Goal: Task Accomplishment & Management: Manage account settings

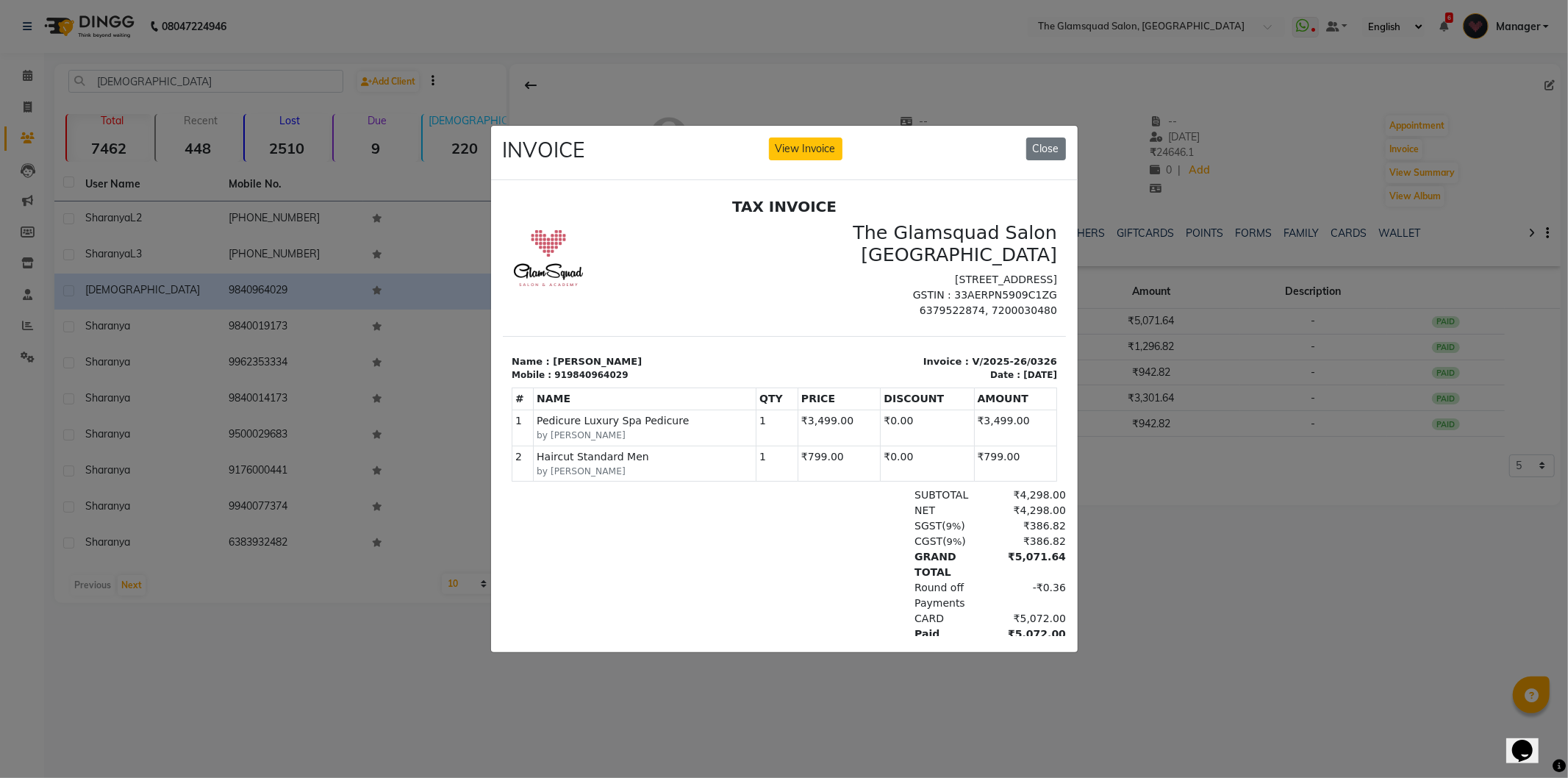
click at [22, 81] on ngb-modal-window "INVOICE View Invoice Close" at bounding box center [784, 389] width 1568 height 778
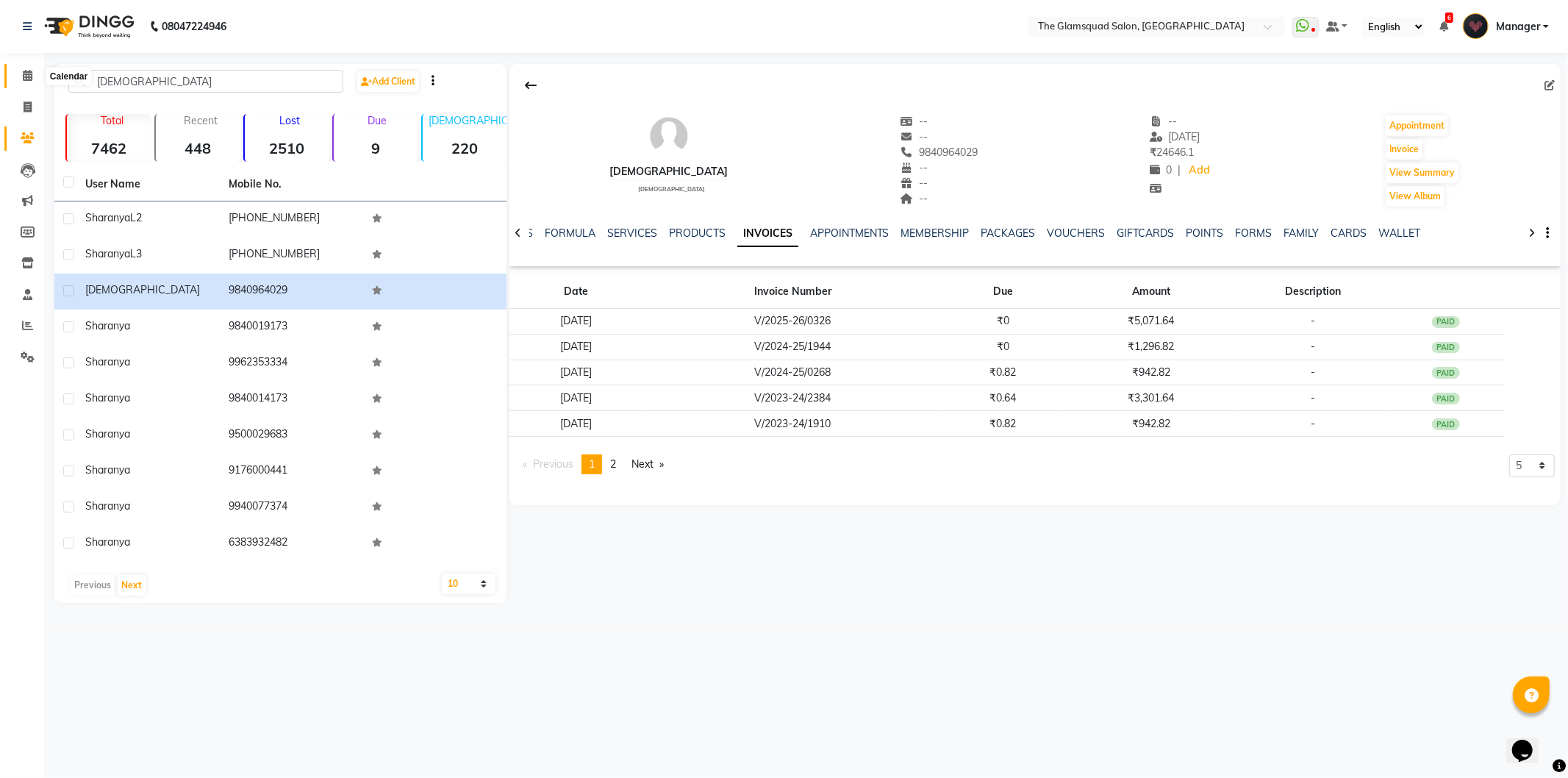
click at [23, 70] on icon at bounding box center [27, 76] width 10 height 11
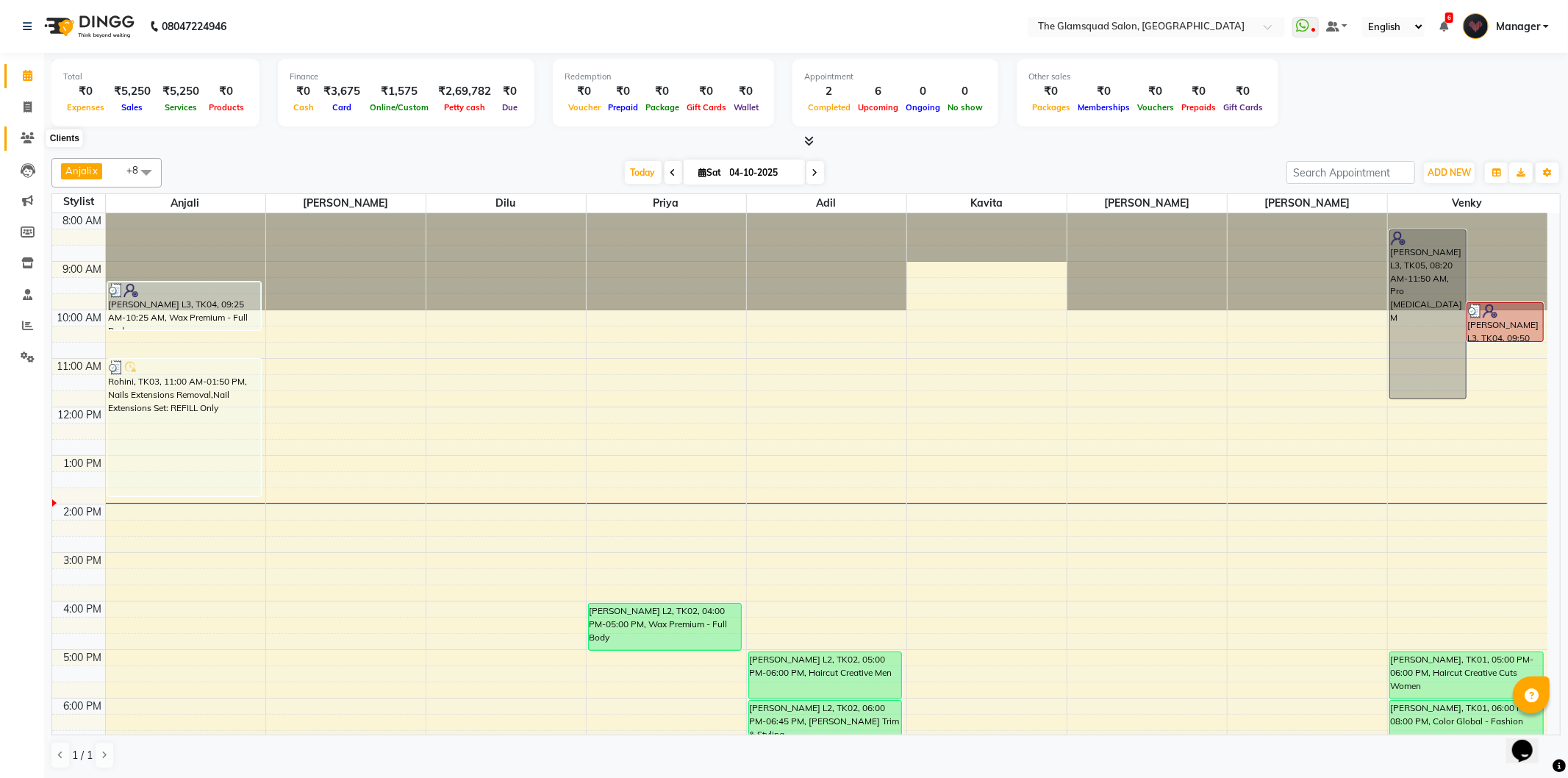
click at [23, 136] on icon at bounding box center [27, 138] width 14 height 11
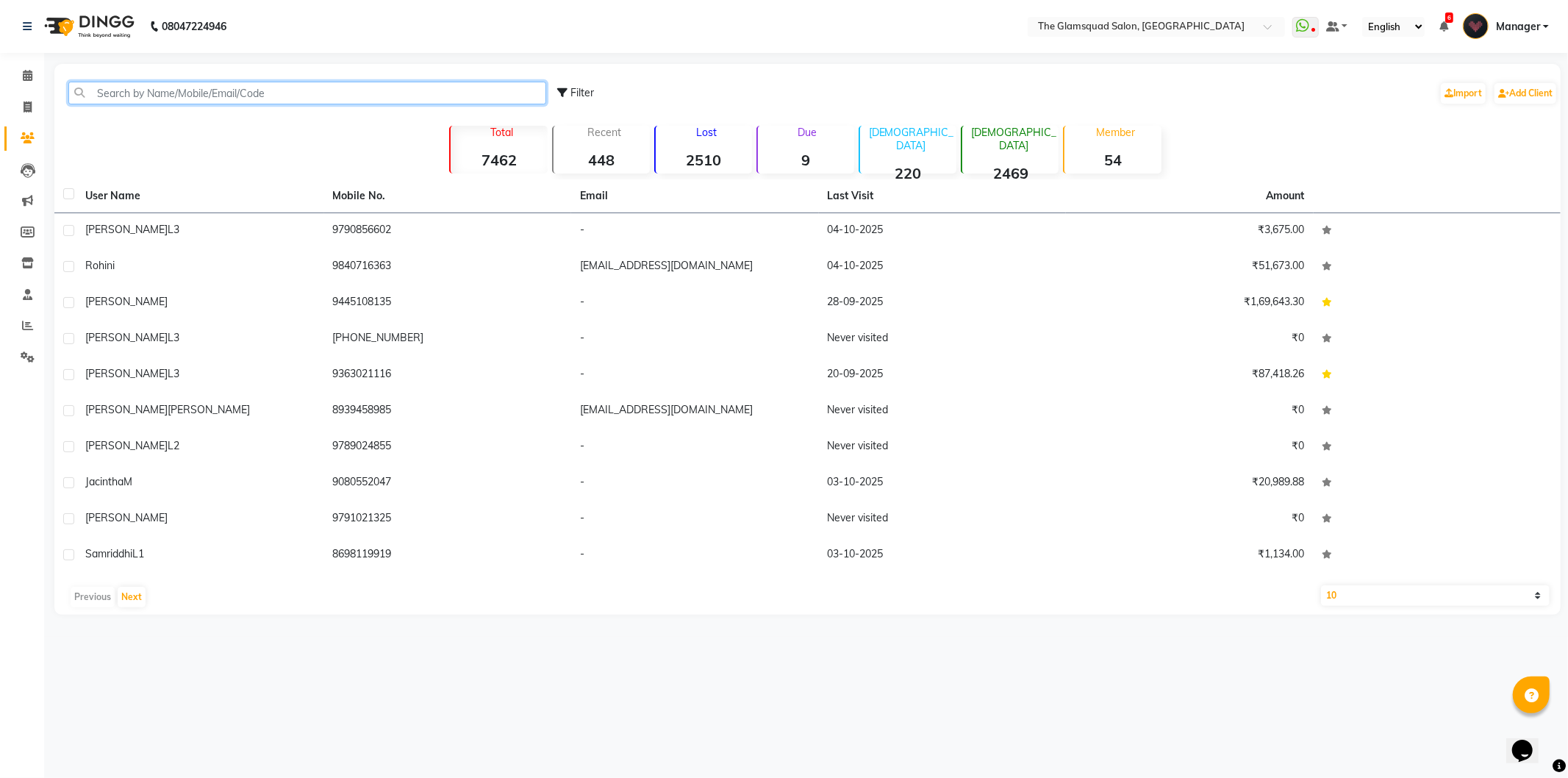
click at [180, 94] on input "text" at bounding box center [307, 93] width 478 height 23
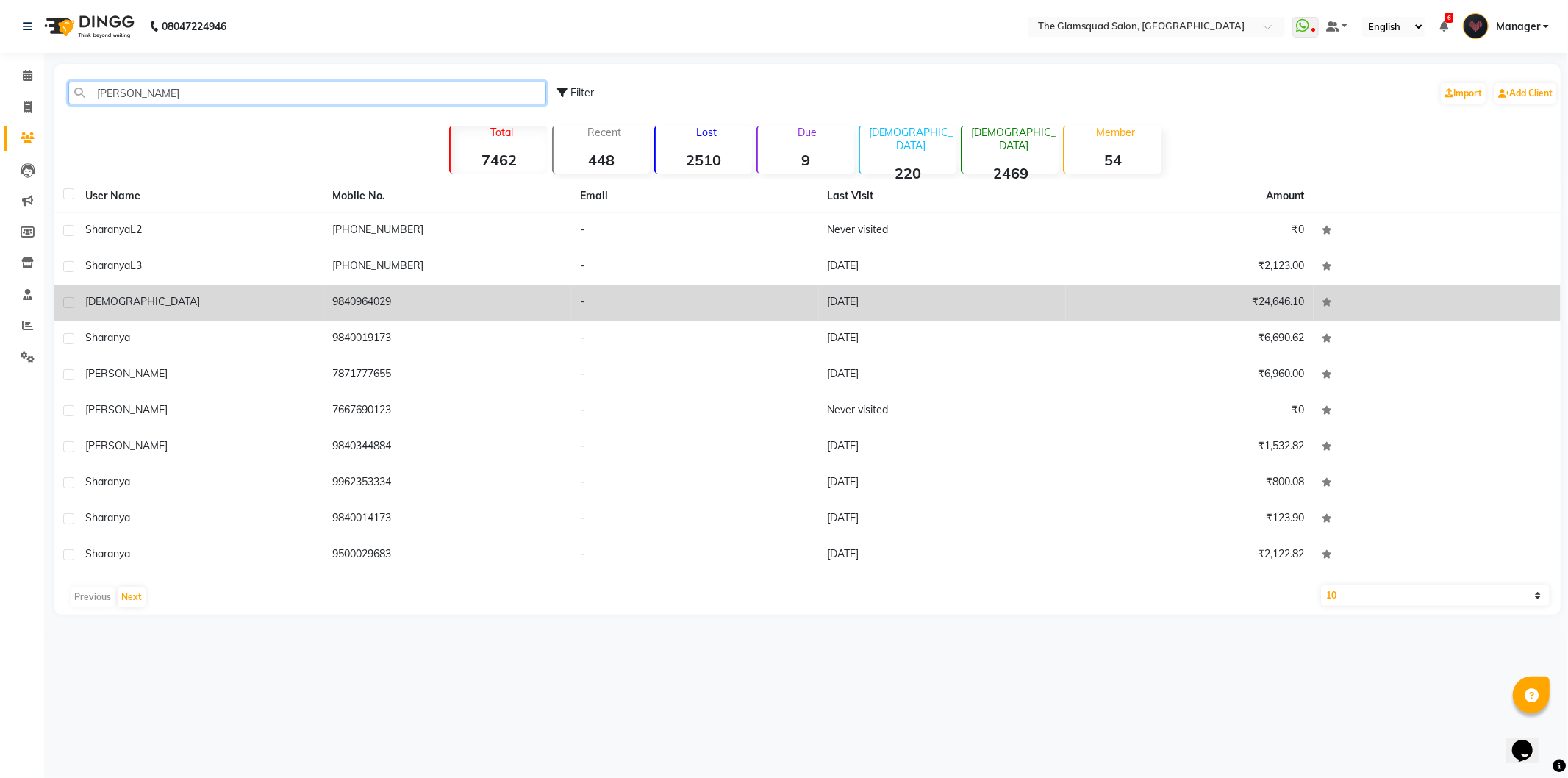
type input "shara"
click at [209, 302] on div "Sharan" at bounding box center [201, 302] width 230 height 15
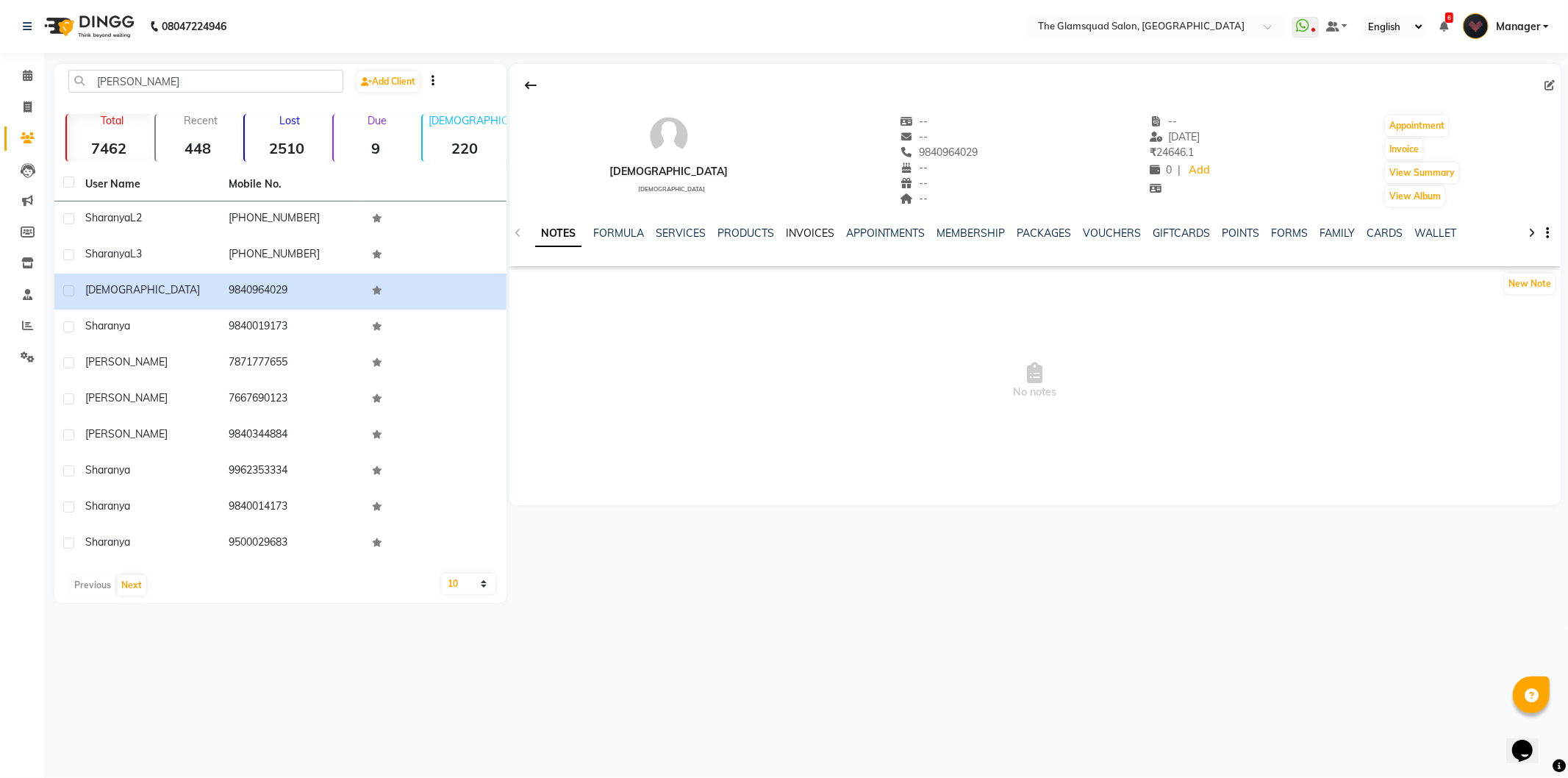
click at [821, 231] on link "INVOICES" at bounding box center [810, 233] width 48 height 13
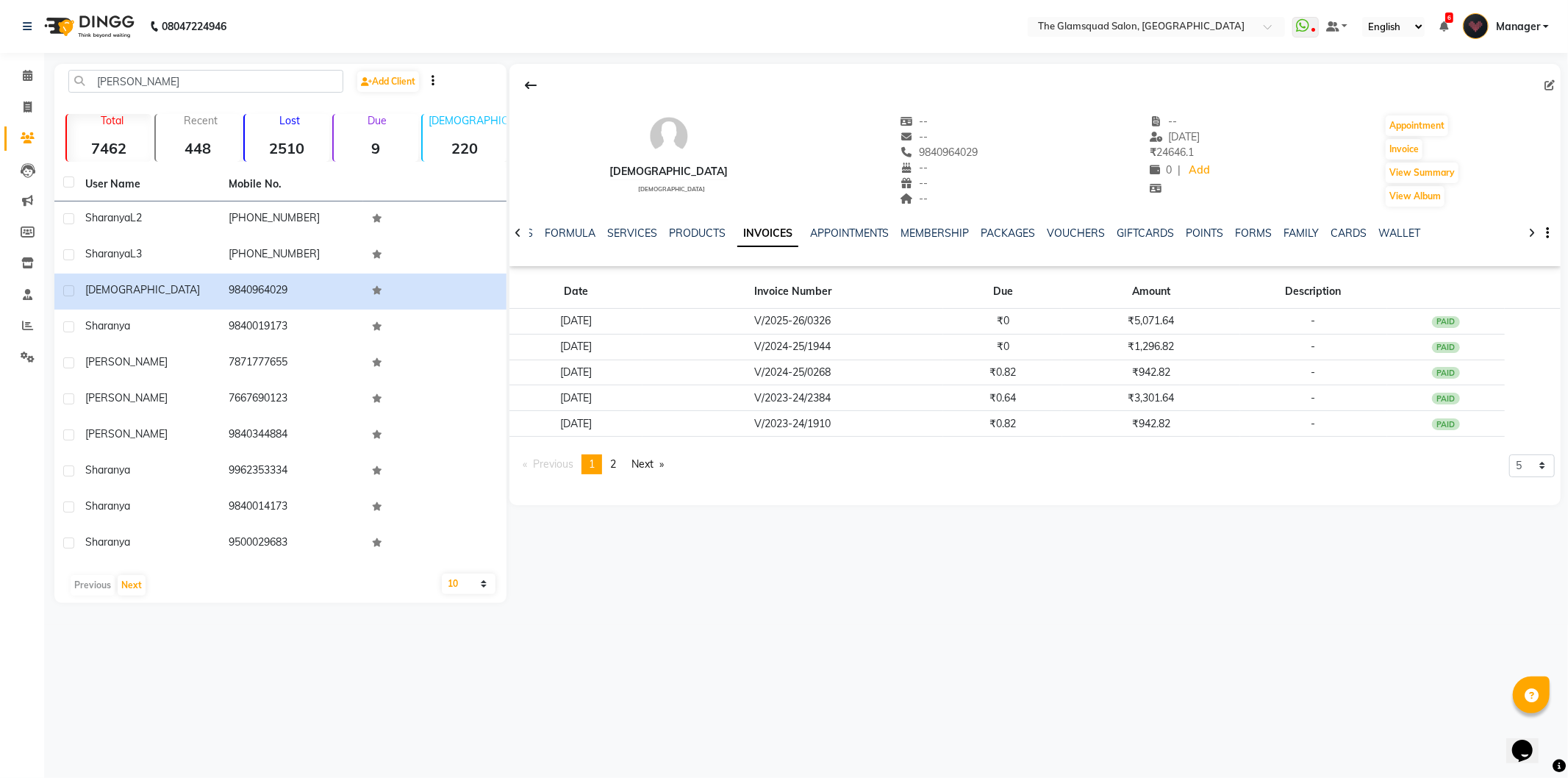
drag, startPoint x: 865, startPoint y: 148, endPoint x: 966, endPoint y: 146, distance: 101.0
click at [966, 146] on div "Sharan male -- -- 9840964029 -- -- -- -- 21-06-2025 ₹ 24646.1 0 | Add Appointme…" at bounding box center [1035, 153] width 1052 height 109
click at [24, 71] on icon at bounding box center [27, 76] width 10 height 11
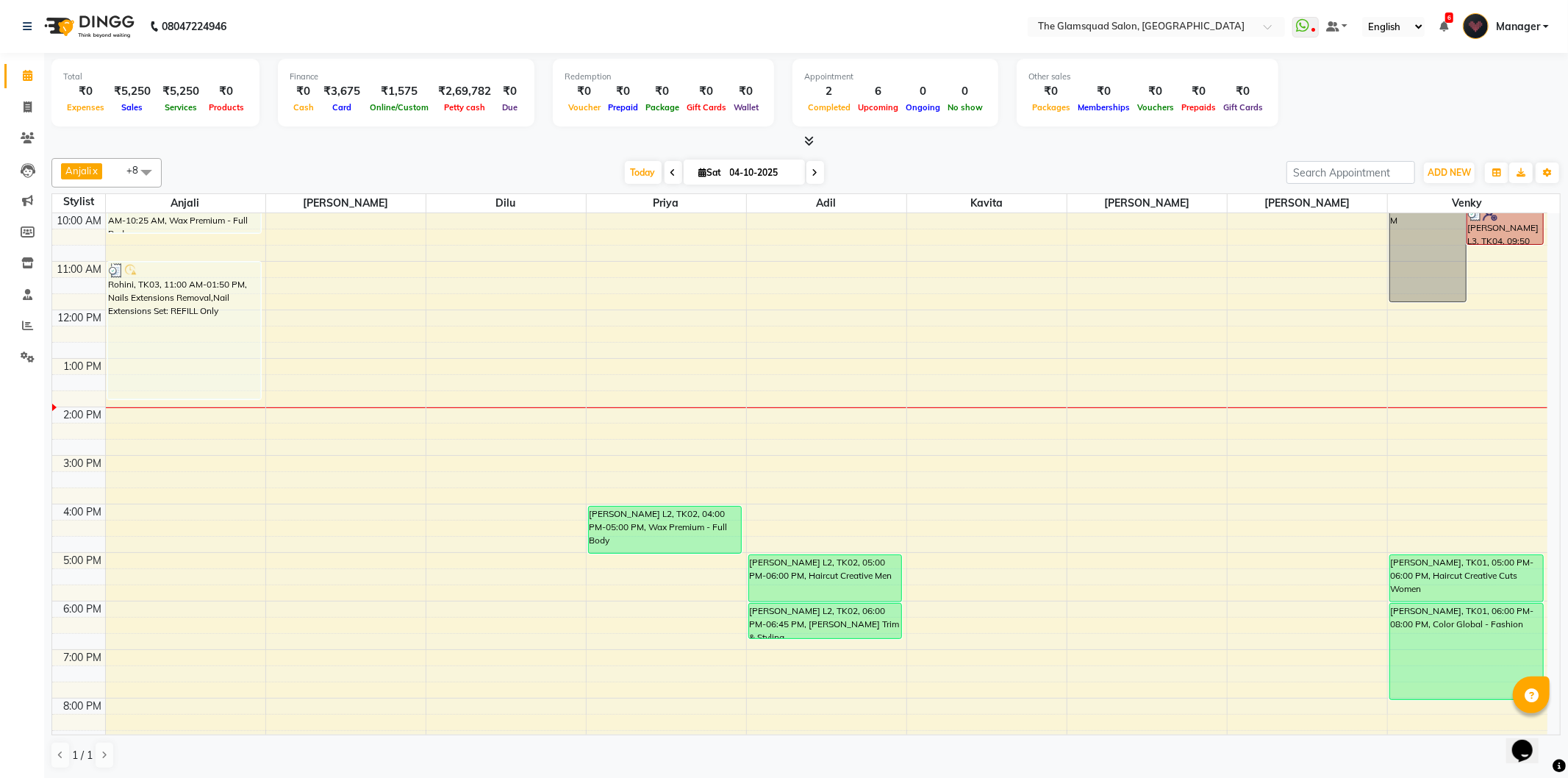
scroll to position [160, 0]
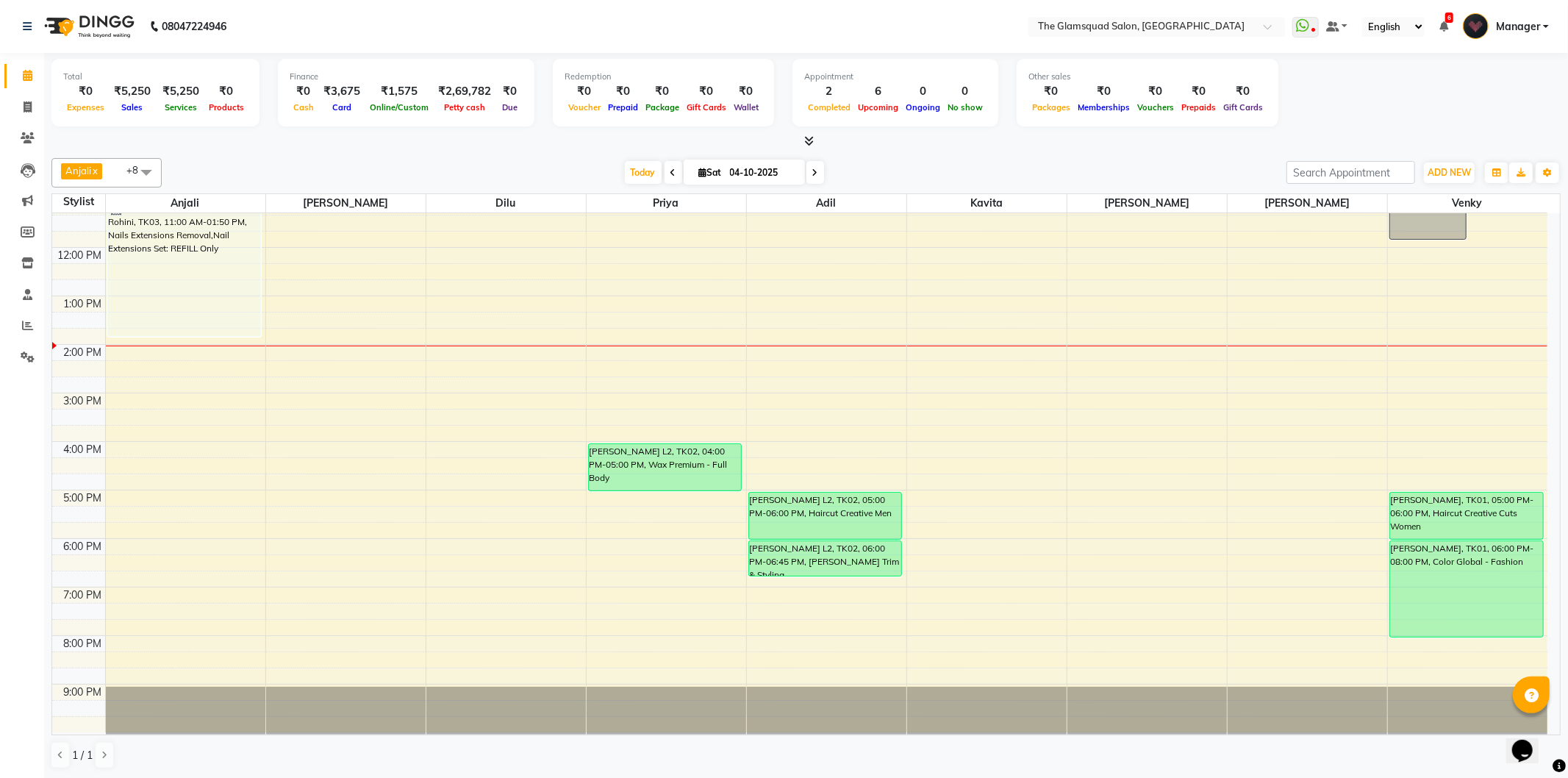
click at [784, 172] on input "04-10-2025" at bounding box center [761, 173] width 73 height 22
select select "10"
select select "2025"
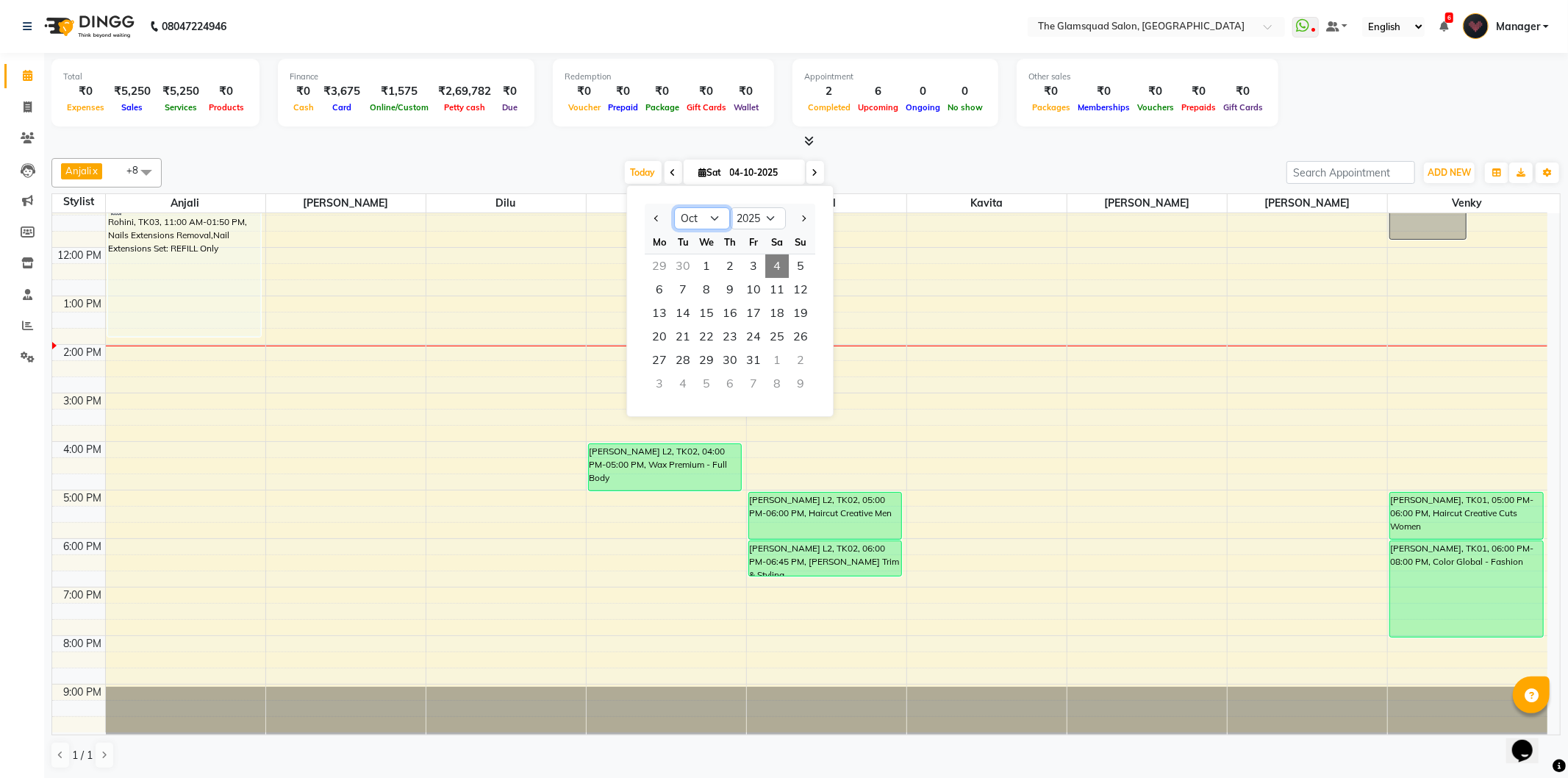
click at [687, 211] on select "Jan Feb Mar Apr May Jun Jul Aug Sep Oct Nov Dec" at bounding box center [702, 218] width 56 height 22
select select "9"
click at [674, 207] on select "Jan Feb Mar Apr May Jun Jul Aug Sep Oct Nov Dec" at bounding box center [702, 218] width 56 height 22
click at [795, 318] on span "21" at bounding box center [800, 313] width 23 height 23
type input "21-09-2025"
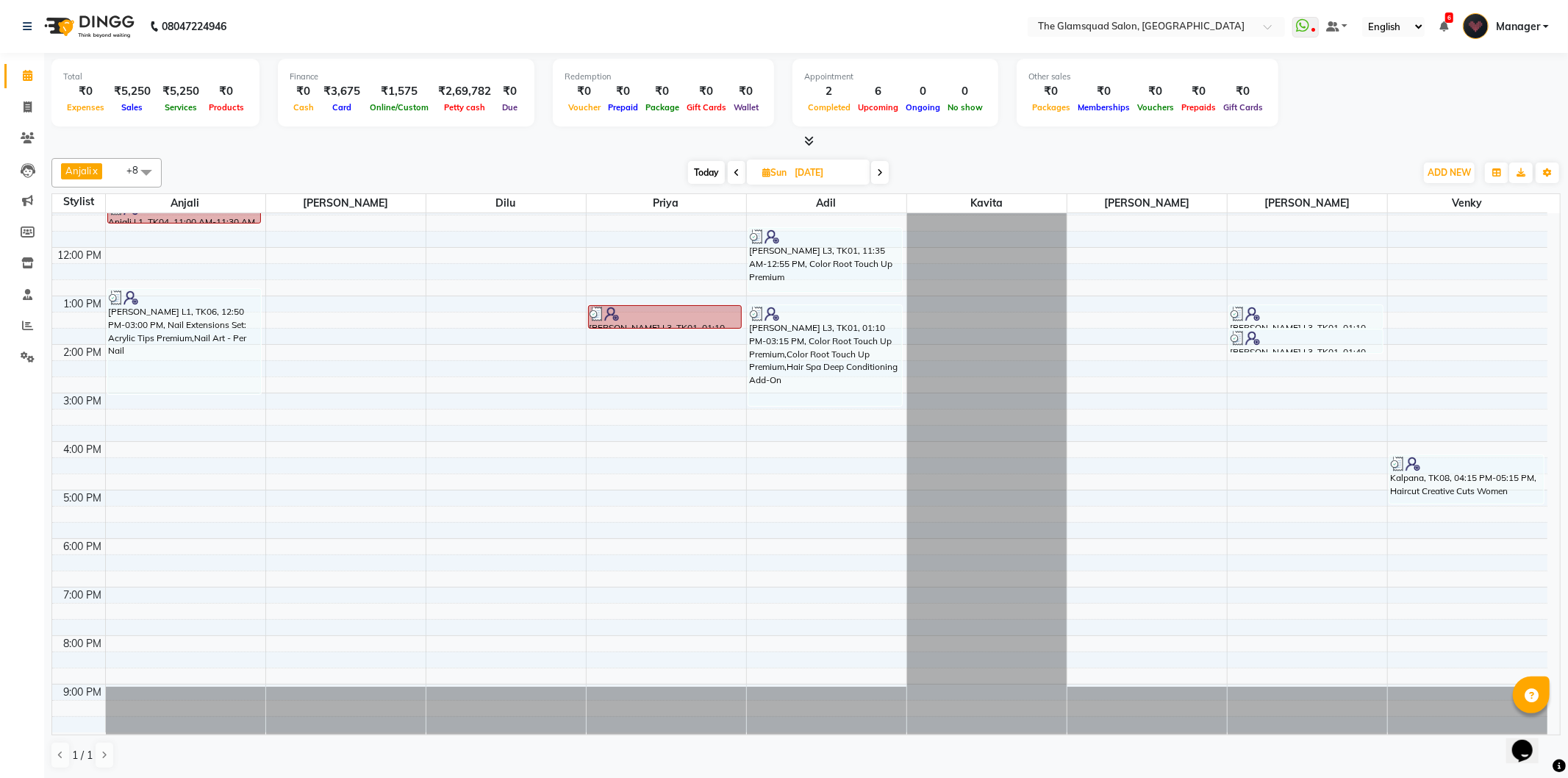
click at [836, 177] on input "21-09-2025" at bounding box center [827, 173] width 73 height 22
select select "9"
select select "2025"
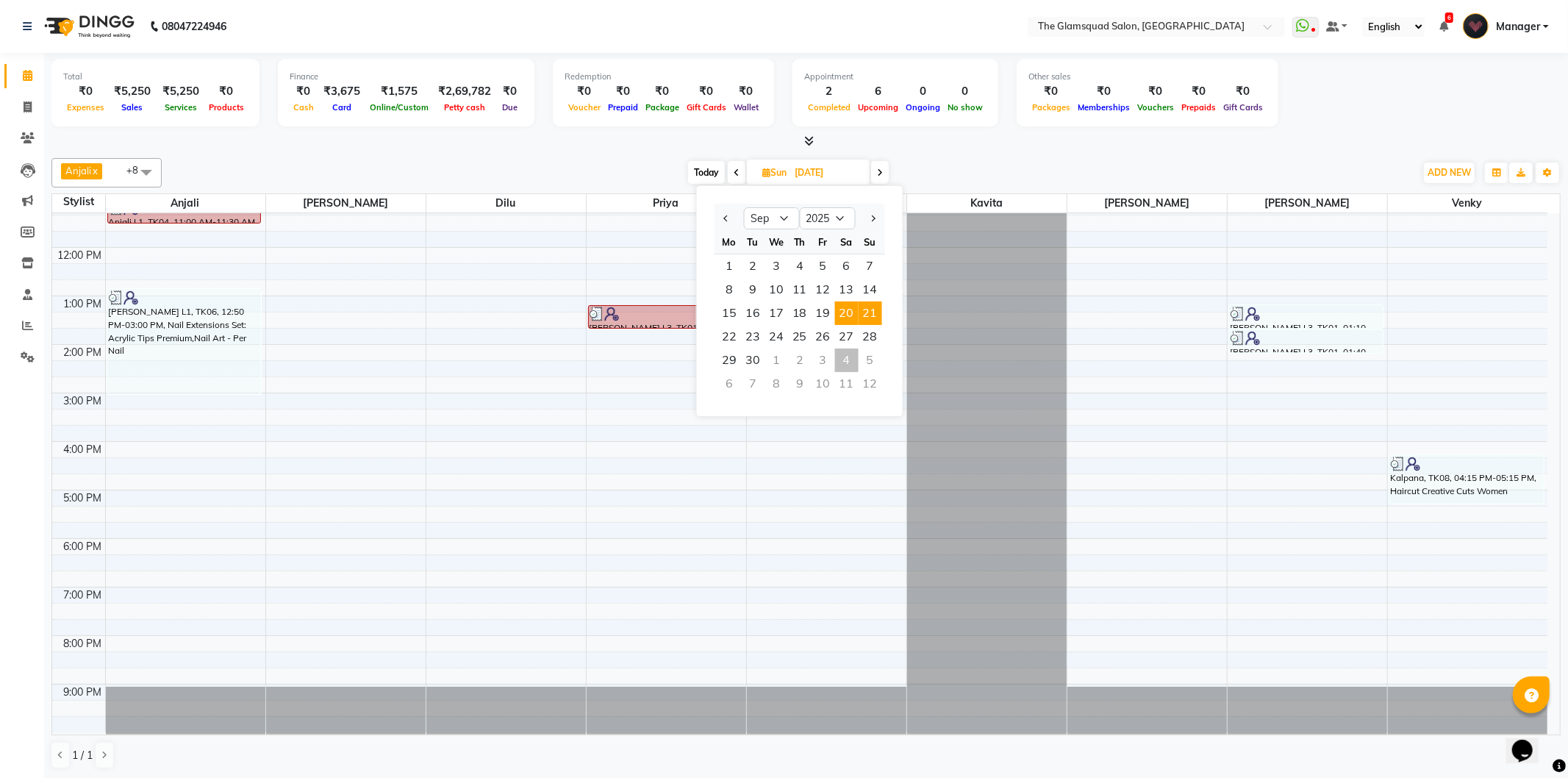
click at [845, 309] on span "20" at bounding box center [846, 313] width 23 height 23
type input "20-09-2025"
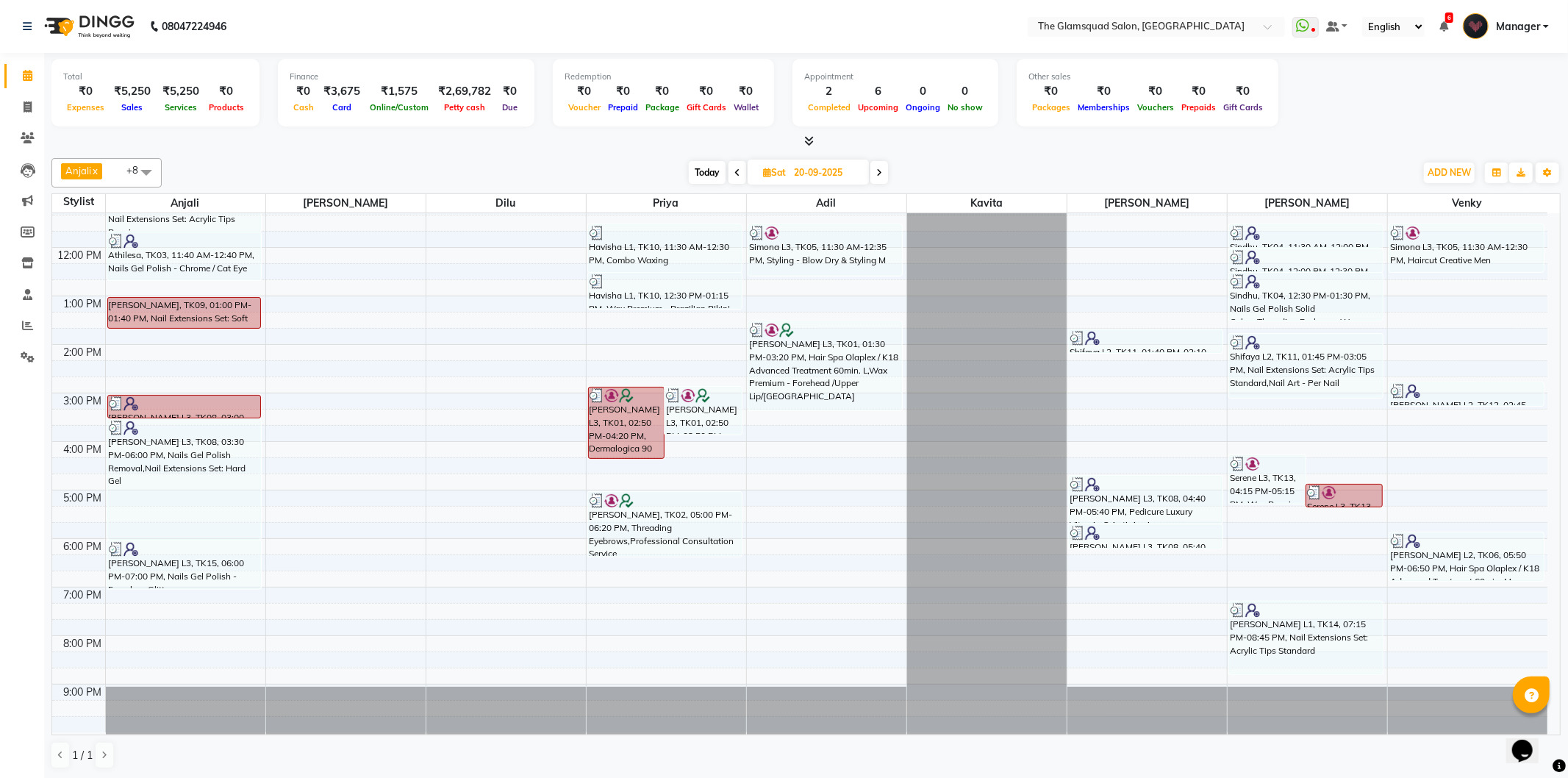
click at [835, 174] on input "20-09-2025" at bounding box center [826, 173] width 73 height 22
select select "9"
select select "2025"
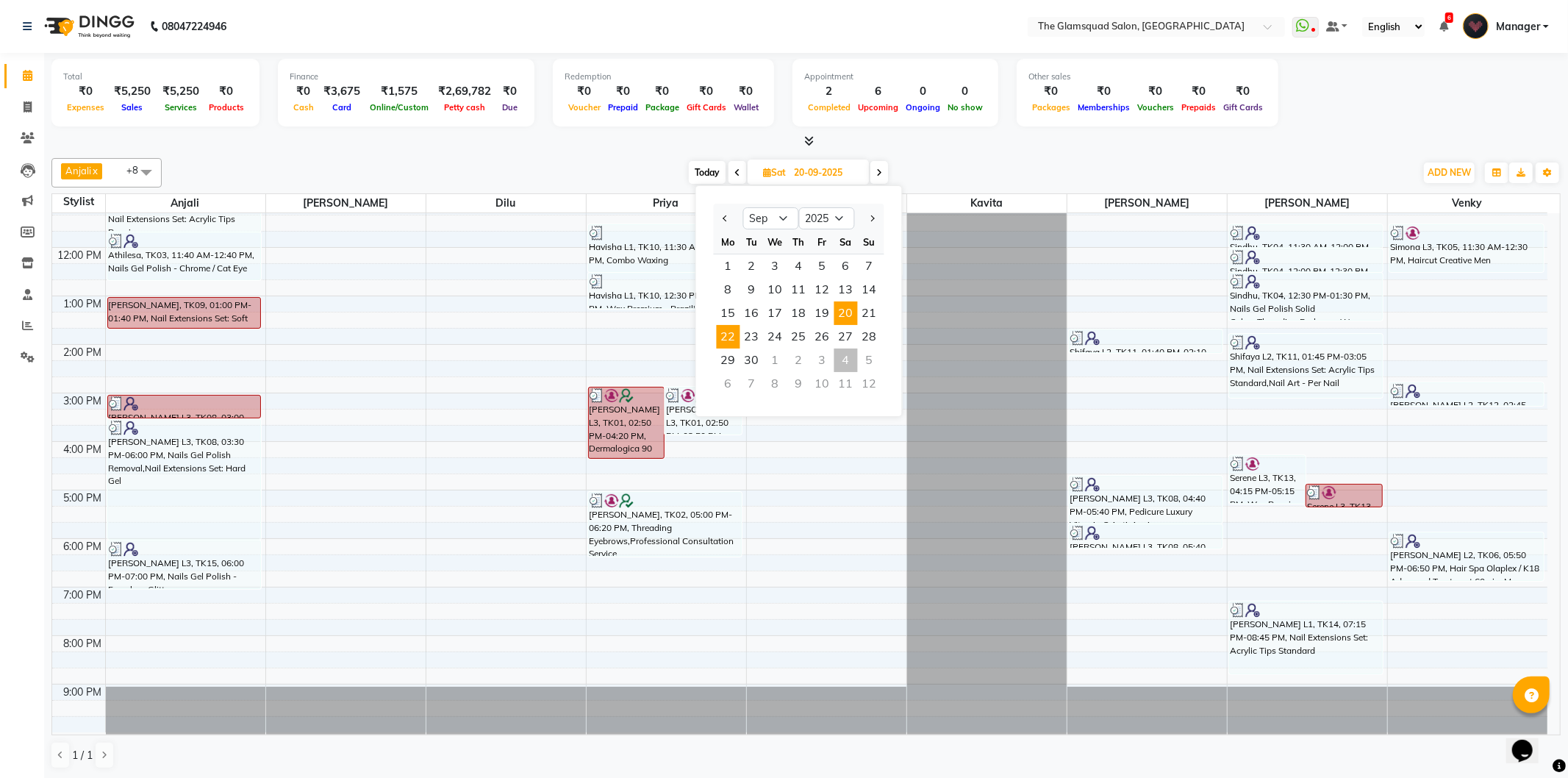
click at [719, 339] on span "22" at bounding box center [728, 336] width 23 height 23
type input "22-09-2025"
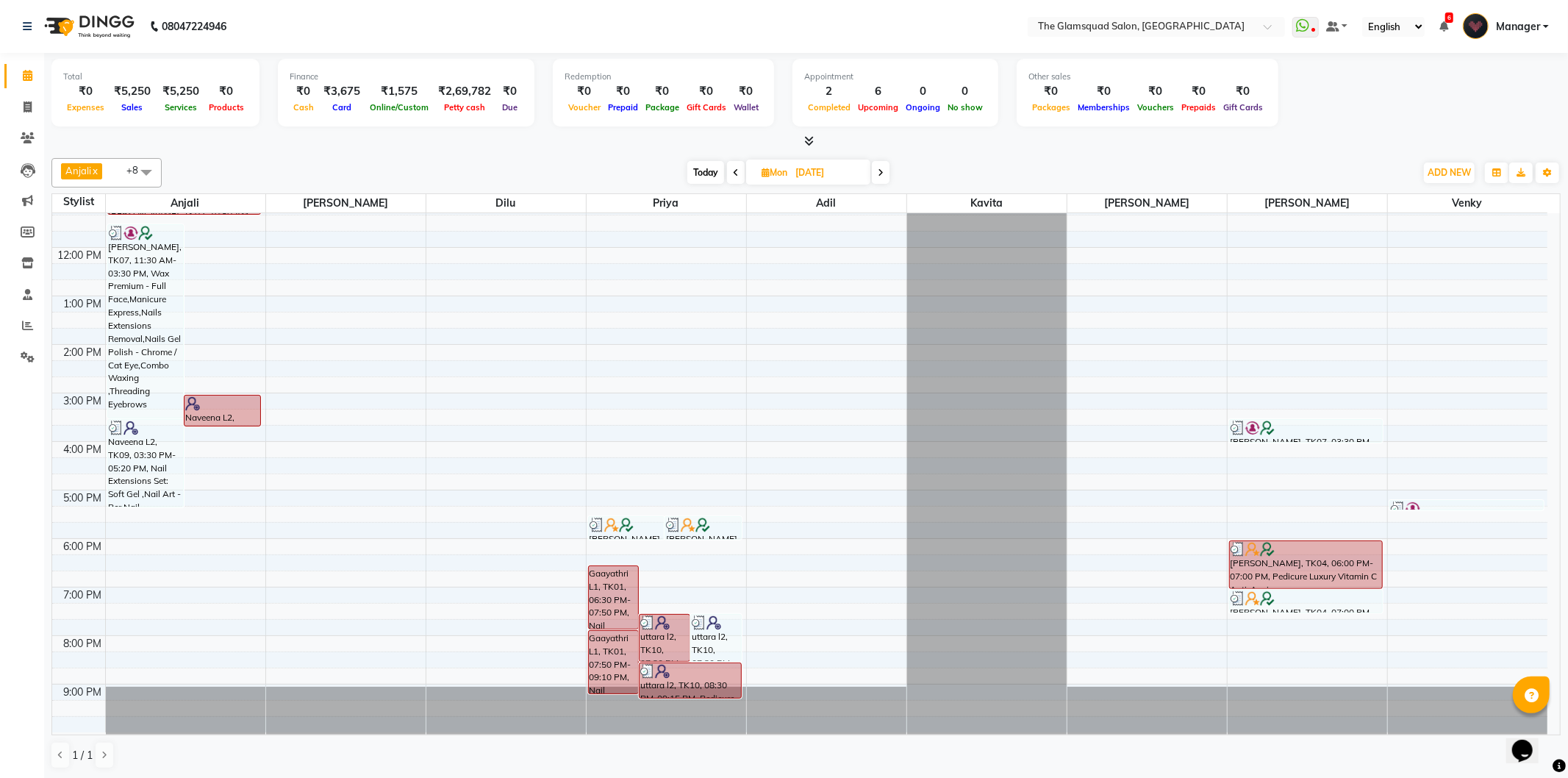
click at [842, 177] on input "22-09-2025" at bounding box center [828, 173] width 73 height 22
select select "9"
select select "2025"
click at [759, 214] on select "Jan Feb Mar Apr May Jun Jul Aug Sep Oct Nov Dec" at bounding box center [772, 218] width 56 height 22
select select "10"
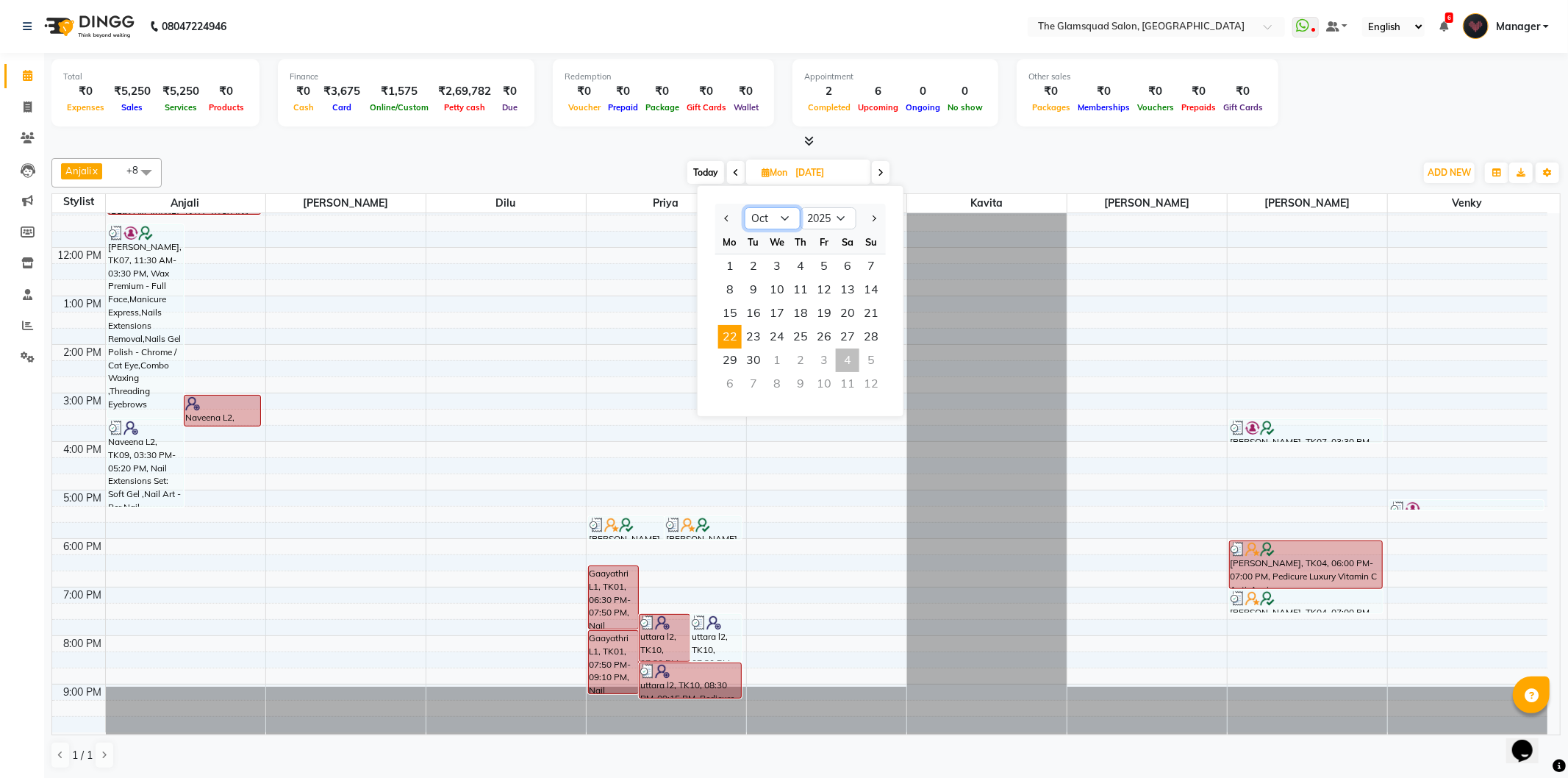
click at [745, 207] on select "Jan Feb Mar Apr May Jun Jul Aug Sep Oct Nov Dec" at bounding box center [772, 218] width 56 height 22
click at [704, 170] on span "Today" at bounding box center [706, 173] width 37 height 23
type input "04-10-2025"
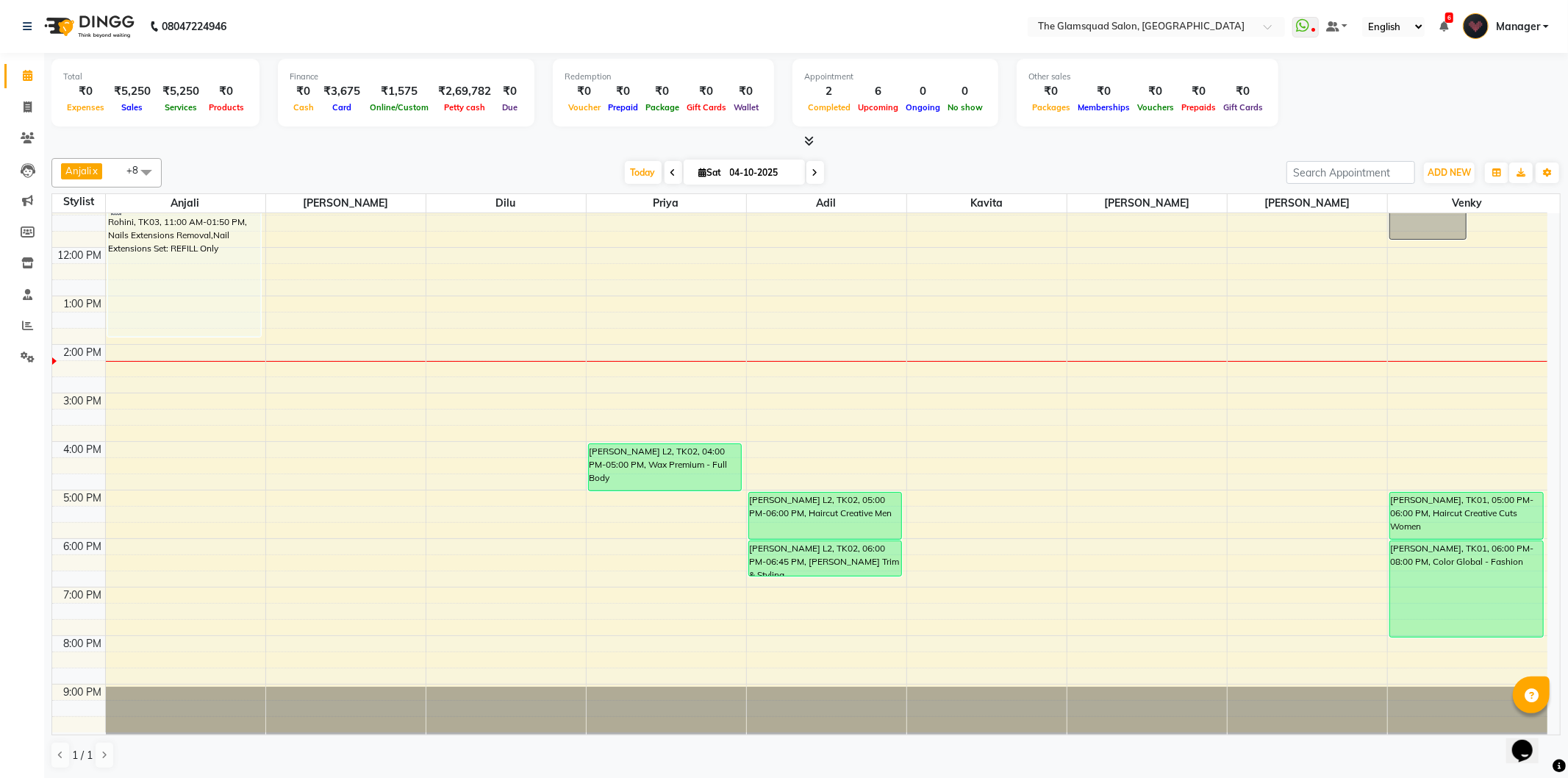
click at [738, 175] on input "04-10-2025" at bounding box center [761, 173] width 73 height 22
select select "10"
select select "2025"
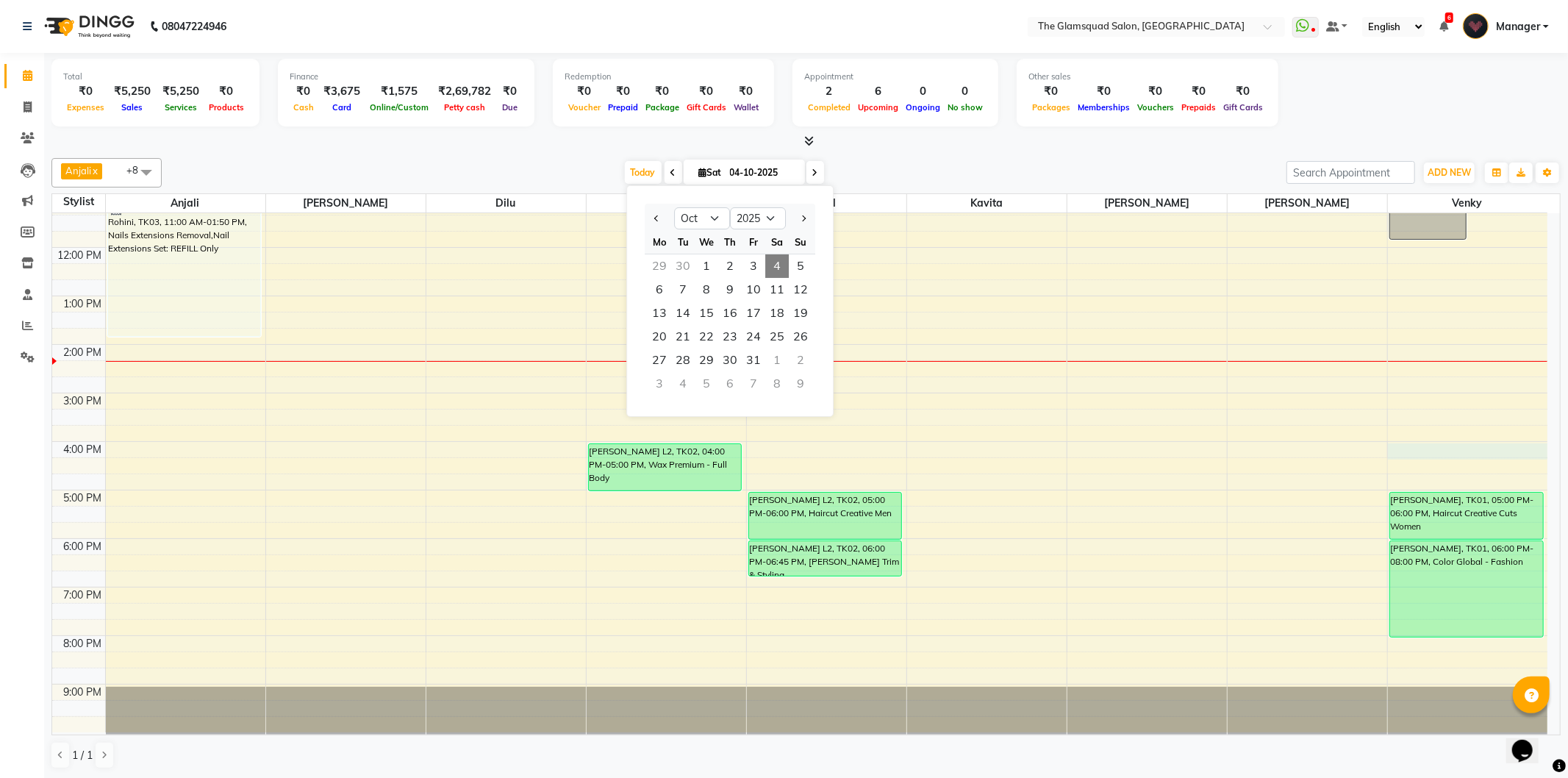
click at [1422, 456] on div "8:00 AM 9:00 AM 10:00 AM 11:00 AM 12:00 PM 1:00 PM 2:00 PM 3:00 PM 4:00 PM 5:00…" at bounding box center [800, 393] width 1495 height 679
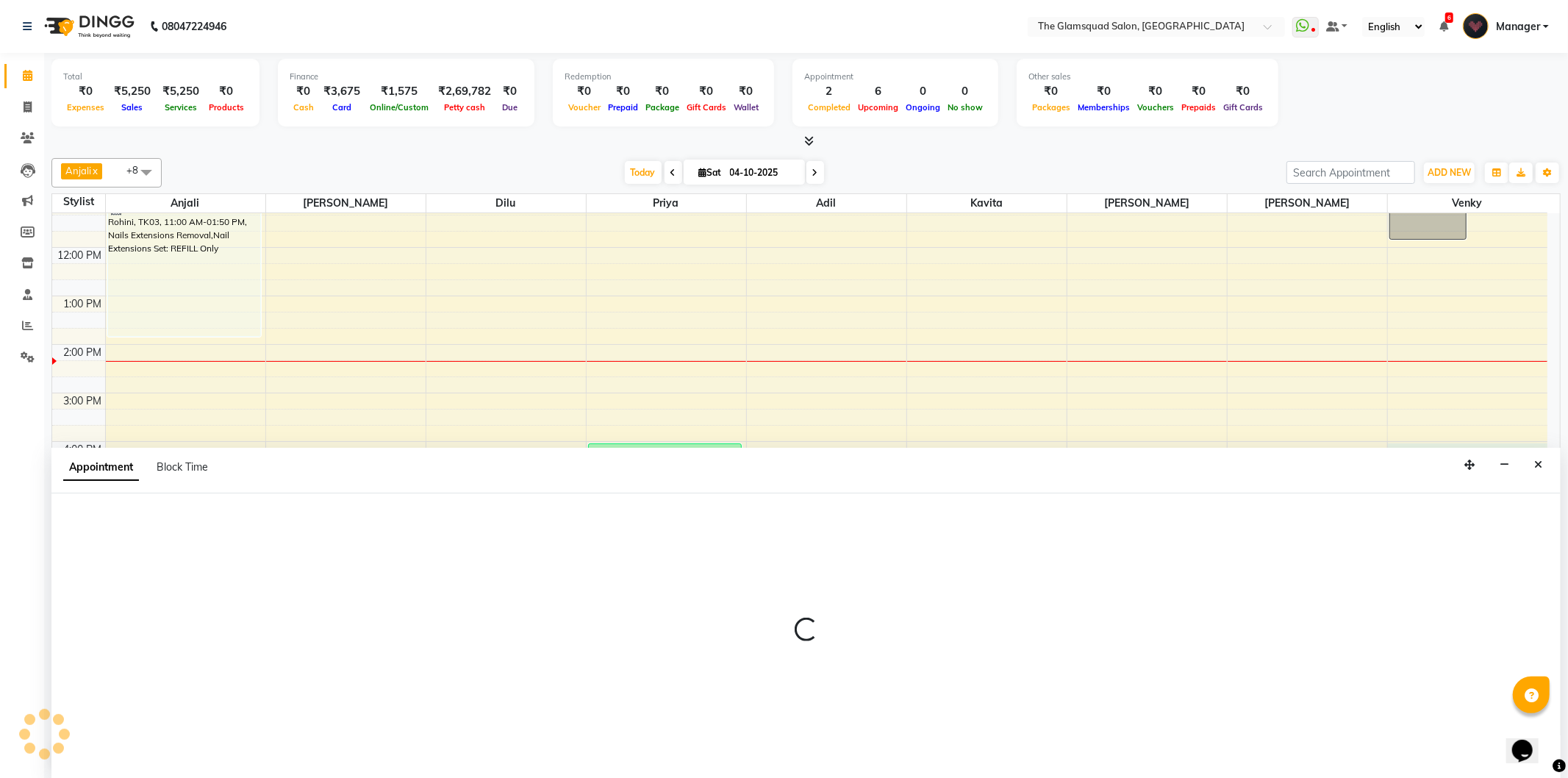
select select "89864"
select select "960"
select select "tentative"
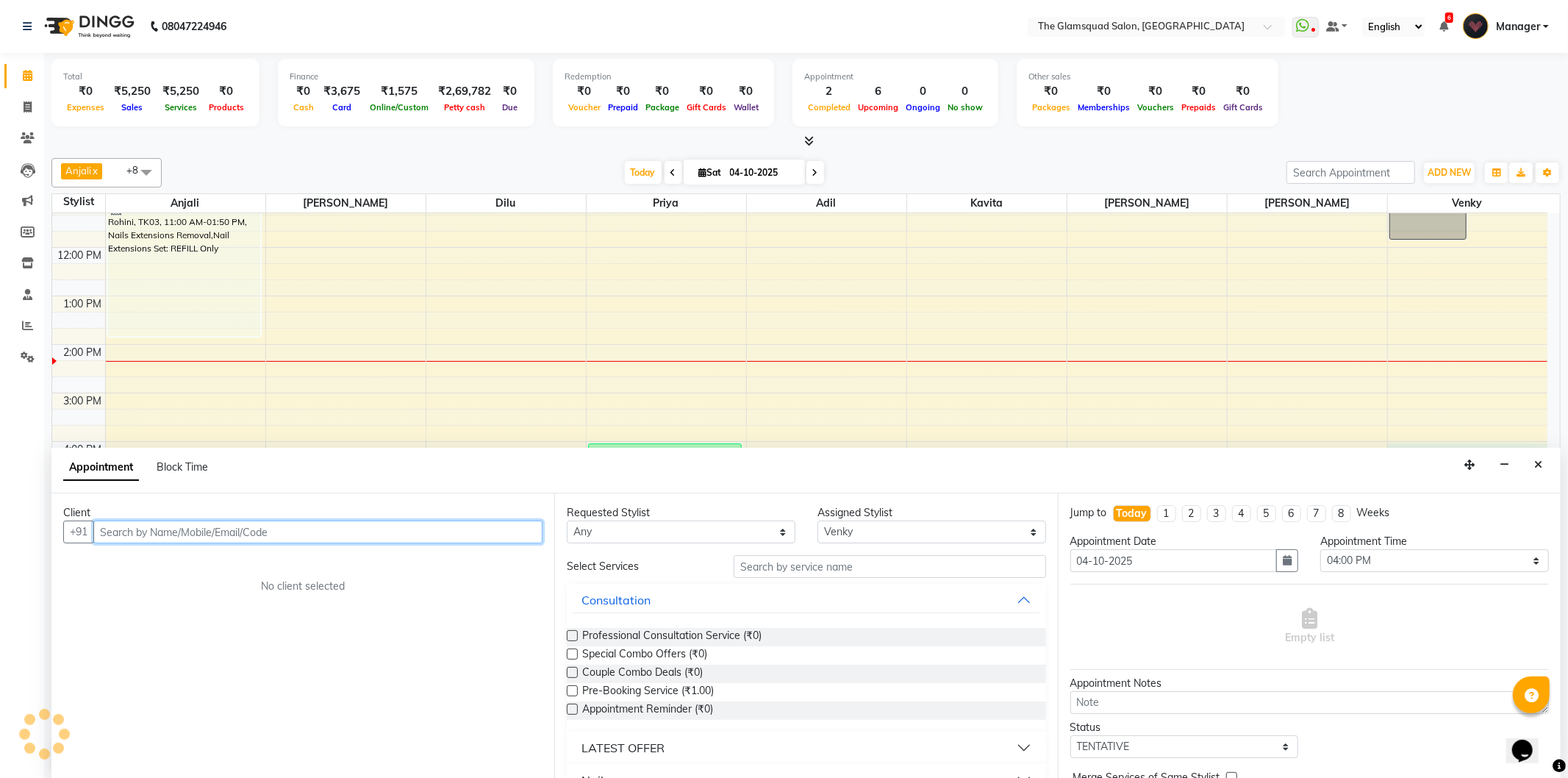
click at [209, 528] on input "text" at bounding box center [317, 532] width 449 height 23
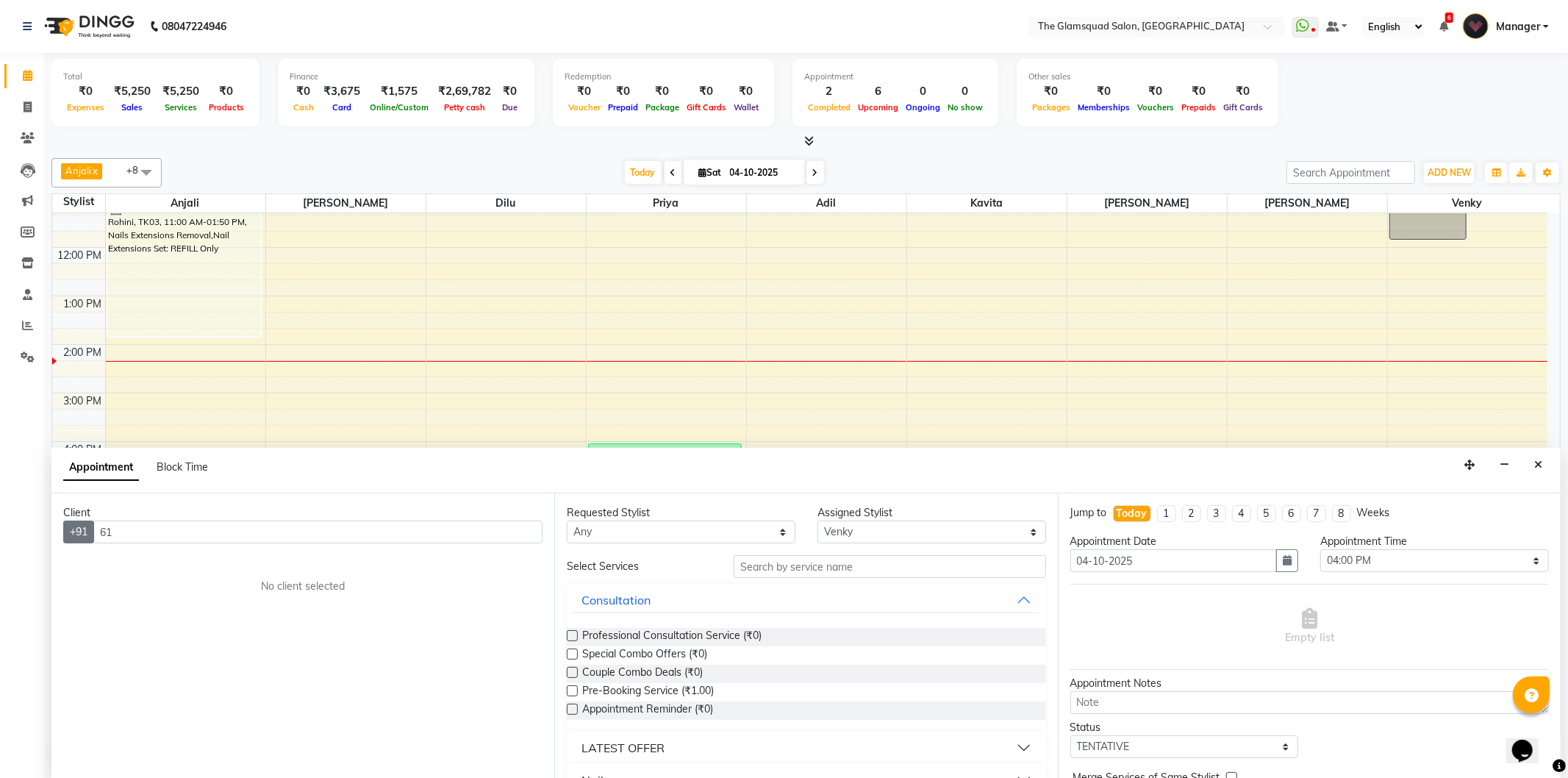
click at [76, 533] on button "+91" at bounding box center [78, 532] width 31 height 23
click at [128, 533] on input "61" at bounding box center [317, 532] width 449 height 23
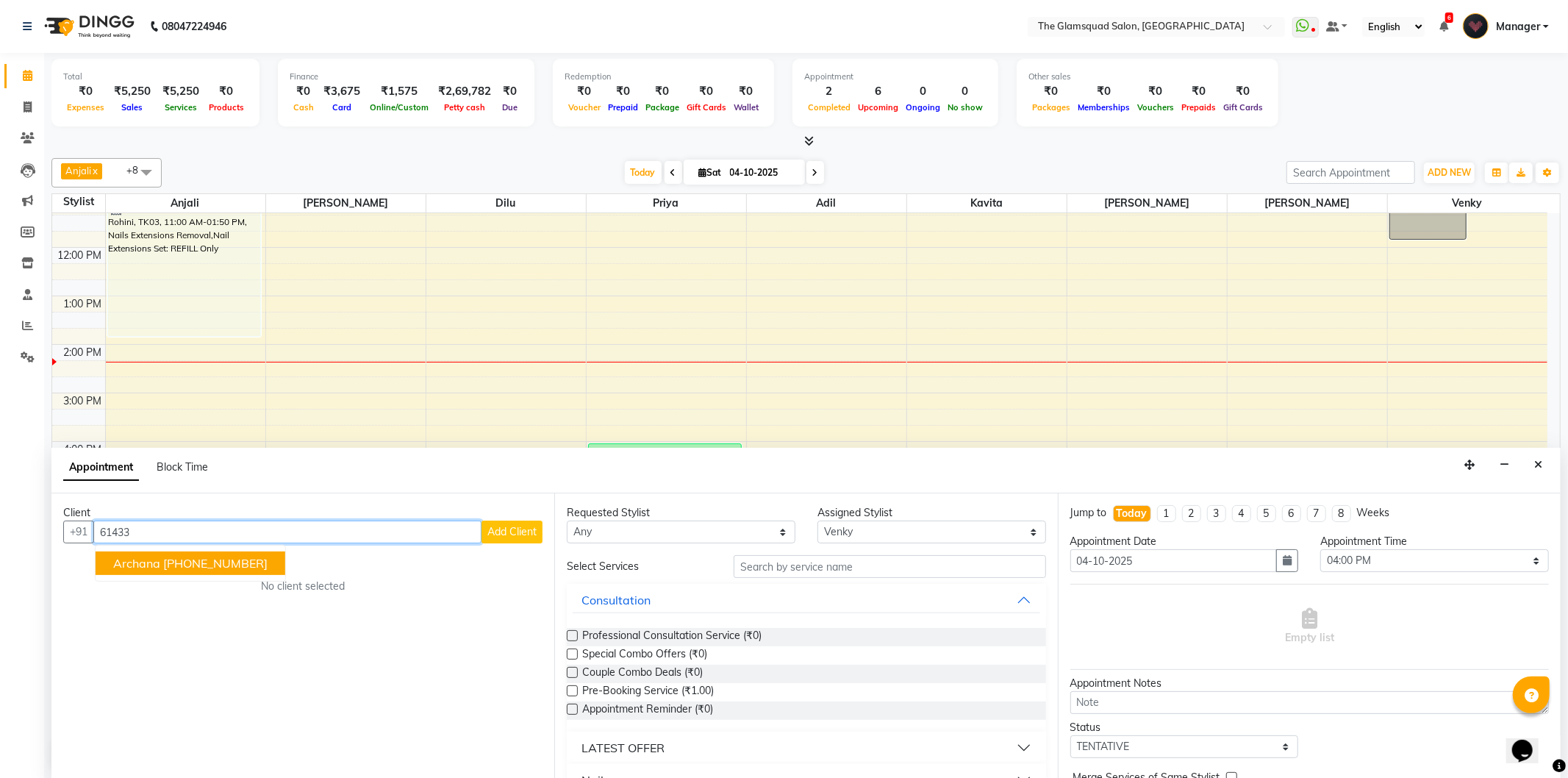
click at [195, 567] on ngb-highlight "+61 433488059" at bounding box center [216, 564] width 105 height 15
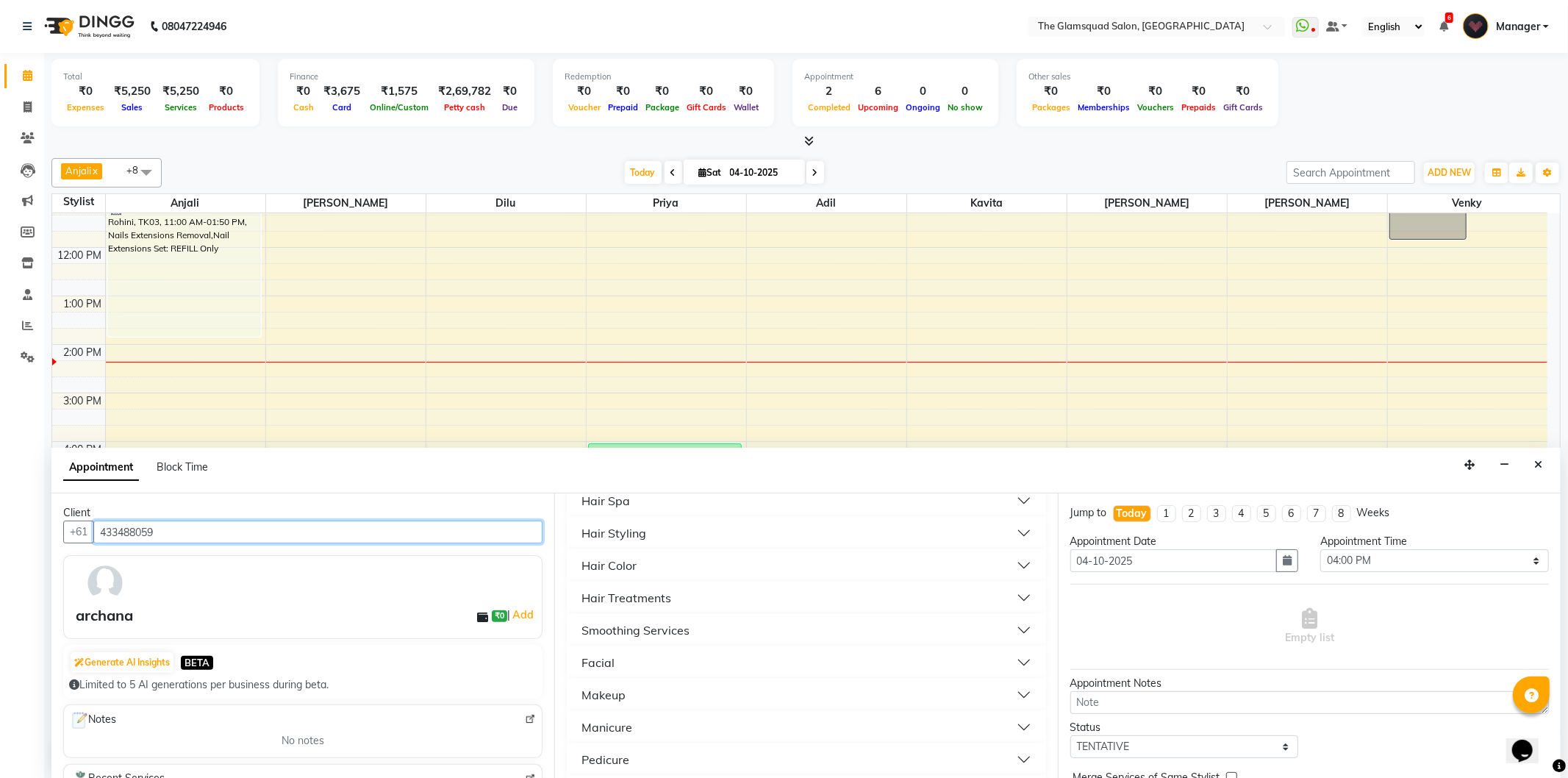
scroll to position [447, 0]
type input "433488059"
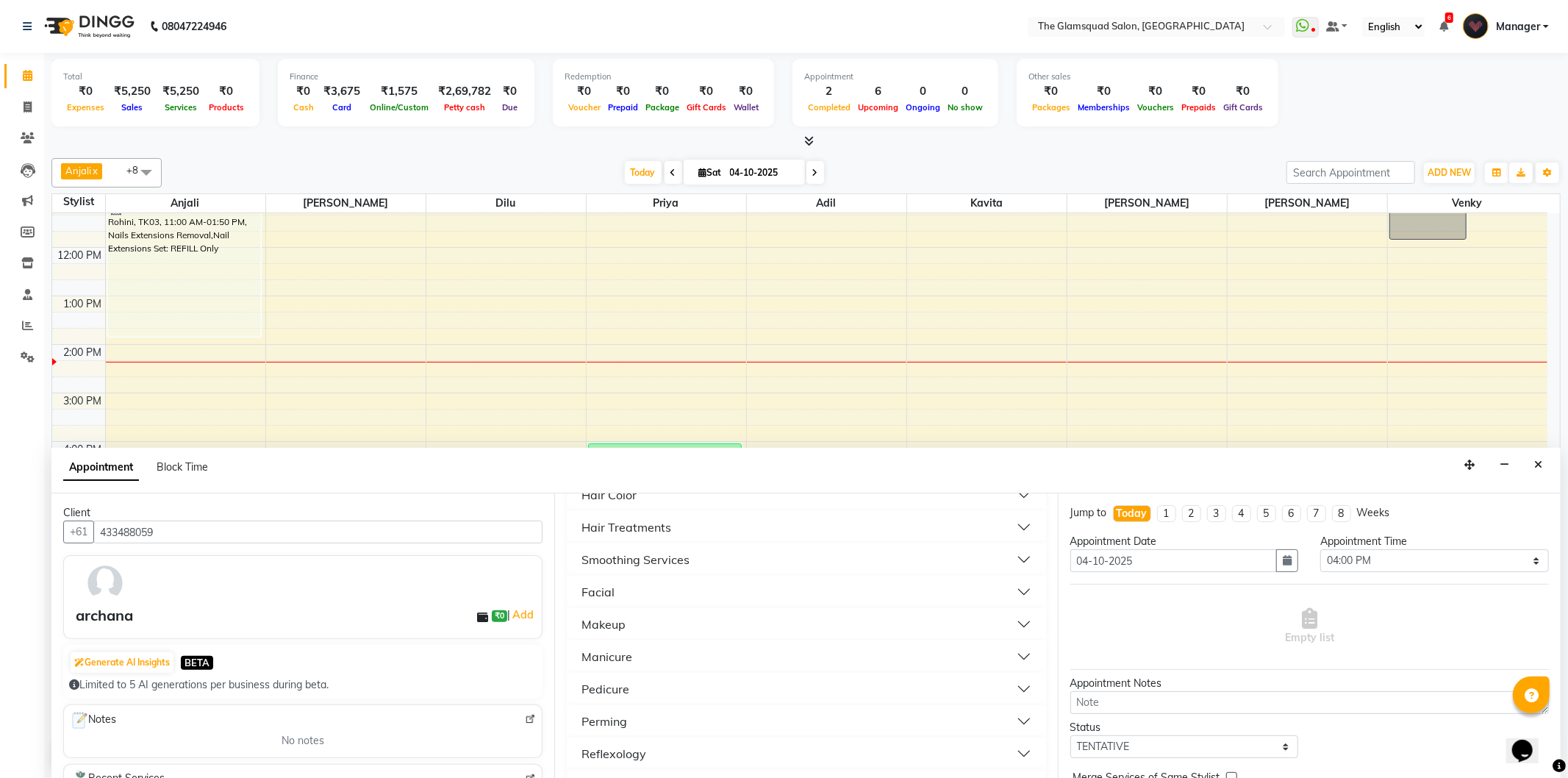
click at [649, 522] on div "Hair Treatments" at bounding box center [626, 527] width 89 height 18
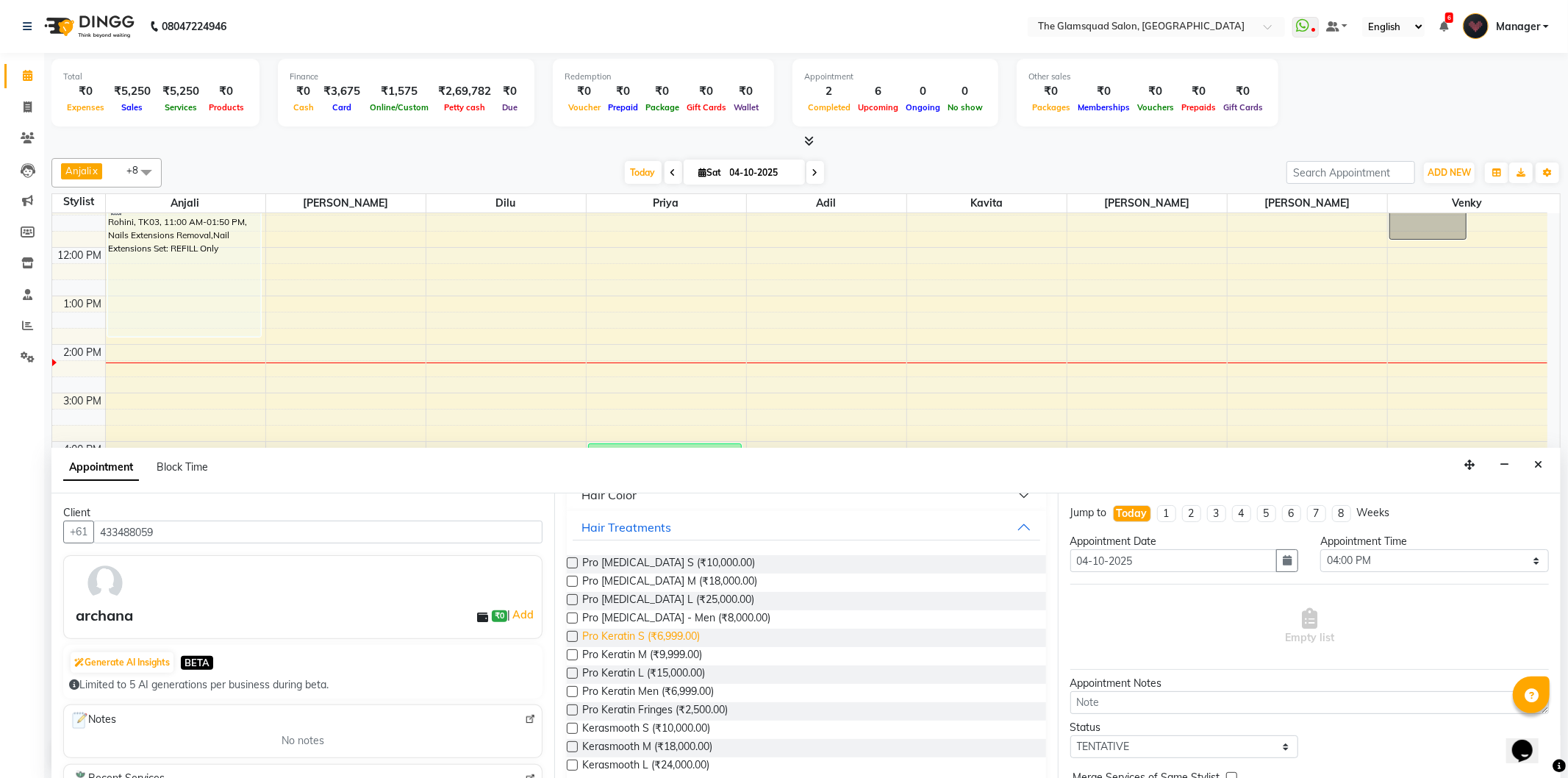
click at [620, 633] on span "Pro Keratin S (₹6,999.00)" at bounding box center [641, 638] width 118 height 19
checkbox input "false"
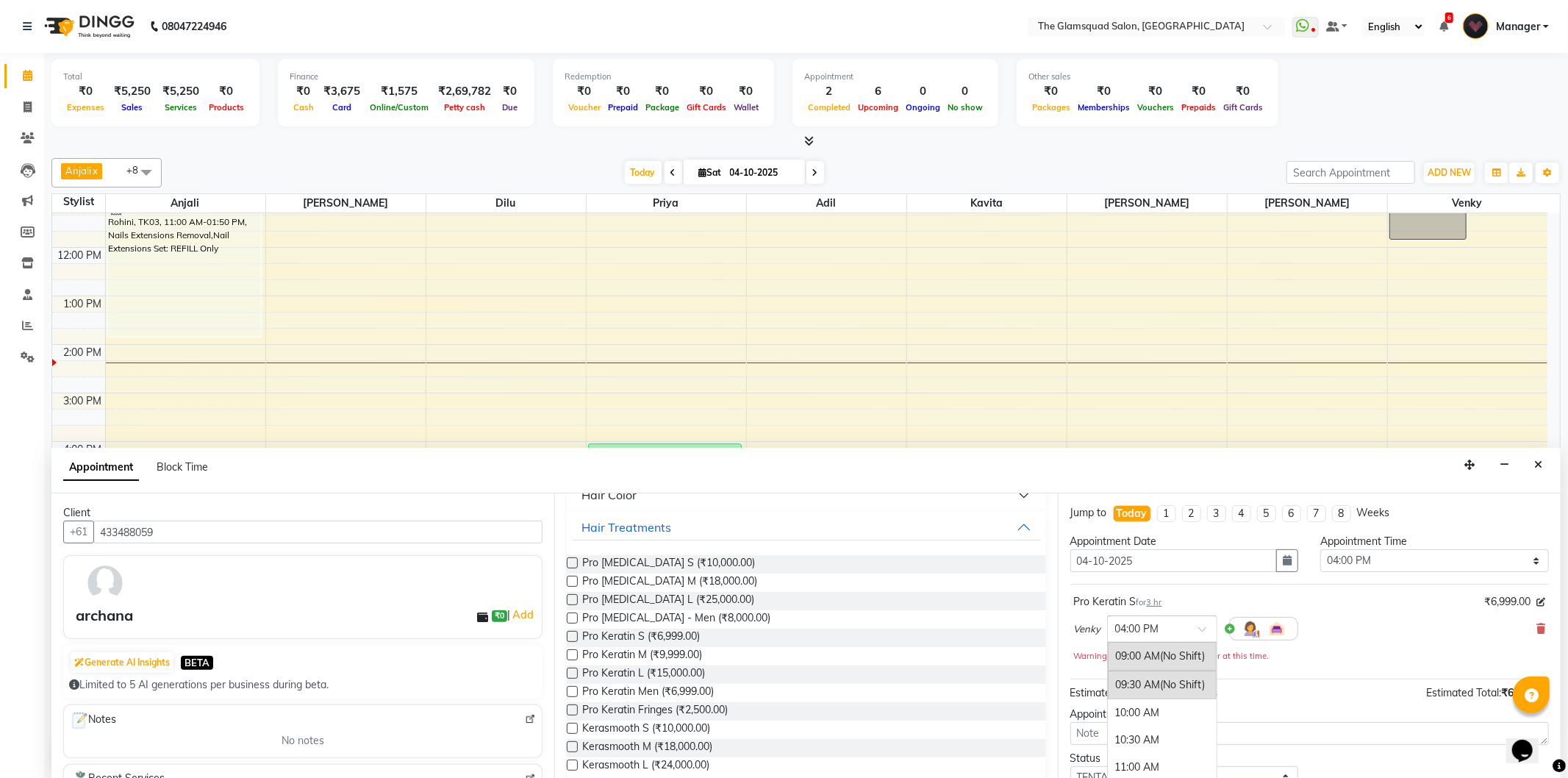
click at [1142, 634] on input "text" at bounding box center [1147, 627] width 64 height 15
click at [1137, 680] on div "04:30 PM" at bounding box center [1162, 683] width 109 height 27
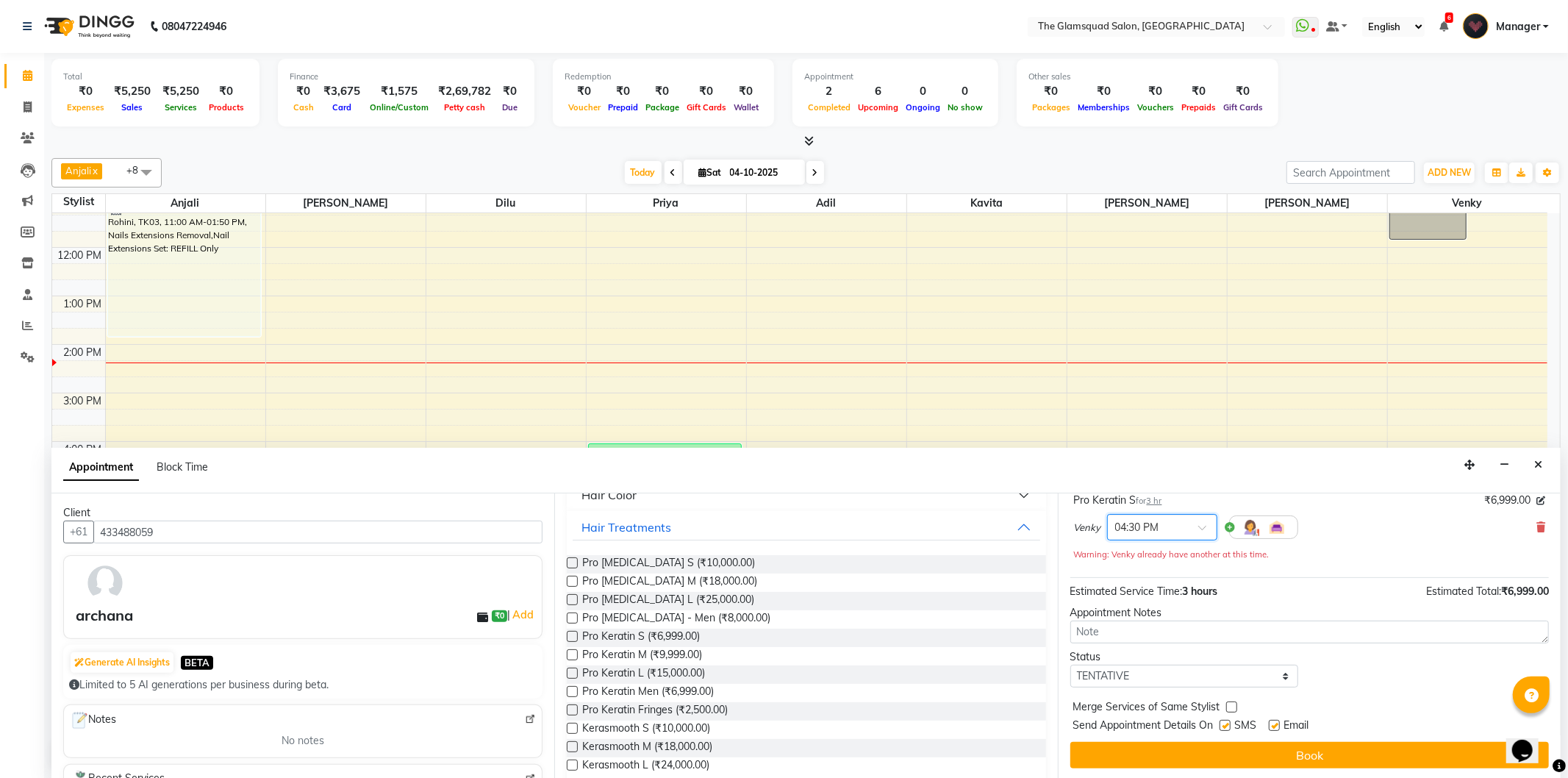
scroll to position [104, 0]
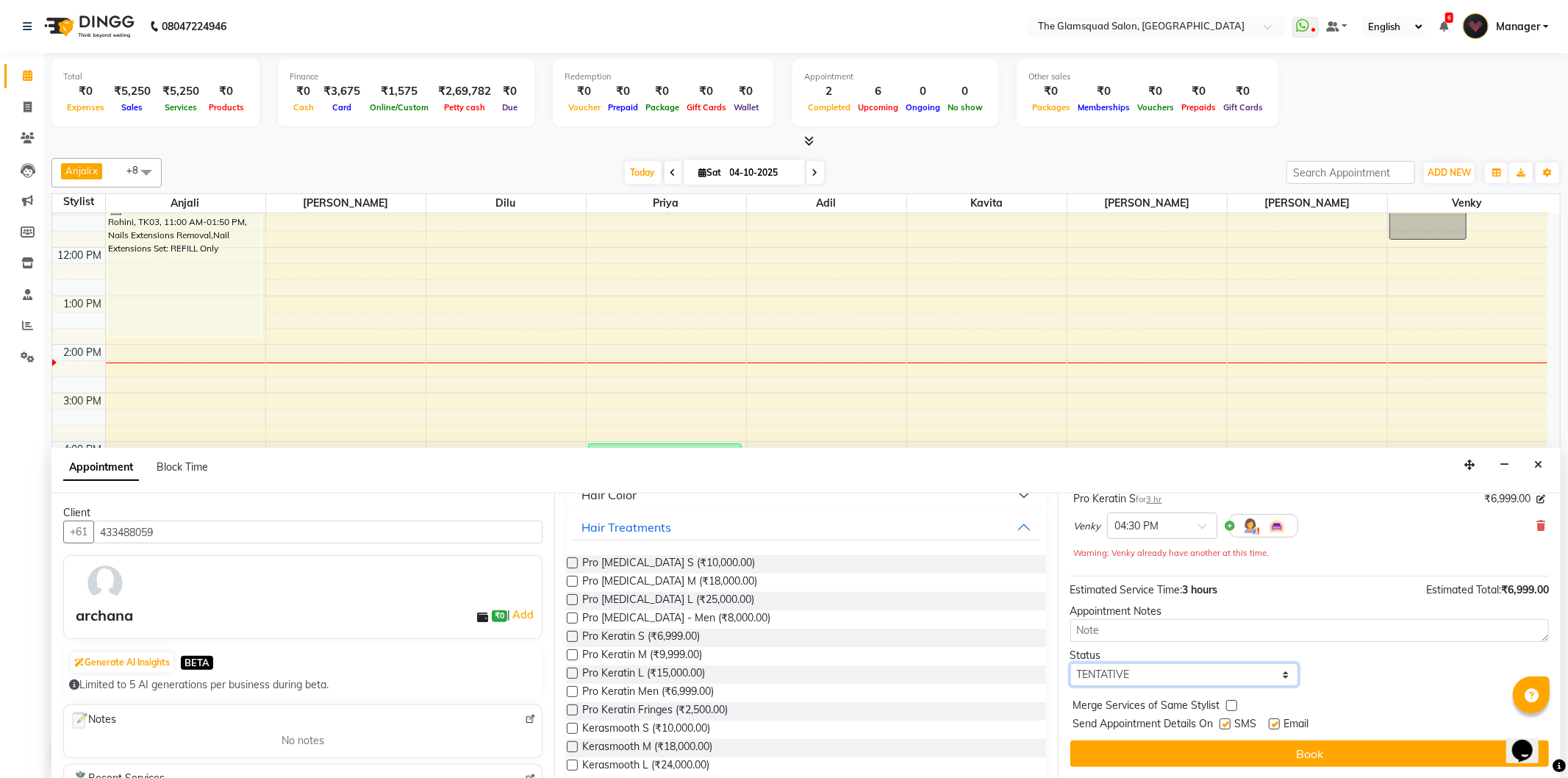
click at [1187, 674] on select "Select TENTATIVE CONFIRM CHECK-IN UPCOMING" at bounding box center [1184, 675] width 229 height 23
select select "confirm booking"
click at [1070, 664] on select "Select TENTATIVE CONFIRM CHECK-IN UPCOMING" at bounding box center [1184, 675] width 229 height 23
click at [1538, 470] on icon "Close" at bounding box center [1538, 464] width 8 height 10
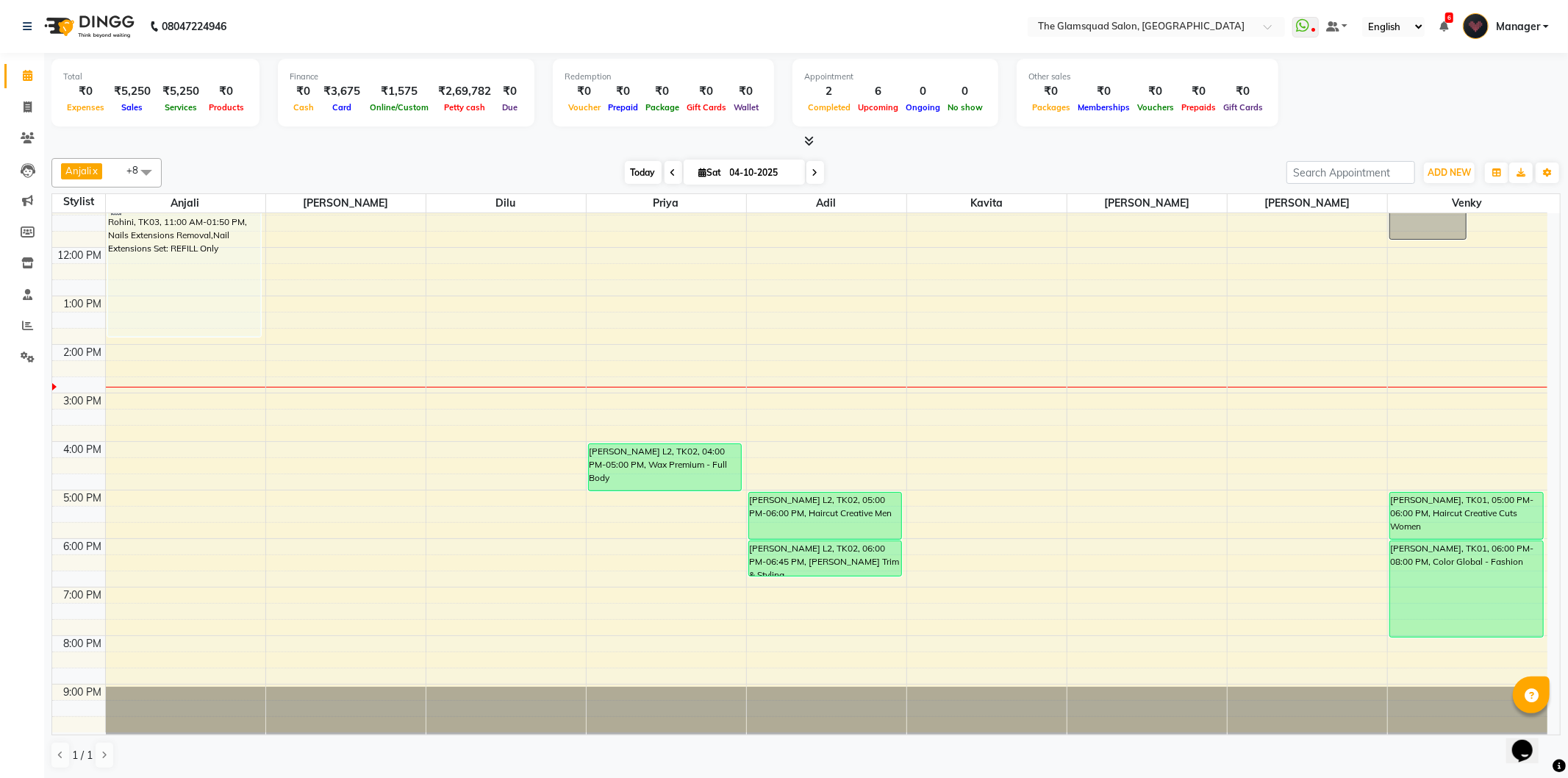
click at [641, 174] on span "Today" at bounding box center [643, 173] width 37 height 23
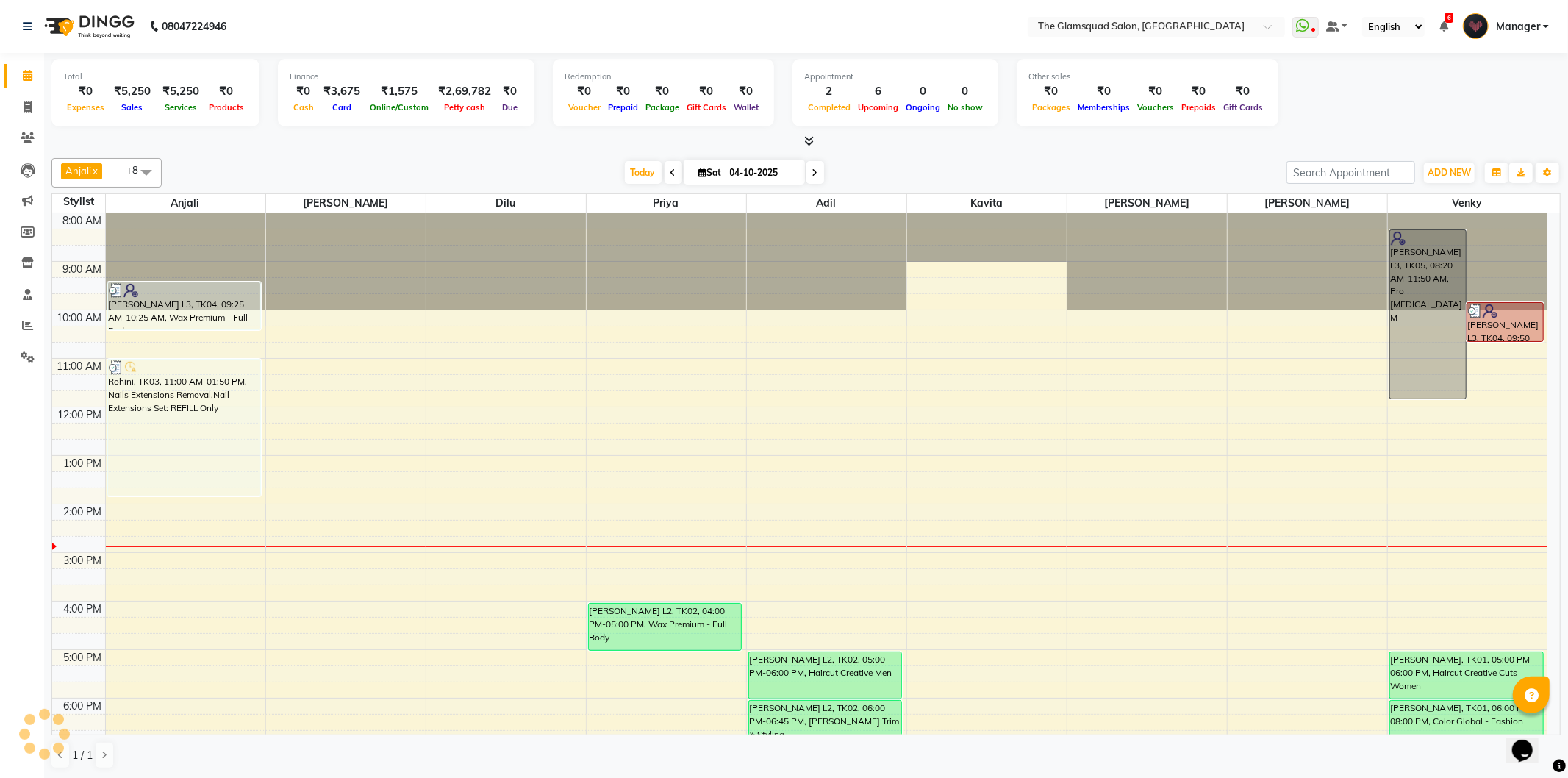
scroll to position [160, 0]
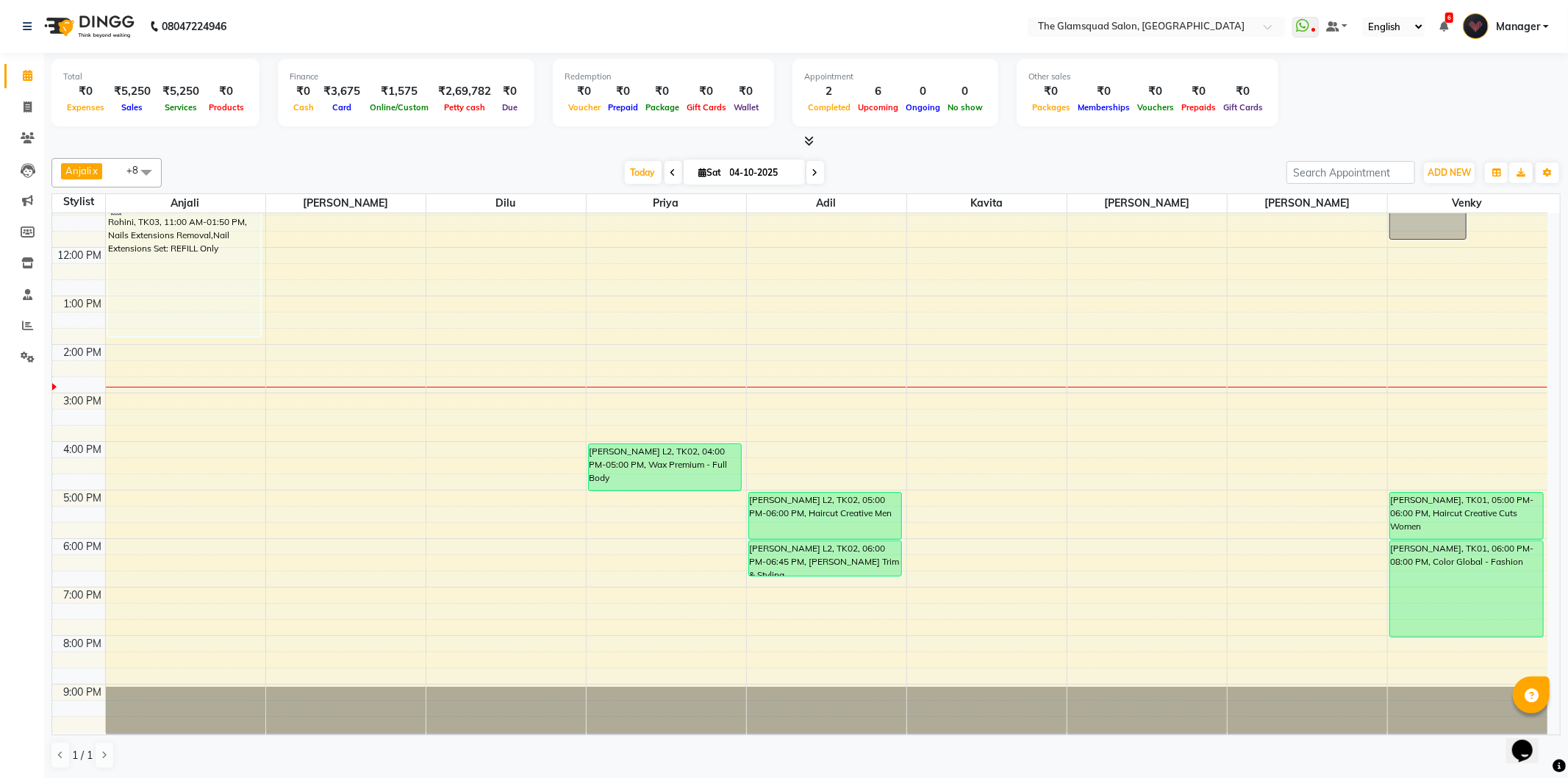
click at [812, 173] on icon at bounding box center [815, 173] width 6 height 9
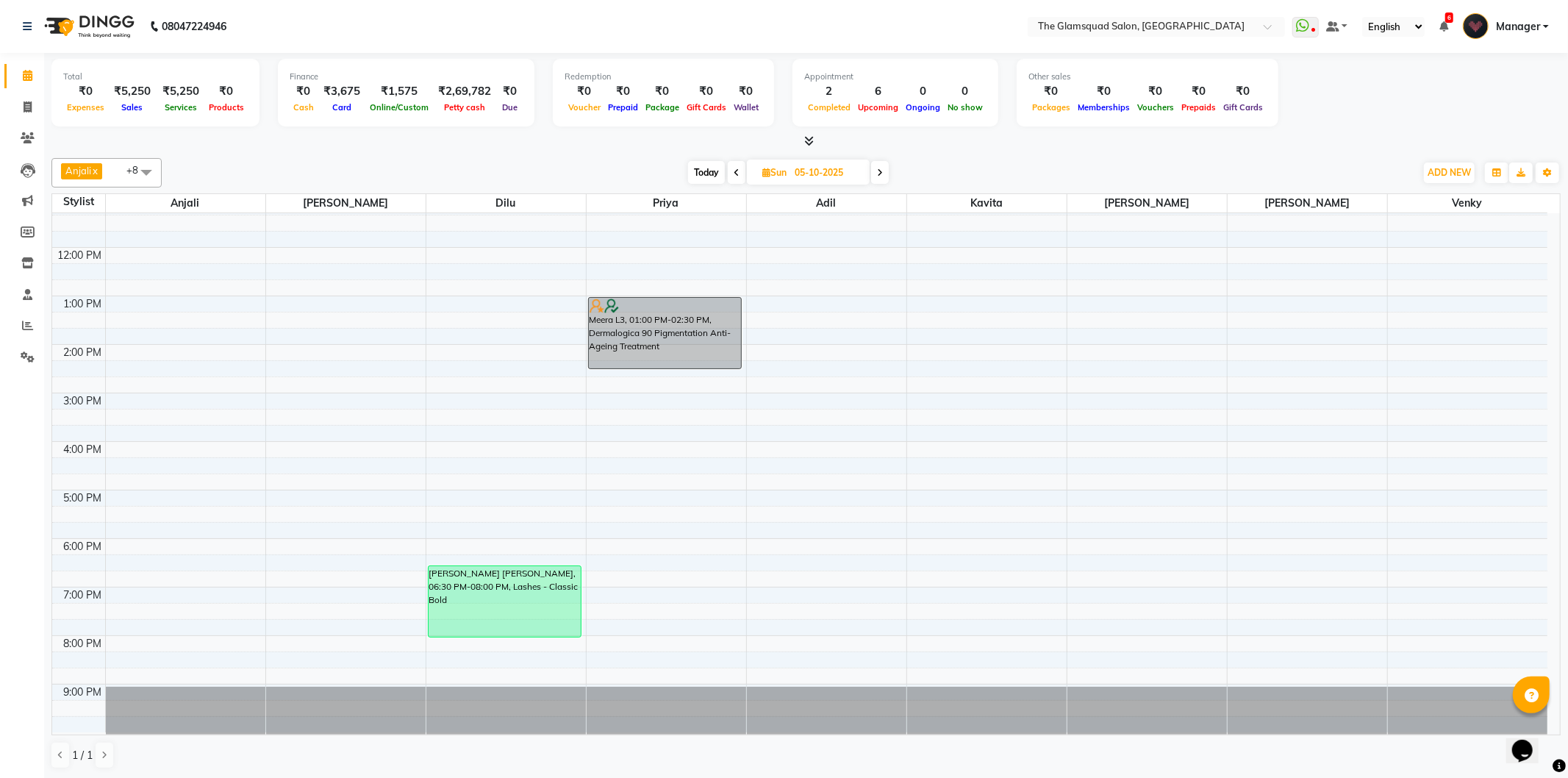
click at [883, 177] on icon at bounding box center [879, 173] width 6 height 9
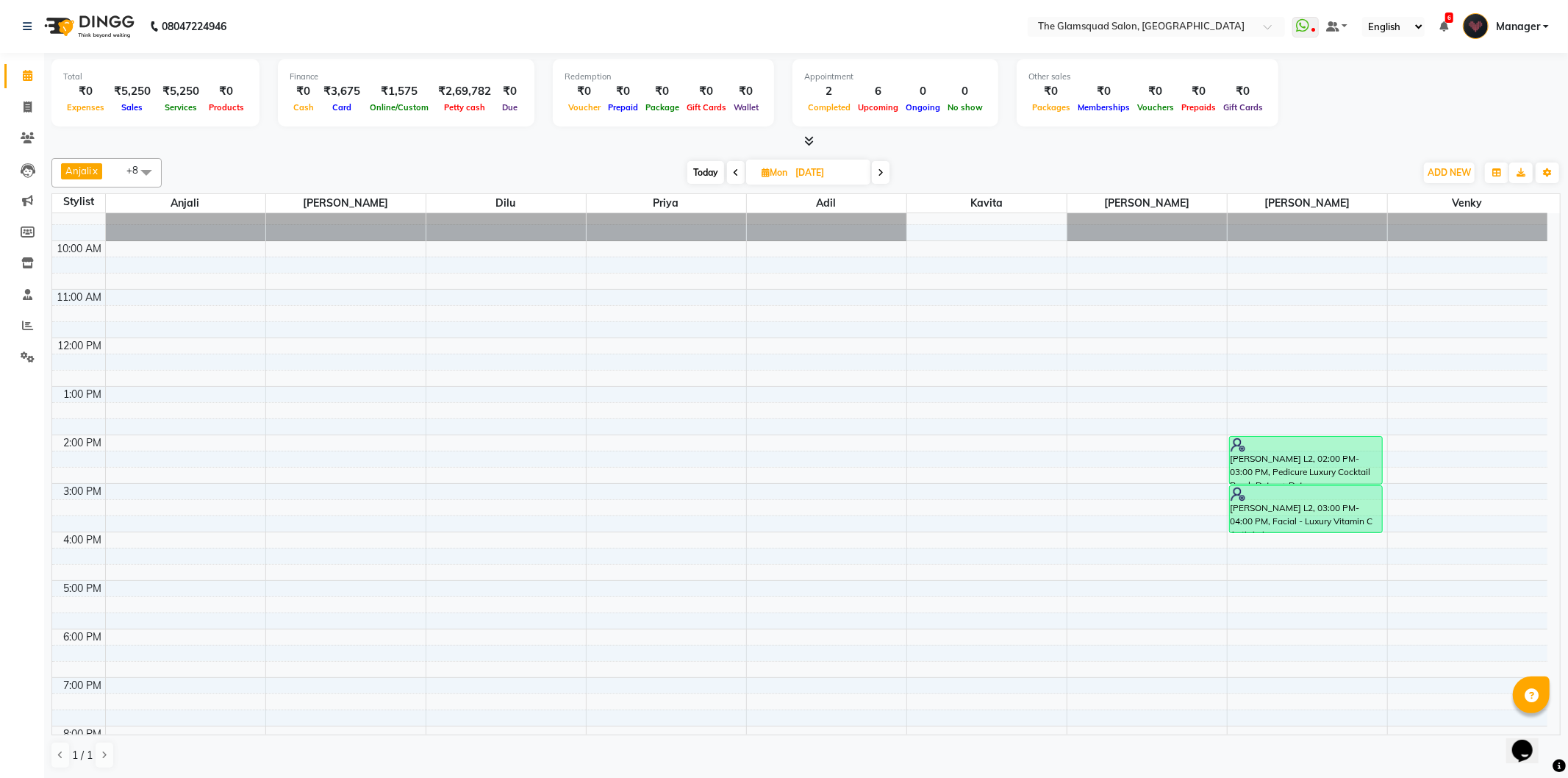
scroll to position [0, 0]
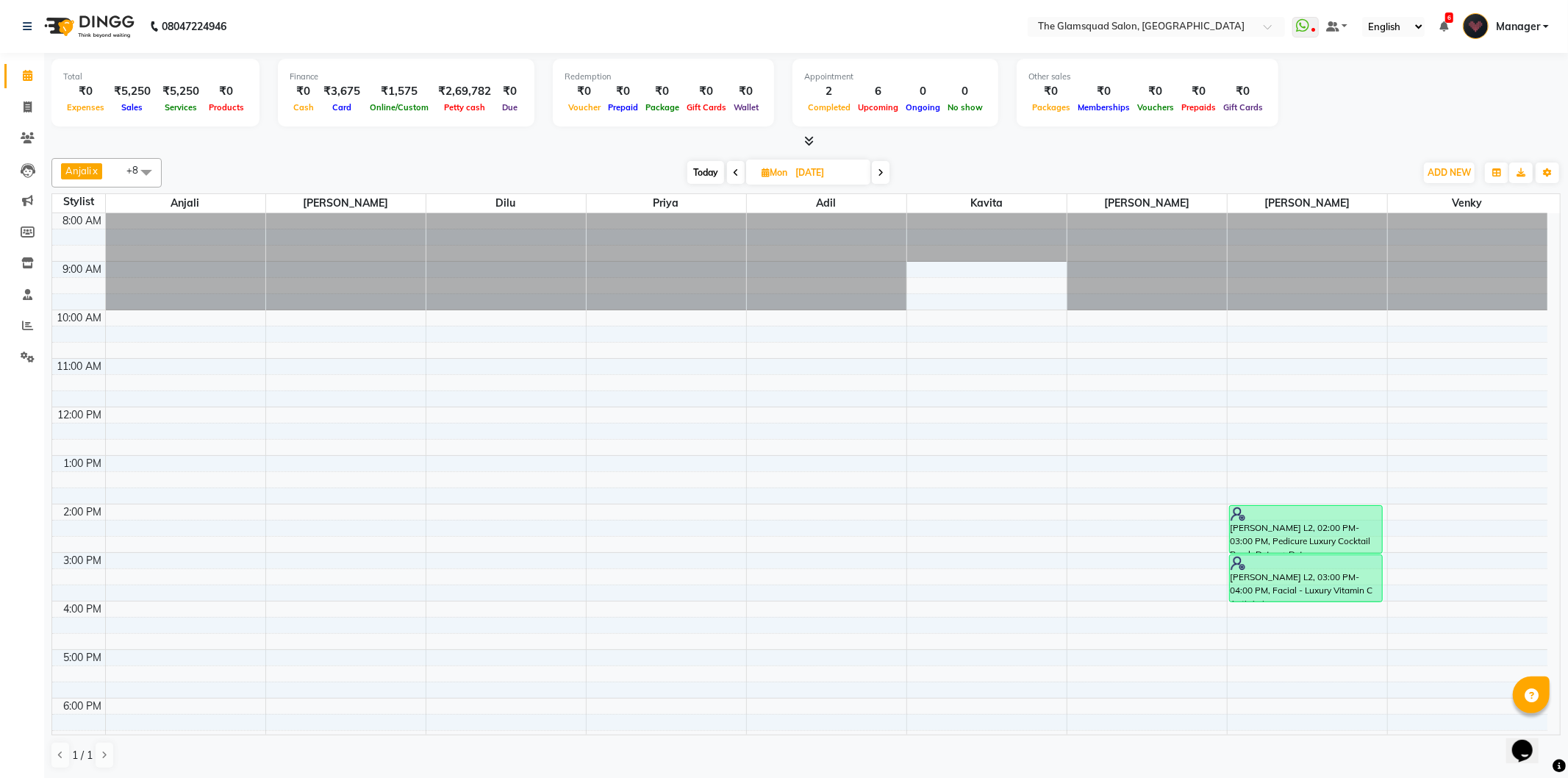
click at [716, 166] on span "Today" at bounding box center [706, 173] width 37 height 23
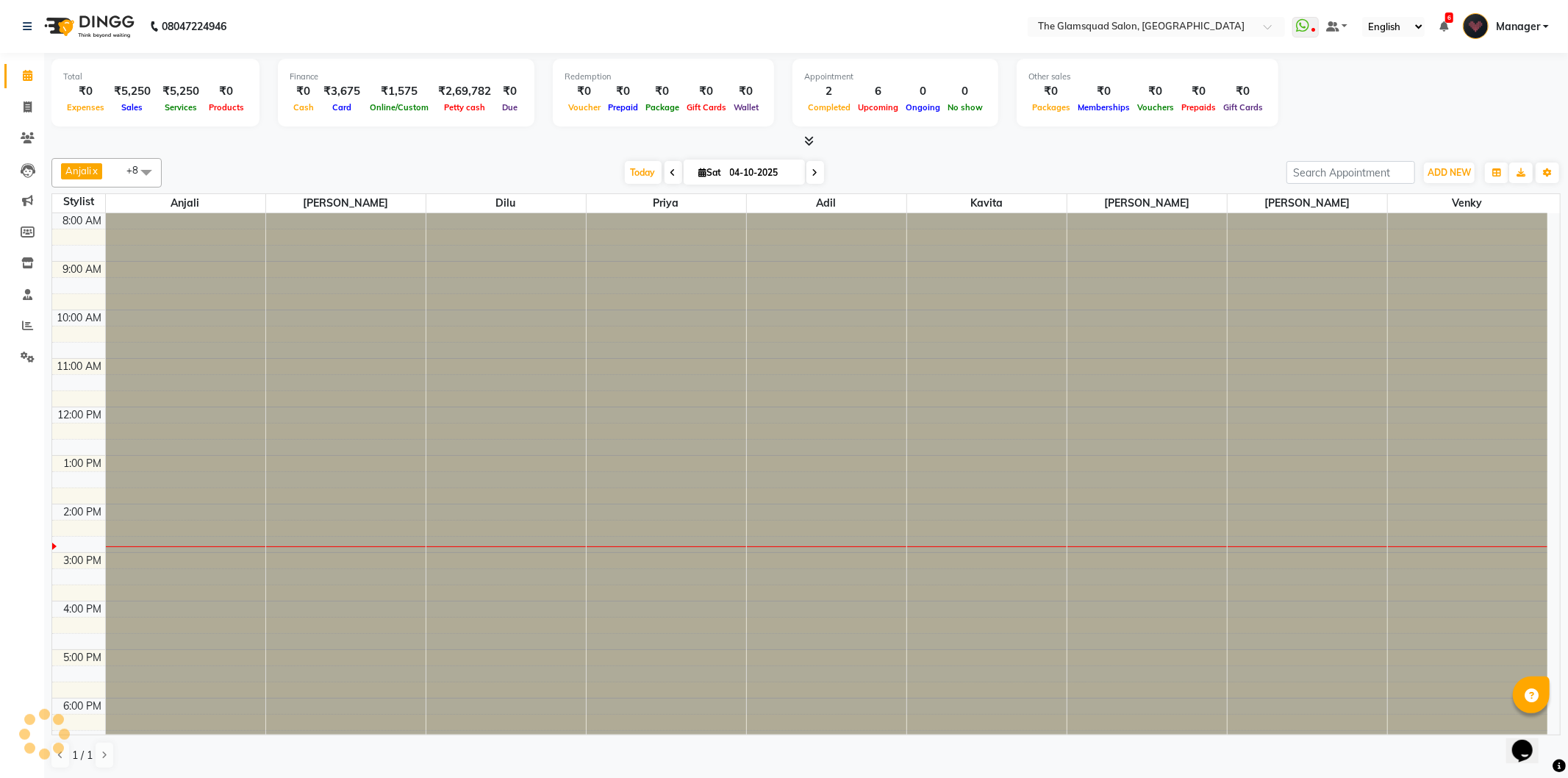
scroll to position [160, 0]
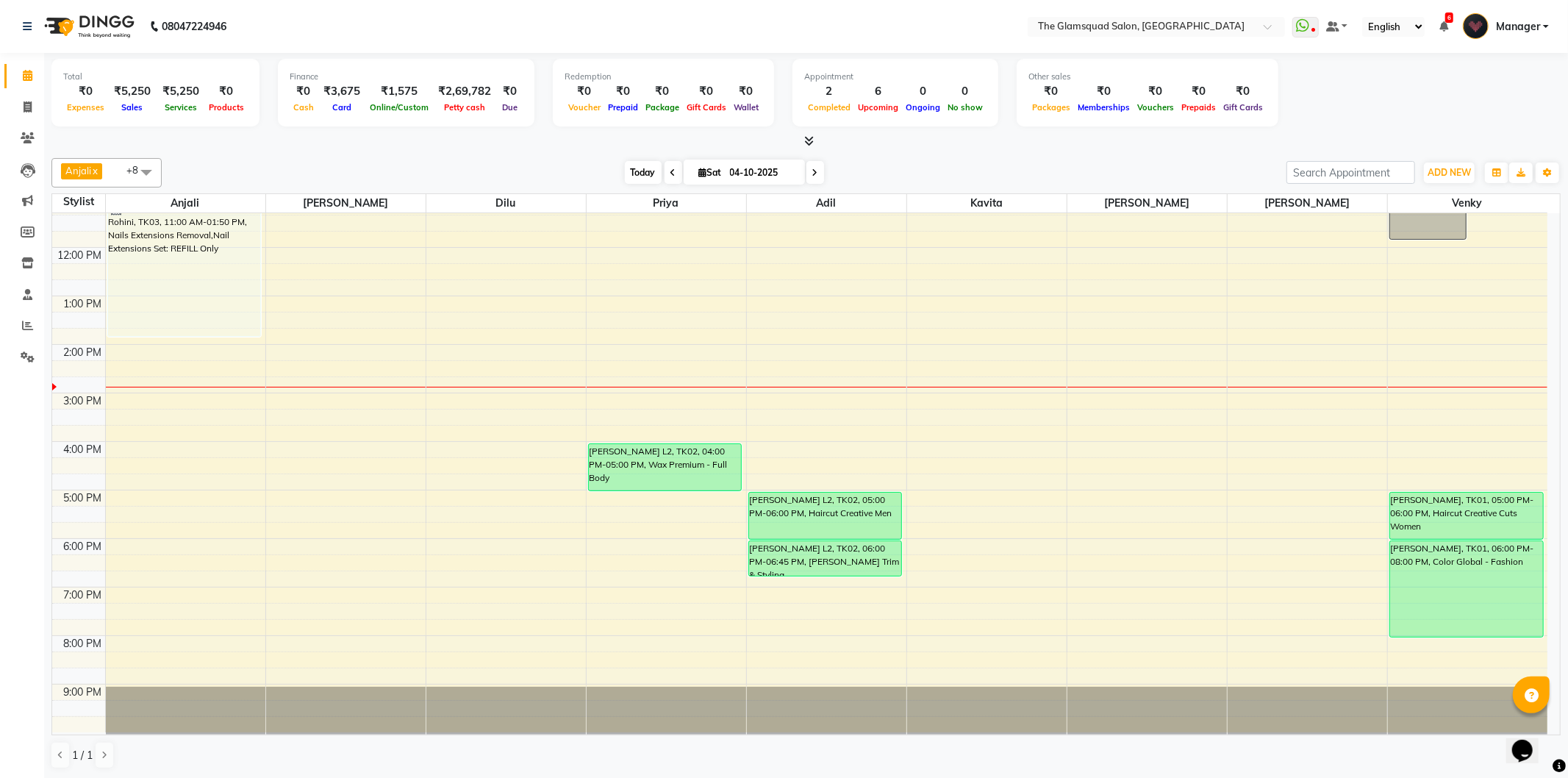
click at [643, 175] on span "Today" at bounding box center [643, 173] width 37 height 23
click at [670, 173] on icon at bounding box center [673, 173] width 6 height 9
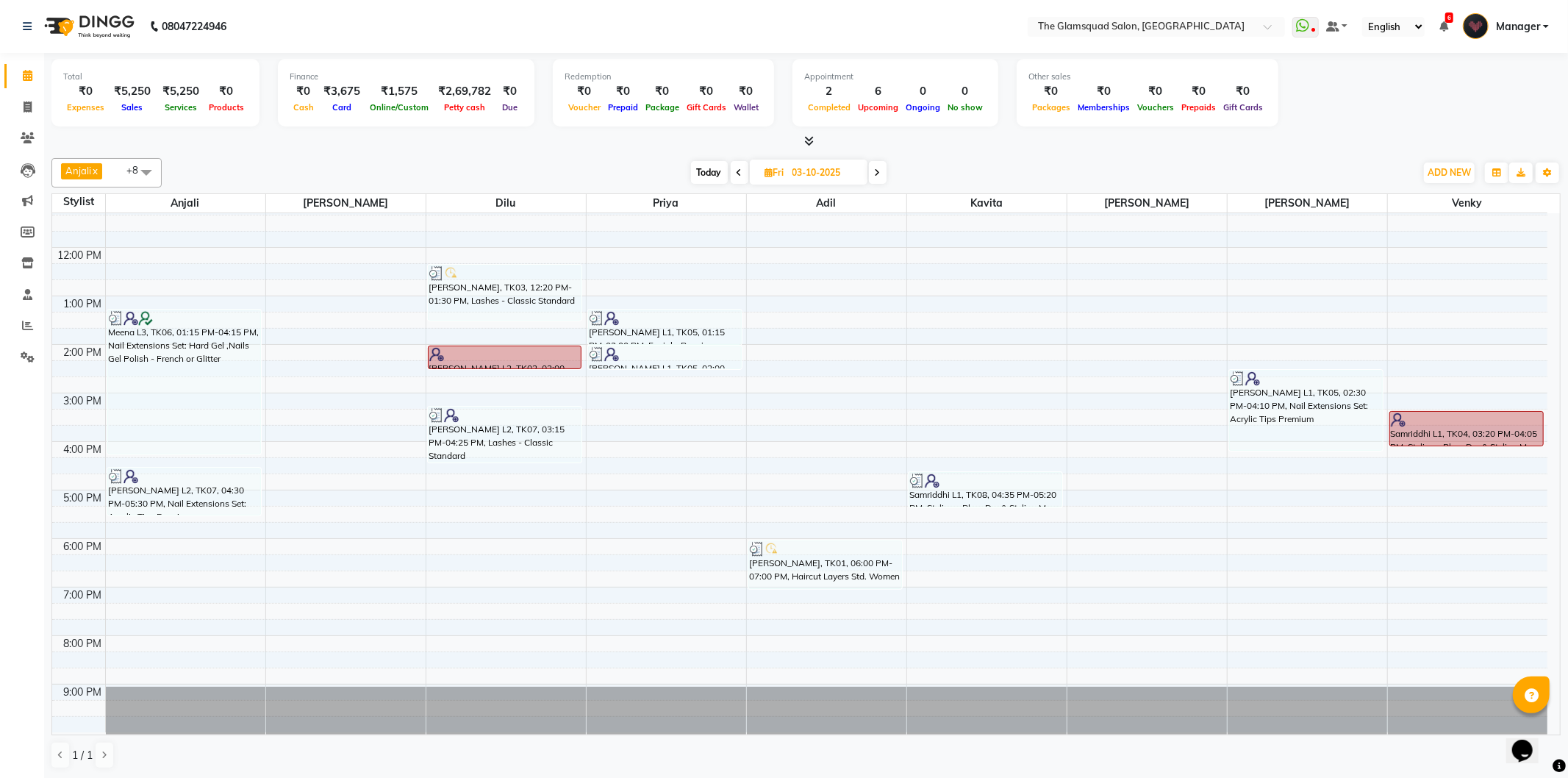
click at [707, 177] on span "Today" at bounding box center [710, 173] width 37 height 23
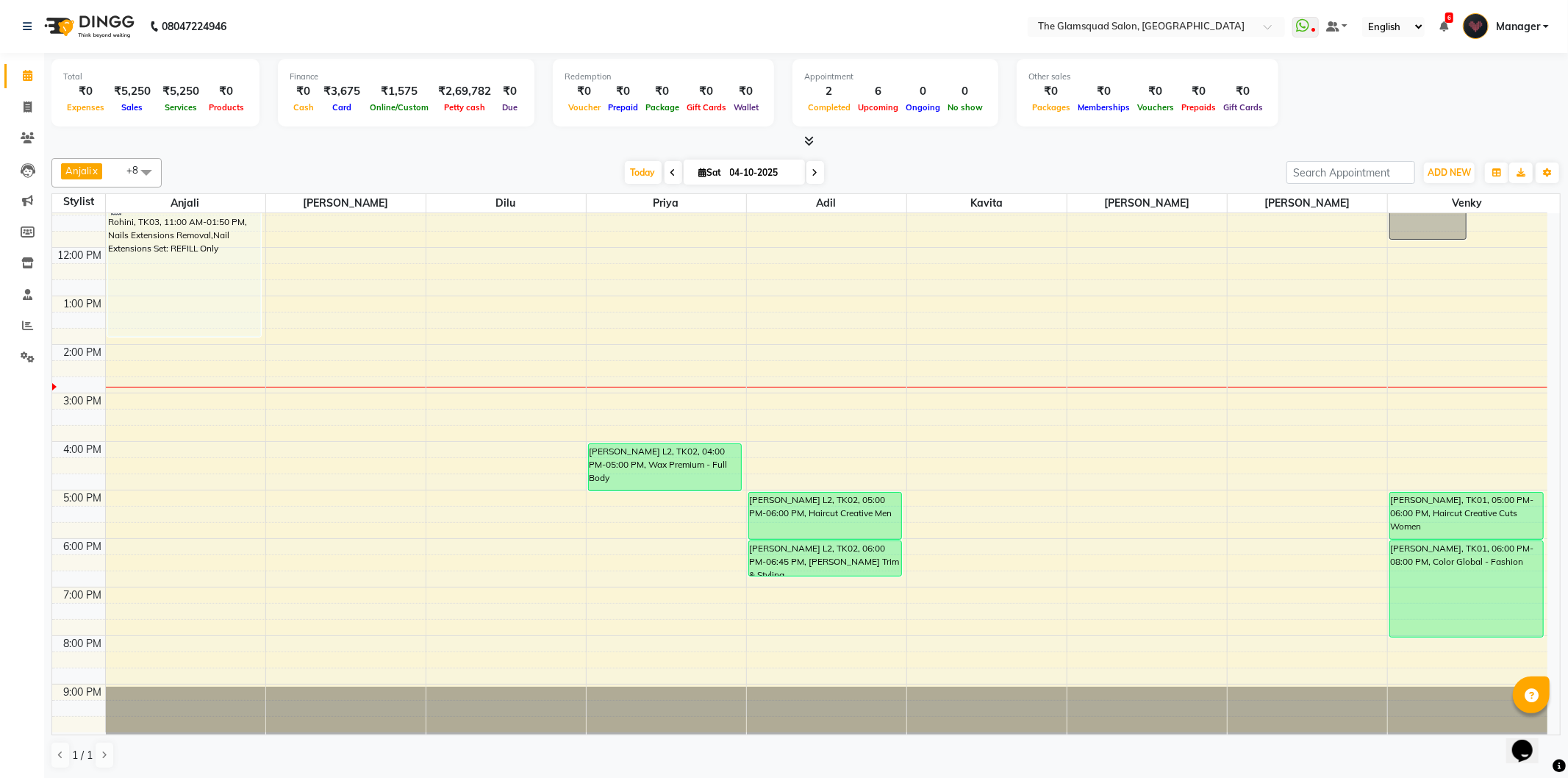
click at [817, 174] on span at bounding box center [815, 173] width 18 height 23
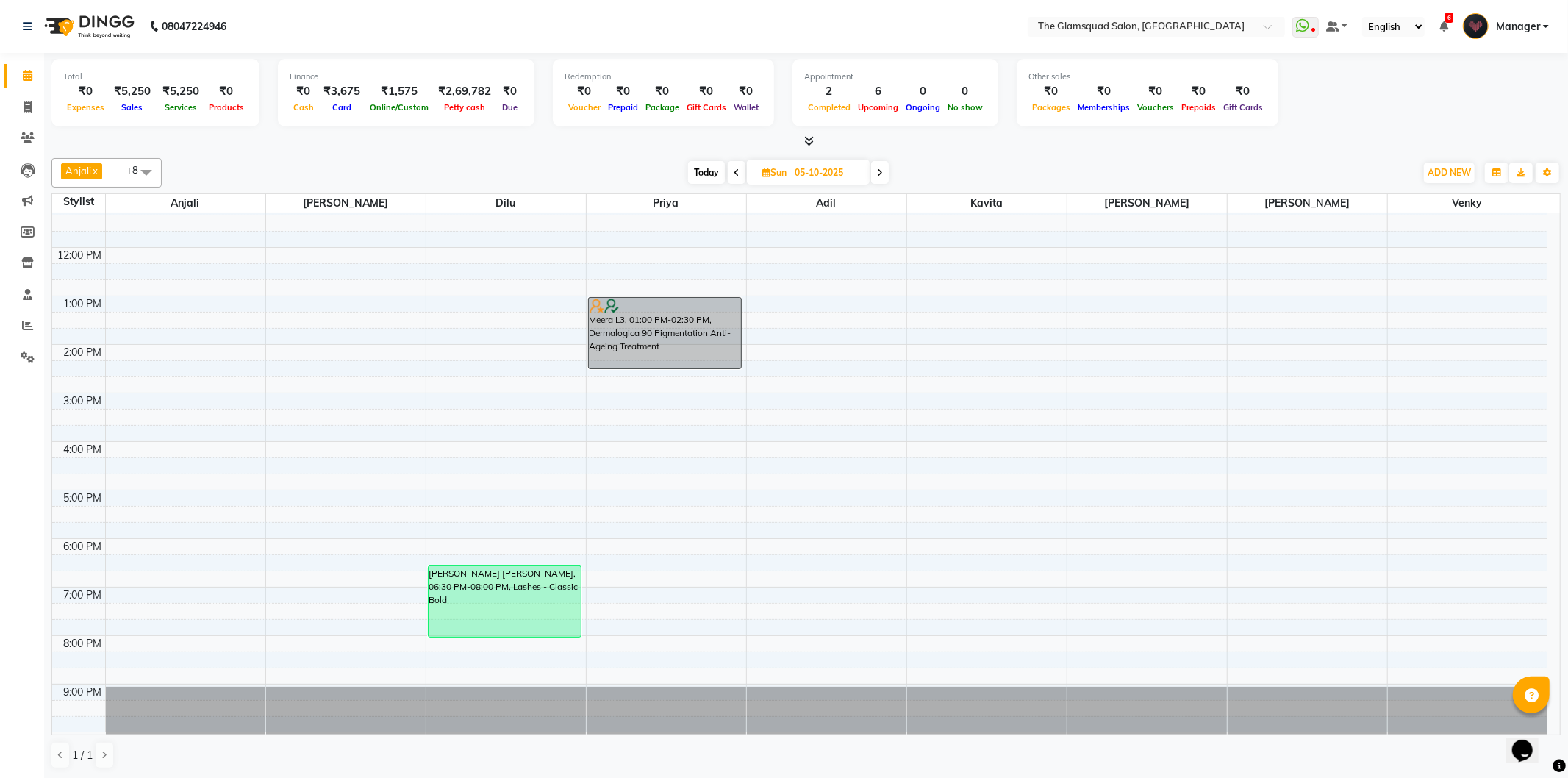
click at [708, 173] on span "Today" at bounding box center [707, 173] width 37 height 23
type input "04-10-2025"
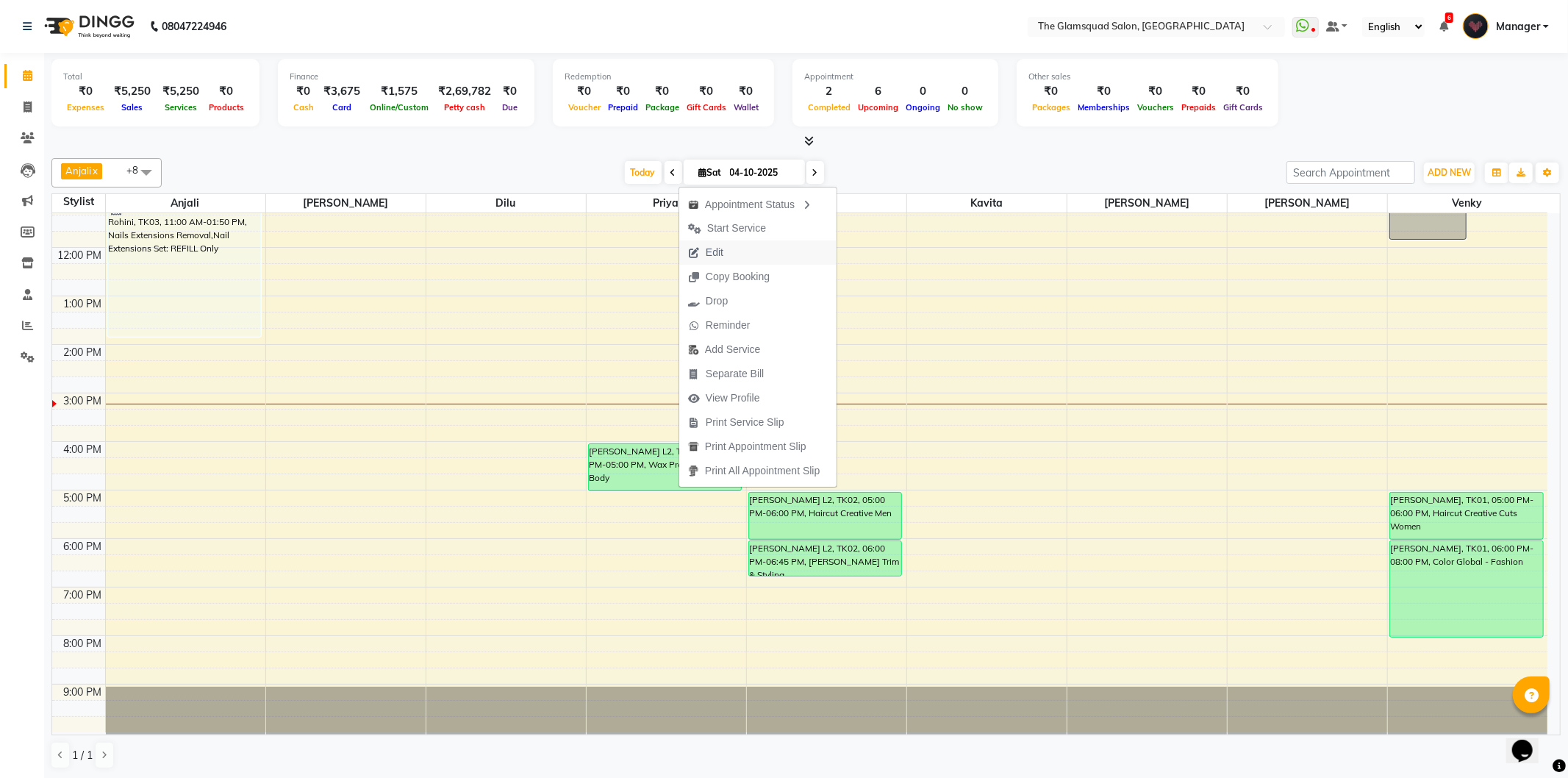
click at [738, 252] on button "Edit" at bounding box center [757, 252] width 157 height 24
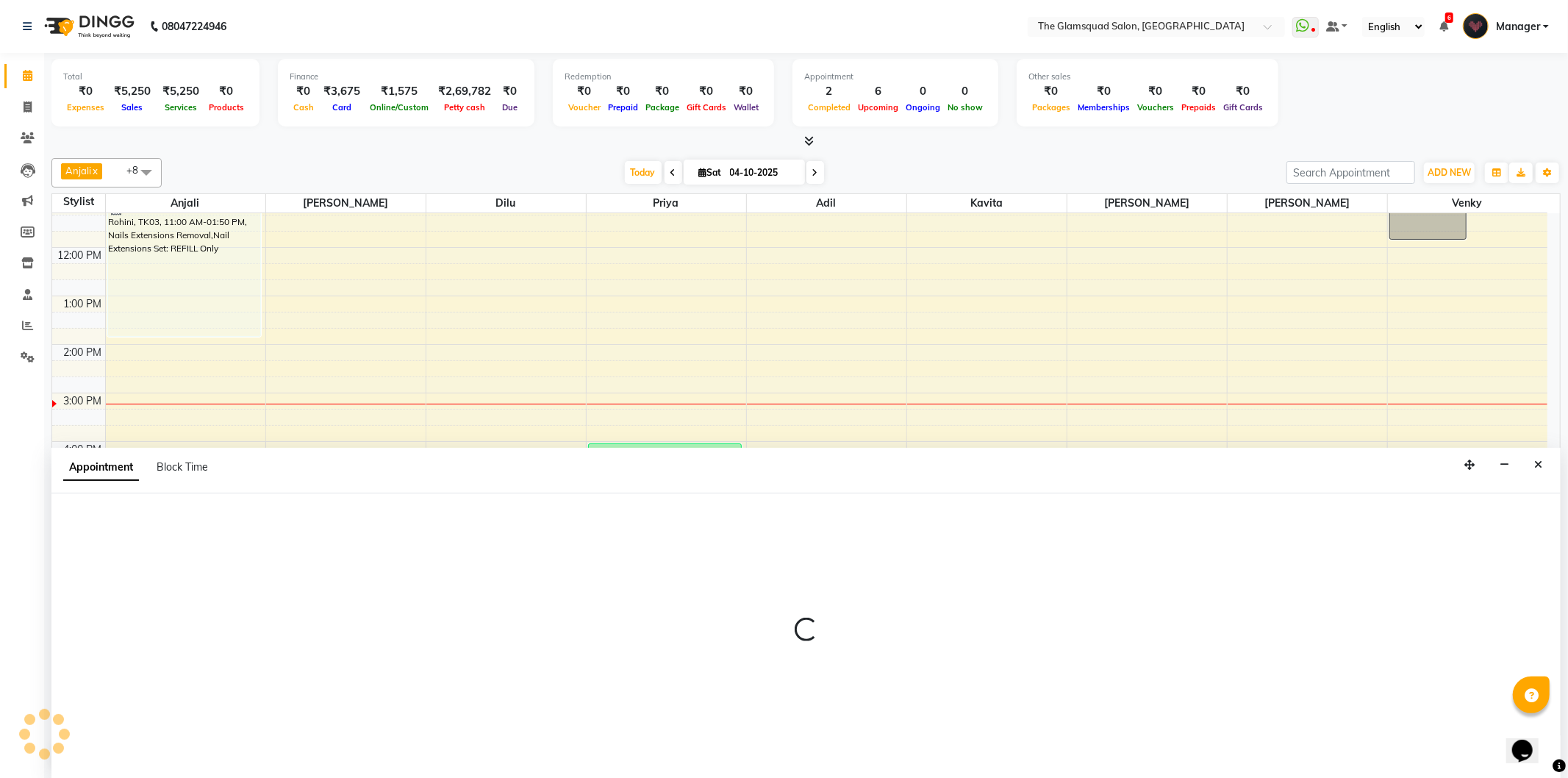
select select "tentative"
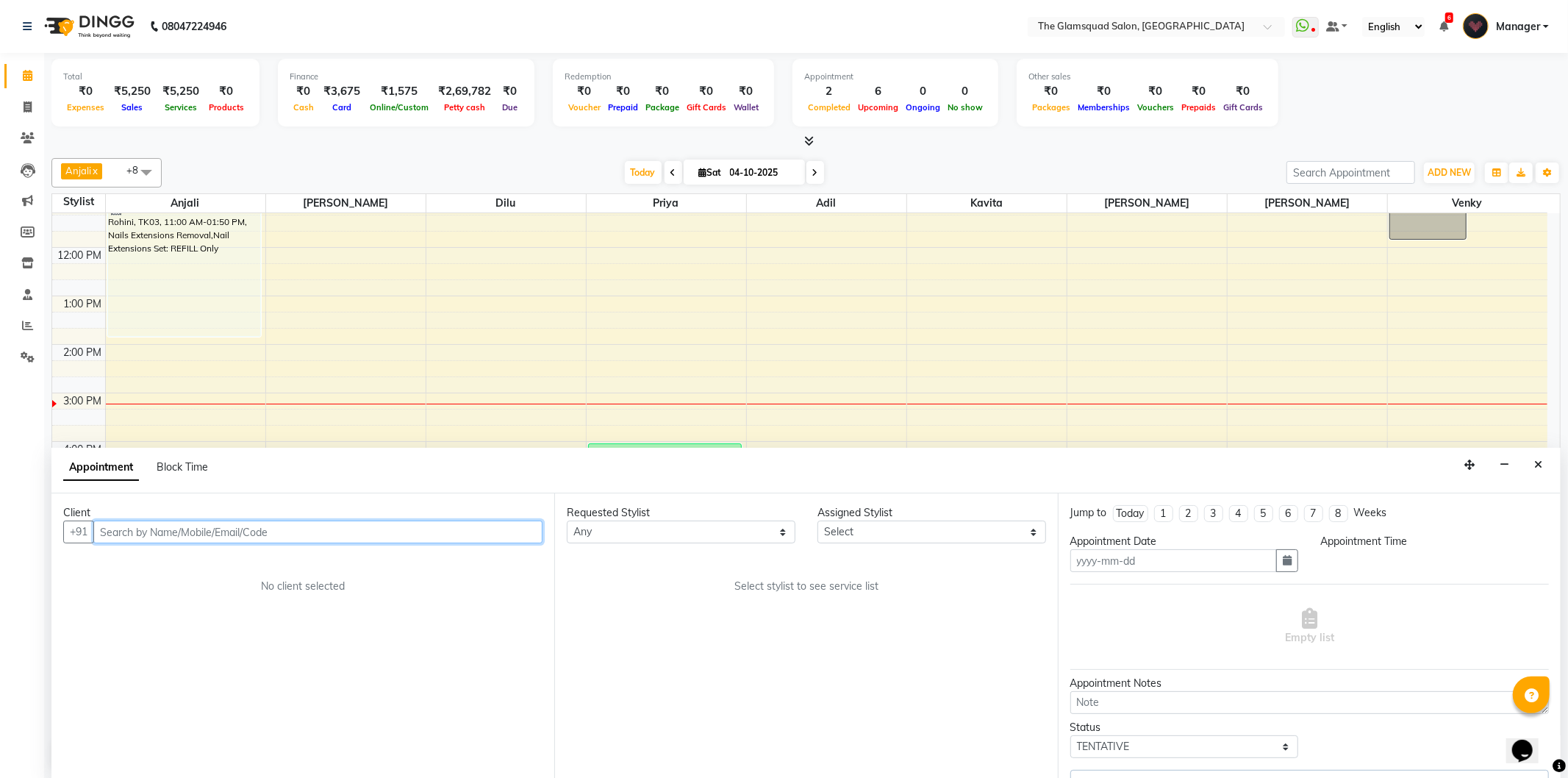
type input "04-10-2025"
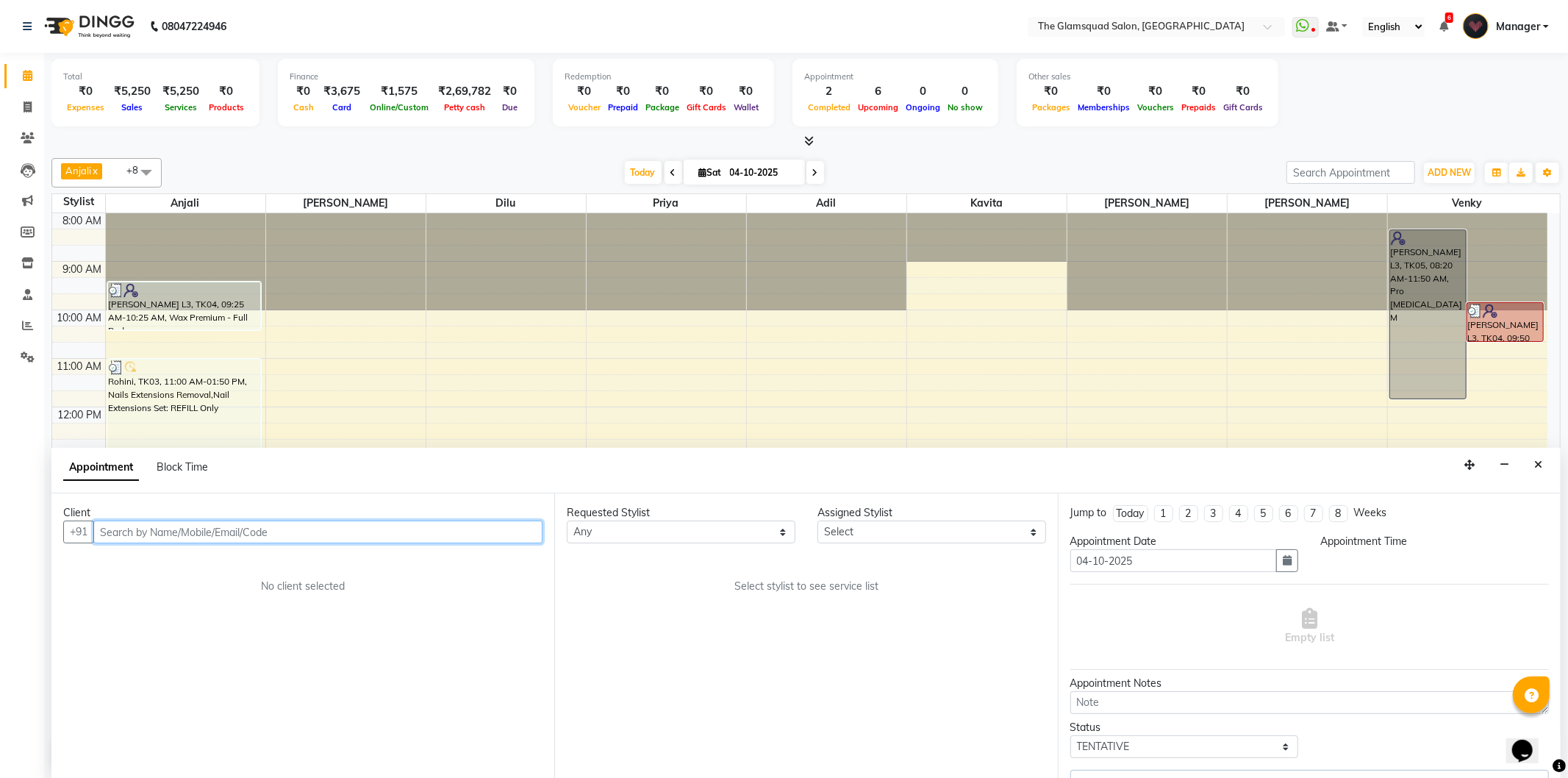
select select "confirm booking"
select select "960"
select select "89714"
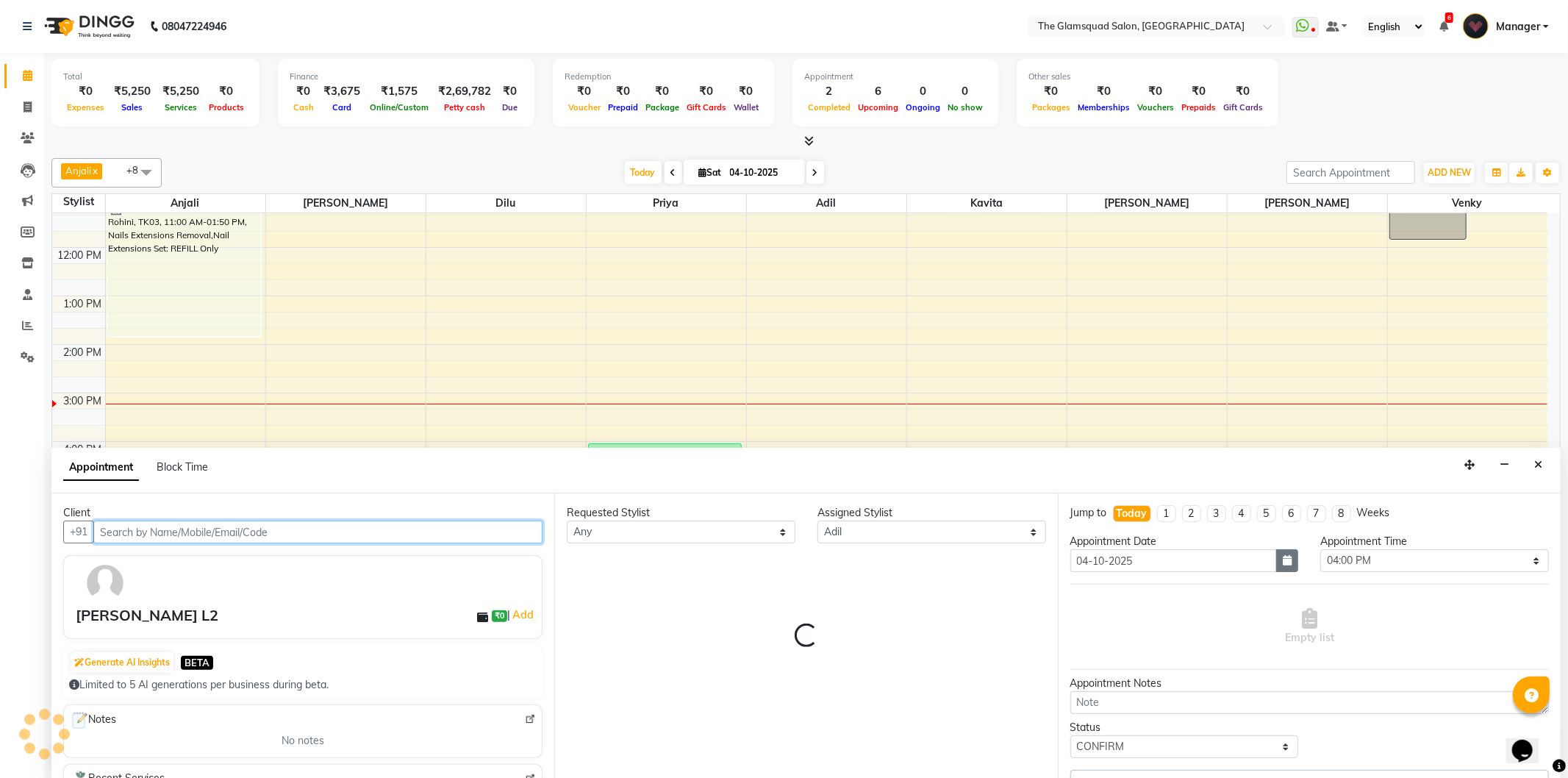
select select "2374"
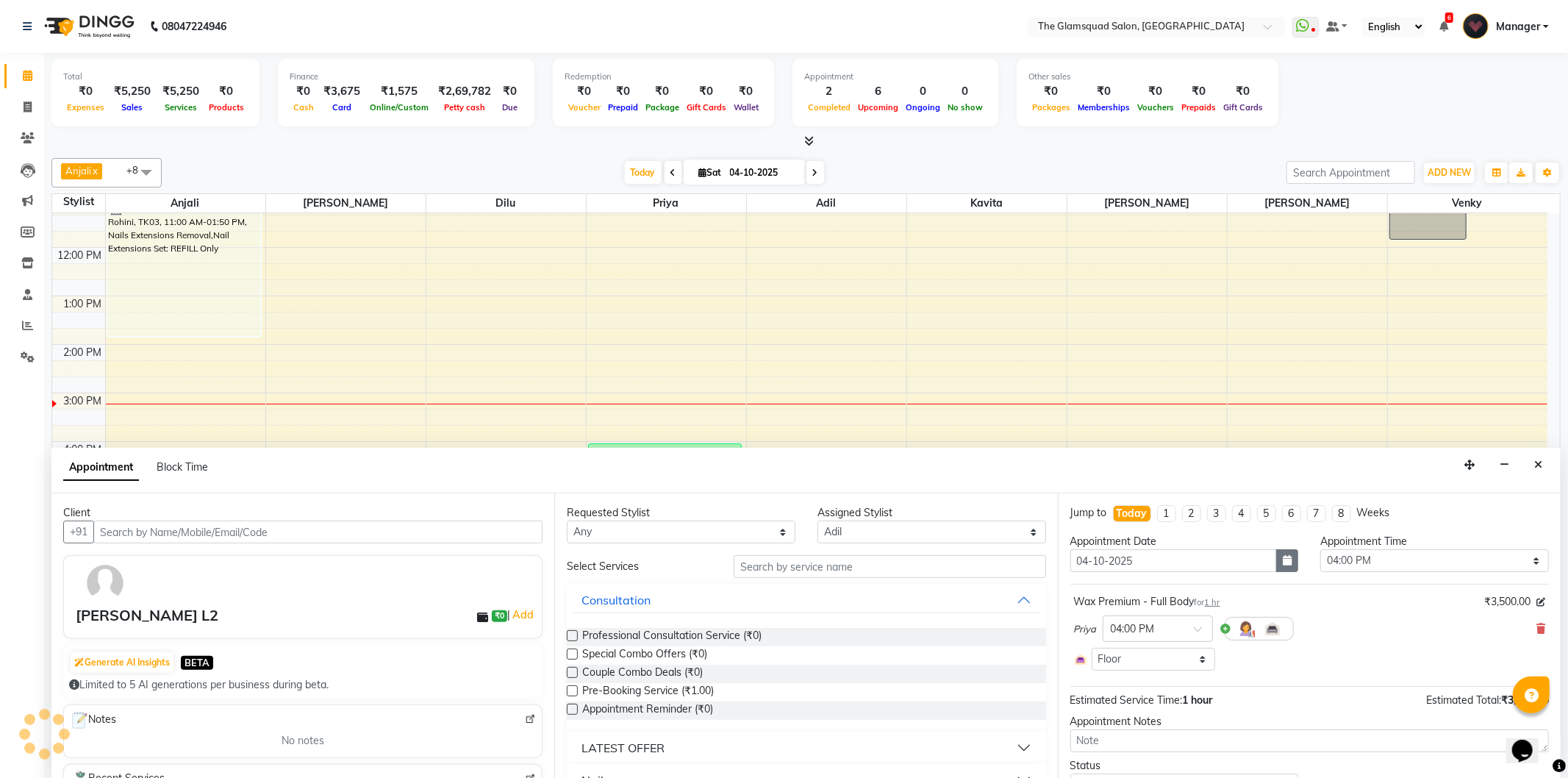
select select "2374"
click at [1284, 558] on icon "button" at bounding box center [1287, 560] width 9 height 10
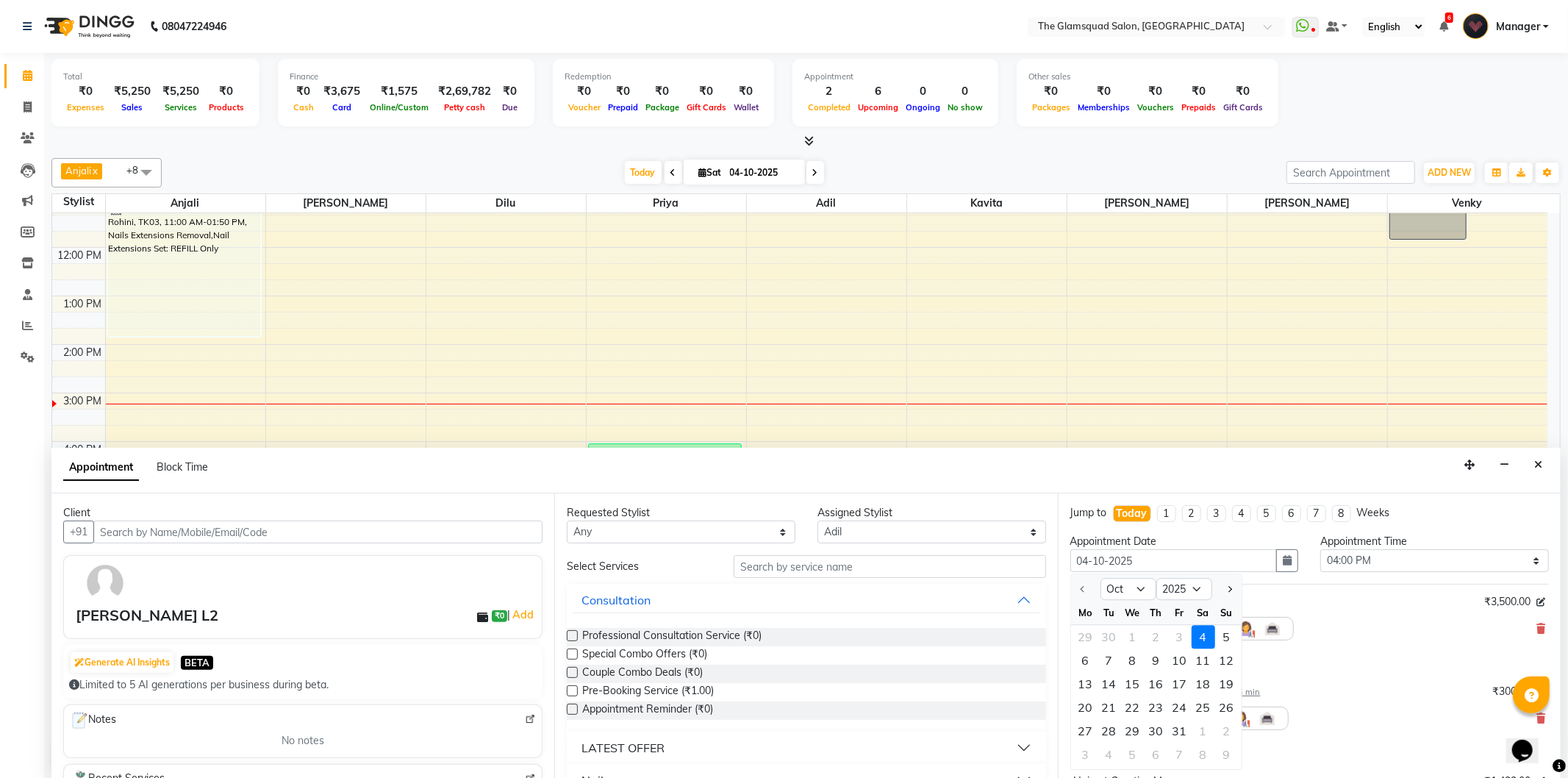
drag, startPoint x: 1224, startPoint y: 641, endPoint x: 1245, endPoint y: 649, distance: 22.5
click at [1225, 641] on div "5" at bounding box center [1226, 637] width 23 height 23
type input "05-10-2025"
select select "960"
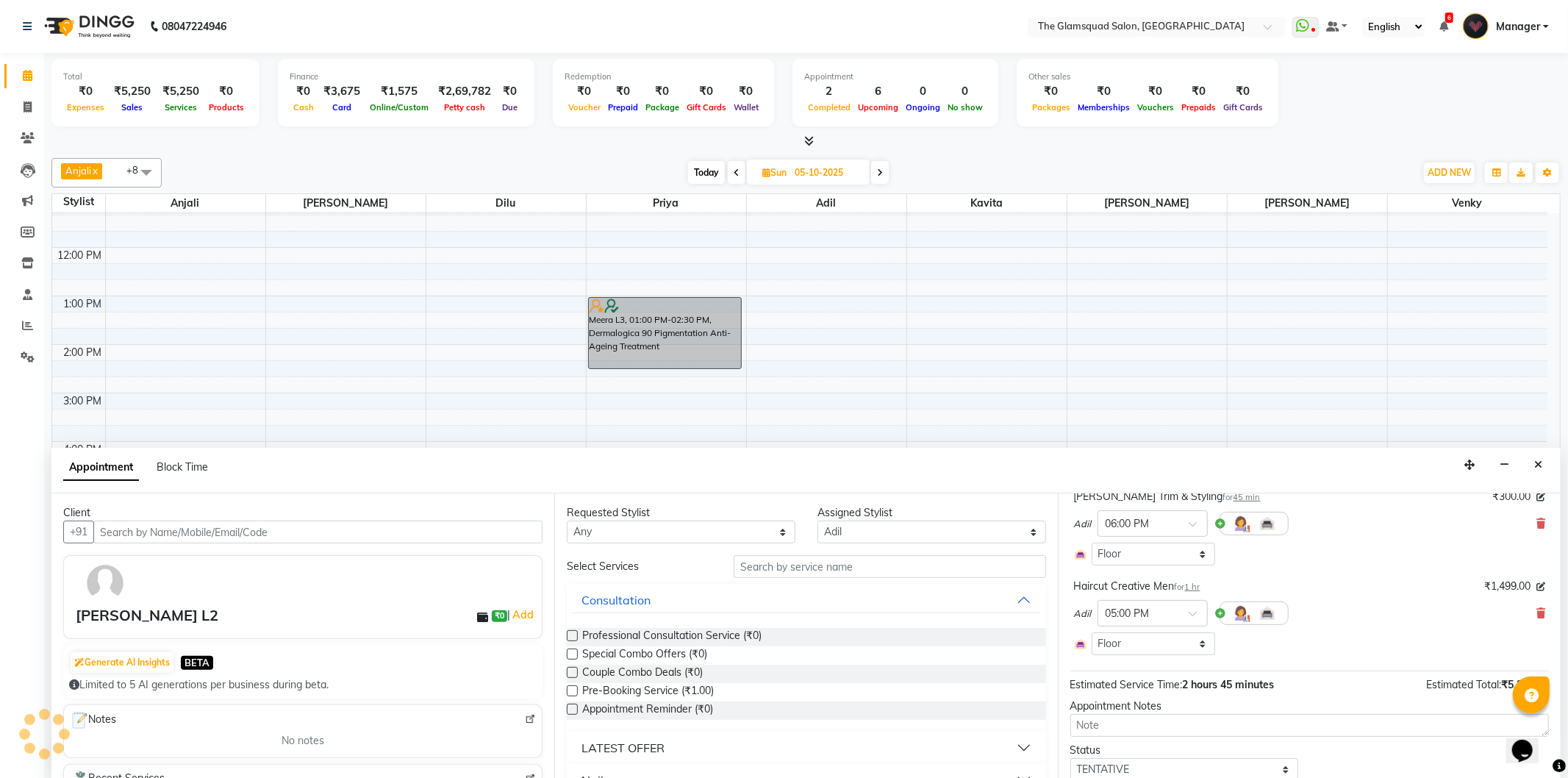
scroll to position [248, 0]
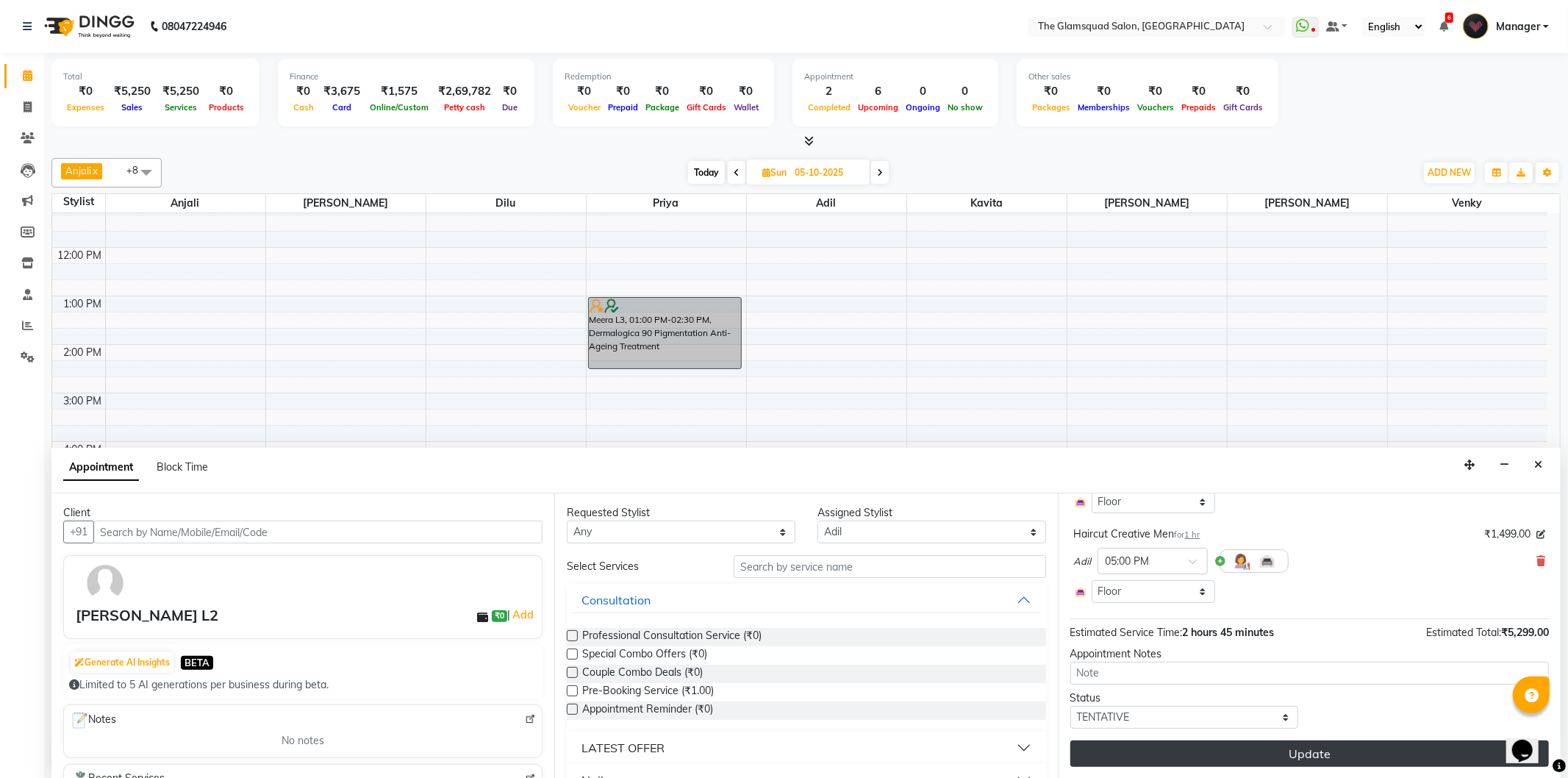
click at [1324, 755] on button "Update" at bounding box center [1309, 754] width 479 height 27
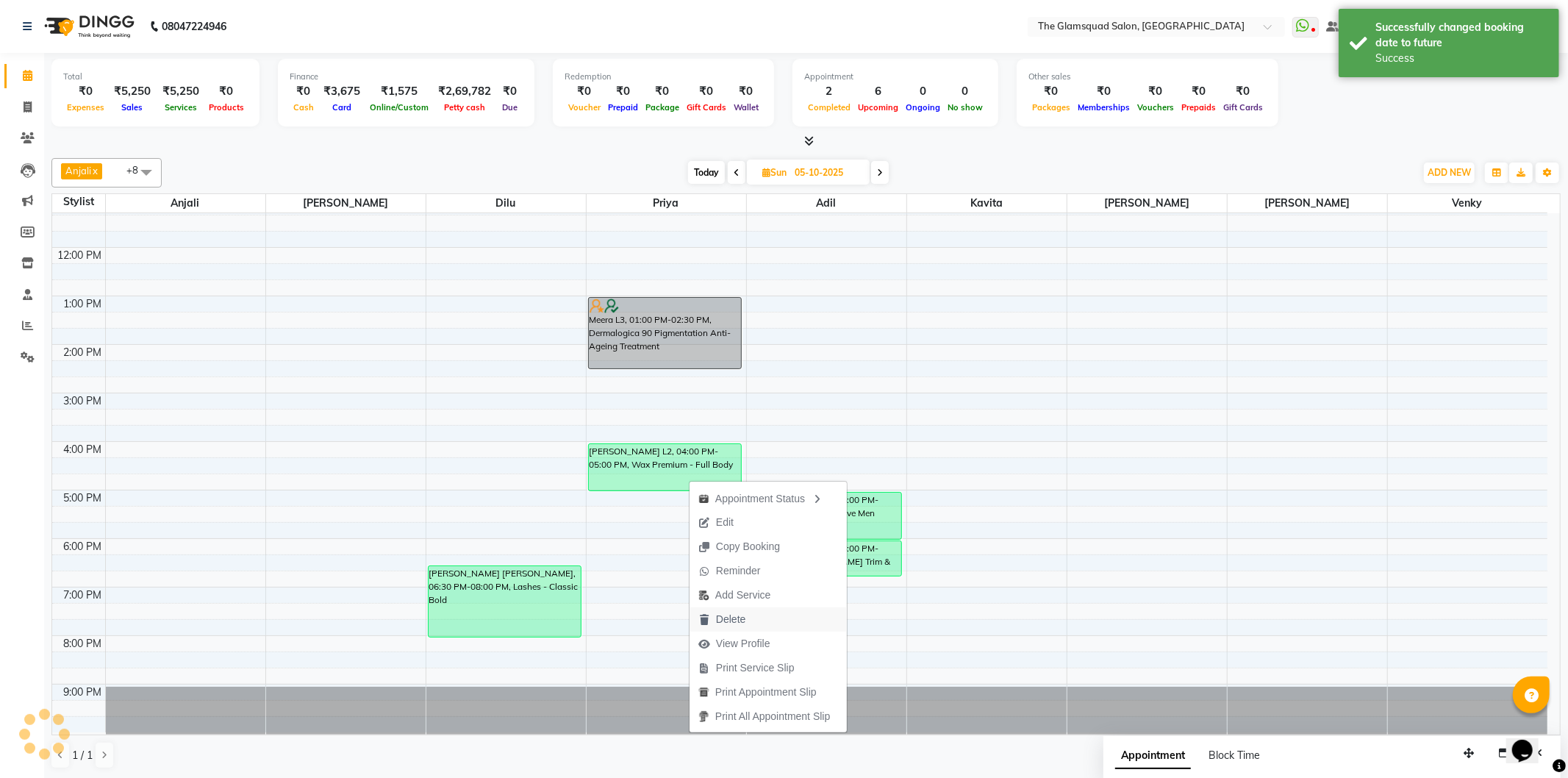
click at [747, 620] on span "Delete" at bounding box center [722, 620] width 64 height 24
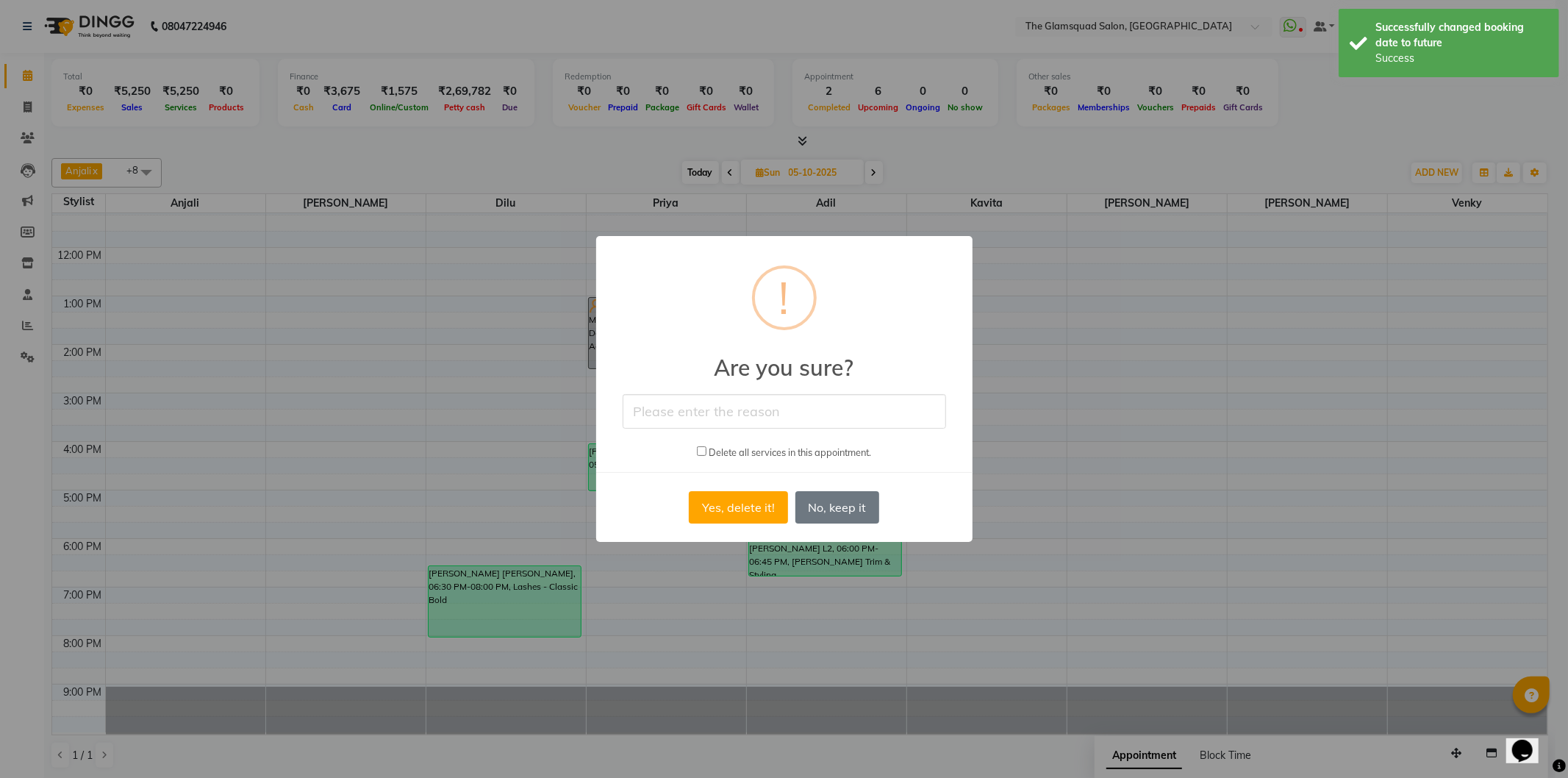
click at [699, 452] on input "checkbox" at bounding box center [702, 451] width 10 height 10
checkbox input "true"
click at [718, 418] on input "text" at bounding box center [784, 411] width 323 height 35
type input "Cancel"
click at [742, 498] on button "Yes, delete it!" at bounding box center [738, 507] width 98 height 32
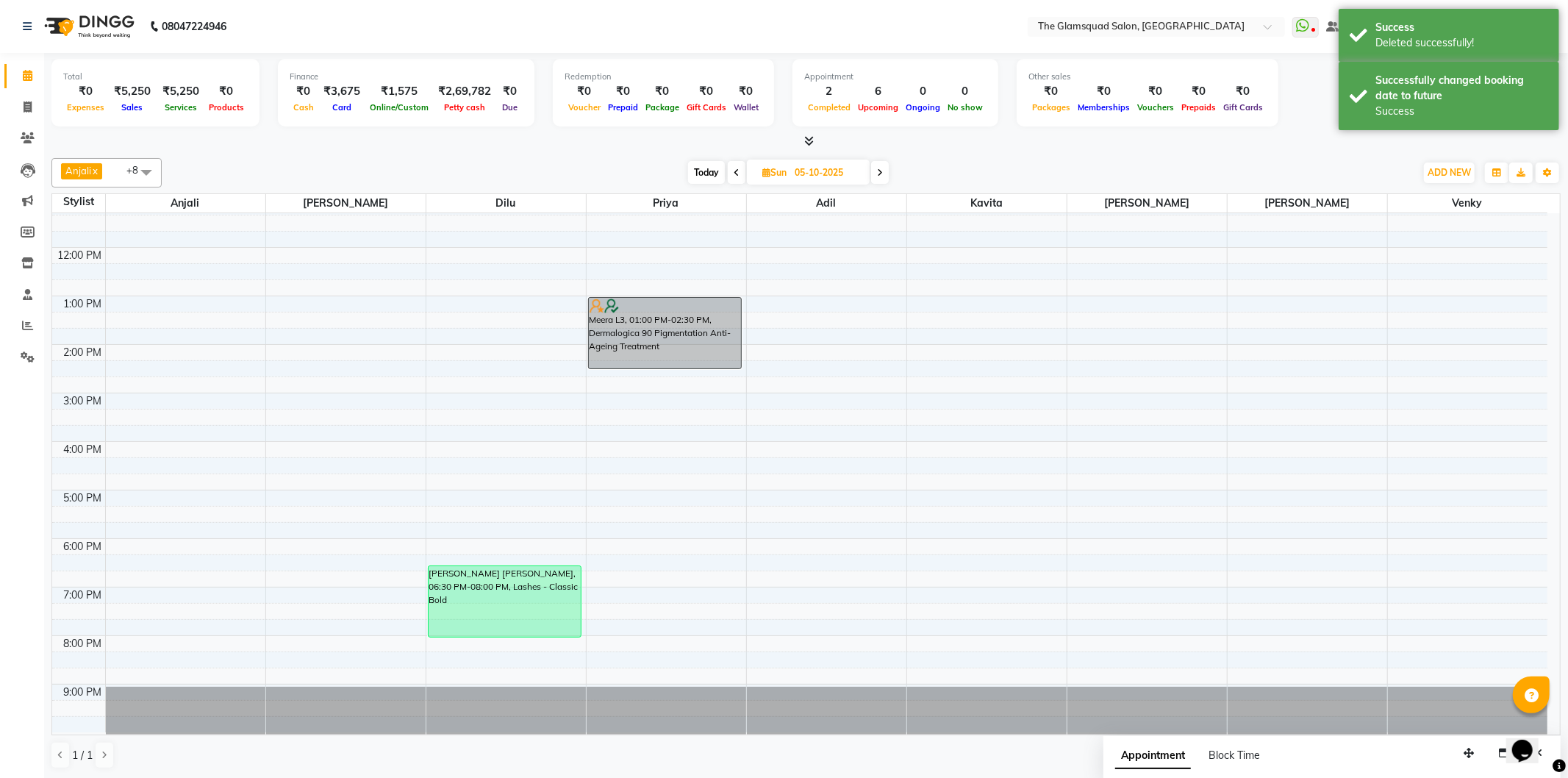
click at [703, 171] on span "Today" at bounding box center [707, 173] width 37 height 23
type input "04-10-2025"
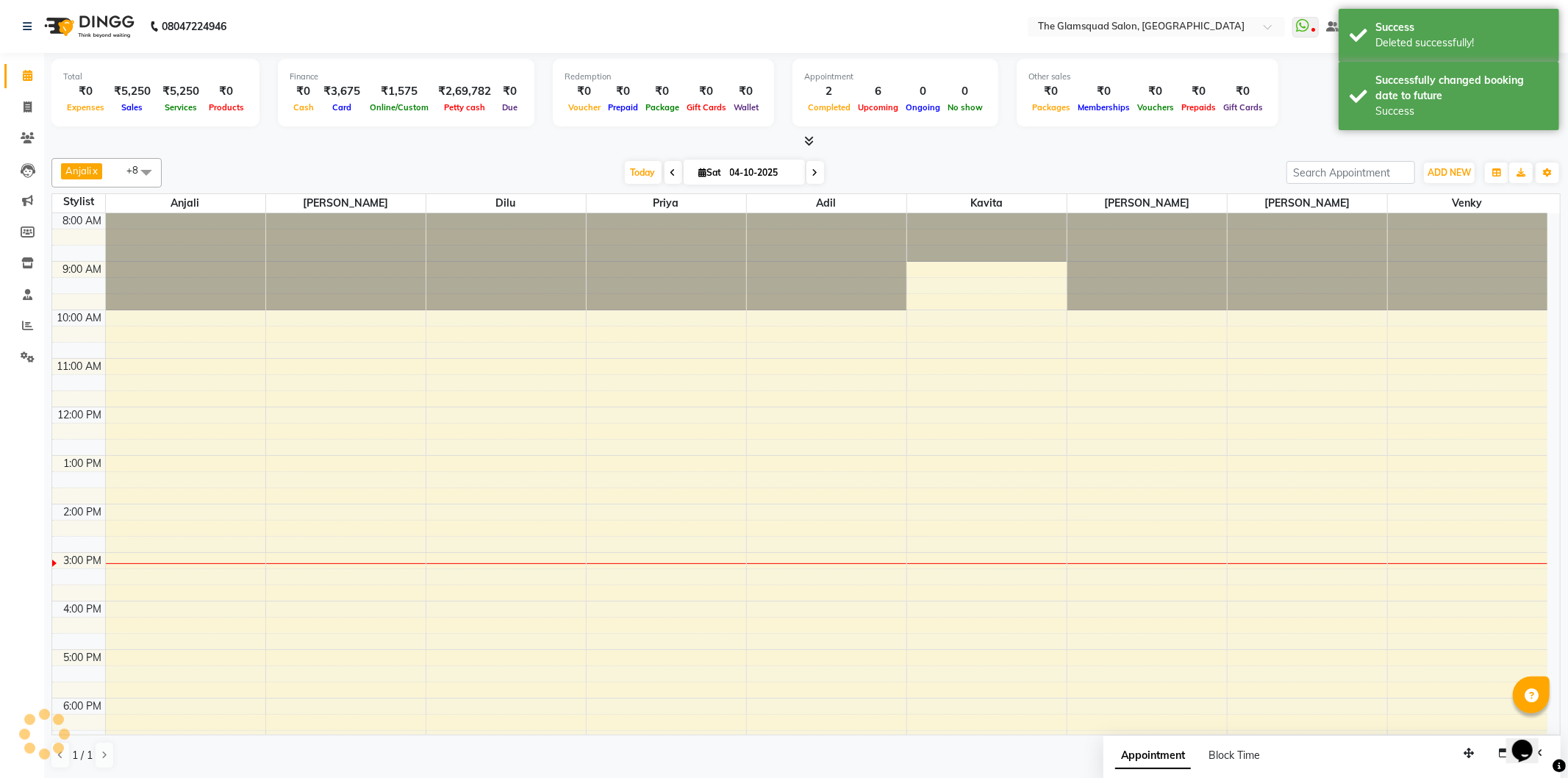
scroll to position [160, 0]
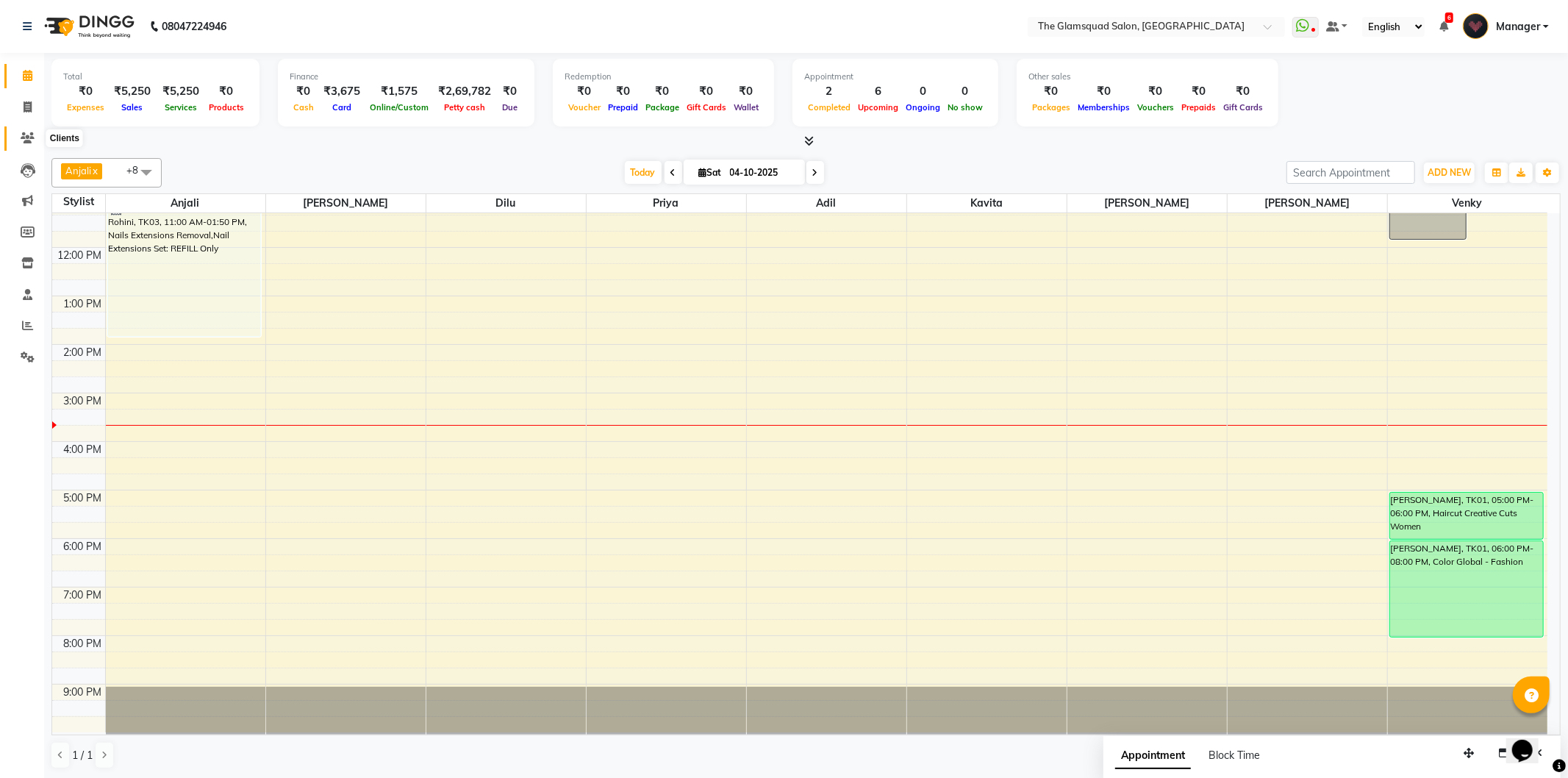
click at [31, 136] on icon at bounding box center [27, 138] width 14 height 11
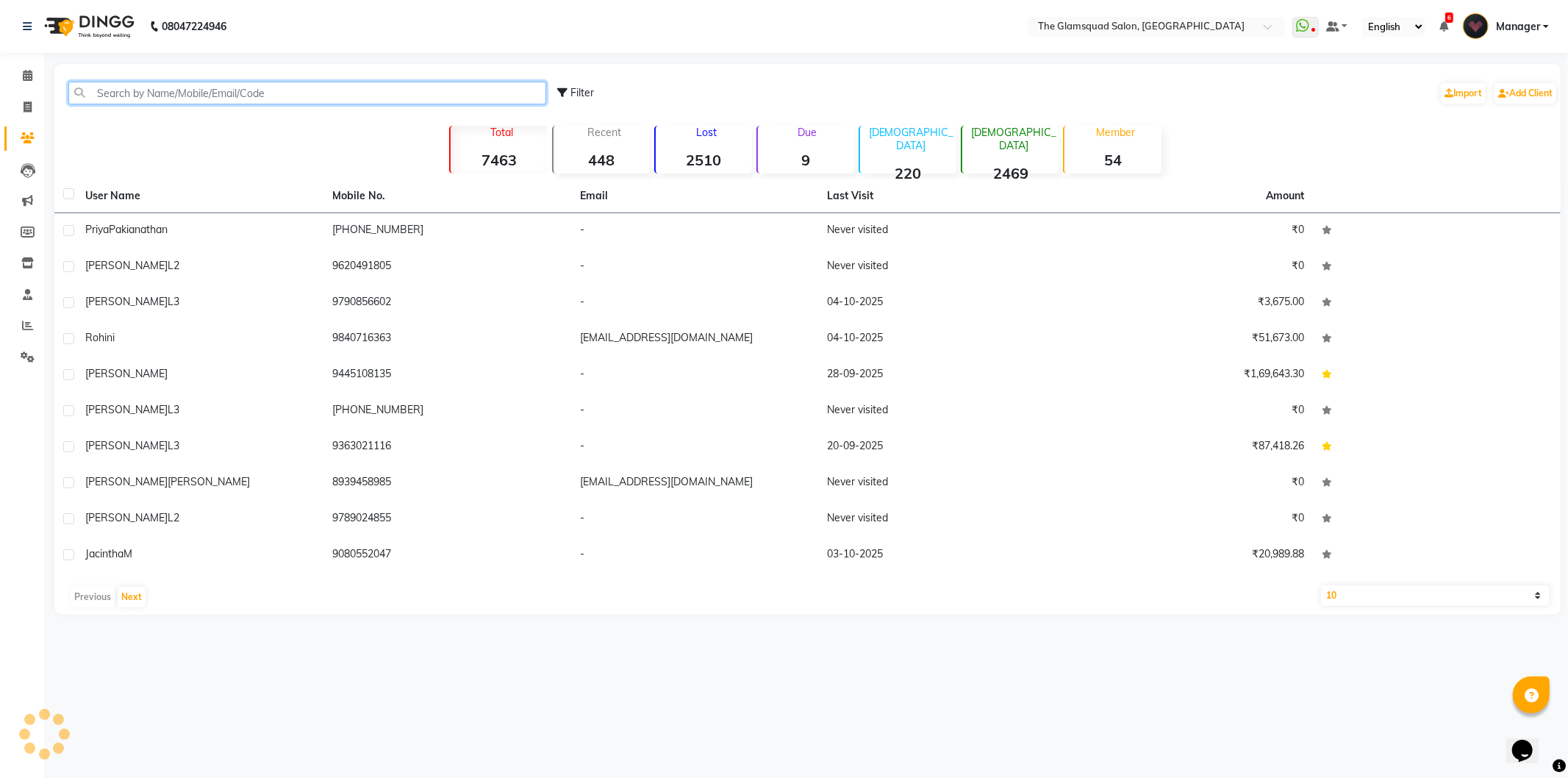
click at [226, 87] on input "text" at bounding box center [307, 93] width 478 height 23
paste input "90034 92442"
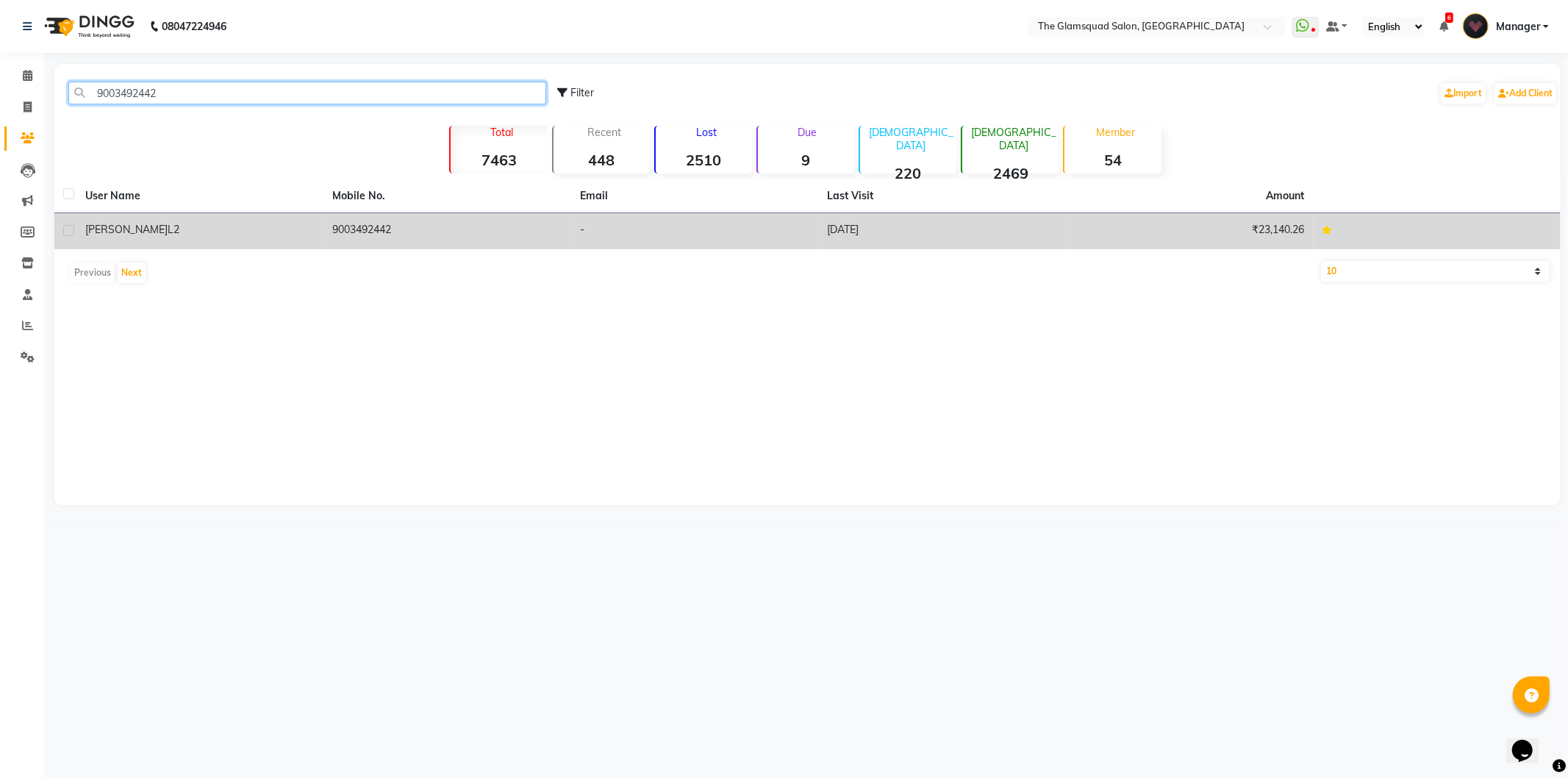
type input "9003492442"
click at [240, 218] on td "Shobana L2" at bounding box center [200, 231] width 247 height 36
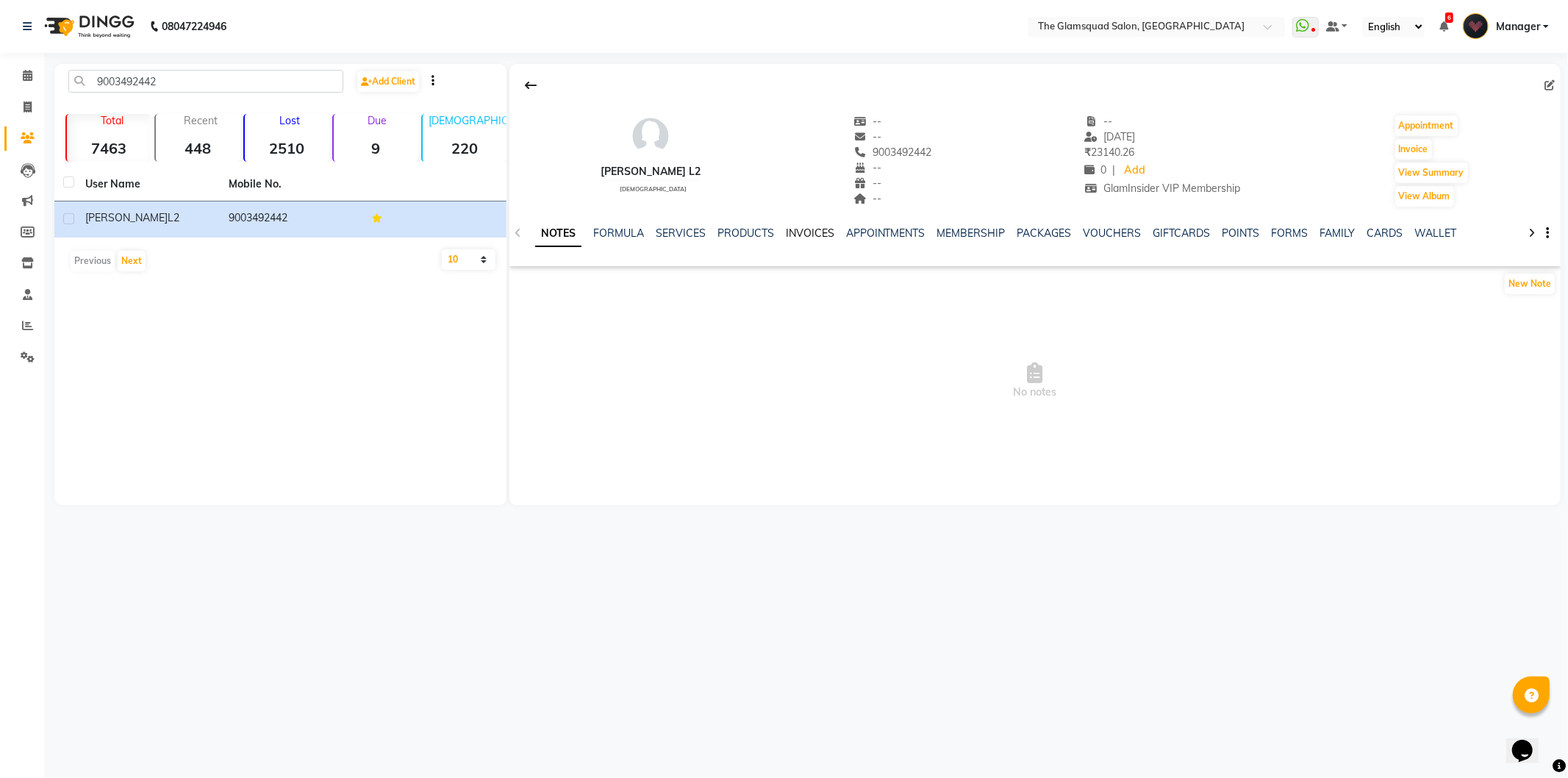
click at [815, 233] on link "INVOICES" at bounding box center [810, 233] width 48 height 13
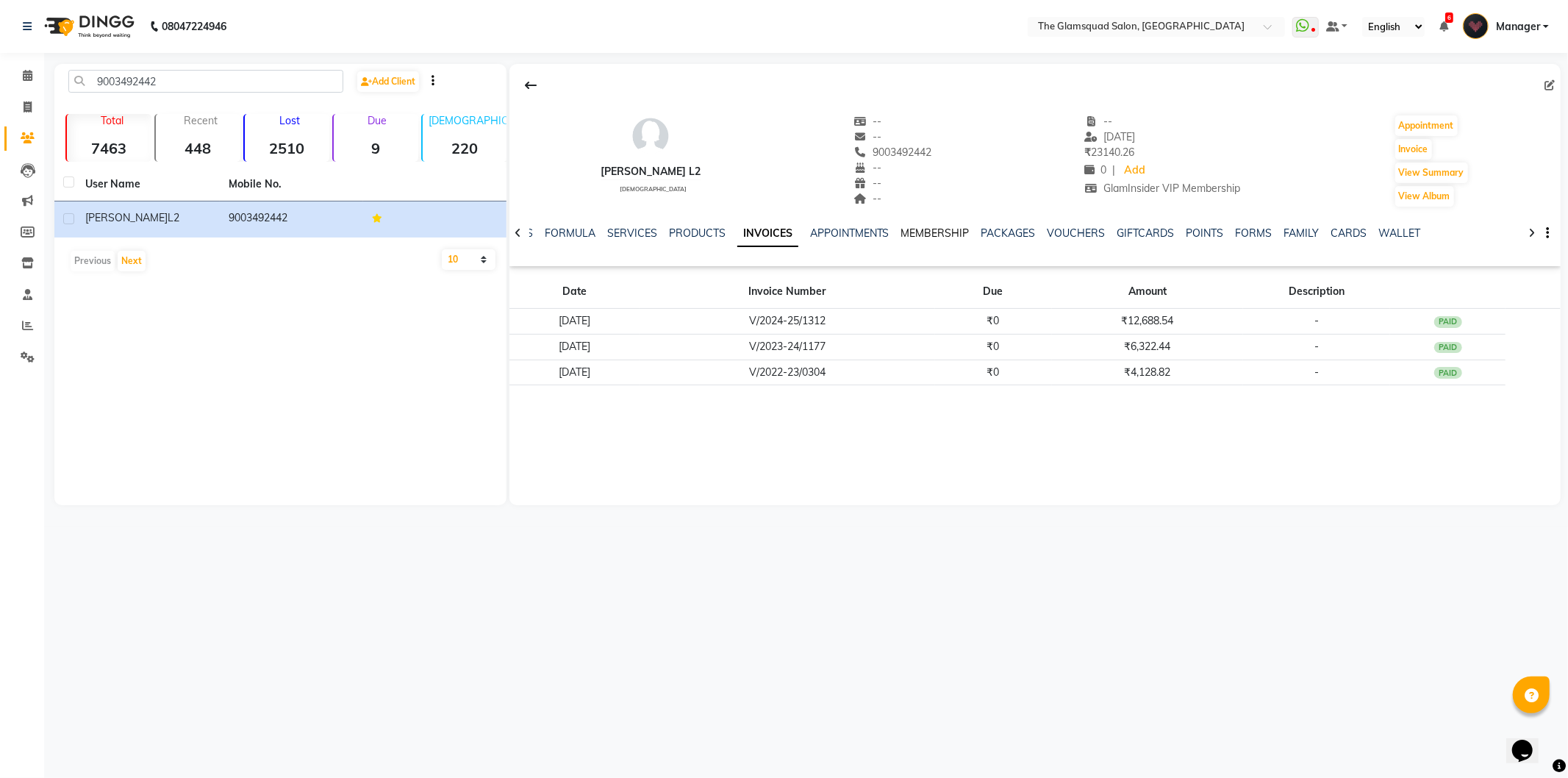
click at [944, 230] on link "MEMBERSHIP" at bounding box center [935, 233] width 68 height 13
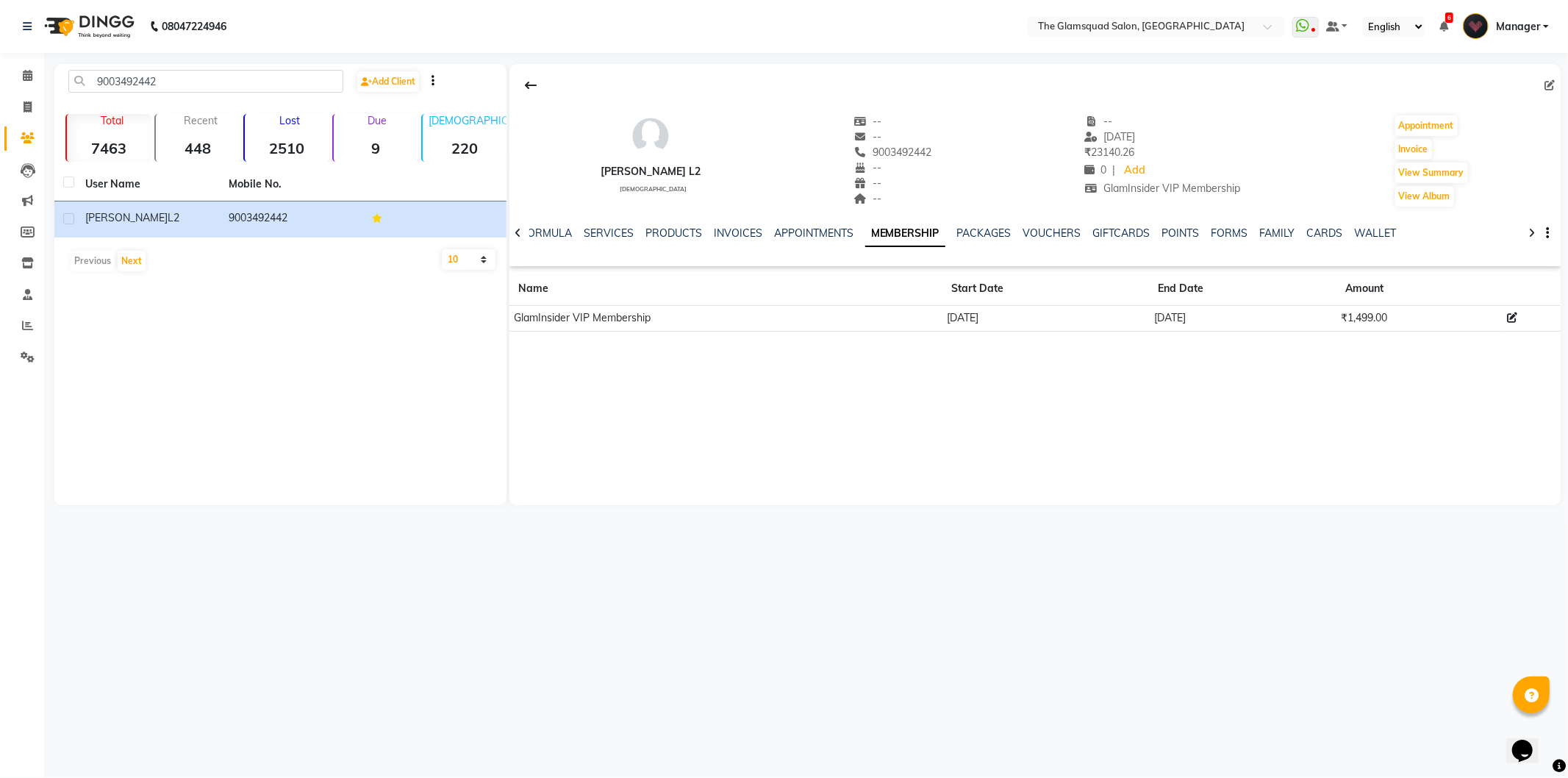
drag, startPoint x: 1325, startPoint y: 127, endPoint x: 1313, endPoint y: 138, distance: 16.3
click at [1325, 127] on div "Shobana L2 female -- -- 9003492442 -- -- -- -- 03-11-2024 ₹ 23140.26 0 | Add Gl…" at bounding box center [1035, 153] width 1052 height 109
click at [39, 69] on span at bounding box center [27, 76] width 26 height 17
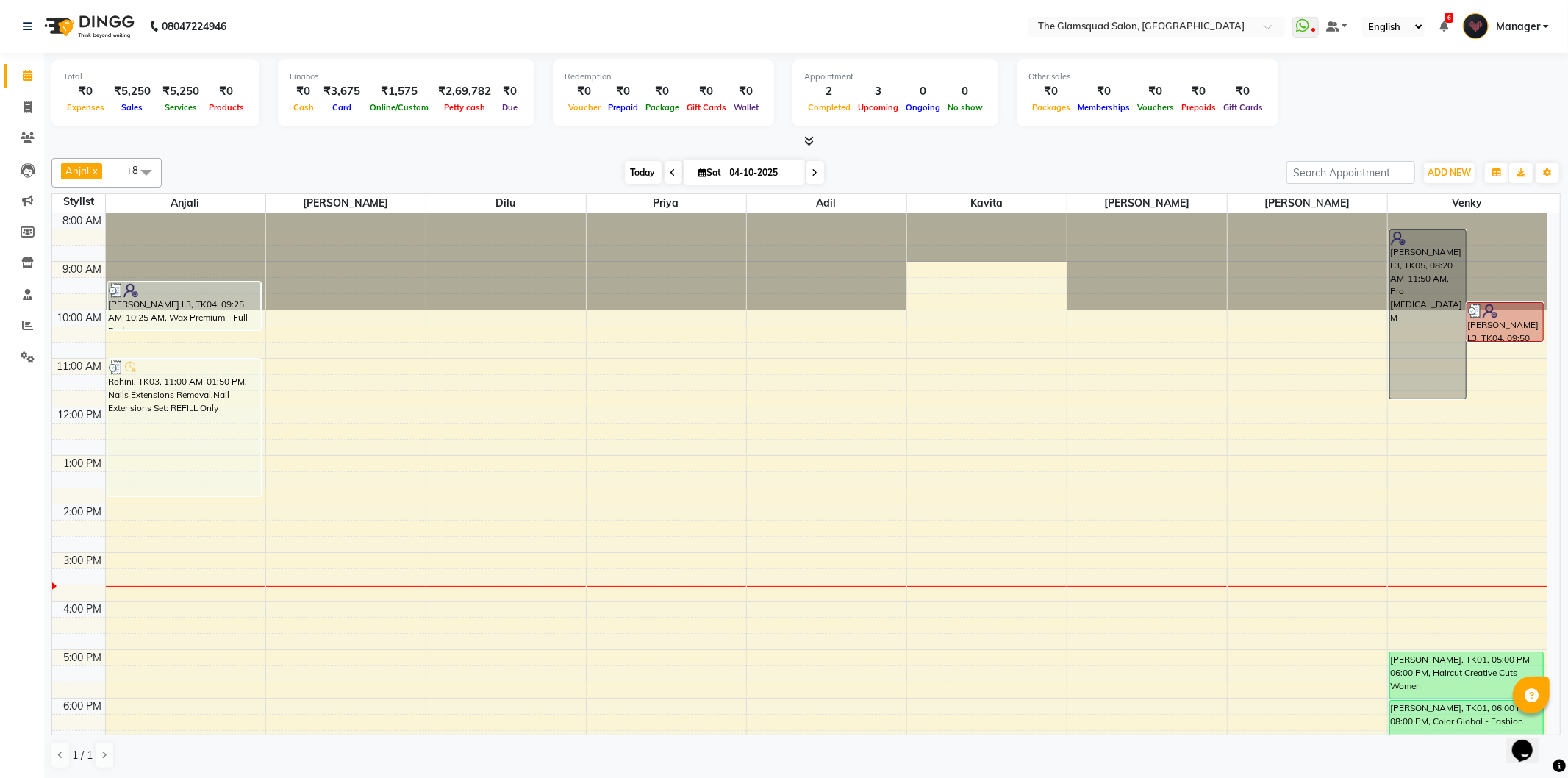
click at [655, 172] on span "Today" at bounding box center [643, 173] width 37 height 23
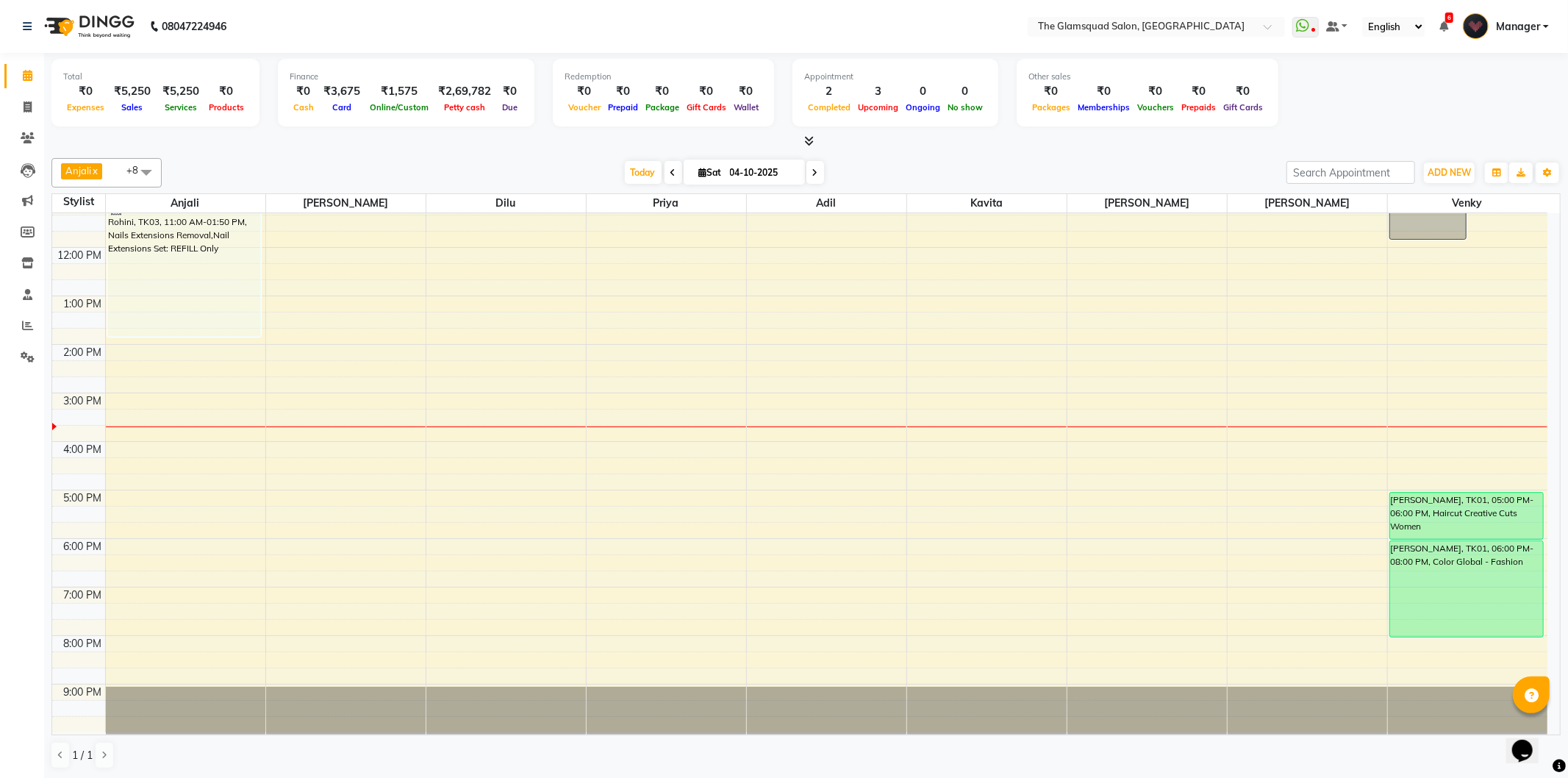
click at [882, 166] on div "Today Sat 04-10-2025" at bounding box center [724, 173] width 1110 height 22
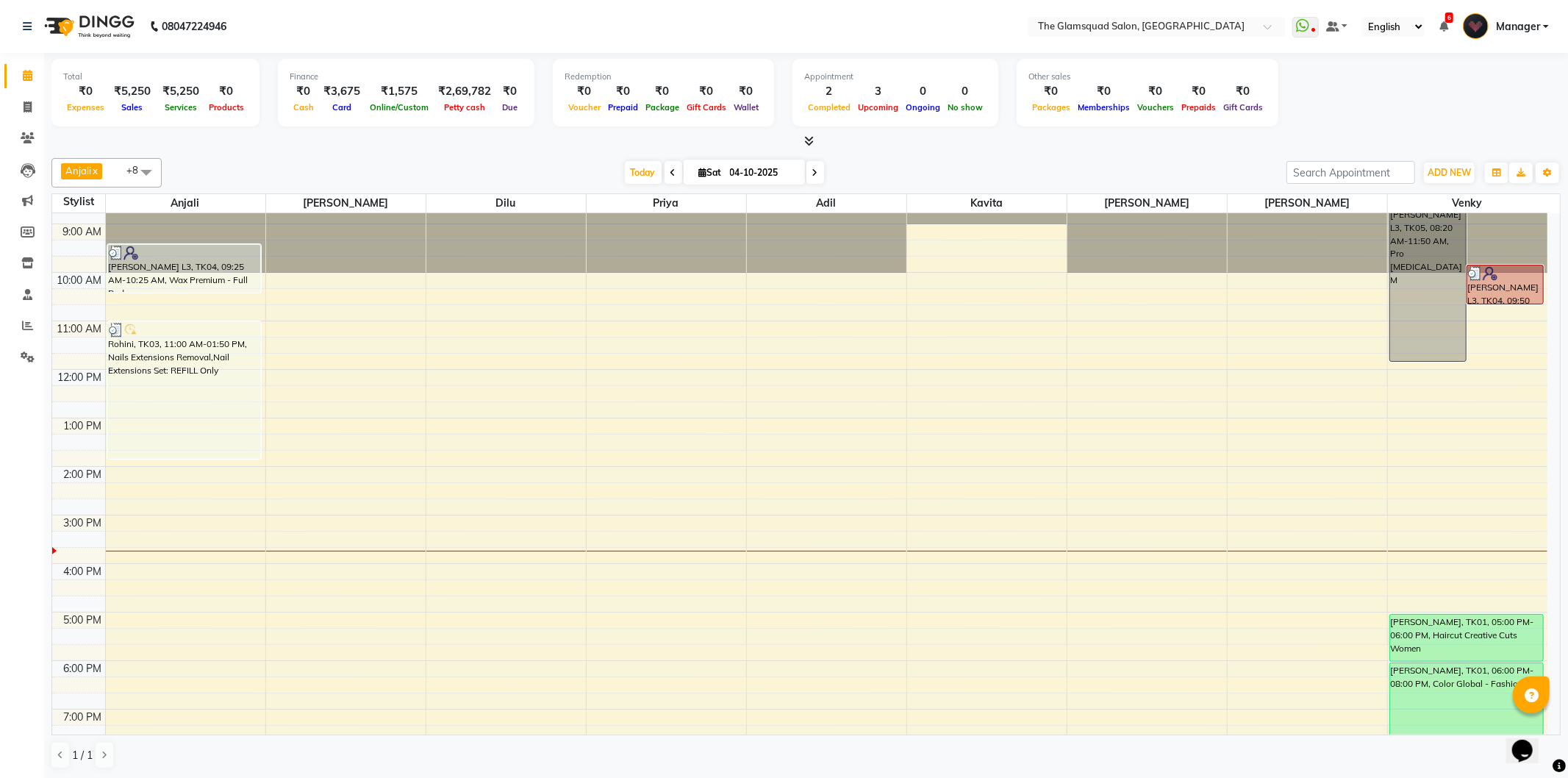
scroll to position [0, 0]
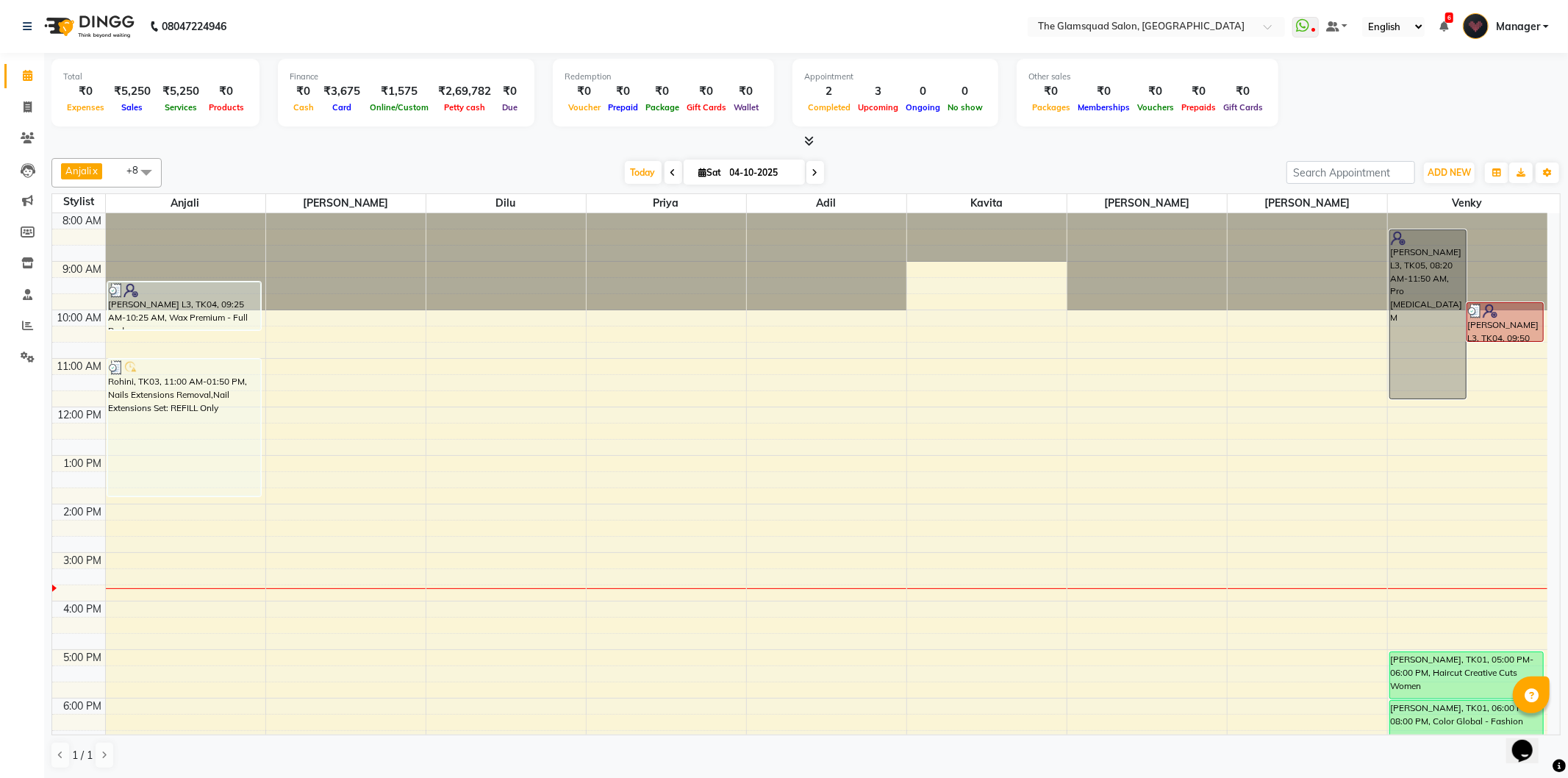
click at [743, 170] on input "04-10-2025" at bounding box center [761, 173] width 73 height 22
select select "10"
select select "2025"
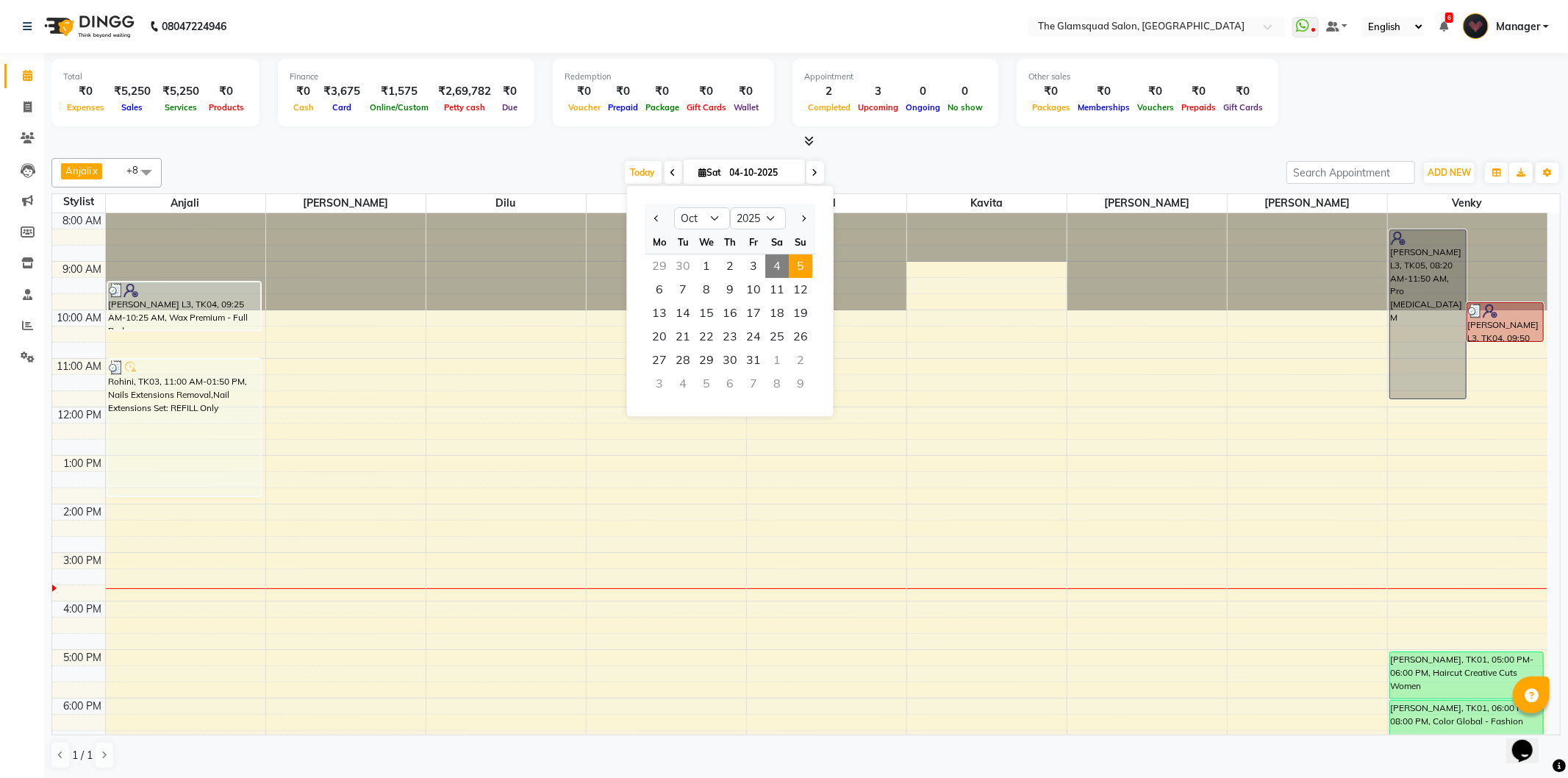
click at [809, 266] on span "5" at bounding box center [800, 266] width 23 height 23
type input "05-10-2025"
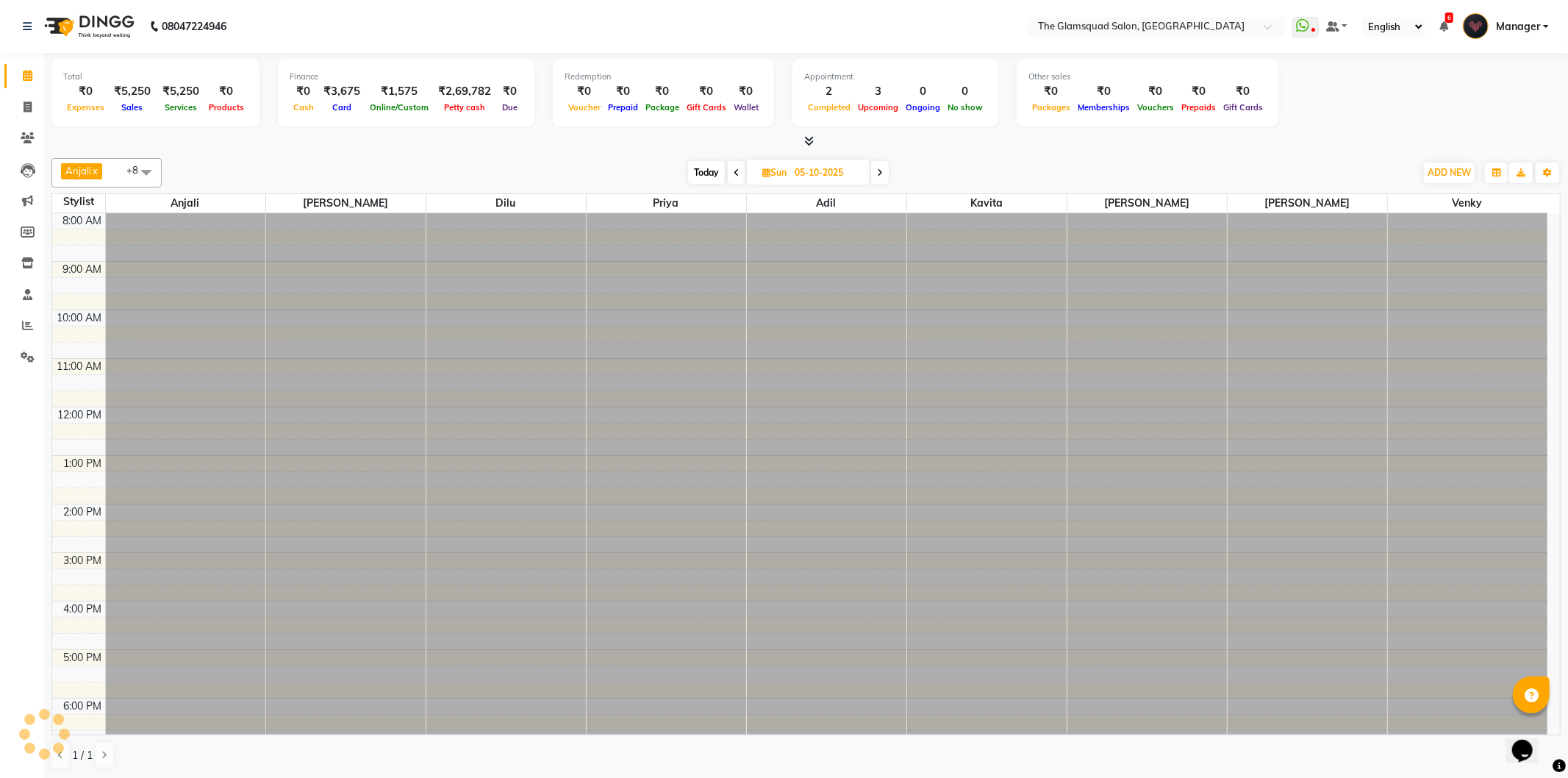
scroll to position [160, 0]
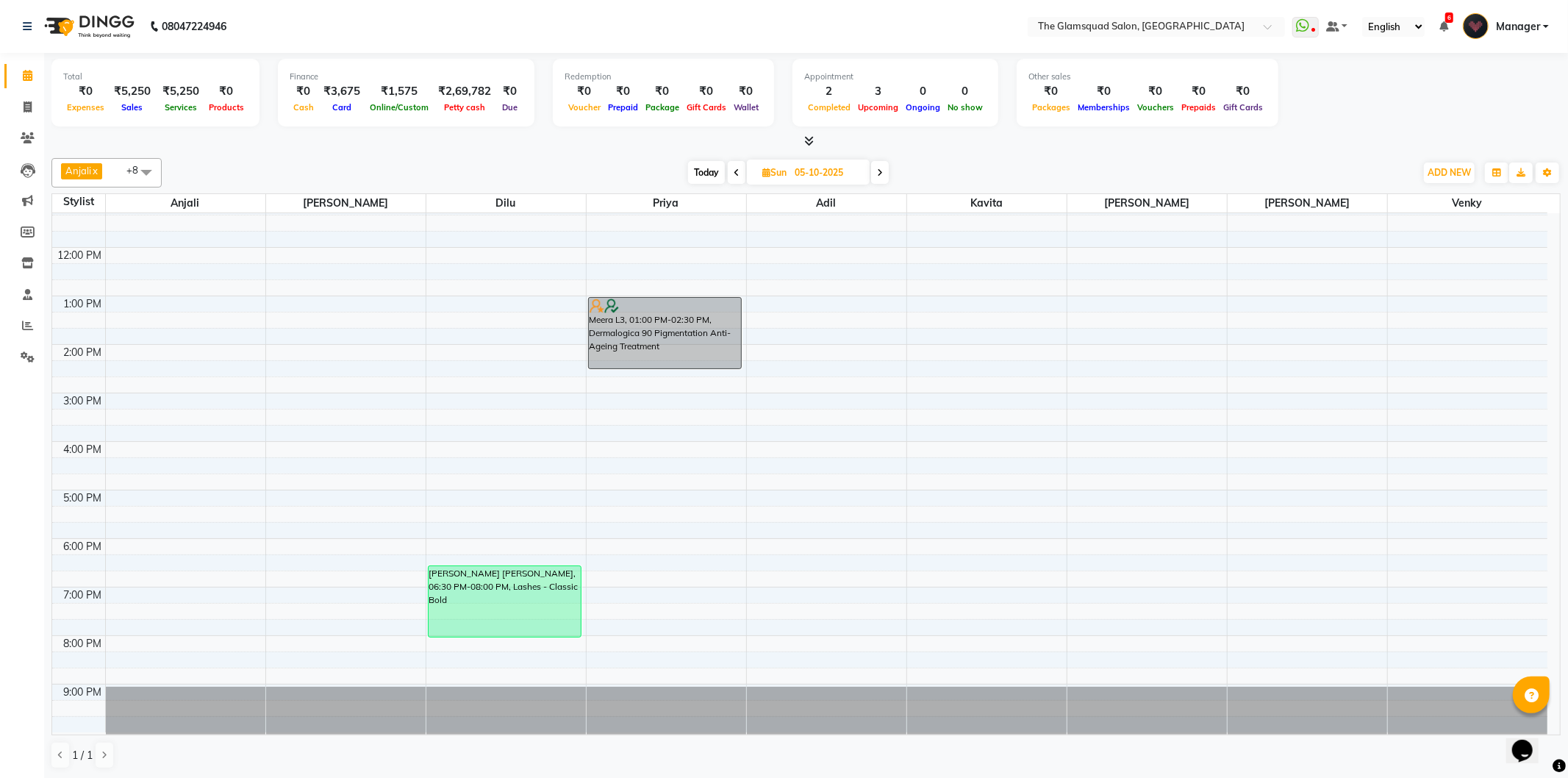
click at [840, 173] on input "05-10-2025" at bounding box center [827, 173] width 73 height 22
select select "10"
select select "2025"
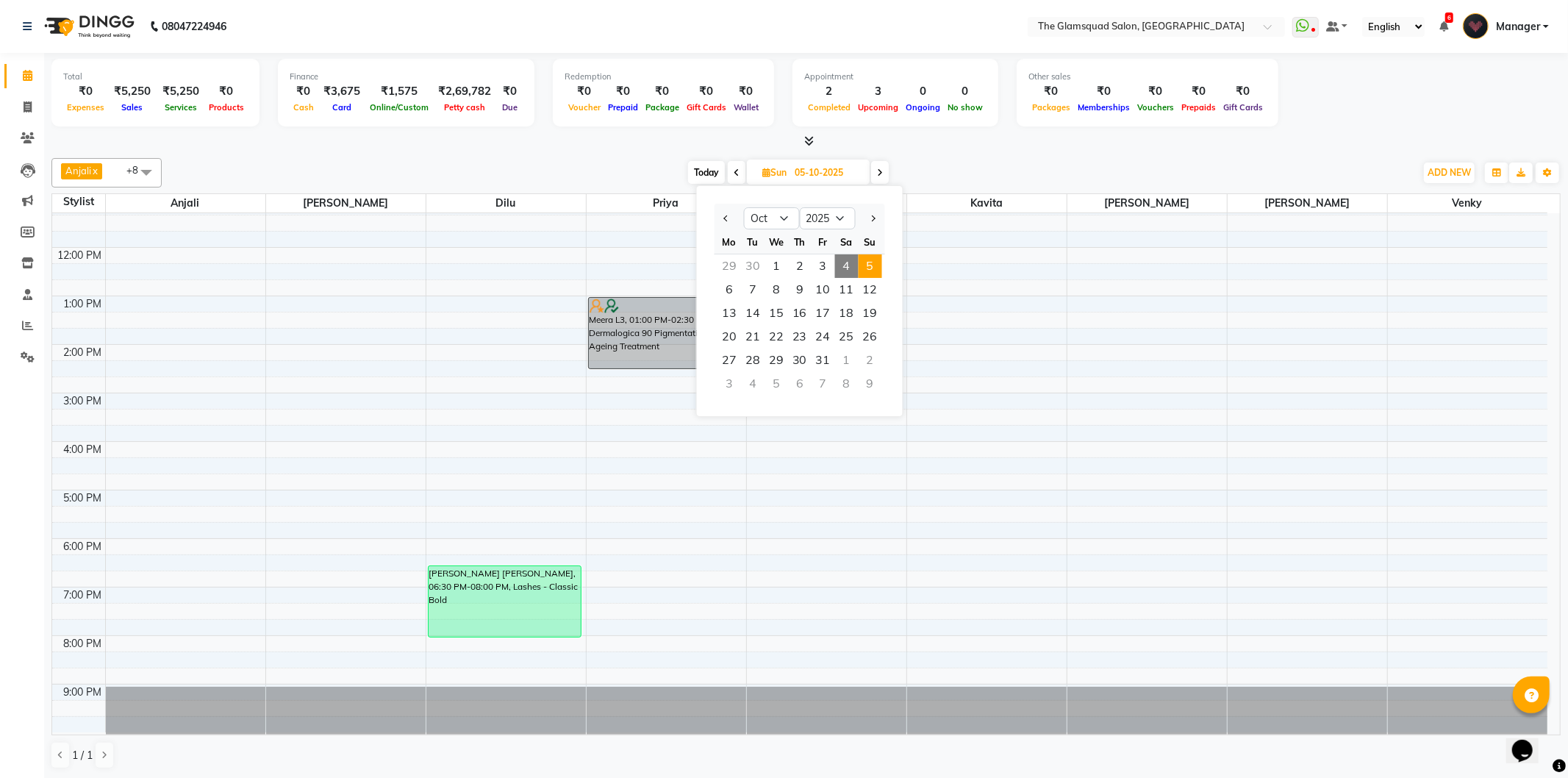
click at [706, 164] on span "Today" at bounding box center [707, 173] width 37 height 23
type input "04-10-2025"
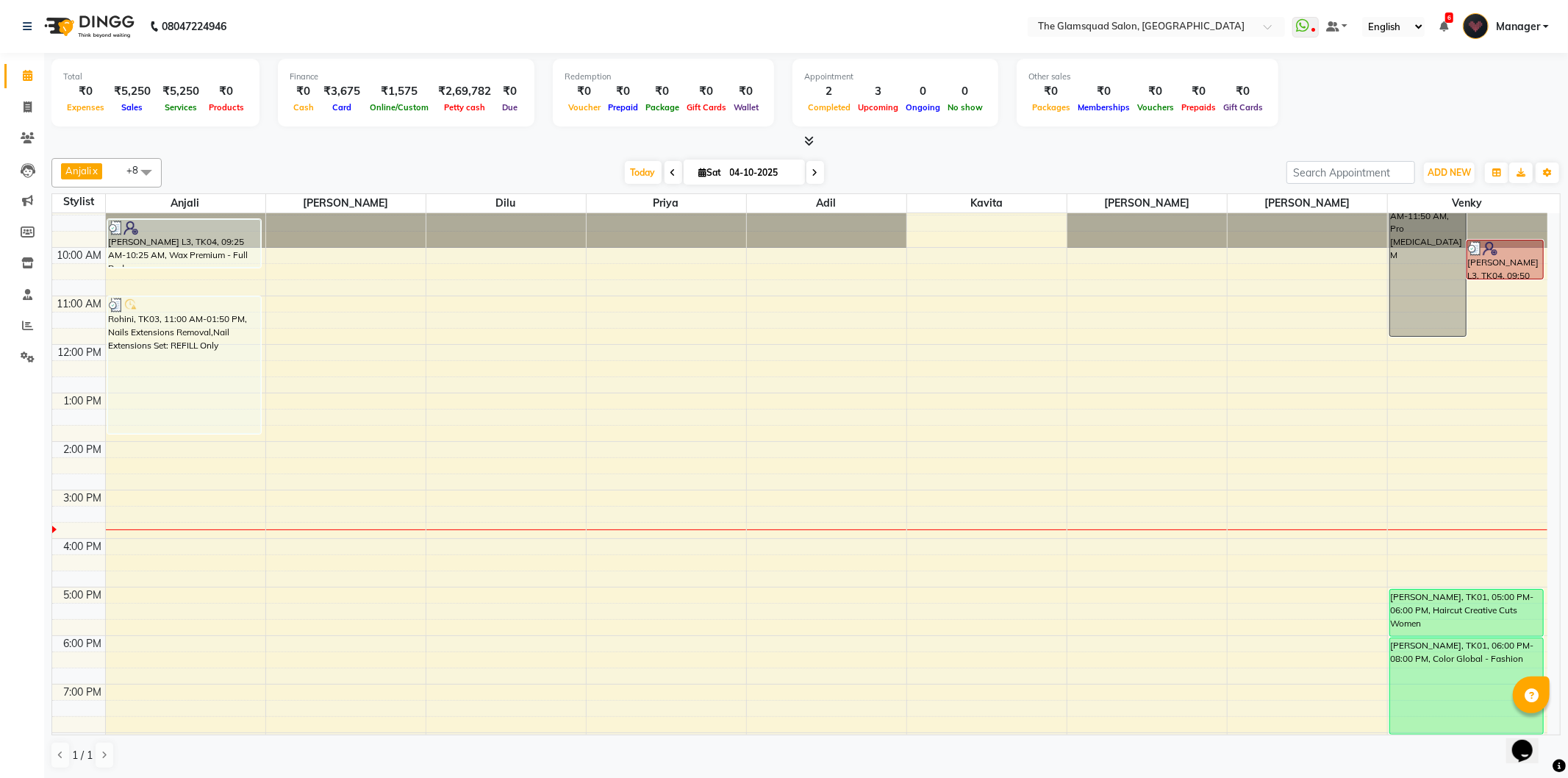
scroll to position [0, 0]
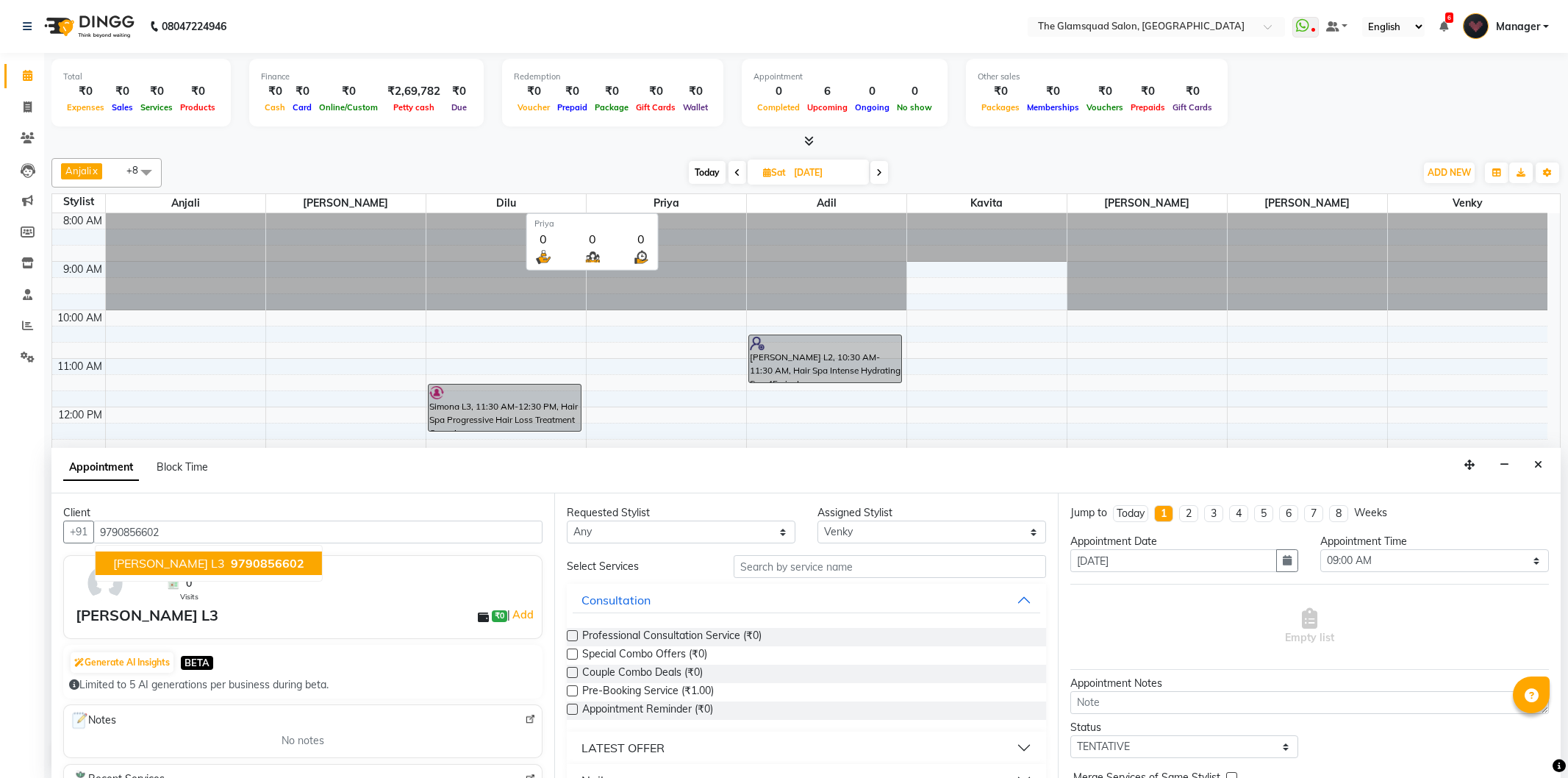
select select "89864"
select select "540"
select select "tentative"
click at [715, 170] on span "Today" at bounding box center [707, 173] width 37 height 23
type input "04-10-2025"
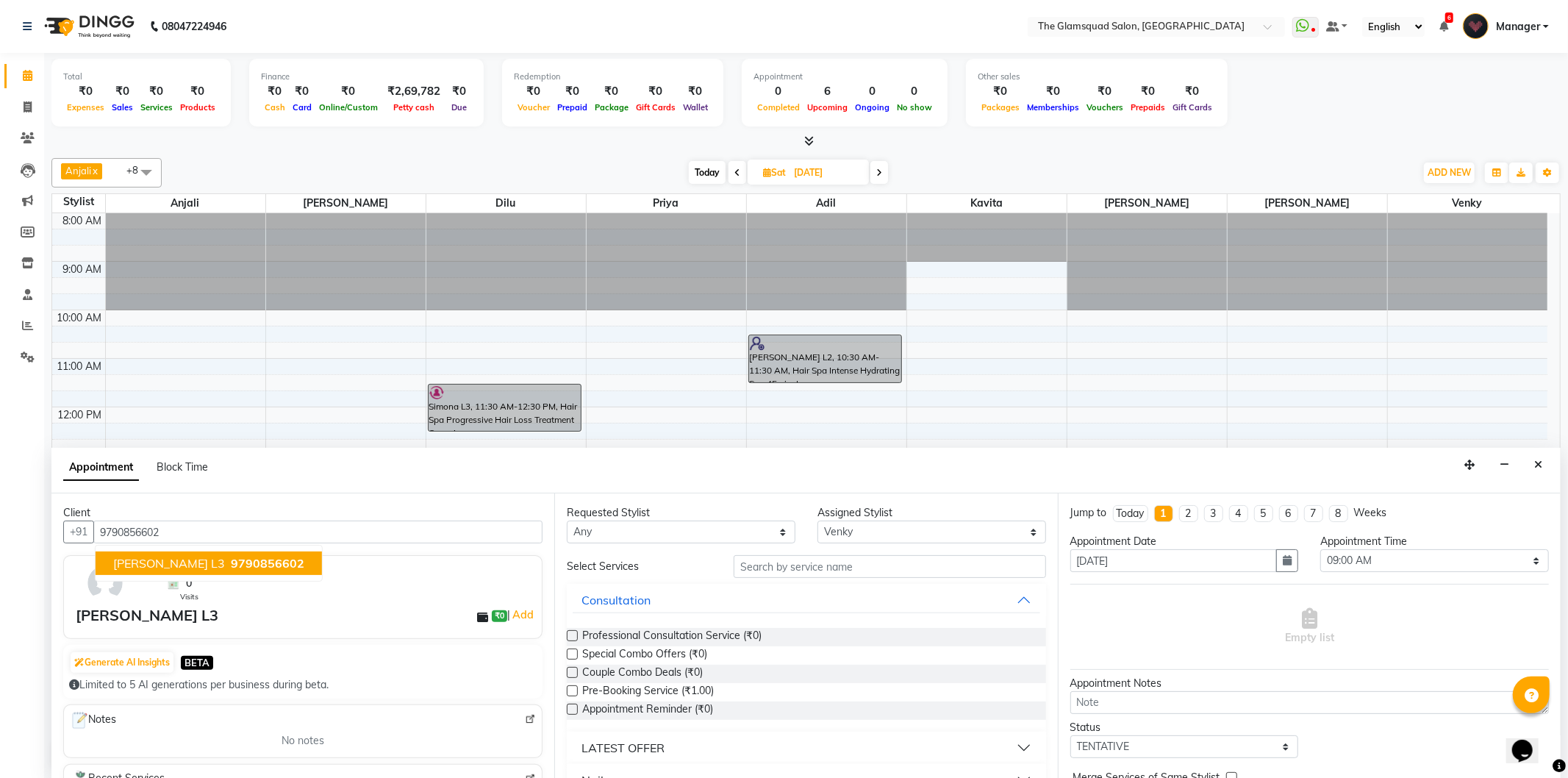
type input "04-10-2025"
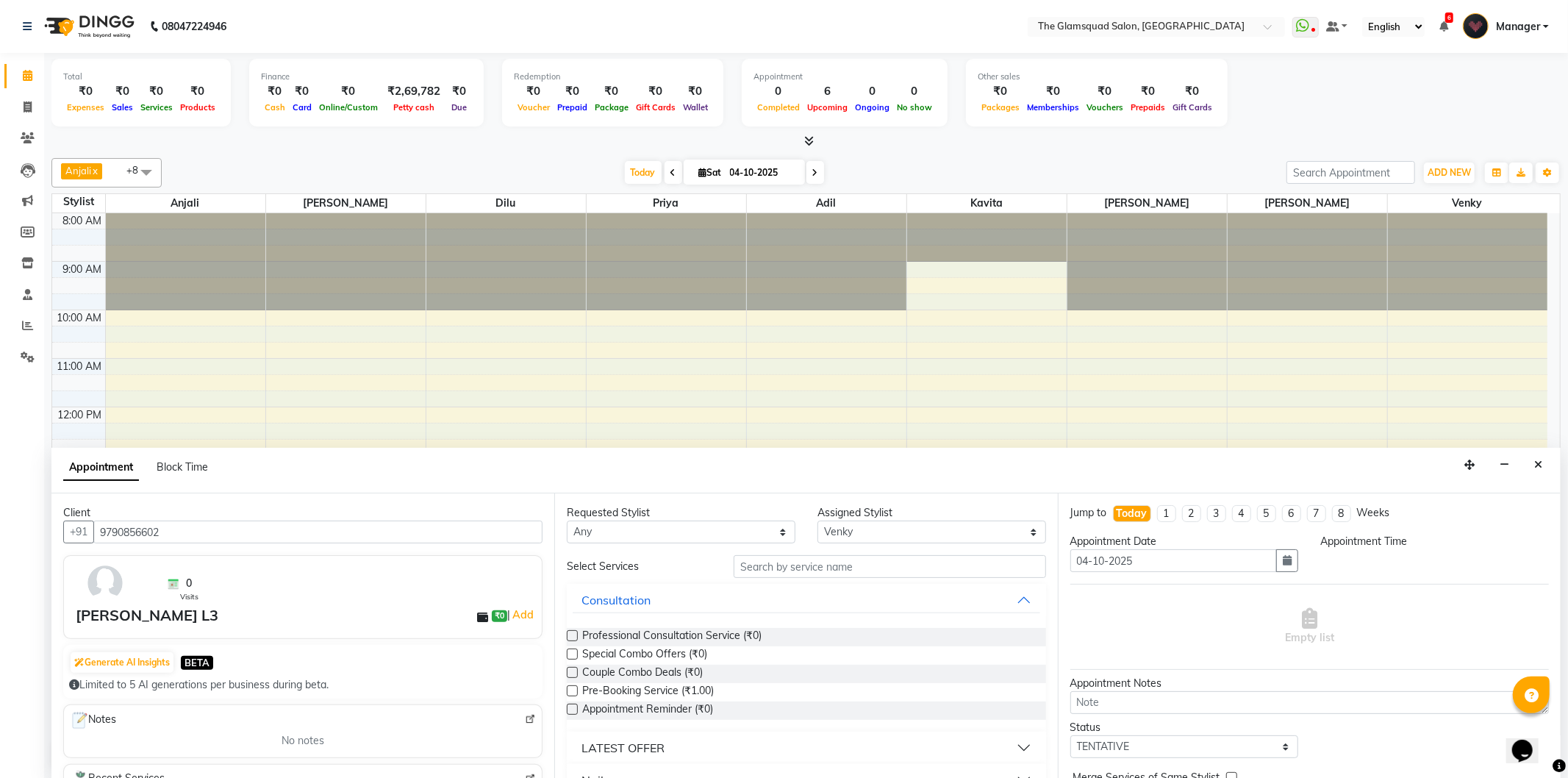
scroll to position [160, 0]
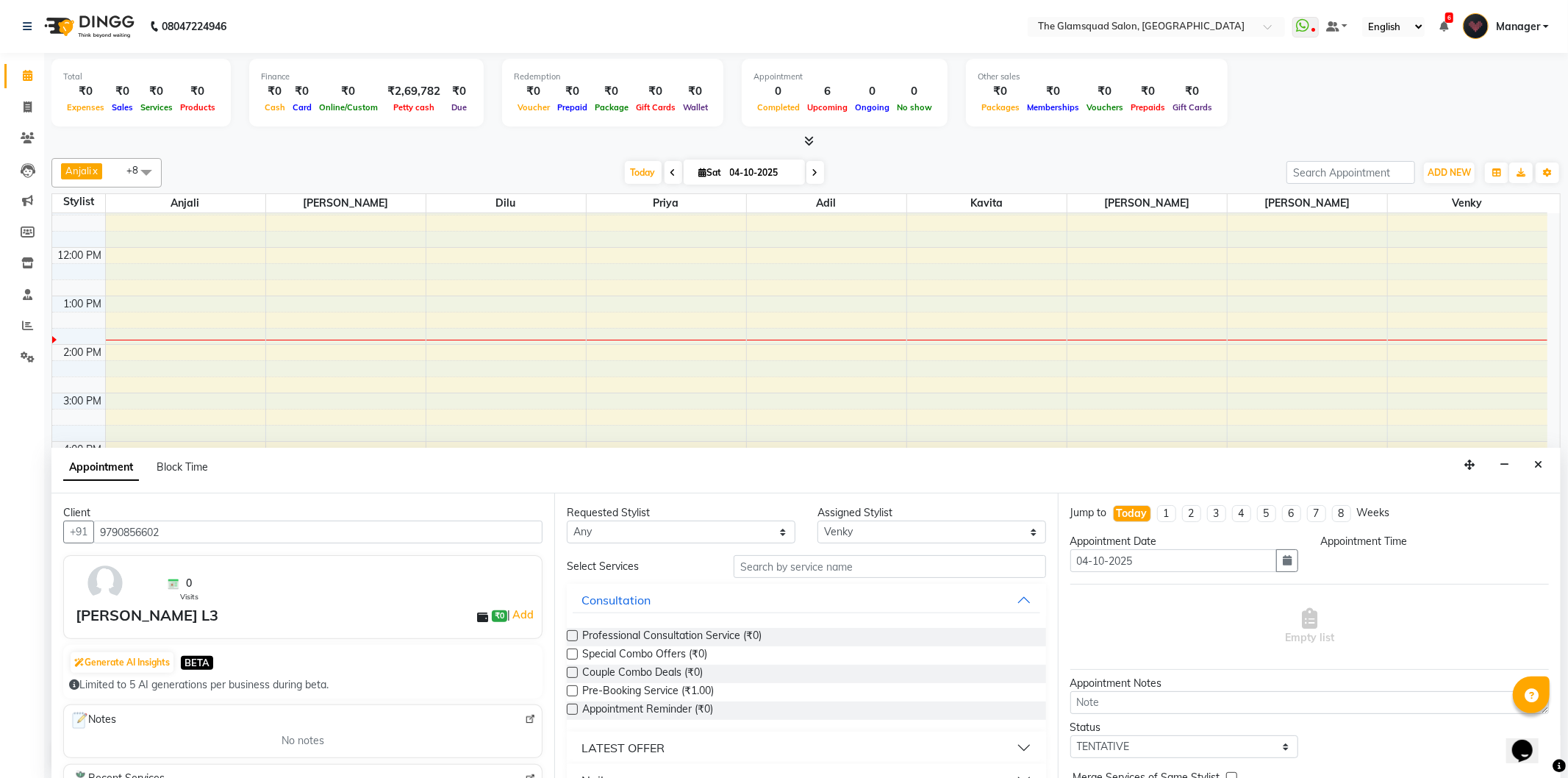
select select "540"
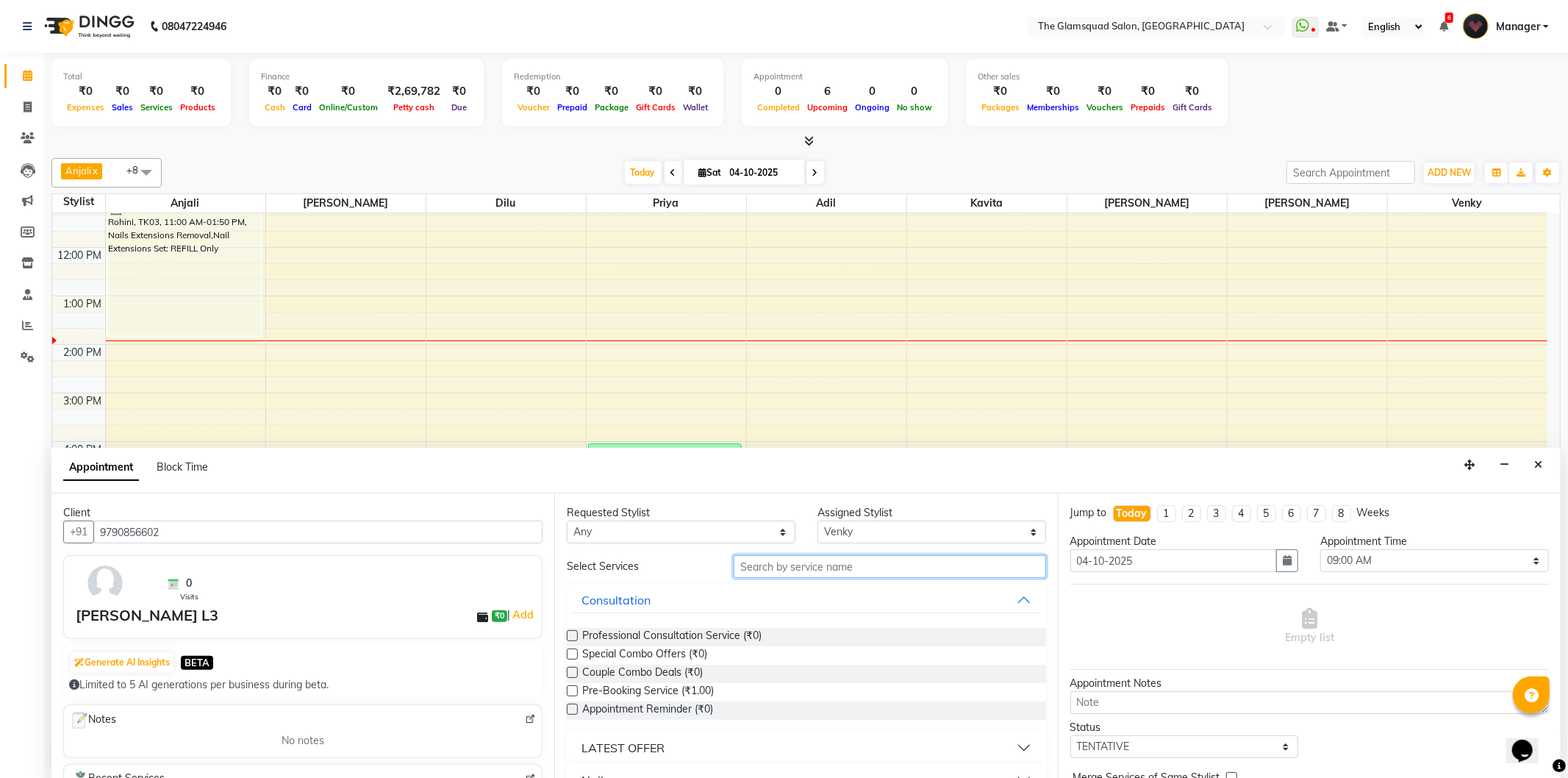
click at [919, 572] on input "text" at bounding box center [889, 567] width 312 height 23
type input "botox"
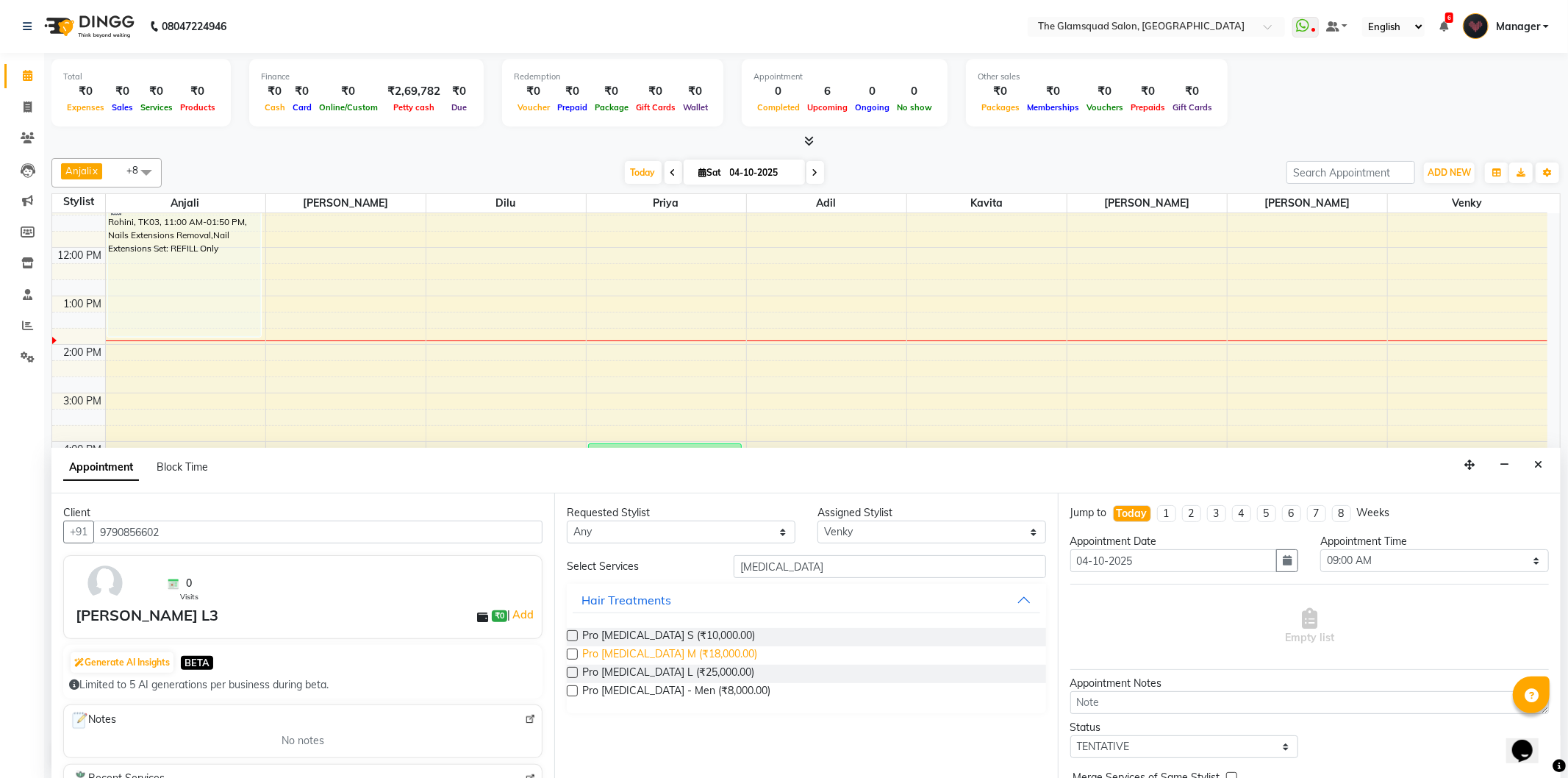
click at [674, 658] on span "Pro Botox M (₹18,000.00)" at bounding box center [670, 655] width 175 height 19
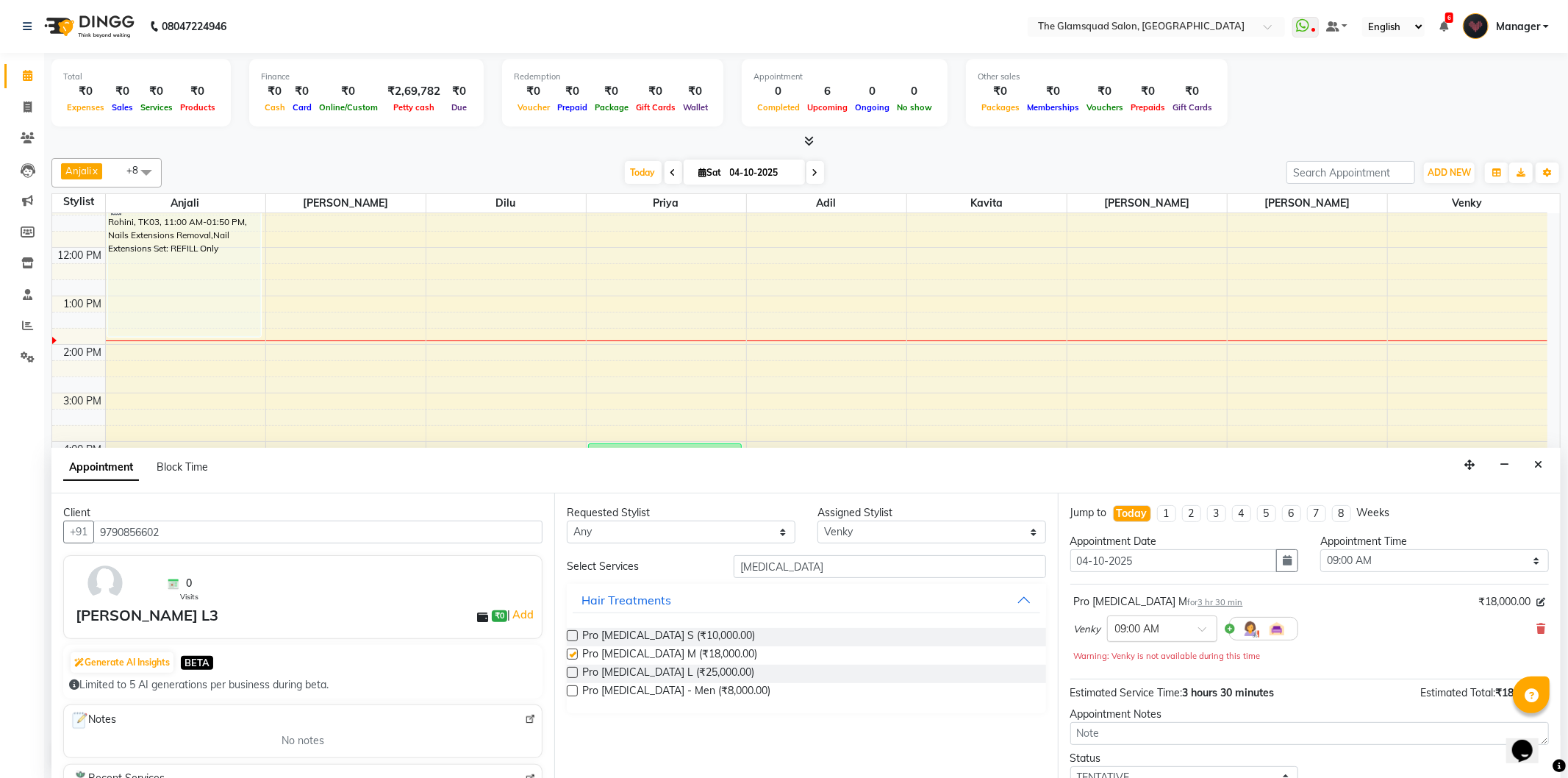
checkbox input "false"
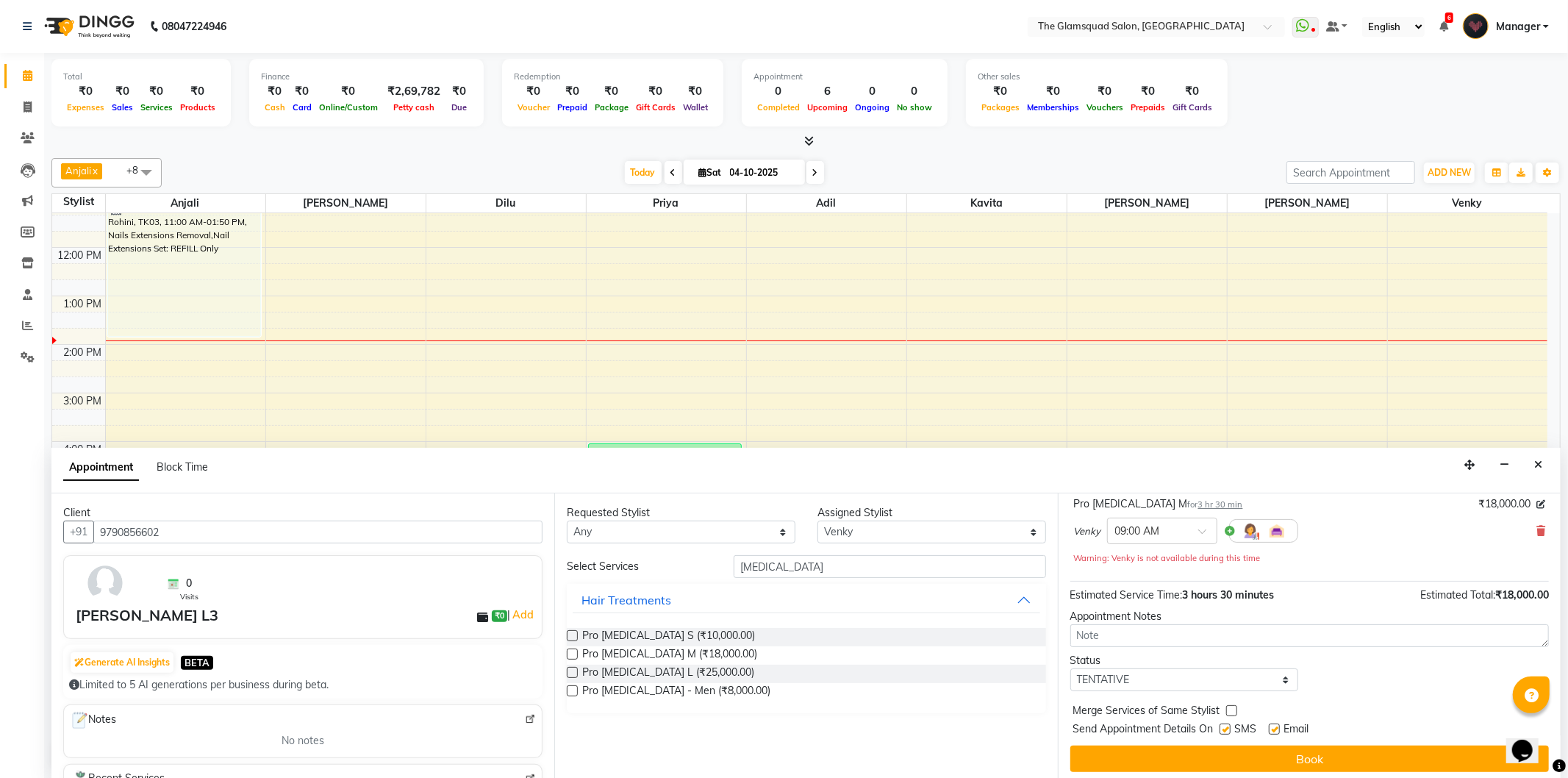
scroll to position [104, 0]
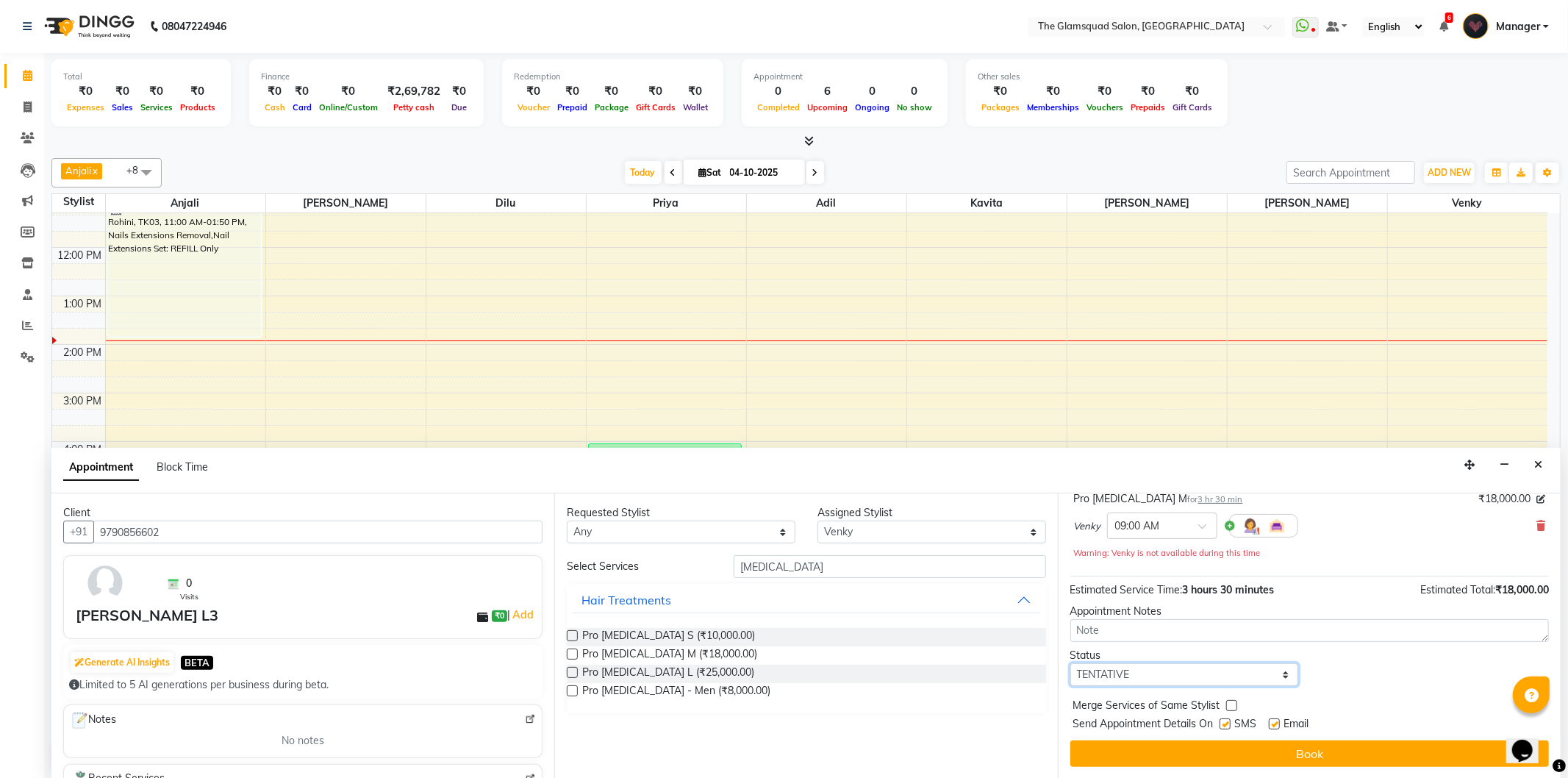
click at [1187, 670] on select "Select TENTATIVE CONFIRM CHECK-IN UPCOMING" at bounding box center [1184, 675] width 229 height 23
click at [1388, 670] on div "Status Select TENTATIVE CONFIRM CHECK-IN UPCOMING" at bounding box center [1309, 667] width 500 height 38
drag, startPoint x: 1369, startPoint y: 743, endPoint x: 1371, endPoint y: 718, distance: 25.1
click at [1368, 744] on button "Book" at bounding box center [1309, 754] width 479 height 27
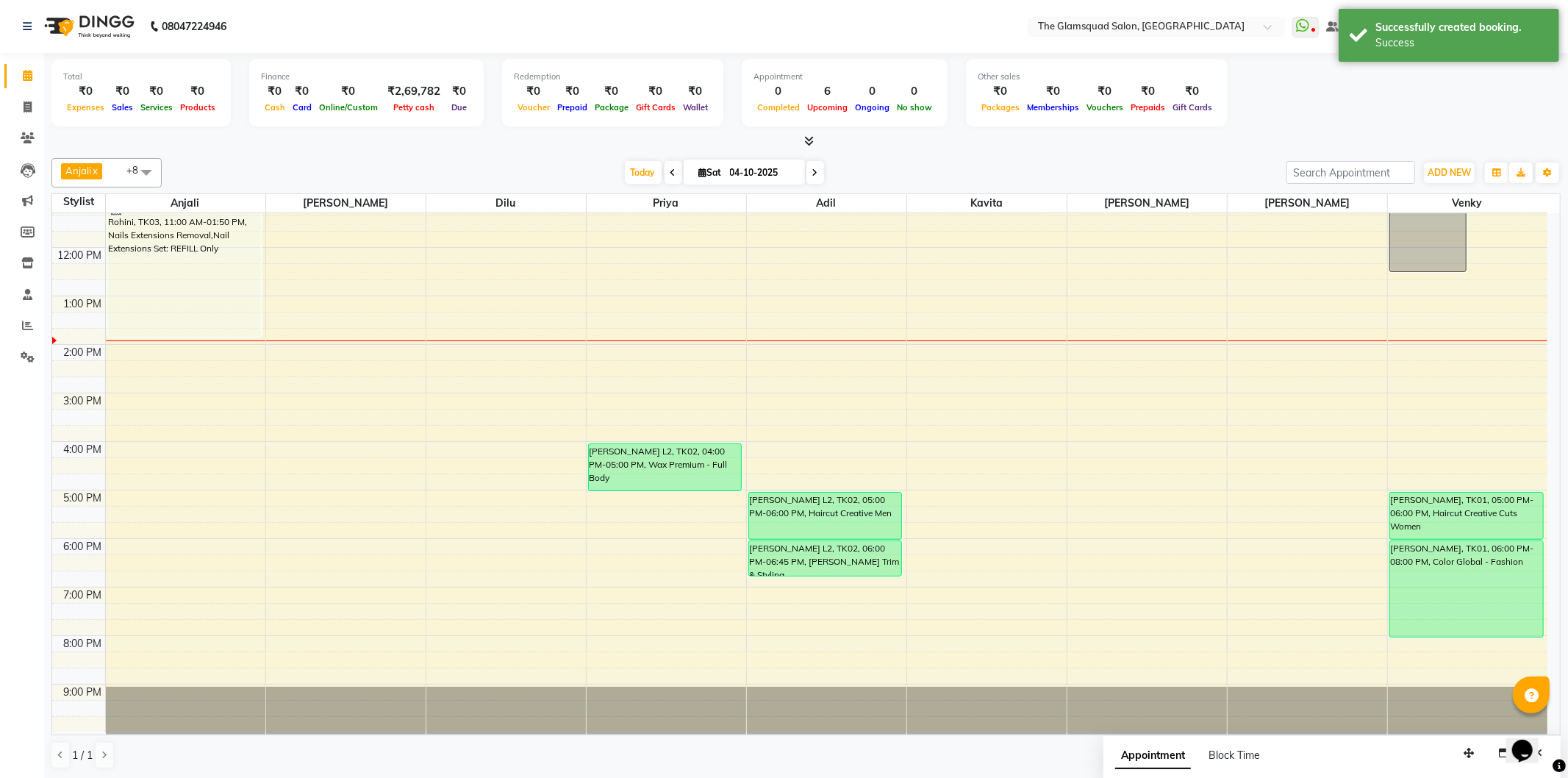
scroll to position [0, 0]
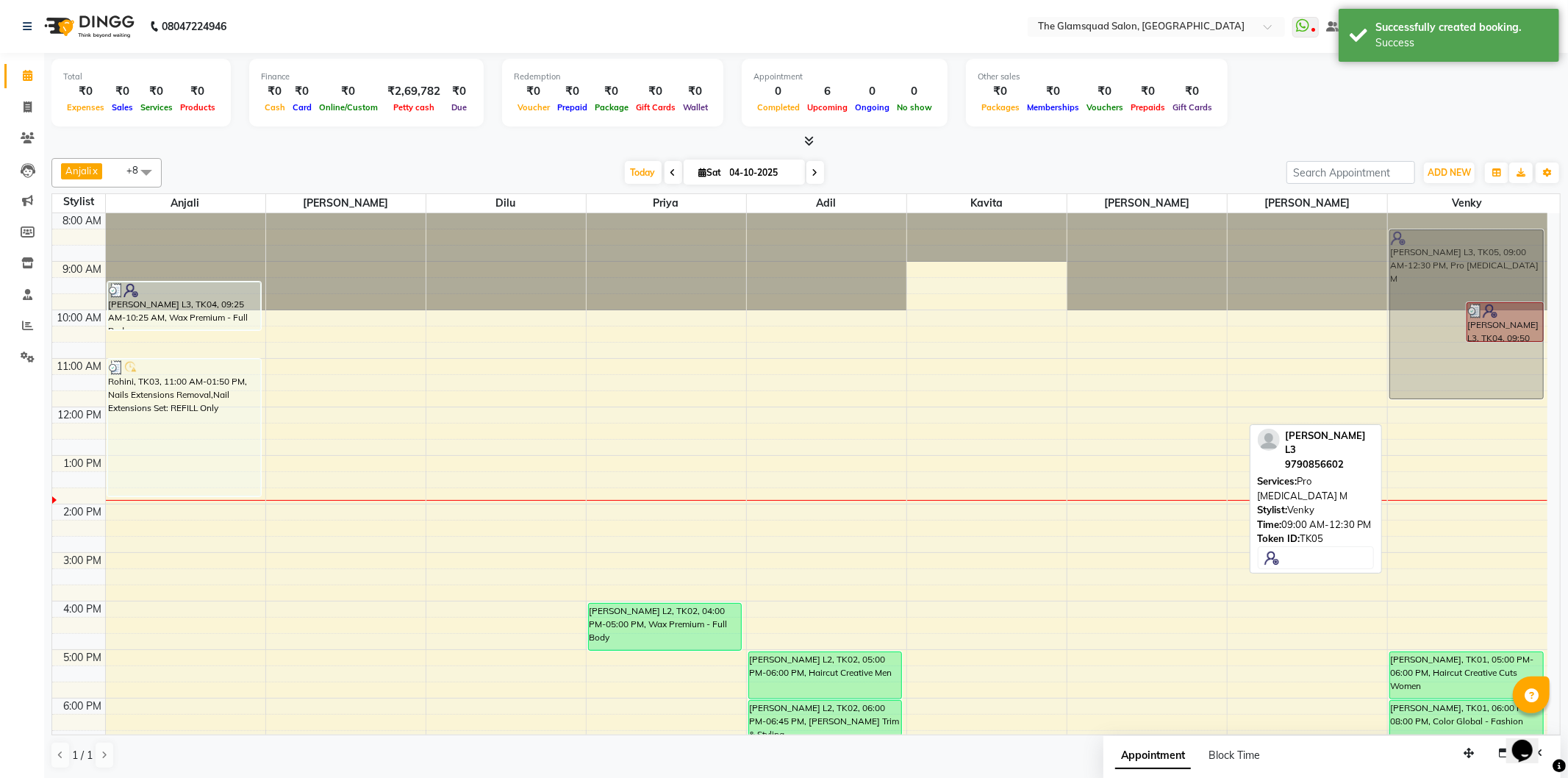
drag, startPoint x: 1444, startPoint y: 356, endPoint x: 1434, endPoint y: 328, distance: 29.7
click at [1434, 328] on div "Selvarani L3, TK05, 09:00 AM-12:30 PM, Pro Botox M Selvarani L3, TK04, 09:50 AM…" at bounding box center [1467, 553] width 160 height 679
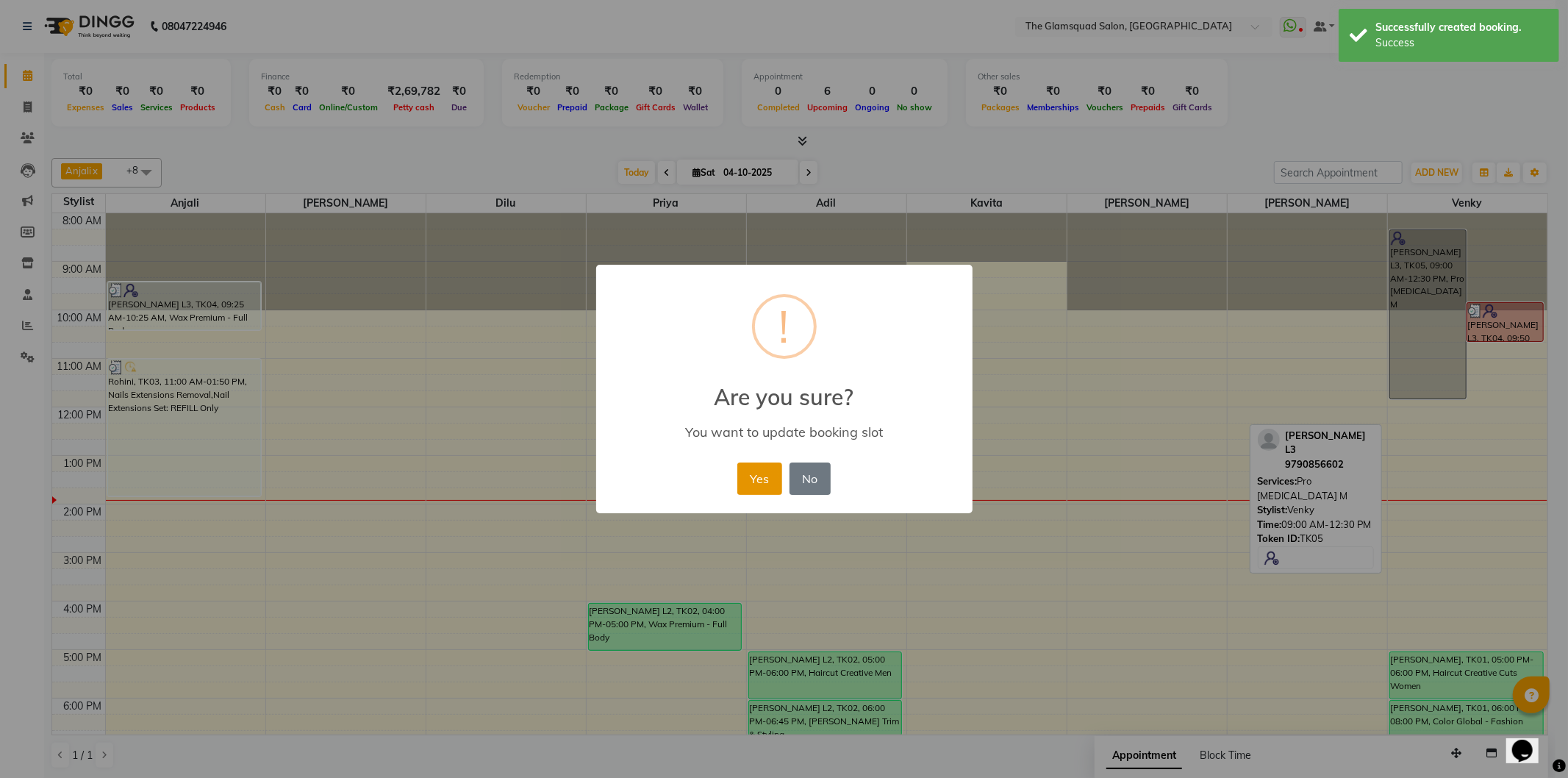
click at [758, 482] on button "Yes" at bounding box center [760, 479] width 45 height 32
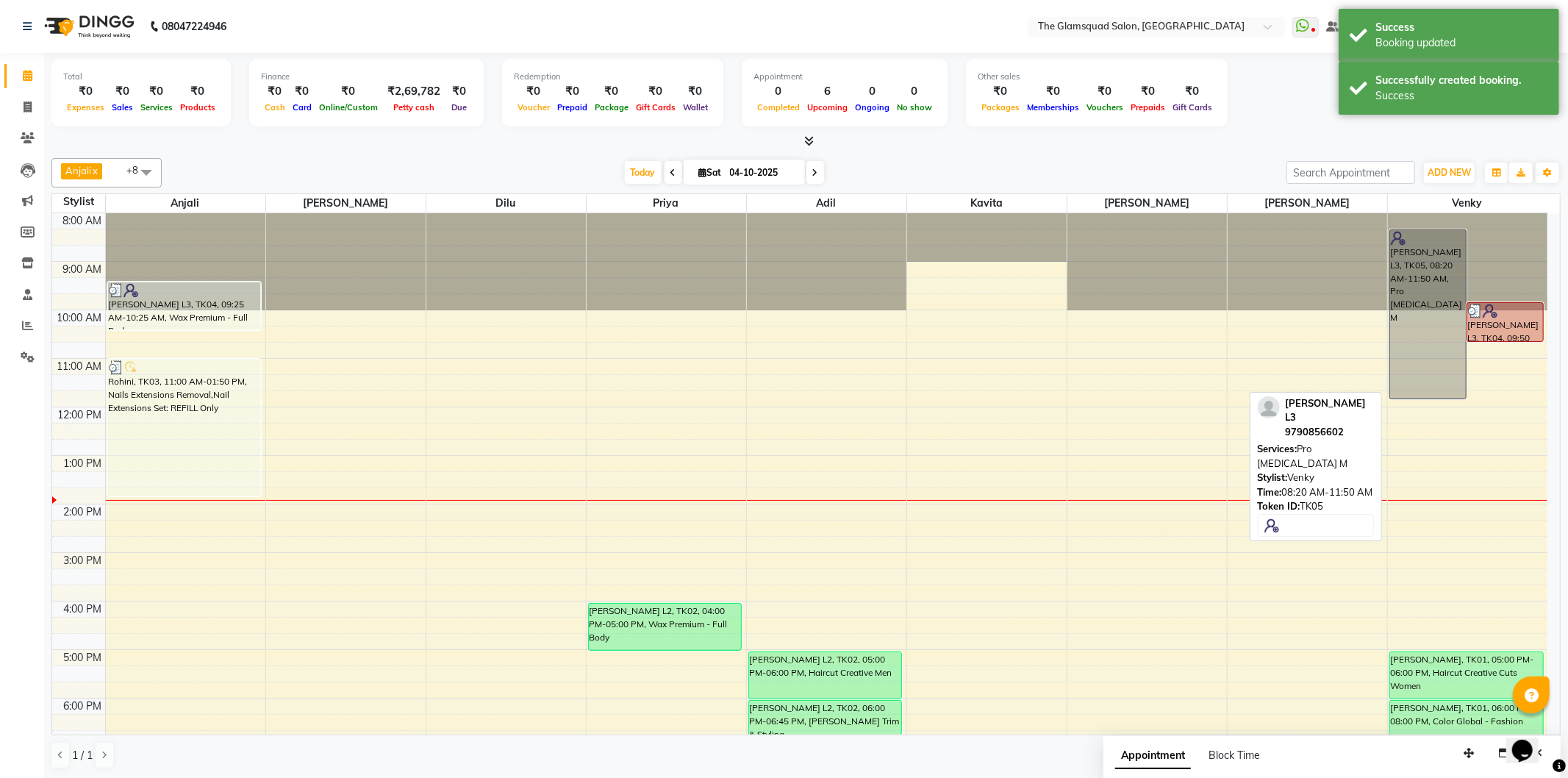
click at [1413, 327] on div "[PERSON_NAME] L3, TK05, 08:20 AM-11:50 AM, Pro [MEDICAL_DATA] M" at bounding box center [1428, 314] width 76 height 168
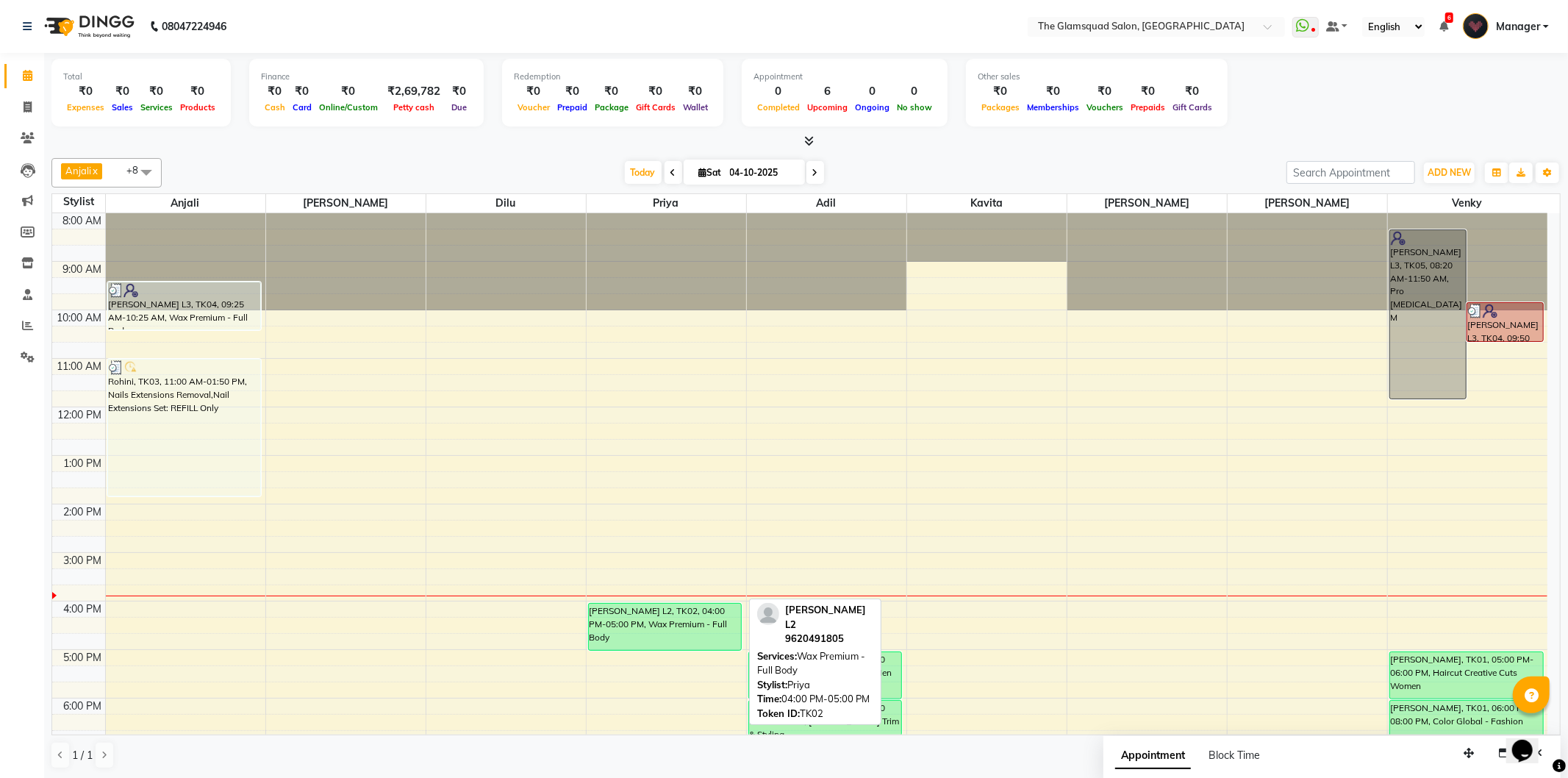
click at [674, 628] on div "[PERSON_NAME] L2, TK02, 04:00 PM-05:00 PM, Wax Premium - Full Body" at bounding box center [666, 626] width 153 height 46
select select "7"
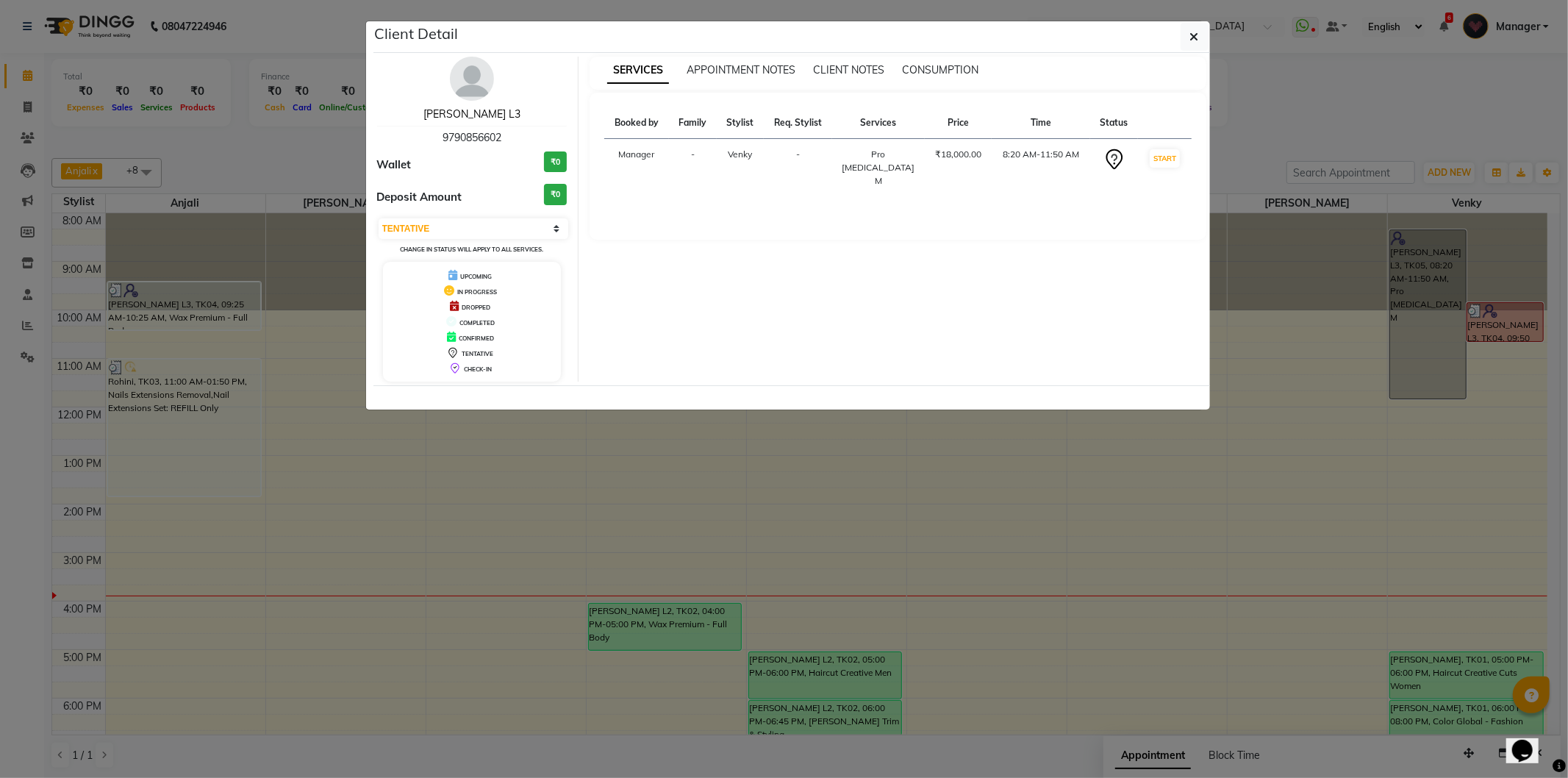
click at [465, 108] on link "[PERSON_NAME] L3" at bounding box center [471, 114] width 97 height 13
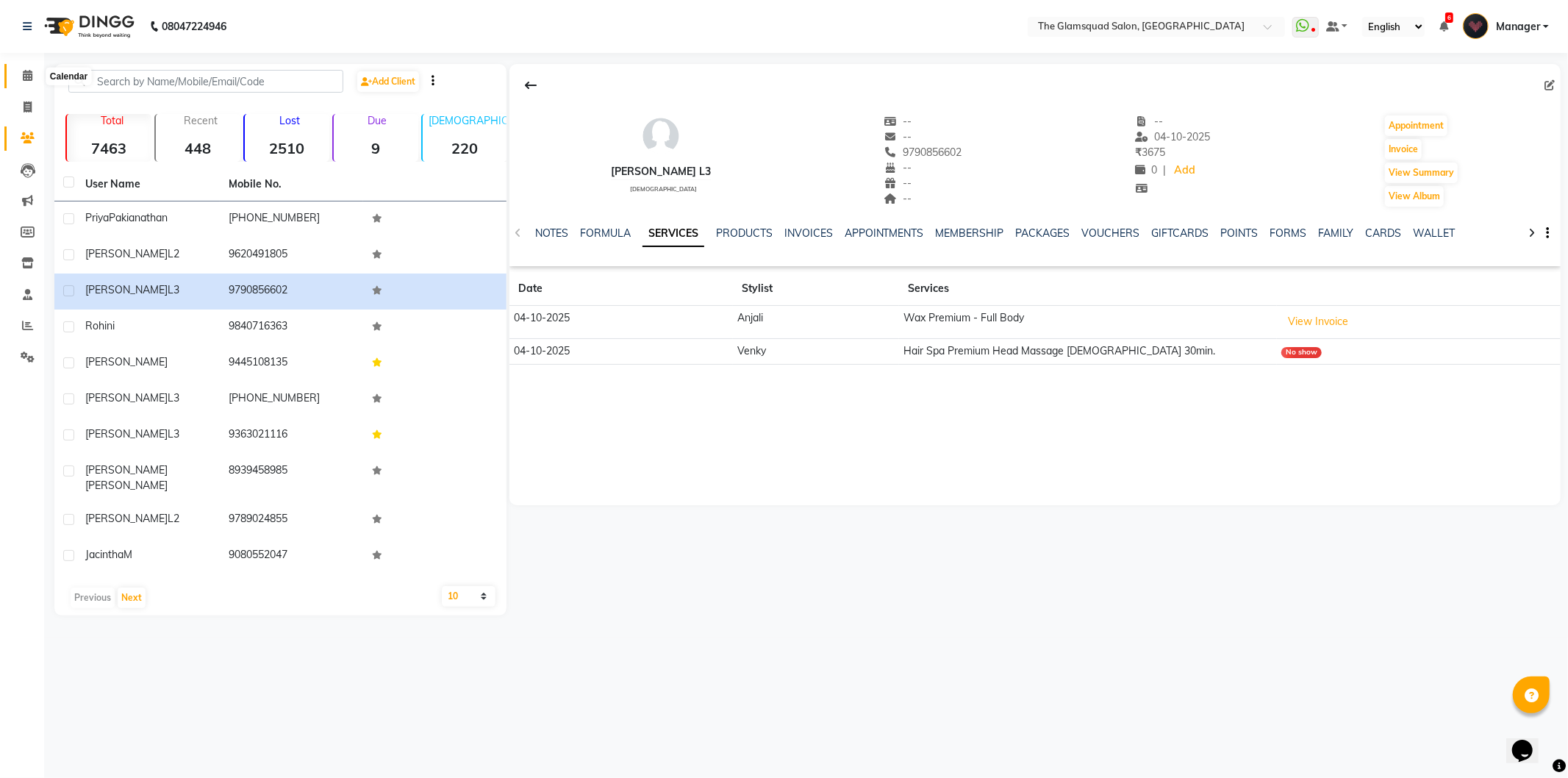
click at [27, 77] on icon at bounding box center [27, 76] width 10 height 11
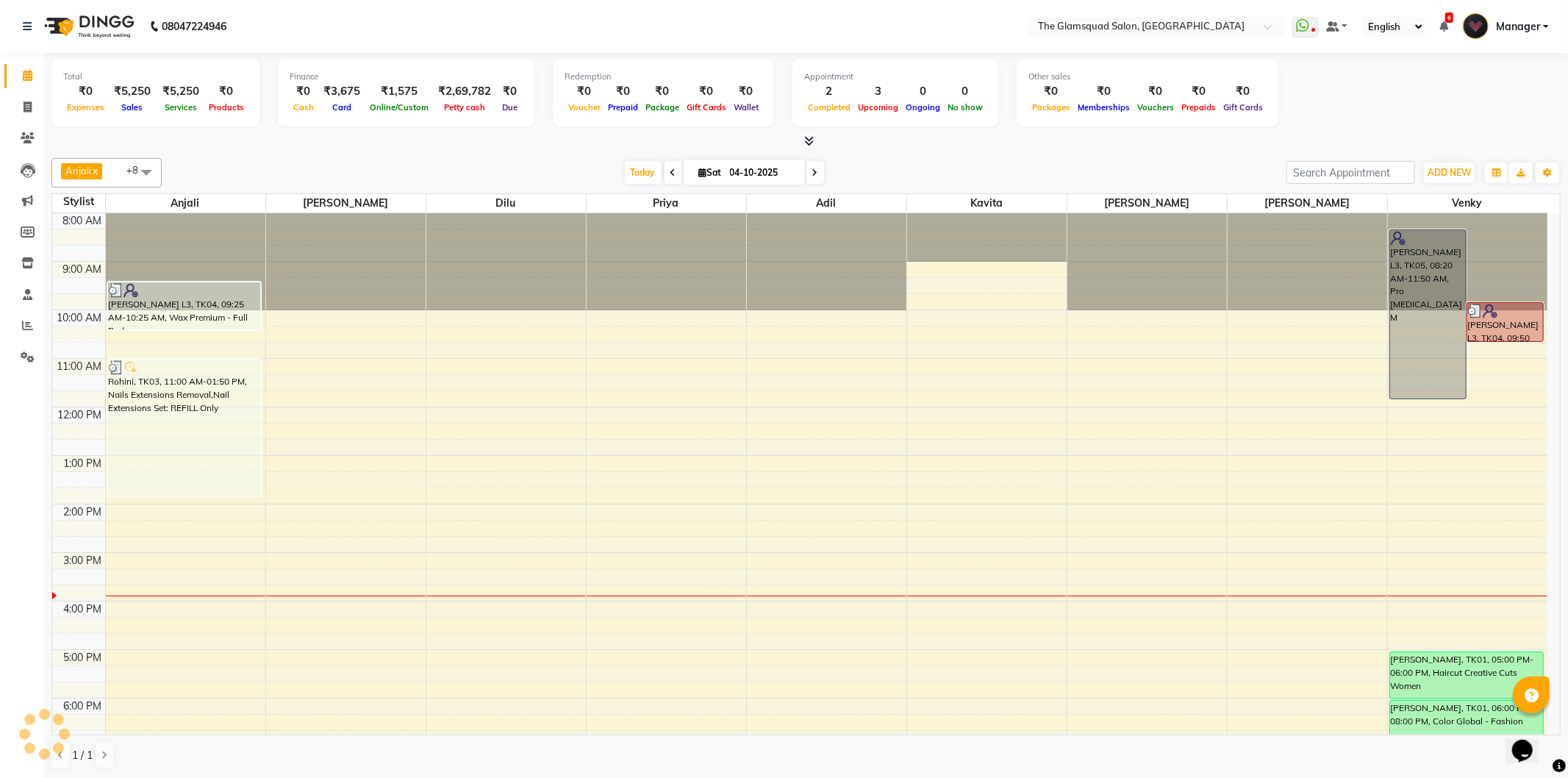
scroll to position [160, 0]
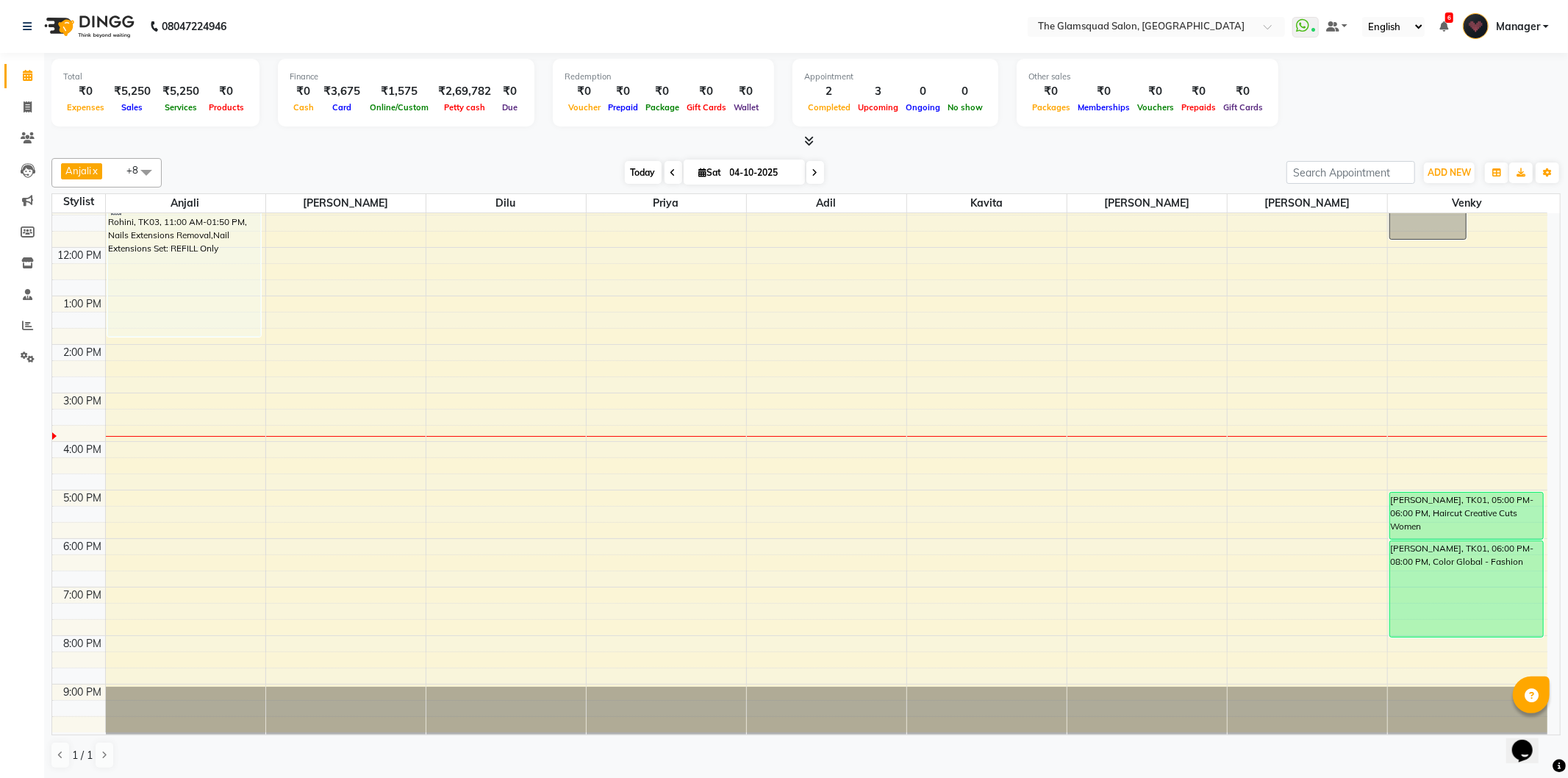
click at [634, 164] on span "Today" at bounding box center [643, 173] width 37 height 23
click at [753, 173] on input "04-10-2025" at bounding box center [761, 173] width 73 height 22
select select "10"
select select "2025"
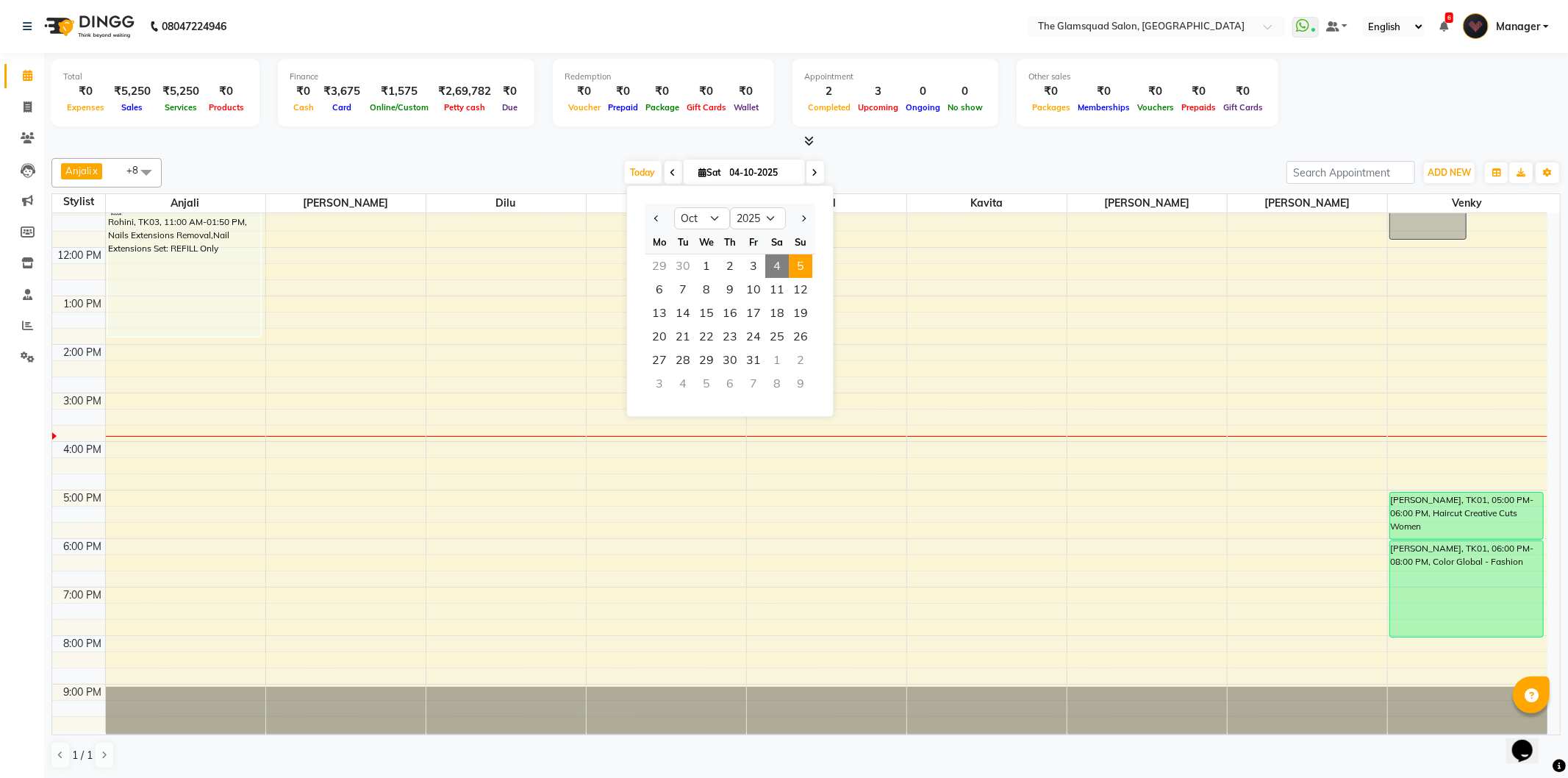
click at [800, 262] on span "5" at bounding box center [800, 266] width 23 height 23
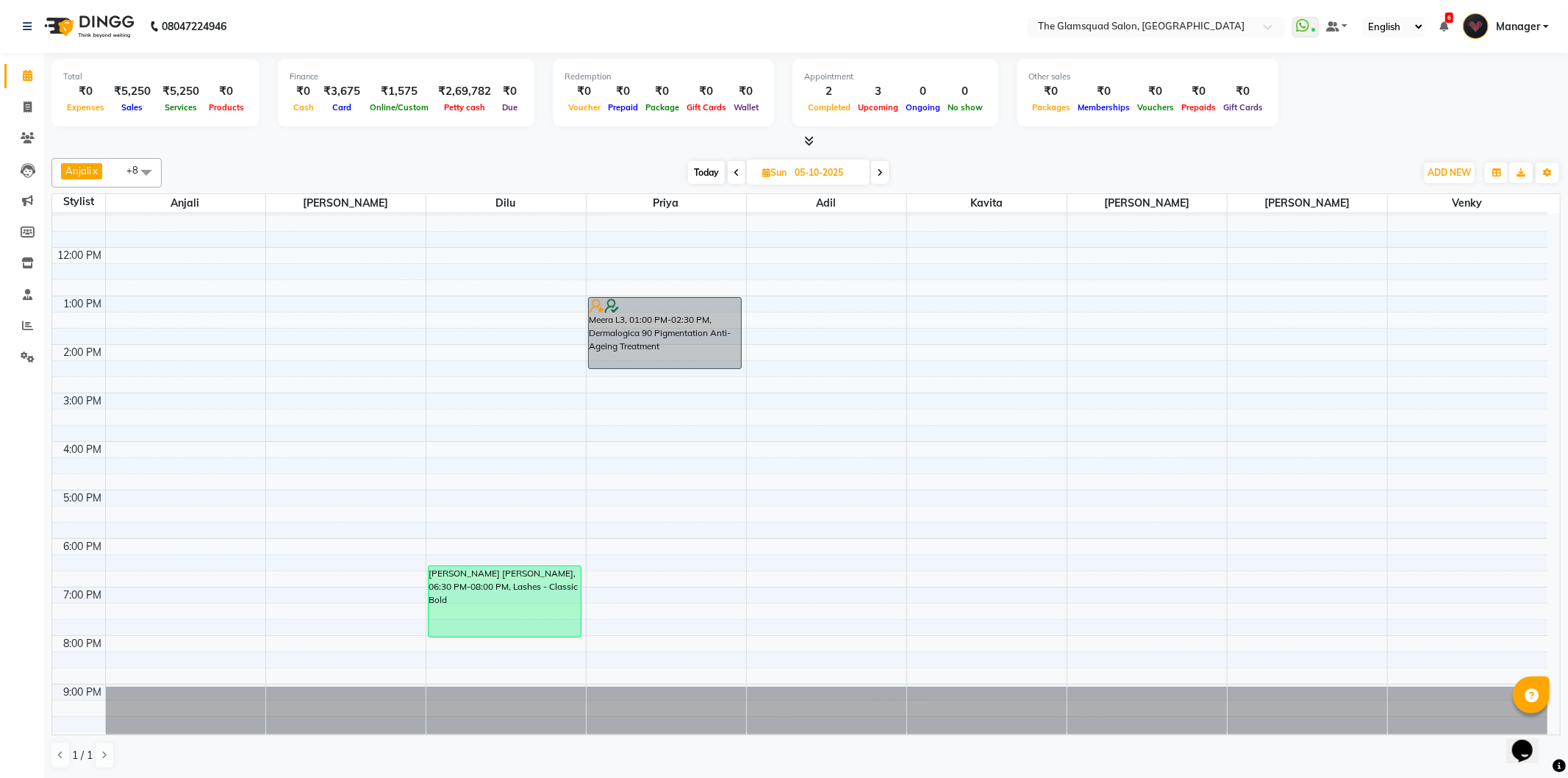
click at [703, 177] on span "Today" at bounding box center [707, 173] width 37 height 23
type input "04-10-2025"
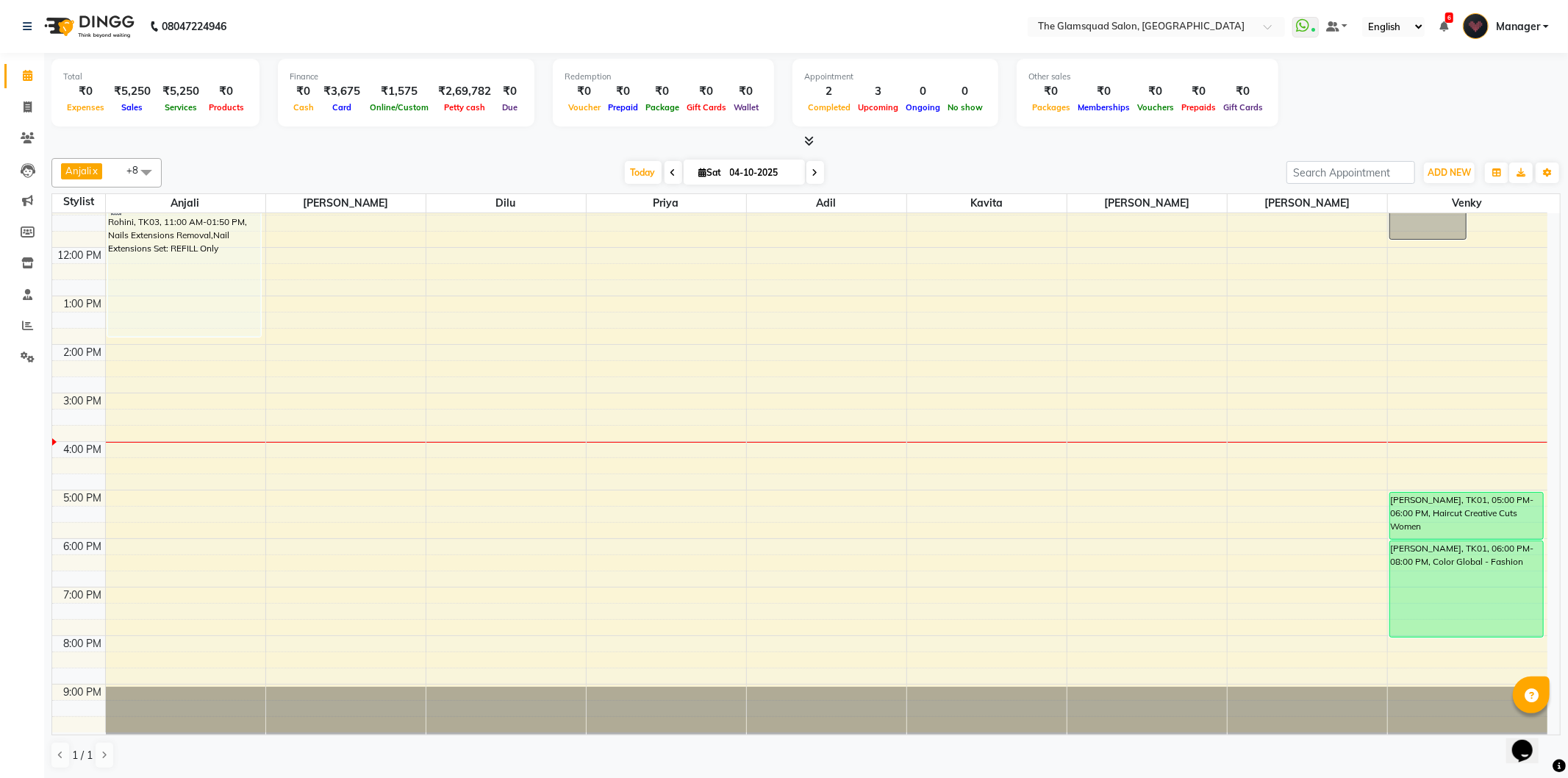
click at [769, 172] on input "04-10-2025" at bounding box center [761, 173] width 73 height 22
select select "10"
select select "2025"
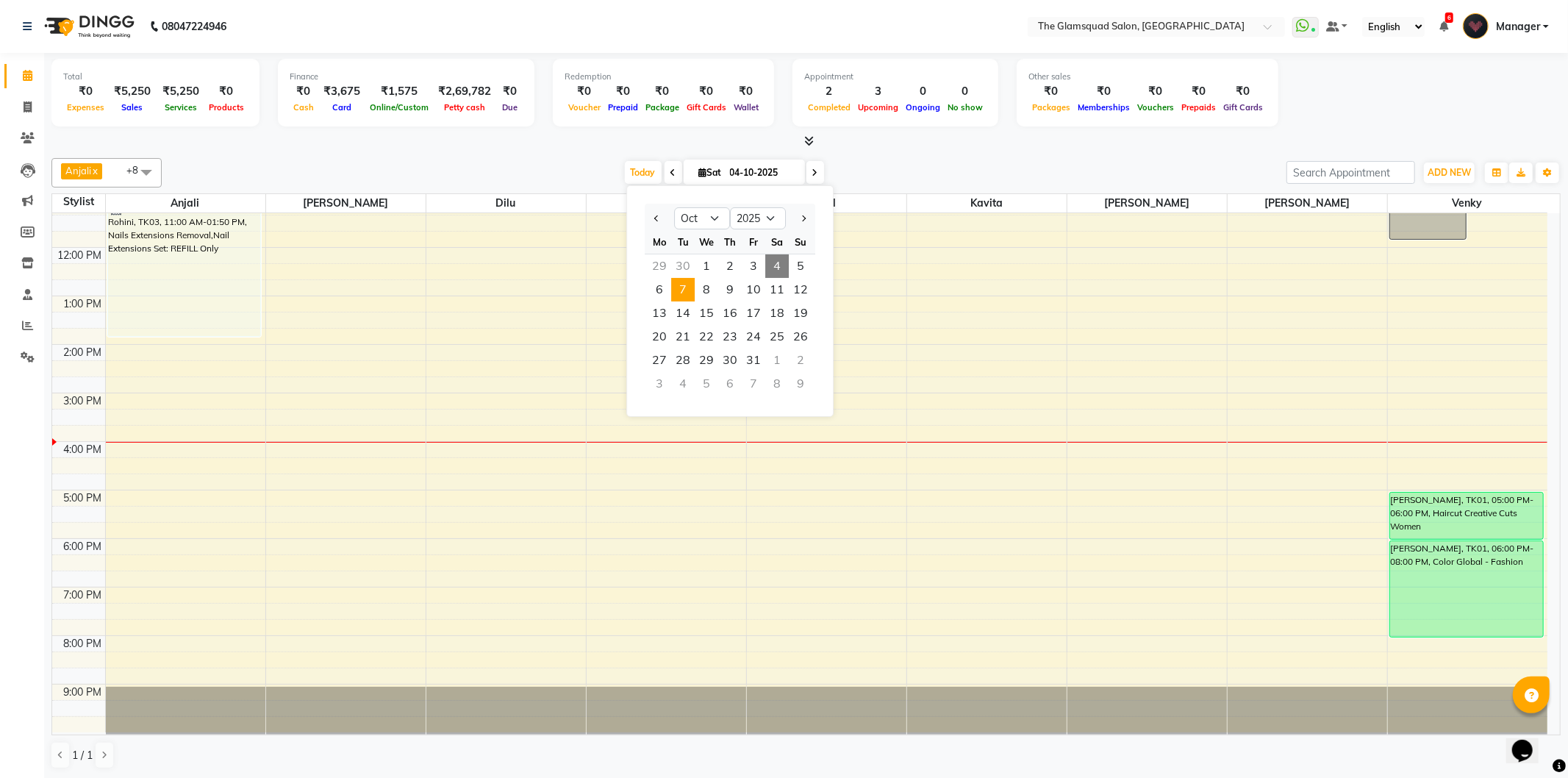
click at [682, 287] on span "7" at bounding box center [682, 289] width 23 height 23
type input "07-10-2025"
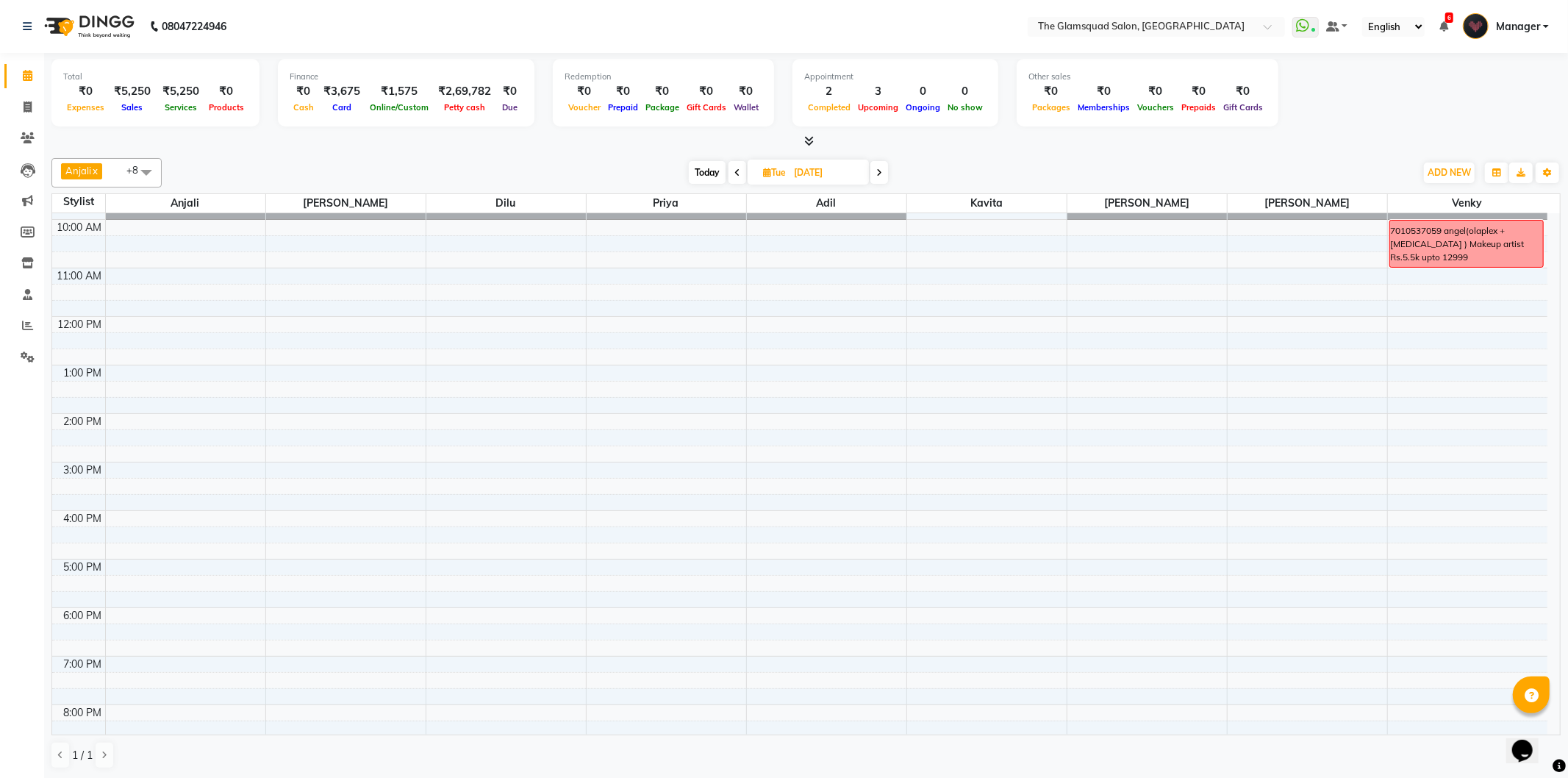
scroll to position [0, 0]
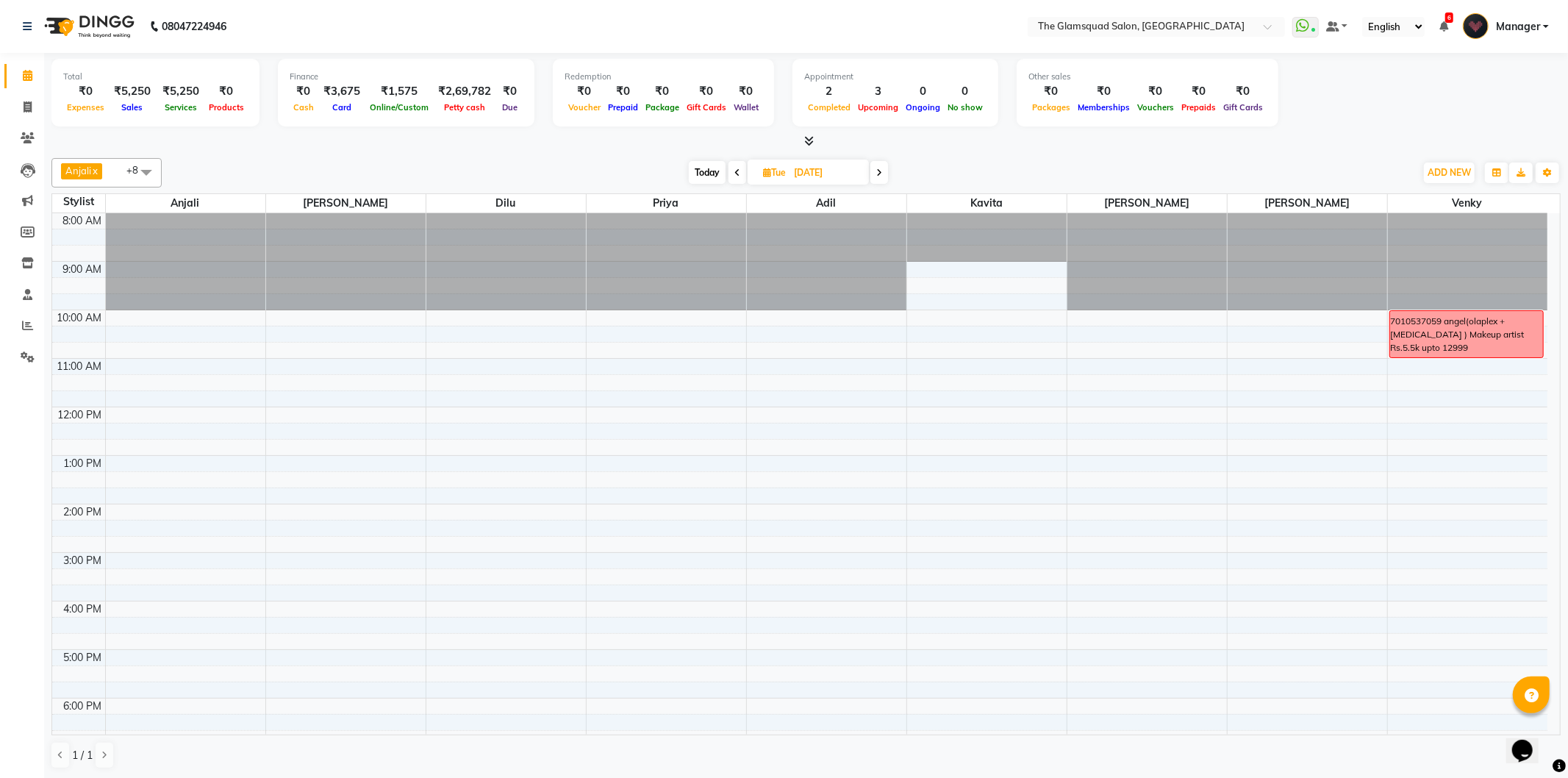
click at [840, 177] on input "07-10-2025" at bounding box center [826, 173] width 73 height 22
select select "10"
select select "2025"
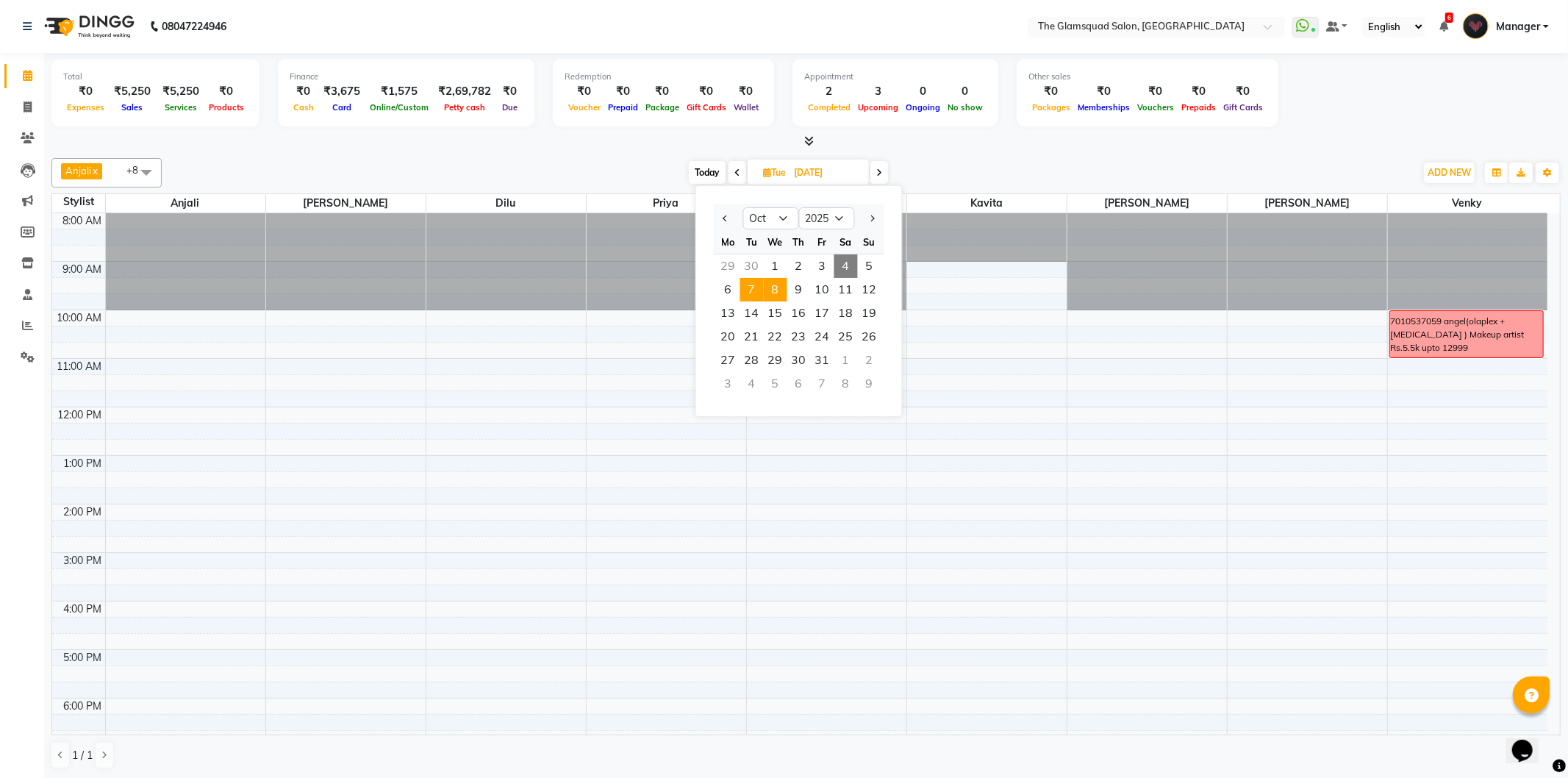
click at [775, 289] on span "8" at bounding box center [775, 289] width 23 height 23
type input "08-10-2025"
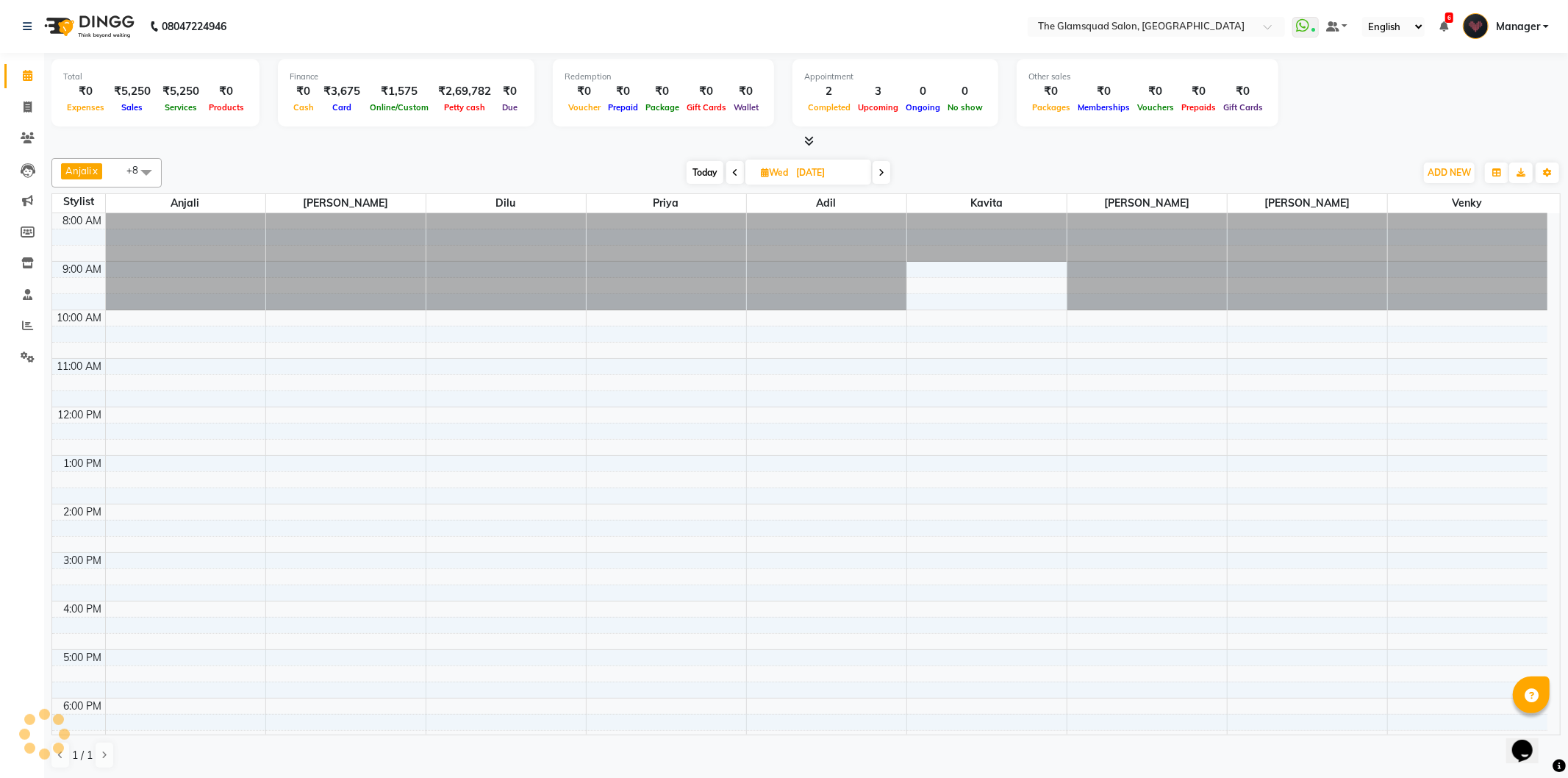
scroll to position [160, 0]
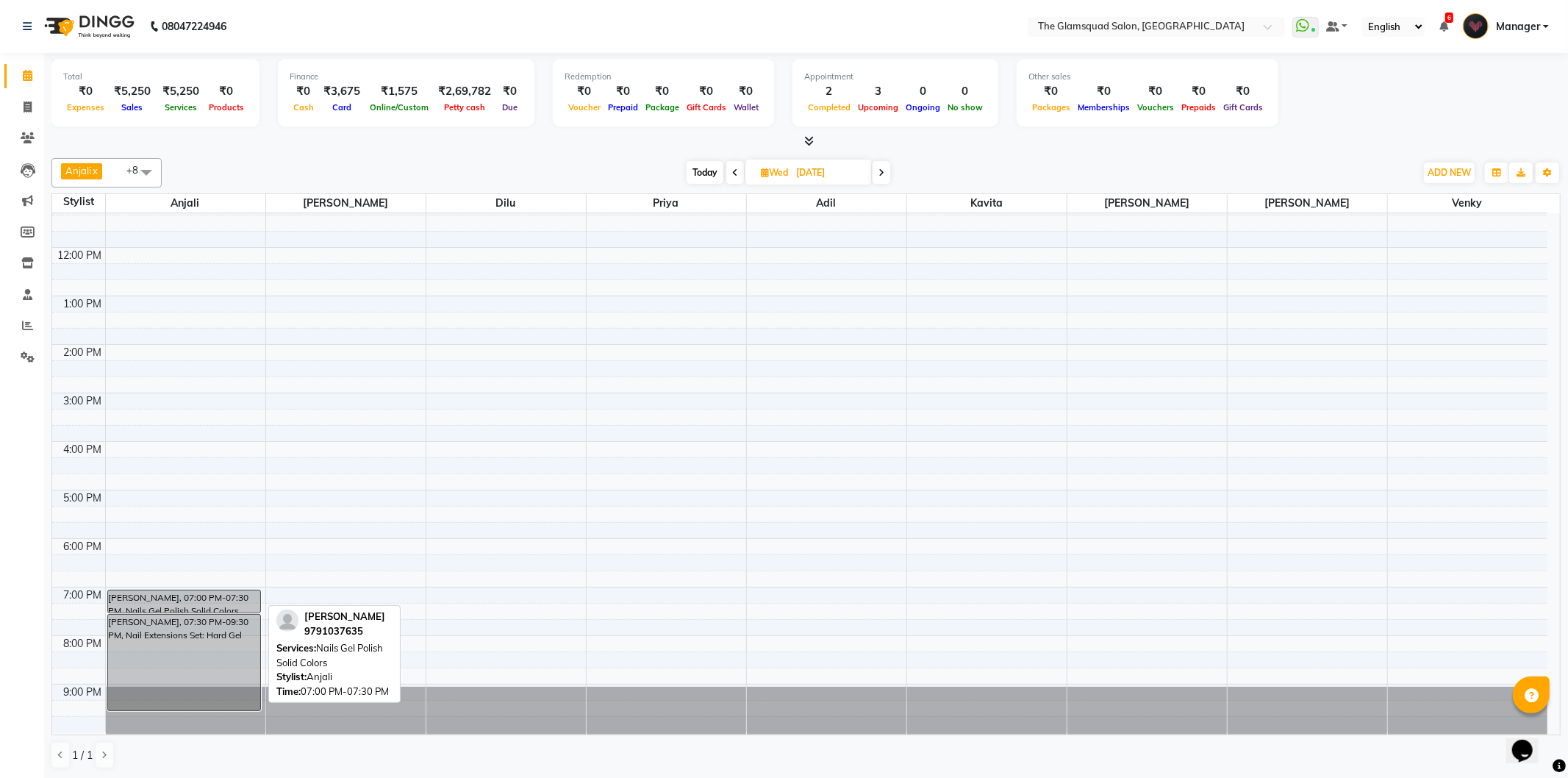
click at [177, 593] on div "Madhumitha, 07:00 PM-07:30 PM, Nails Gel Polish Solid Colors" at bounding box center [185, 601] width 153 height 22
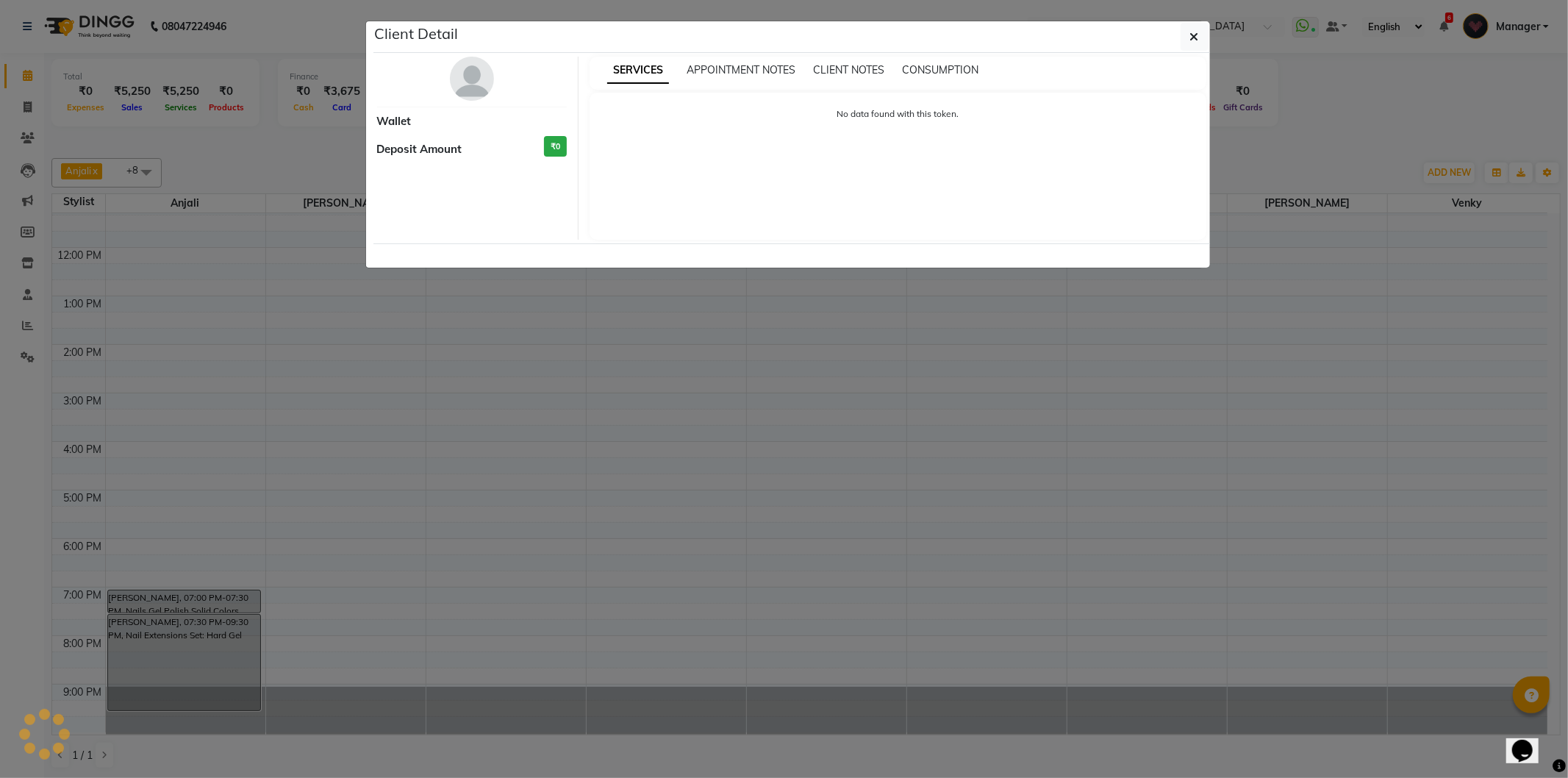
select select "7"
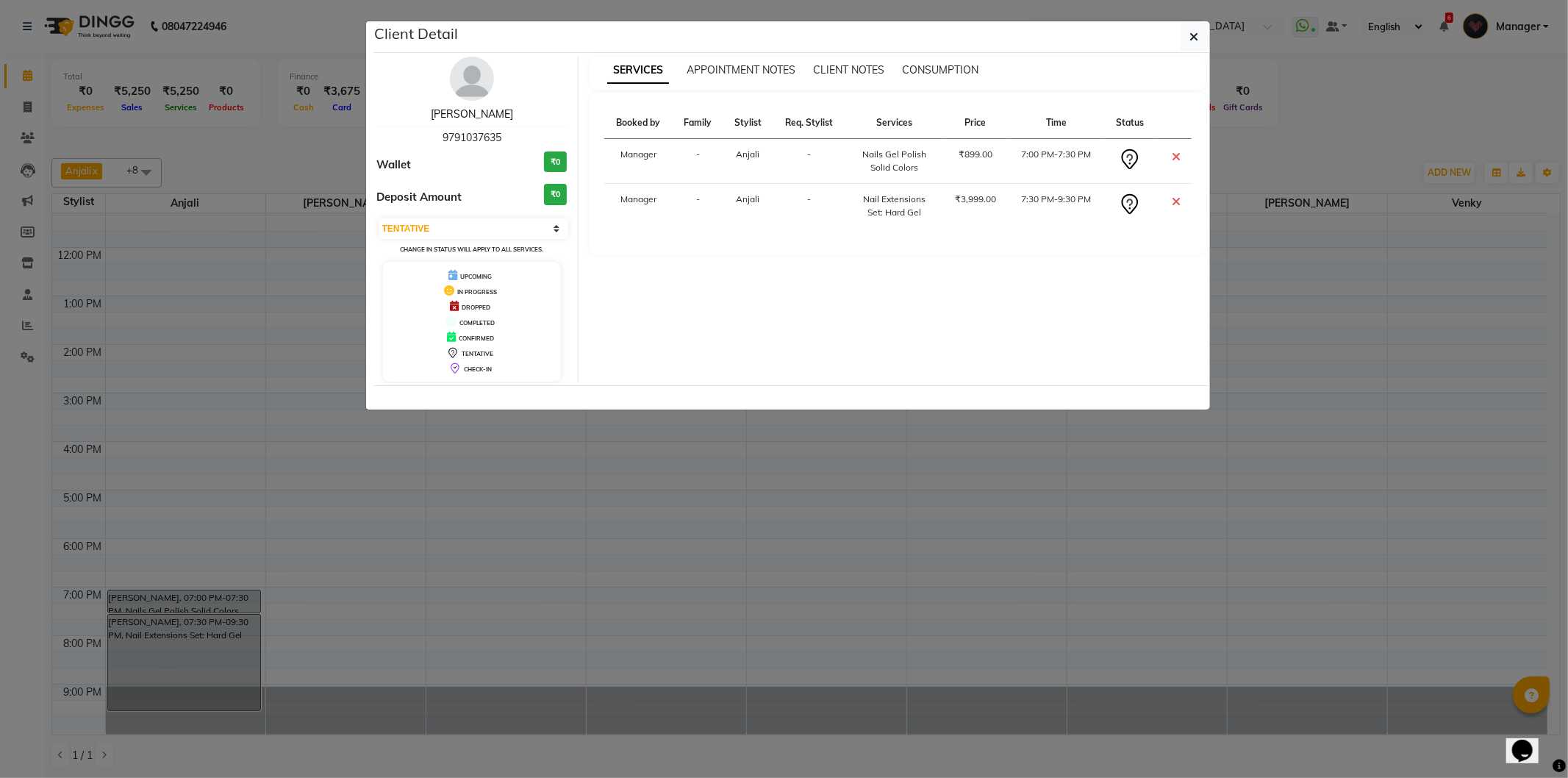
click at [466, 109] on link "Madhumitha" at bounding box center [472, 114] width 82 height 13
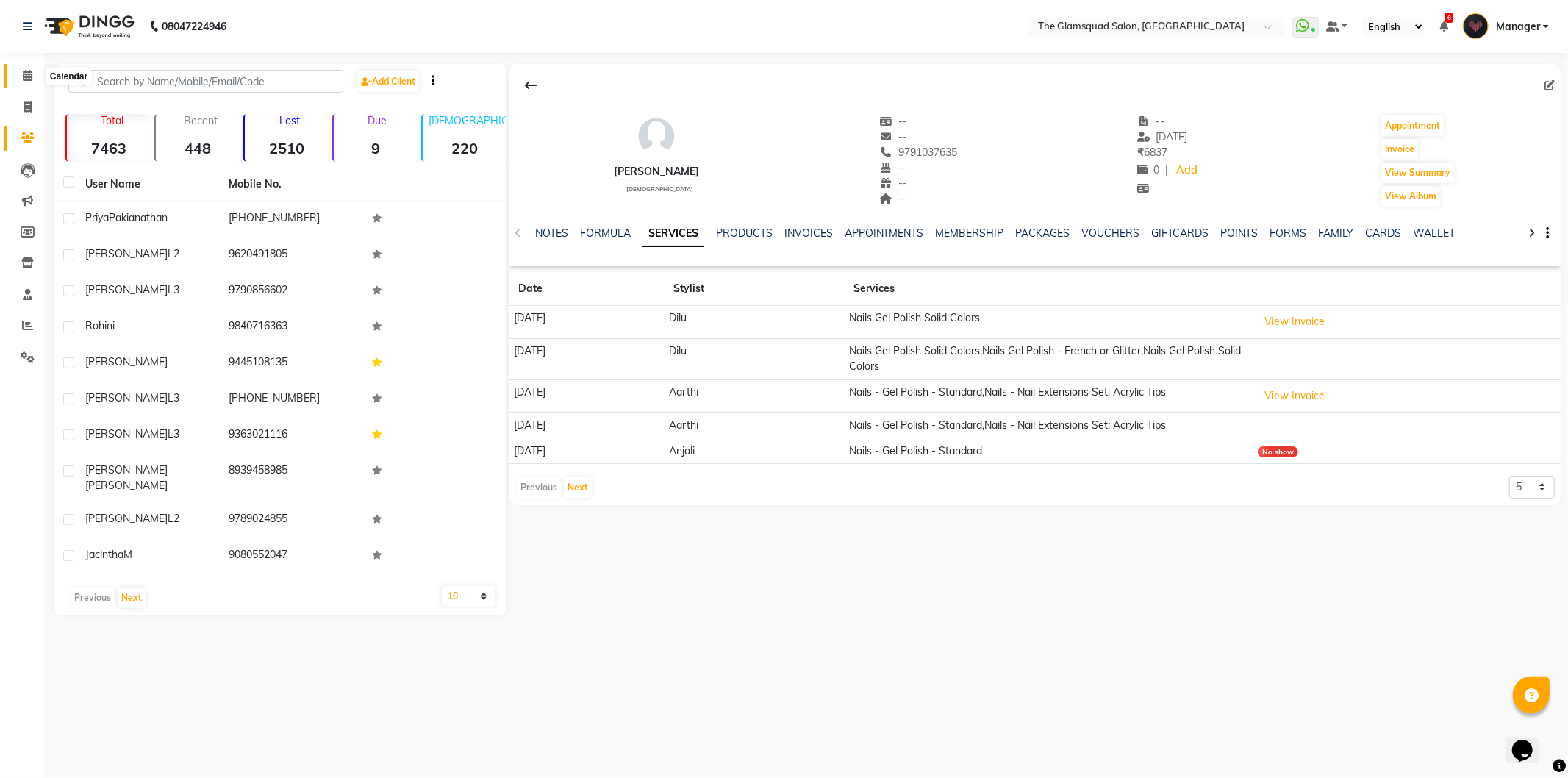
click at [23, 71] on icon at bounding box center [27, 76] width 10 height 11
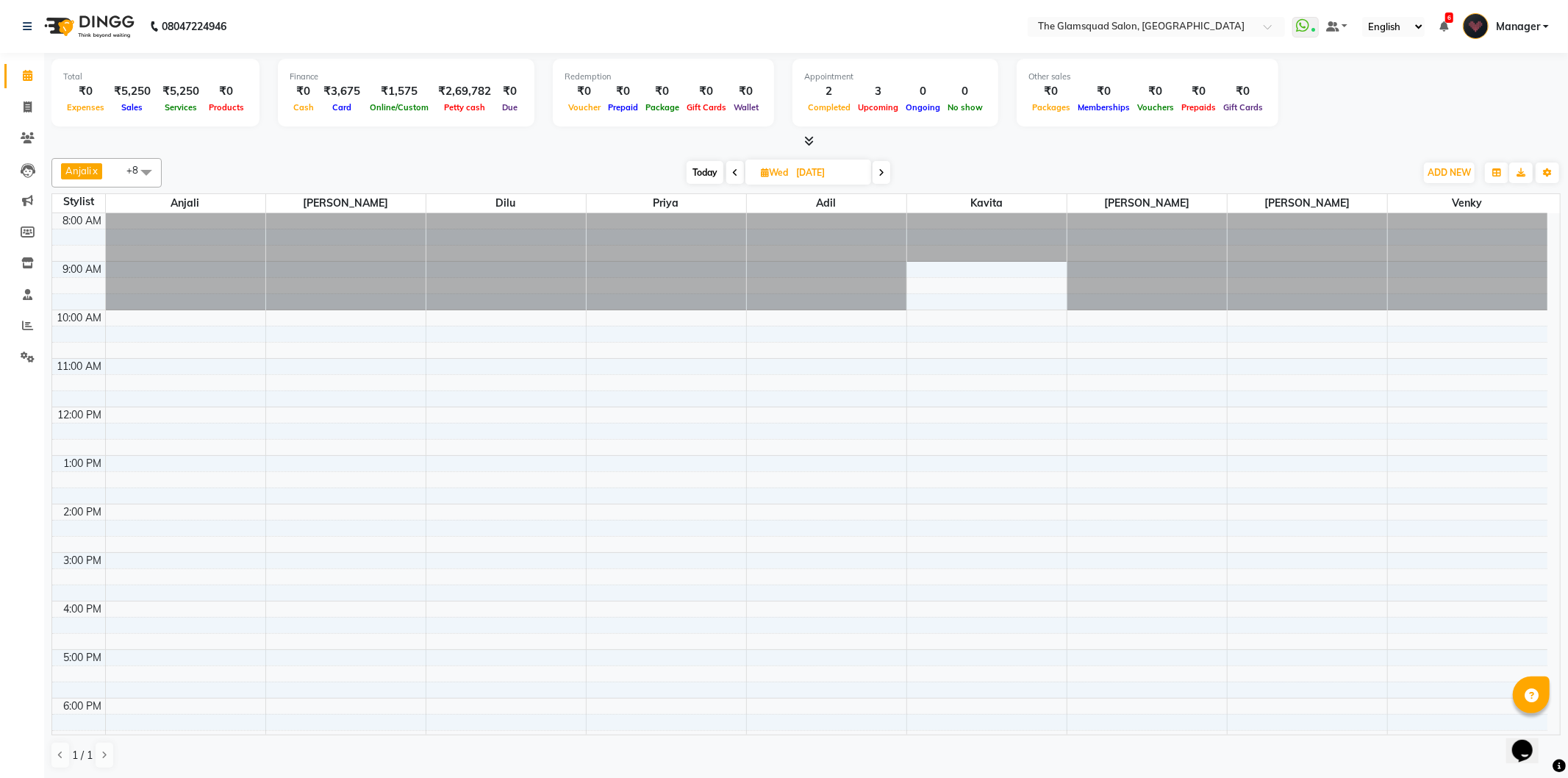
click at [802, 167] on input "08-10-2025" at bounding box center [828, 173] width 73 height 22
select select "10"
select select "2025"
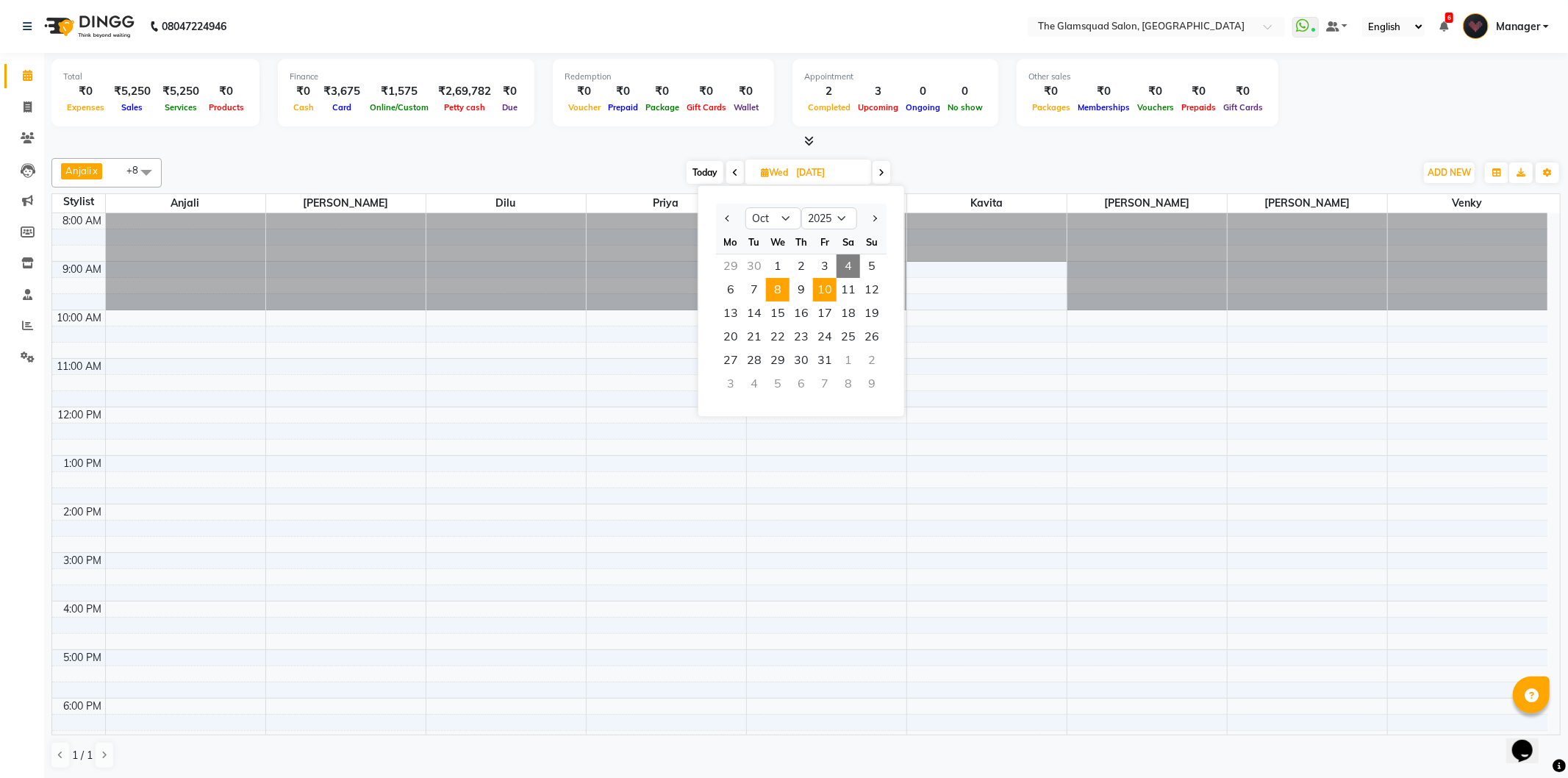
click at [819, 287] on span "10" at bounding box center [824, 289] width 23 height 23
type input "10-10-2025"
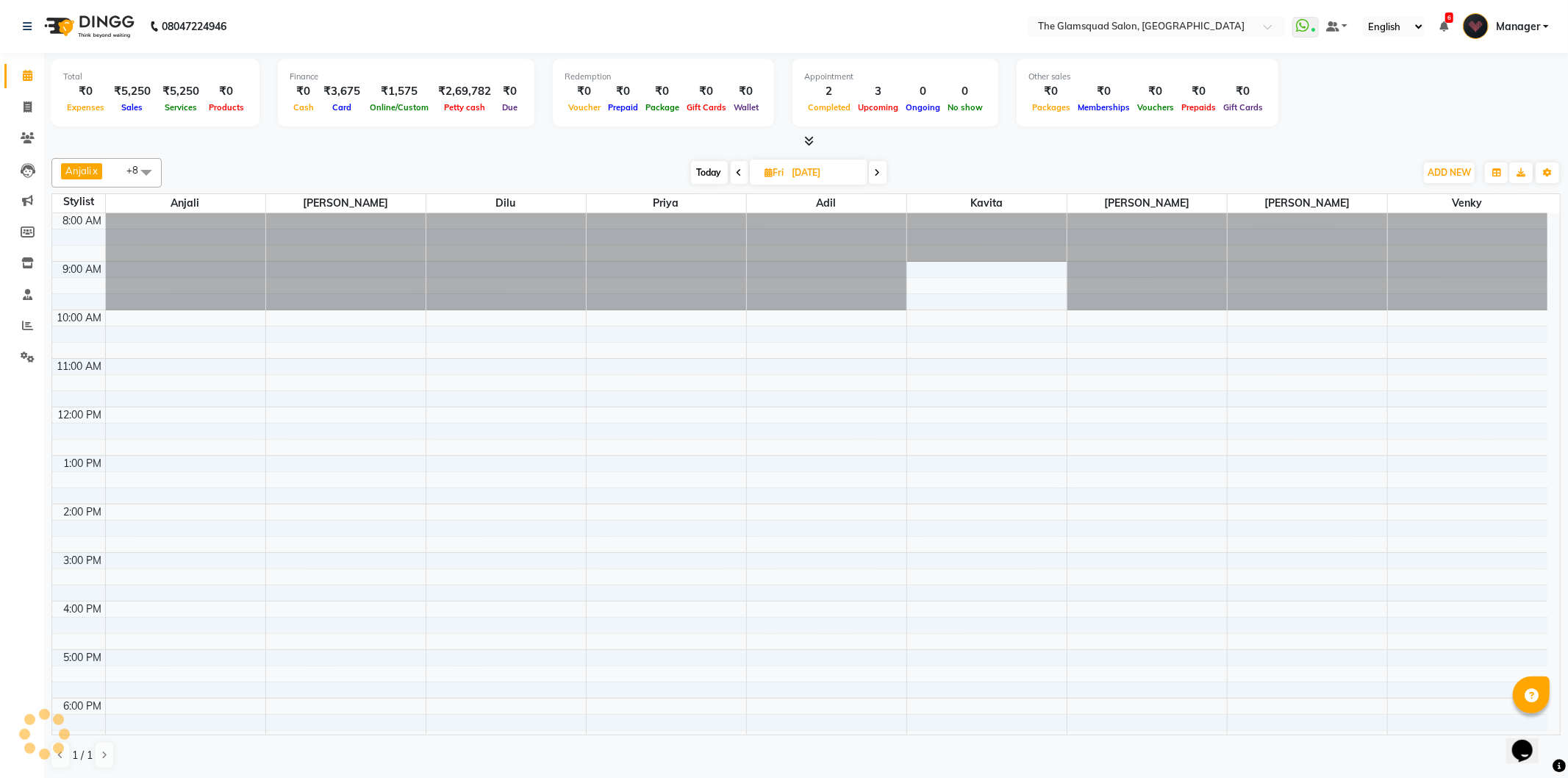
scroll to position [160, 0]
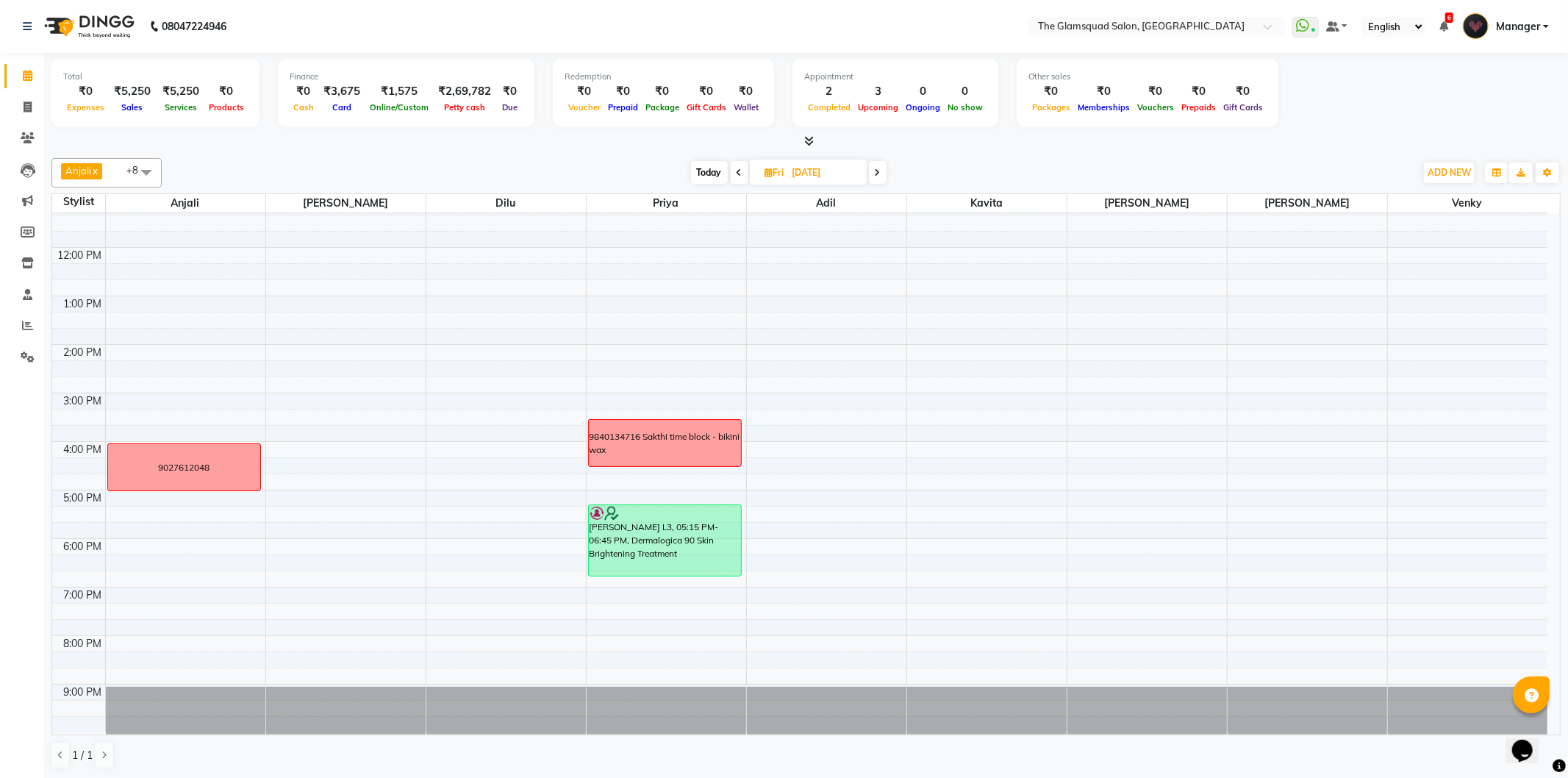
click at [825, 172] on input "10-10-2025" at bounding box center [824, 173] width 73 height 22
select select "10"
select select "2025"
click at [839, 289] on span "11" at bounding box center [843, 289] width 23 height 23
type input "11-10-2025"
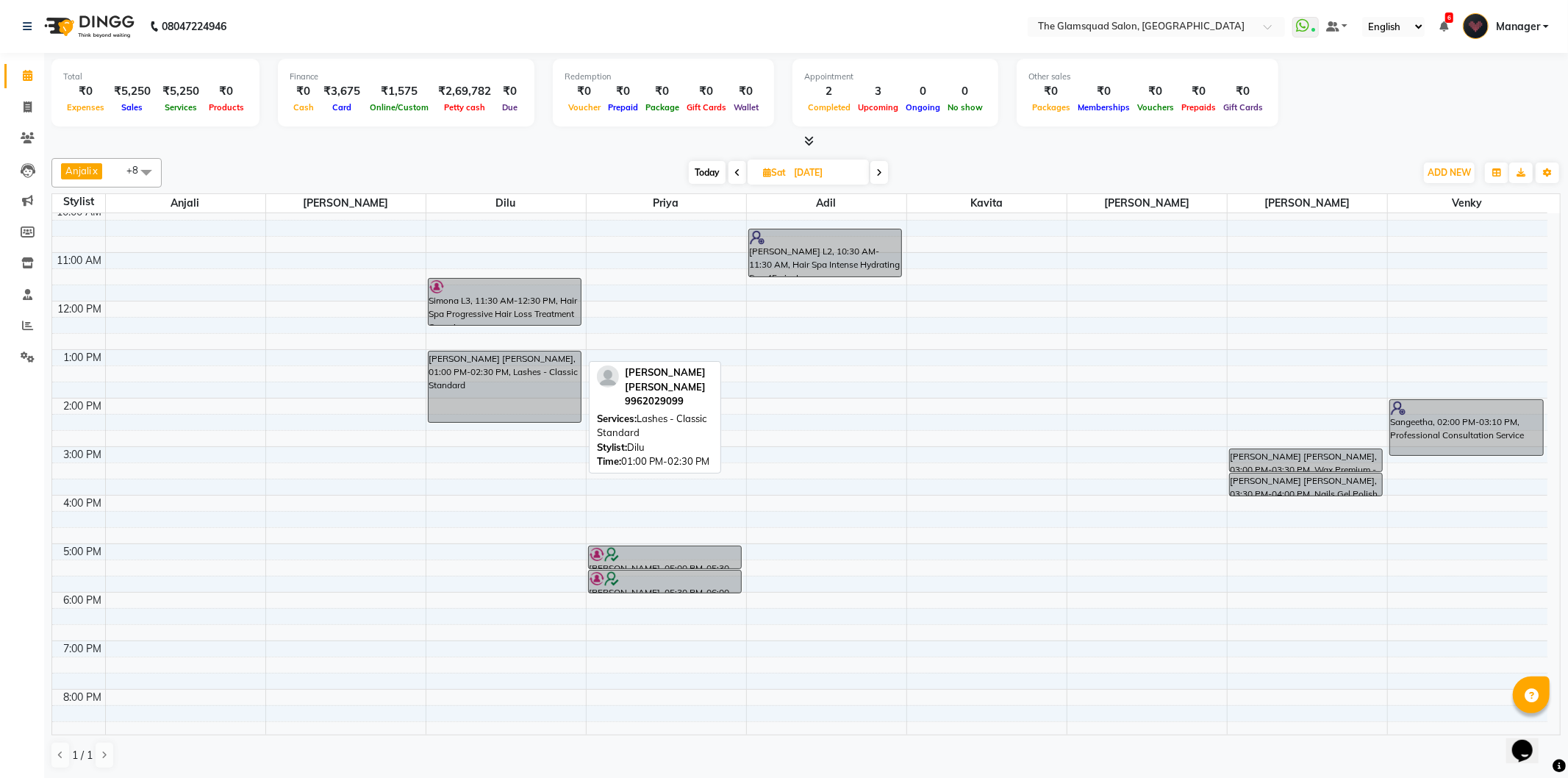
scroll to position [78, 0]
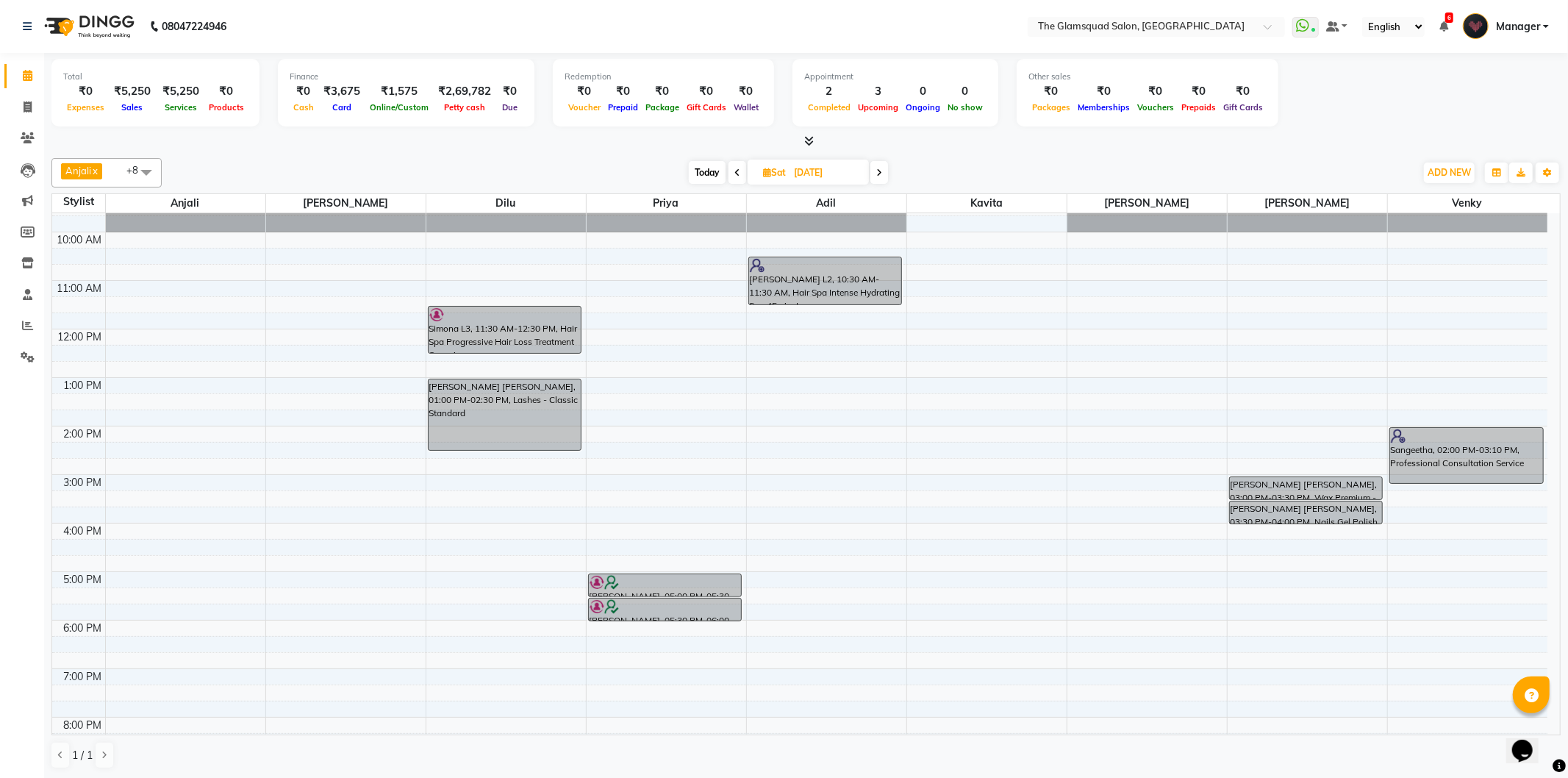
click at [821, 167] on input "11-10-2025" at bounding box center [826, 173] width 73 height 22
select select "10"
select select "2025"
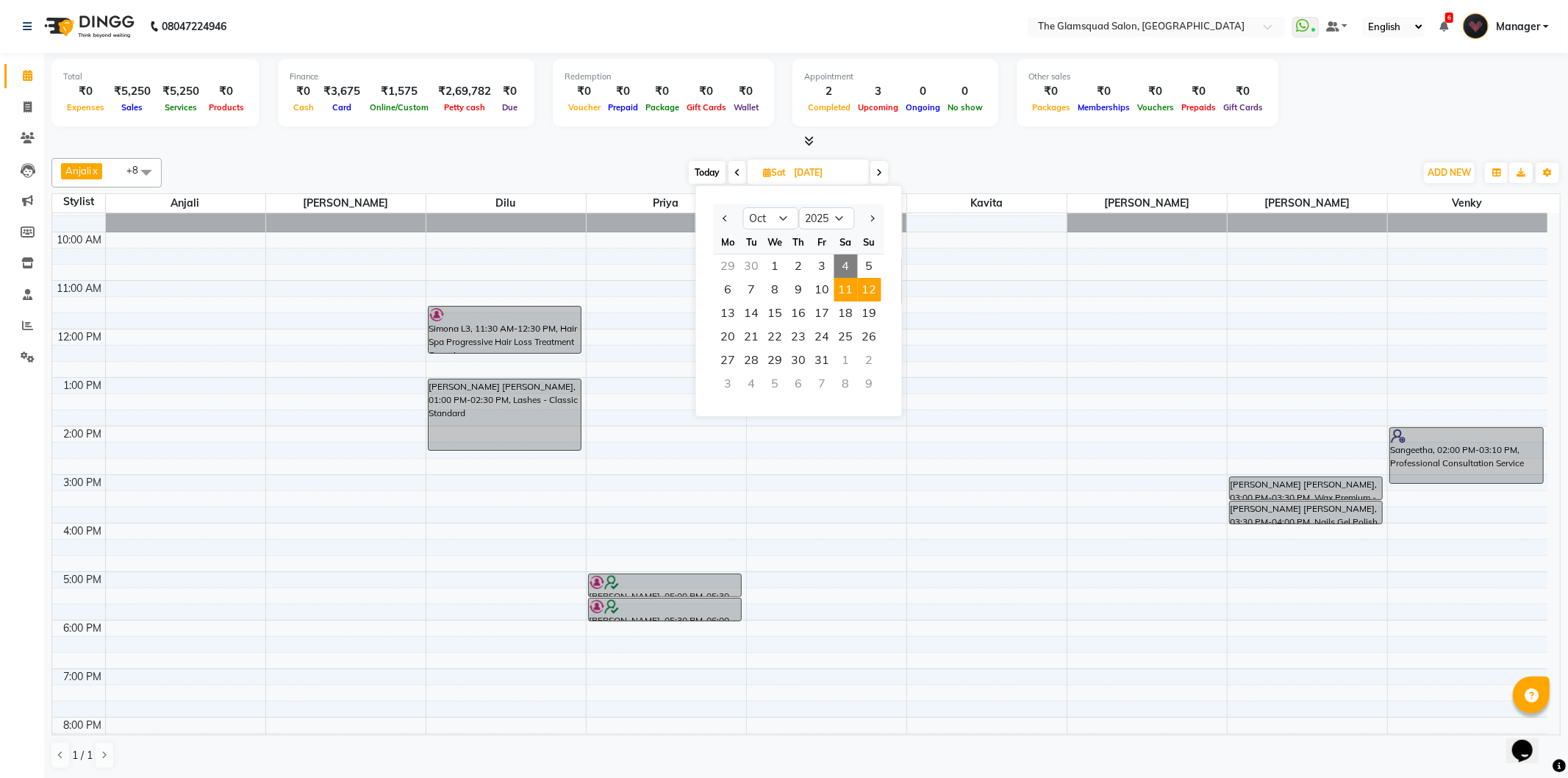
click at [875, 285] on span "12" at bounding box center [869, 289] width 23 height 23
type input "12-10-2025"
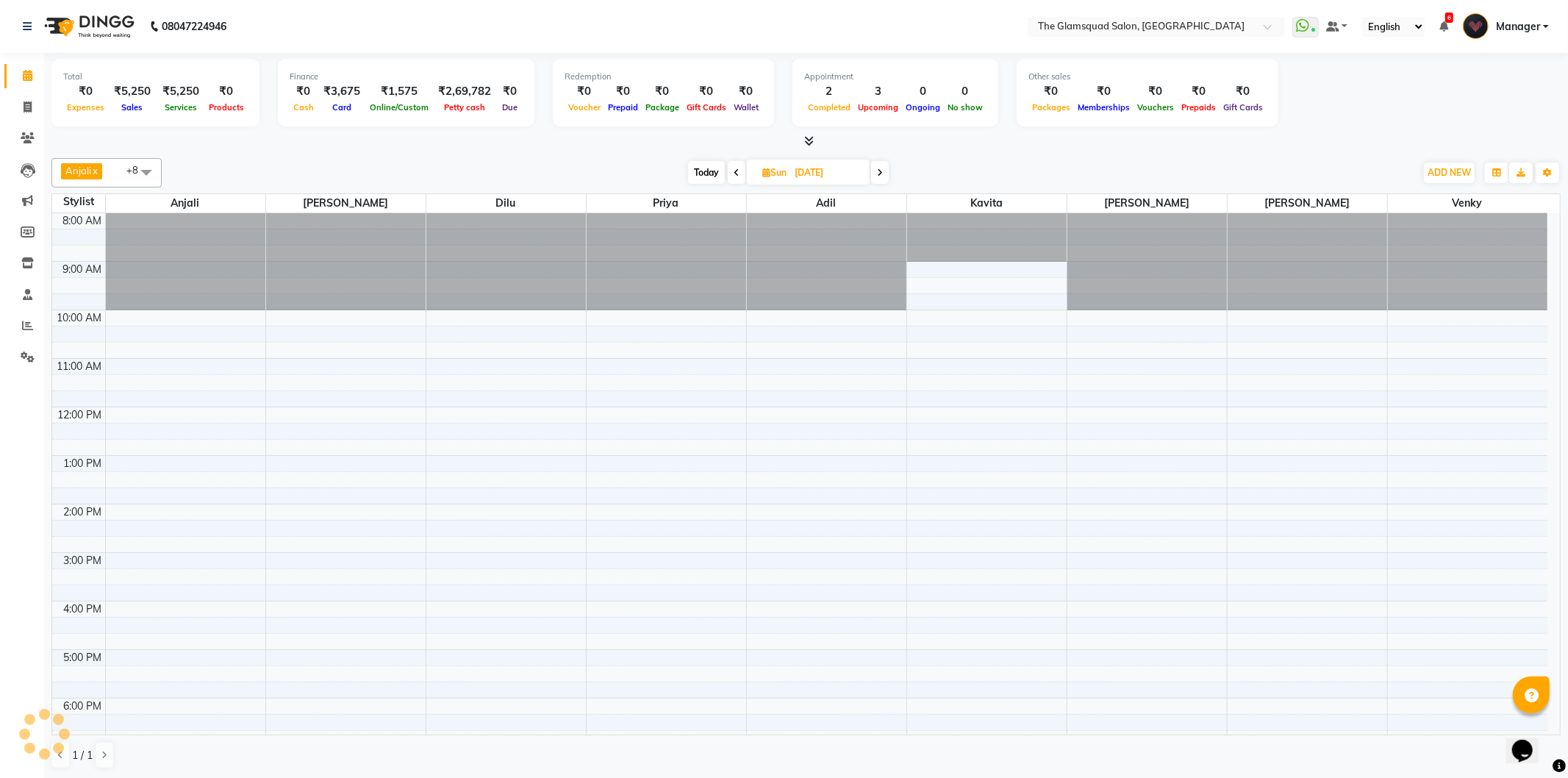
scroll to position [160, 0]
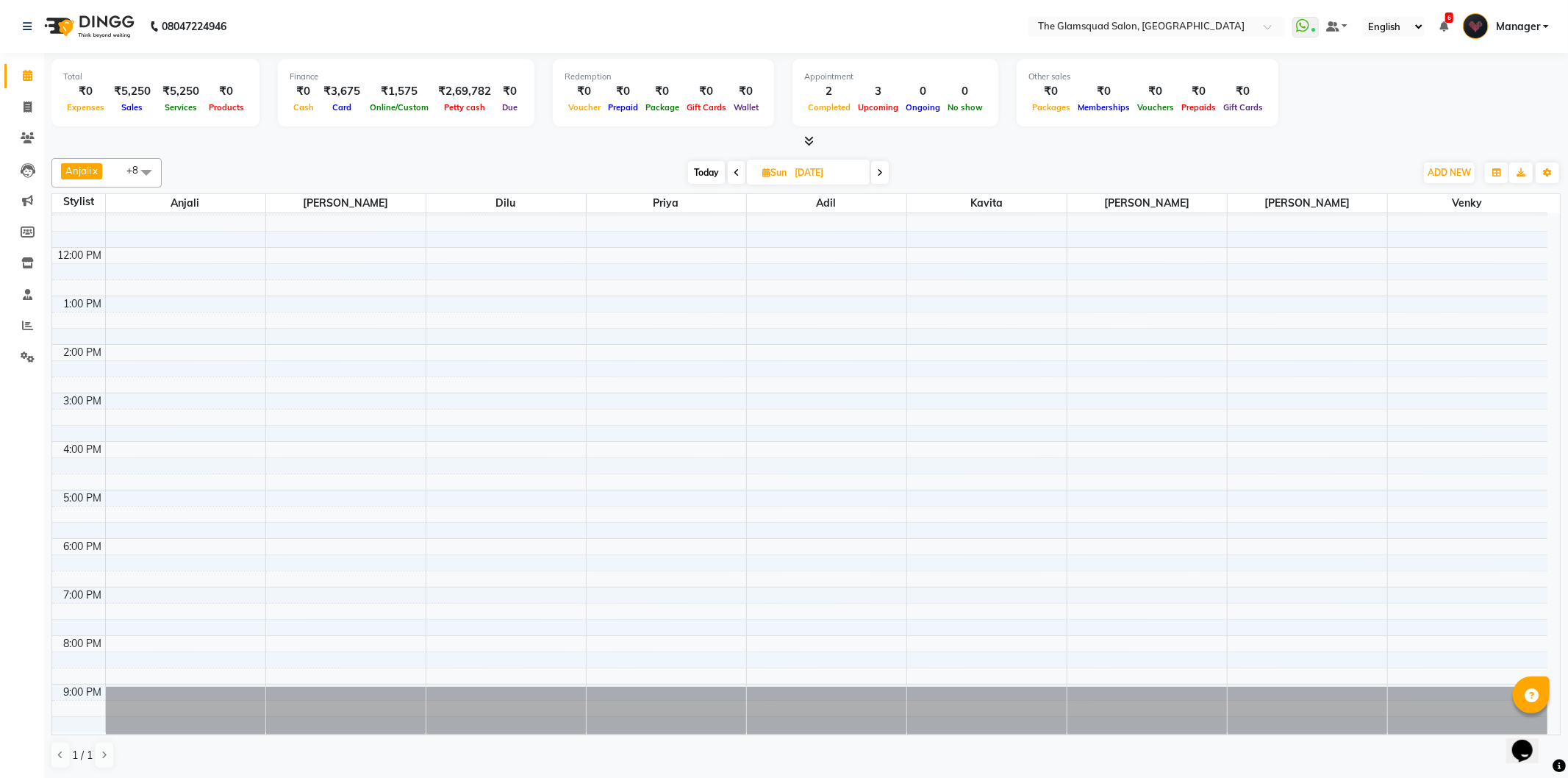
click at [840, 175] on input "12-10-2025" at bounding box center [827, 173] width 73 height 22
select select "10"
select select "2025"
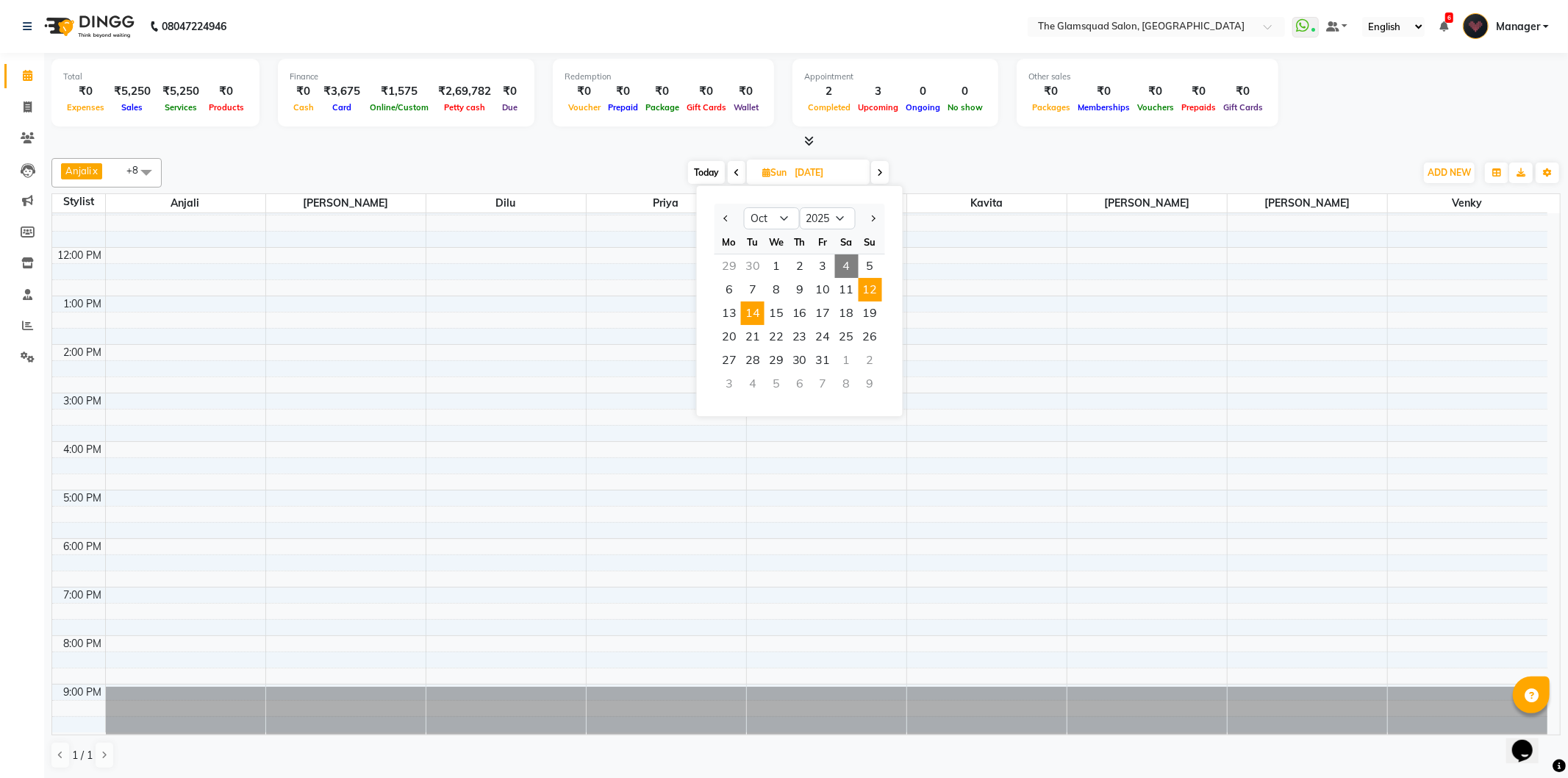
click at [753, 314] on span "14" at bounding box center [753, 313] width 23 height 23
type input "14-10-2025"
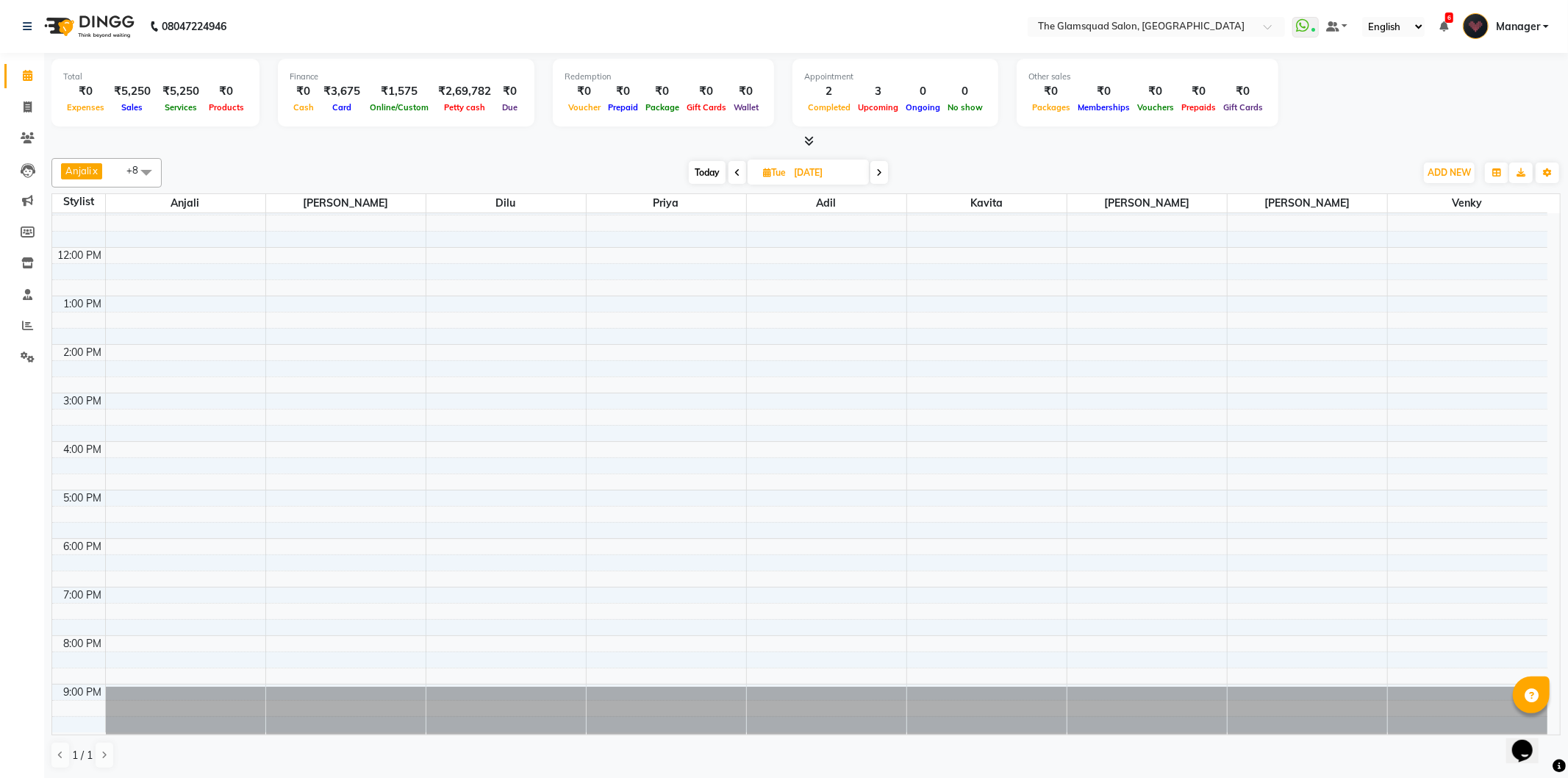
click at [851, 173] on input "14-10-2025" at bounding box center [826, 173] width 73 height 22
select select "10"
select select "2025"
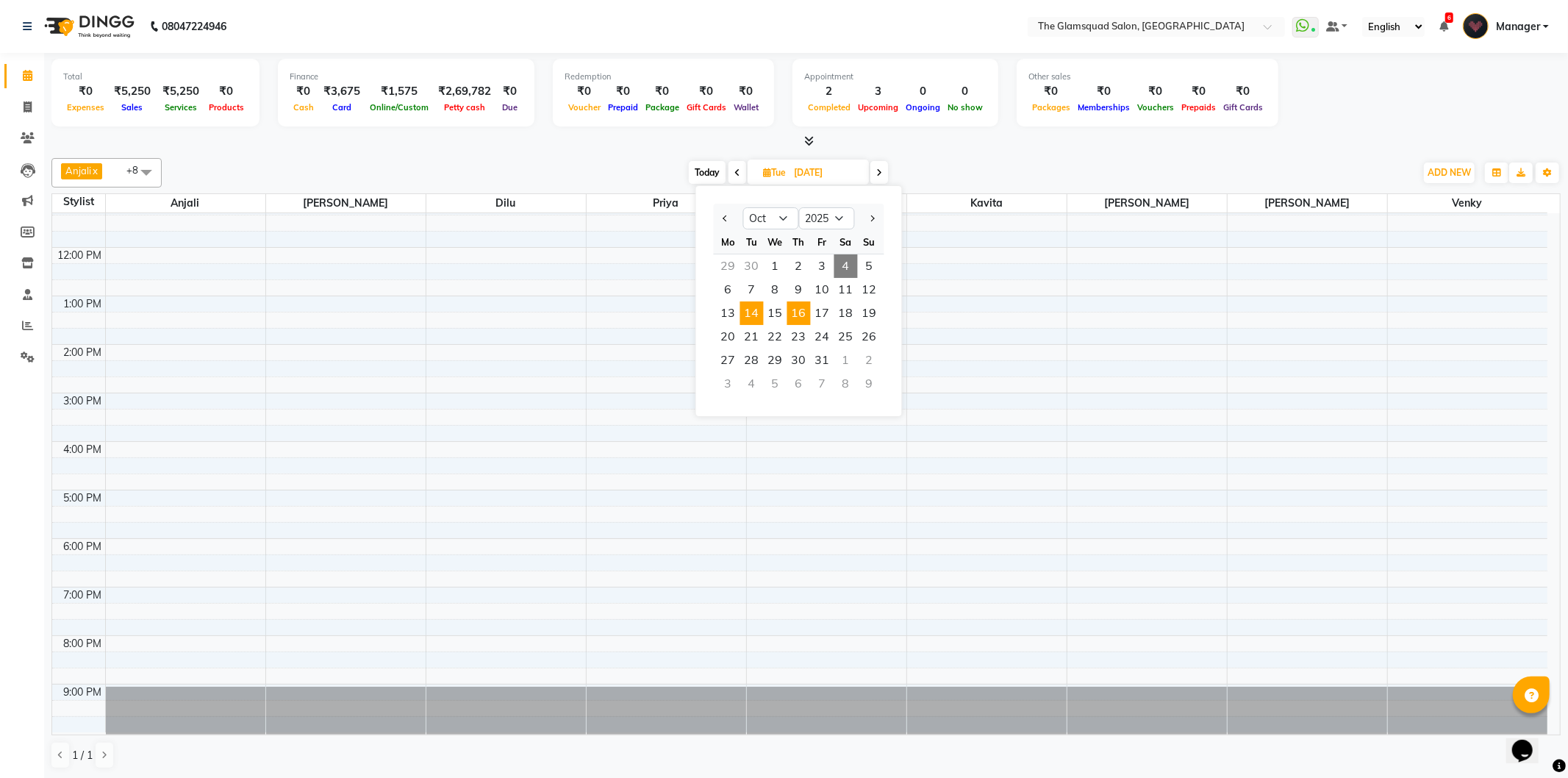
click at [792, 309] on span "16" at bounding box center [799, 313] width 23 height 23
type input "16-10-2025"
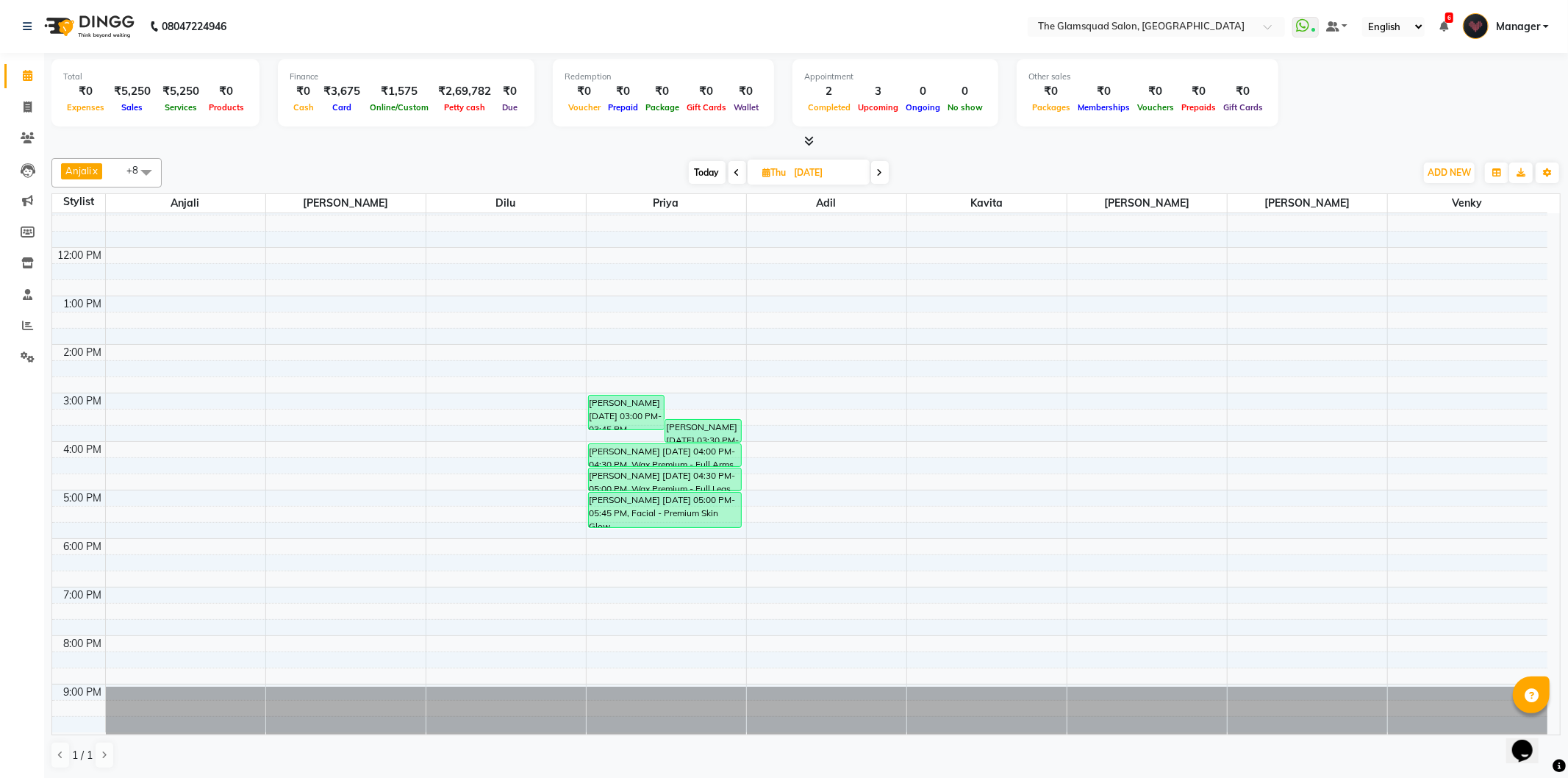
click at [827, 181] on input "16-10-2025" at bounding box center [827, 173] width 73 height 22
select select "10"
select select "2025"
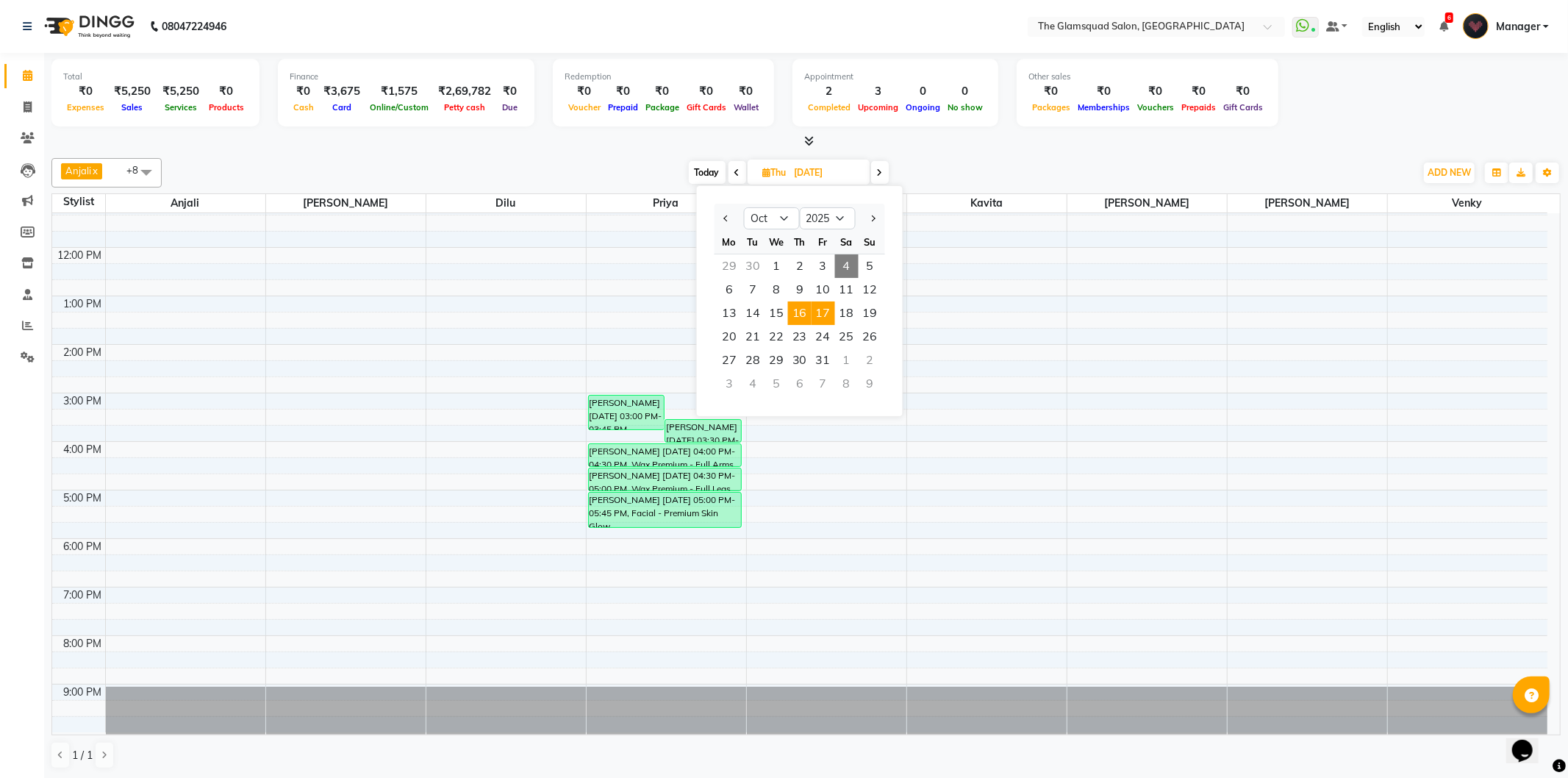
click at [821, 310] on span "17" at bounding box center [823, 313] width 23 height 23
type input "17-10-2025"
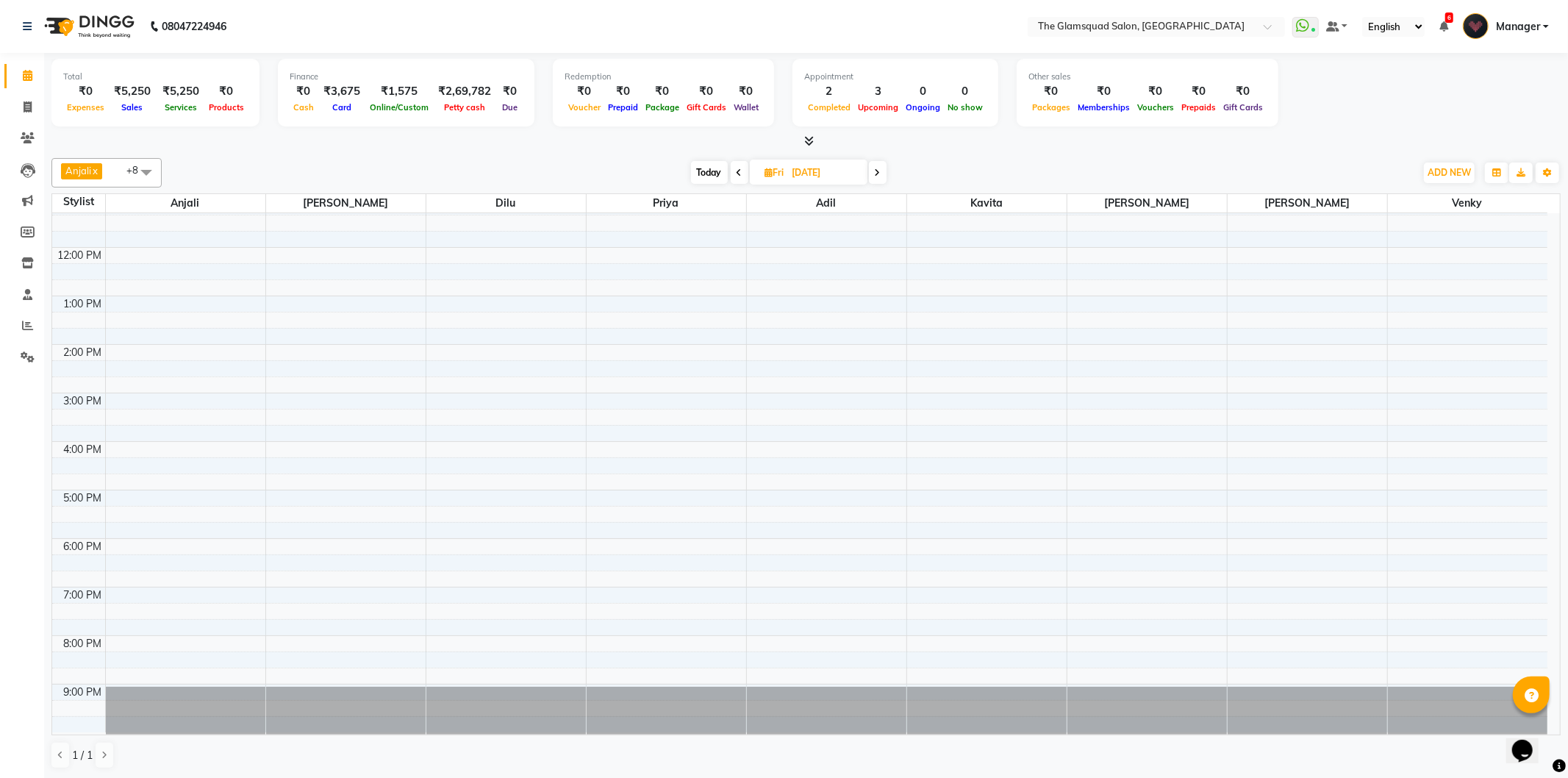
click at [836, 169] on input "17-10-2025" at bounding box center [824, 173] width 73 height 22
select select "10"
select select "2025"
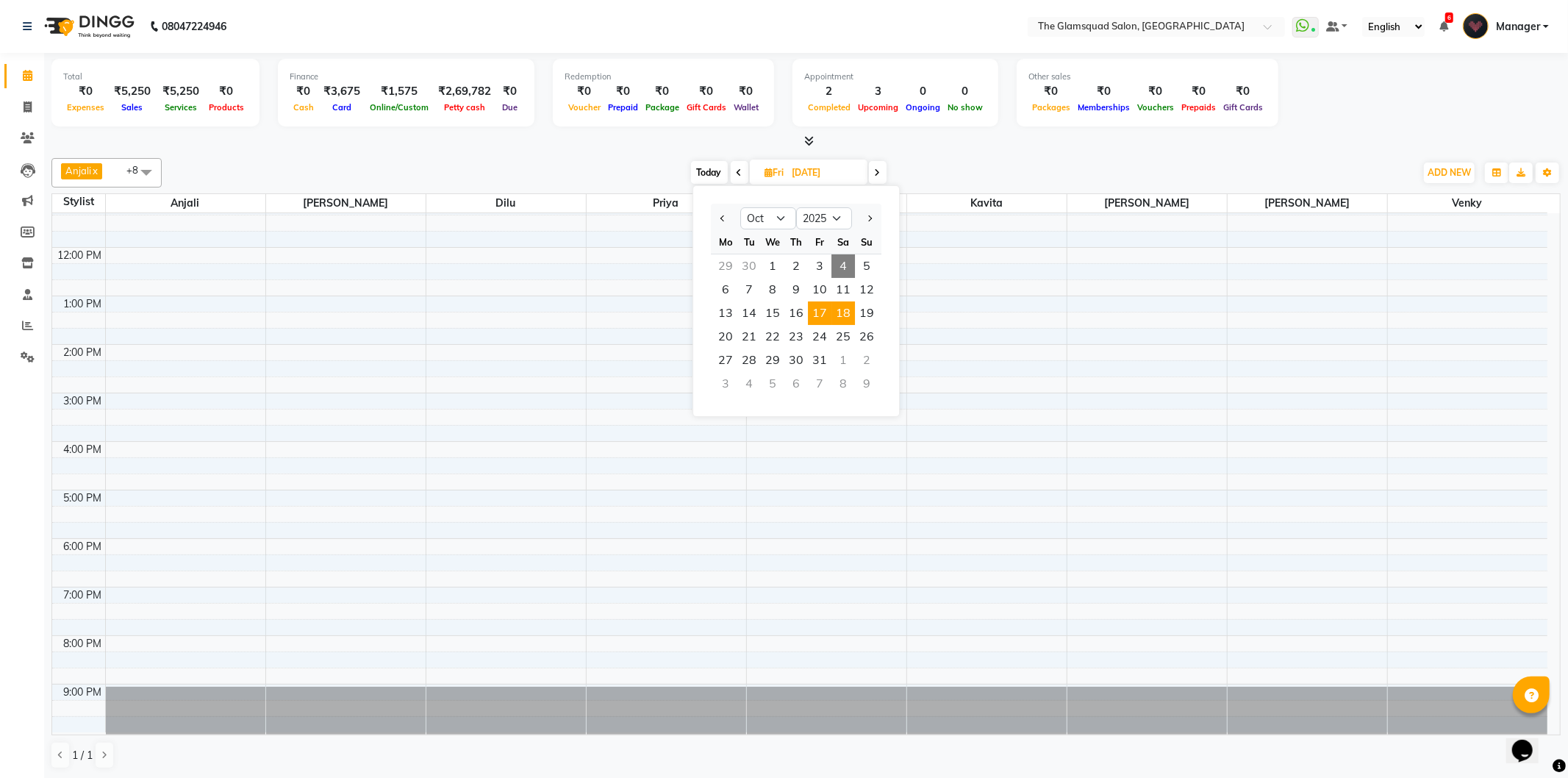
click at [844, 314] on span "18" at bounding box center [843, 313] width 23 height 23
type input "18-10-2025"
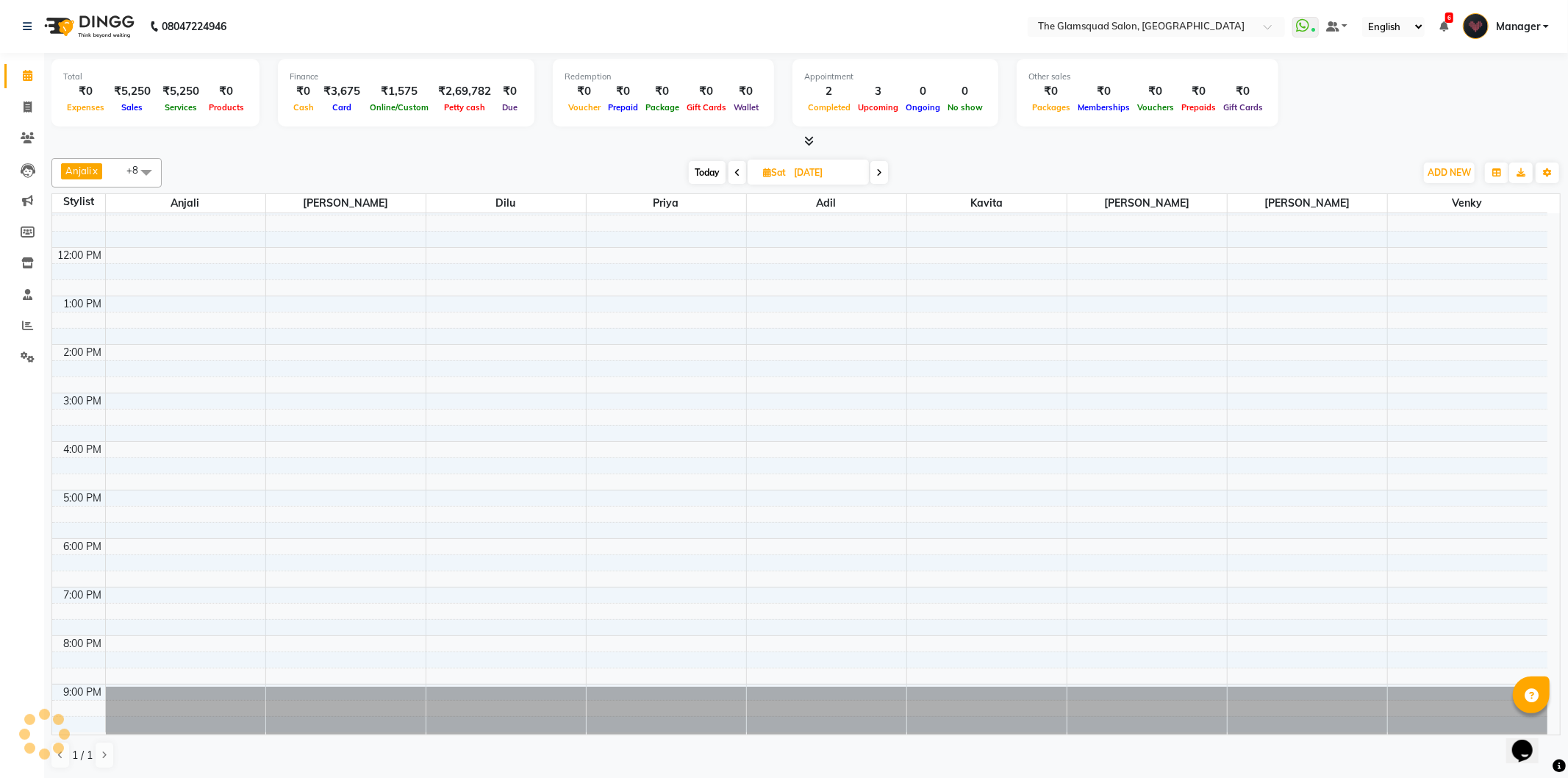
click at [841, 173] on input "18-10-2025" at bounding box center [826, 173] width 73 height 22
select select "10"
select select "2025"
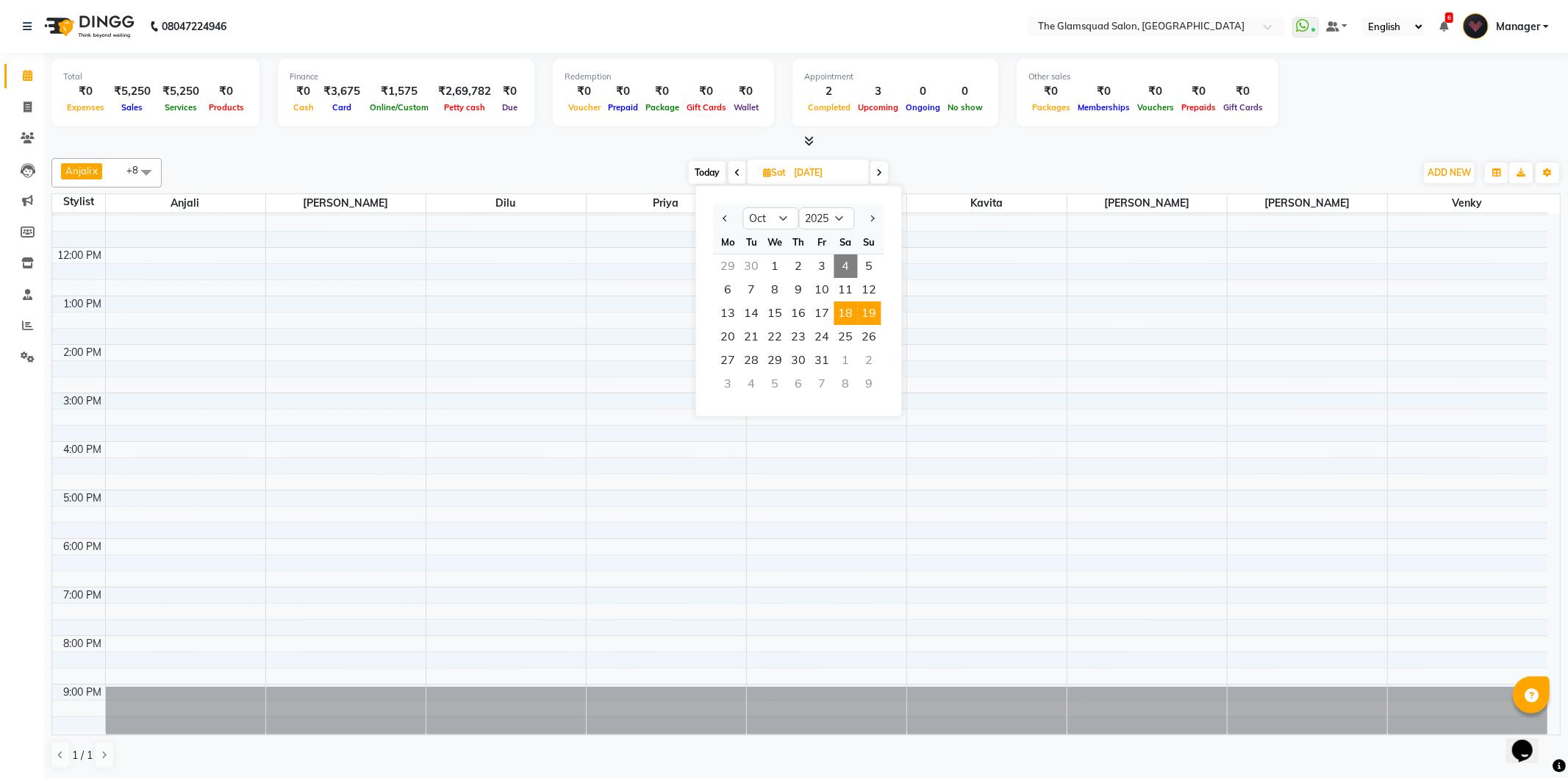
click at [871, 311] on span "19" at bounding box center [869, 313] width 23 height 23
type input "19-10-2025"
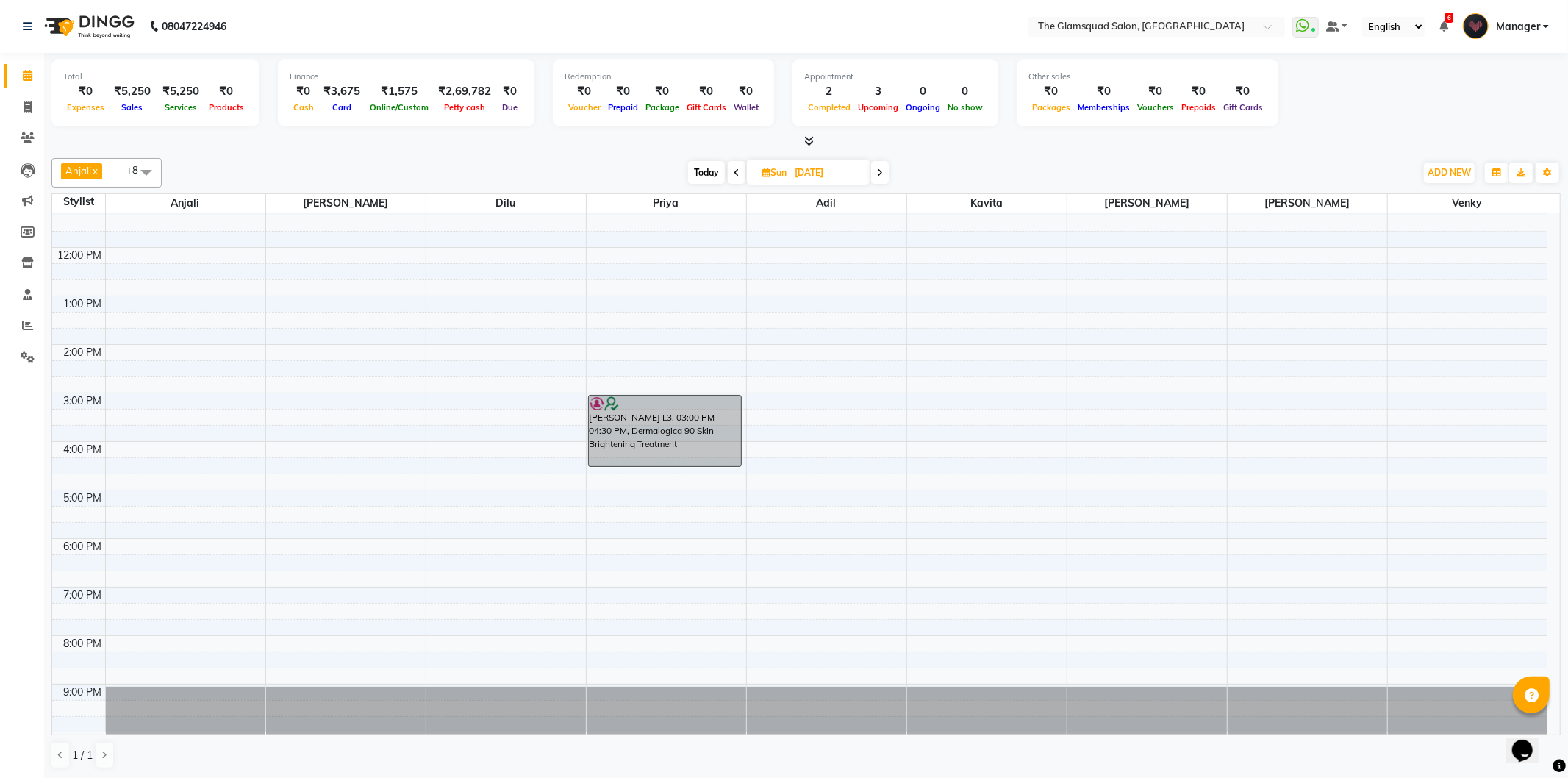
click at [842, 169] on input "19-10-2025" at bounding box center [827, 173] width 73 height 22
select select "10"
select select "2025"
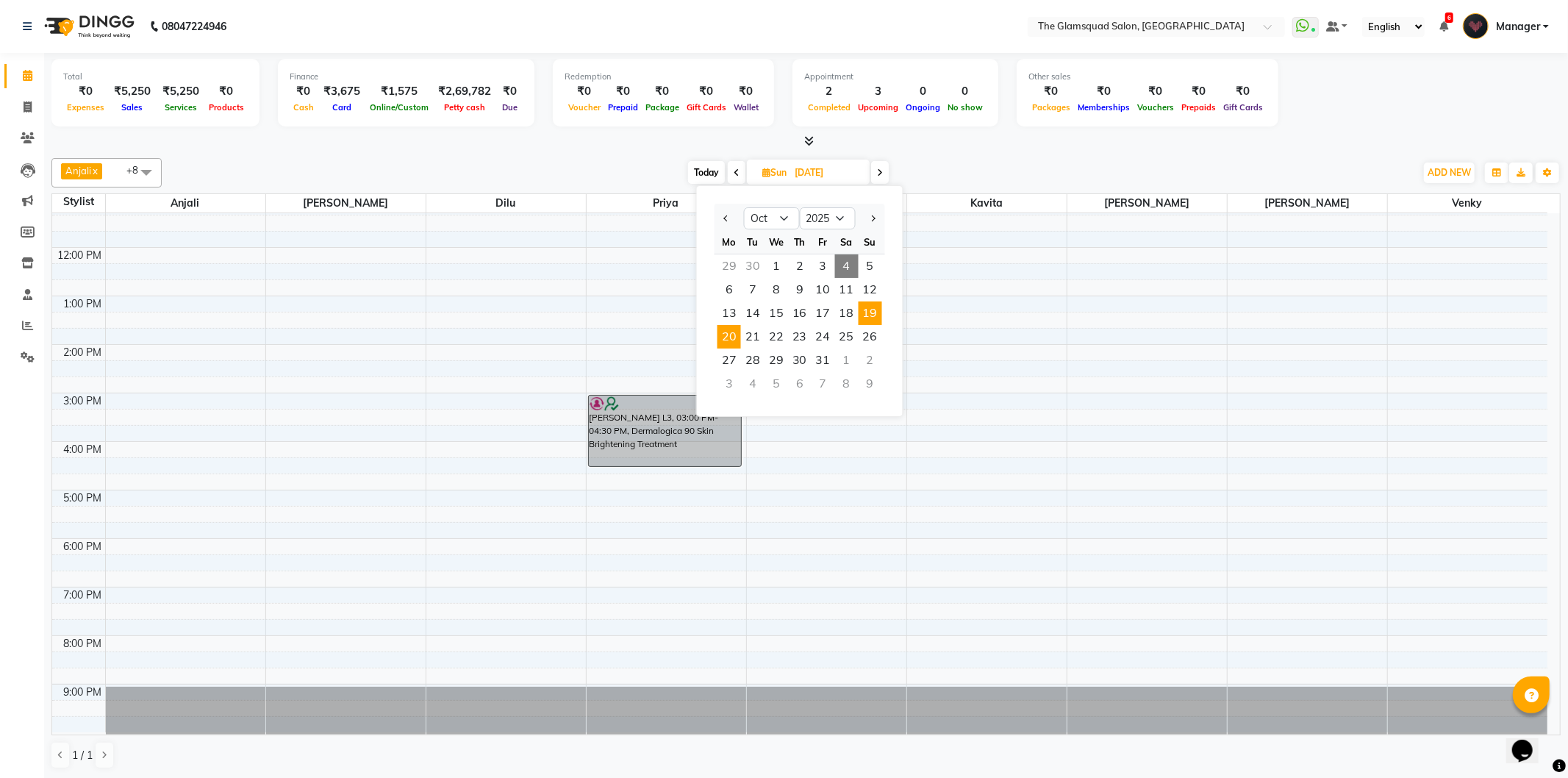
click at [725, 334] on span "20" at bounding box center [728, 336] width 23 height 23
type input "20-10-2025"
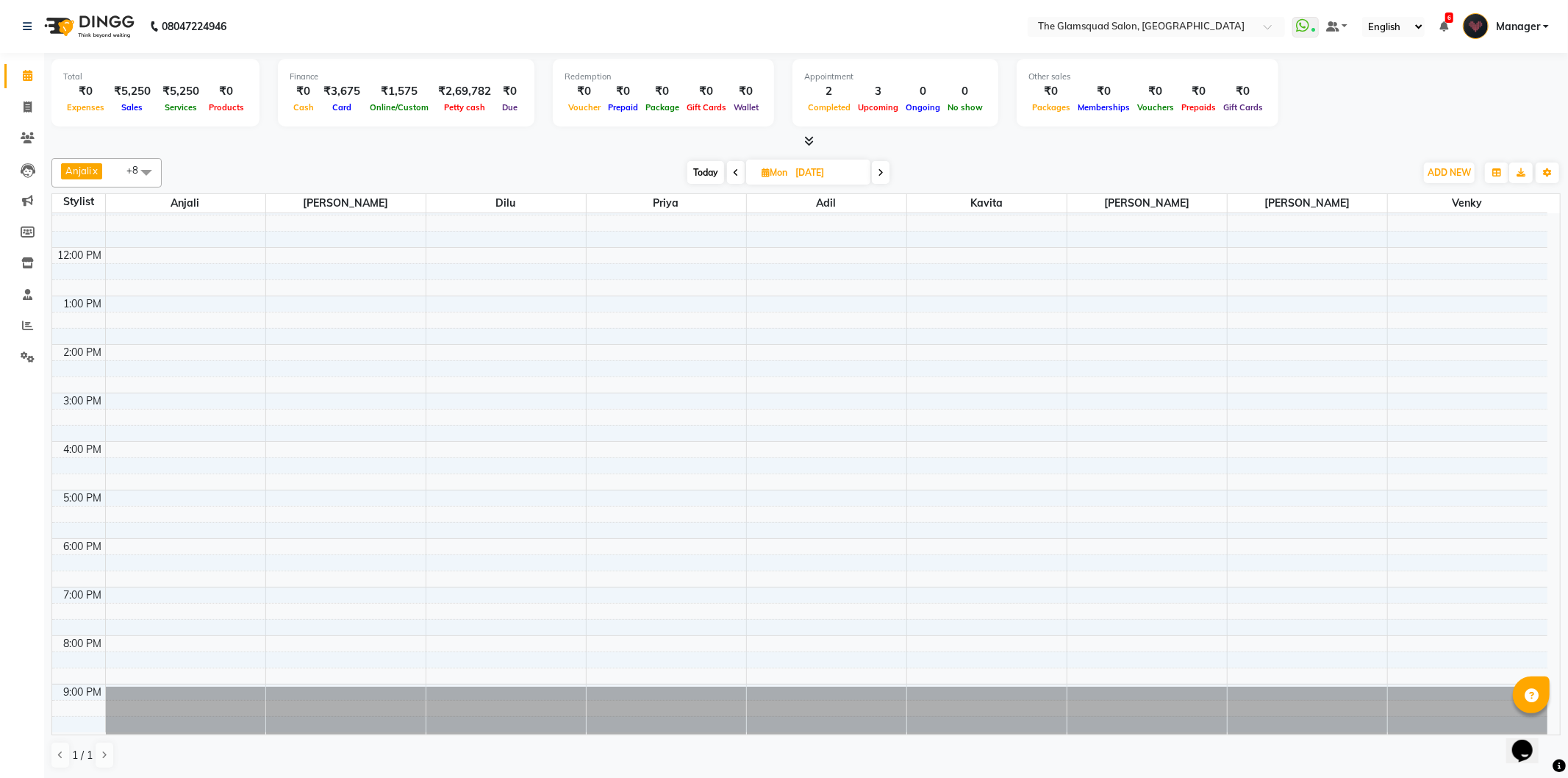
click at [834, 168] on input "20-10-2025" at bounding box center [828, 173] width 73 height 22
select select "10"
select select "2025"
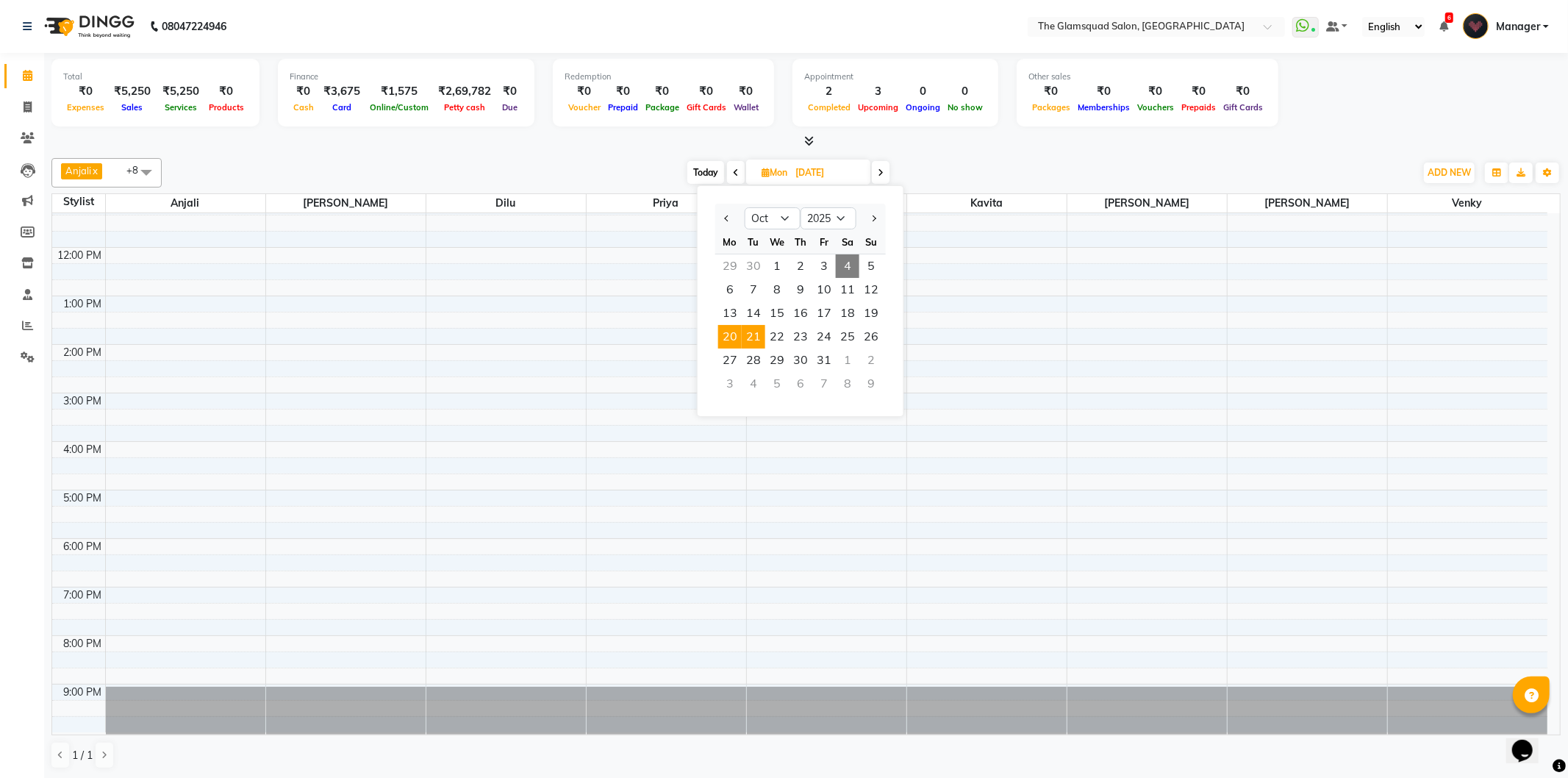
click at [746, 331] on span "21" at bounding box center [753, 336] width 23 height 23
type input "21-10-2025"
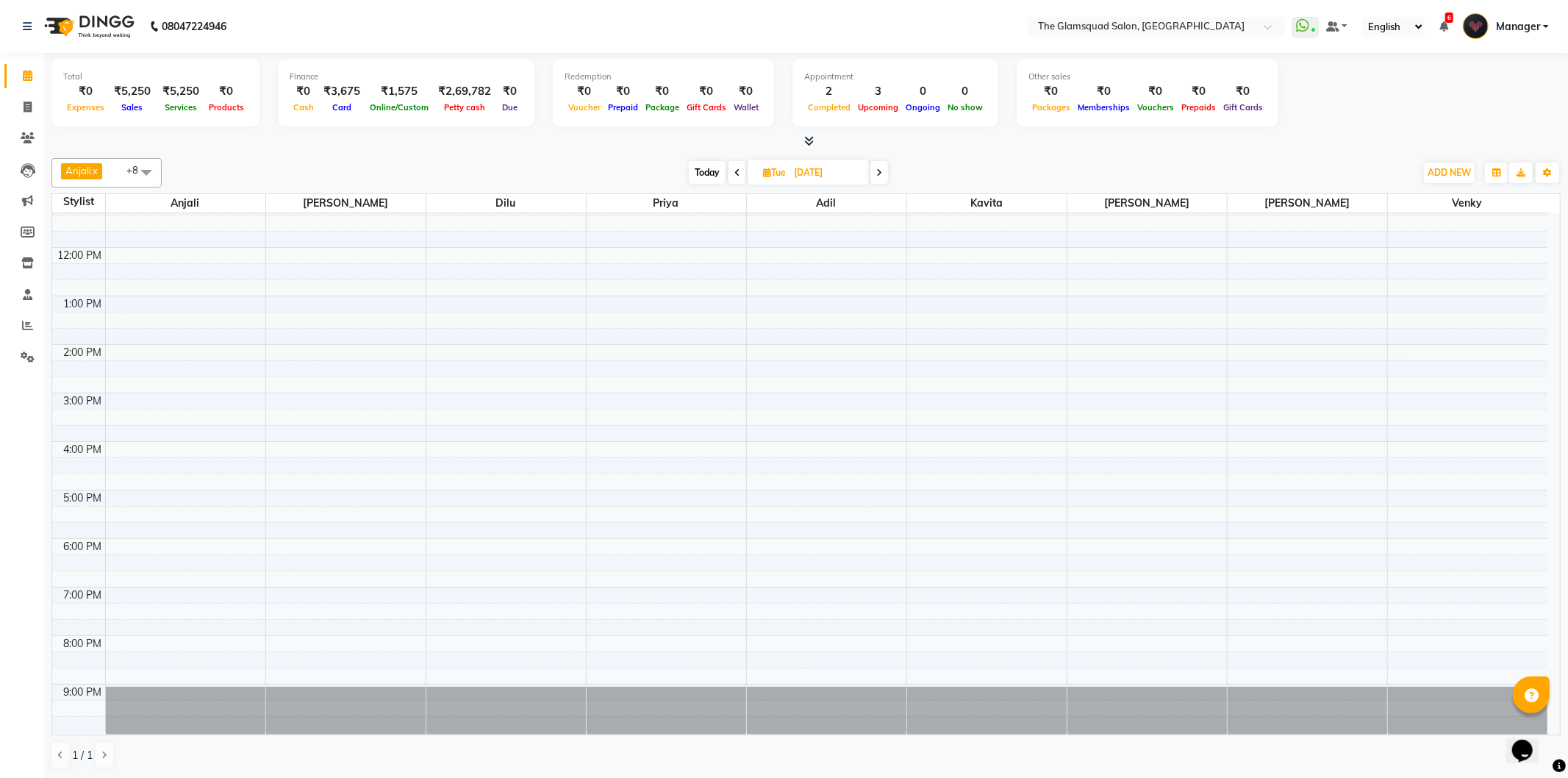
click at [848, 173] on input "21-10-2025" at bounding box center [826, 173] width 73 height 22
select select "10"
select select "2025"
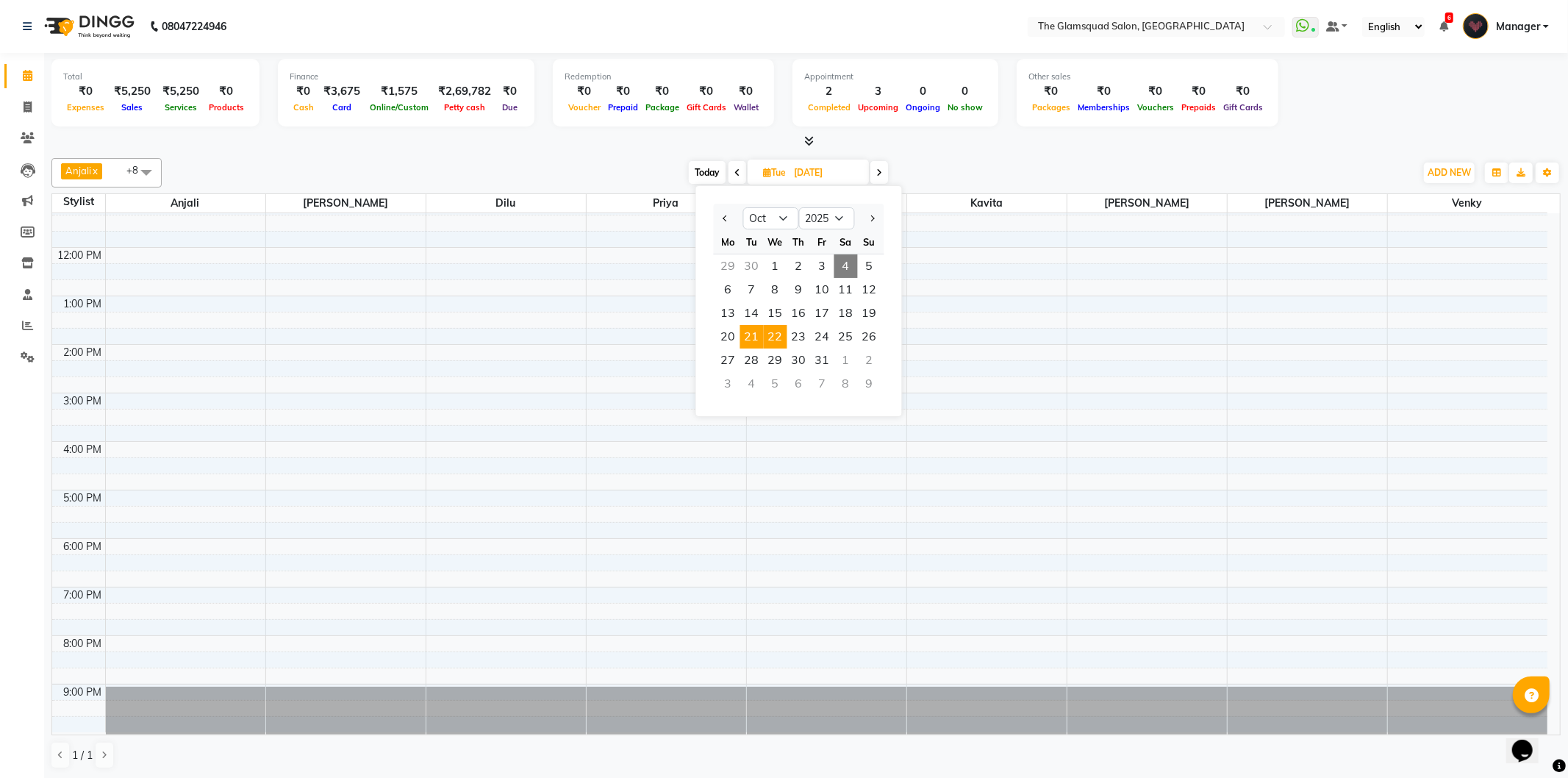
click at [775, 335] on span "22" at bounding box center [775, 336] width 23 height 23
type input "22-10-2025"
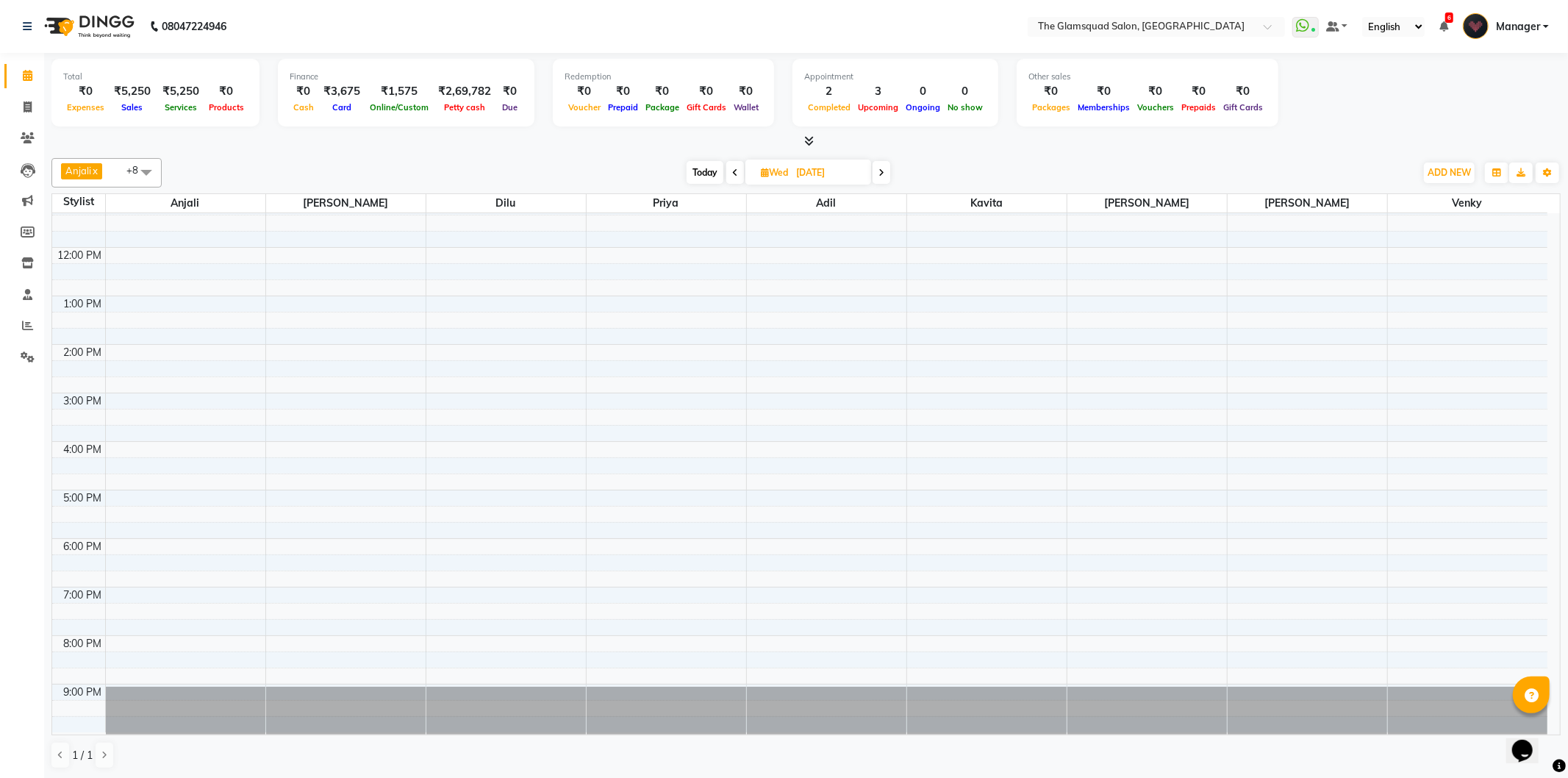
click at [852, 172] on input "22-10-2025" at bounding box center [828, 173] width 73 height 22
select select "10"
select select "2025"
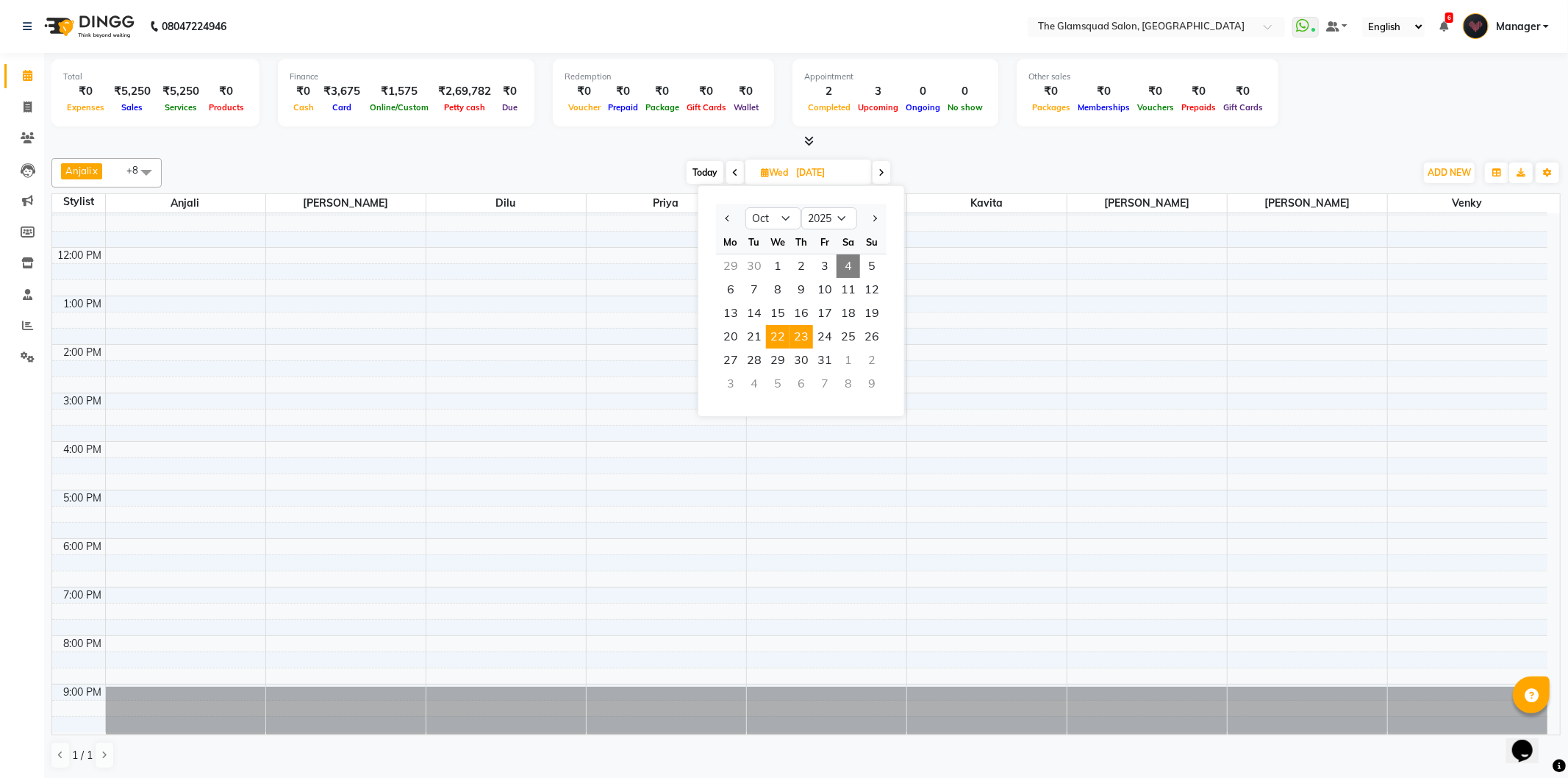
click at [809, 339] on span "23" at bounding box center [801, 336] width 23 height 23
type input "23-10-2025"
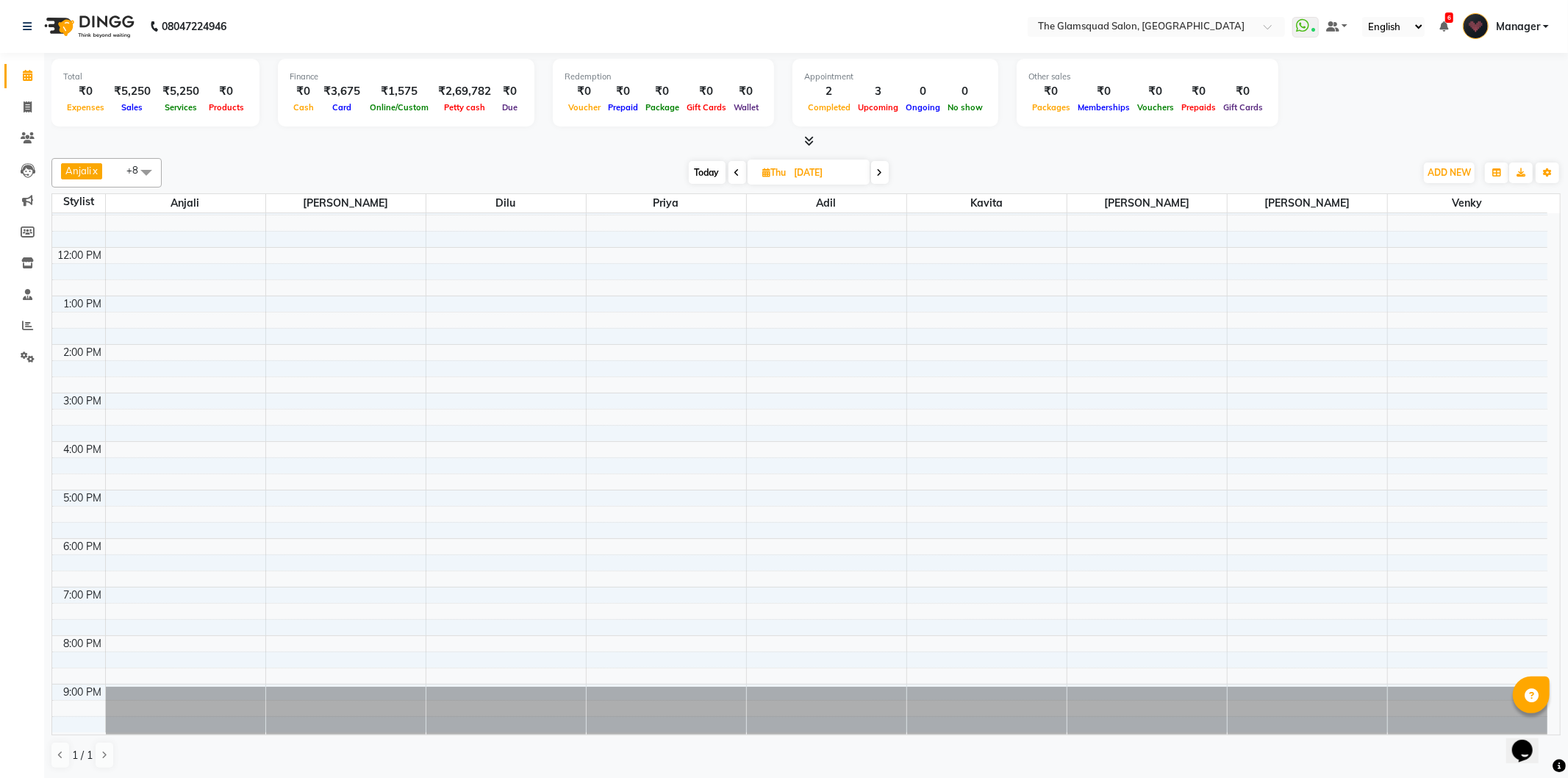
click at [831, 173] on input "23-10-2025" at bounding box center [827, 173] width 73 height 22
select select "10"
select select "2025"
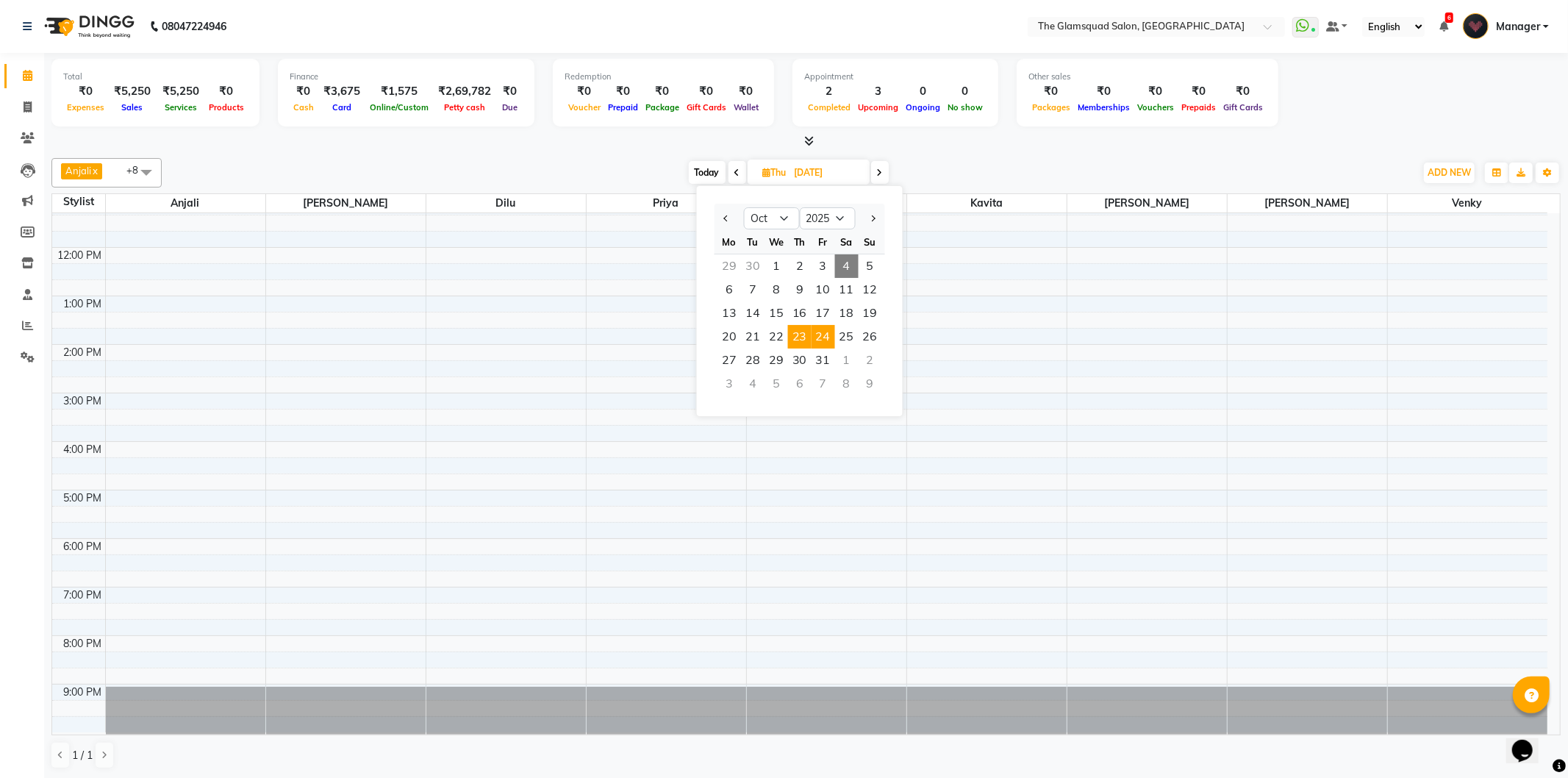
click at [818, 330] on span "24" at bounding box center [823, 336] width 23 height 23
type input "24-10-2025"
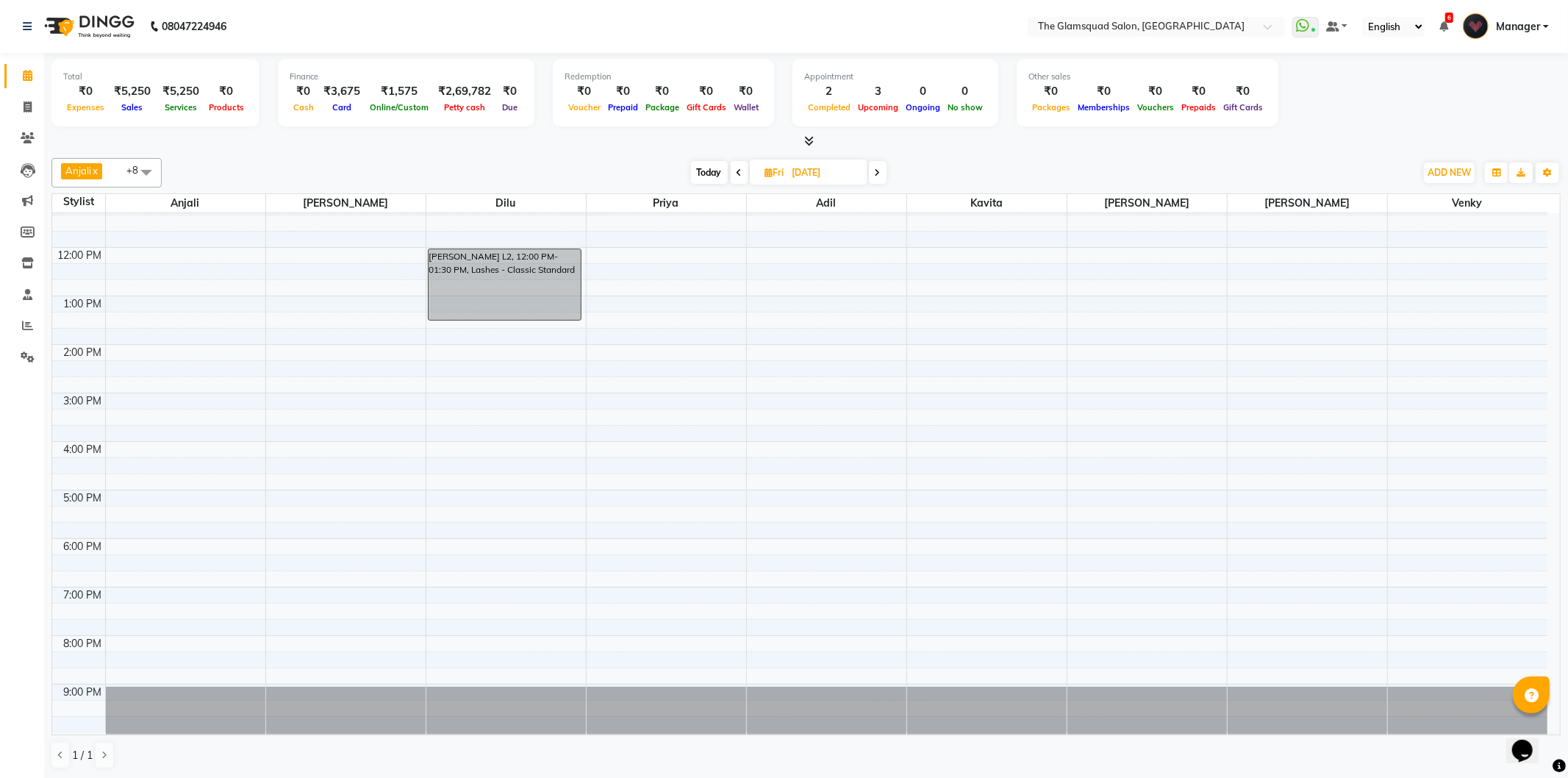
click at [834, 178] on input "24-10-2025" at bounding box center [824, 173] width 73 height 22
select select "10"
select select "2025"
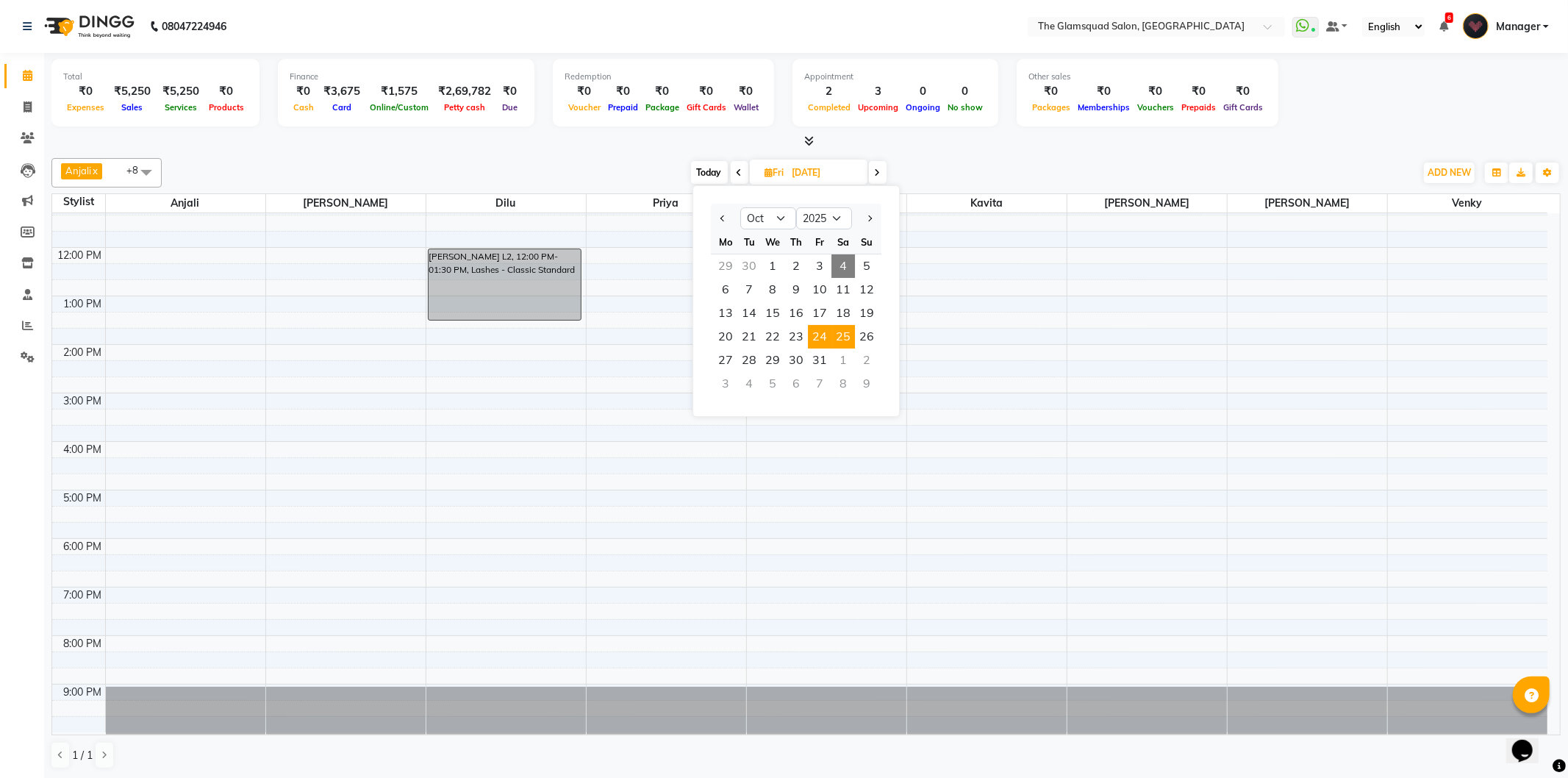
click at [839, 335] on span "25" at bounding box center [843, 336] width 23 height 23
type input "25-10-2025"
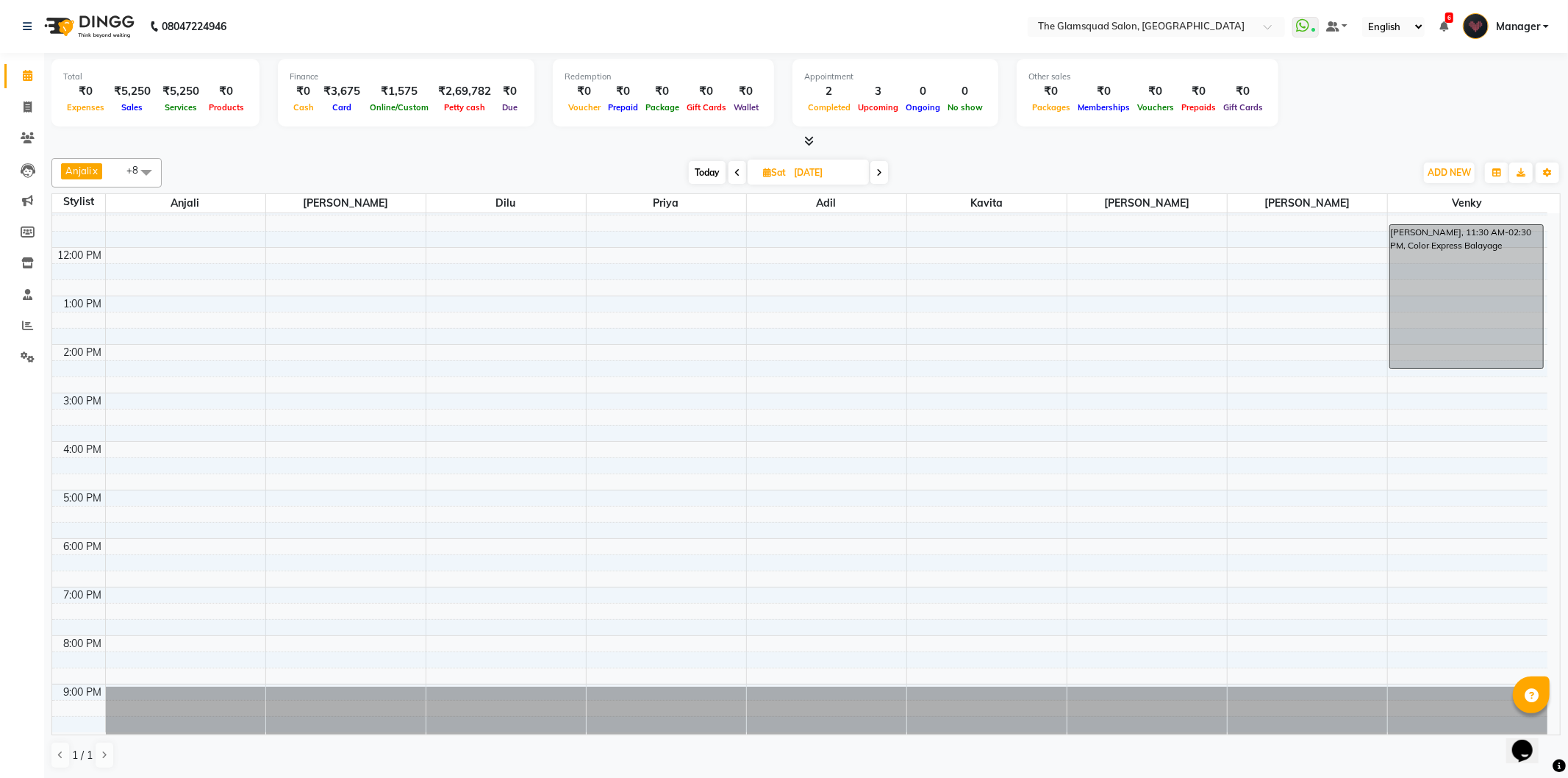
click at [854, 177] on input "25-10-2025" at bounding box center [826, 173] width 73 height 22
select select "10"
select select "2025"
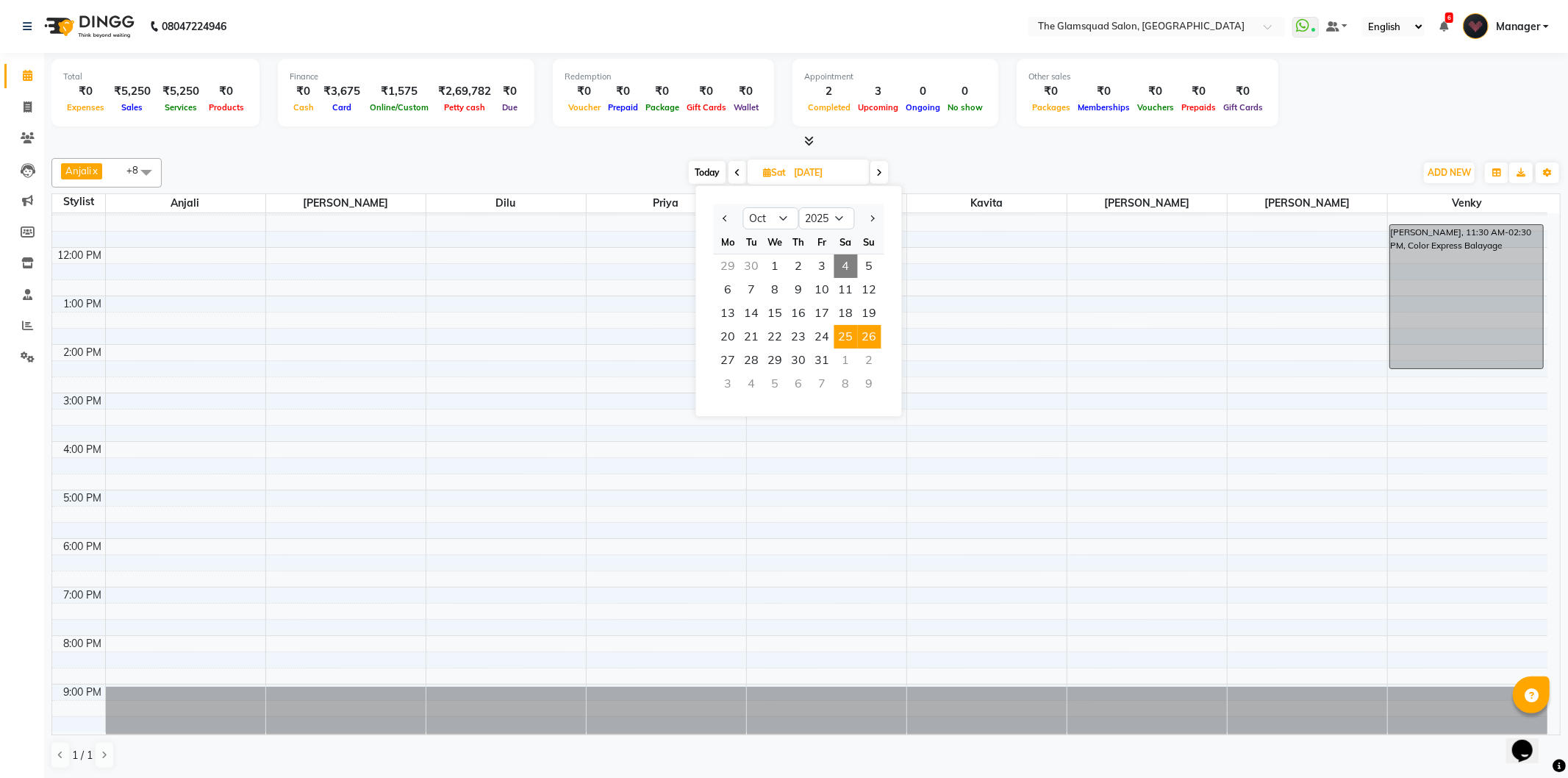
click at [873, 331] on span "26" at bounding box center [869, 336] width 23 height 23
type input "26-10-2025"
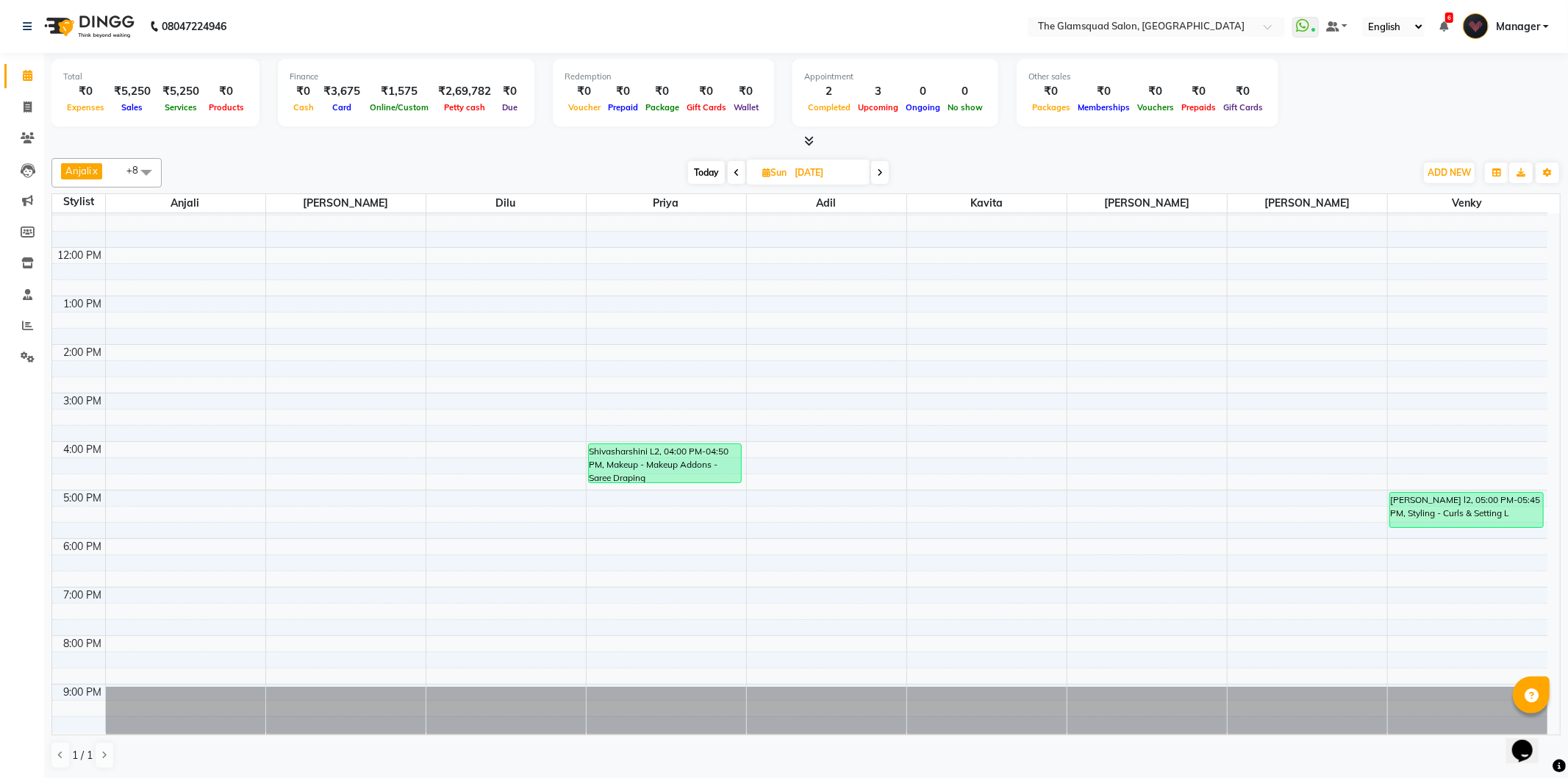
click at [843, 172] on input "26-10-2025" at bounding box center [827, 173] width 73 height 22
select select "10"
select select "2025"
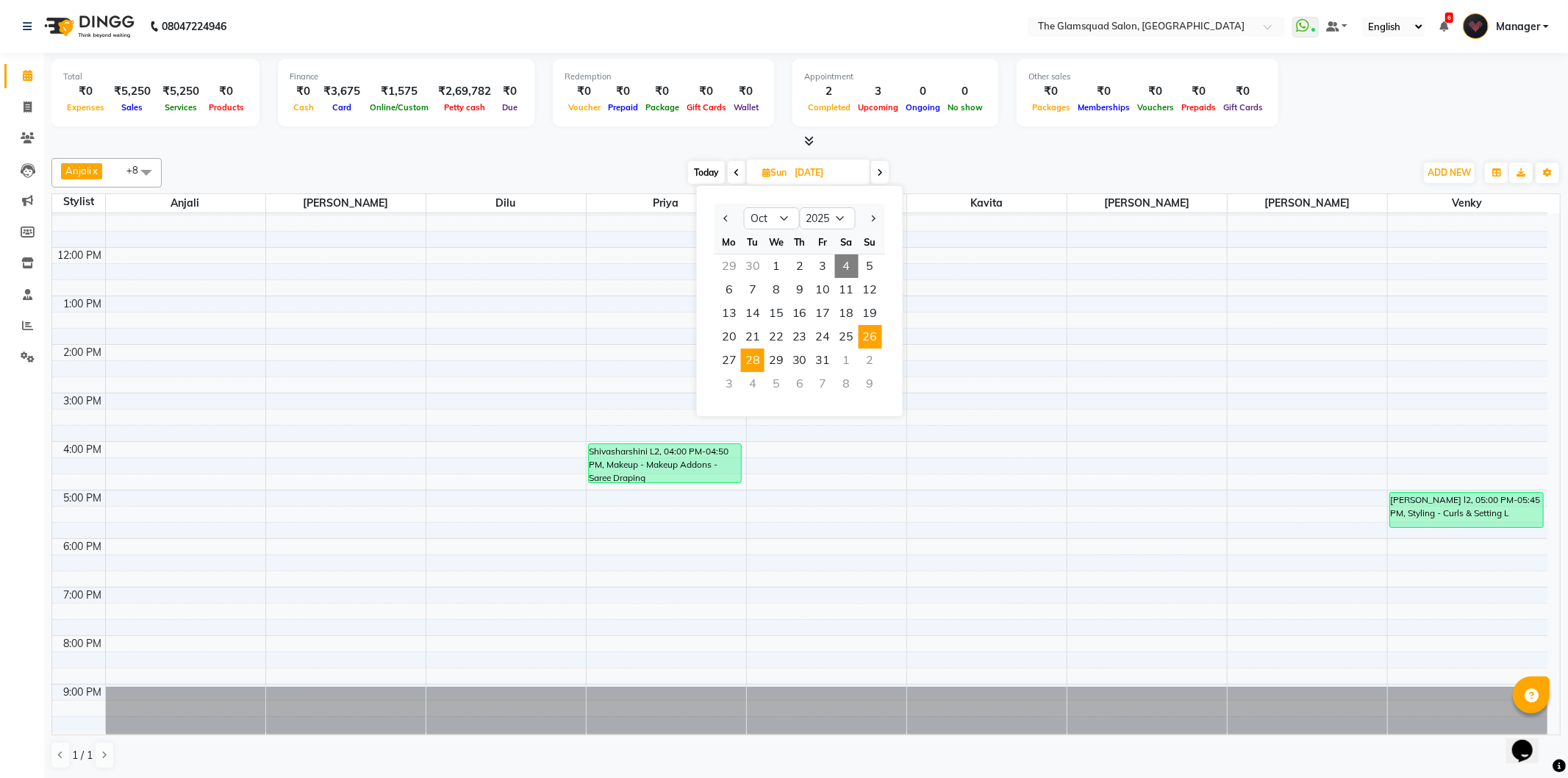
click at [758, 353] on span "28" at bounding box center [753, 360] width 23 height 23
type input "28-10-2025"
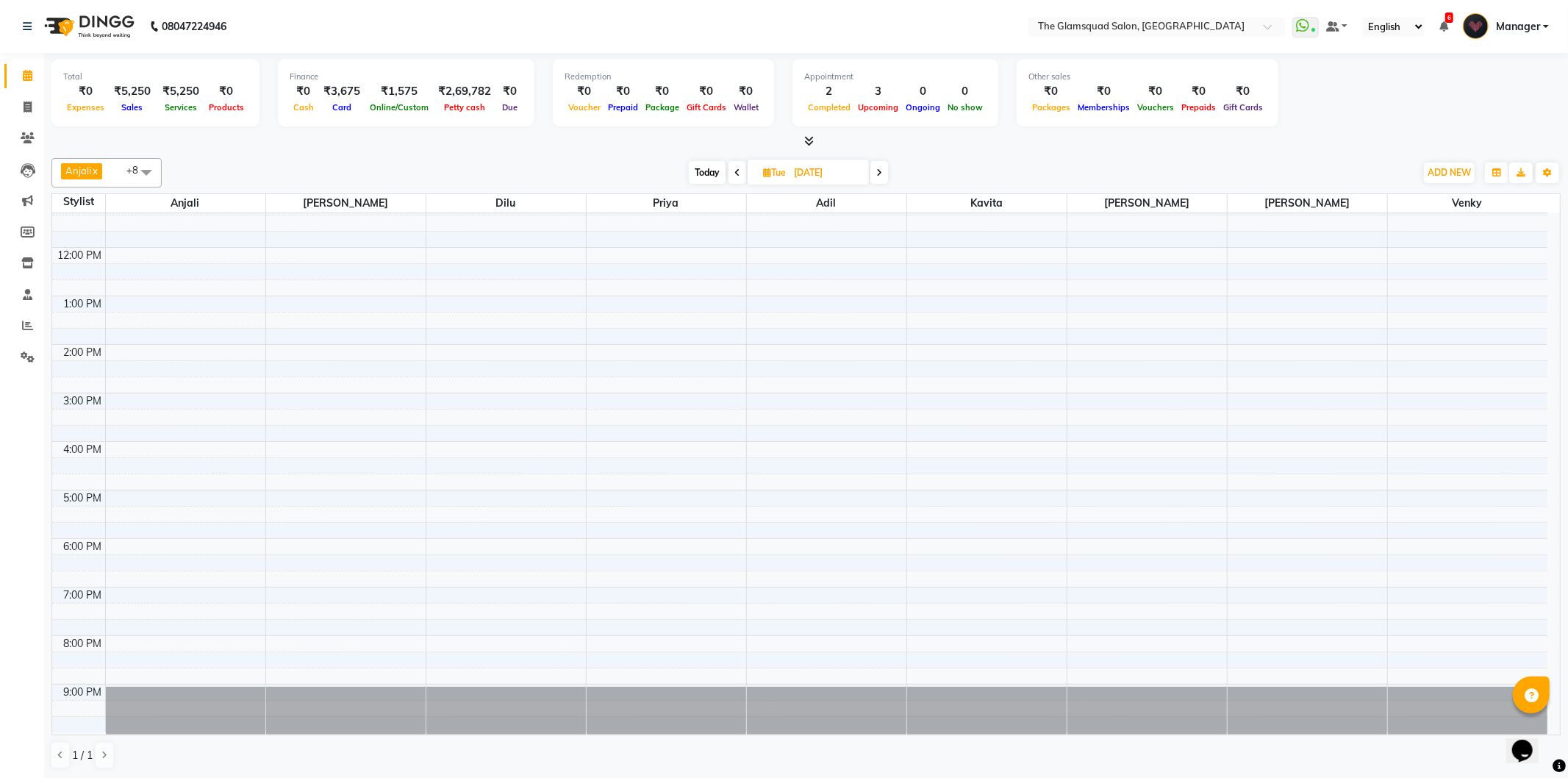
click at [841, 169] on input "28-10-2025" at bounding box center [826, 173] width 73 height 22
select select "10"
select select "2025"
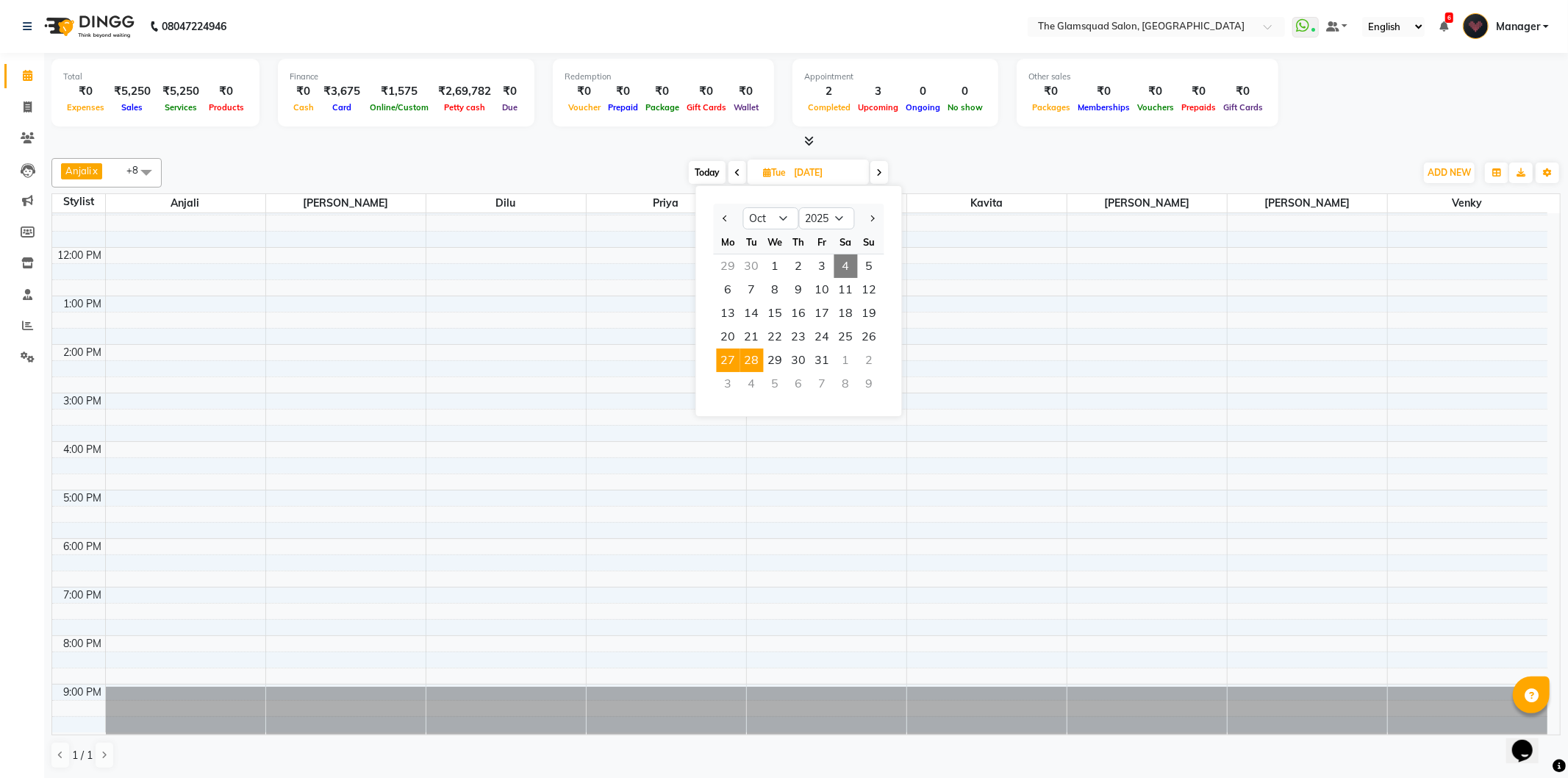
click at [725, 355] on span "27" at bounding box center [728, 360] width 23 height 23
type input "27-10-2025"
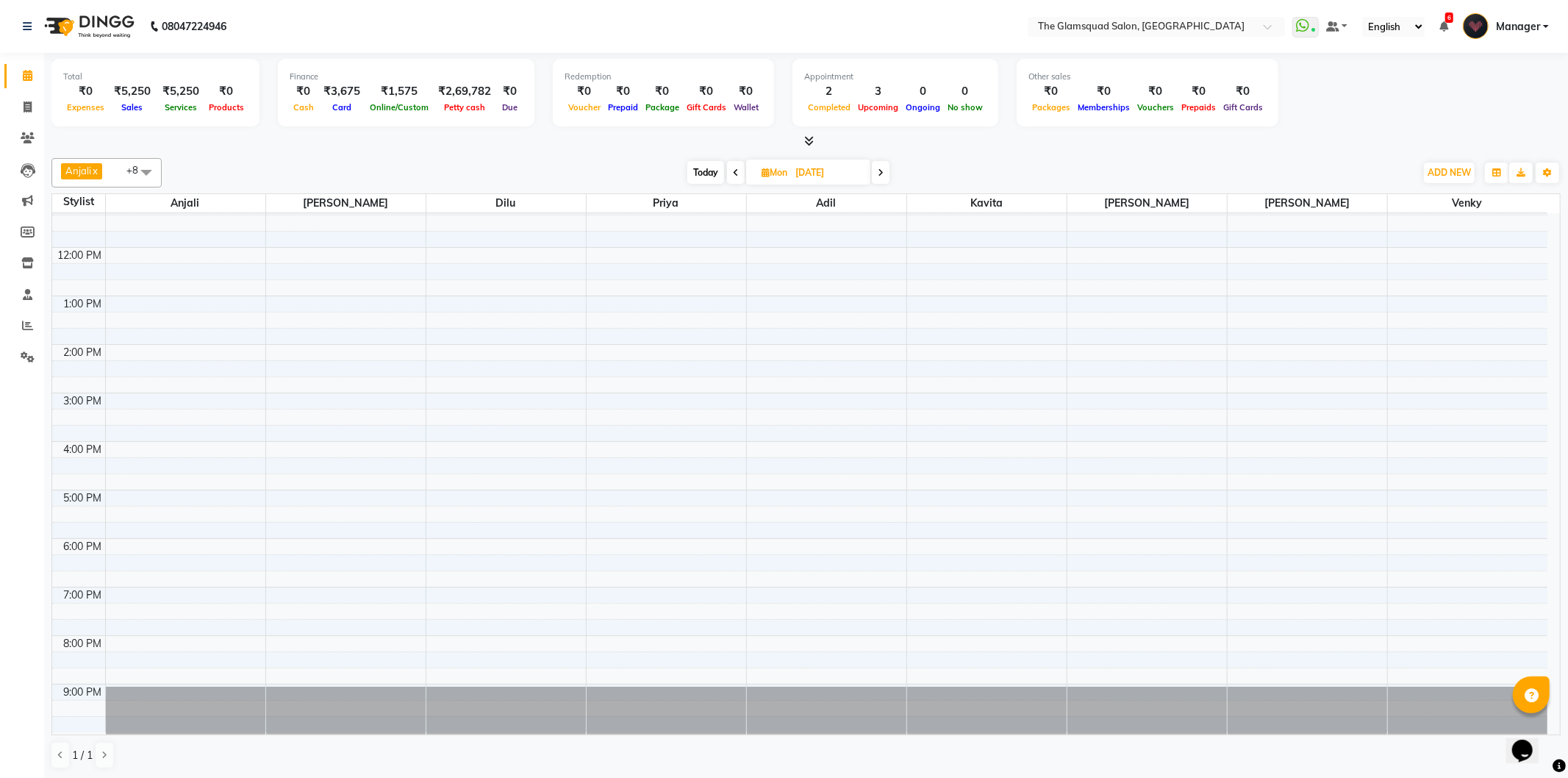
click at [841, 172] on input "27-10-2025" at bounding box center [828, 173] width 73 height 22
select select "10"
select select "2025"
click at [777, 355] on span "29" at bounding box center [777, 360] width 23 height 23
click at [691, 172] on span "Today" at bounding box center [705, 173] width 37 height 23
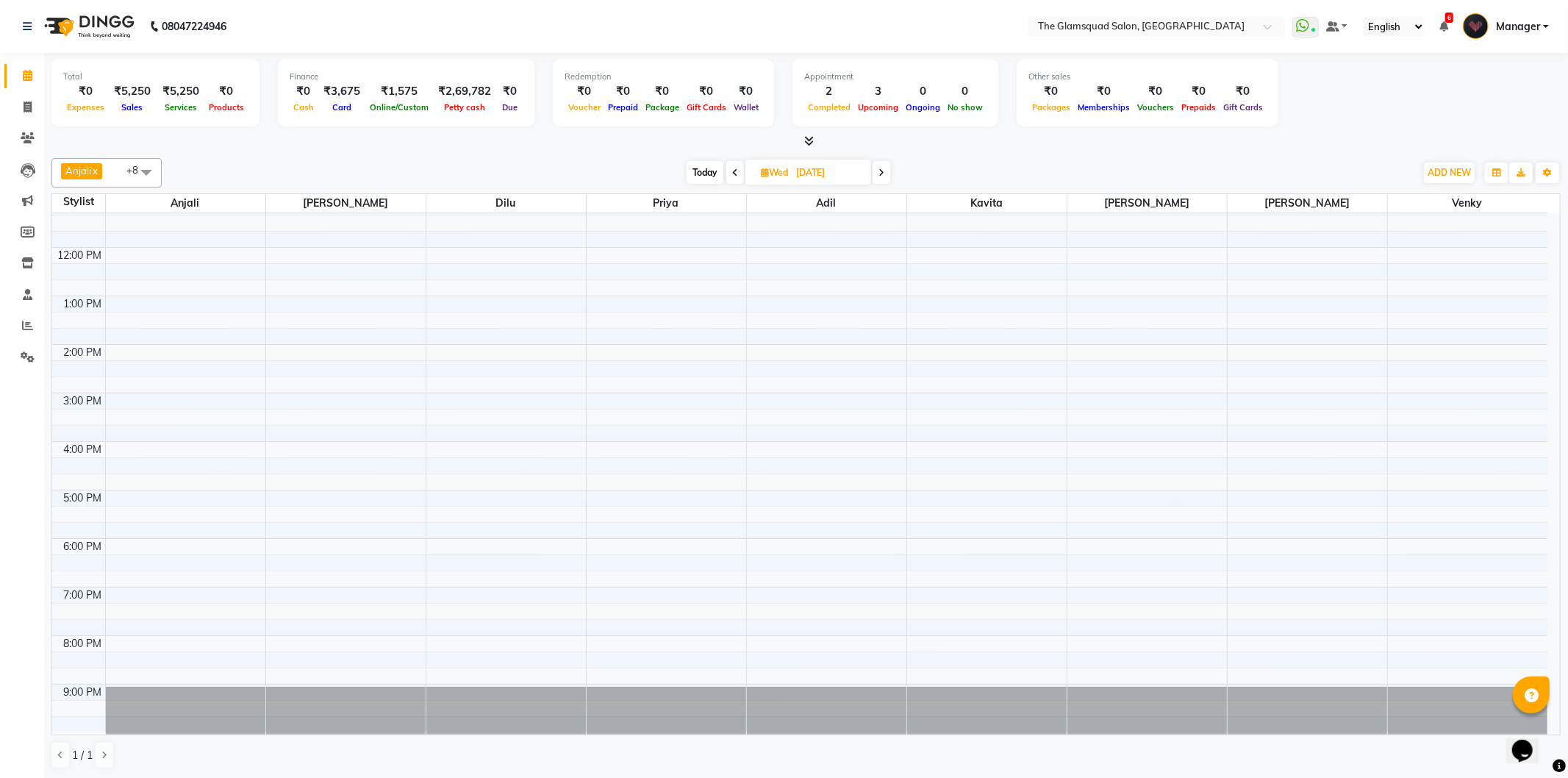
type input "04-10-2025"
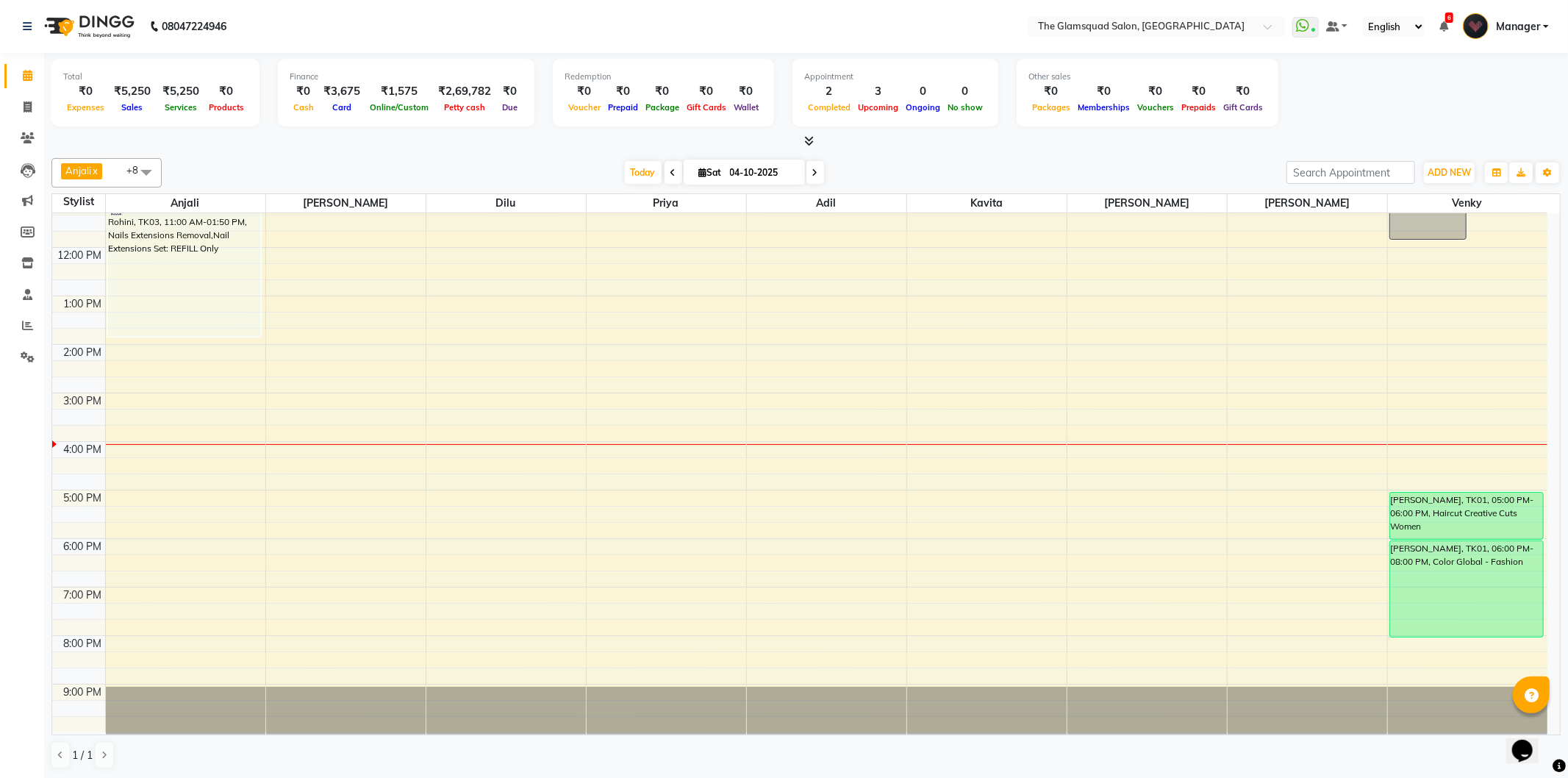
click at [745, 175] on input "04-10-2025" at bounding box center [761, 173] width 73 height 22
select select "10"
select select "2025"
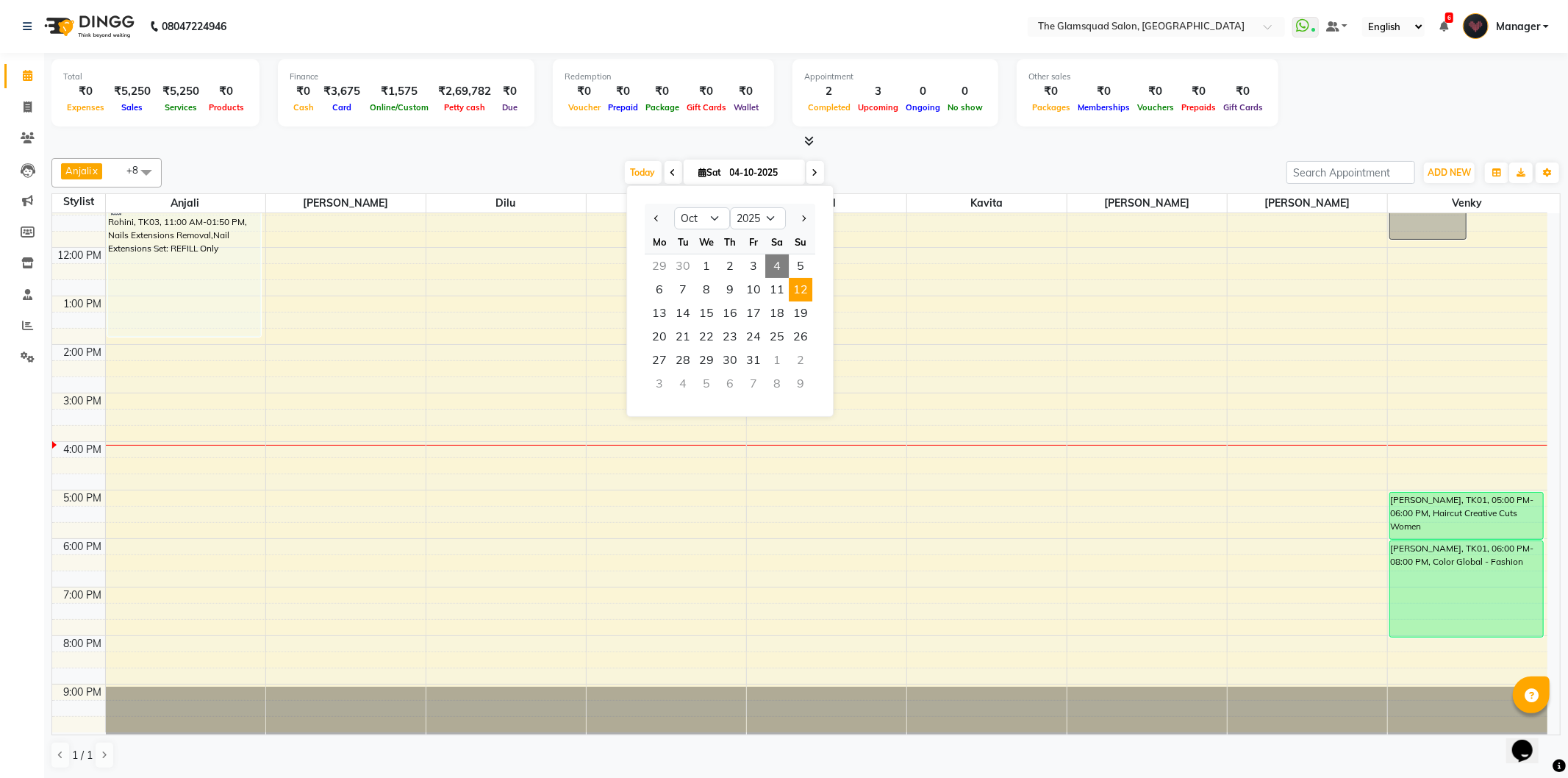
click at [789, 285] on span "12" at bounding box center [800, 289] width 23 height 23
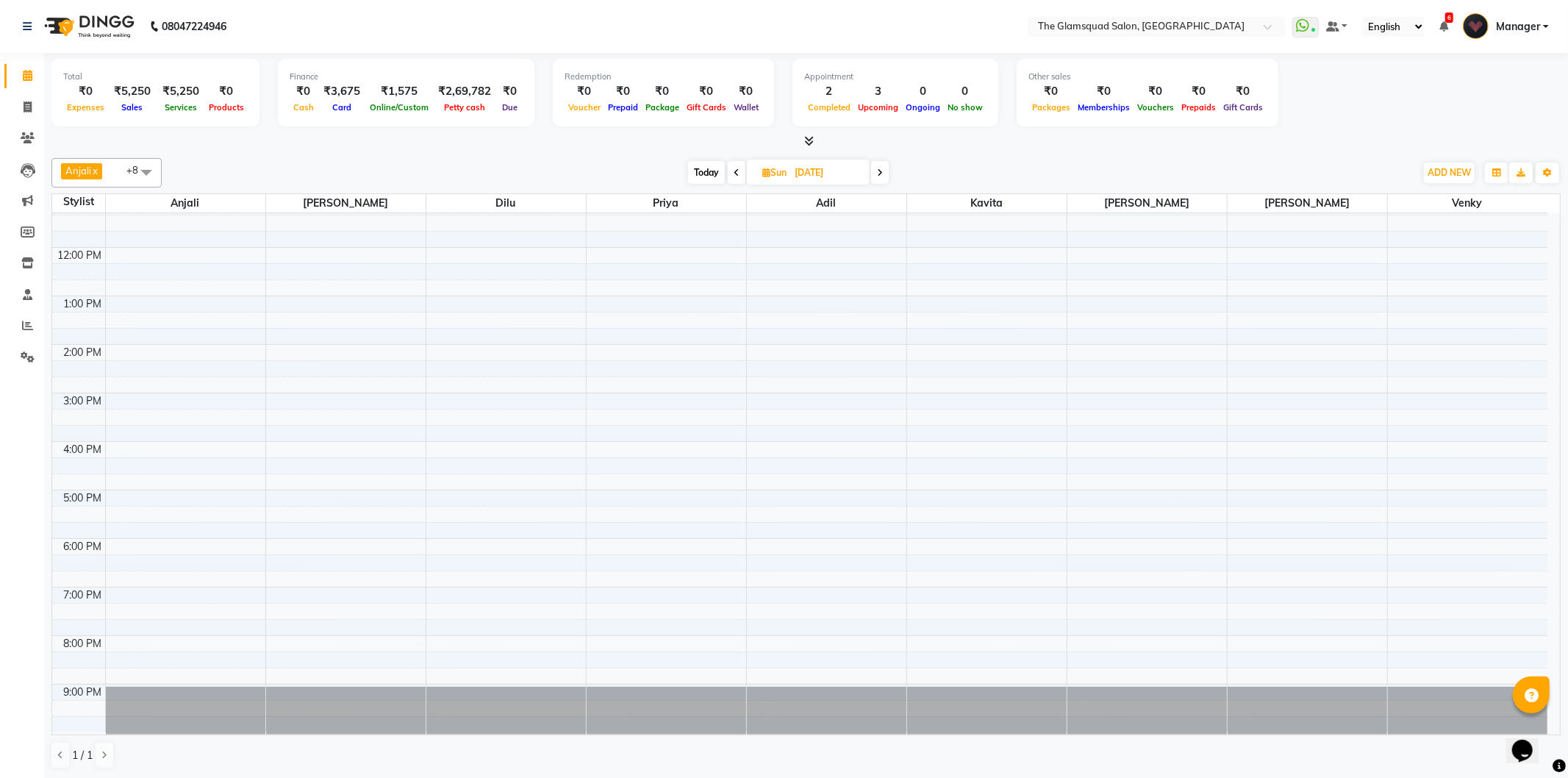
click at [691, 167] on span "Today" at bounding box center [707, 173] width 37 height 23
type input "04-10-2025"
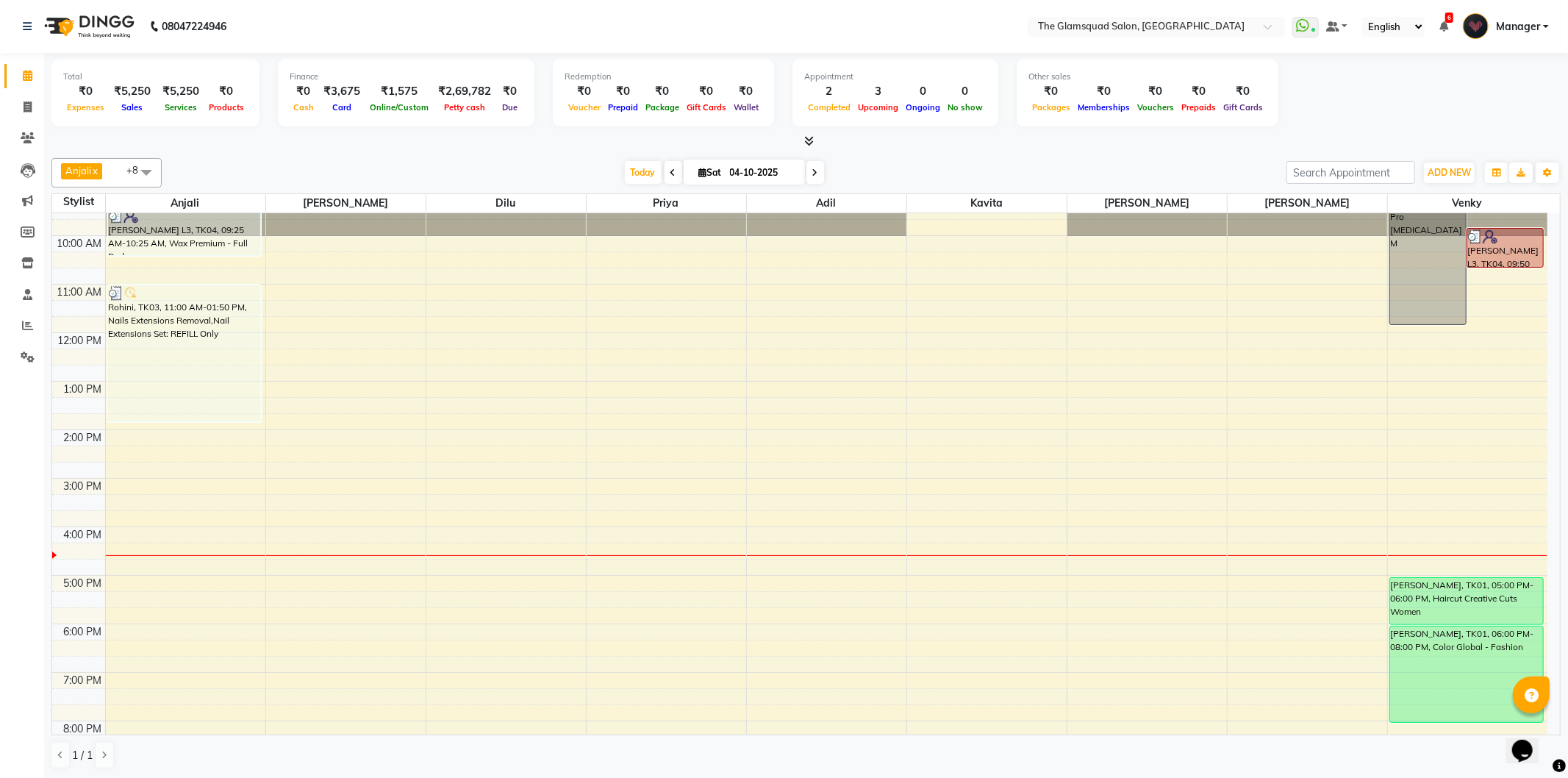
scroll to position [0, 0]
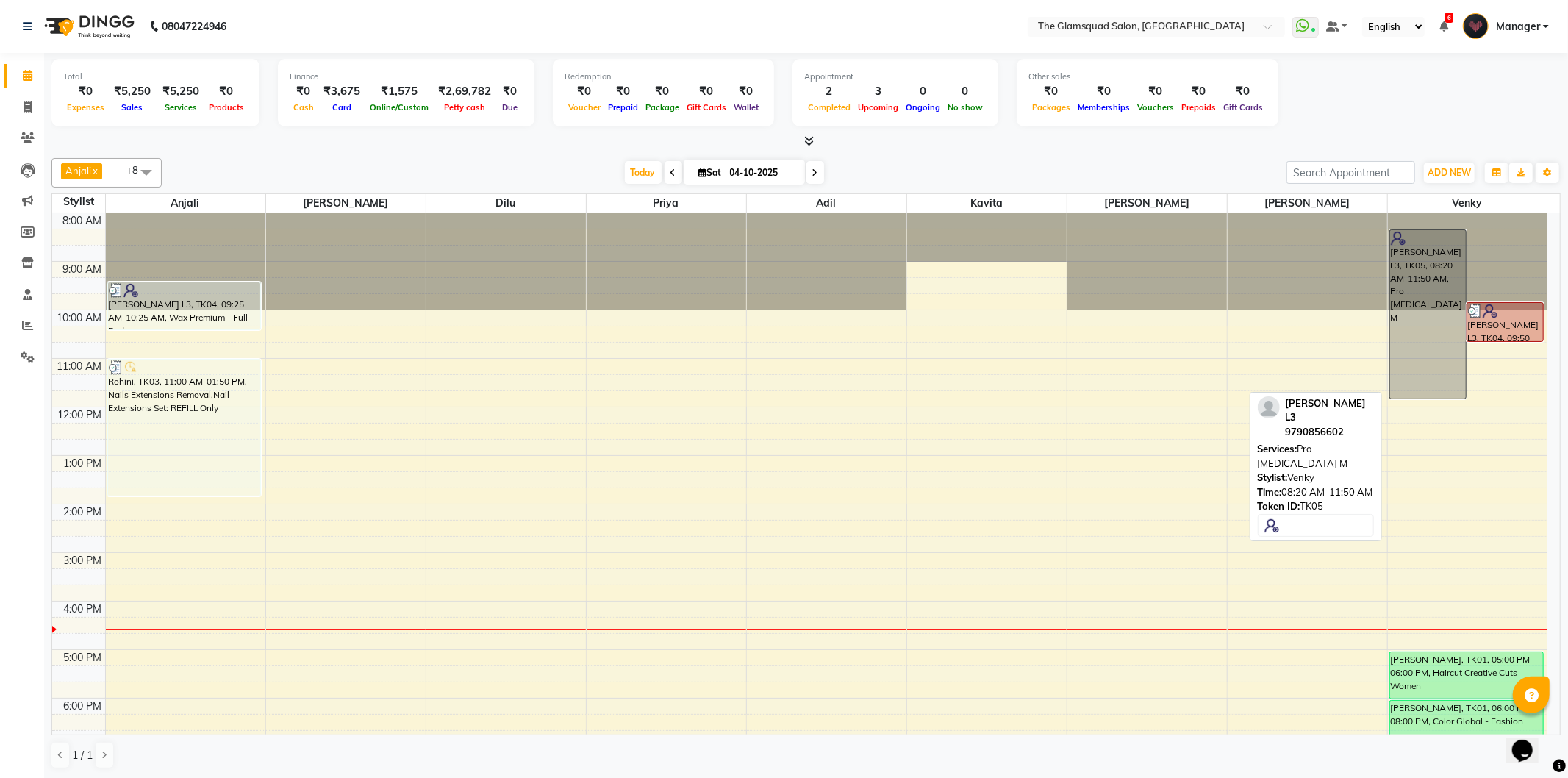
click at [1438, 327] on div "Selvarani L3, TK05, 08:20 AM-11:50 AM, Pro Botox M" at bounding box center [1428, 314] width 76 height 168
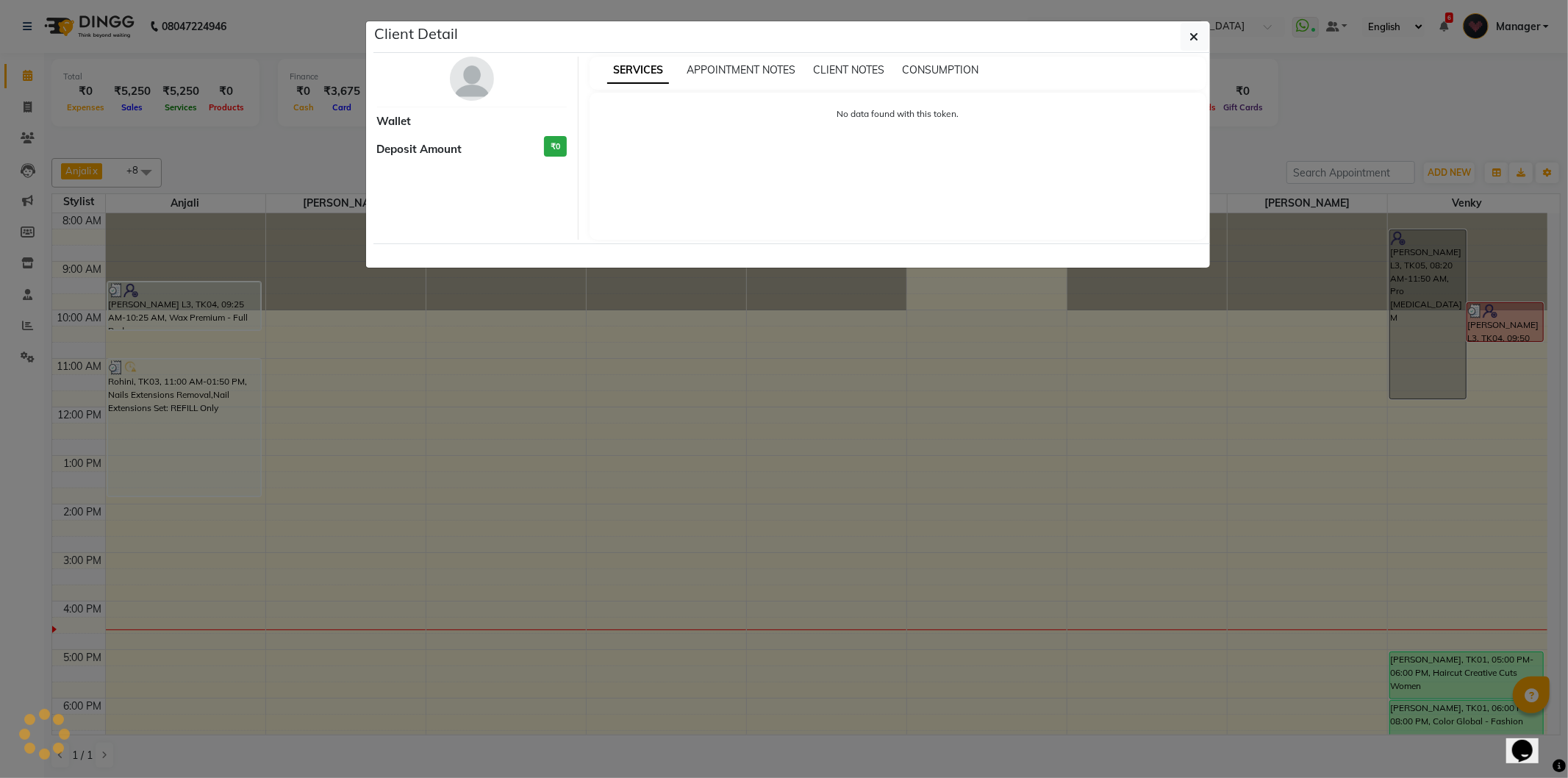
select select "7"
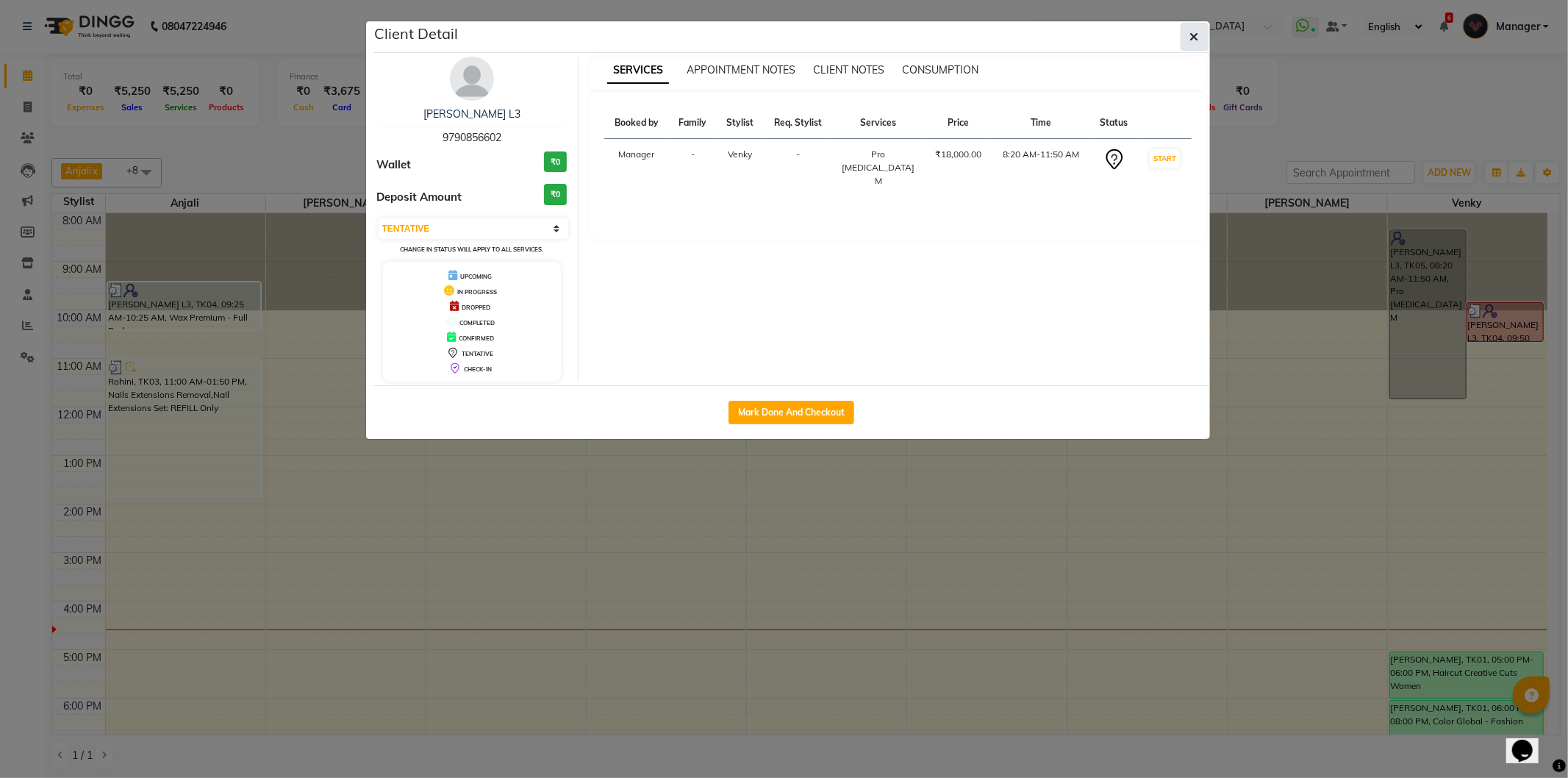
click at [1193, 34] on icon "button" at bounding box center [1194, 36] width 9 height 12
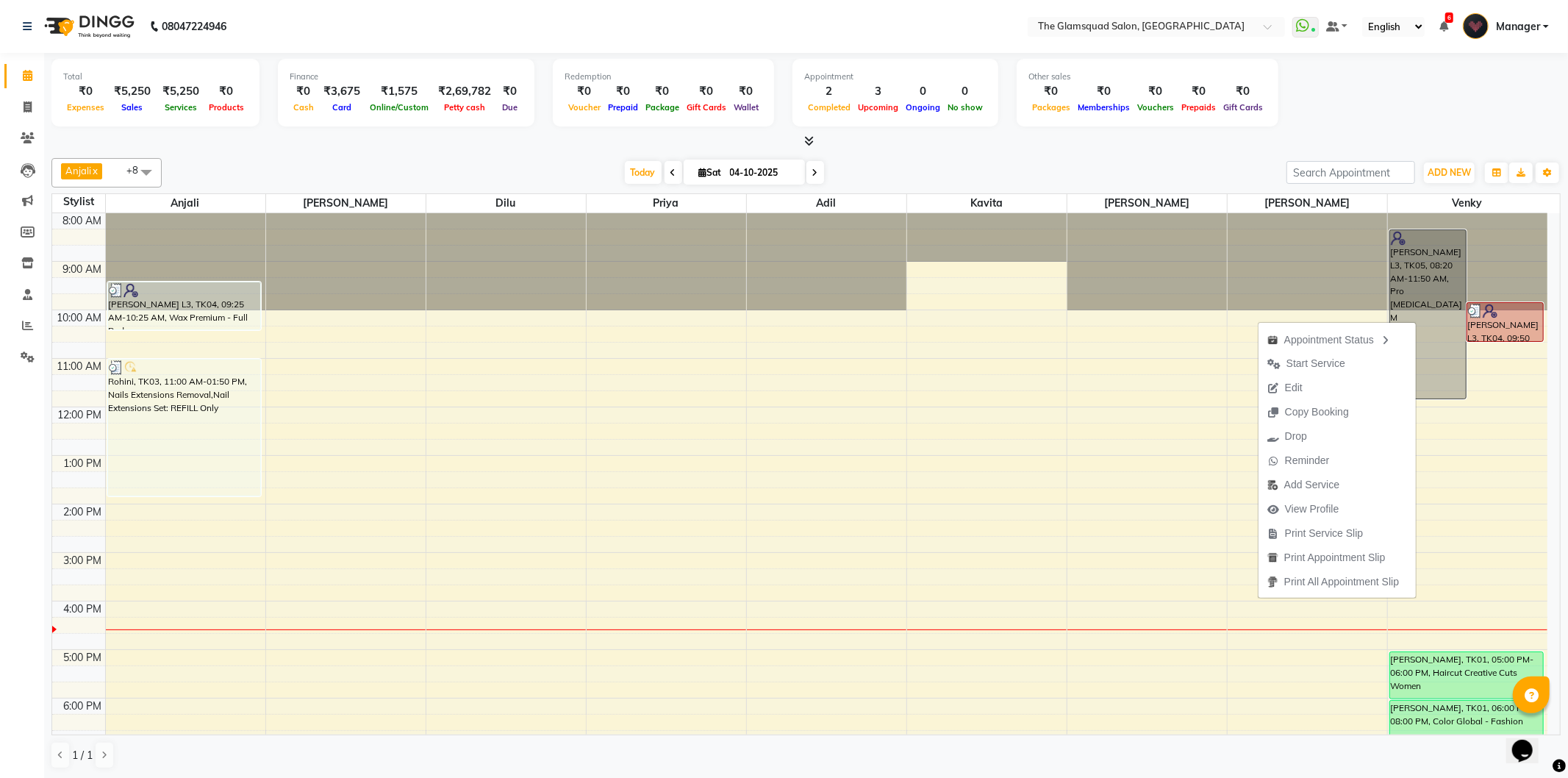
click at [1288, 392] on span "Edit" at bounding box center [1294, 388] width 18 height 15
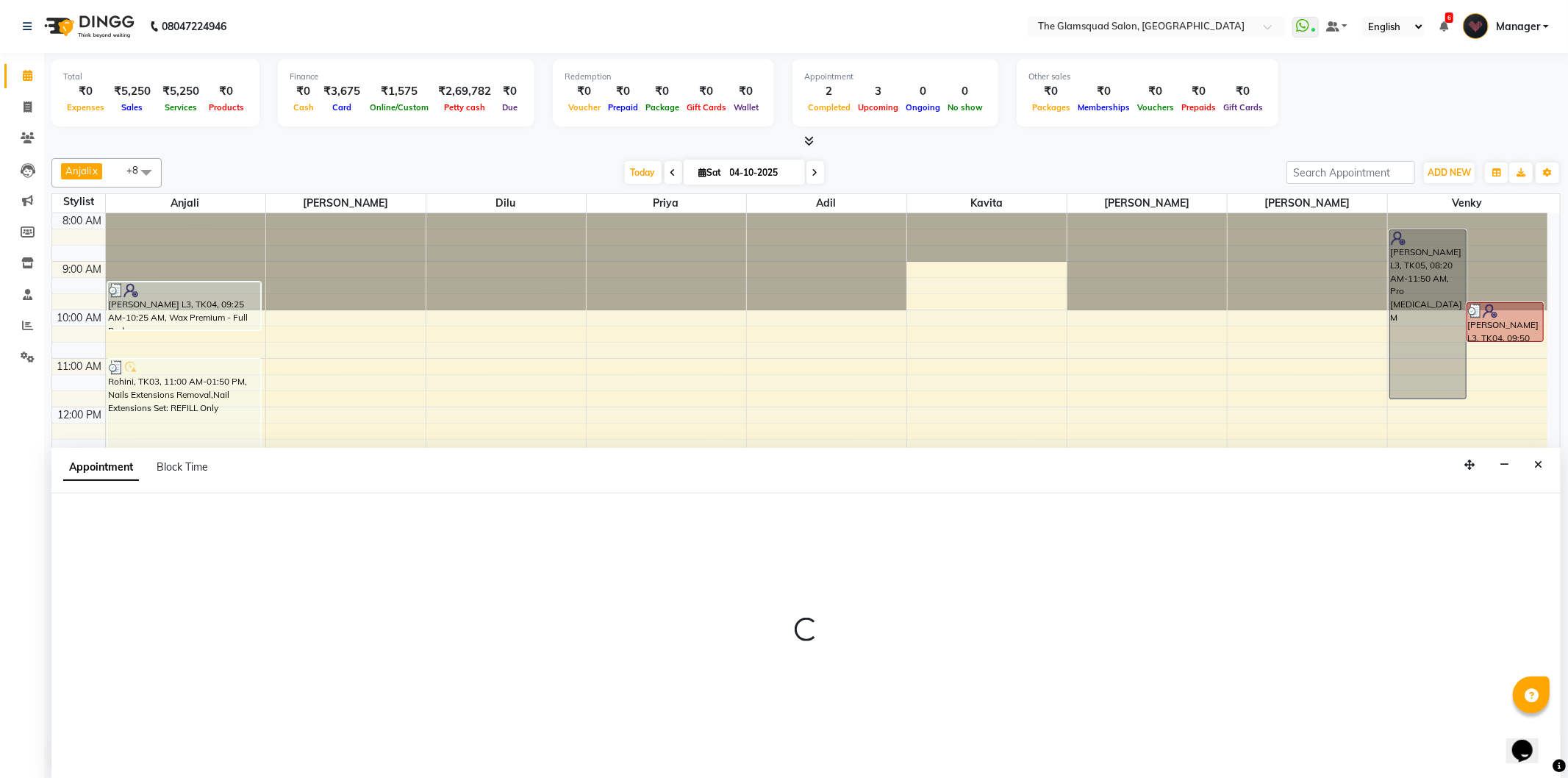
select select "tentative"
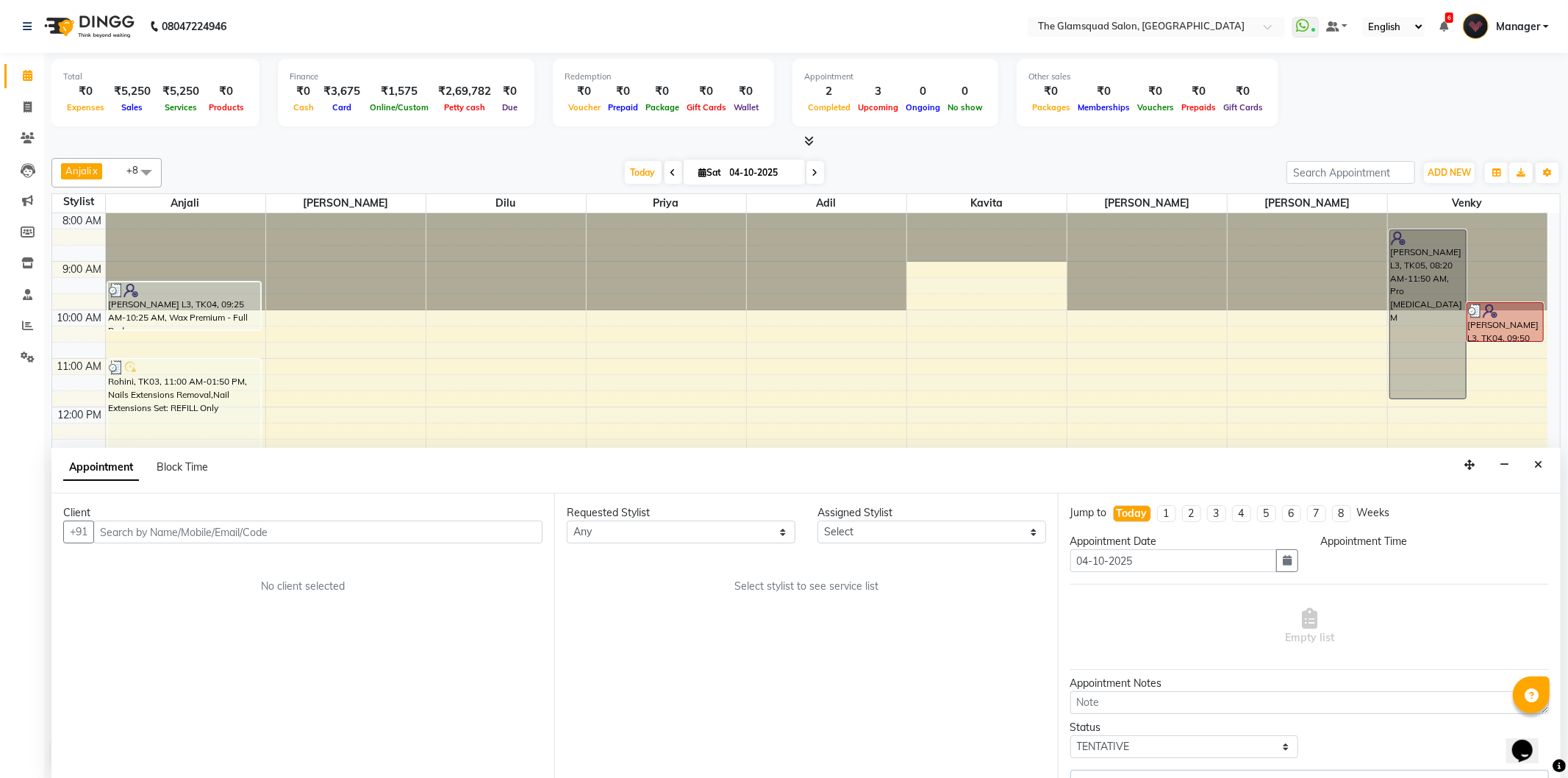
select select "89864"
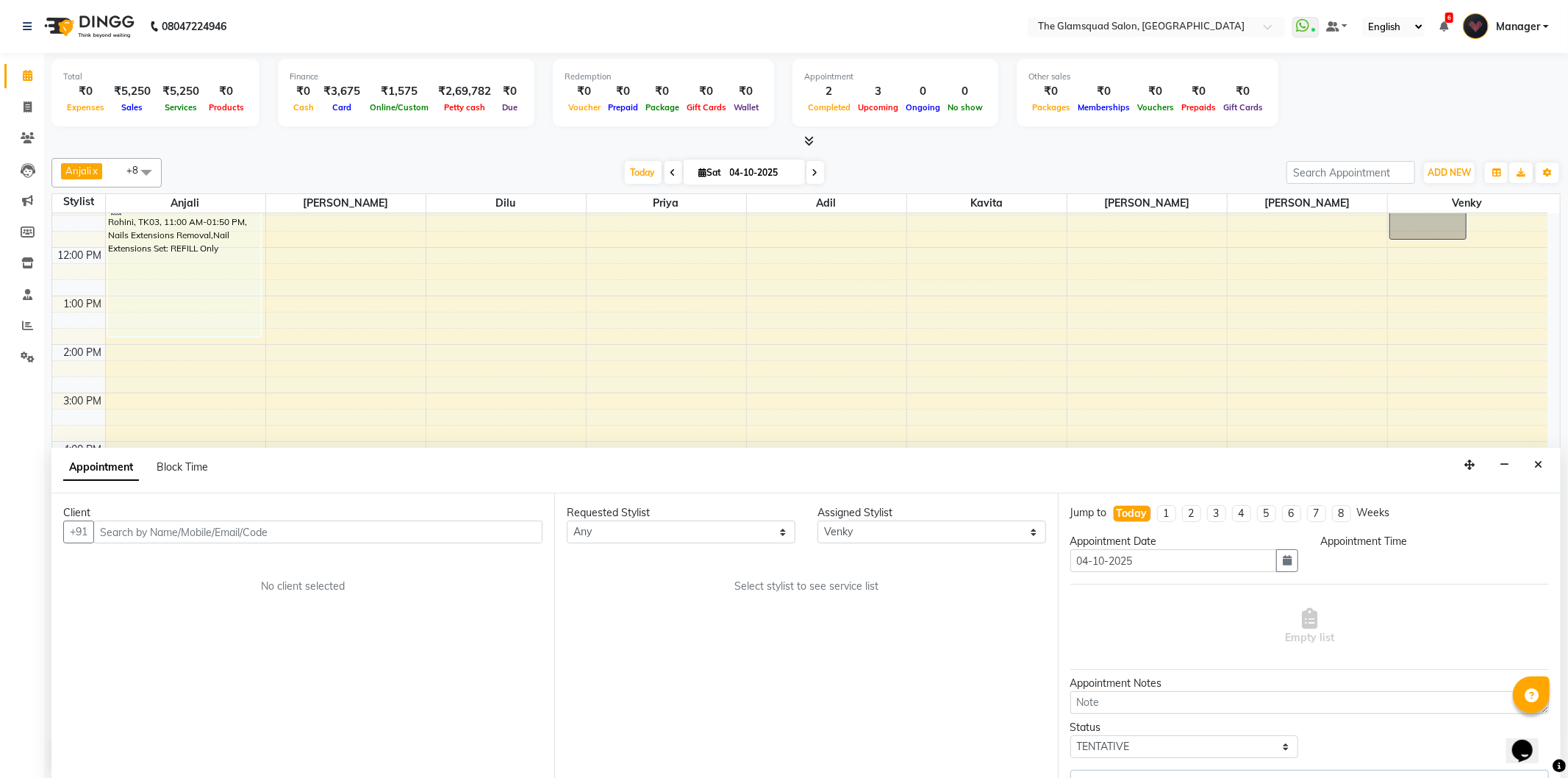
select select "2374"
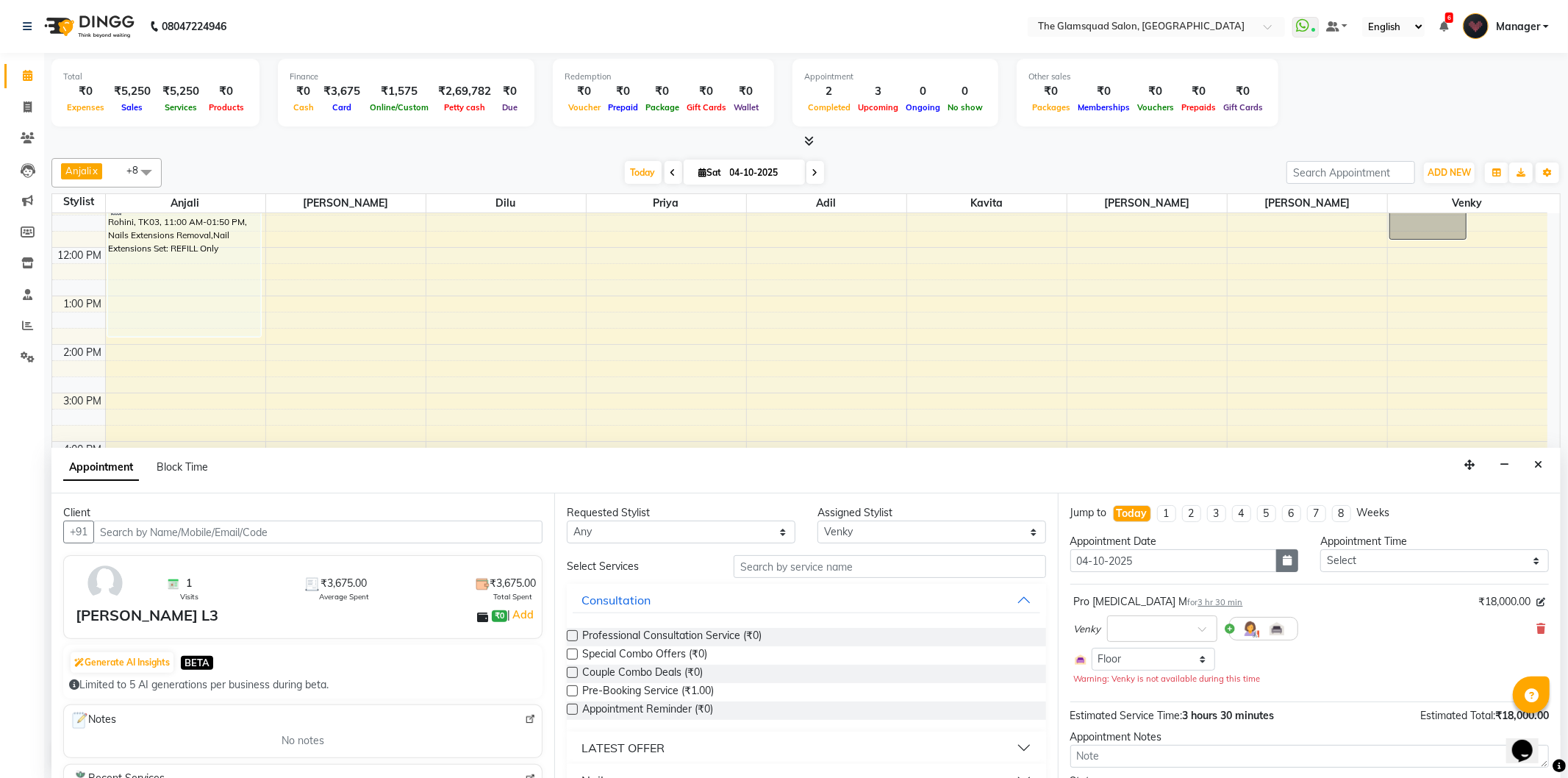
click at [1283, 555] on icon "button" at bounding box center [1287, 560] width 9 height 10
click at [1200, 658] on div "11" at bounding box center [1203, 661] width 23 height 23
type input "11-10-2025"
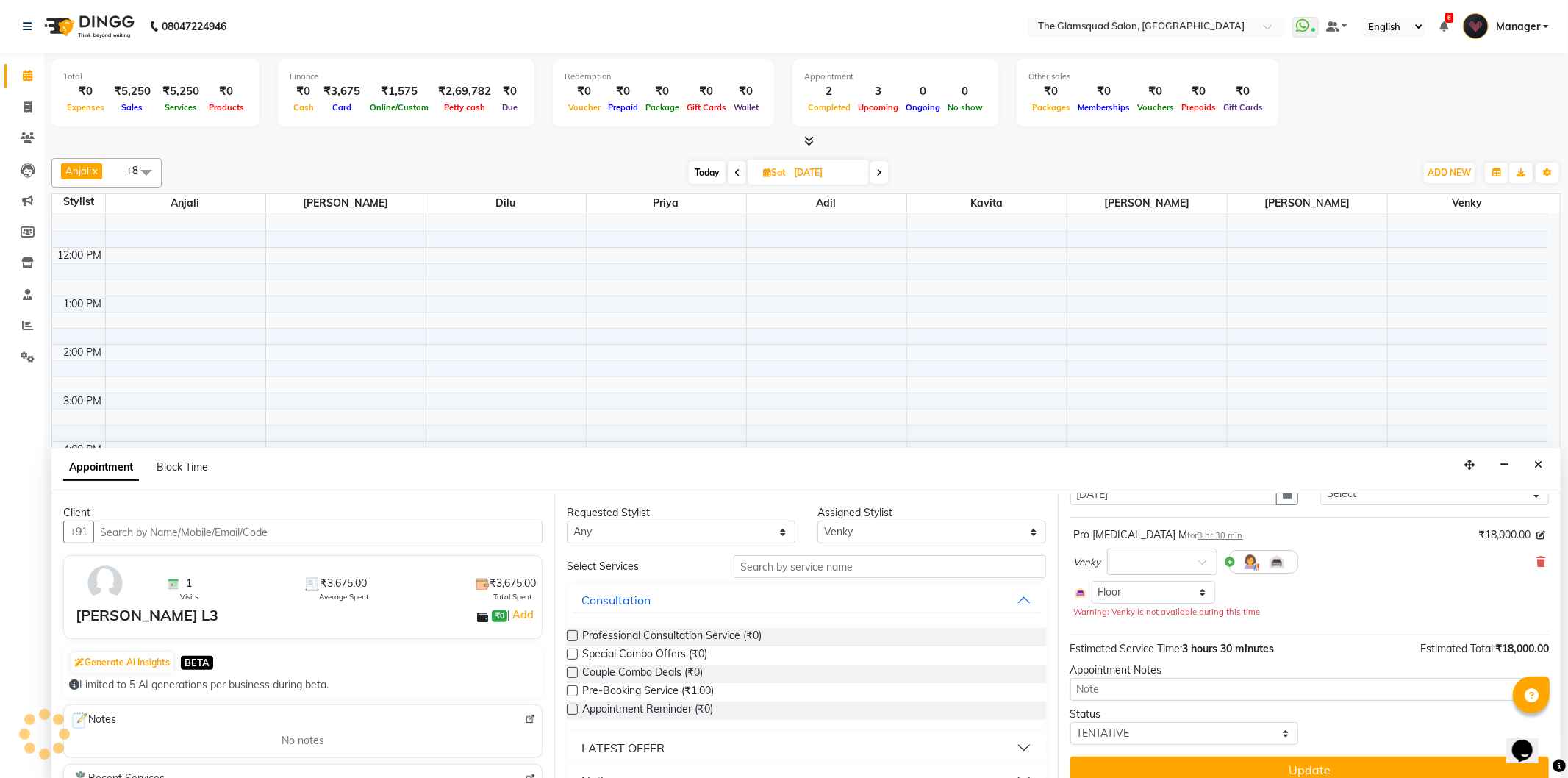
scroll to position [83, 0]
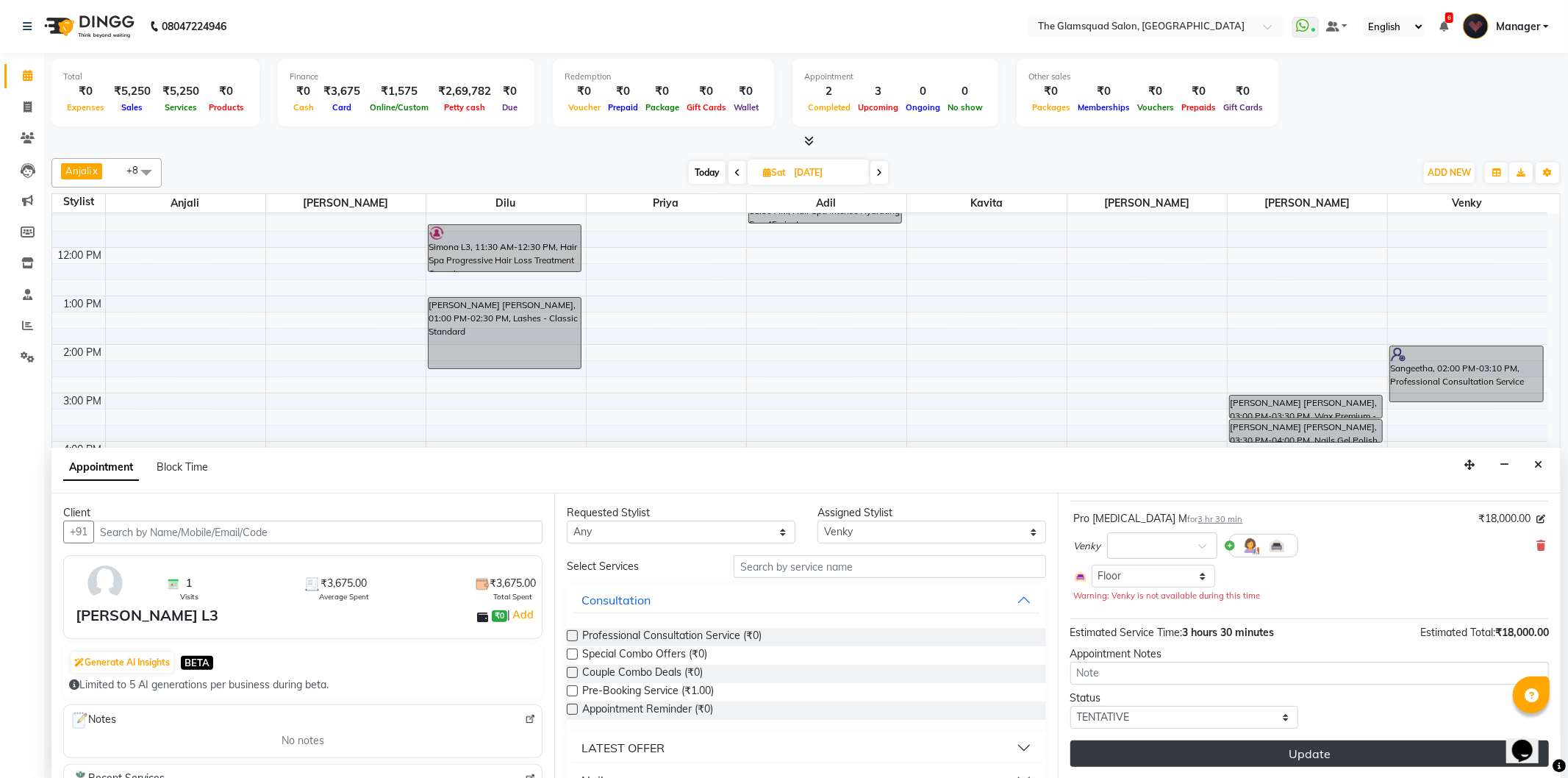
click at [1306, 758] on button "Update" at bounding box center [1309, 754] width 479 height 27
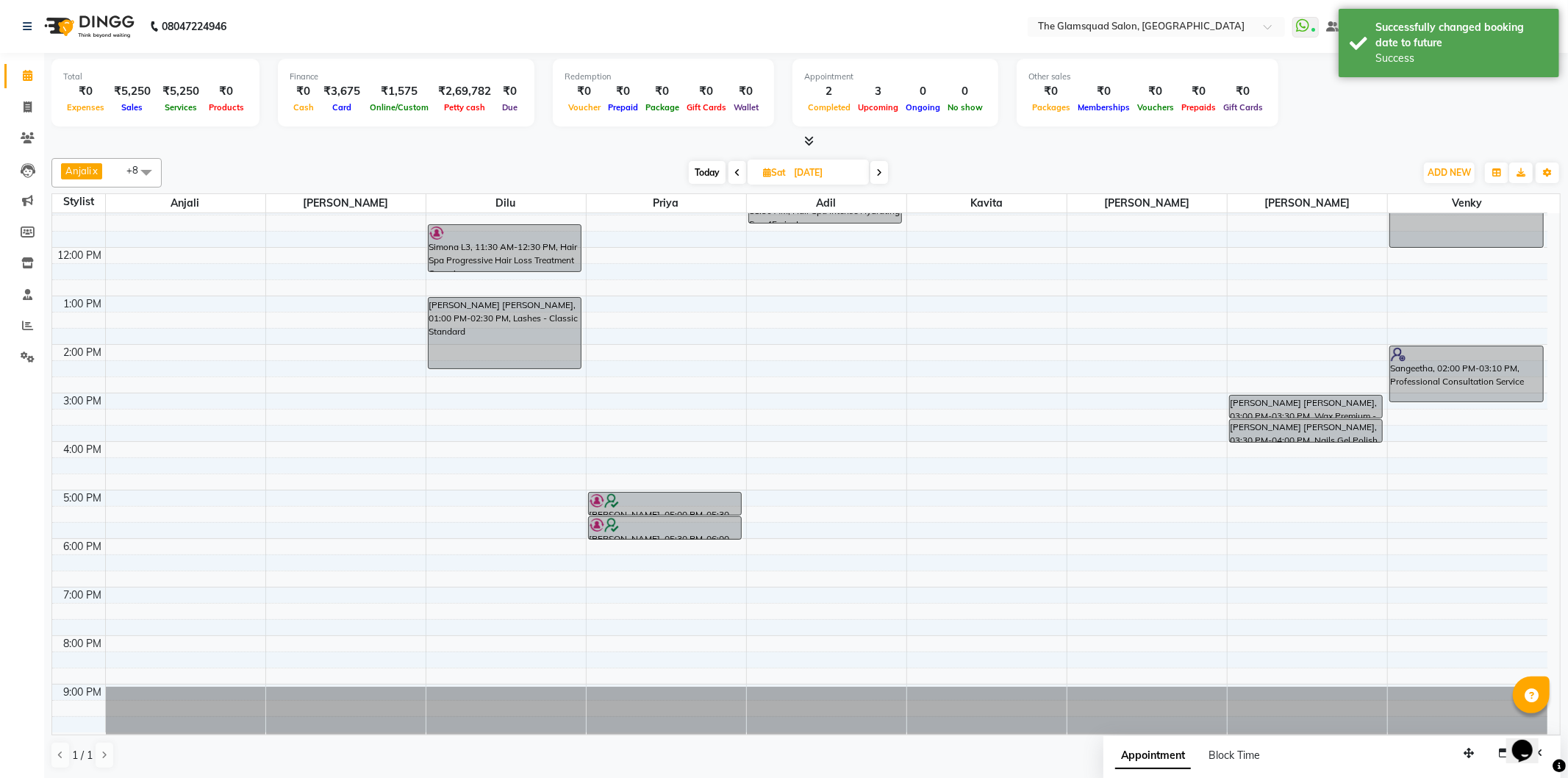
scroll to position [0, 0]
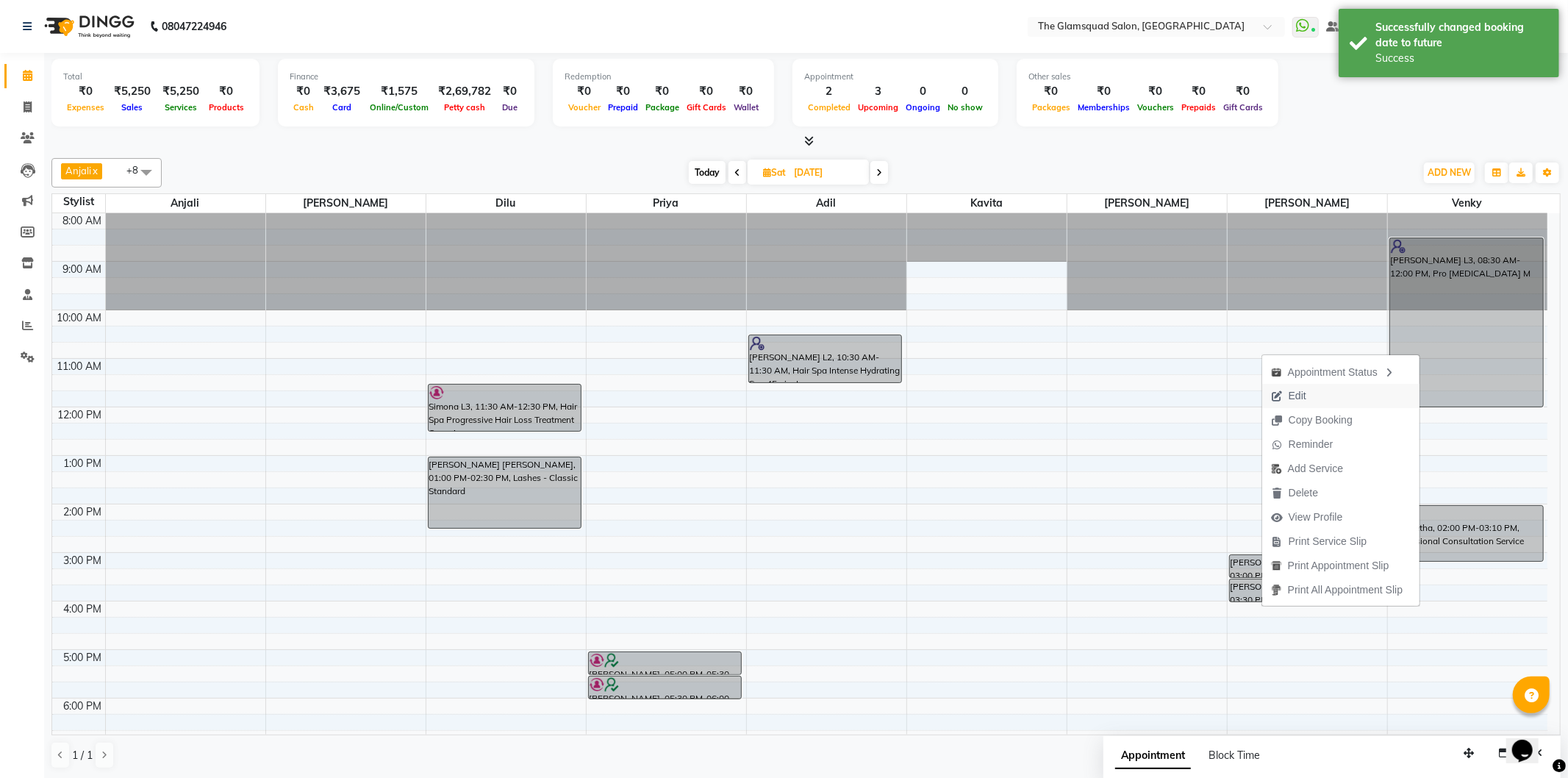
click at [1299, 398] on span "Edit" at bounding box center [1297, 396] width 18 height 15
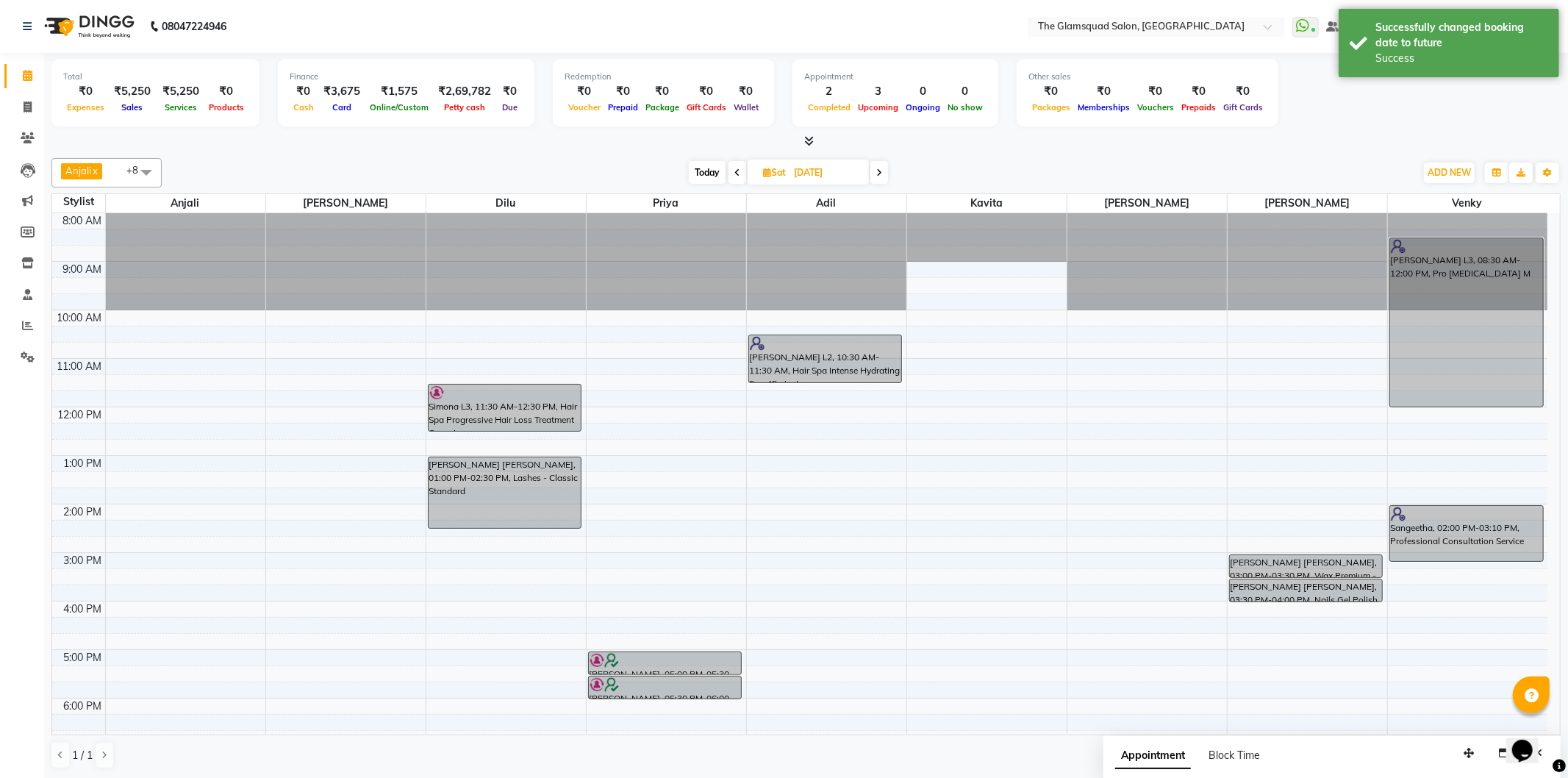
select select "tentative"
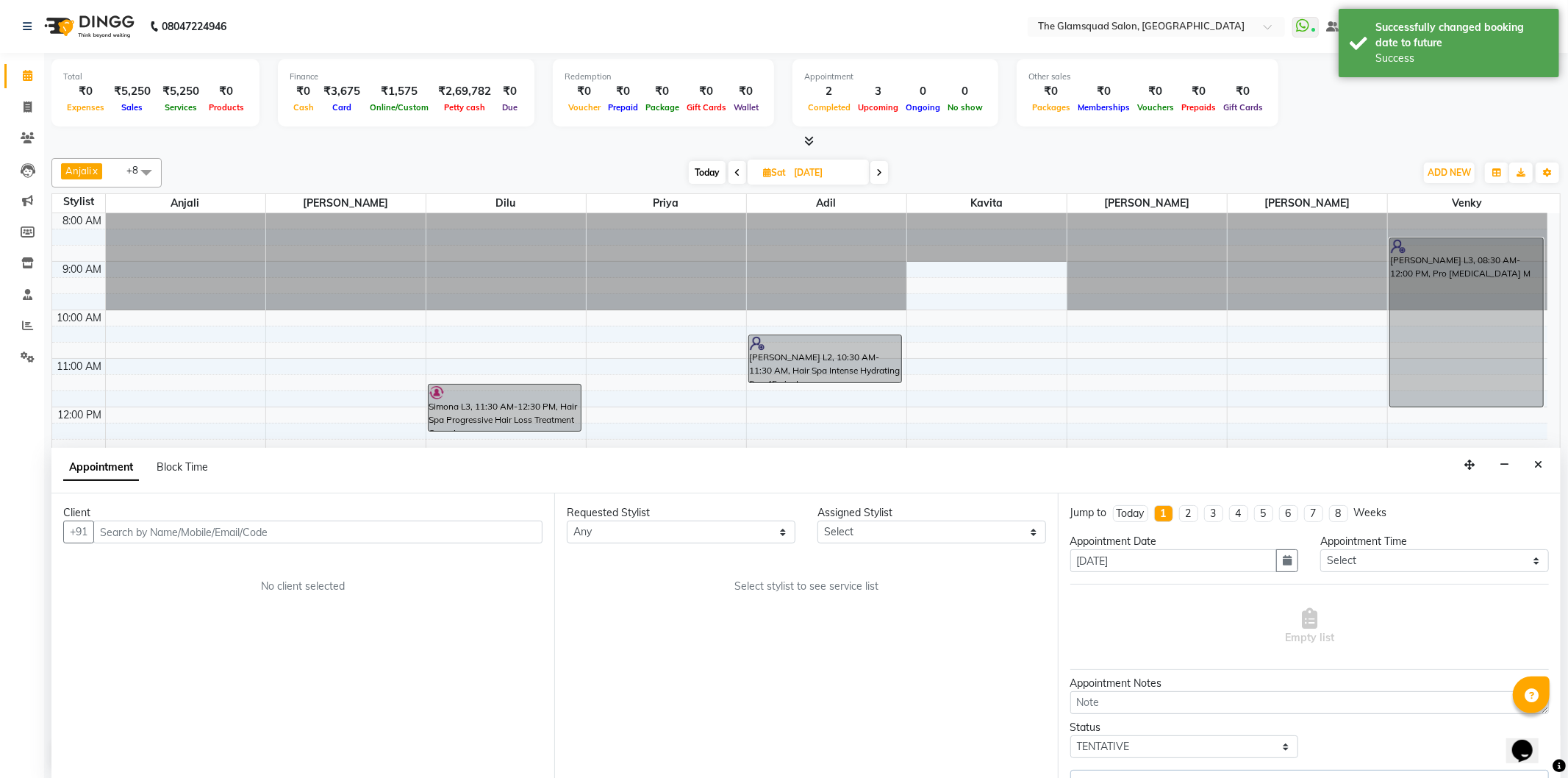
select select "89864"
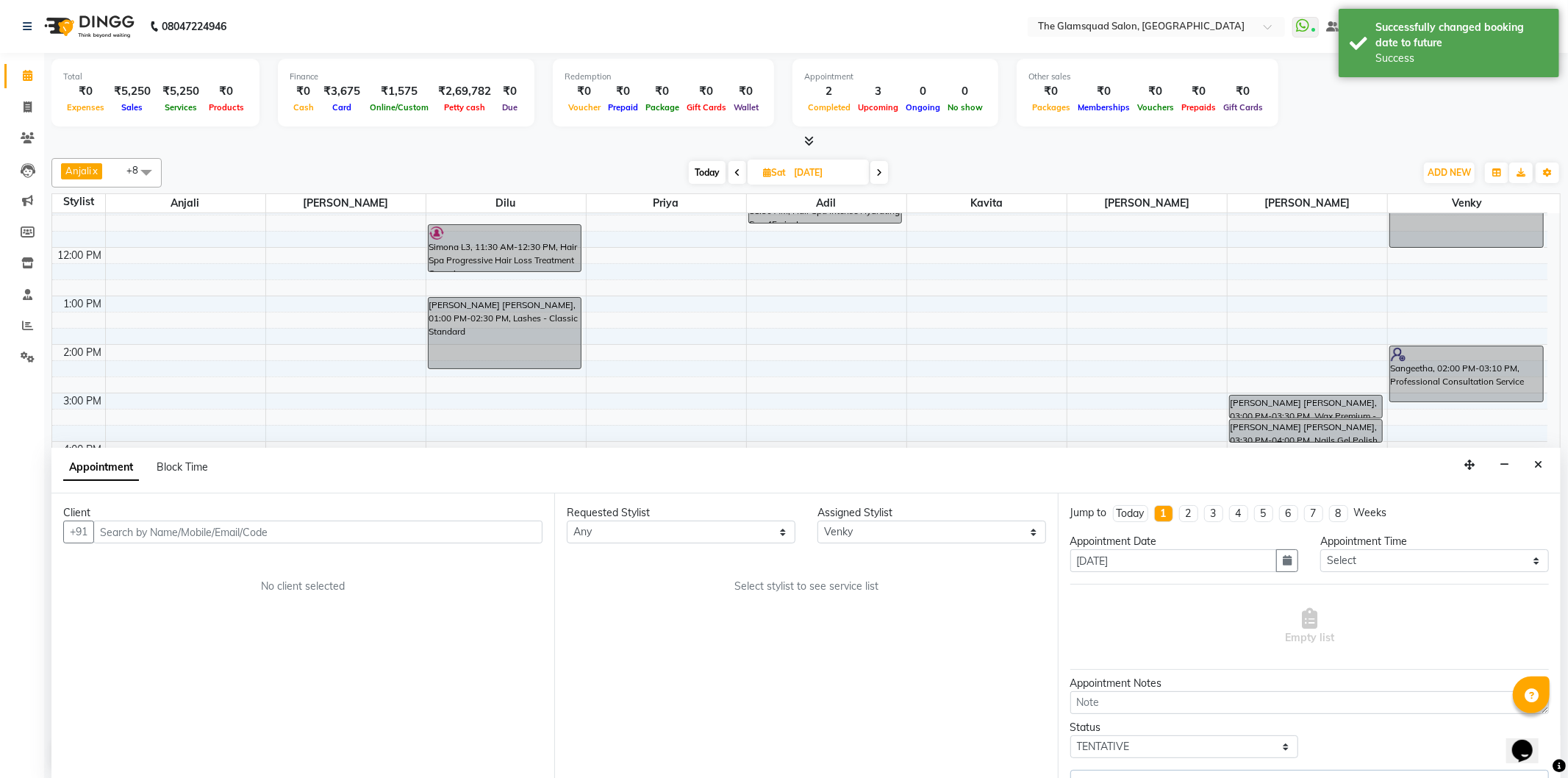
select select "2374"
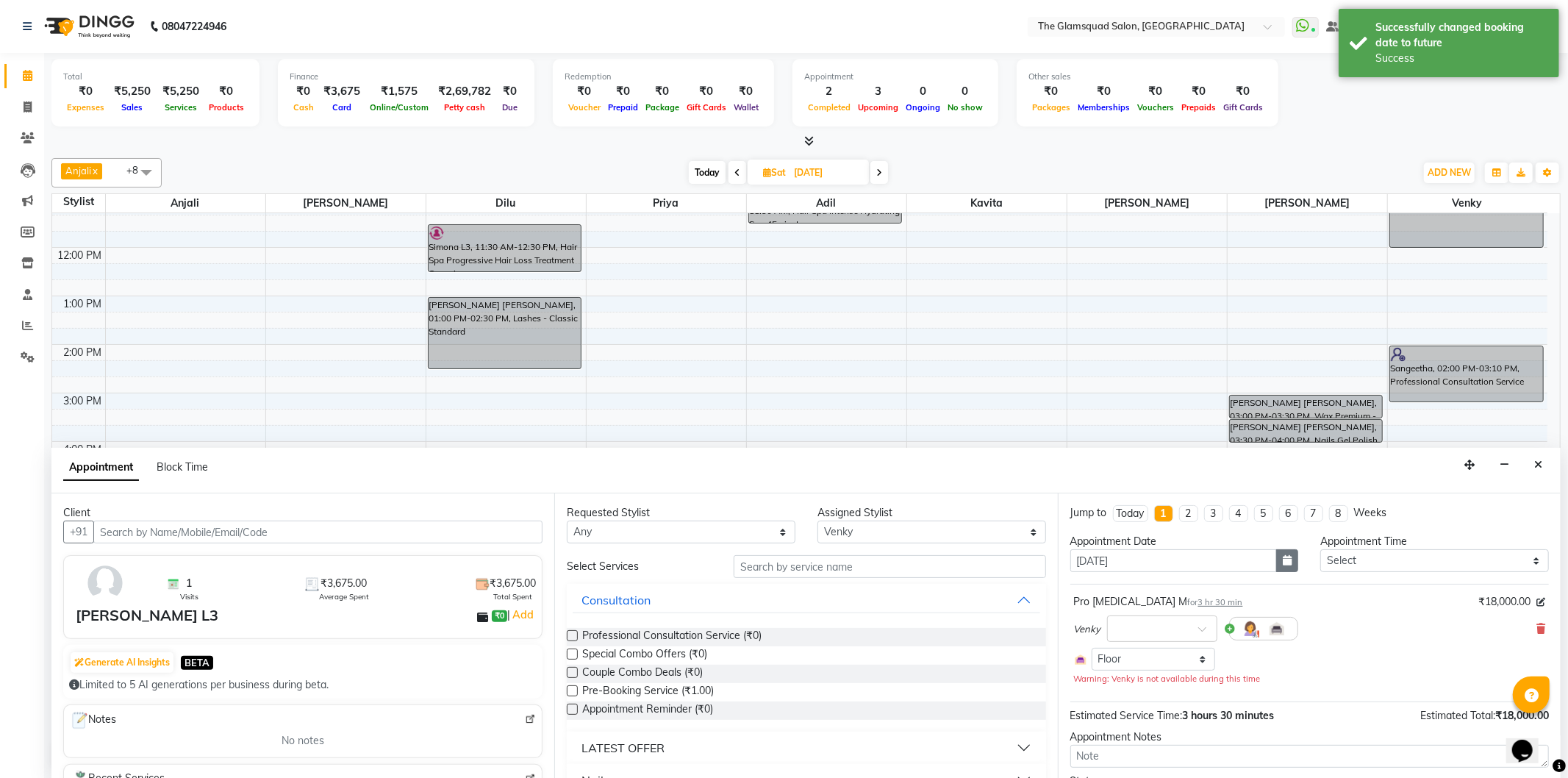
click at [1283, 564] on icon "button" at bounding box center [1287, 560] width 9 height 10
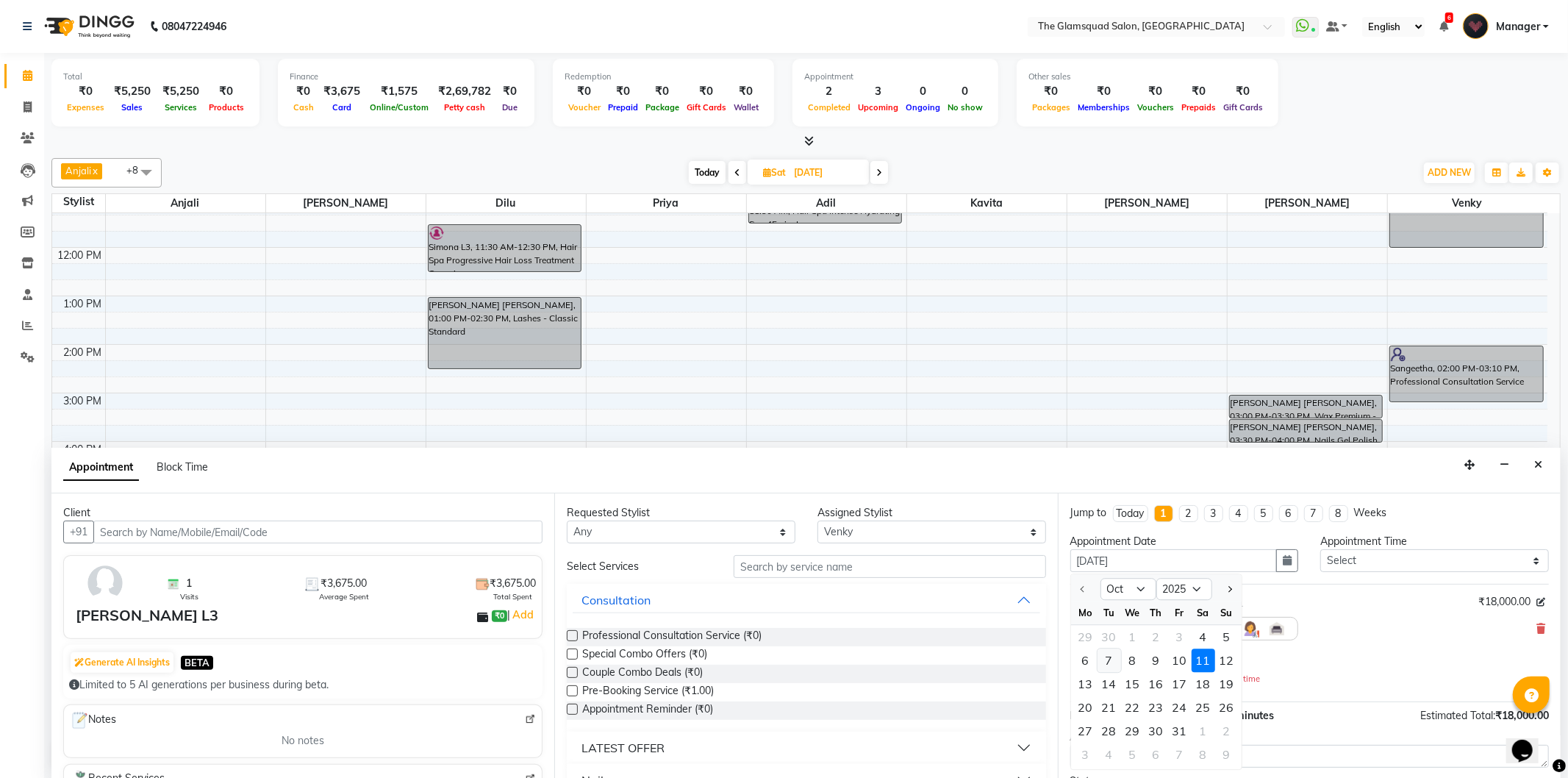
click at [1104, 664] on div "7" at bounding box center [1109, 661] width 23 height 23
type input "07-10-2025"
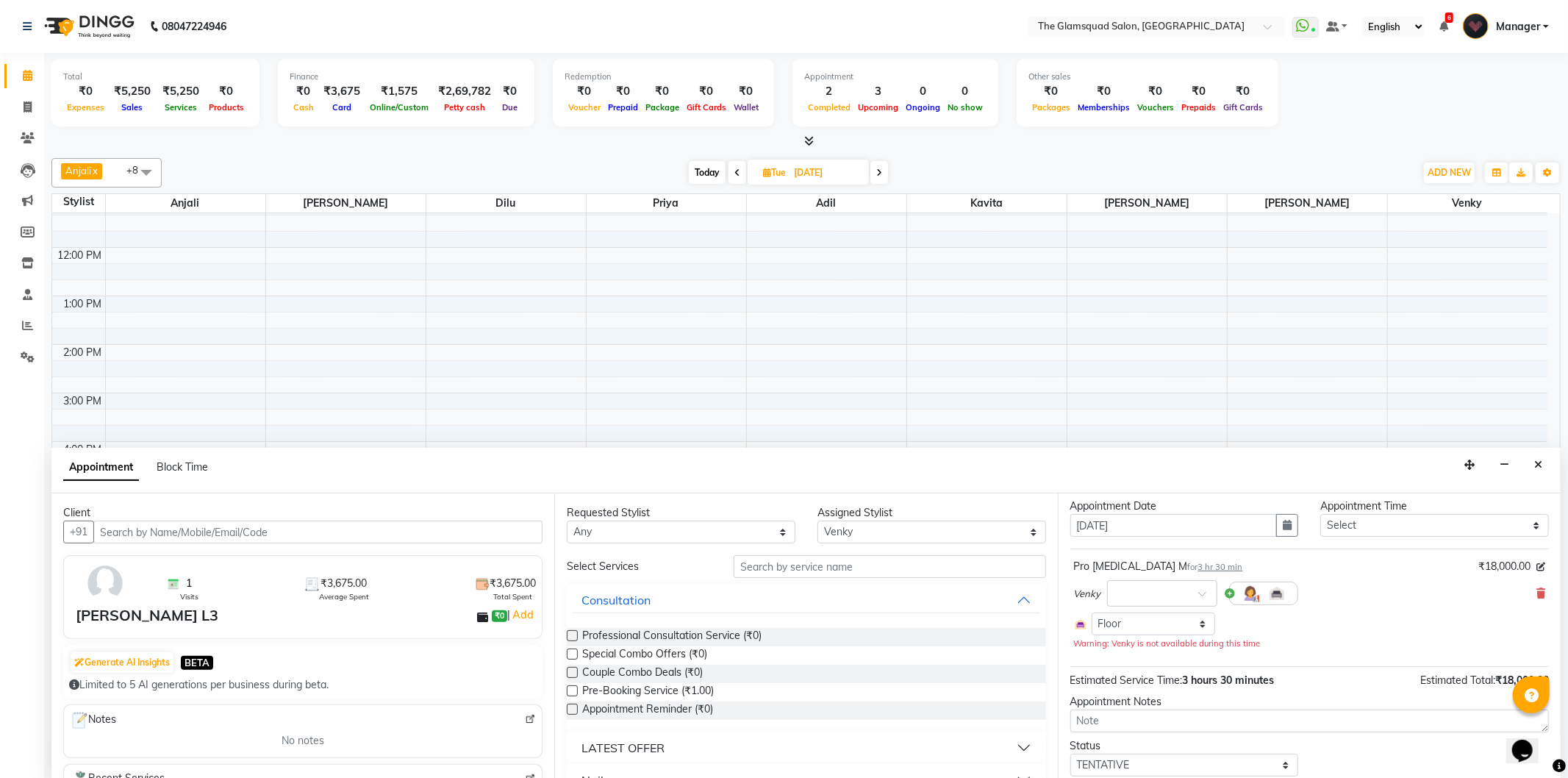
scroll to position [83, 0]
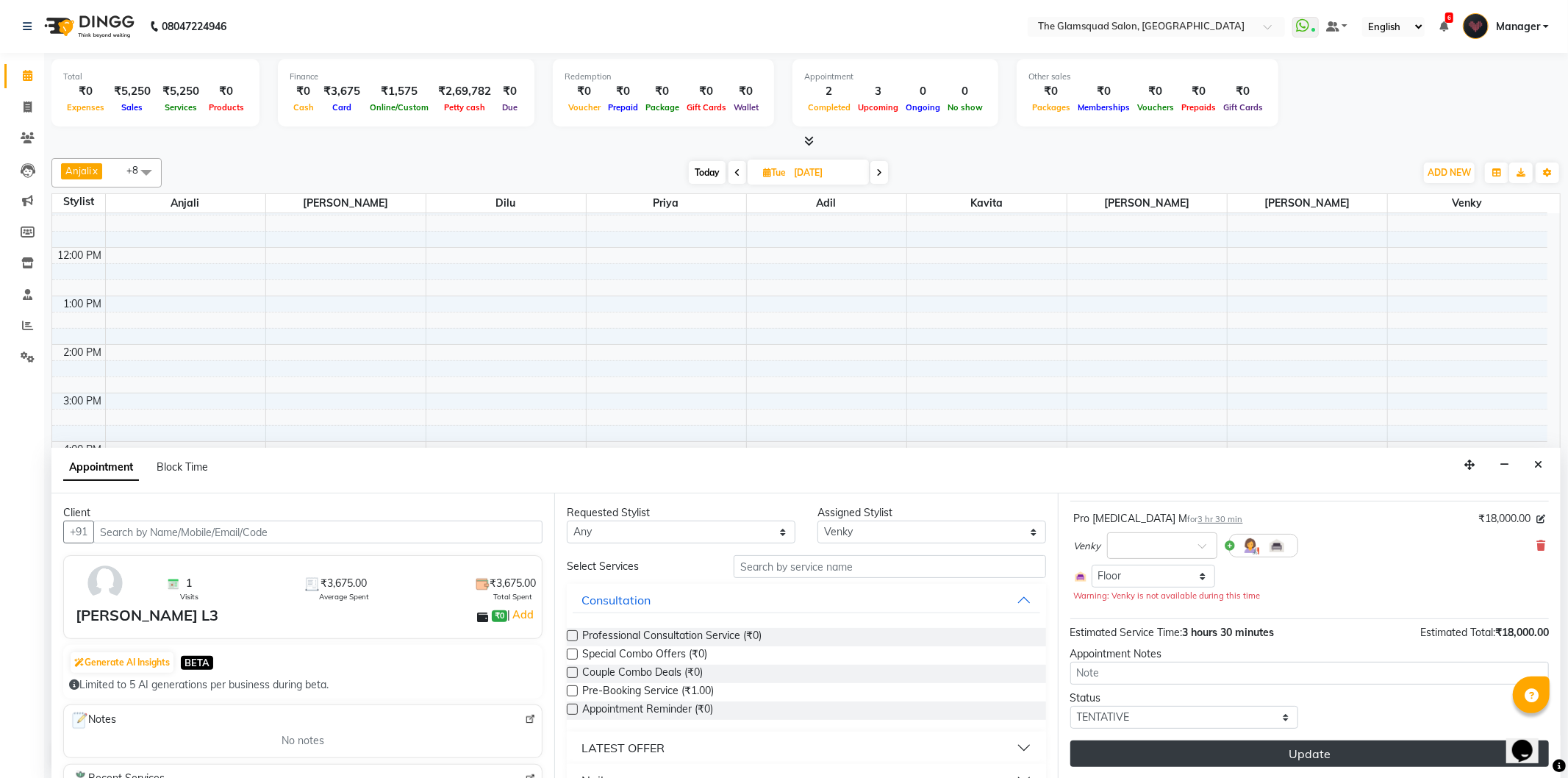
click at [1359, 755] on button "Update" at bounding box center [1309, 754] width 479 height 27
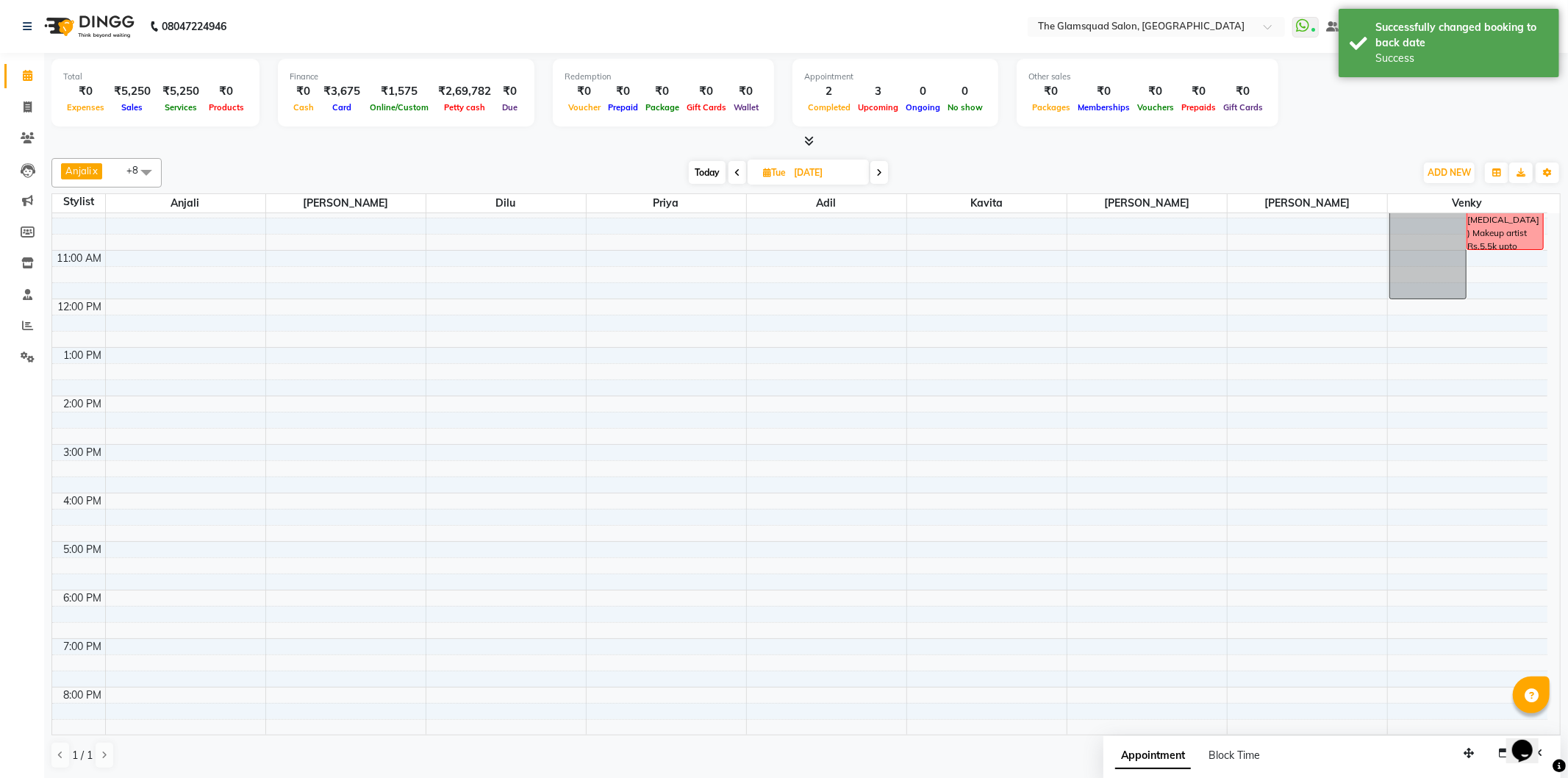
scroll to position [0, 0]
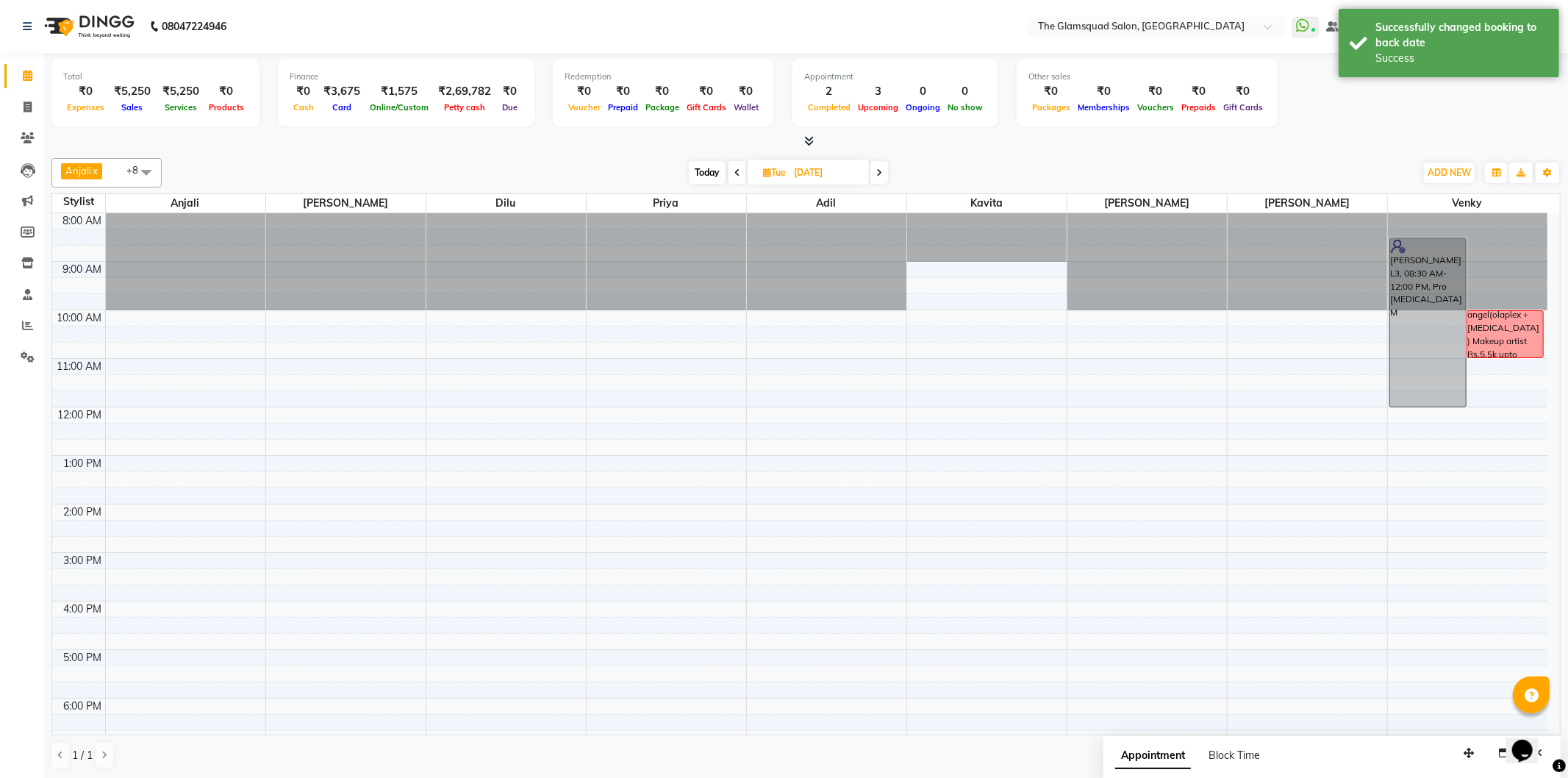
click at [708, 186] on div "Anjali x Adil x Monish x Monisha x Priya x Dilu x Venky x Pranab x Kavita x +8 …" at bounding box center [806, 173] width 1509 height 29
click at [707, 171] on span "Today" at bounding box center [707, 173] width 37 height 23
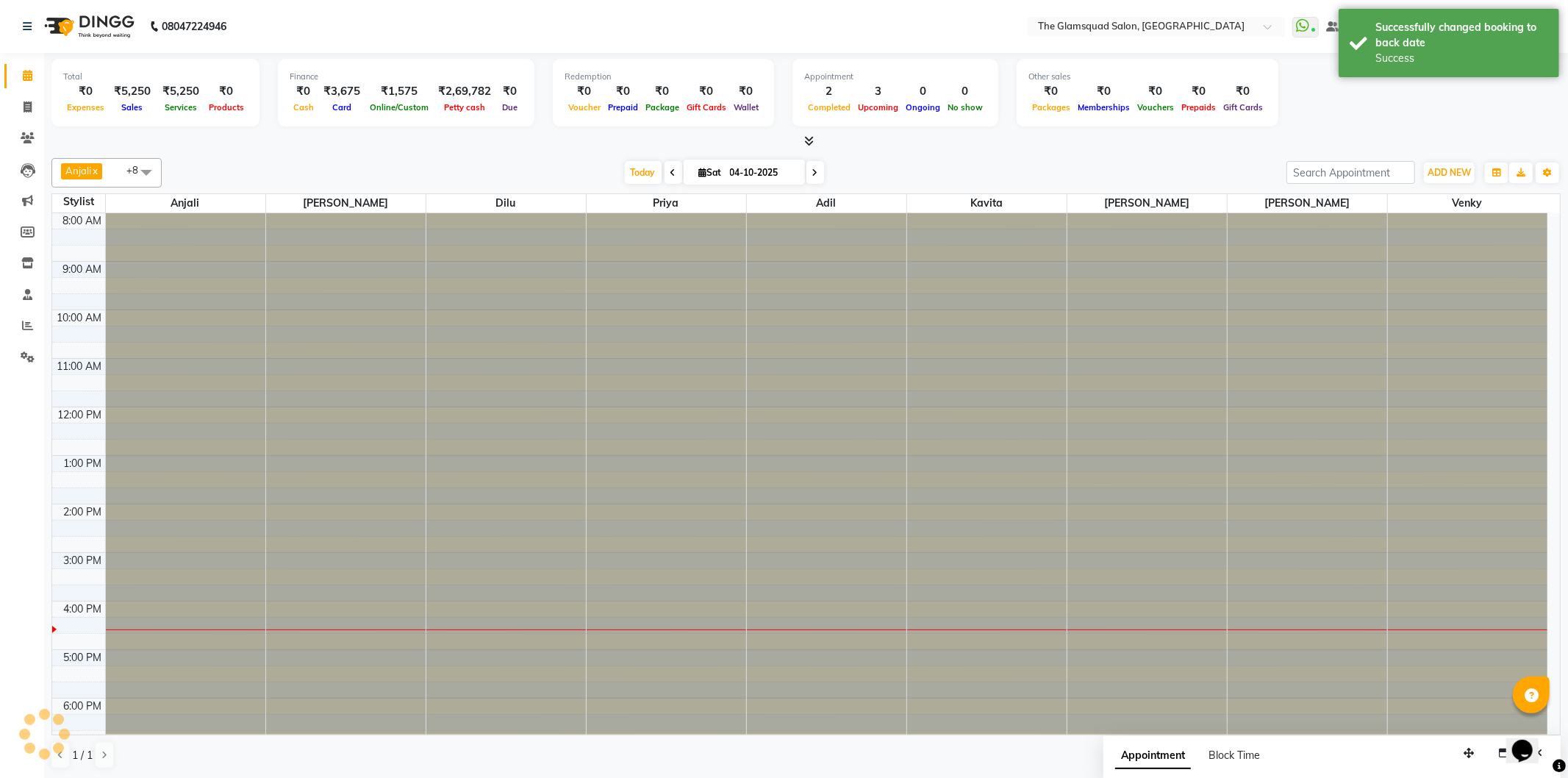
scroll to position [160, 0]
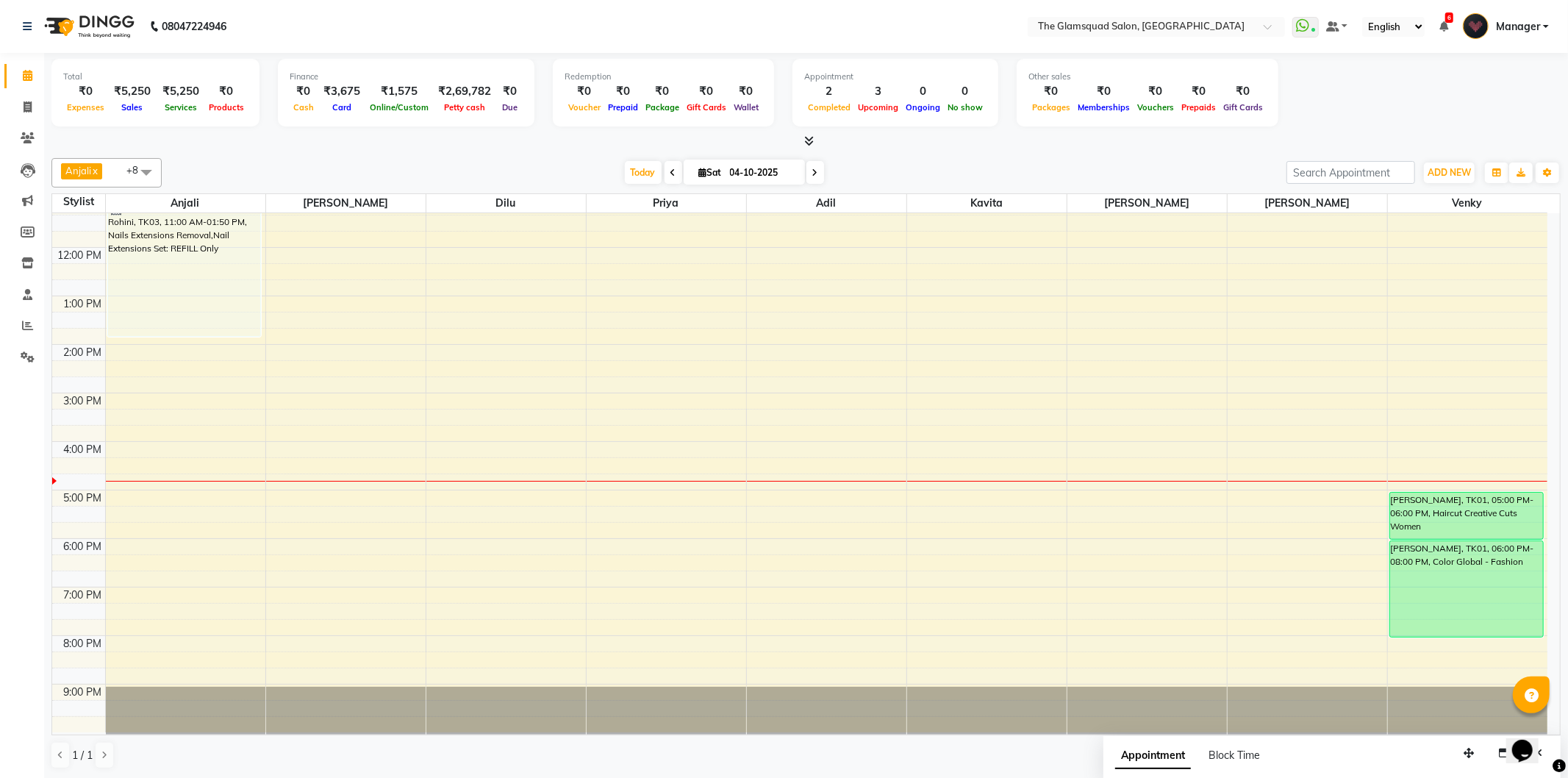
click at [812, 171] on icon at bounding box center [815, 173] width 6 height 9
type input "05-10-2025"
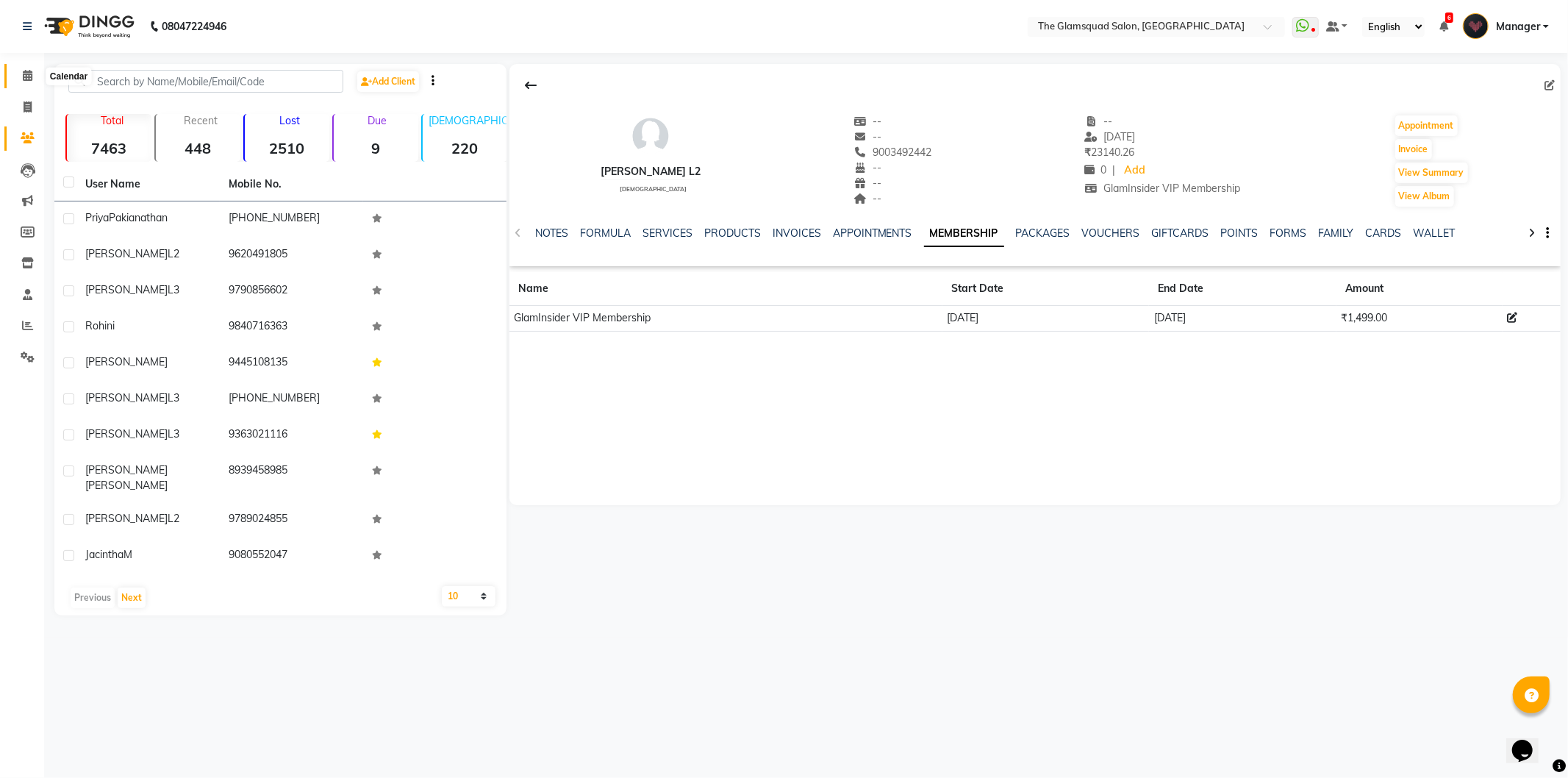
click at [31, 78] on span at bounding box center [27, 76] width 26 height 17
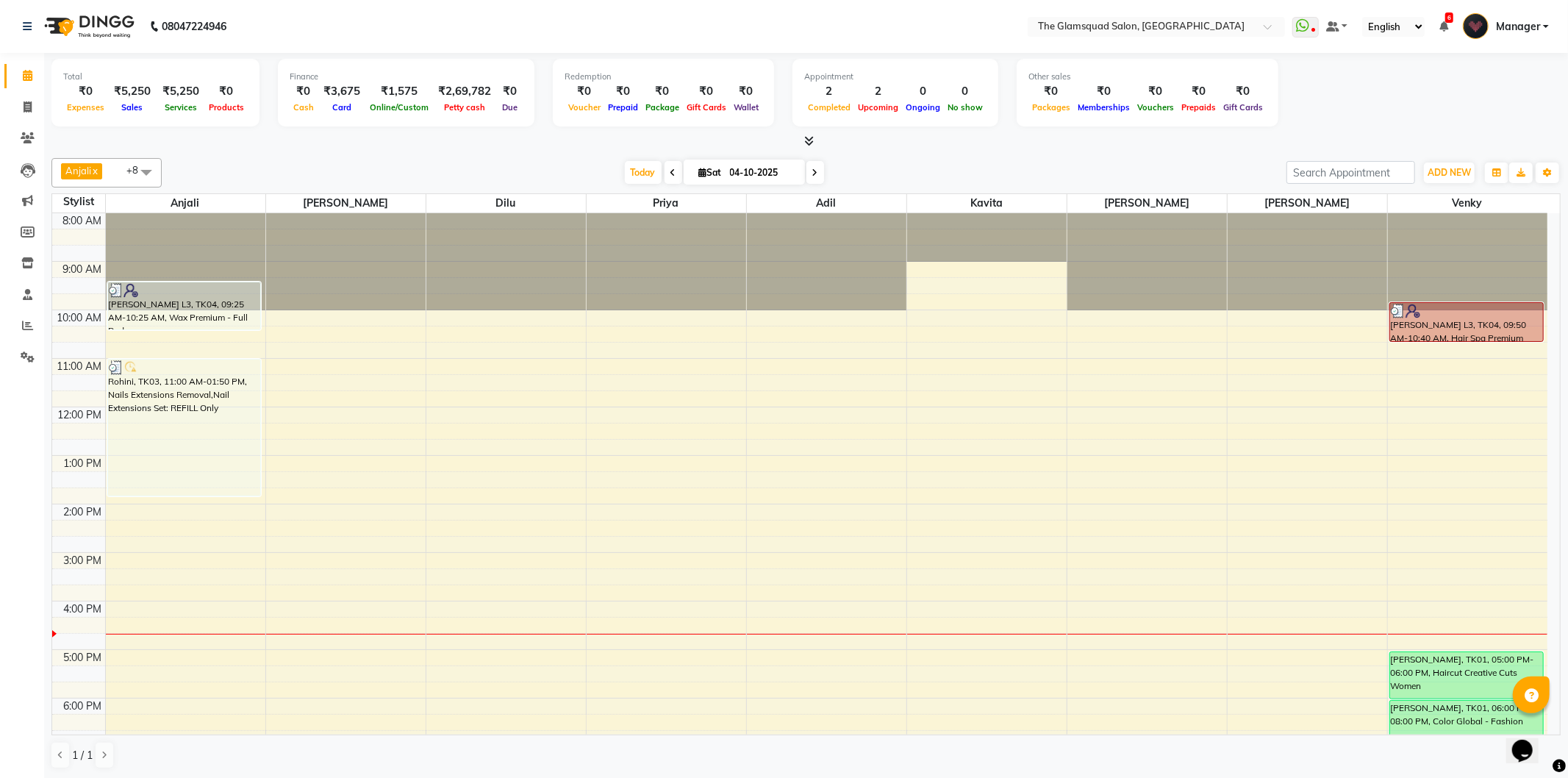
click at [910, 150] on div "Total ₹0 Expenses ₹5,250 Sales ₹5,250 Services ₹0 Products Finance ₹0 Cash ₹3,6…" at bounding box center [806, 416] width 1524 height 726
drag, startPoint x: 967, startPoint y: 267, endPoint x: 970, endPoint y: 306, distance: 39.1
click at [970, 306] on div "8:00 AM 9:00 AM 10:00 AM 11:00 AM 12:00 PM 1:00 PM 2:00 PM 3:00 PM 4:00 PM 5:00…" at bounding box center [800, 553] width 1495 height 679
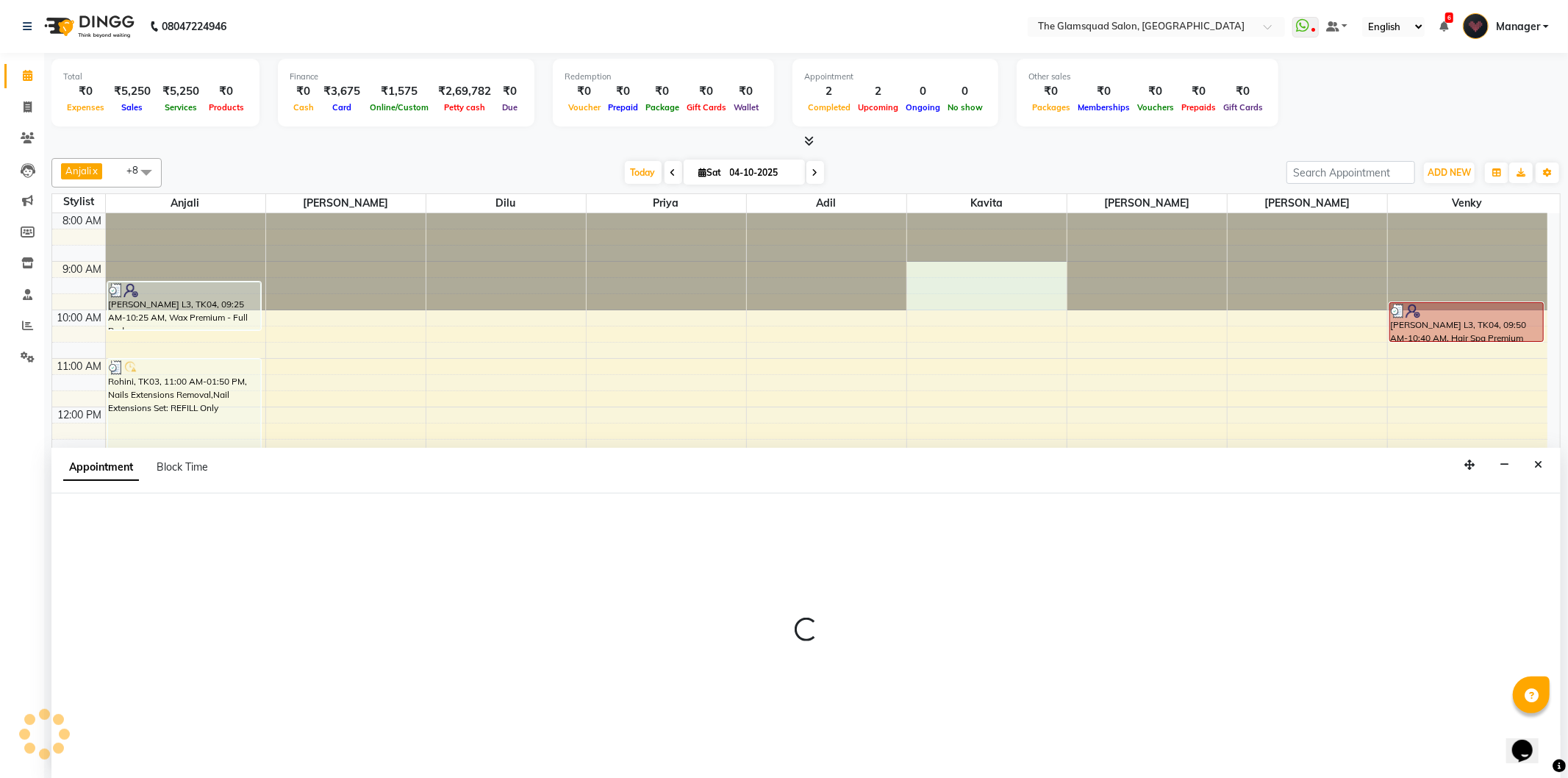
select select "93660"
select select "540"
select select "tentative"
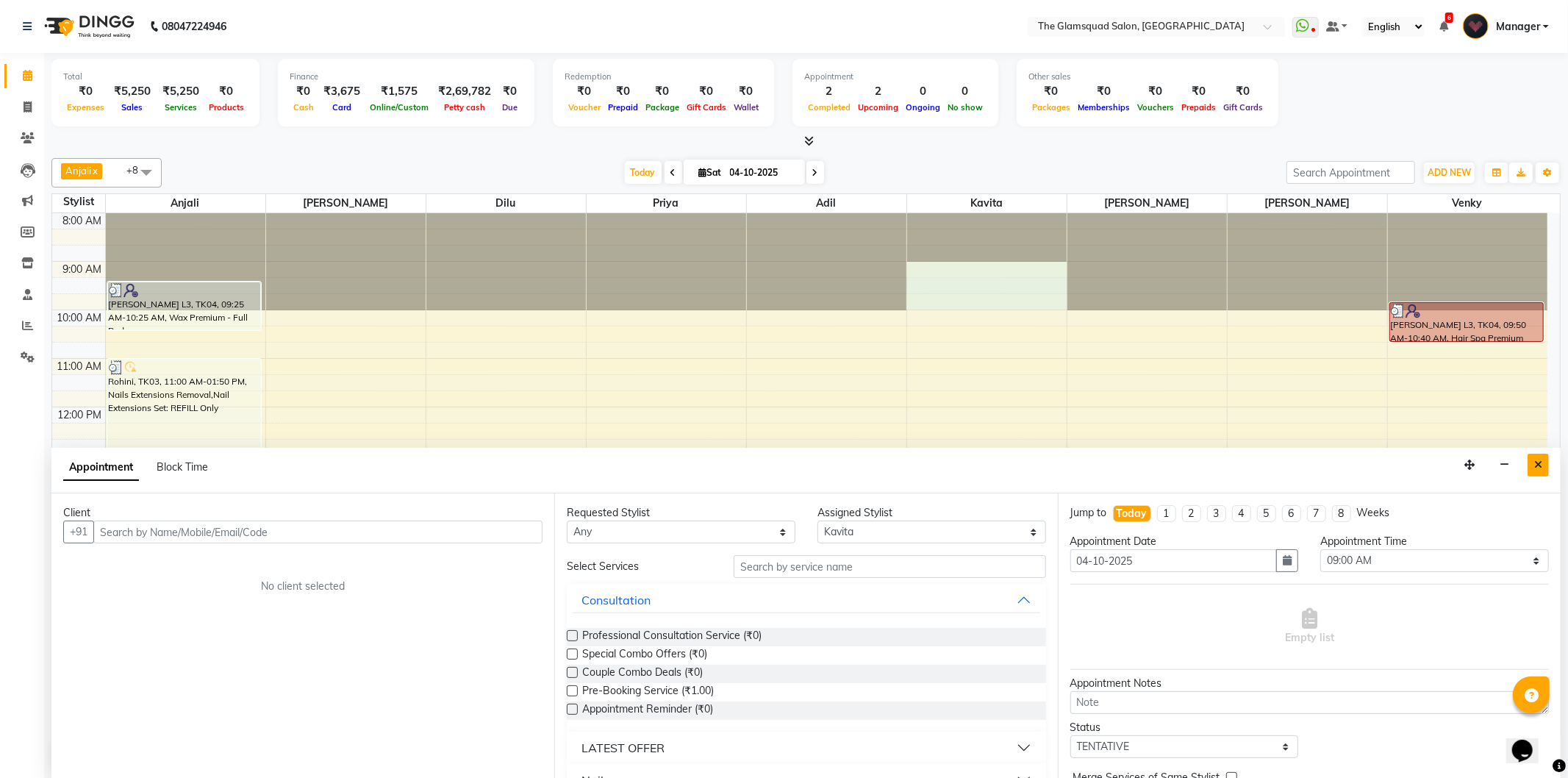
click at [1530, 471] on button "Close" at bounding box center [1538, 465] width 21 height 23
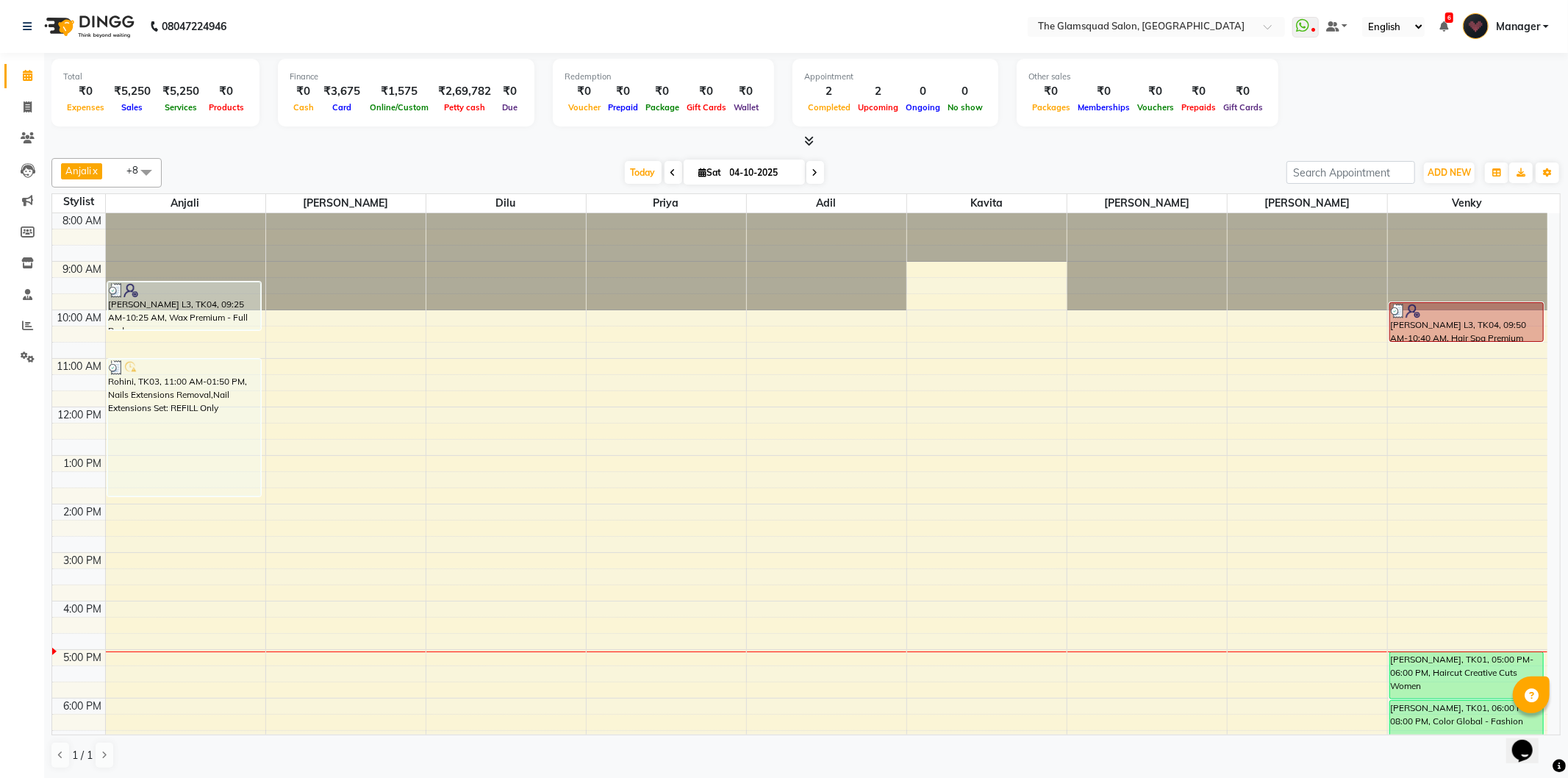
click at [964, 170] on div "[DATE] [DATE]" at bounding box center [724, 173] width 1110 height 22
click at [810, 146] on icon at bounding box center [809, 141] width 10 height 11
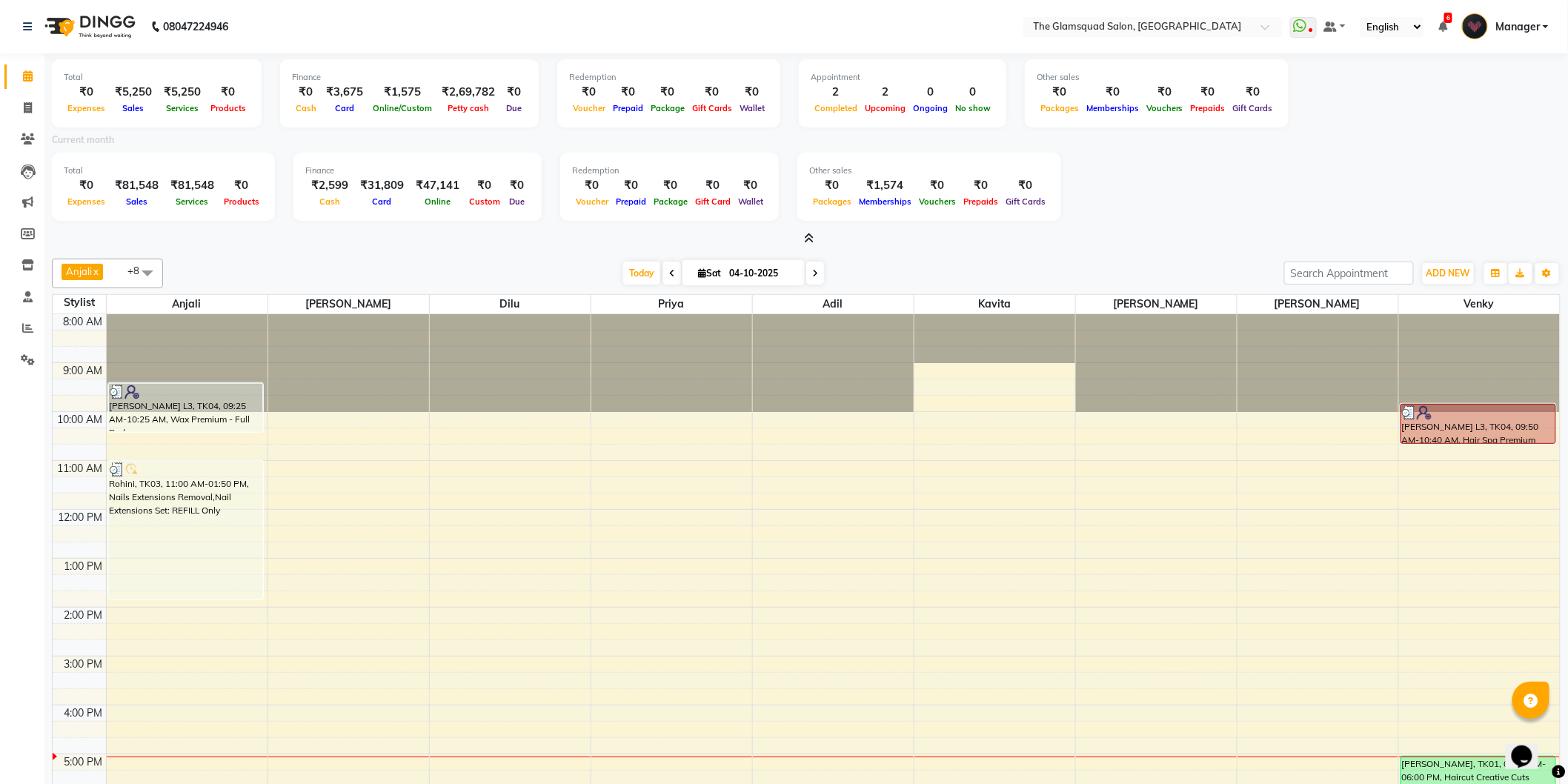
click at [812, 232] on icon at bounding box center [810, 238] width 10 height 11
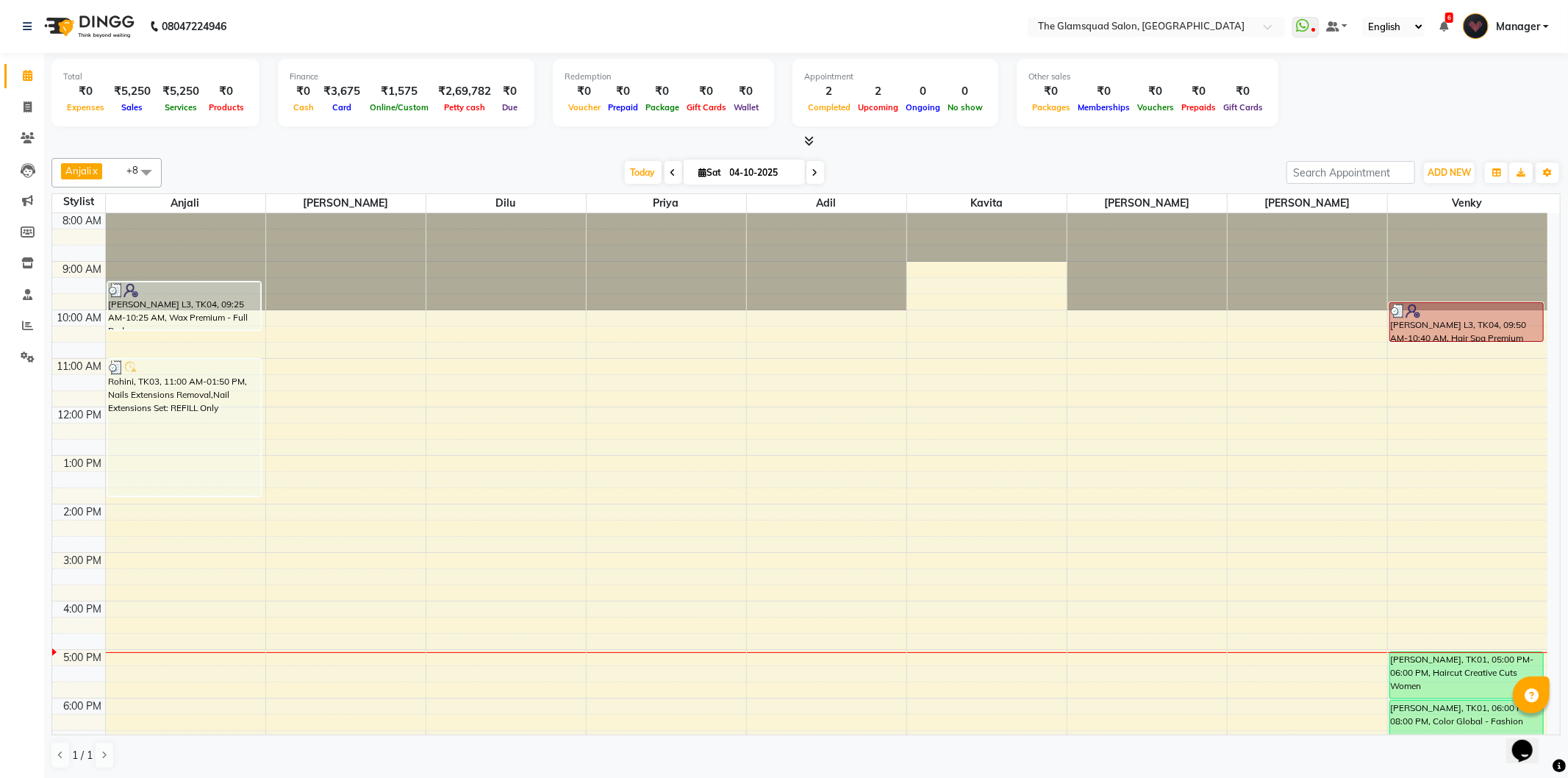
scroll to position [160, 0]
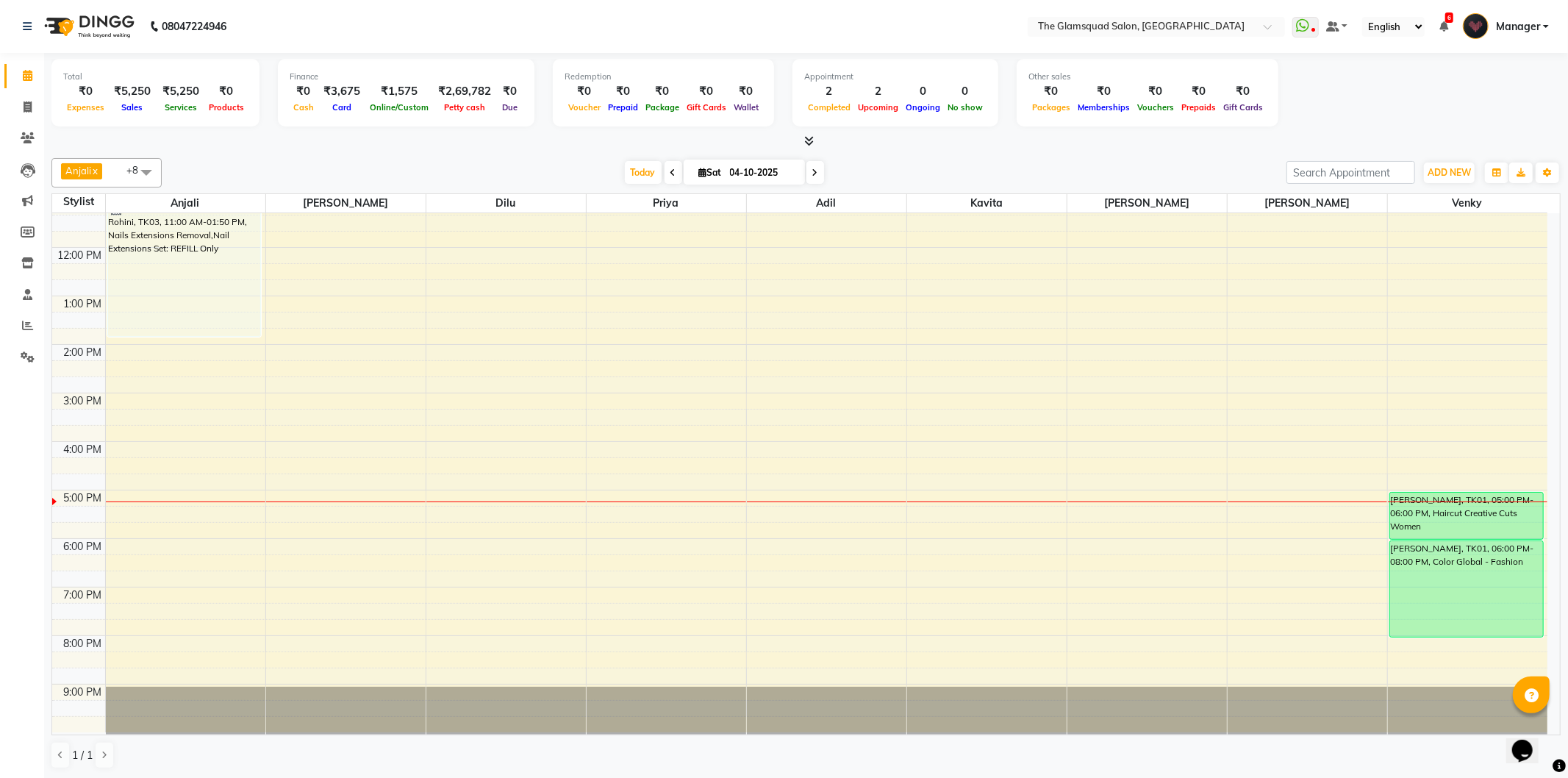
click at [807, 167] on span at bounding box center [815, 173] width 18 height 23
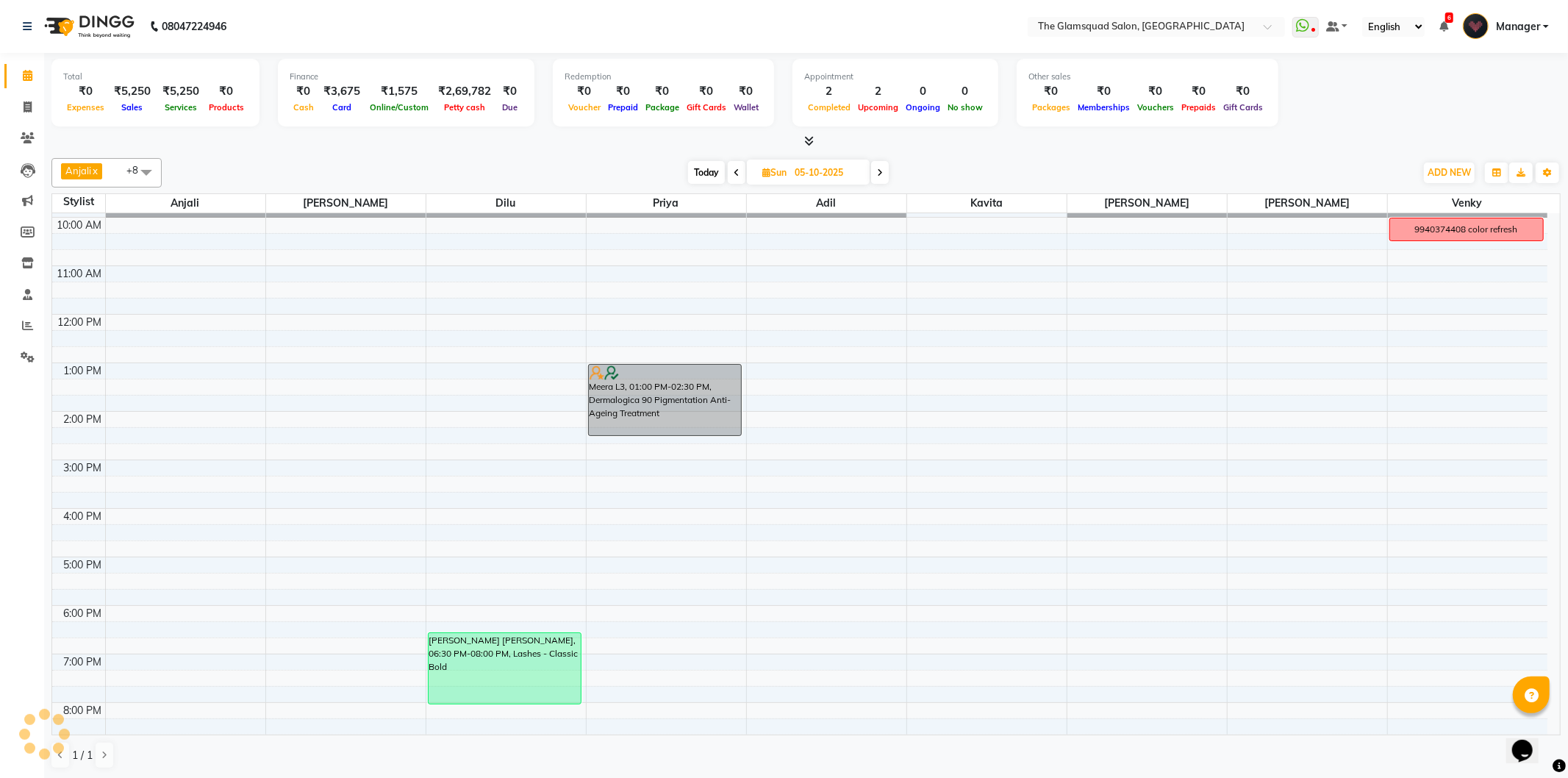
scroll to position [0, 0]
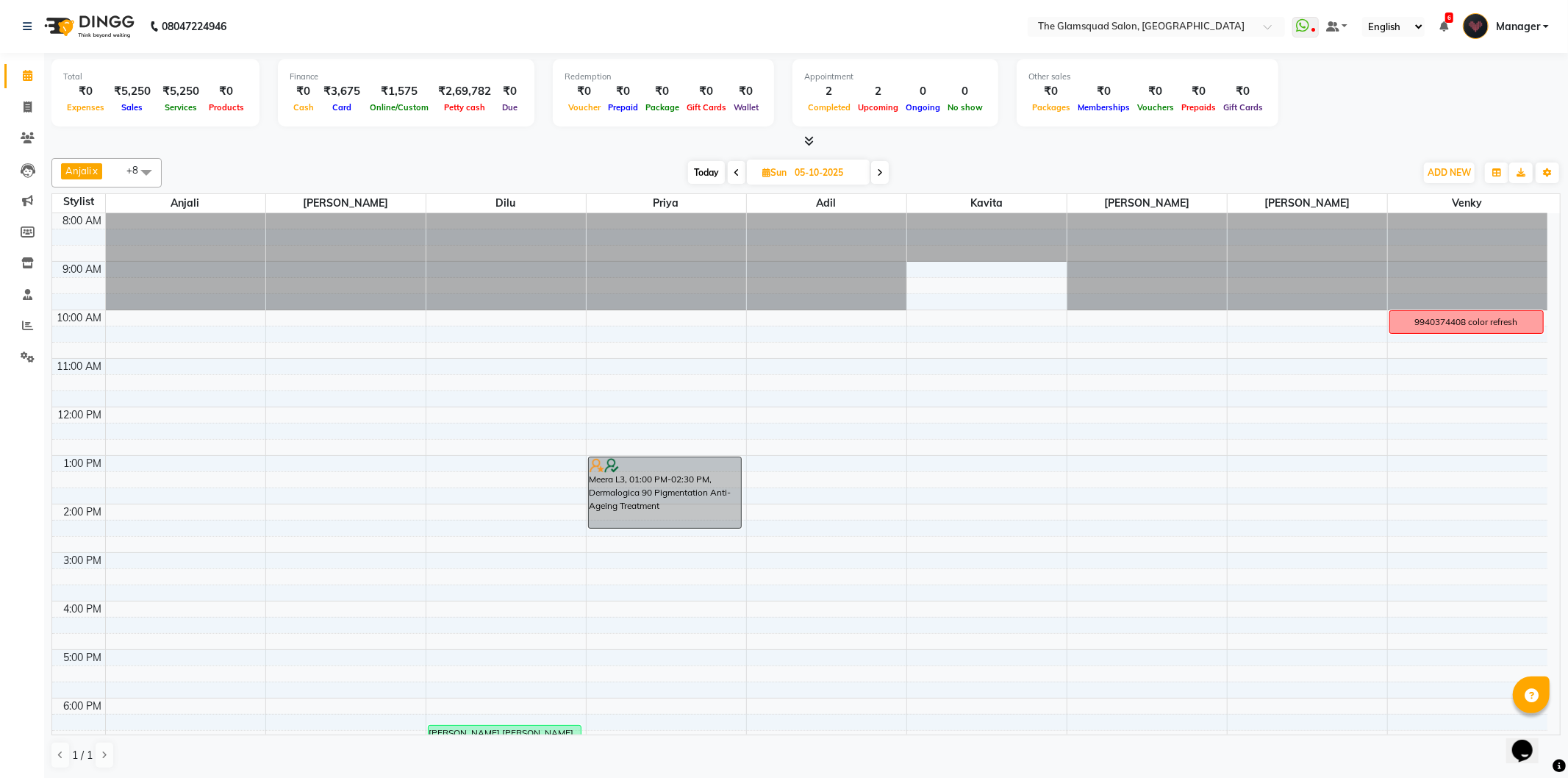
click at [883, 170] on icon at bounding box center [879, 173] width 6 height 9
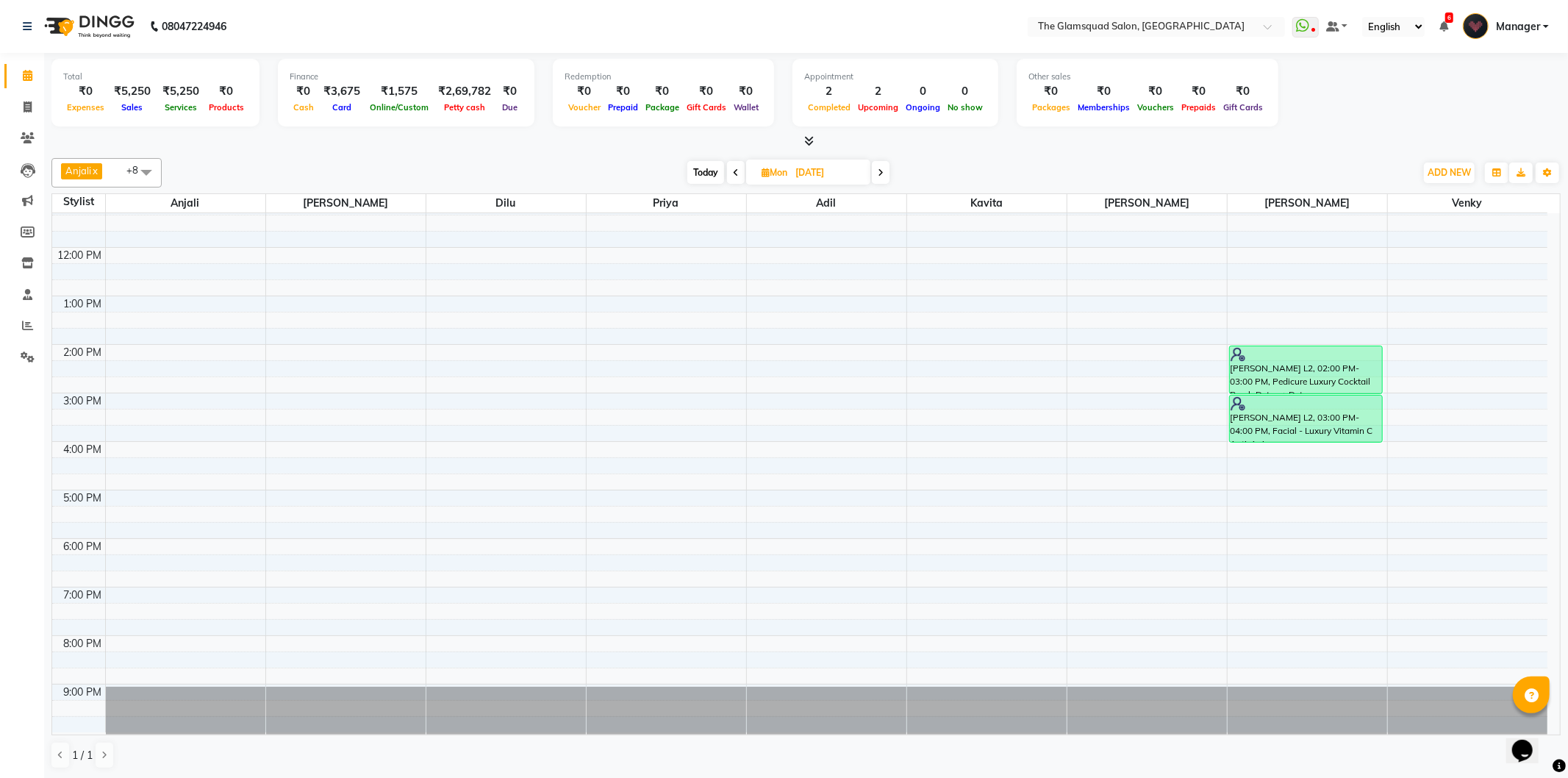
click at [733, 174] on icon at bounding box center [736, 173] width 6 height 9
type input "05-10-2025"
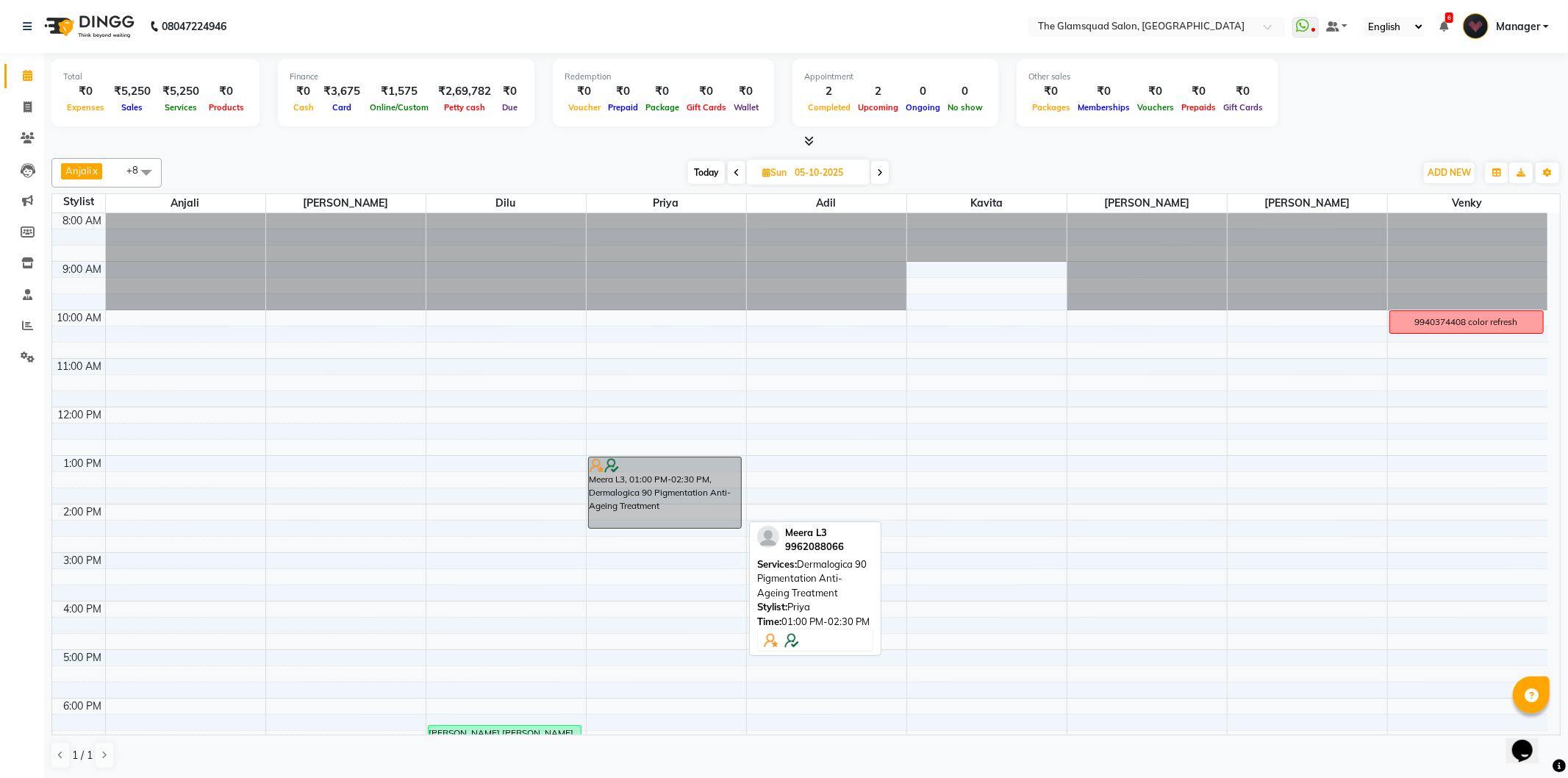
click at [716, 506] on div "Meera L3, 01:00 PM-02:30 PM, Dermalogica 90 Pigmentation Anti-Ageing Treatment" at bounding box center [666, 493] width 153 height 71
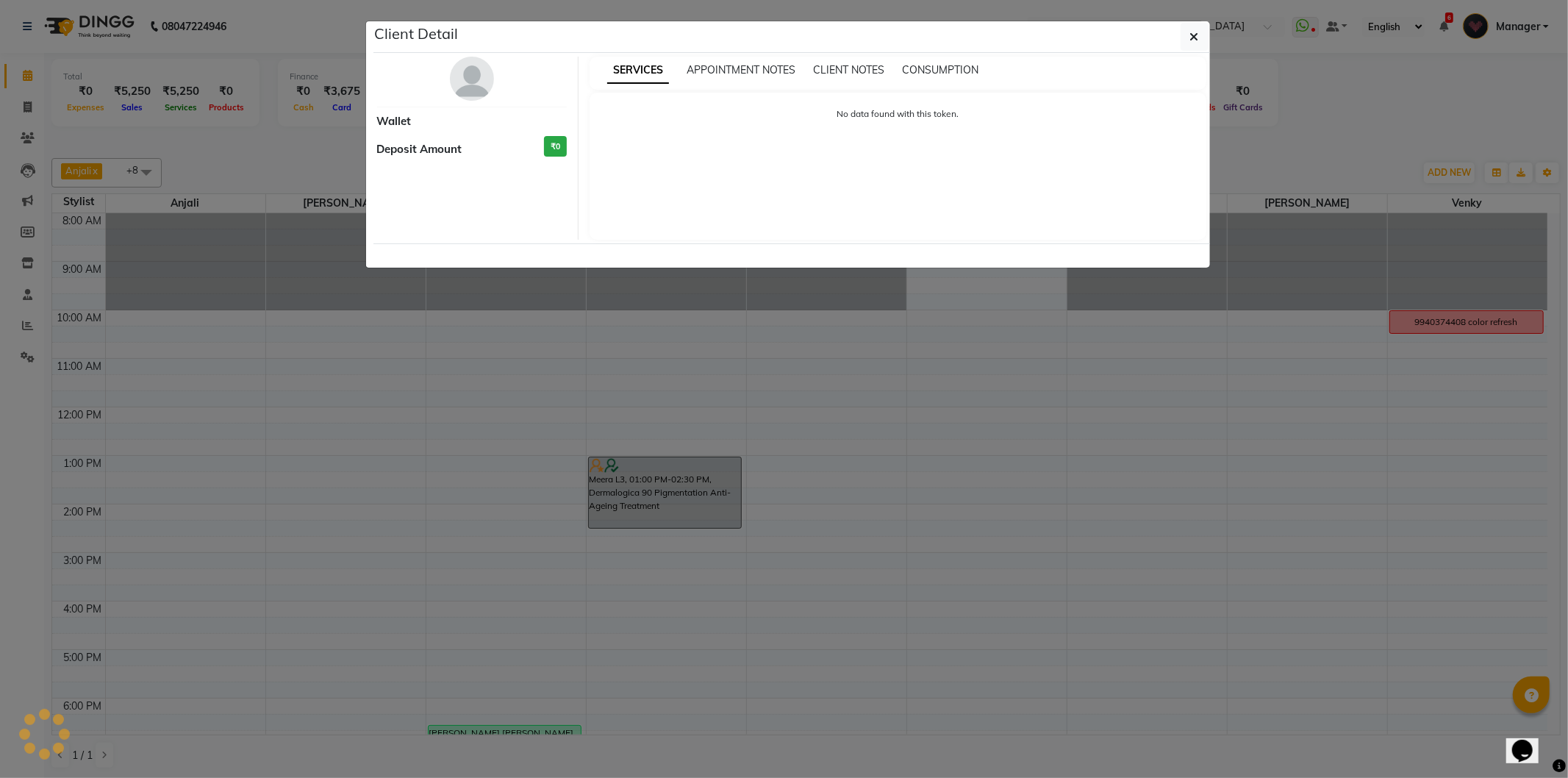
select select "7"
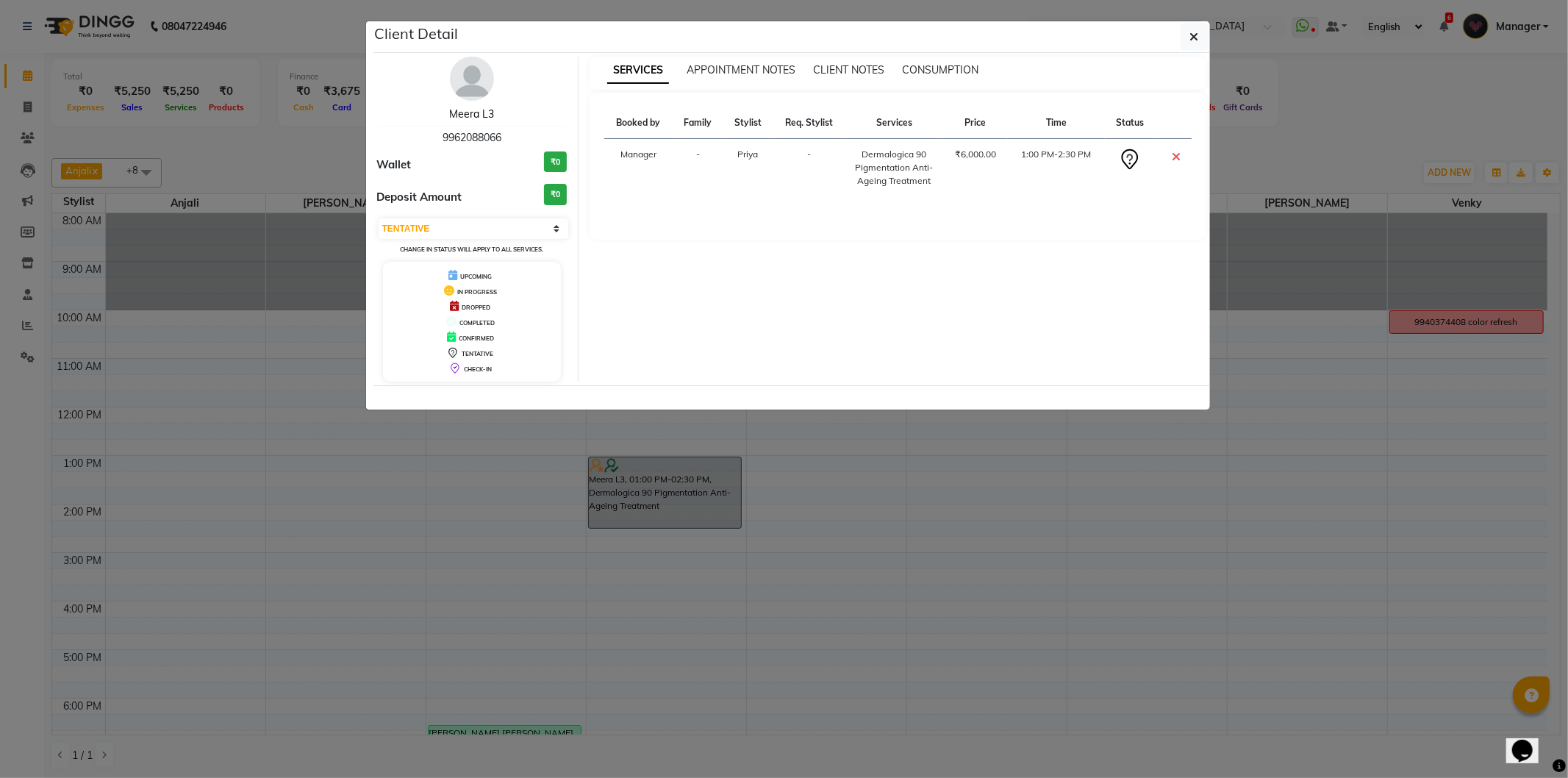
click at [482, 112] on link "Meera L3" at bounding box center [471, 114] width 45 height 13
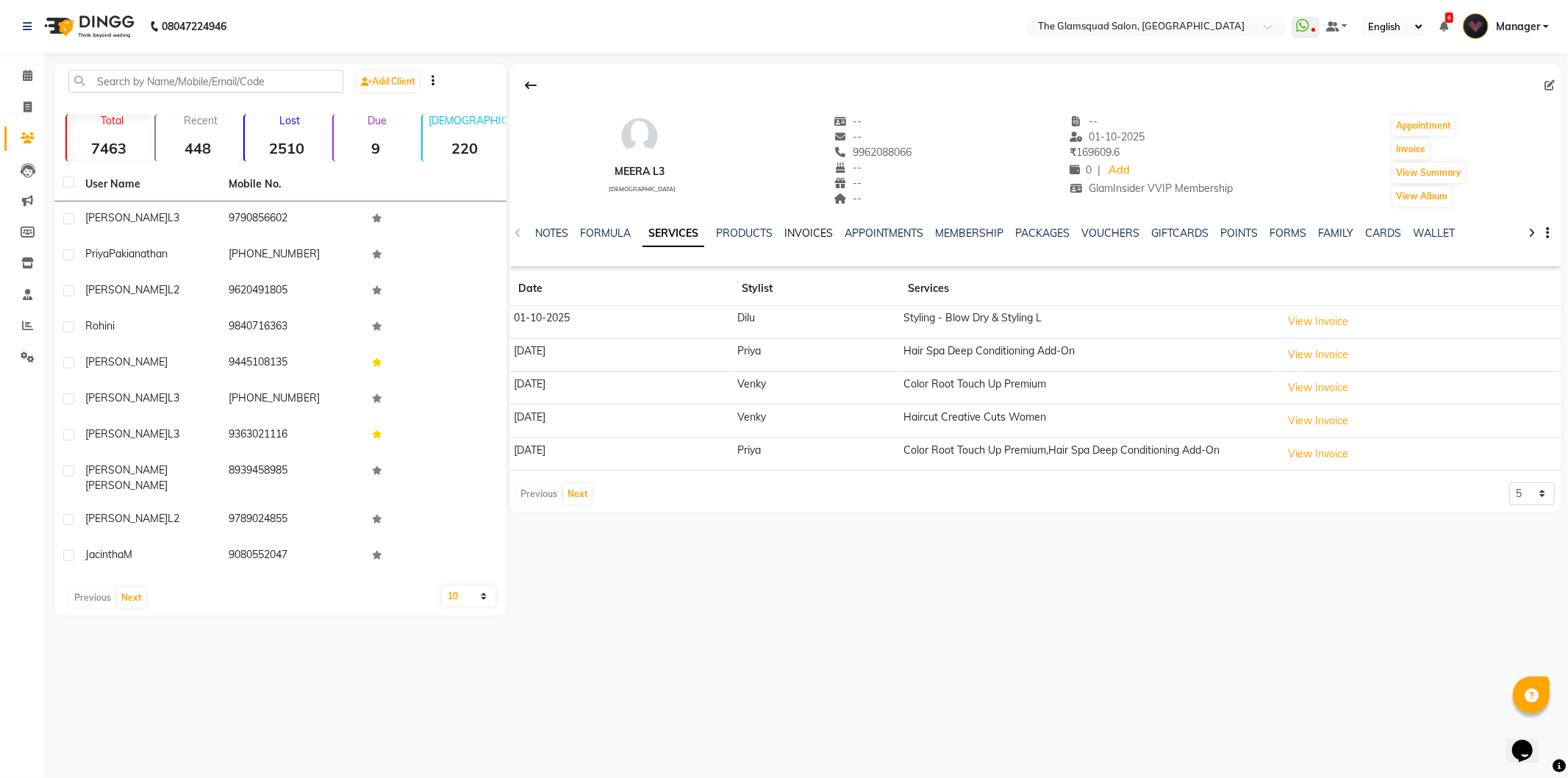
click at [819, 232] on link "INVOICES" at bounding box center [808, 233] width 48 height 13
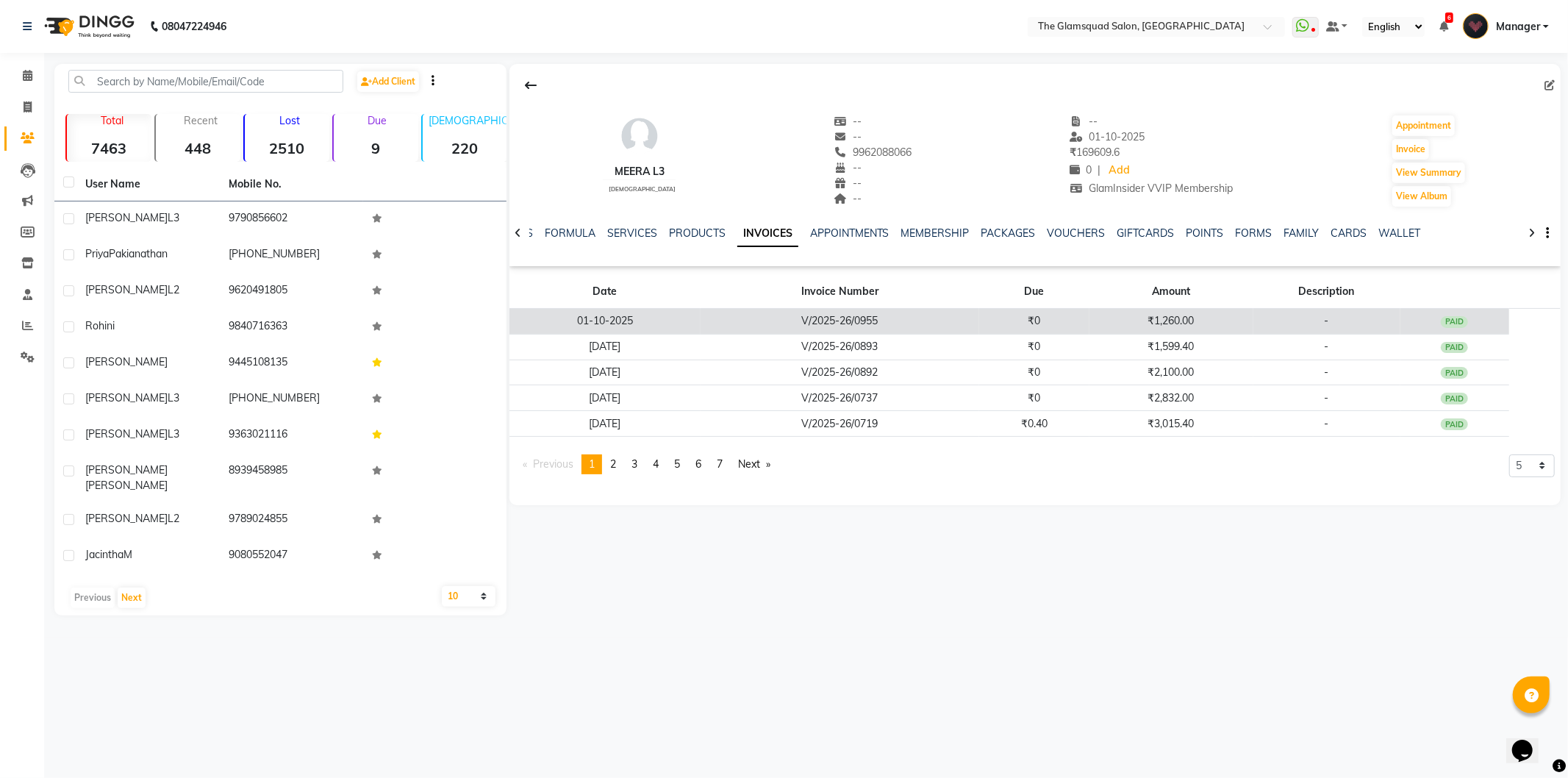
click at [1047, 324] on td "₹0" at bounding box center [1034, 322] width 110 height 26
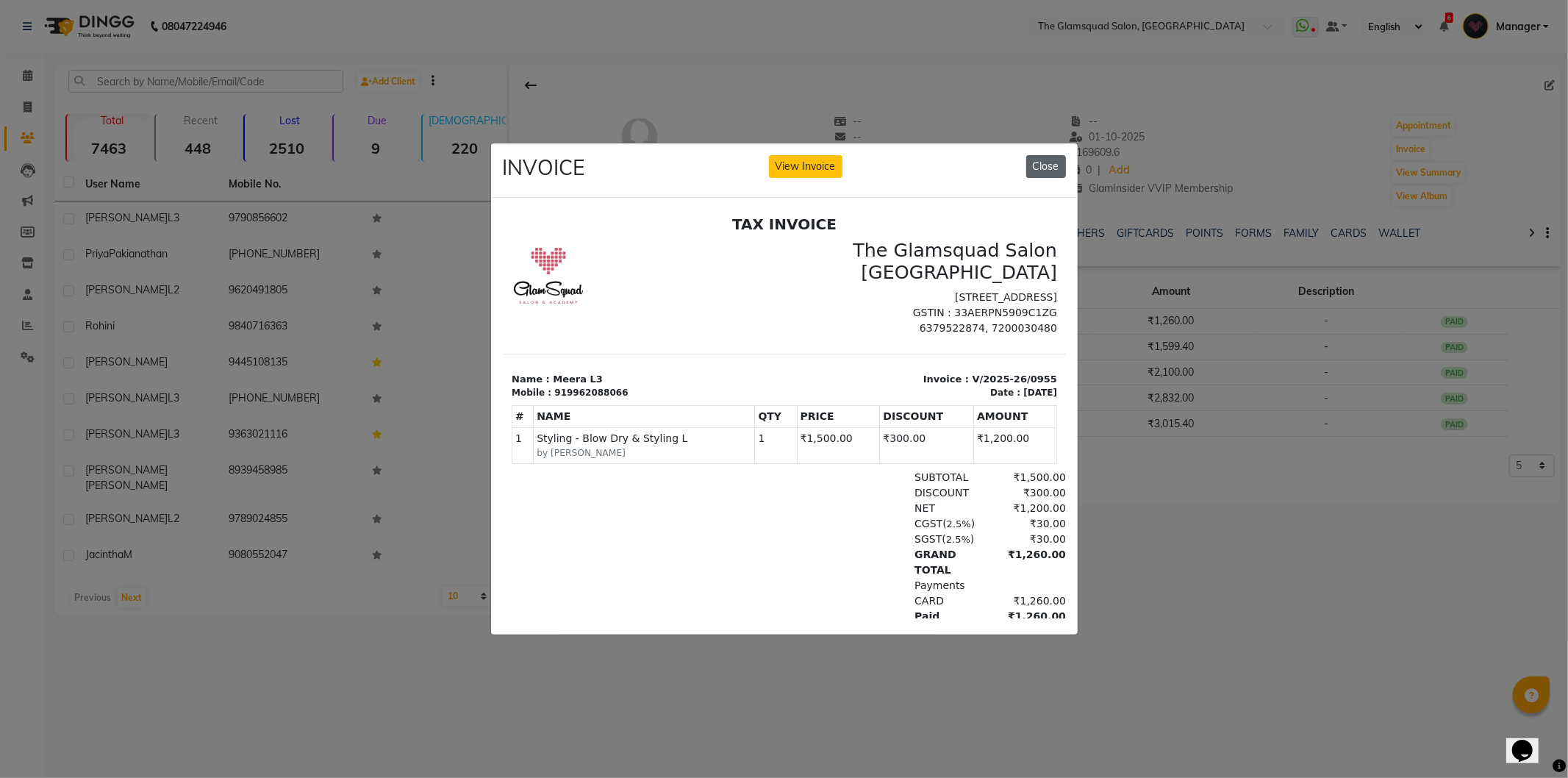
click at [1050, 164] on button "Close" at bounding box center [1046, 166] width 39 height 23
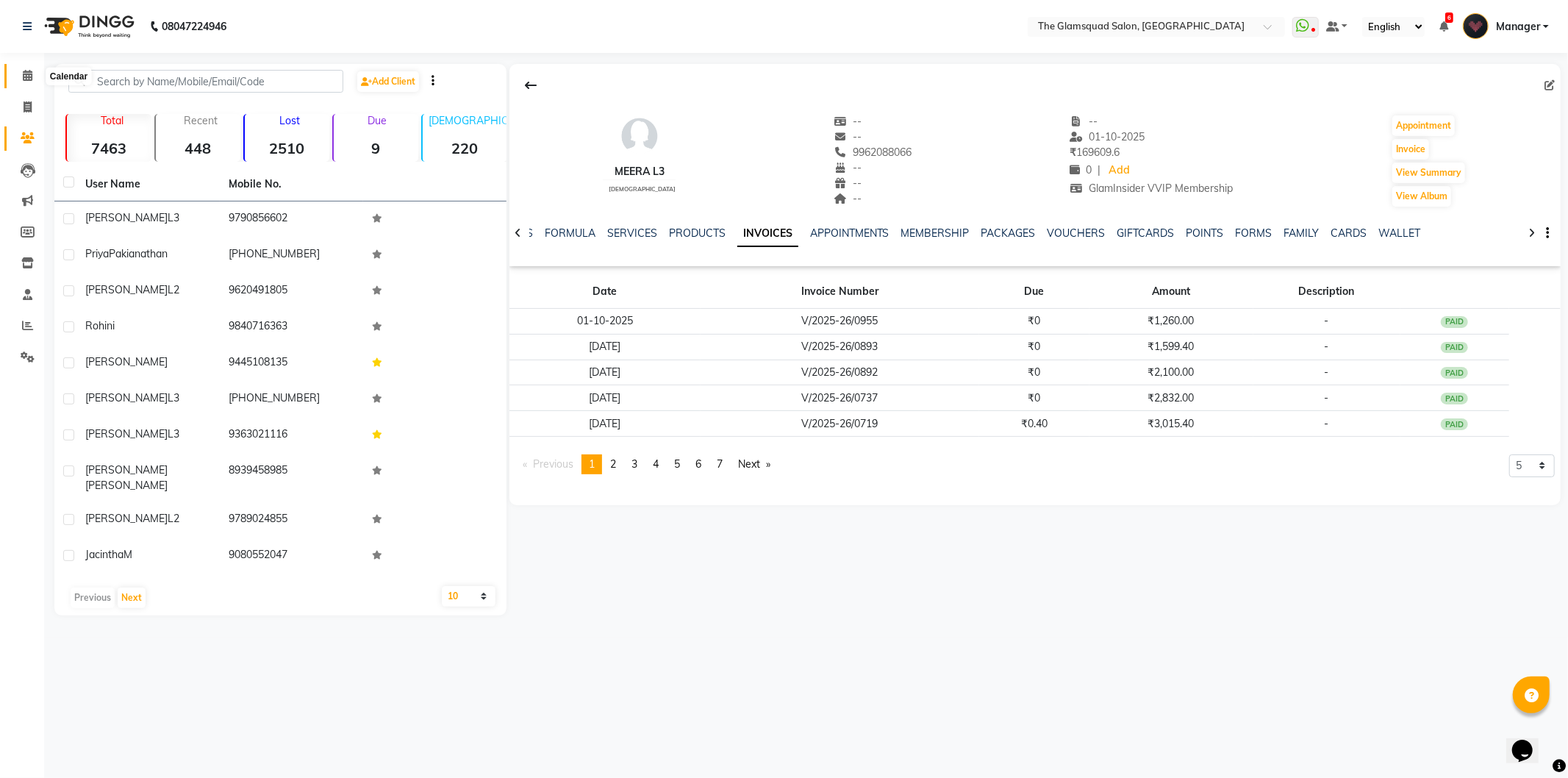
click at [35, 77] on span at bounding box center [27, 76] width 26 height 17
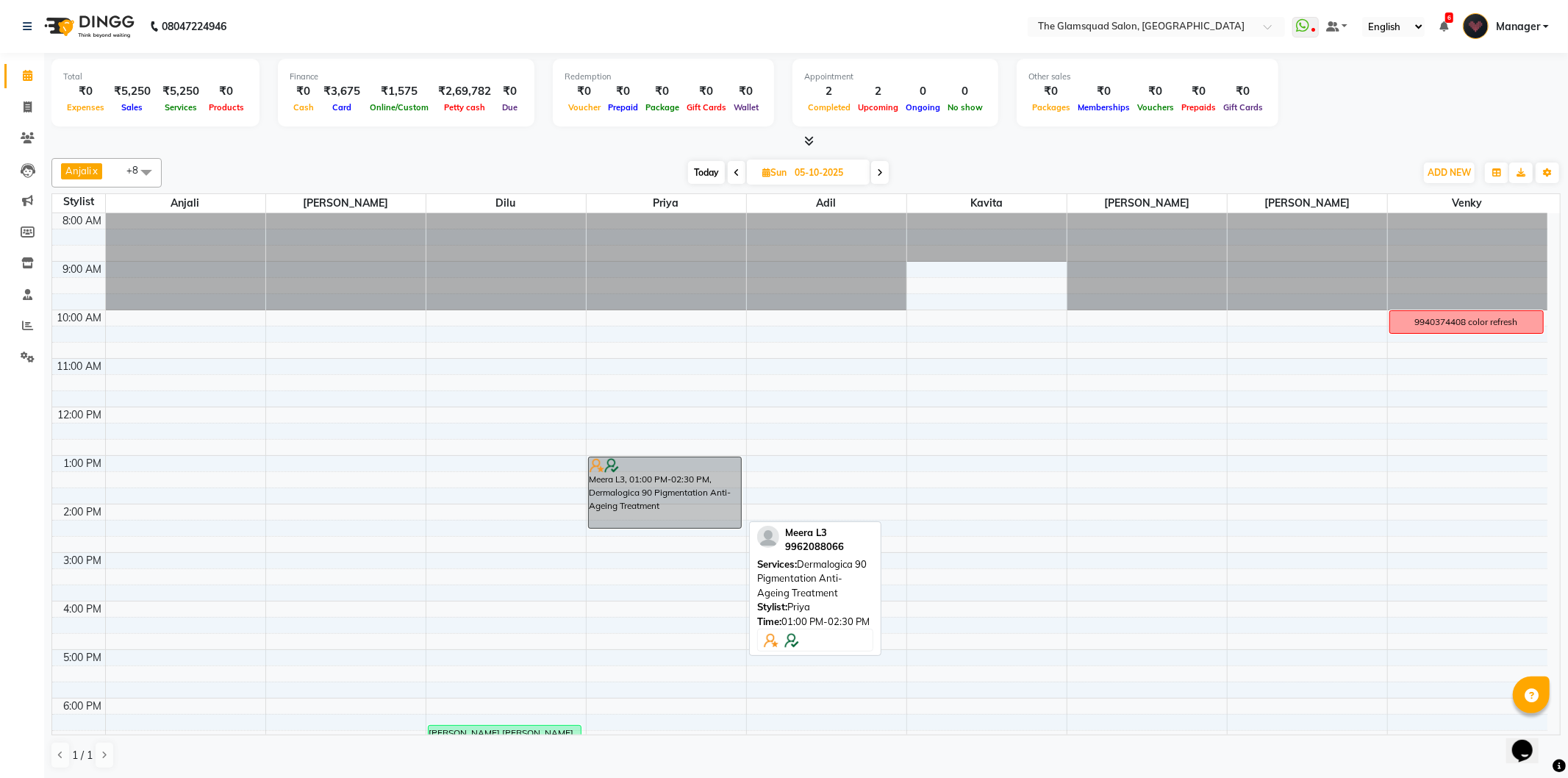
click at [696, 503] on div "Meera L3, 01:00 PM-02:30 PM, Dermalogica 90 Pigmentation Anti-Ageing Treatment" at bounding box center [666, 493] width 153 height 71
select select "7"
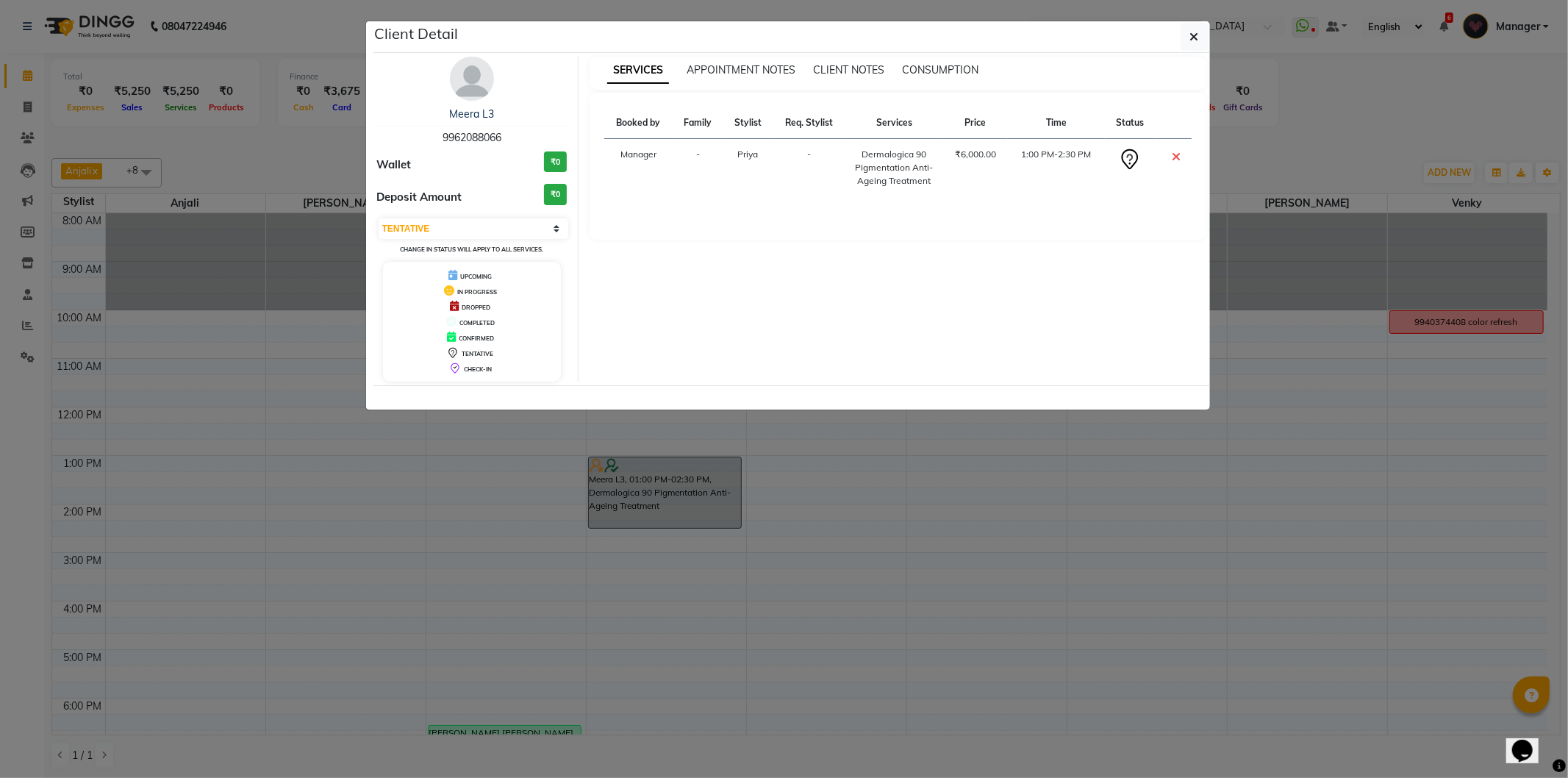
click at [474, 134] on span "9962088066" at bounding box center [471, 137] width 59 height 13
copy span "9962088066"
click at [1198, 43] on button "button" at bounding box center [1194, 36] width 28 height 28
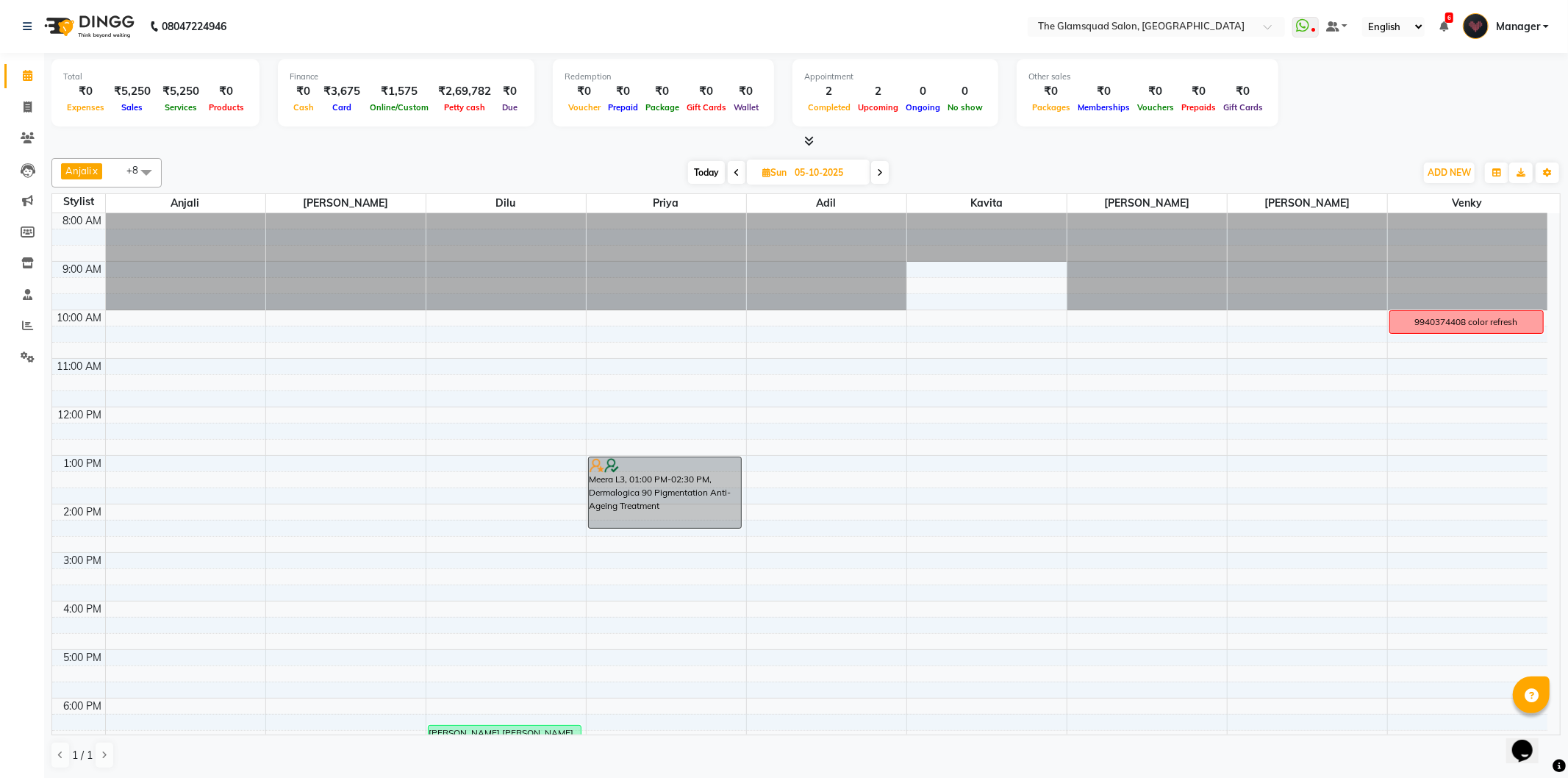
click at [699, 173] on span "Today" at bounding box center [707, 173] width 37 height 23
type input "04-10-2025"
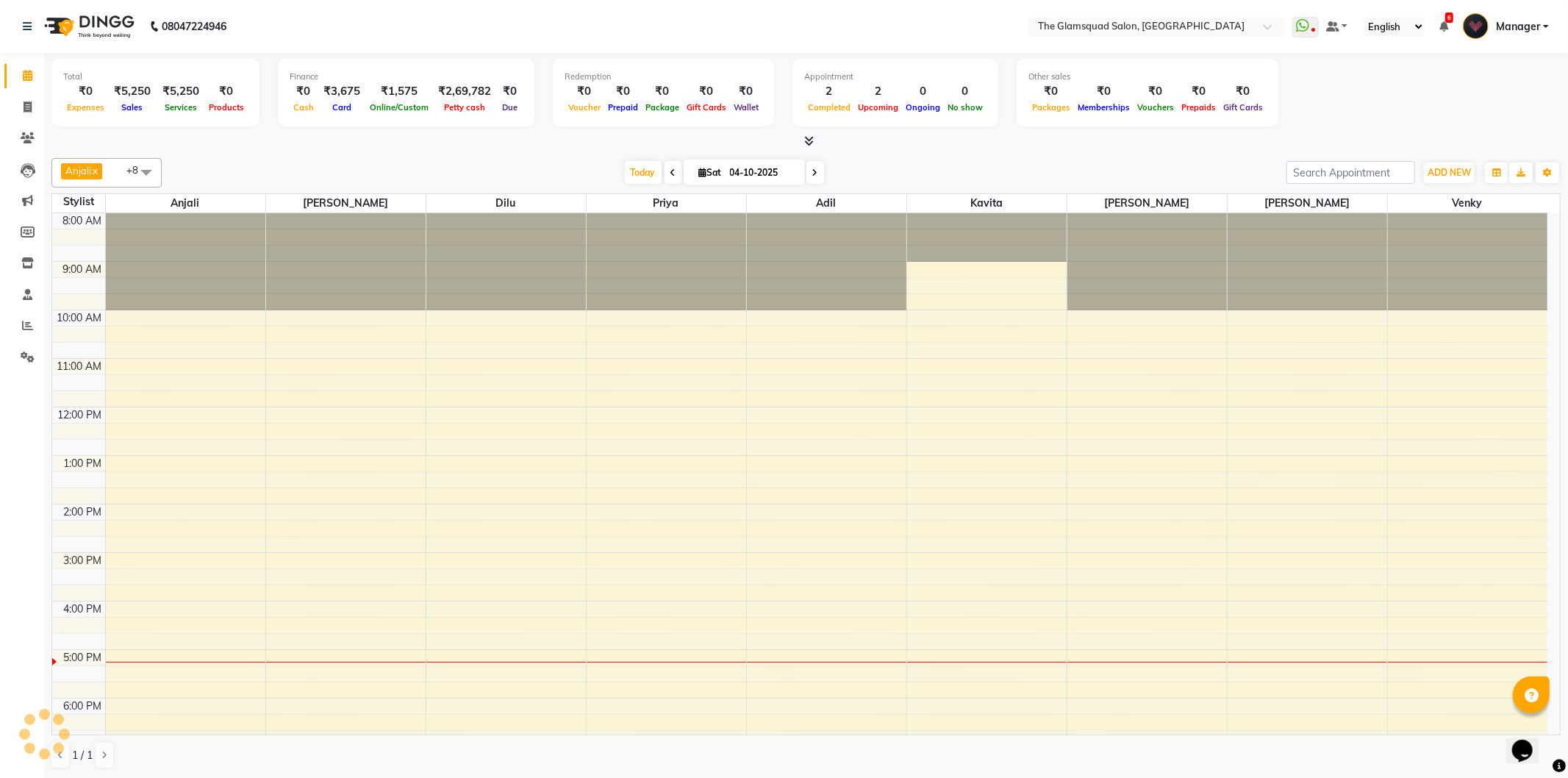
scroll to position [160, 0]
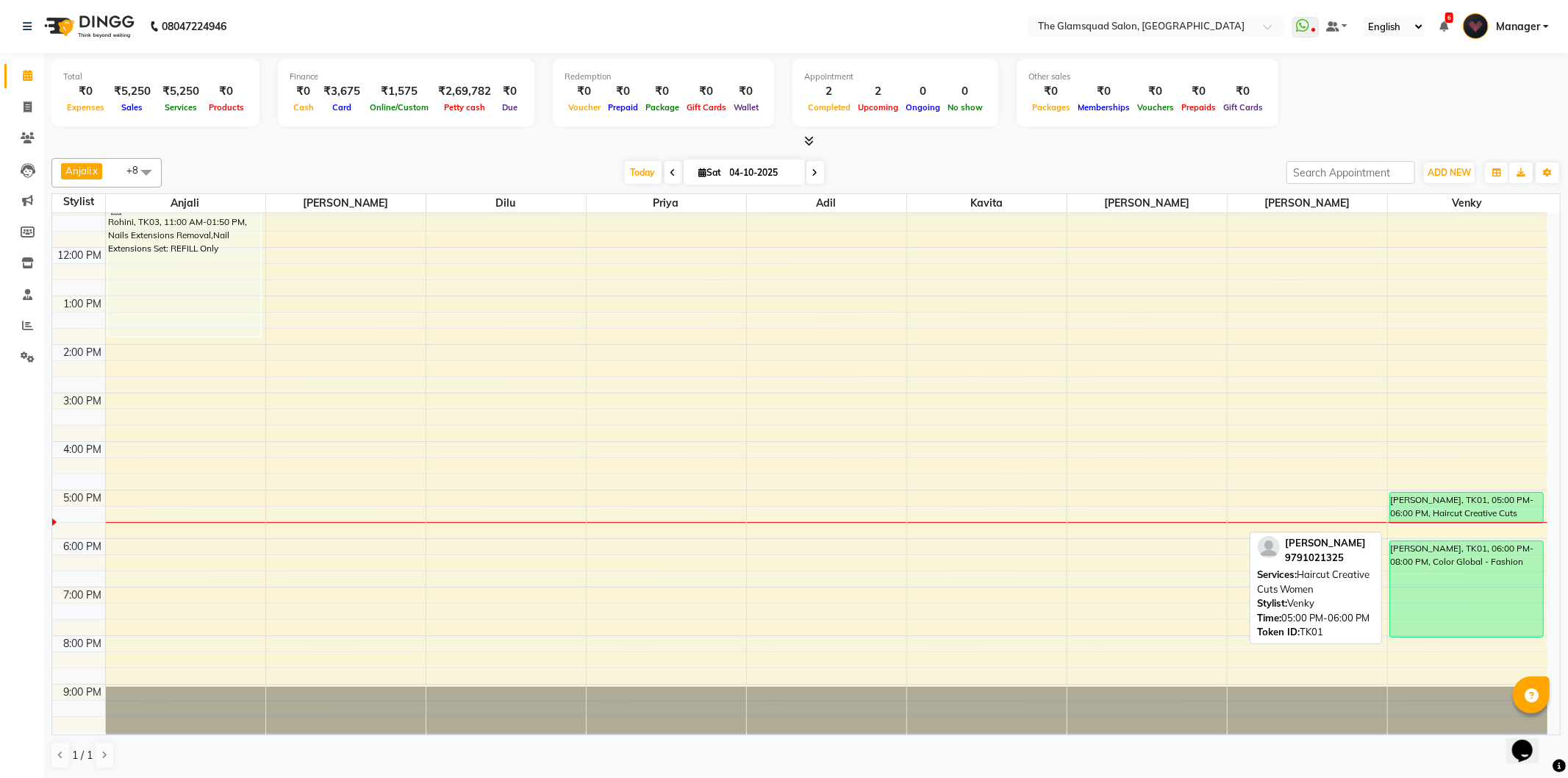
drag, startPoint x: 1479, startPoint y: 539, endPoint x: 1478, endPoint y: 521, distance: 18.0
click at [1478, 516] on div "Selvarani L3, TK04, 09:50 AM-10:40 AM, Hair Spa Premium Head Massage Female 30m…" at bounding box center [1467, 393] width 160 height 679
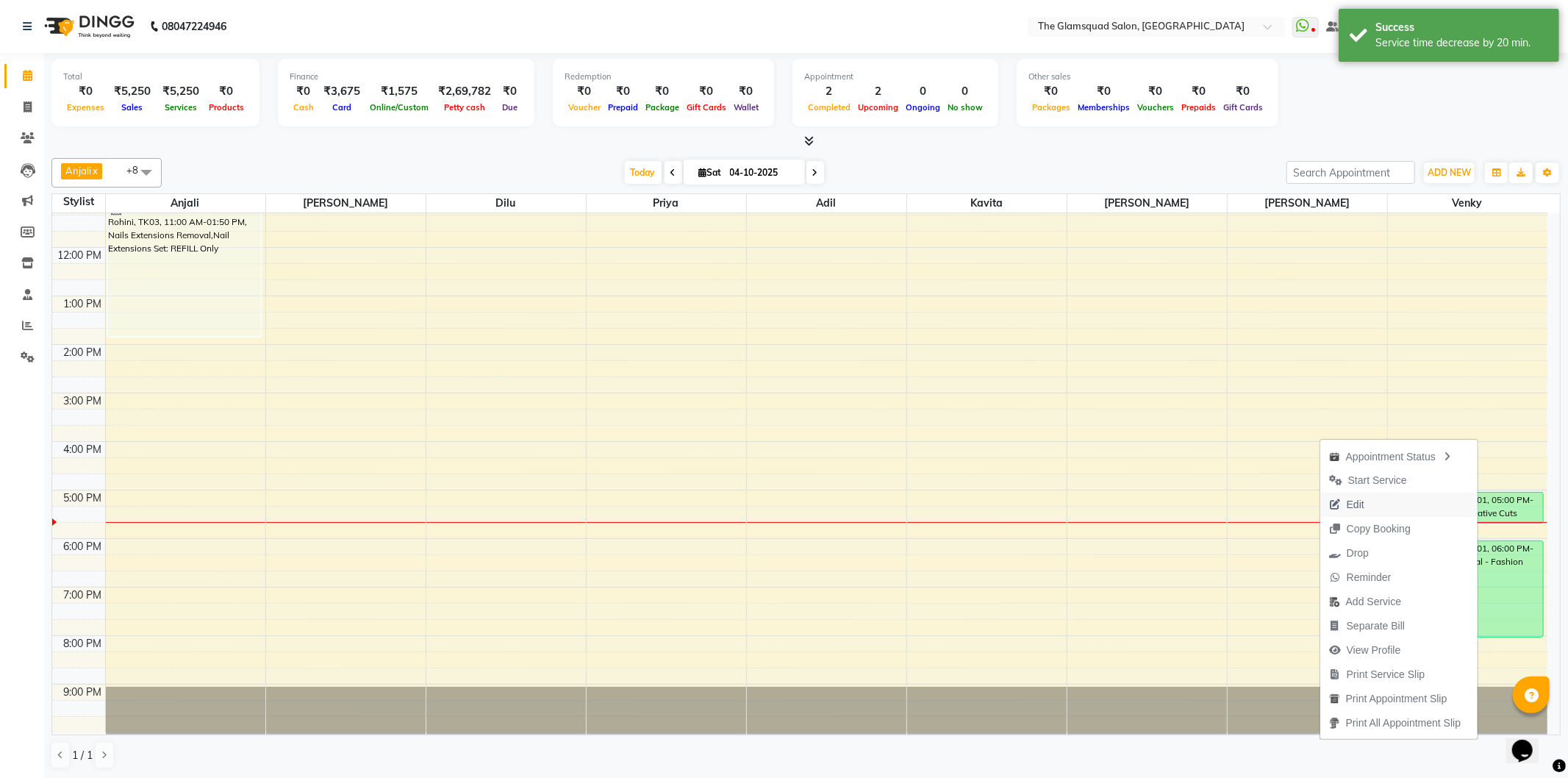
click at [1353, 510] on span "Edit" at bounding box center [1355, 505] width 18 height 15
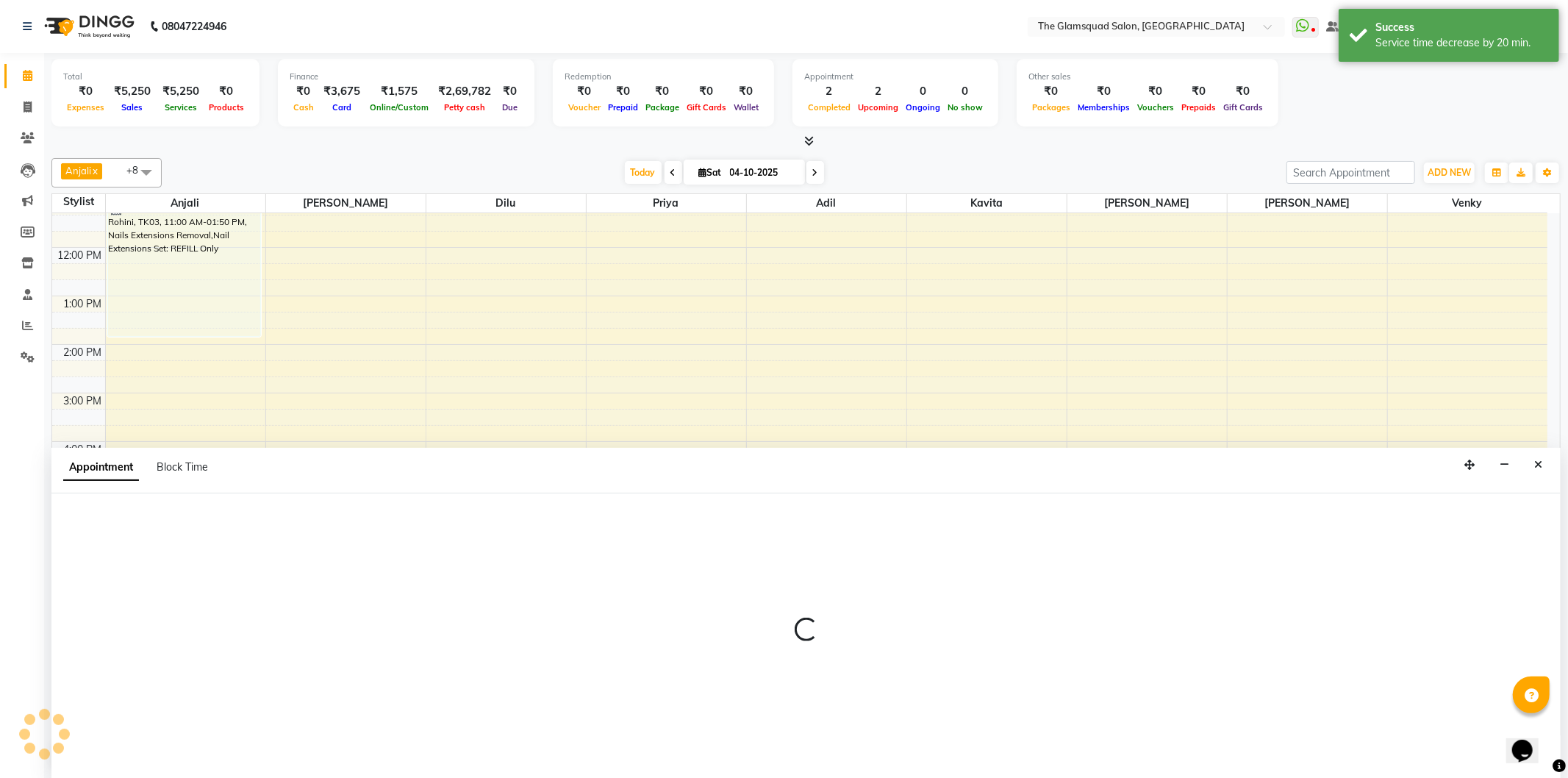
select select "1020"
select select "confirm booking"
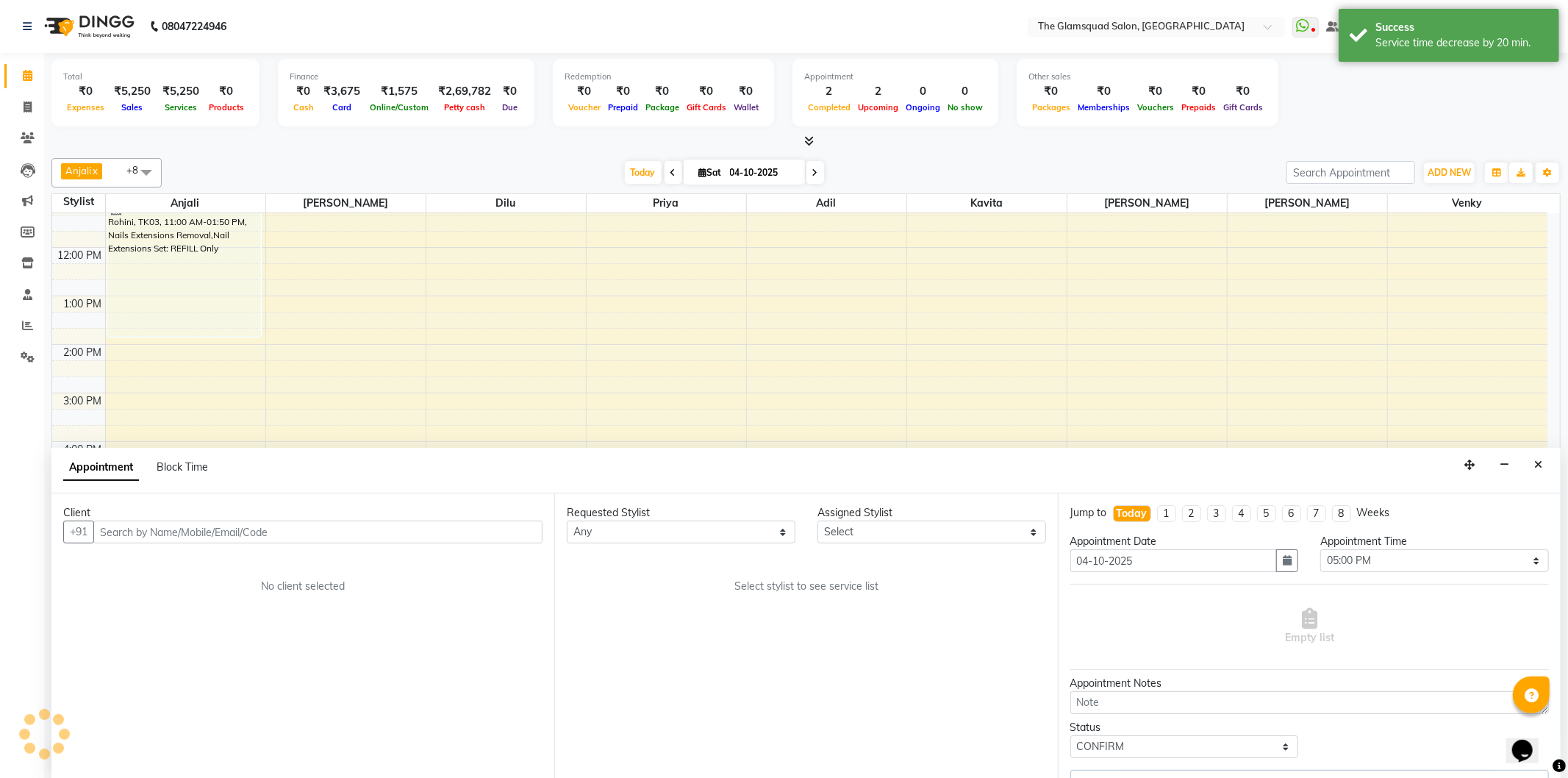
scroll to position [0, 0]
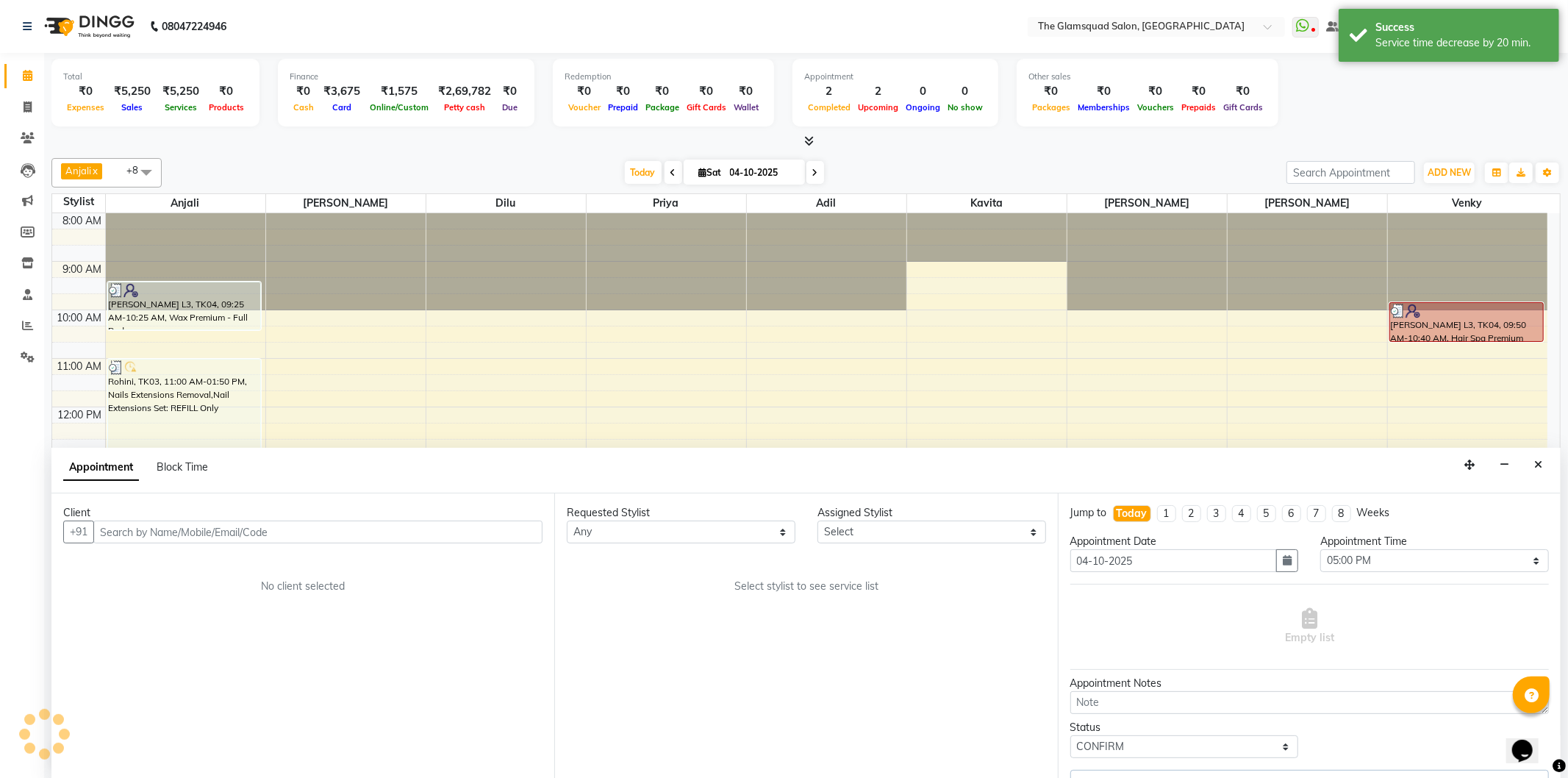
select select "89864"
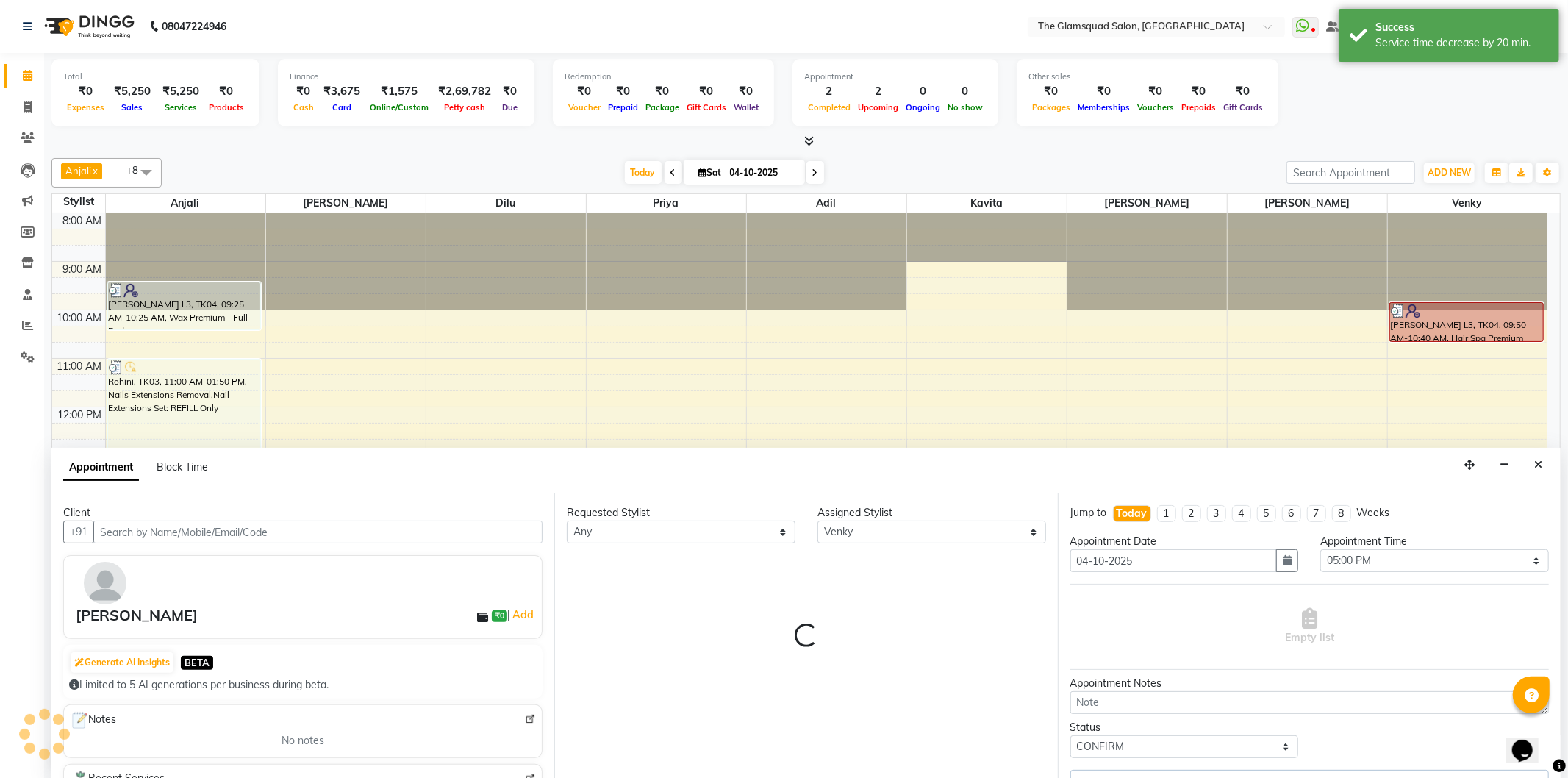
scroll to position [160, 0]
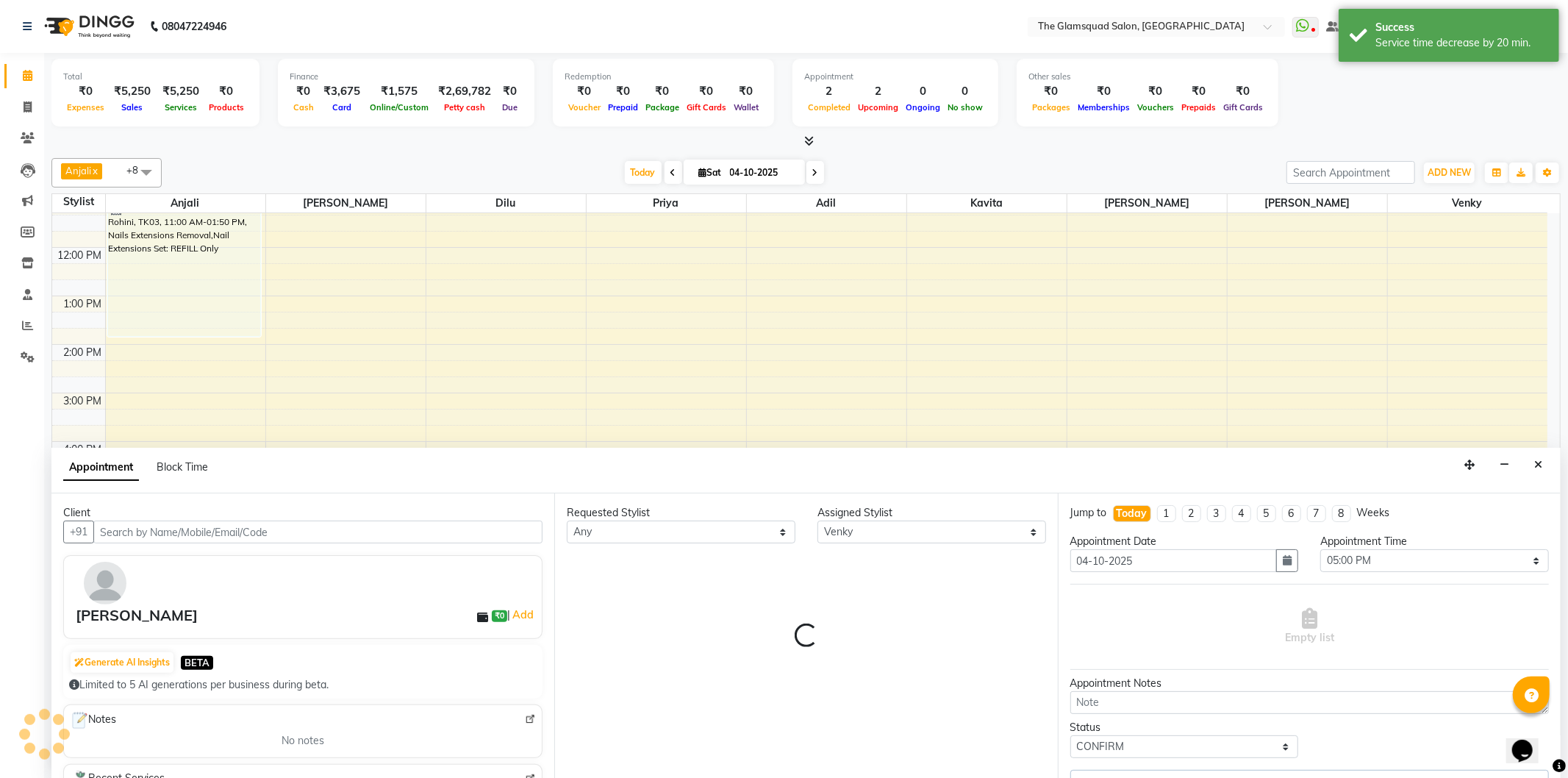
select select "2374"
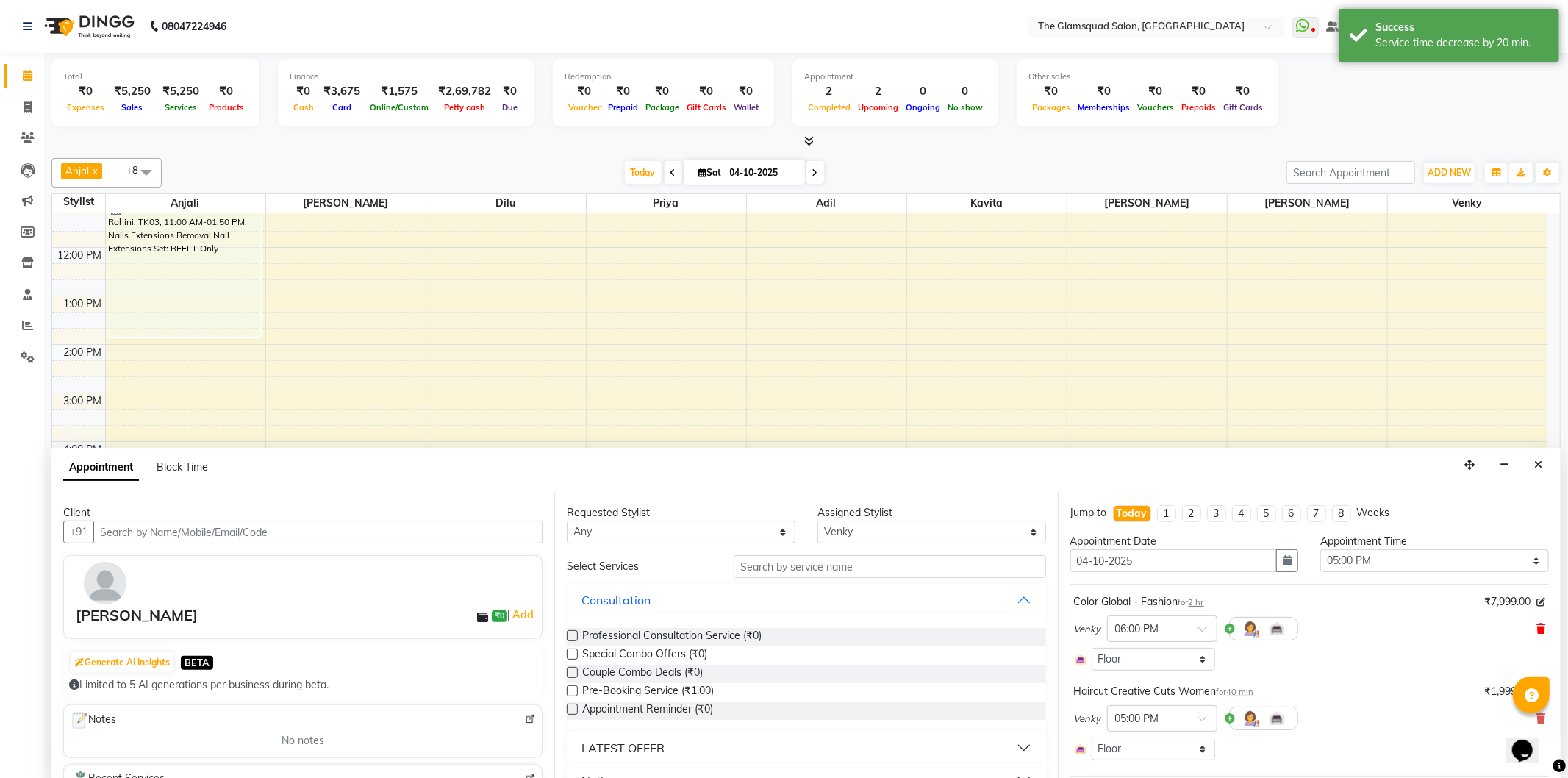
click at [1537, 629] on icon at bounding box center [1541, 629] width 9 height 10
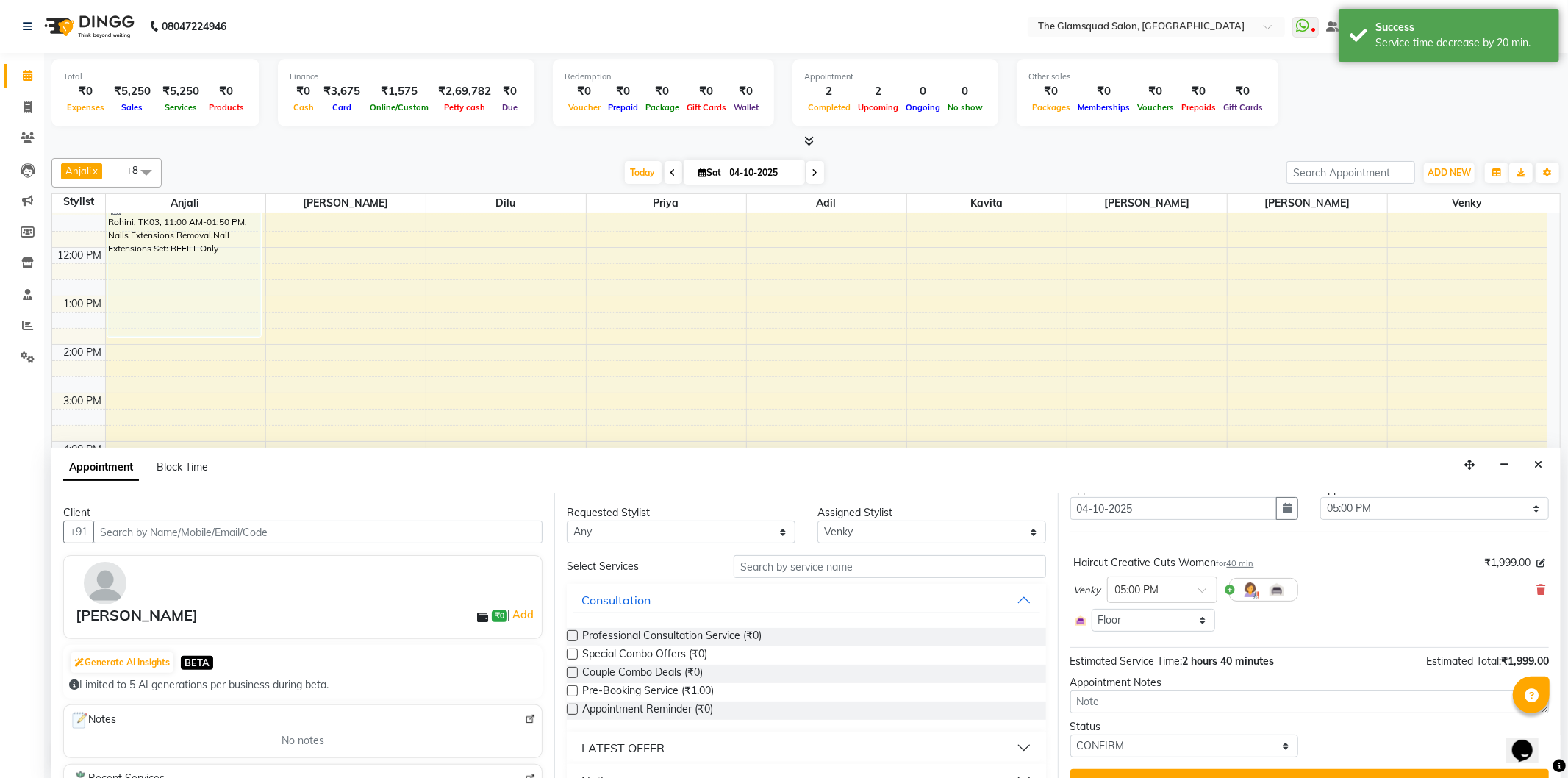
scroll to position [81, 0]
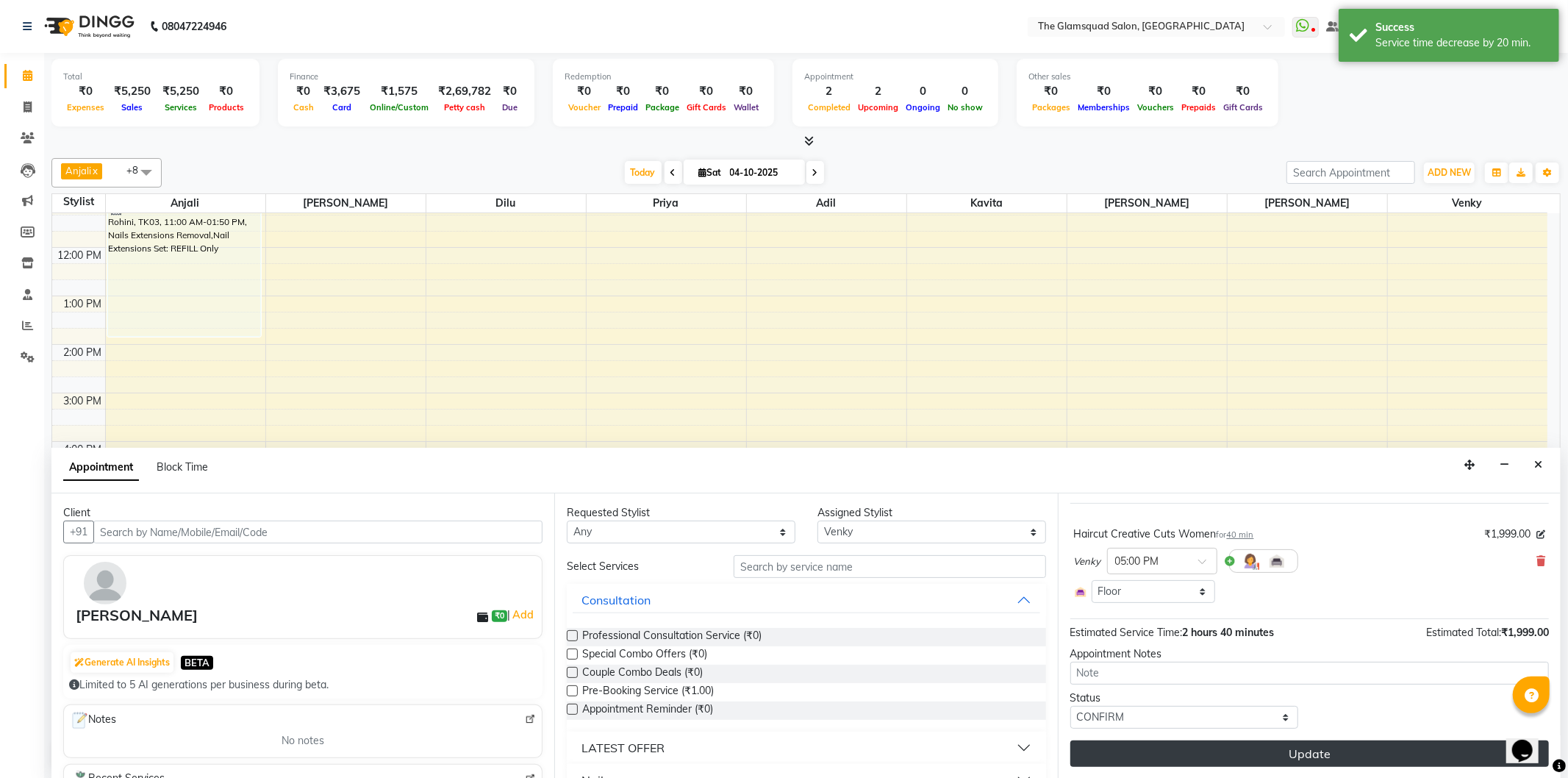
click at [1342, 758] on button "Update" at bounding box center [1309, 754] width 479 height 27
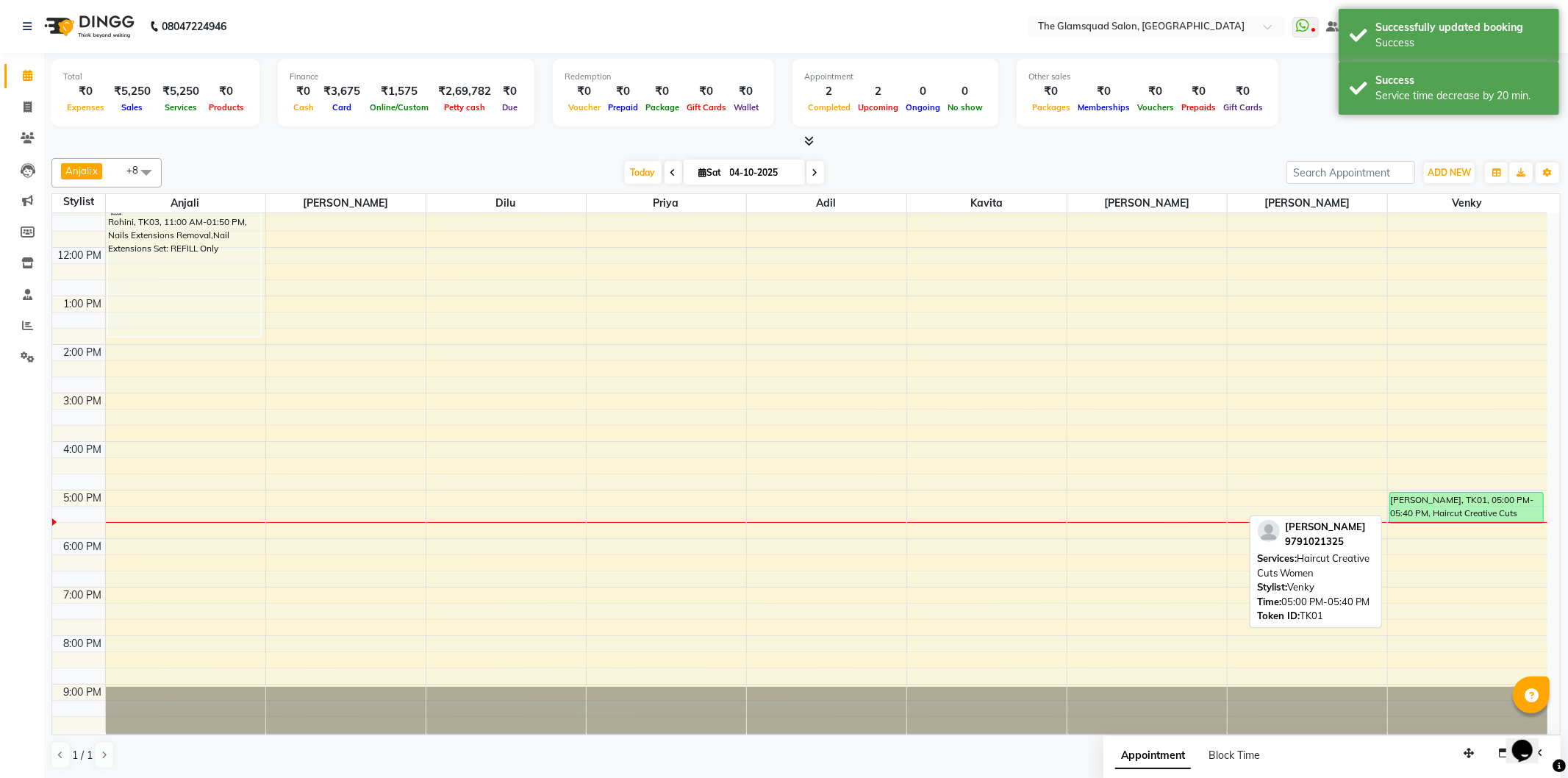
click at [1495, 505] on div "[PERSON_NAME], TK01, 05:00 PM-05:40 PM, Haircut Creative Cuts Women" at bounding box center [1466, 507] width 153 height 30
select select "6"
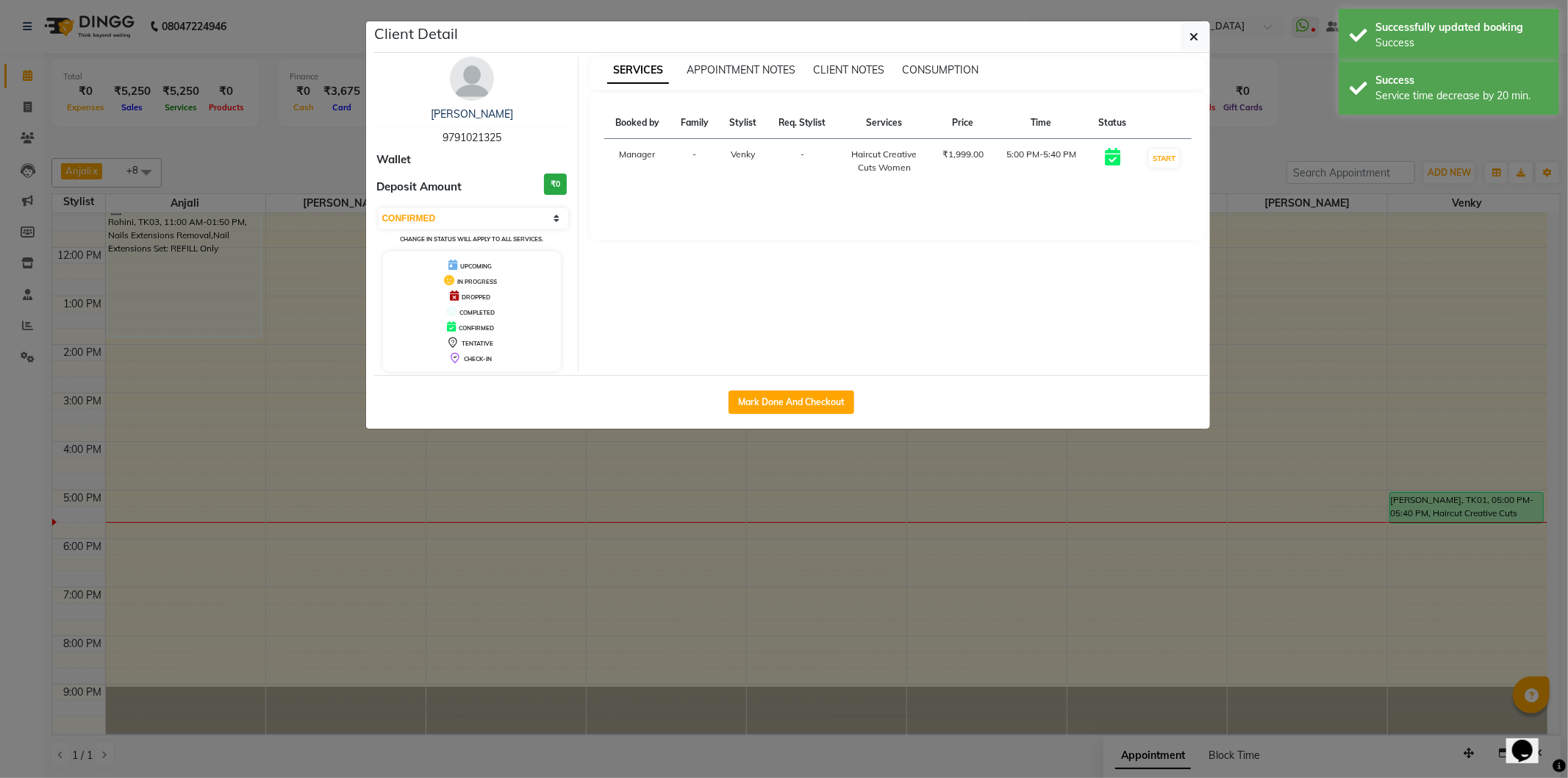
click at [482, 129] on div "Narmadha 9791021325" at bounding box center [472, 126] width 190 height 39
copy span "9791021325"
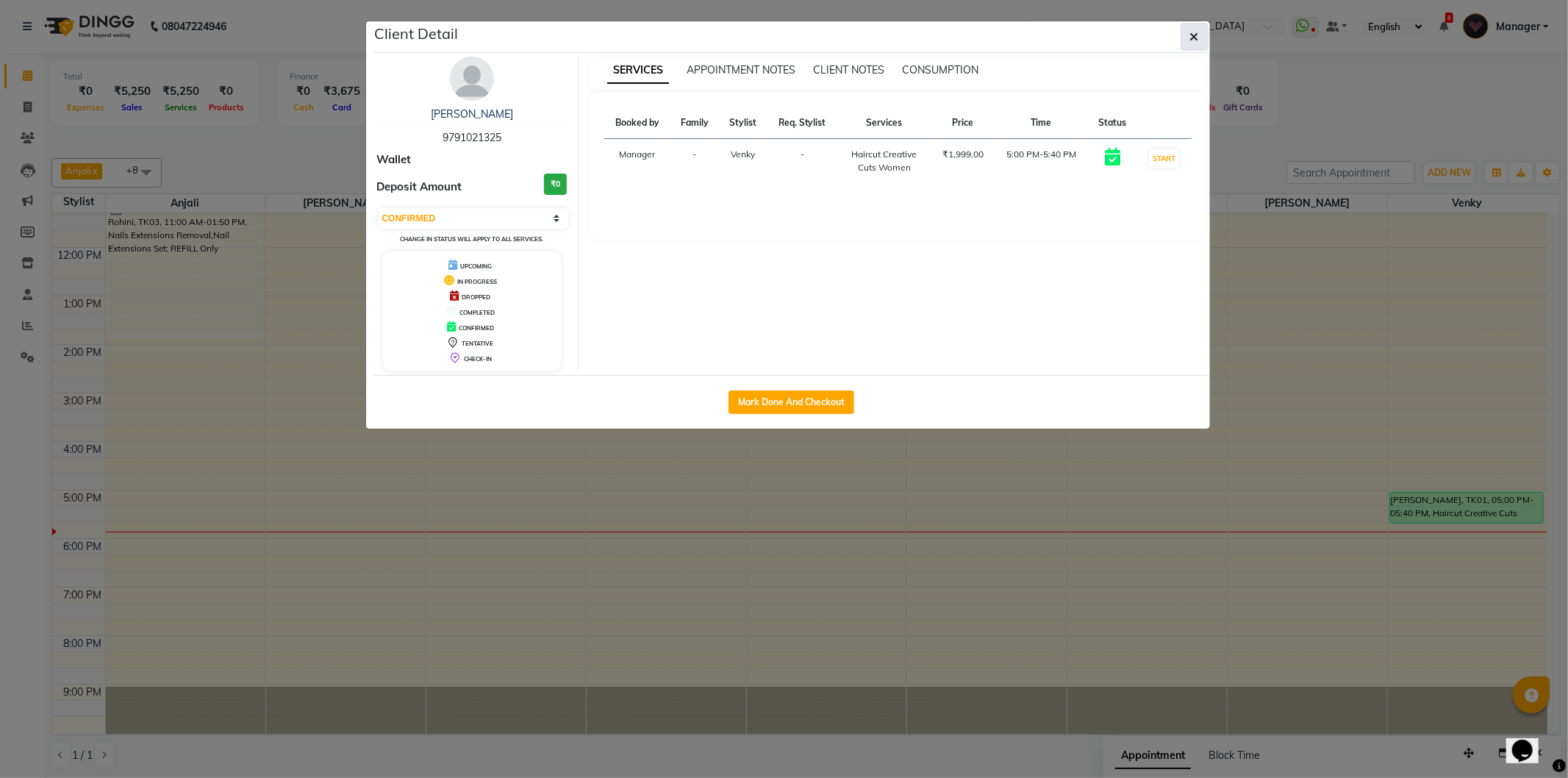
click at [1196, 34] on icon "button" at bounding box center [1194, 36] width 9 height 12
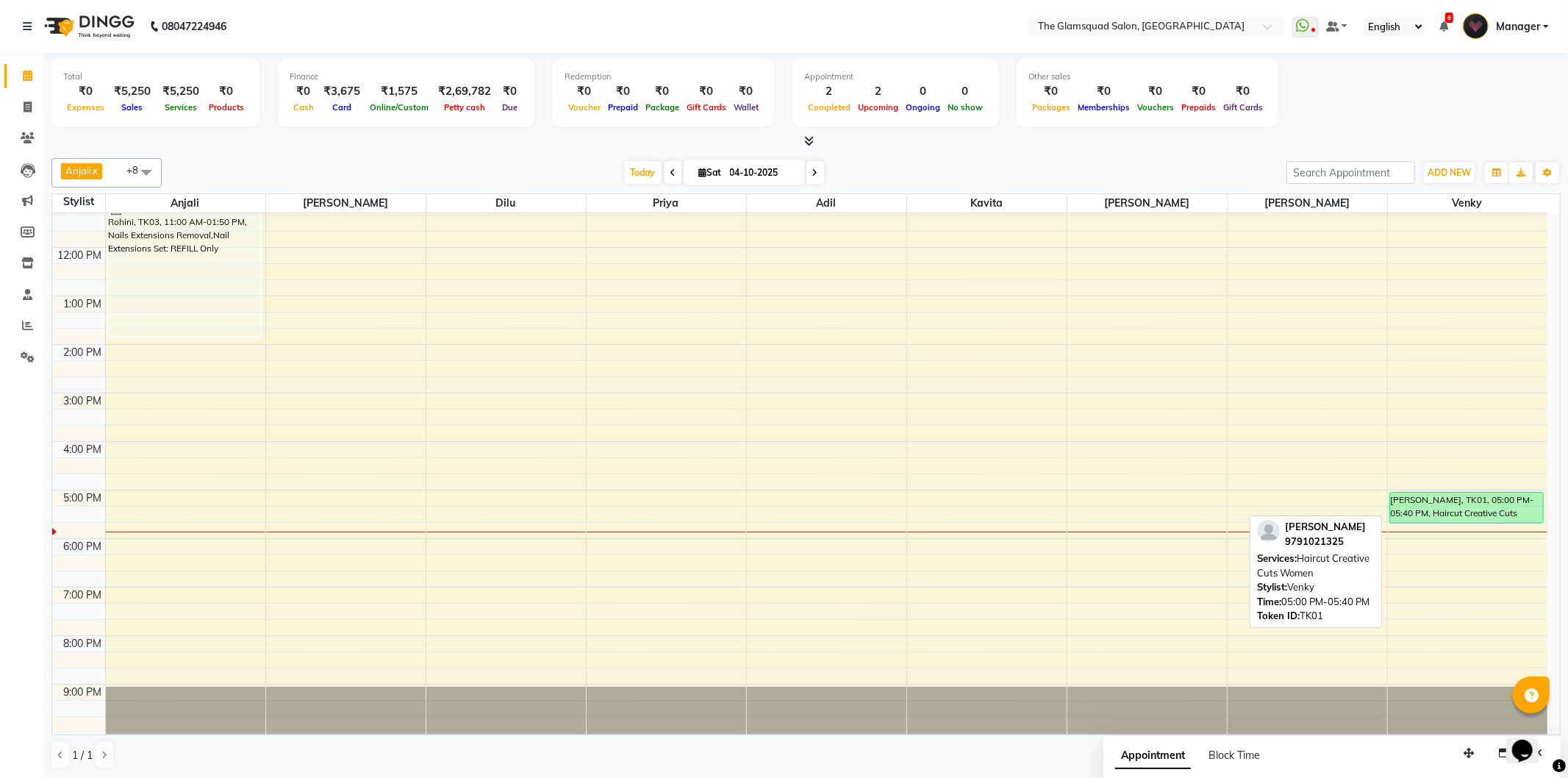
click at [1504, 510] on div "[PERSON_NAME], TK01, 05:00 PM-05:40 PM, Haircut Creative Cuts Women" at bounding box center [1466, 507] width 153 height 30
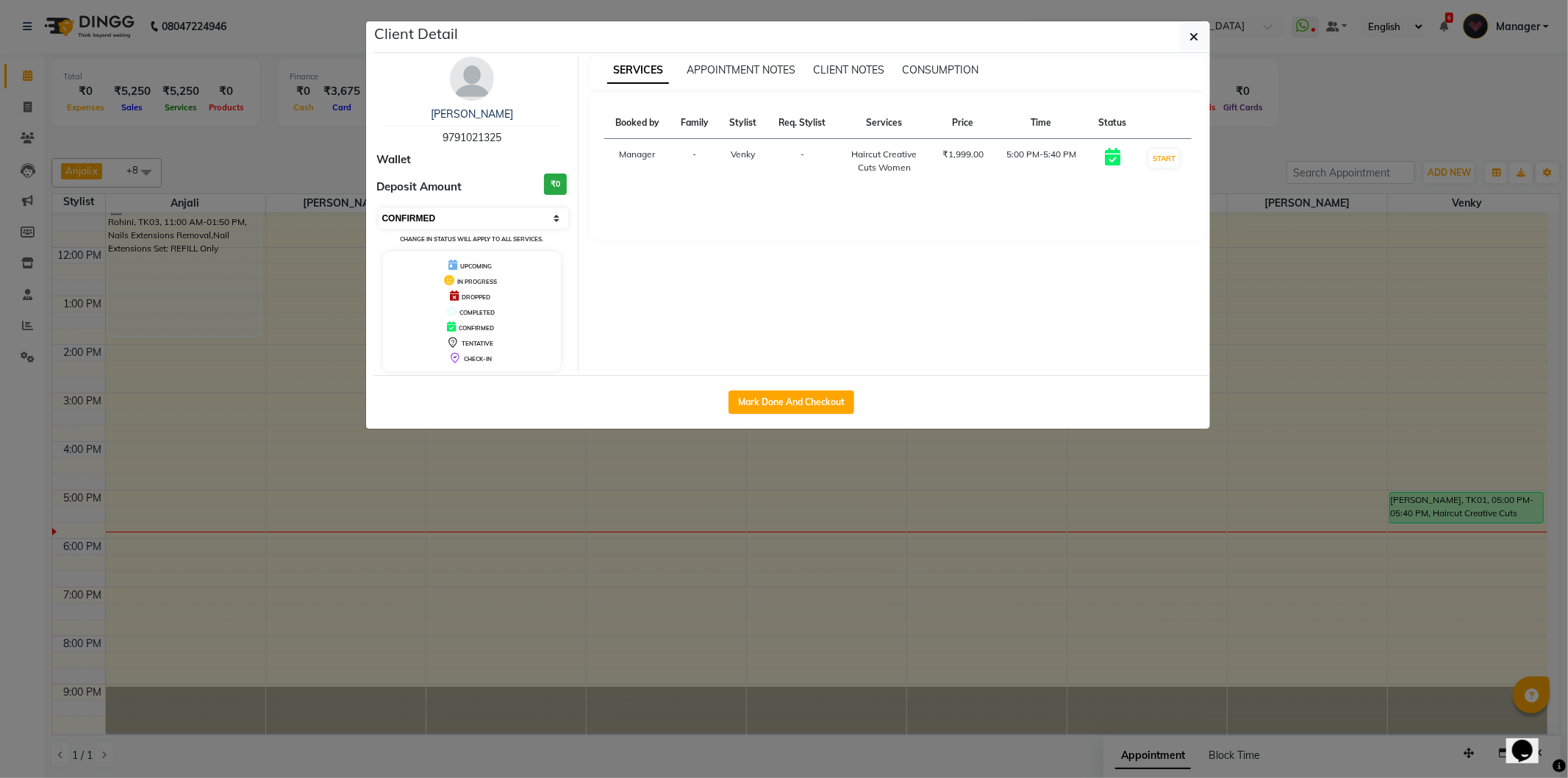
drag, startPoint x: 467, startPoint y: 215, endPoint x: 473, endPoint y: 227, distance: 13.4
click at [467, 215] on select "Select IN SERVICE CONFIRMED TENTATIVE CHECK IN MARK DONE DROPPED UPCOMING" at bounding box center [474, 218] width 190 height 21
select select "2"
click at [379, 208] on select "Select IN SERVICE CONFIRMED TENTATIVE CHECK IN MARK DONE DROPPED UPCOMING" at bounding box center [474, 218] width 190 height 21
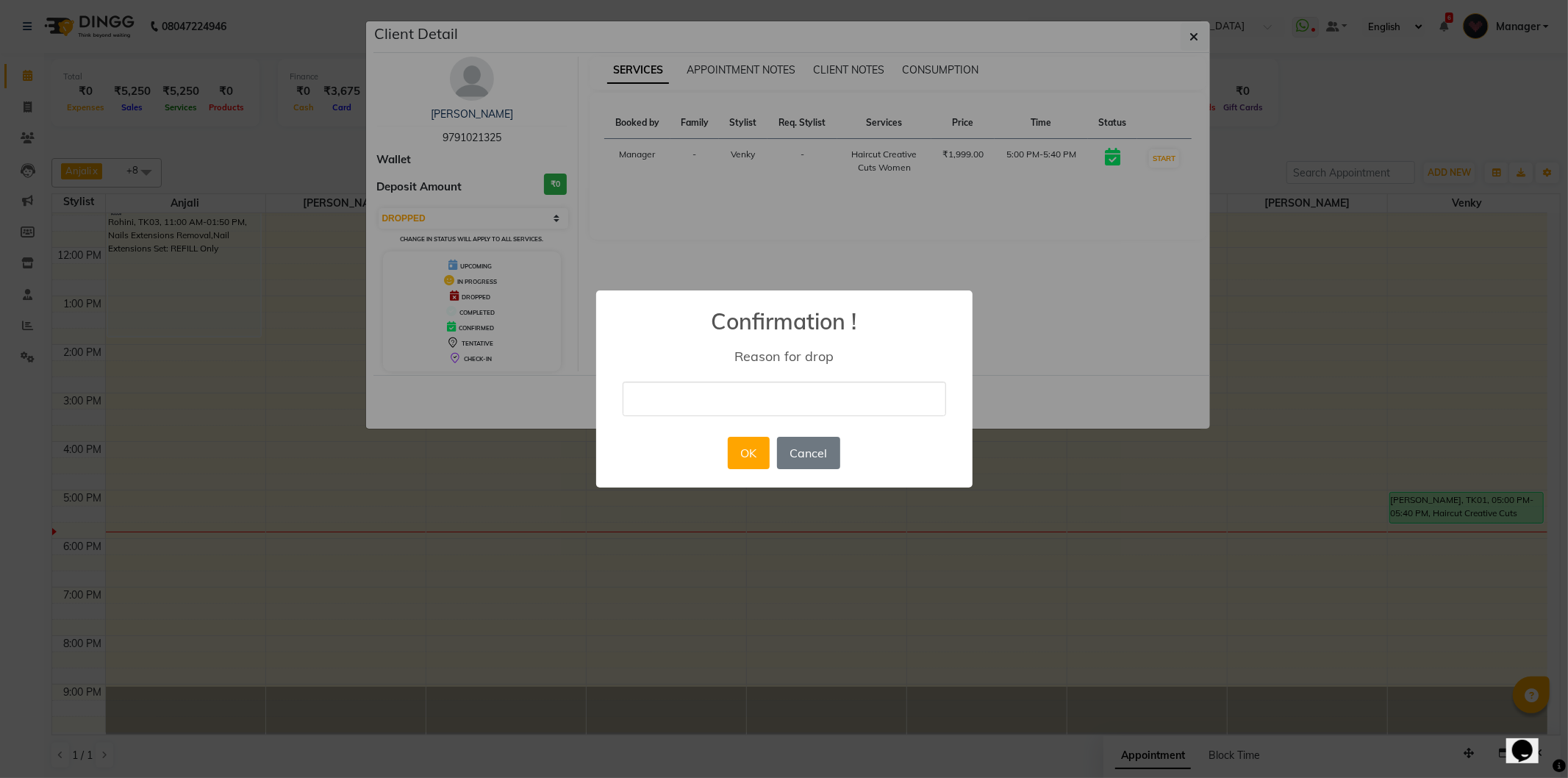
click at [750, 400] on input "text" at bounding box center [784, 398] width 323 height 35
type input "no show"
click at [760, 451] on button "OK" at bounding box center [749, 453] width 42 height 32
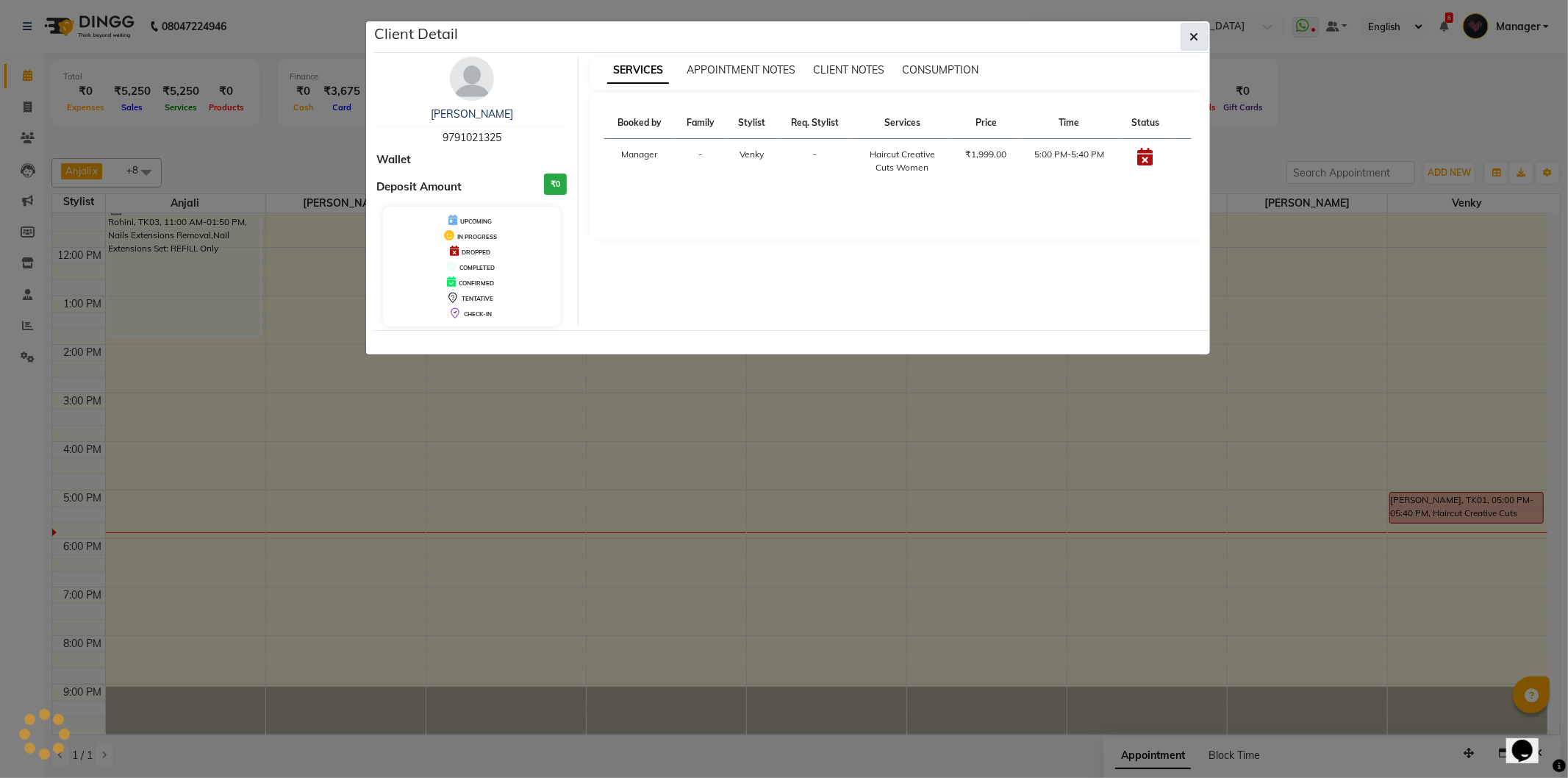
click at [1199, 33] on button "button" at bounding box center [1194, 36] width 28 height 28
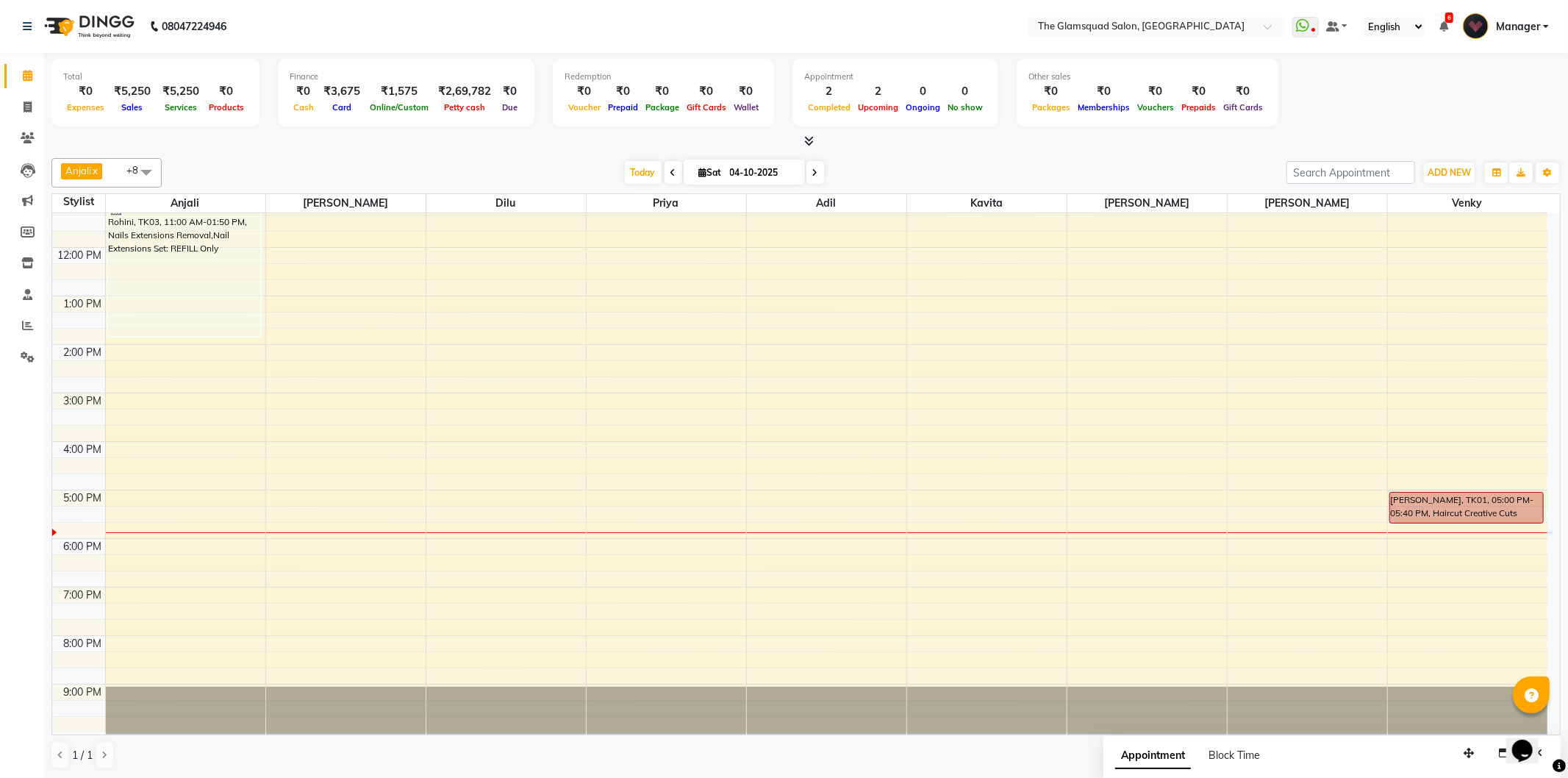
click at [1140, 169] on div "Today Sat 04-10-2025" at bounding box center [724, 173] width 1110 height 22
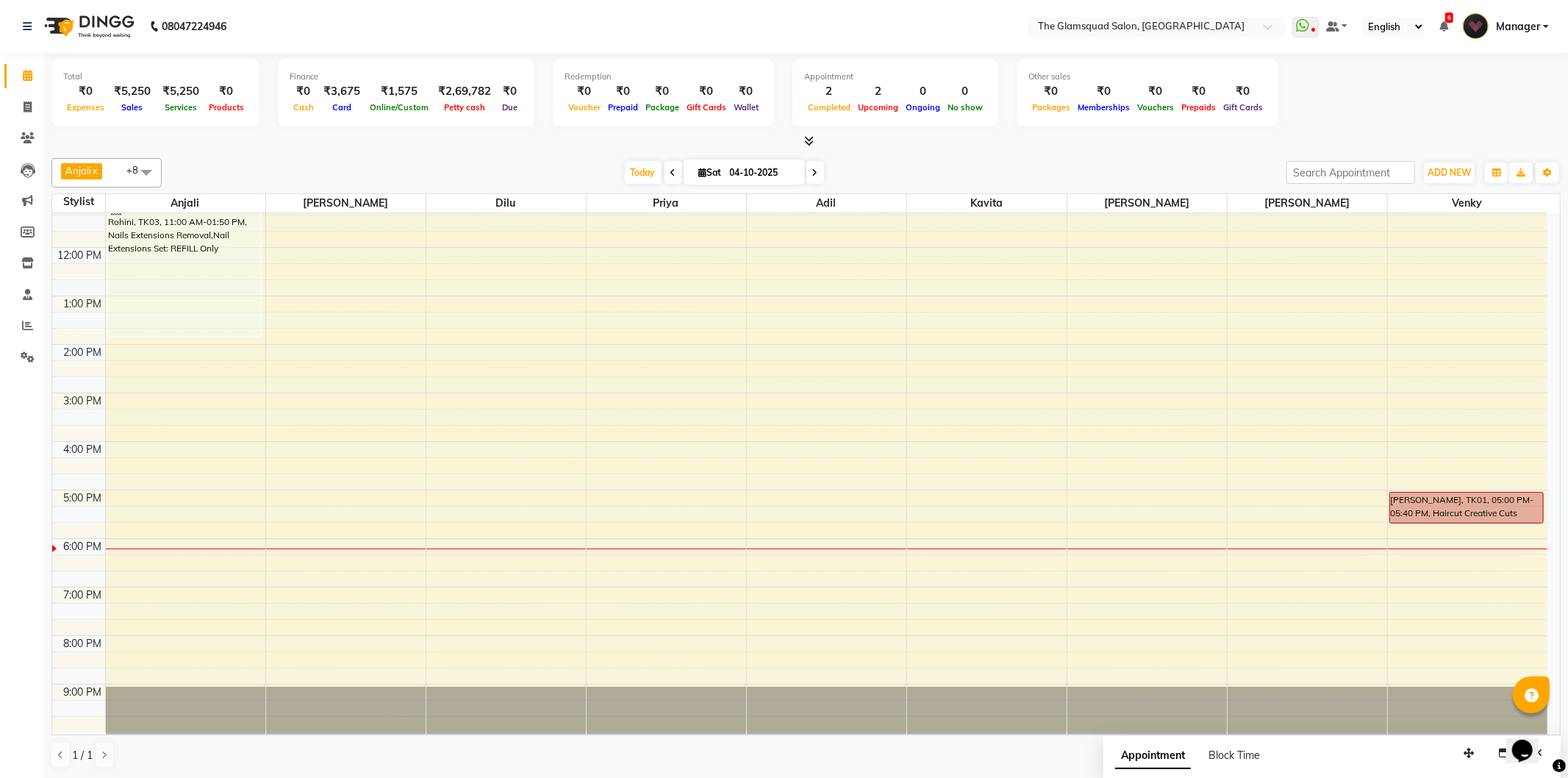
click at [1082, 164] on div "Today Sat 04-10-2025" at bounding box center [724, 173] width 1110 height 22
drag, startPoint x: 817, startPoint y: 164, endPoint x: 816, endPoint y: 178, distance: 14.0
click at [816, 164] on span at bounding box center [815, 173] width 18 height 23
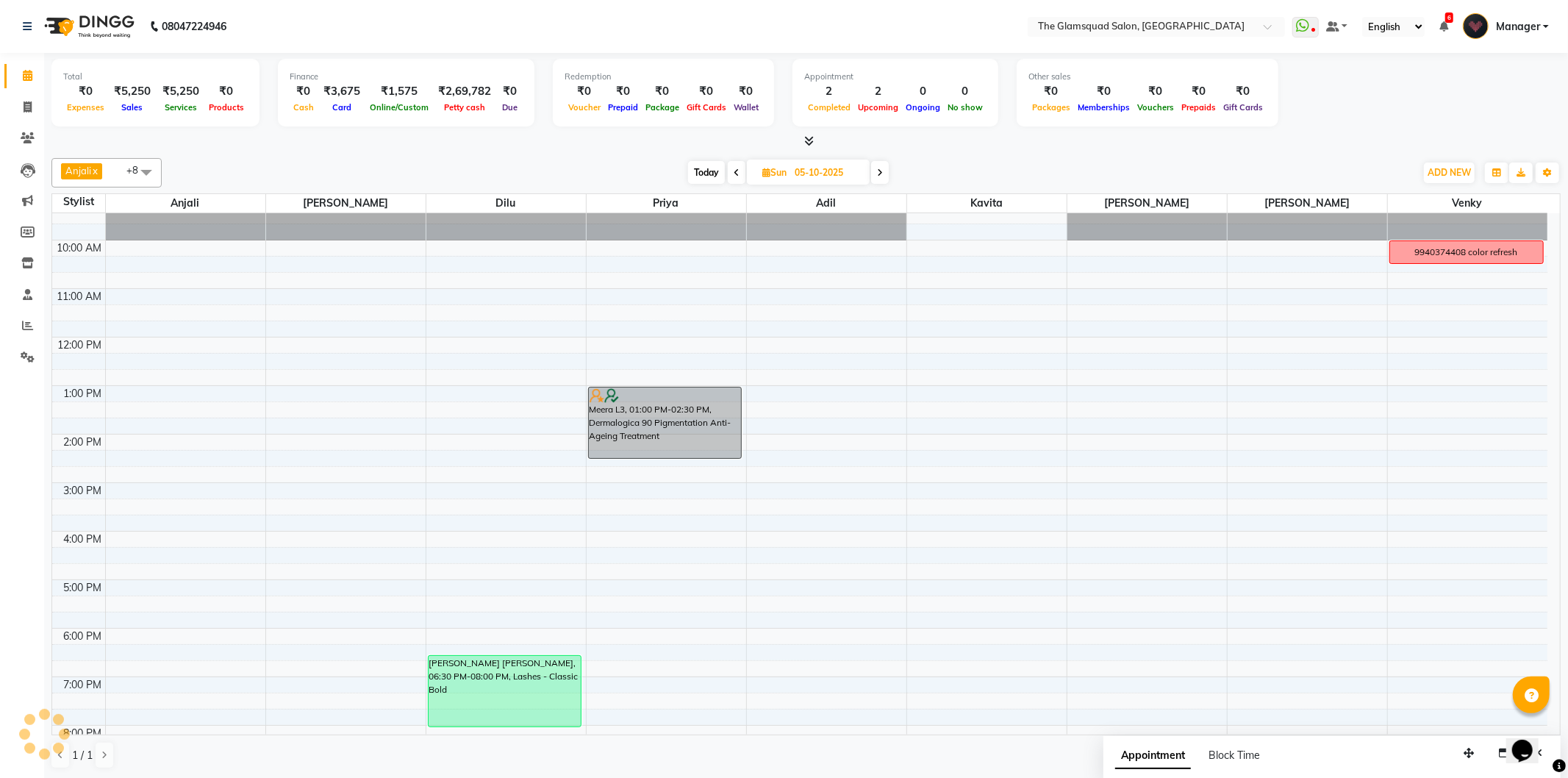
scroll to position [0, 0]
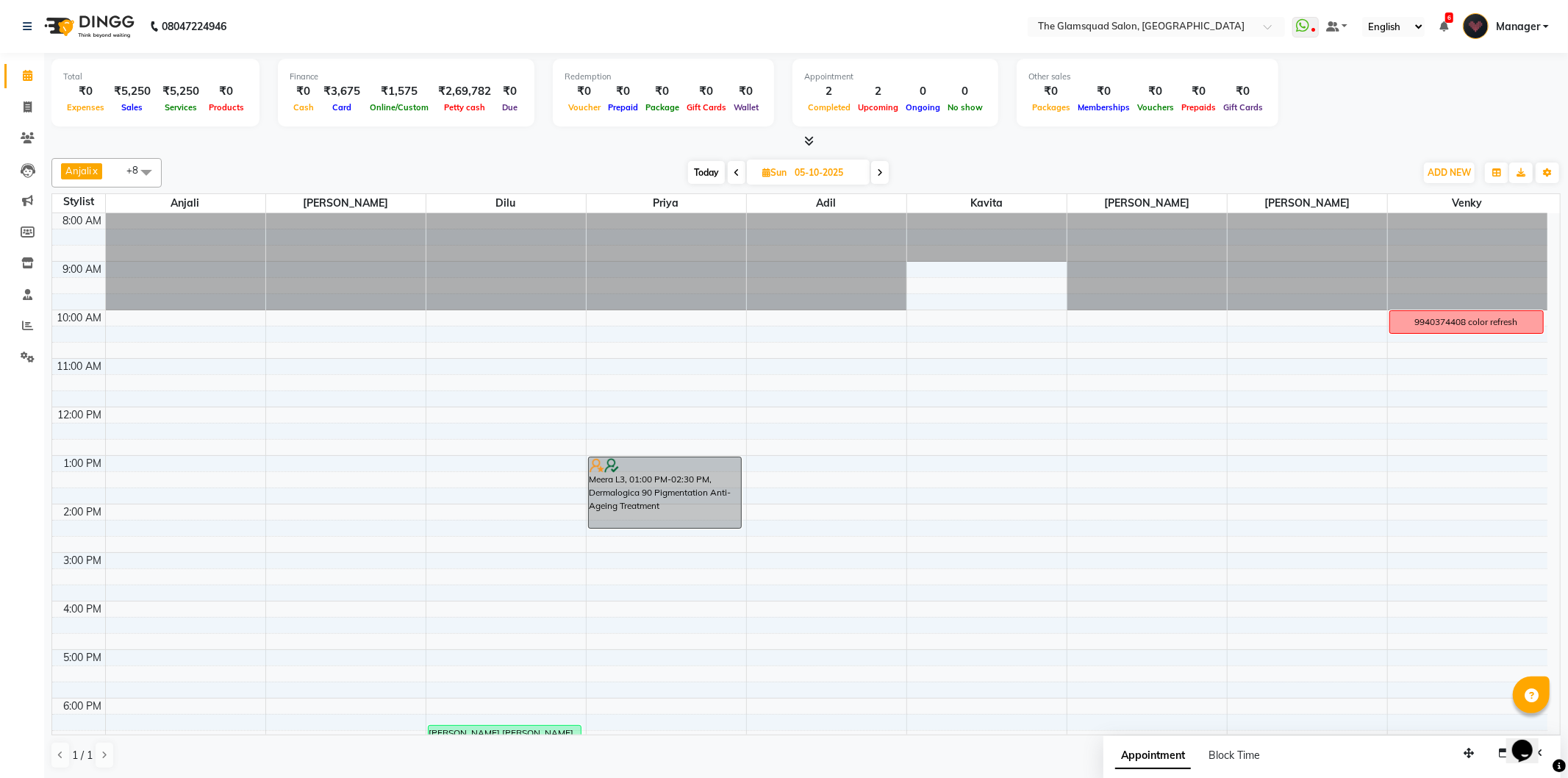
click at [709, 167] on span "Today" at bounding box center [707, 173] width 37 height 23
type input "04-10-2025"
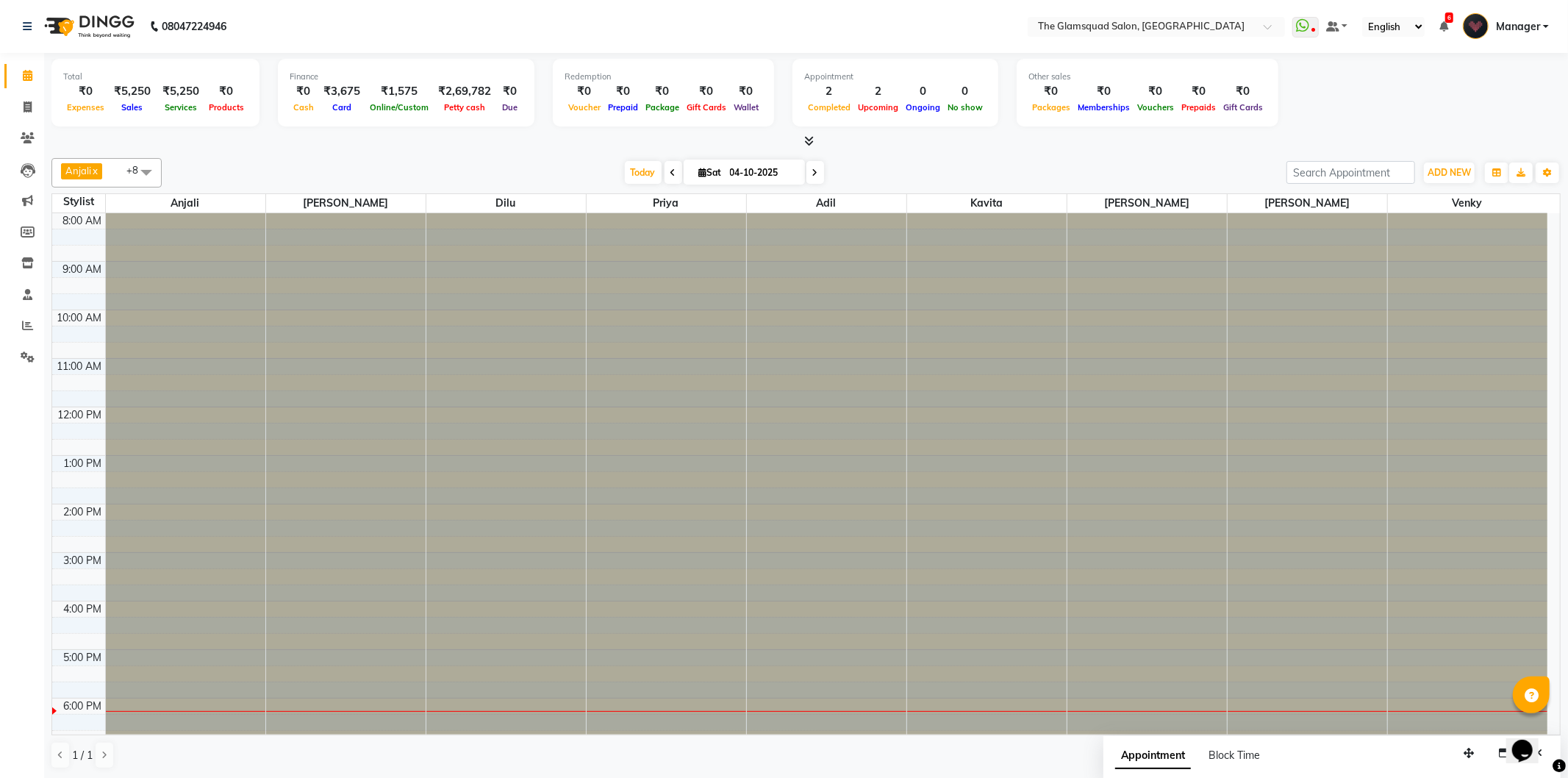
scroll to position [160, 0]
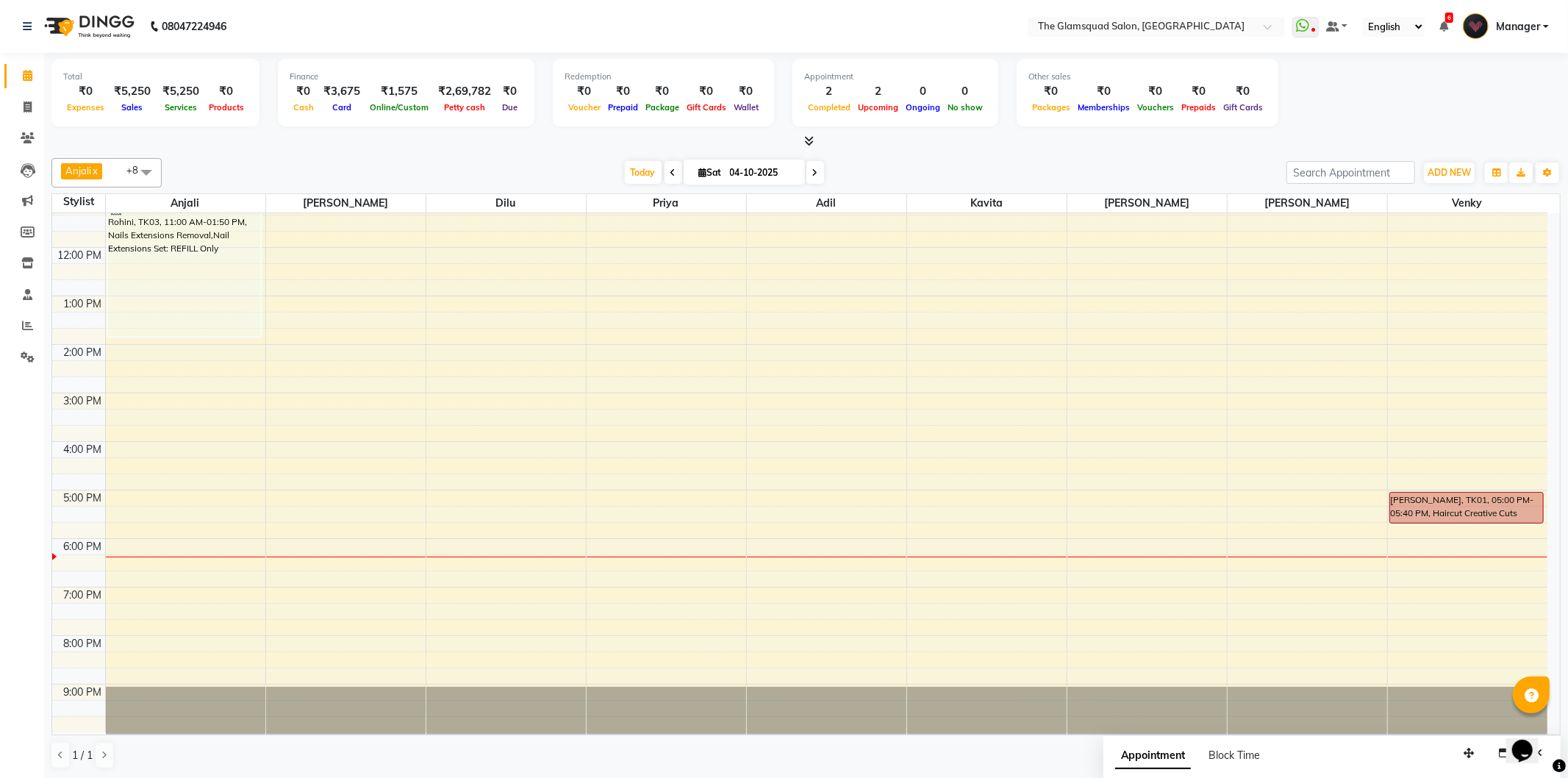
click at [765, 170] on input "04-10-2025" at bounding box center [761, 173] width 73 height 22
select select "10"
select select "2025"
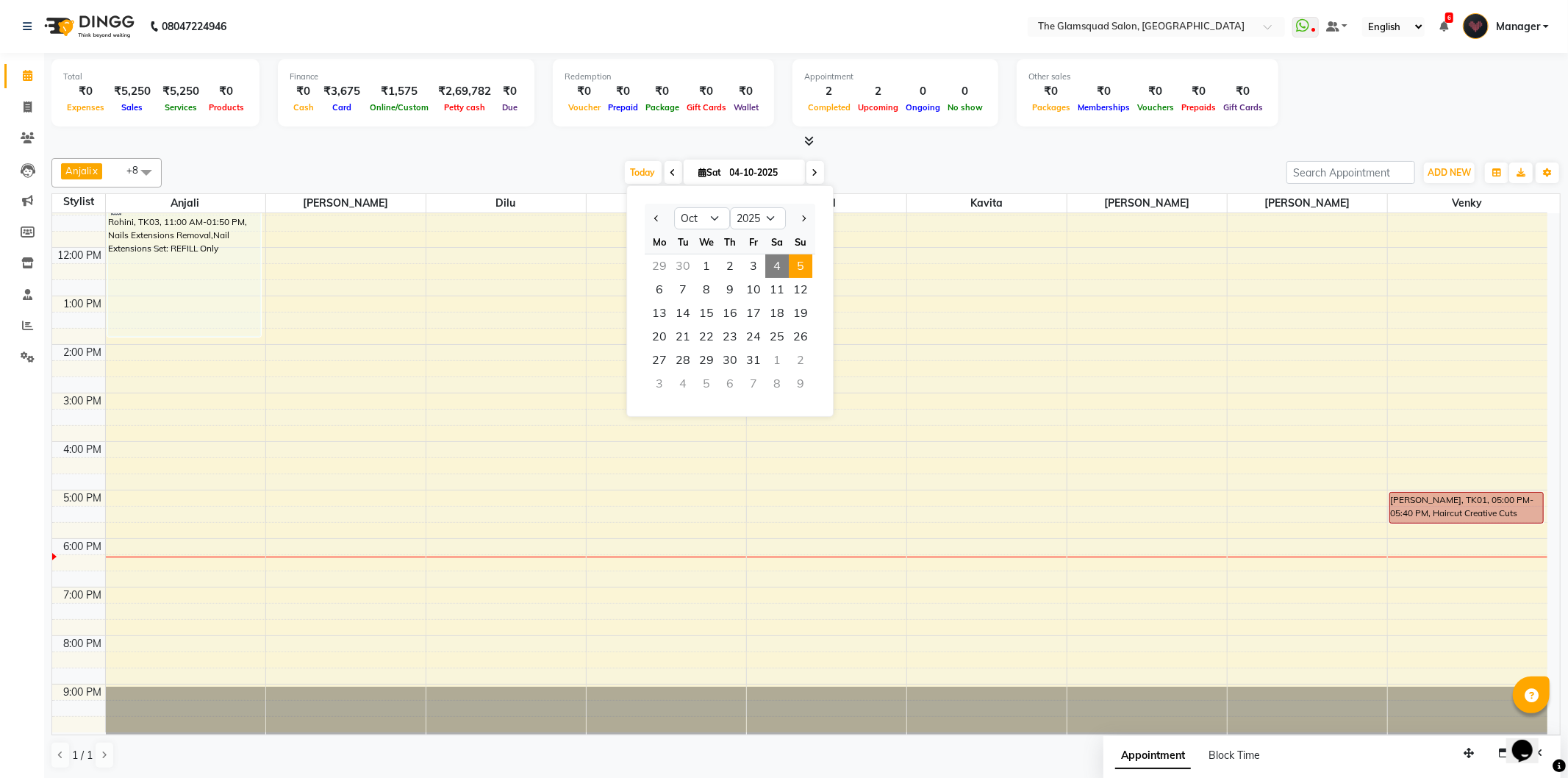
click at [799, 262] on span "5" at bounding box center [800, 266] width 23 height 23
type input "05-10-2025"
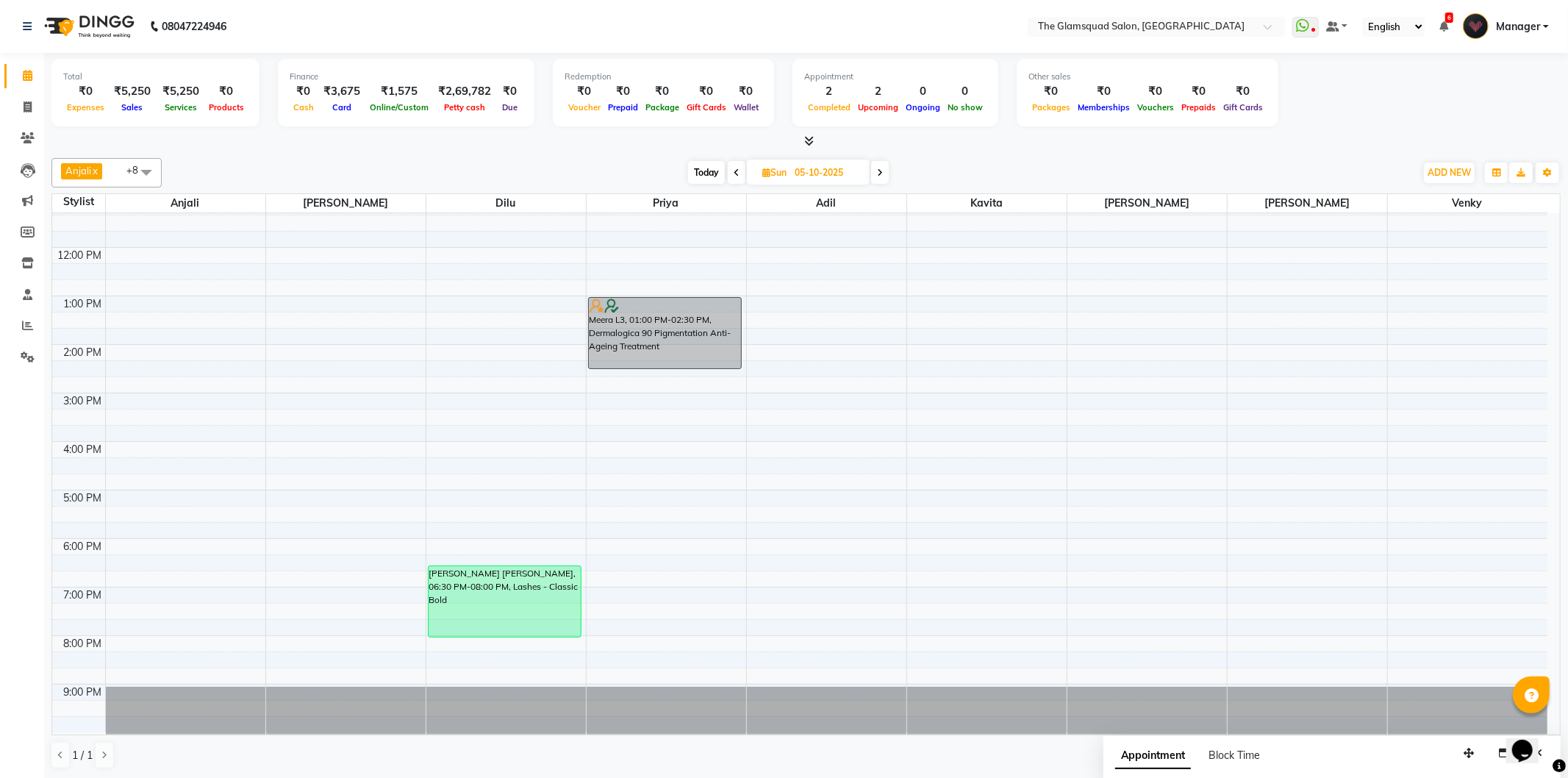
click at [848, 178] on input "05-10-2025" at bounding box center [827, 173] width 73 height 22
select select "10"
select select "2025"
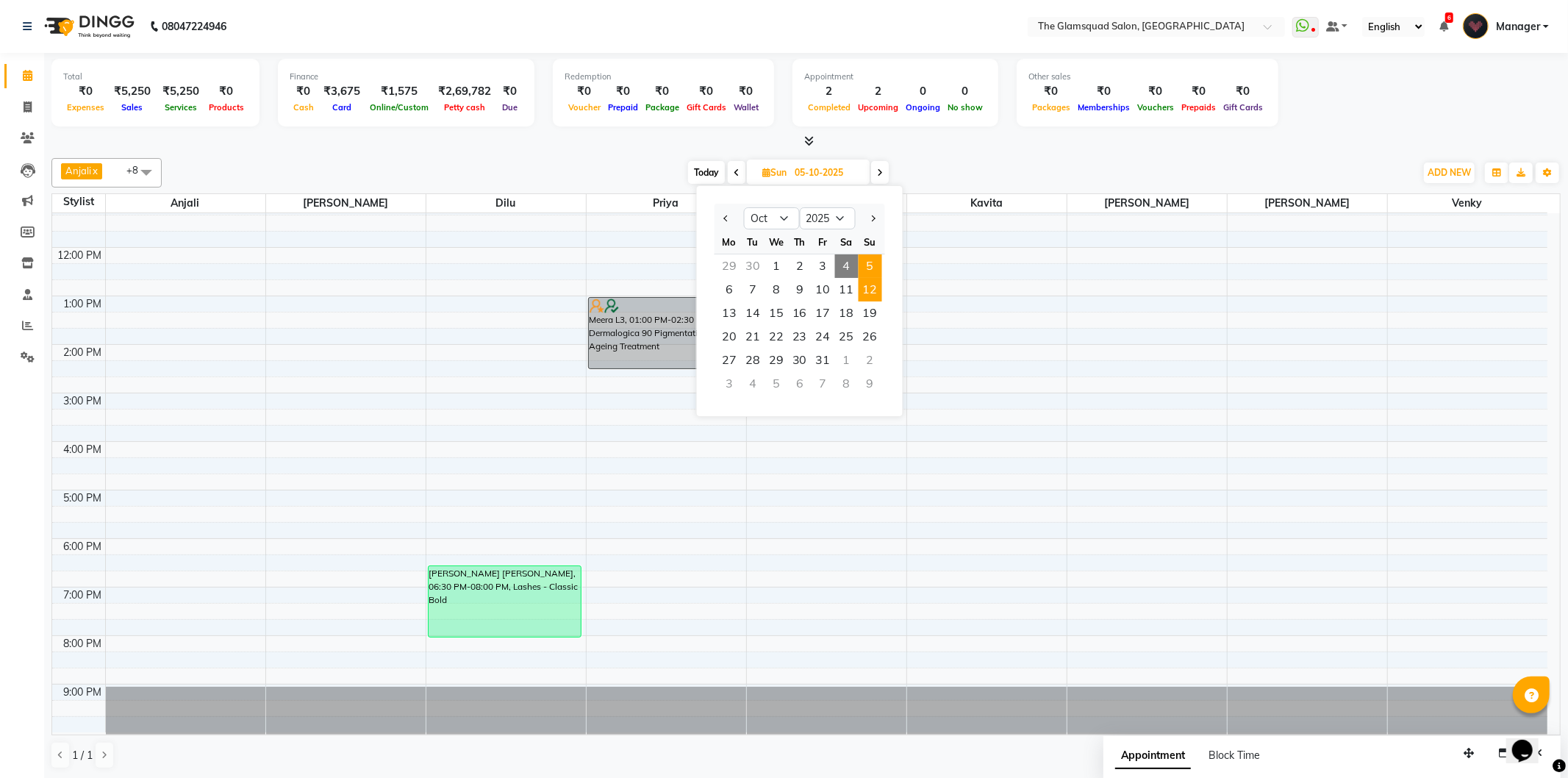
click at [868, 281] on span "12" at bounding box center [870, 289] width 23 height 23
type input "12-10-2025"
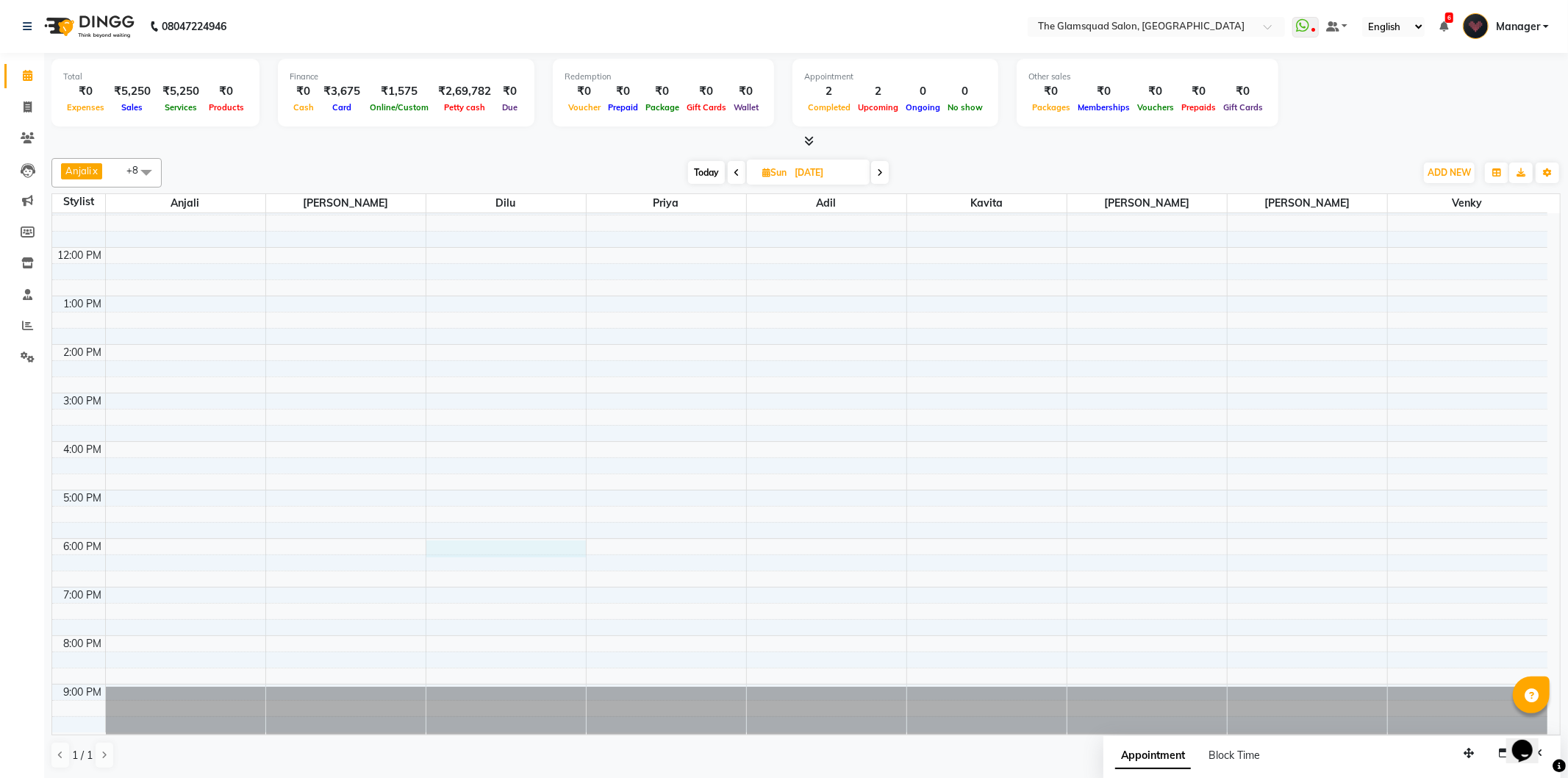
click at [457, 543] on div "8:00 AM 9:00 AM 10:00 AM 11:00 AM 12:00 PM 1:00 PM 2:00 PM 3:00 PM 4:00 PM 5:00…" at bounding box center [800, 393] width 1495 height 679
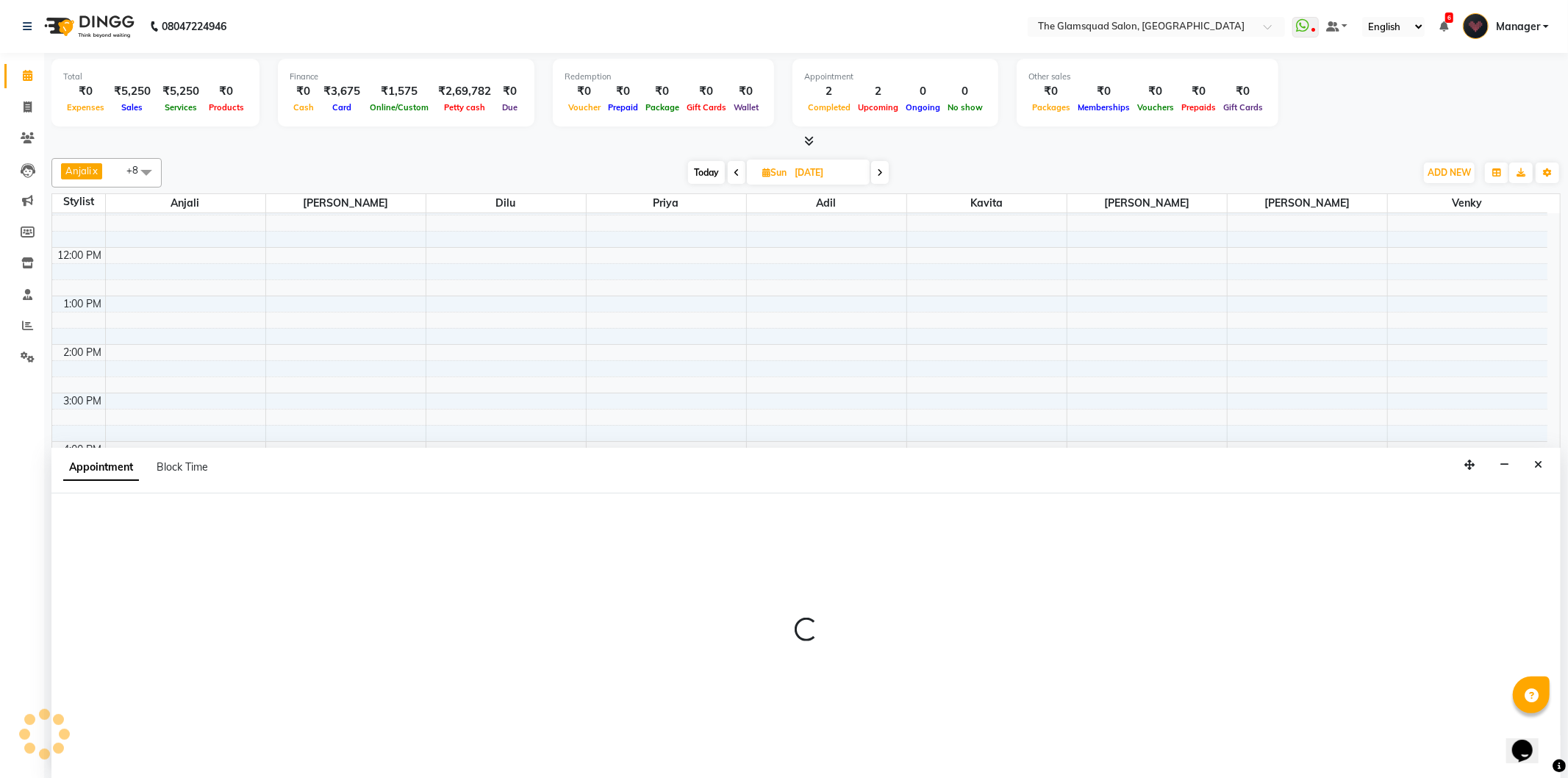
select select "34710"
select select "tentative"
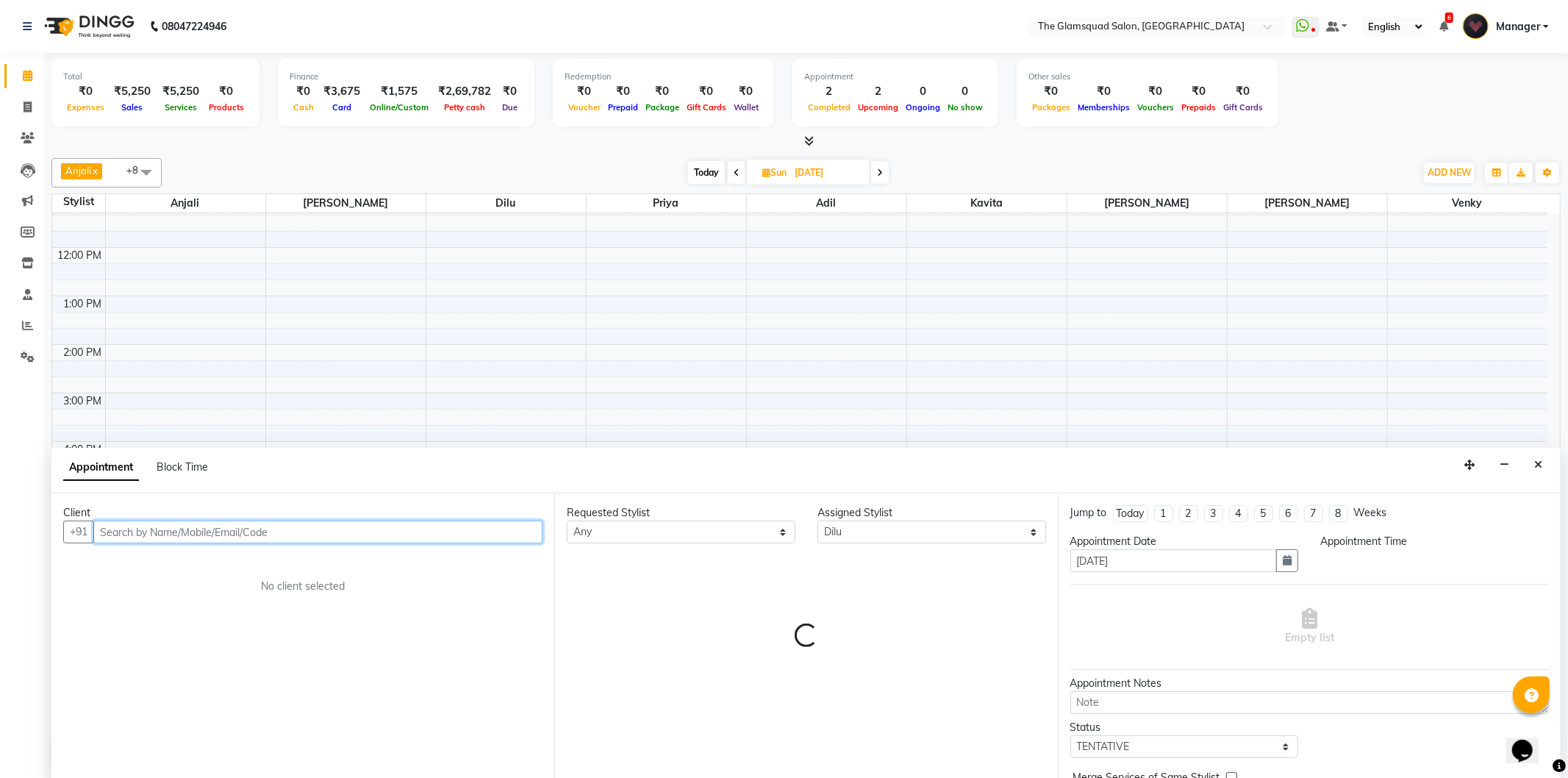
select select "1080"
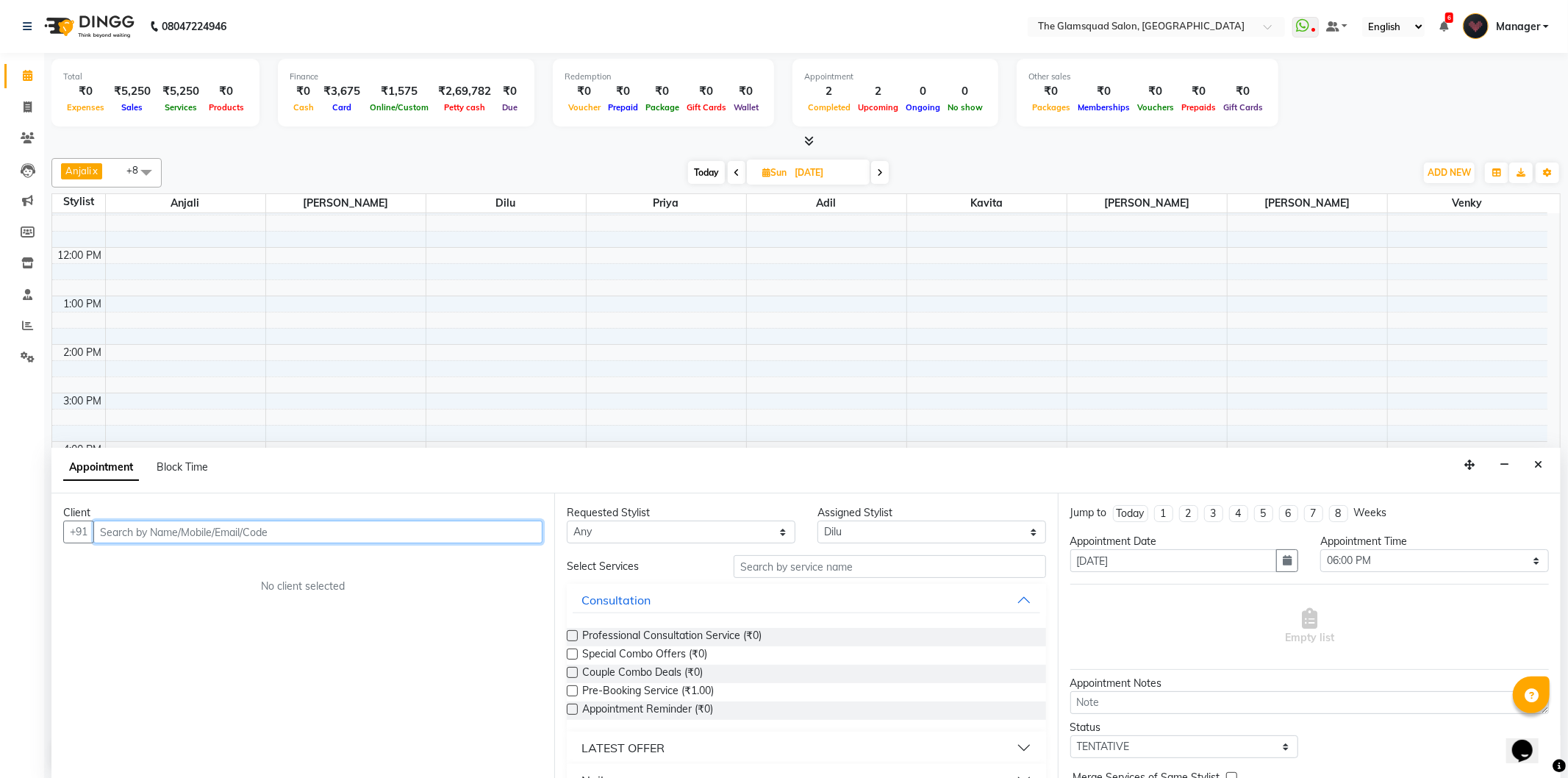
click at [226, 526] on input "text" at bounding box center [317, 532] width 449 height 23
type input "="
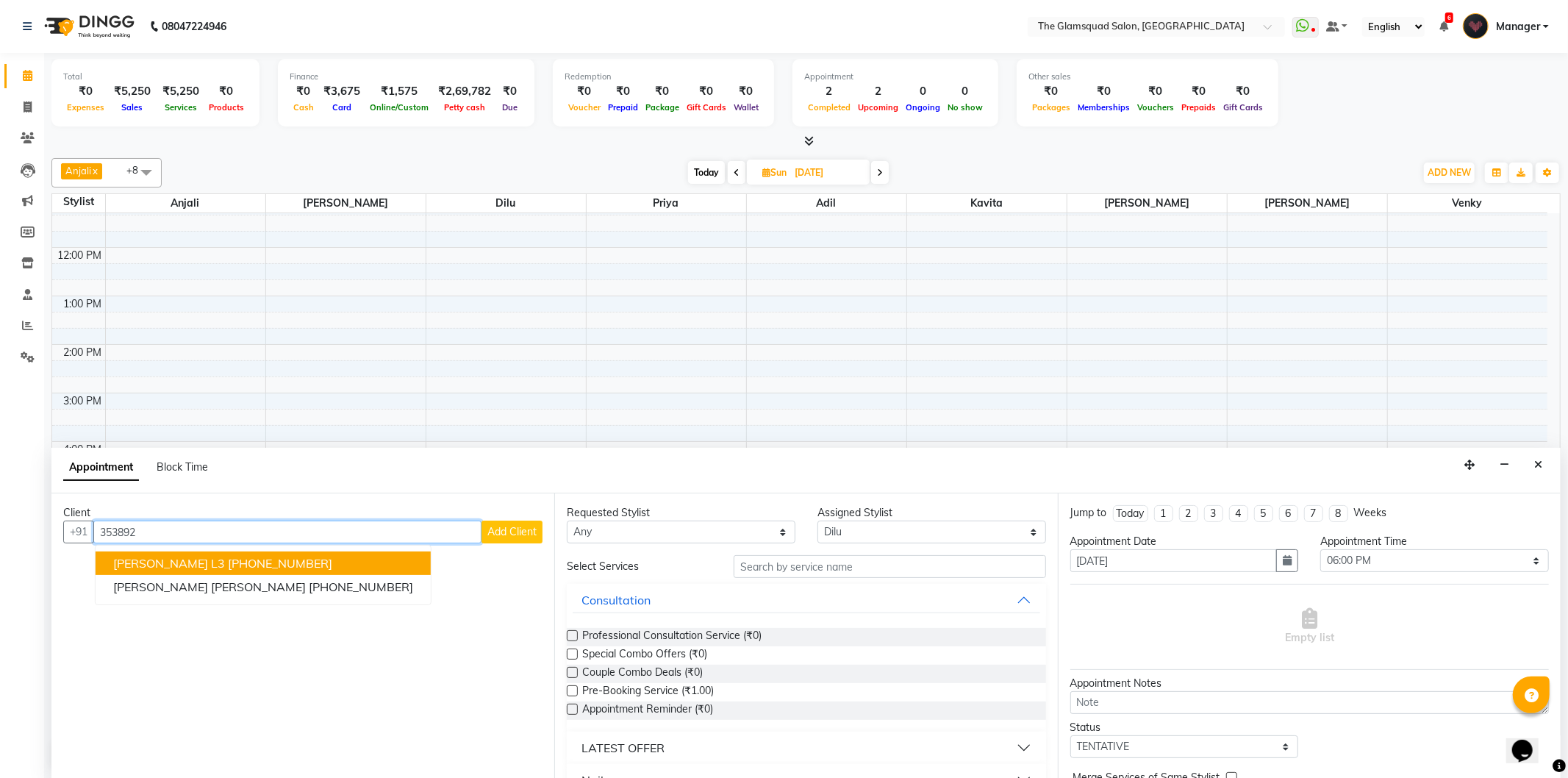
click at [211, 535] on input "353892" at bounding box center [288, 532] width 388 height 23
click at [198, 572] on button "Jenita Mary +353 892465752" at bounding box center [263, 563] width 335 height 23
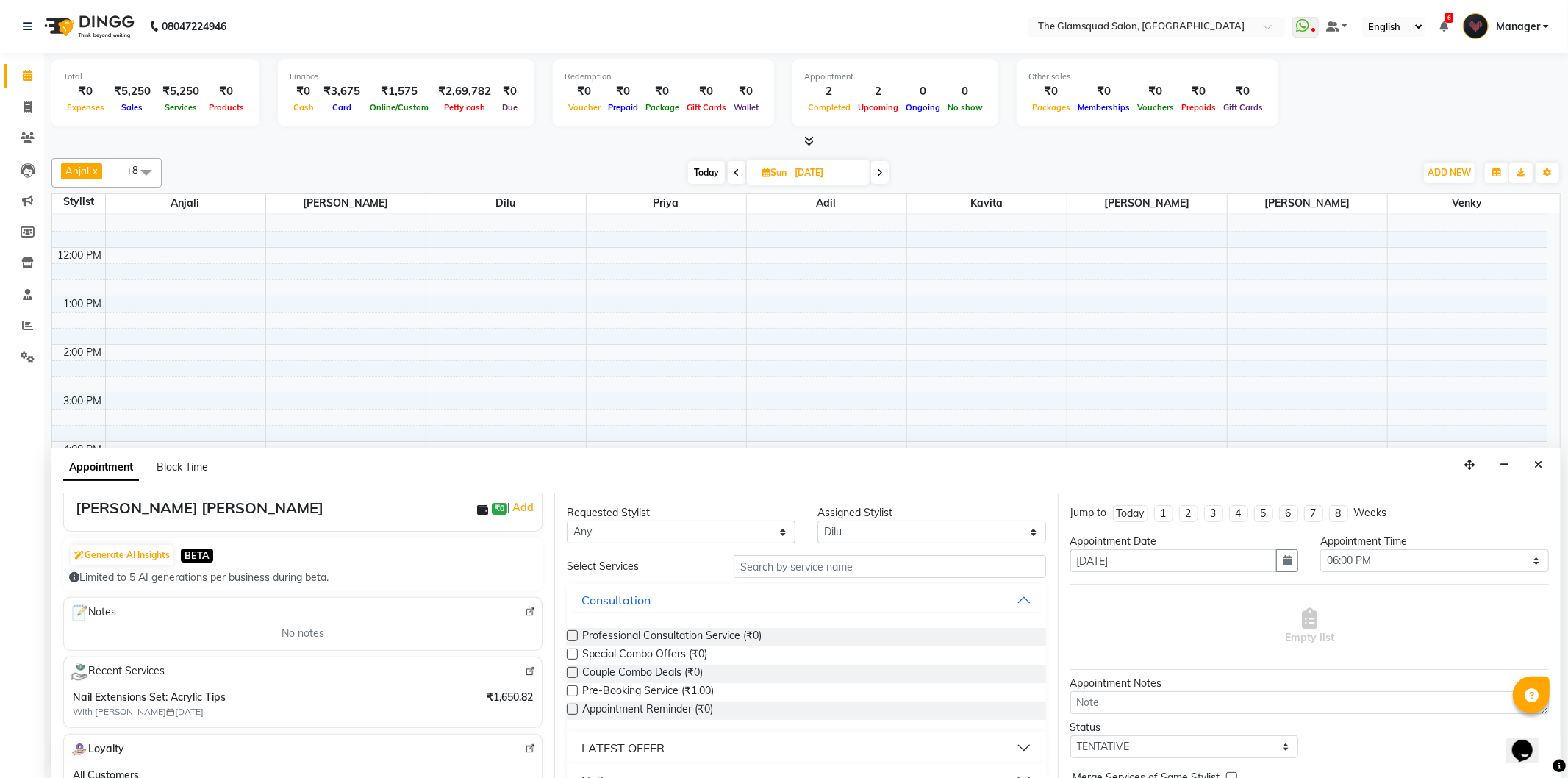
scroll to position [0, 0]
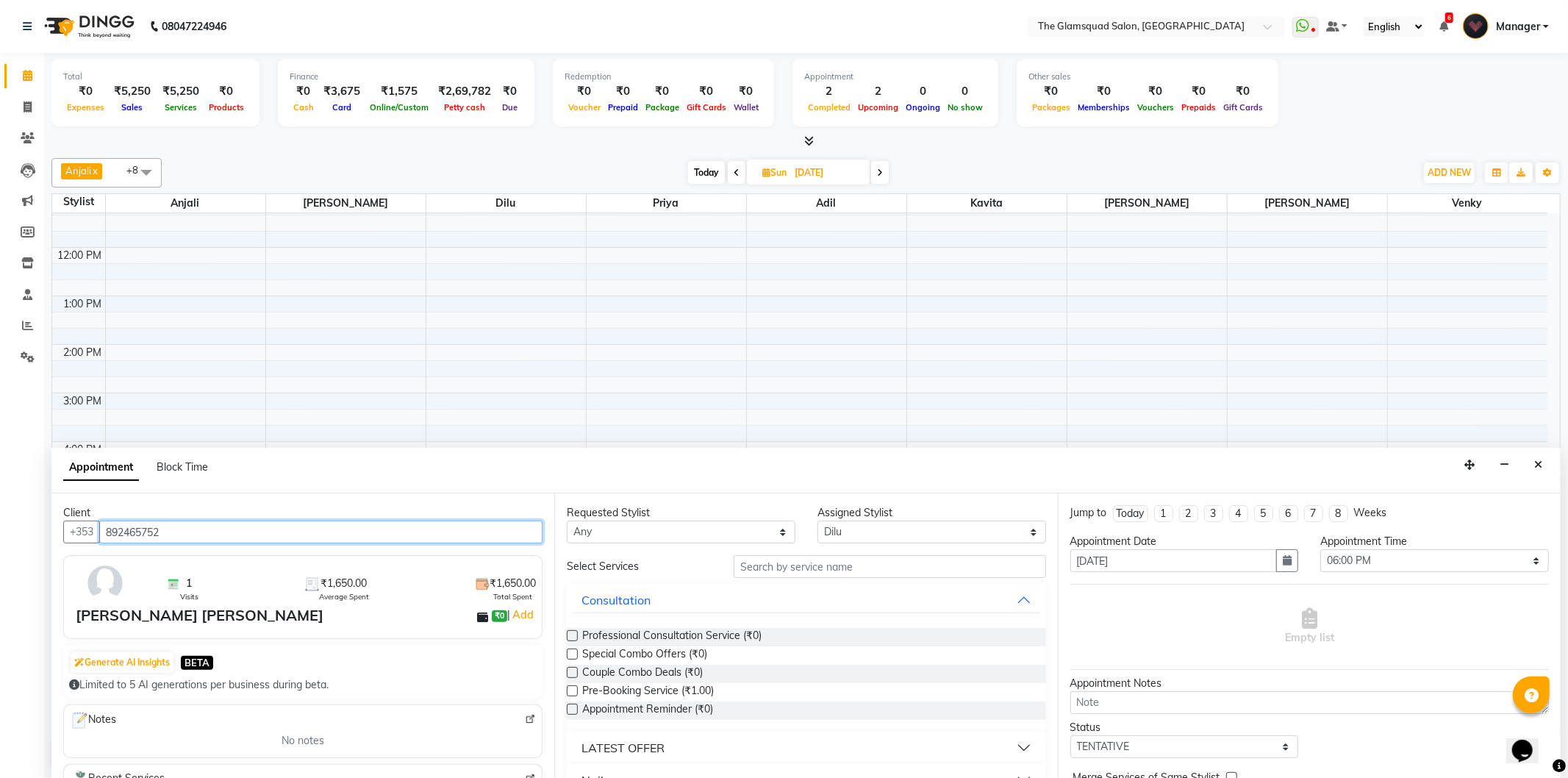
click at [185, 531] on input "892465752" at bounding box center [321, 532] width 443 height 23
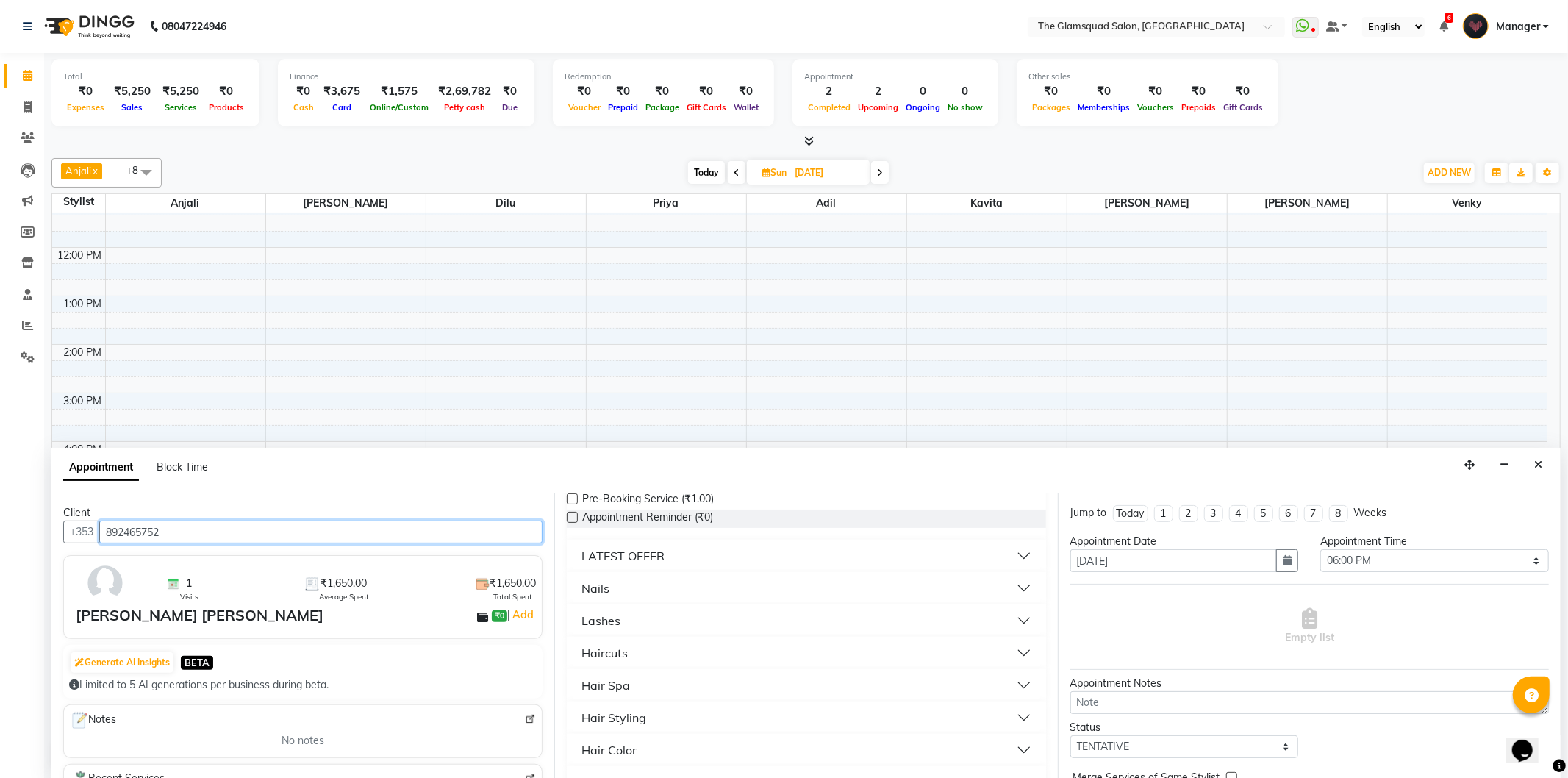
scroll to position [164, 0]
type input "892465752"
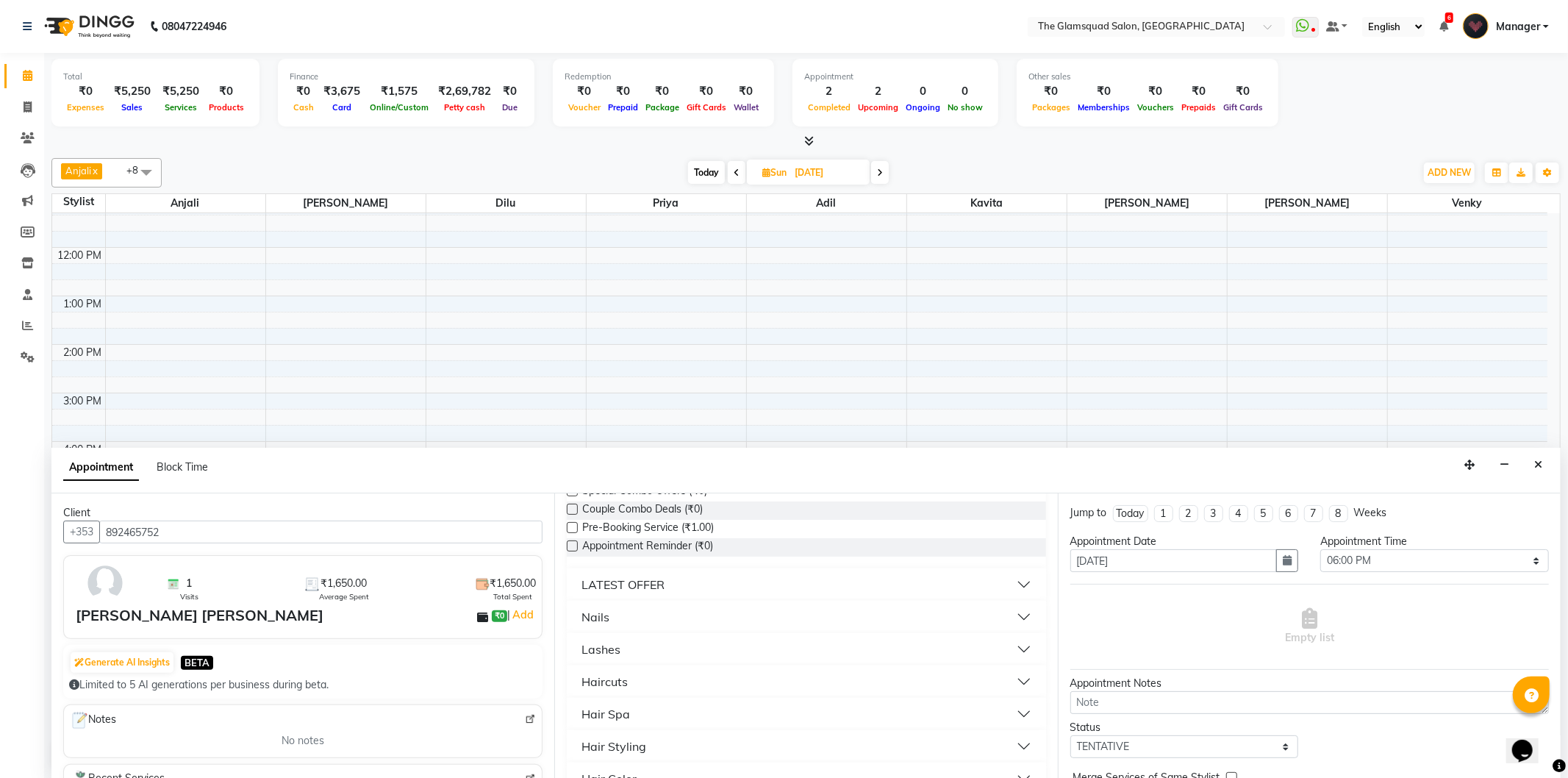
click at [641, 645] on button "Lashes" at bounding box center [806, 649] width 467 height 27
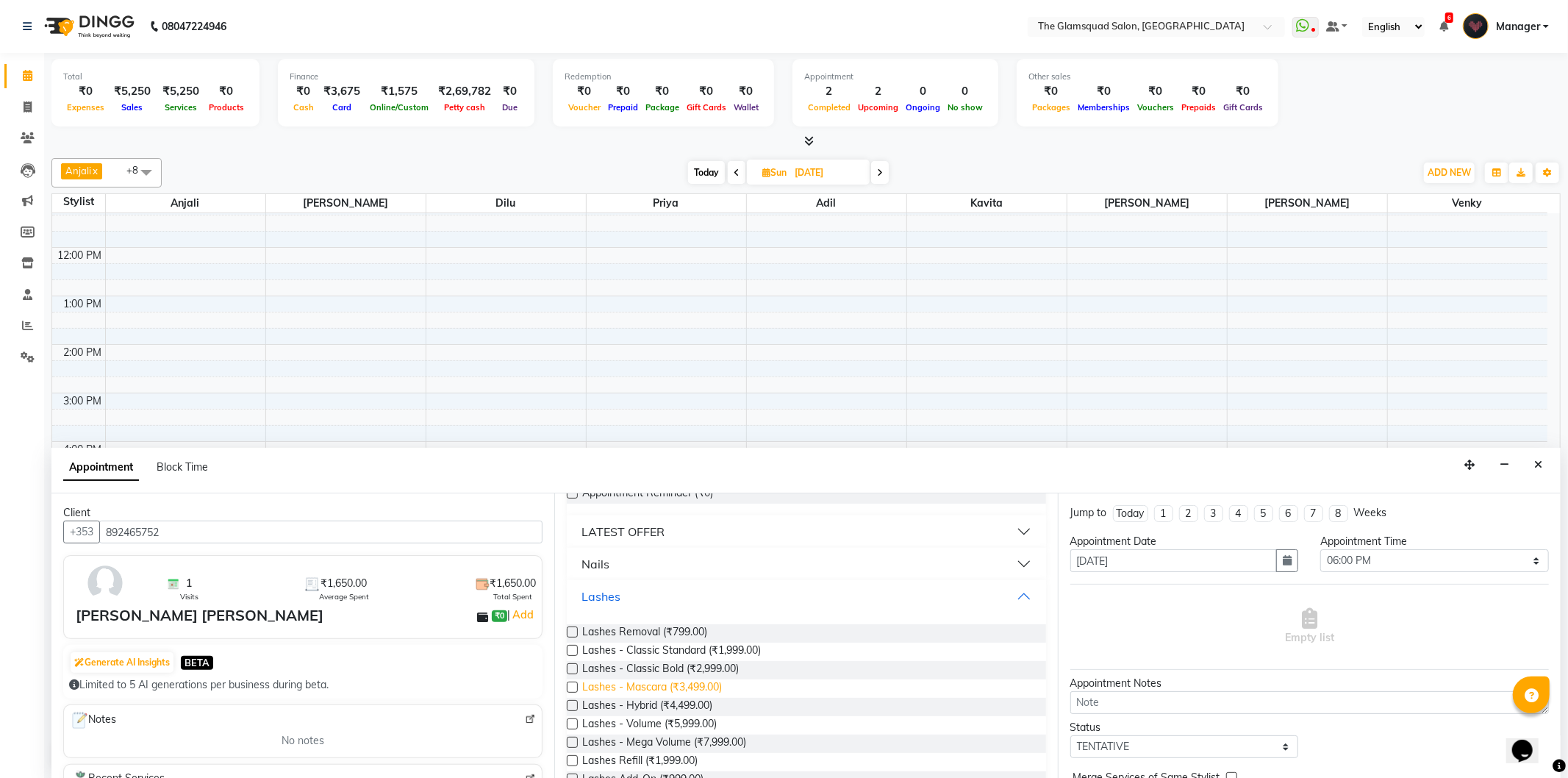
scroll to position [245, 0]
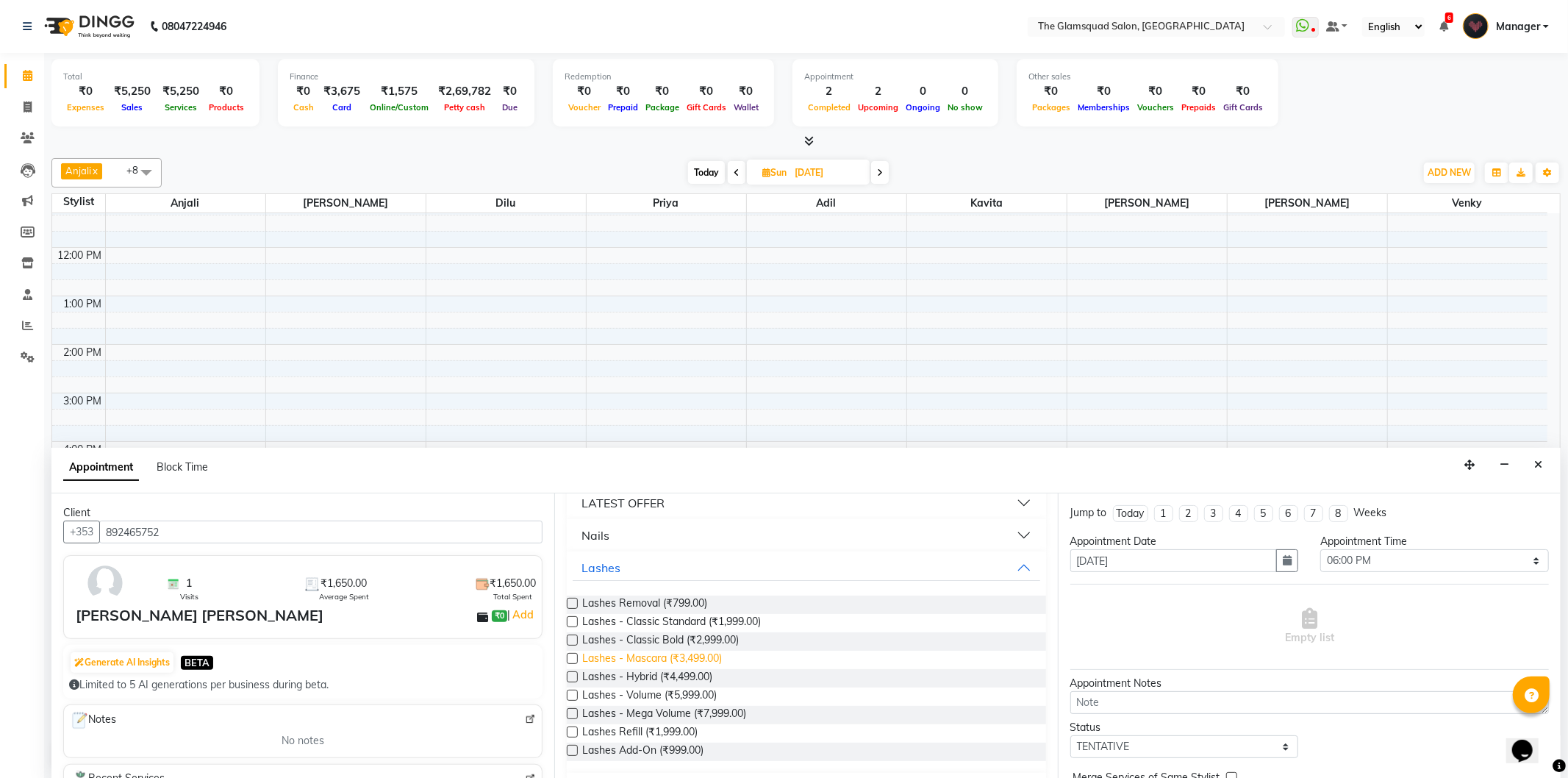
click at [641, 659] on span "Lashes - Mascara (₹3,499.00)" at bounding box center [652, 659] width 139 height 19
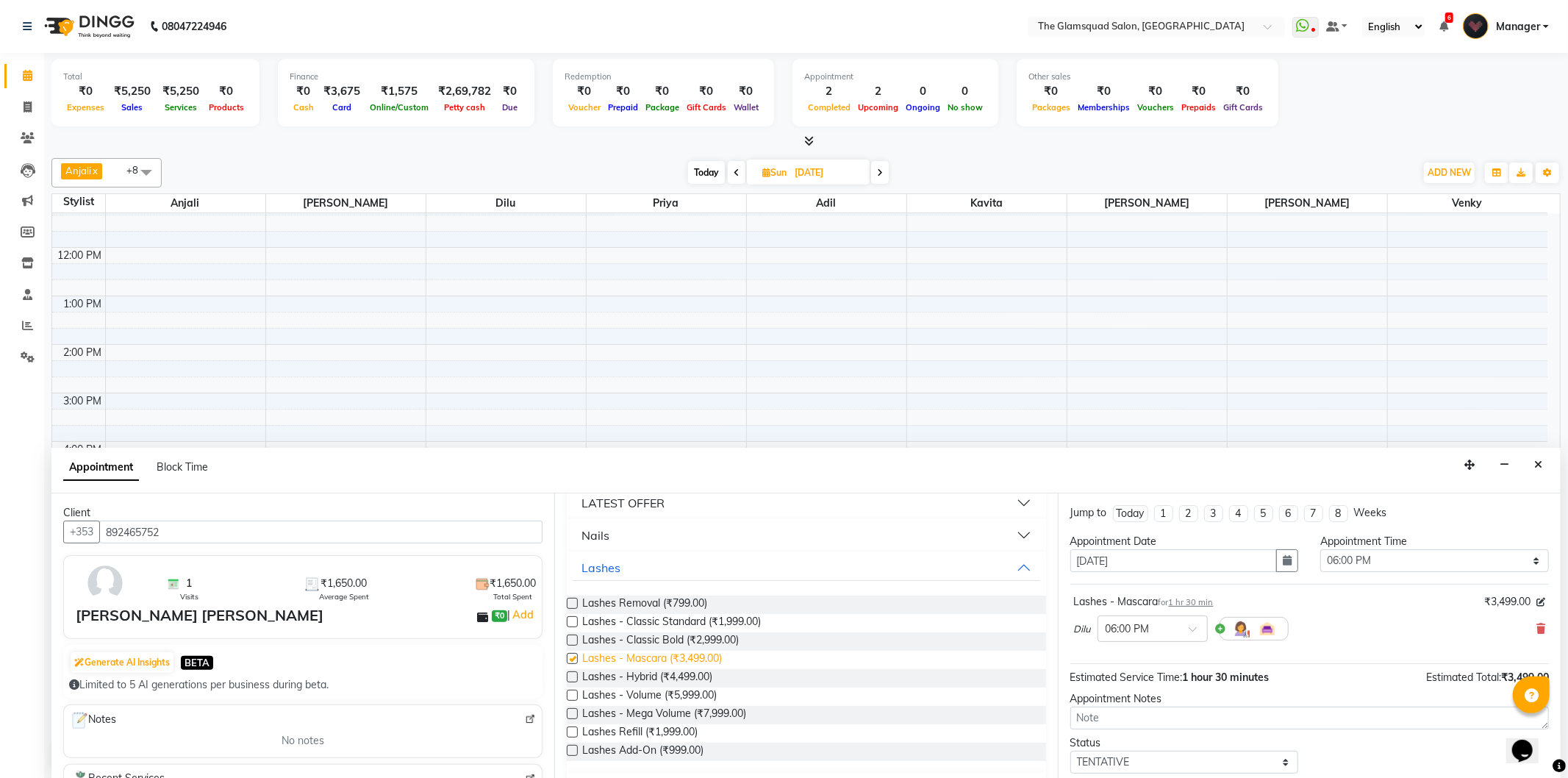
checkbox input "false"
click at [717, 169] on span "Today" at bounding box center [707, 173] width 37 height 23
type input "04-10-2025"
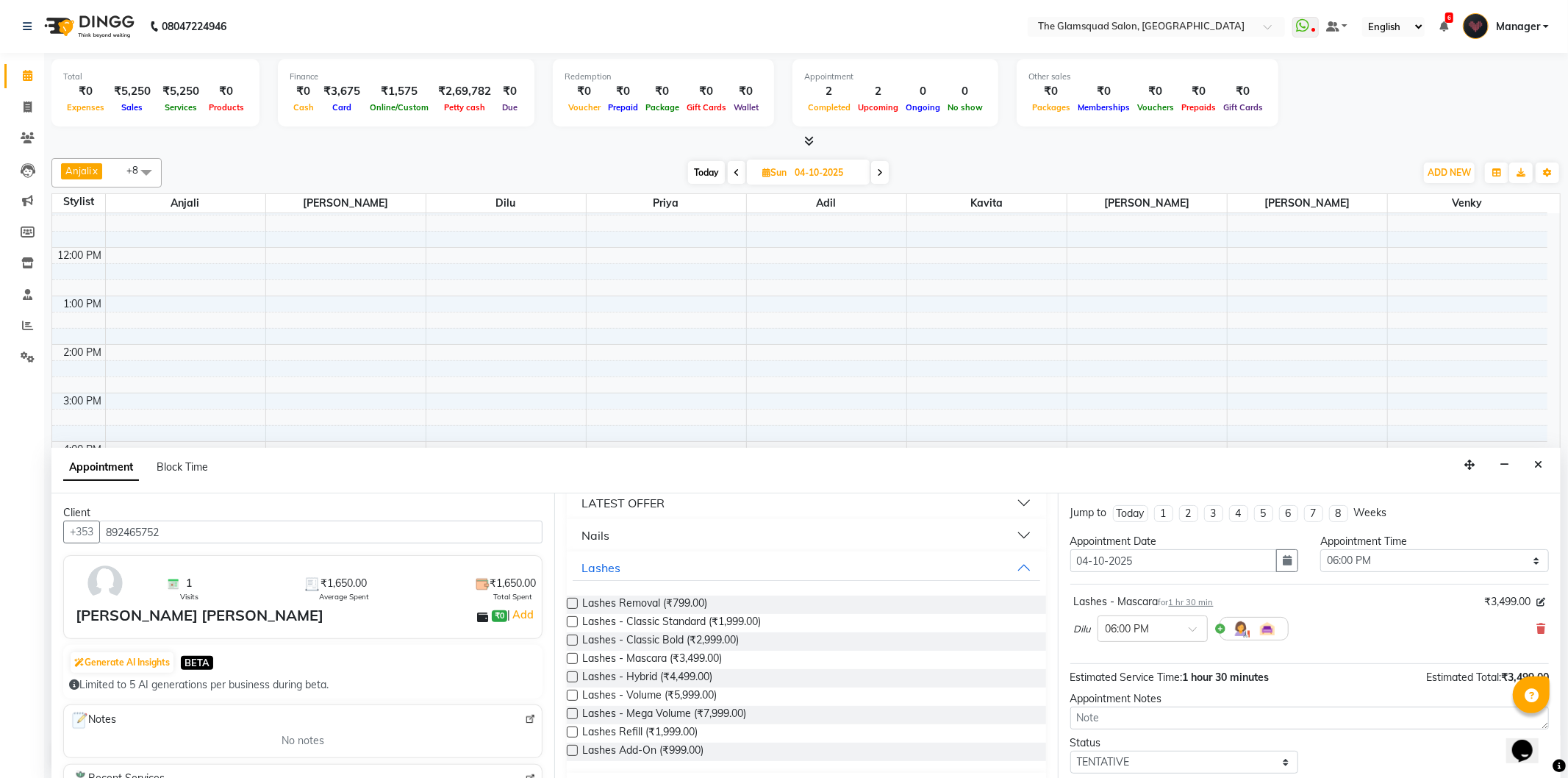
select select "1080"
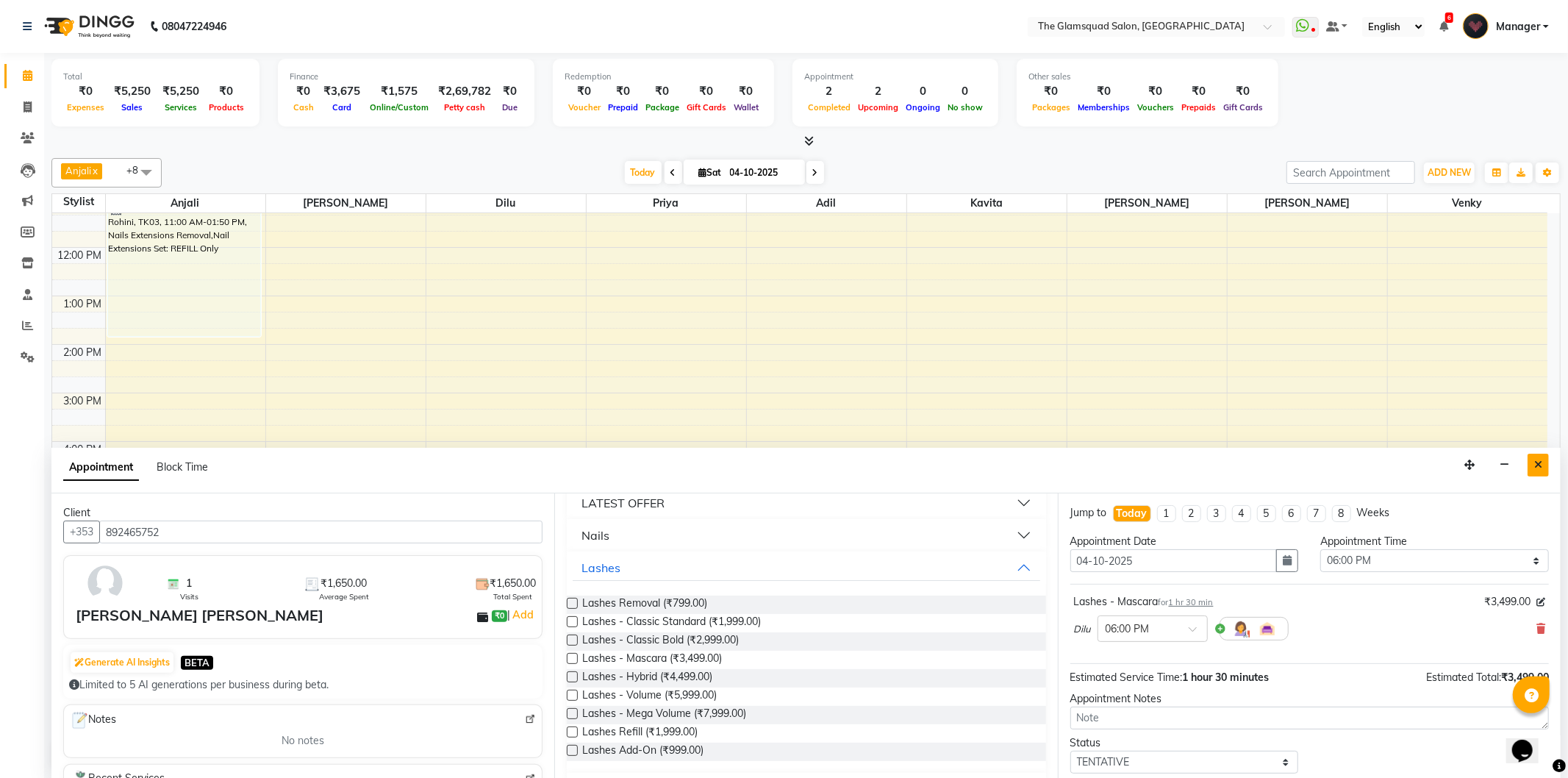
click at [1537, 464] on icon "Close" at bounding box center [1538, 464] width 8 height 10
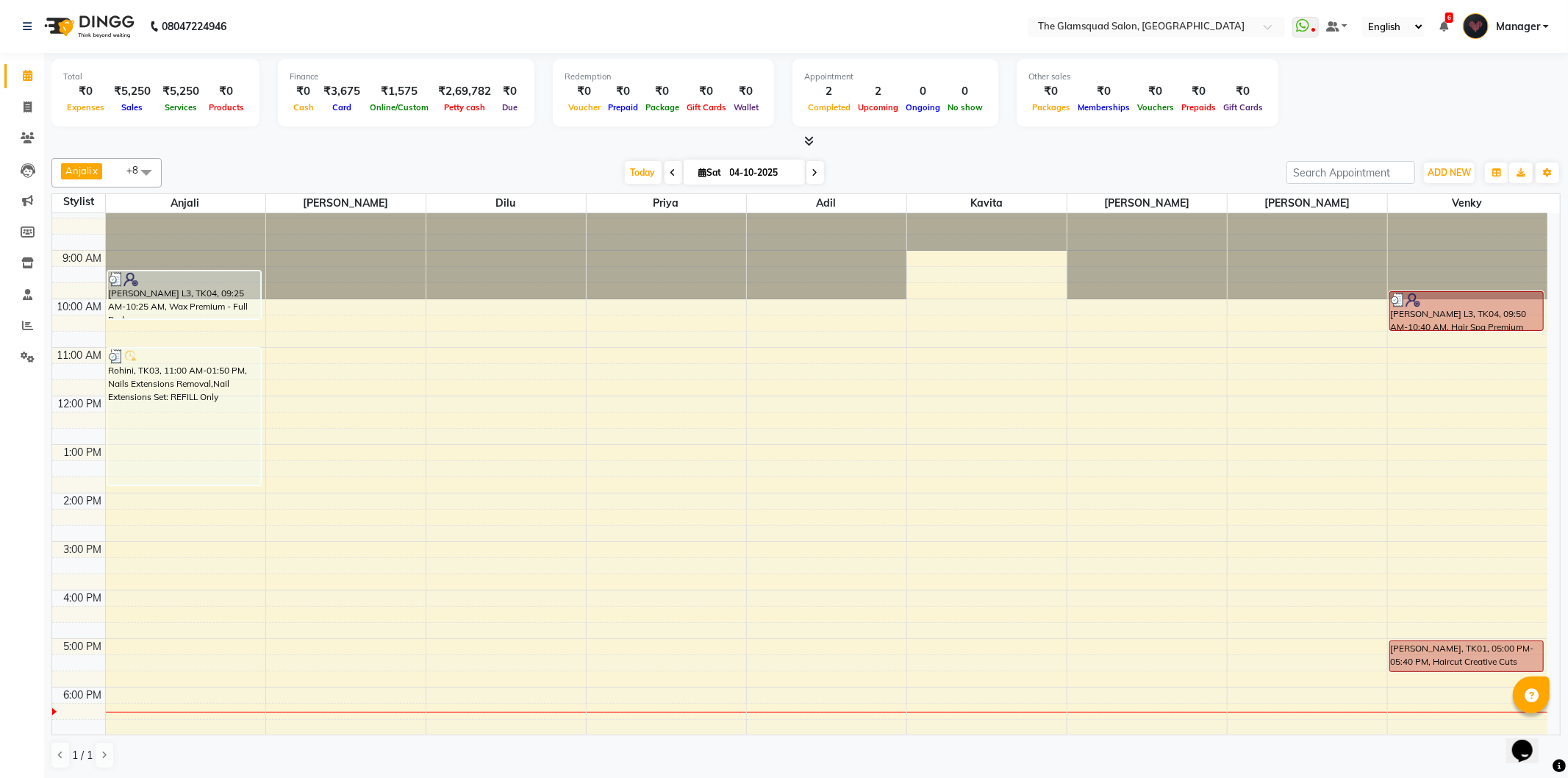
scroll to position [0, 0]
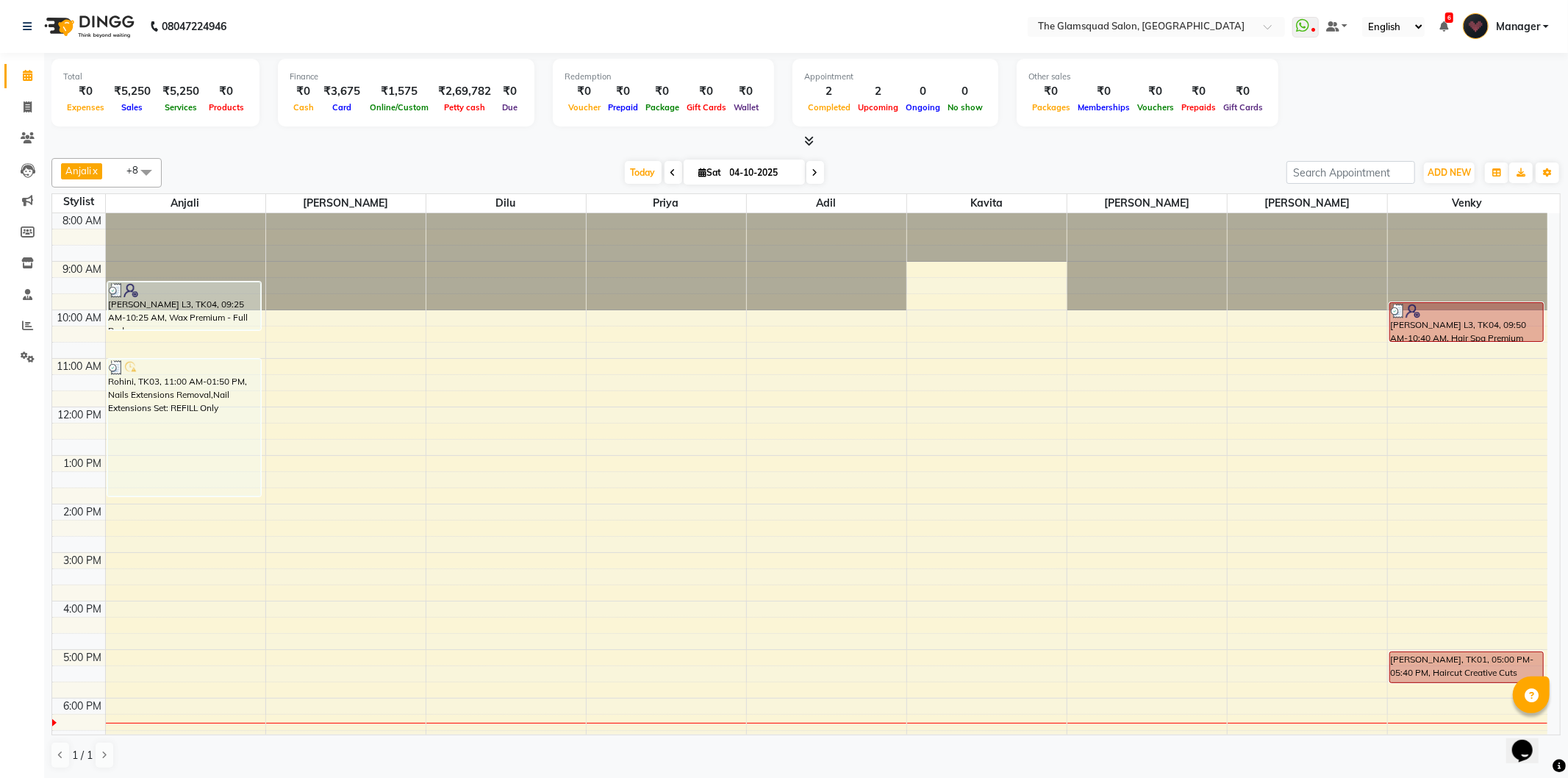
click at [767, 177] on input "04-10-2025" at bounding box center [761, 173] width 73 height 22
select select "10"
select select "2025"
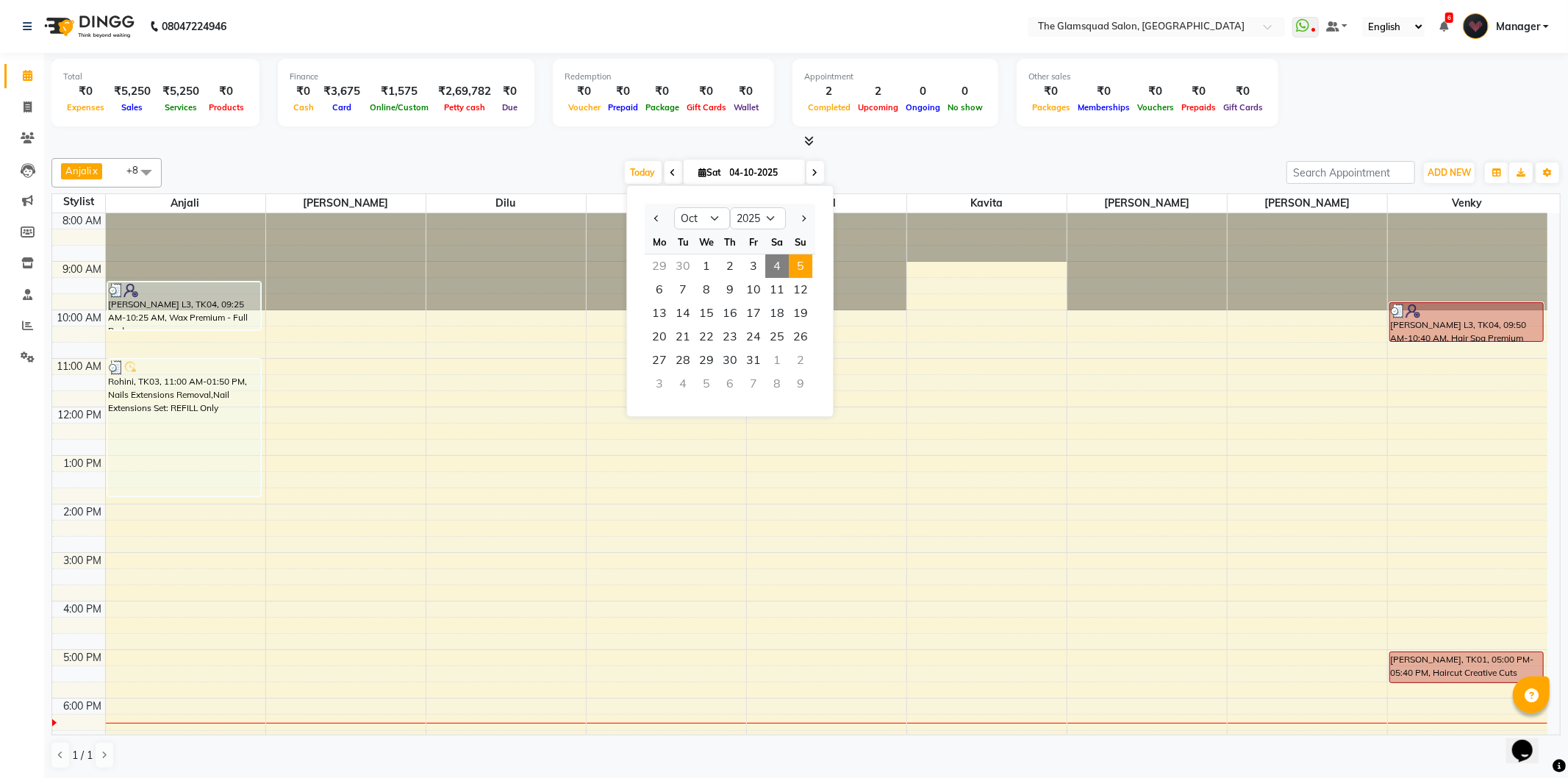
click at [803, 268] on span "5" at bounding box center [800, 266] width 23 height 23
type input "05-10-2025"
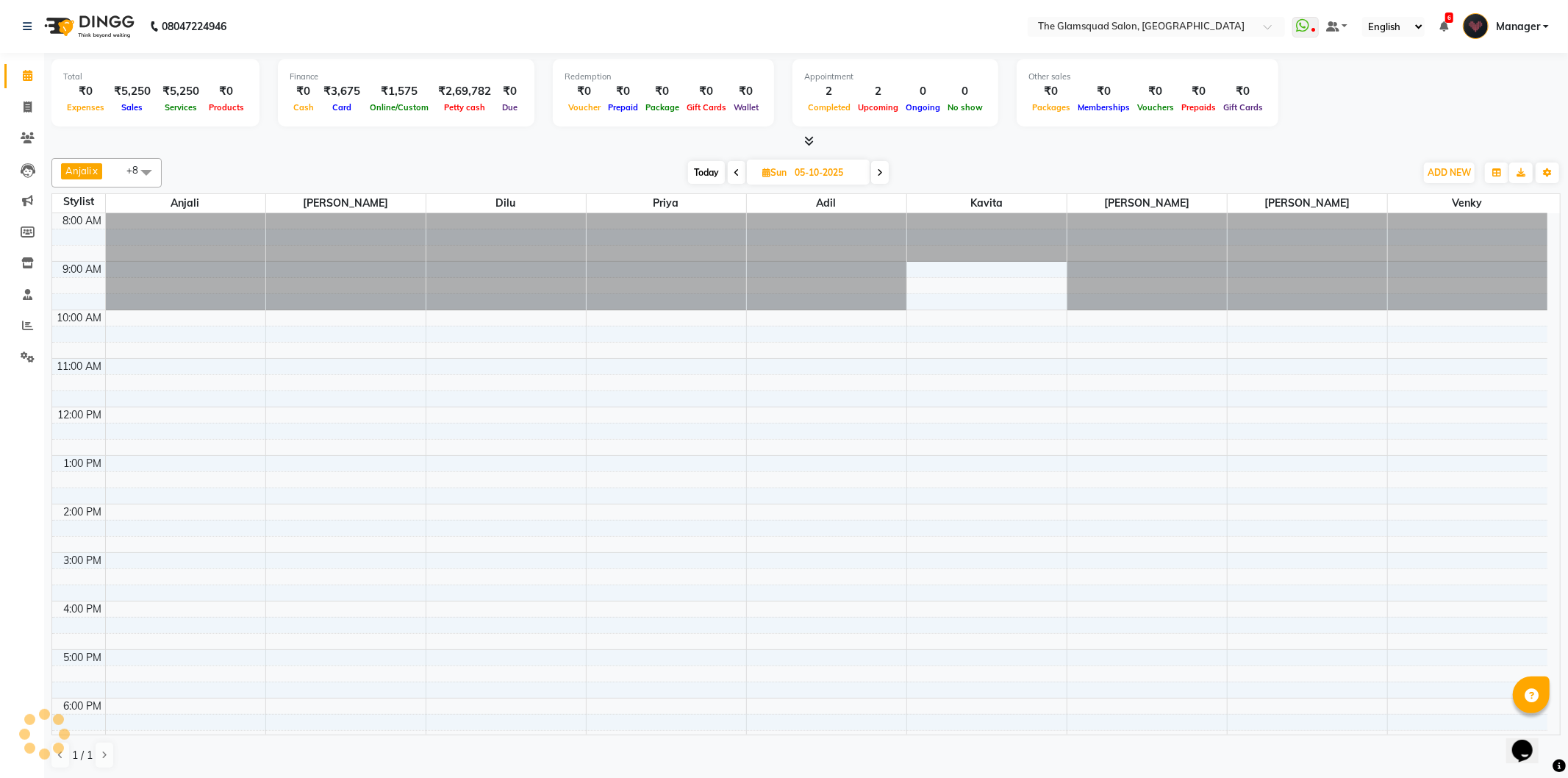
scroll to position [160, 0]
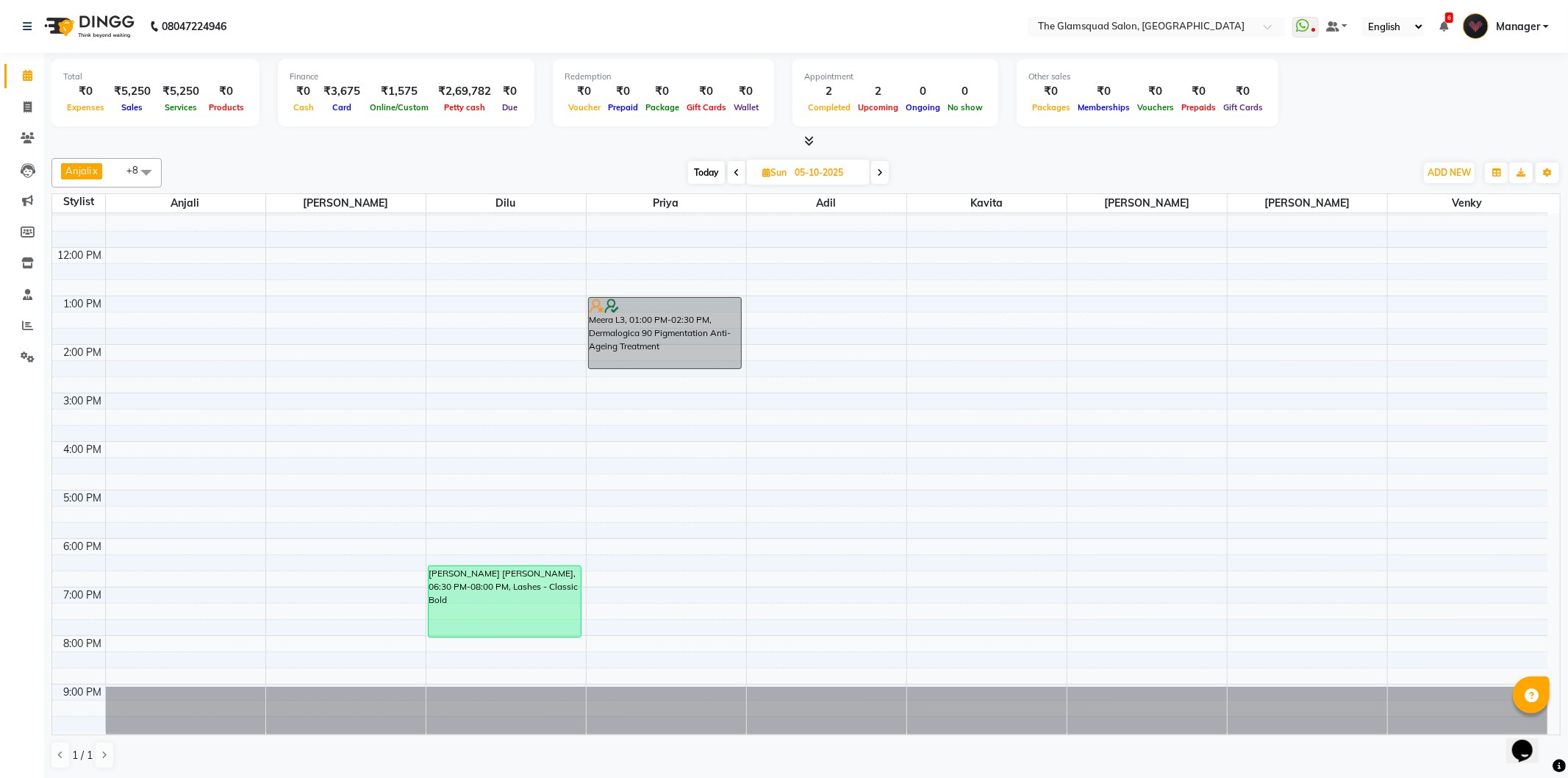
click at [799, 174] on input "05-10-2025" at bounding box center [827, 173] width 73 height 22
select select "10"
select select "2025"
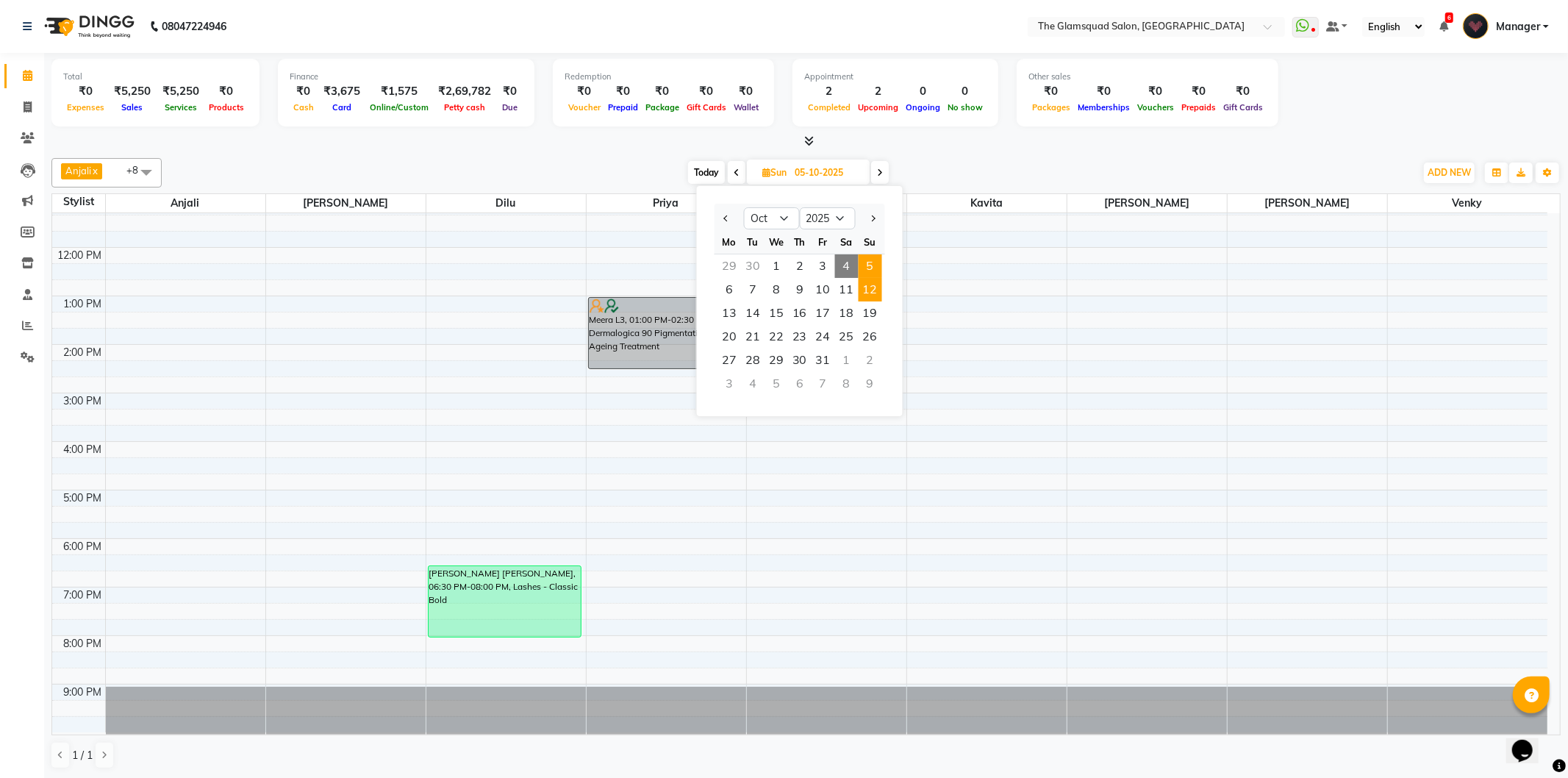
click at [868, 284] on span "12" at bounding box center [870, 289] width 23 height 23
type input "12-10-2025"
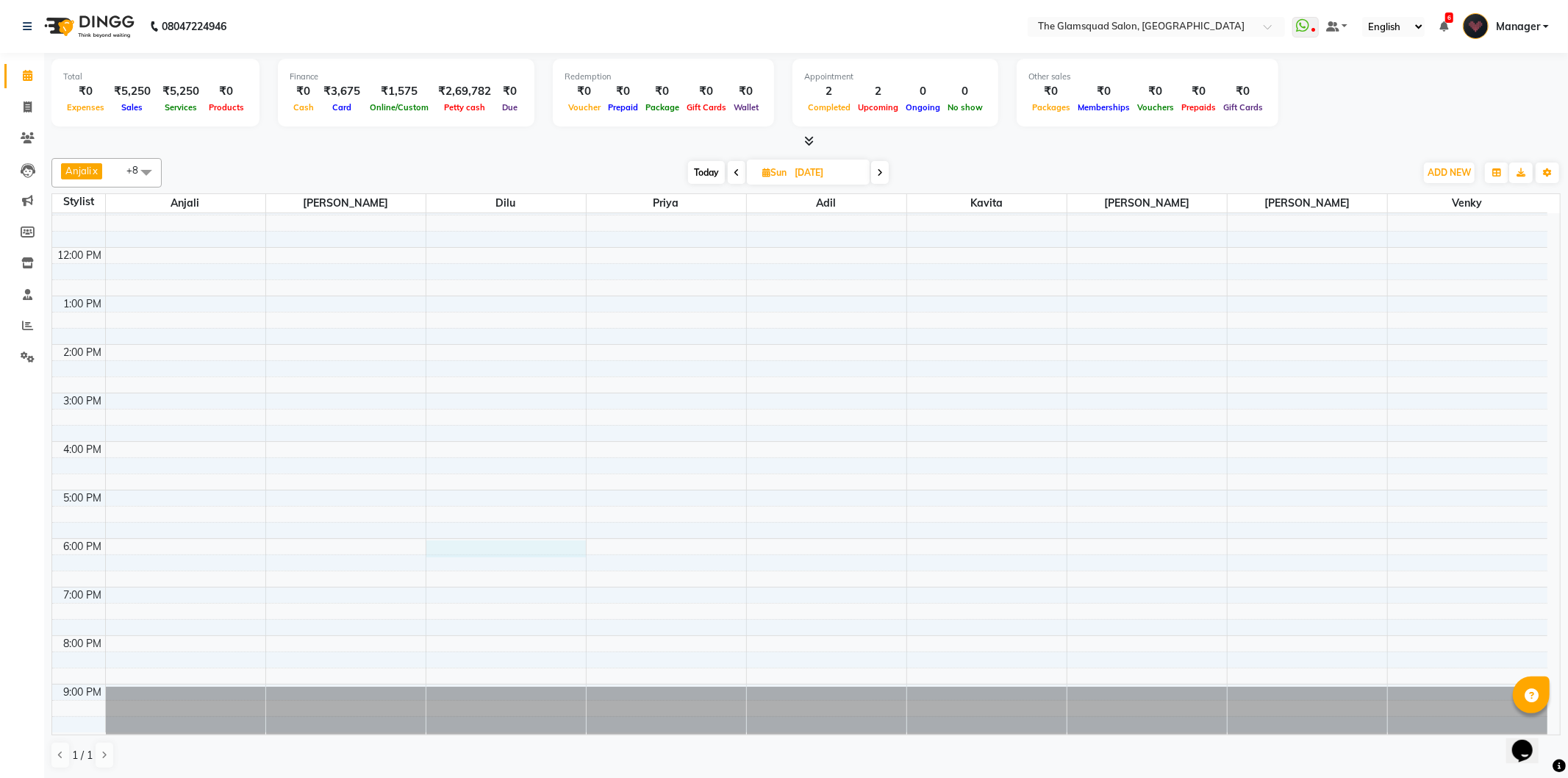
click at [459, 549] on div "8:00 AM 9:00 AM 10:00 AM 11:00 AM 12:00 PM 1:00 PM 2:00 PM 3:00 PM 4:00 PM 5:00…" at bounding box center [800, 393] width 1495 height 679
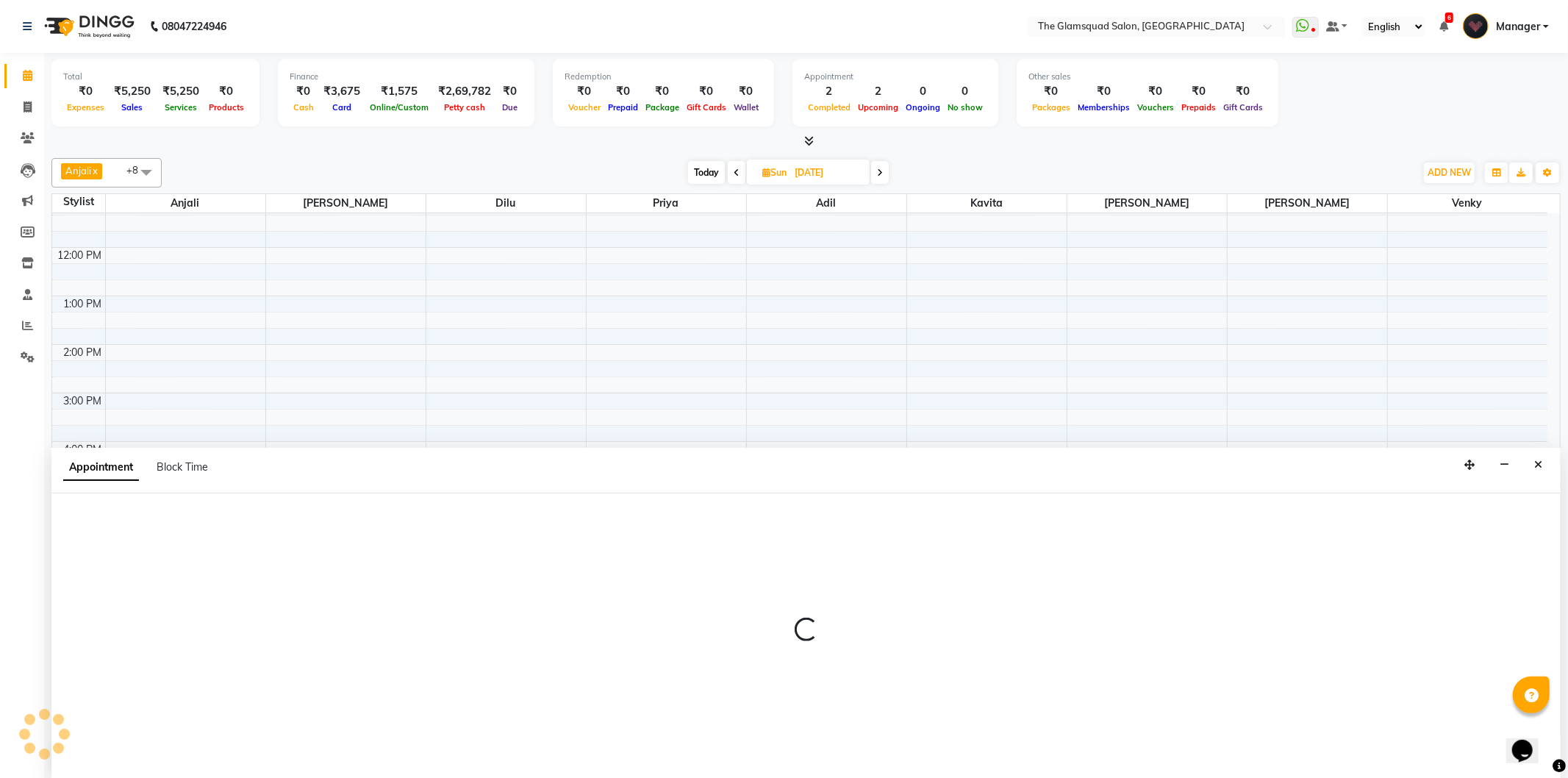
select select "34710"
select select "1080"
select select "tentative"
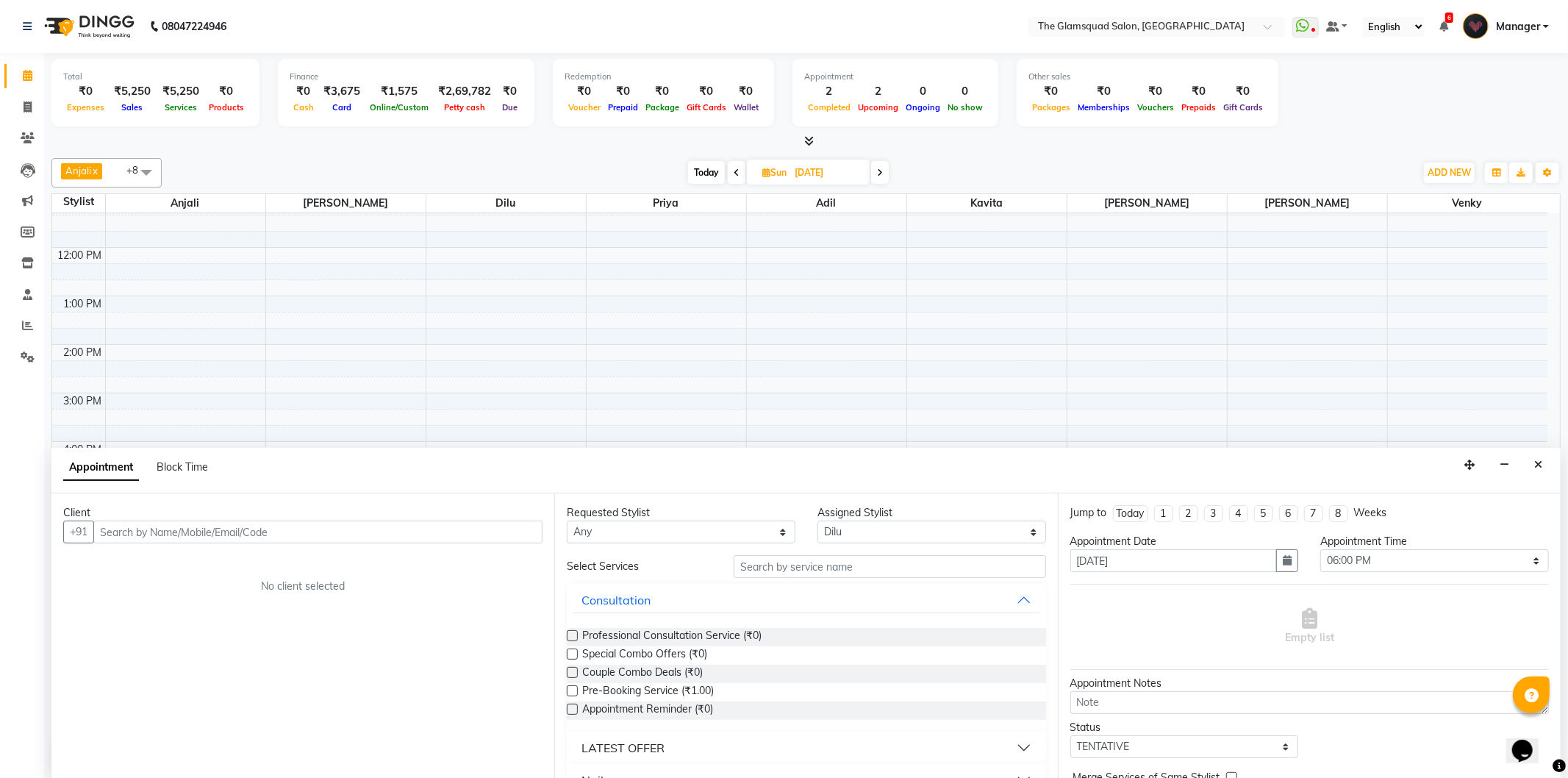
click at [191, 539] on input "text" at bounding box center [317, 532] width 449 height 23
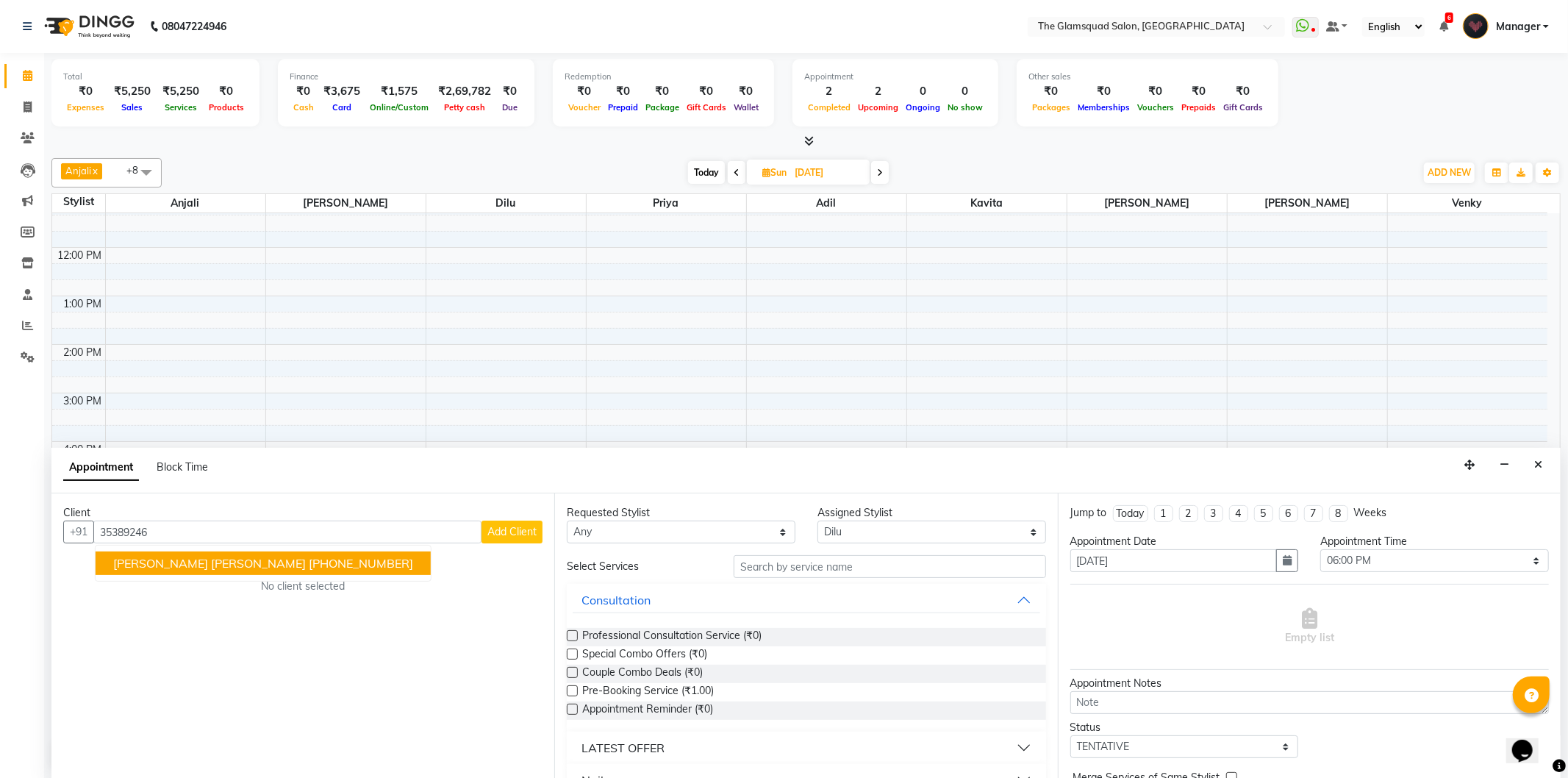
click at [237, 570] on button "Jenita Mary +353 892465752" at bounding box center [263, 563] width 335 height 23
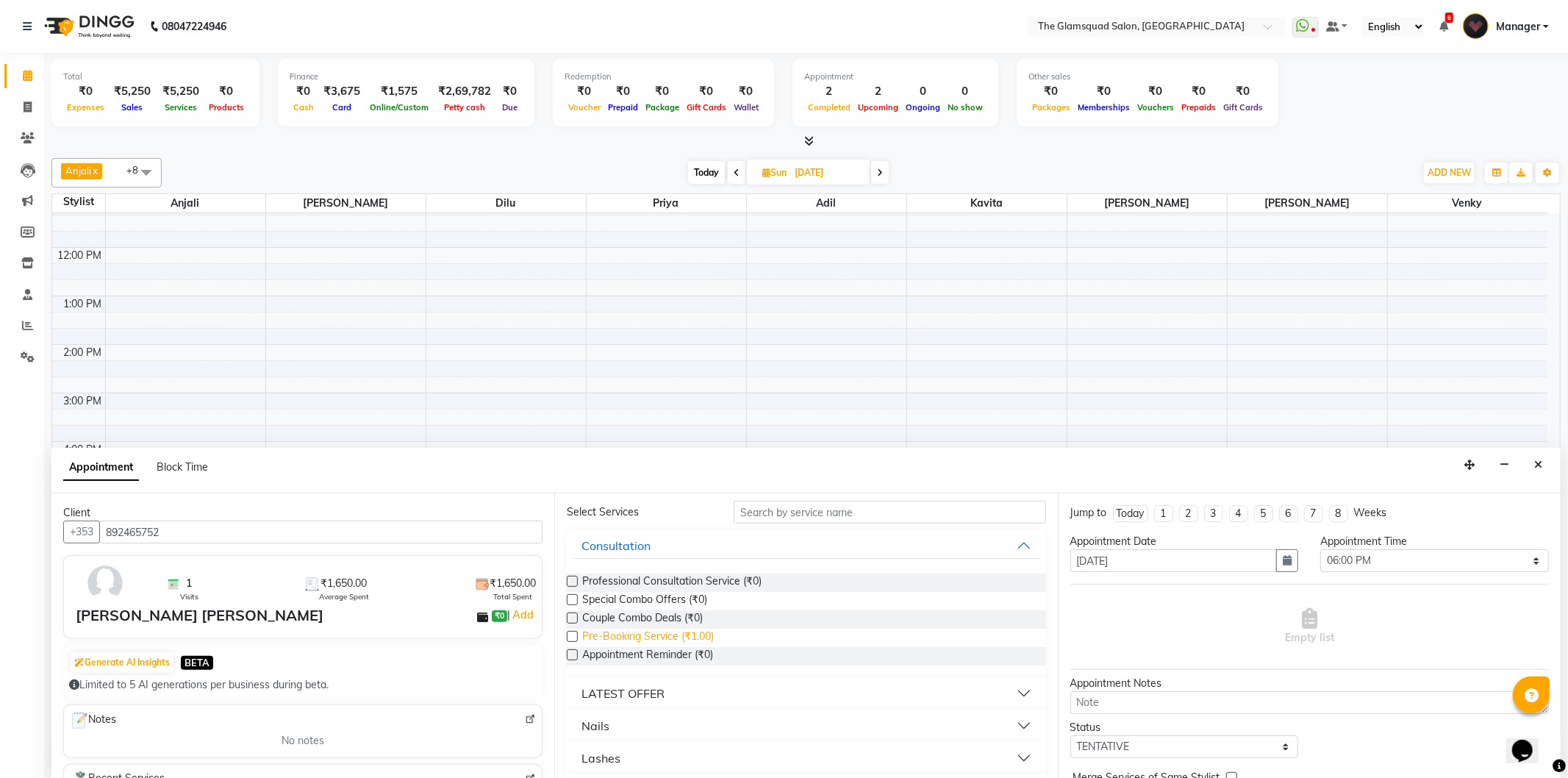
scroll to position [164, 0]
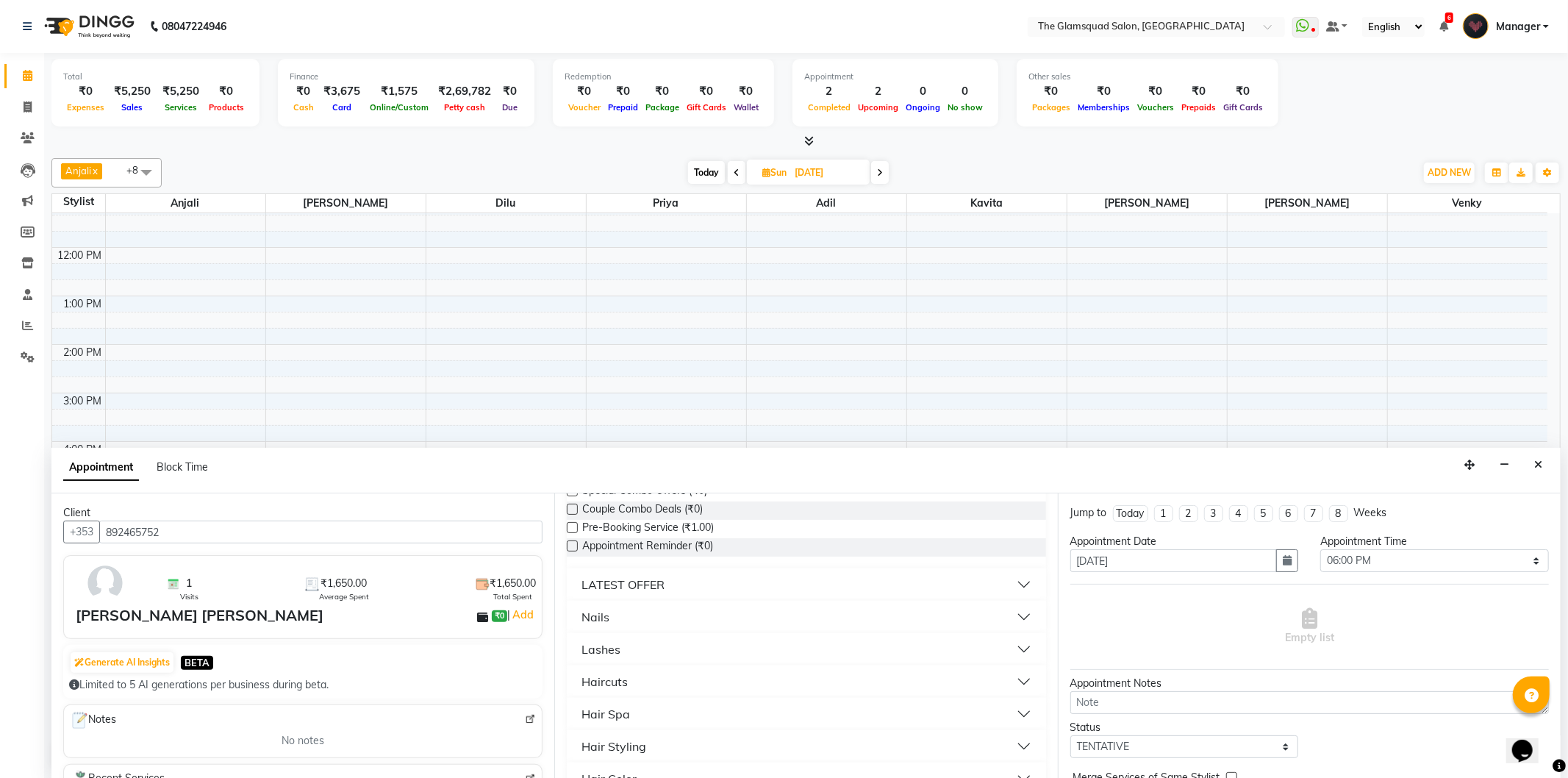
type input "892465752"
click at [641, 638] on button "Lashes" at bounding box center [806, 649] width 467 height 27
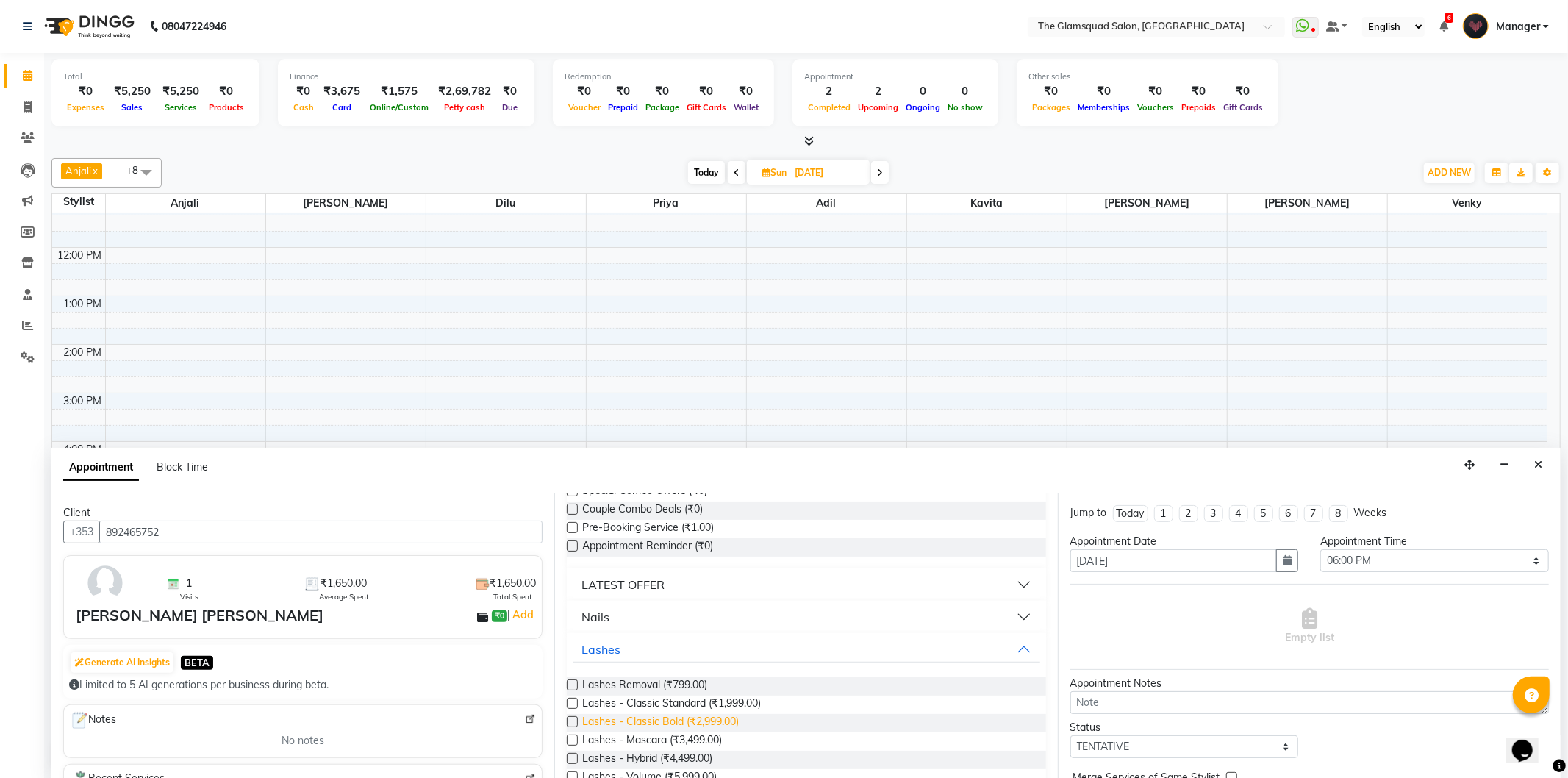
click at [652, 721] on span "Lashes - Classic Bold (₹2,999.00)" at bounding box center [661, 723] width 156 height 19
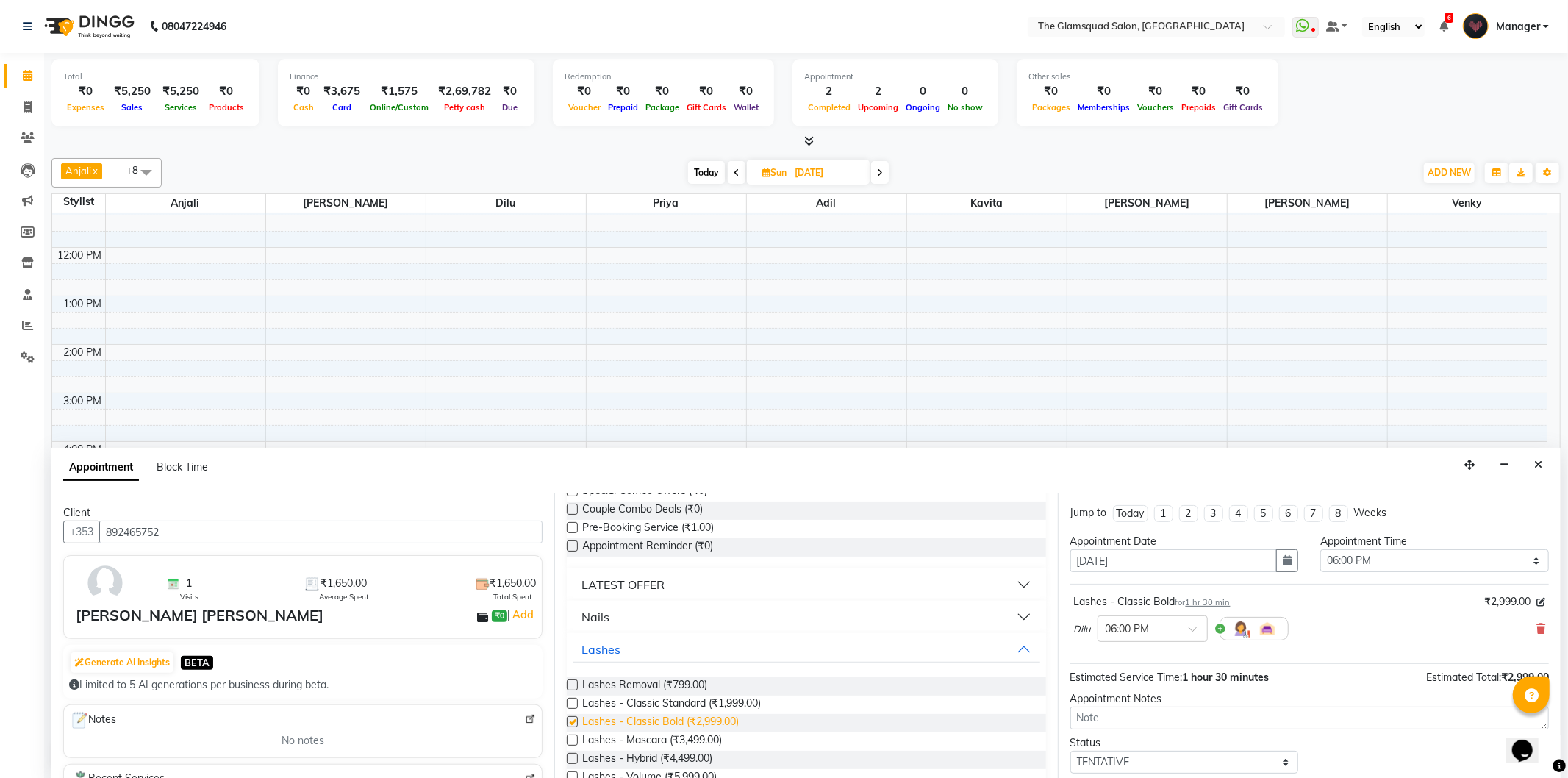
checkbox input "false"
click at [1149, 636] on div "× 06:00 PM" at bounding box center [1127, 629] width 44 height 15
click at [1122, 688] on div "06:30 PM" at bounding box center [1152, 683] width 109 height 27
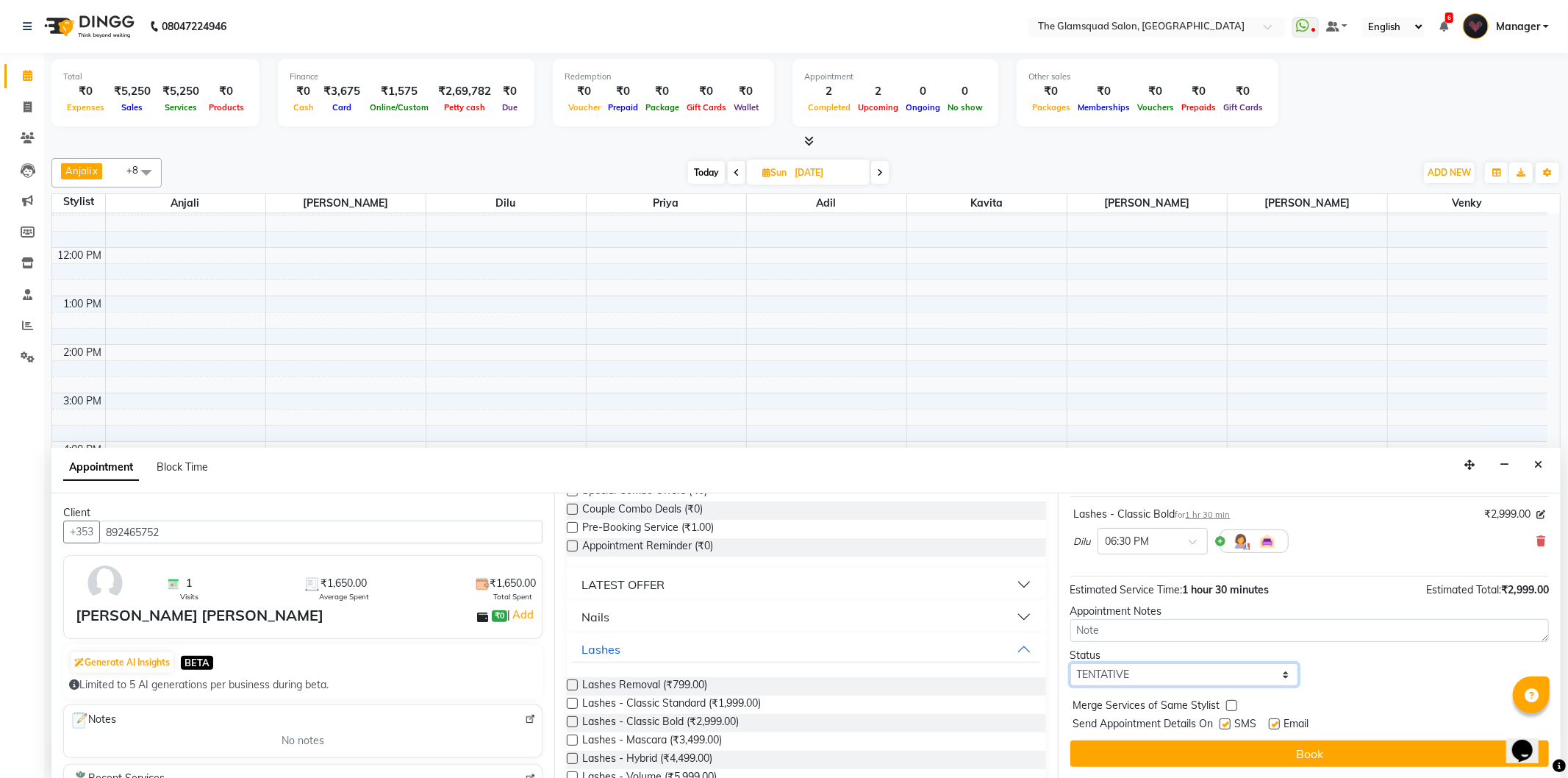
click at [1118, 674] on select "Select TENTATIVE CONFIRM UPCOMING" at bounding box center [1184, 675] width 229 height 23
select select "confirm booking"
click at [1070, 664] on select "Select TENTATIVE CONFIRM UPCOMING" at bounding box center [1184, 675] width 229 height 23
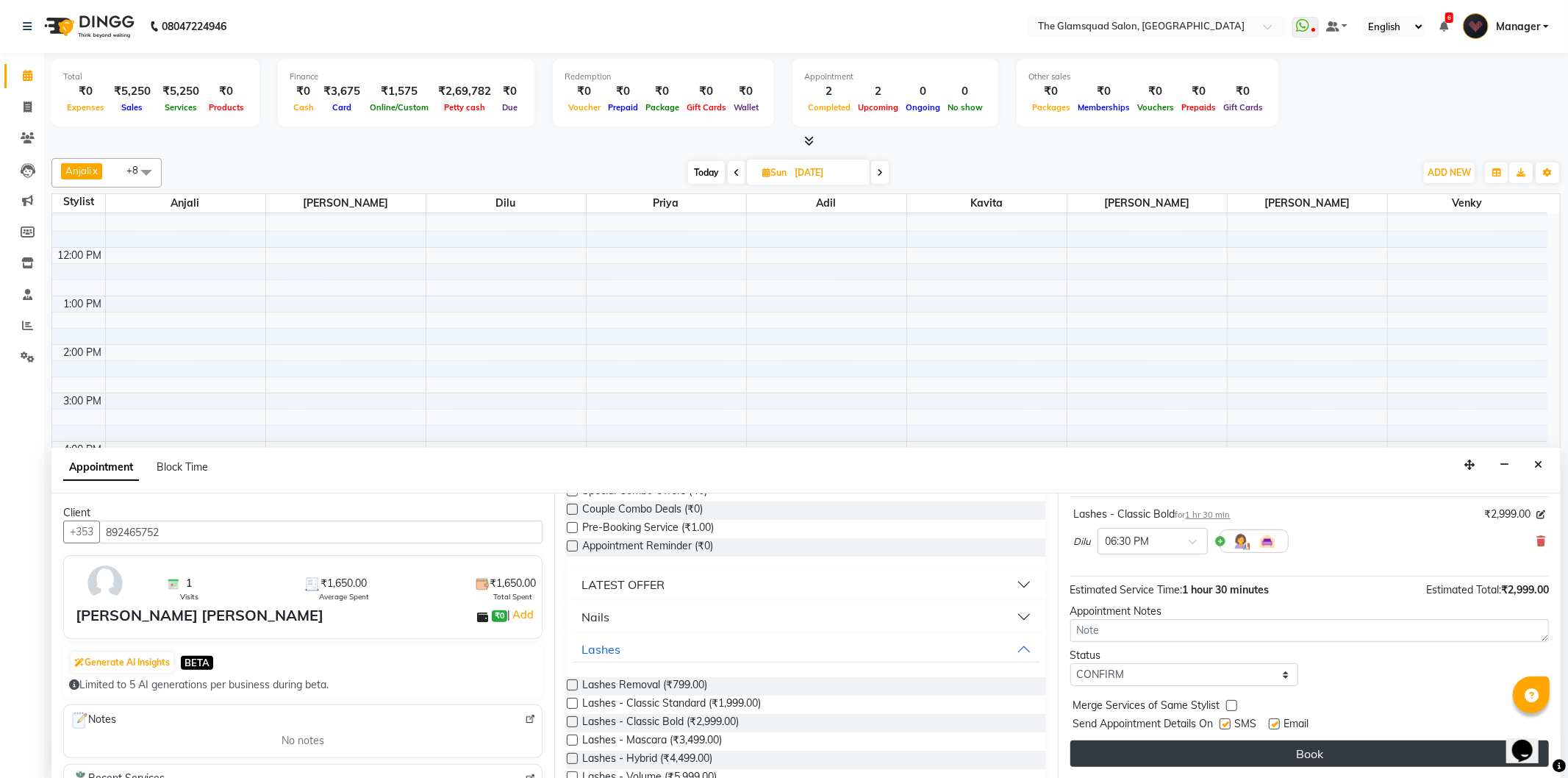
click at [1196, 749] on button "Book" at bounding box center [1309, 754] width 479 height 27
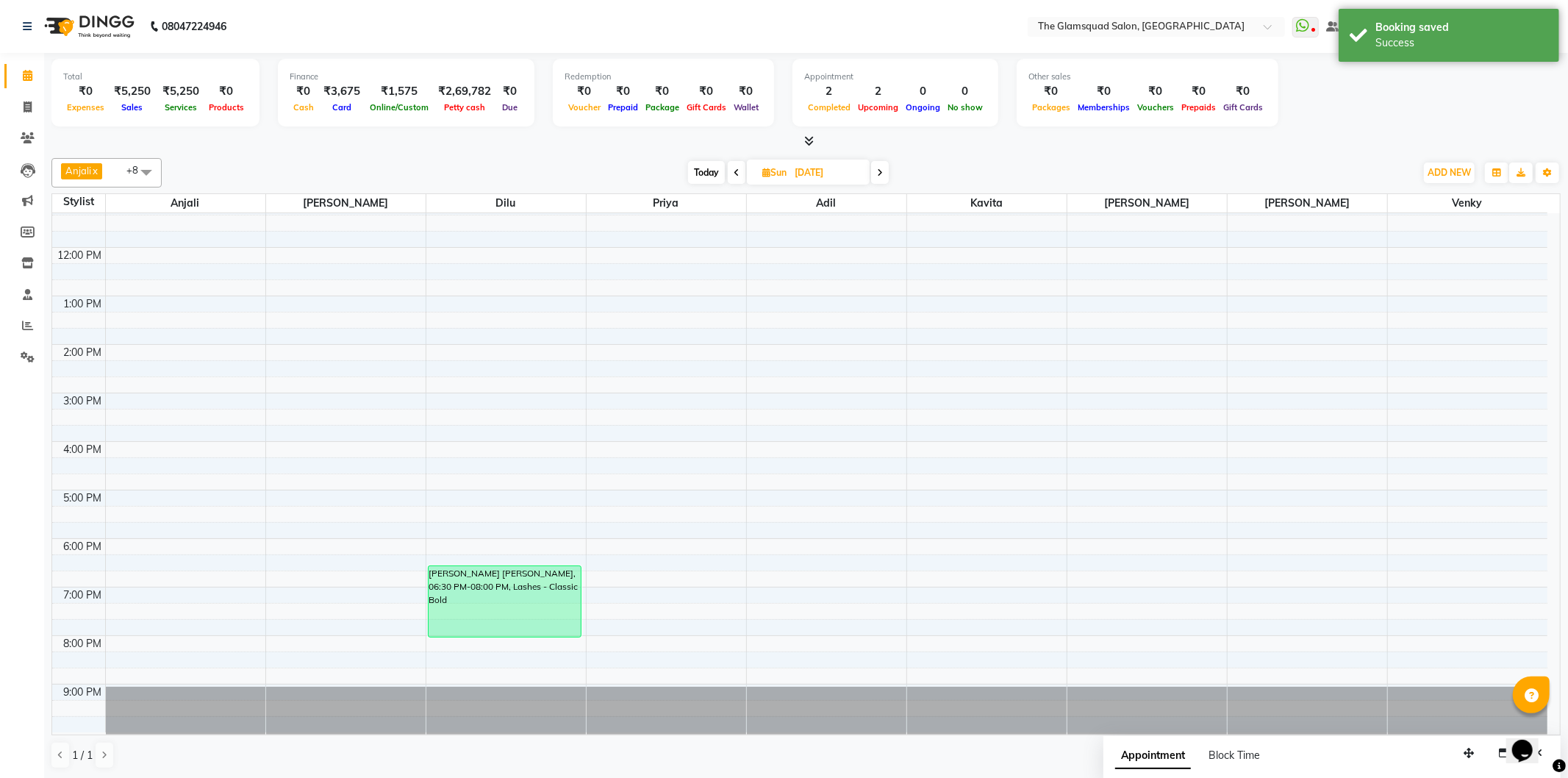
click at [713, 174] on span "Today" at bounding box center [707, 173] width 37 height 23
type input "04-10-2025"
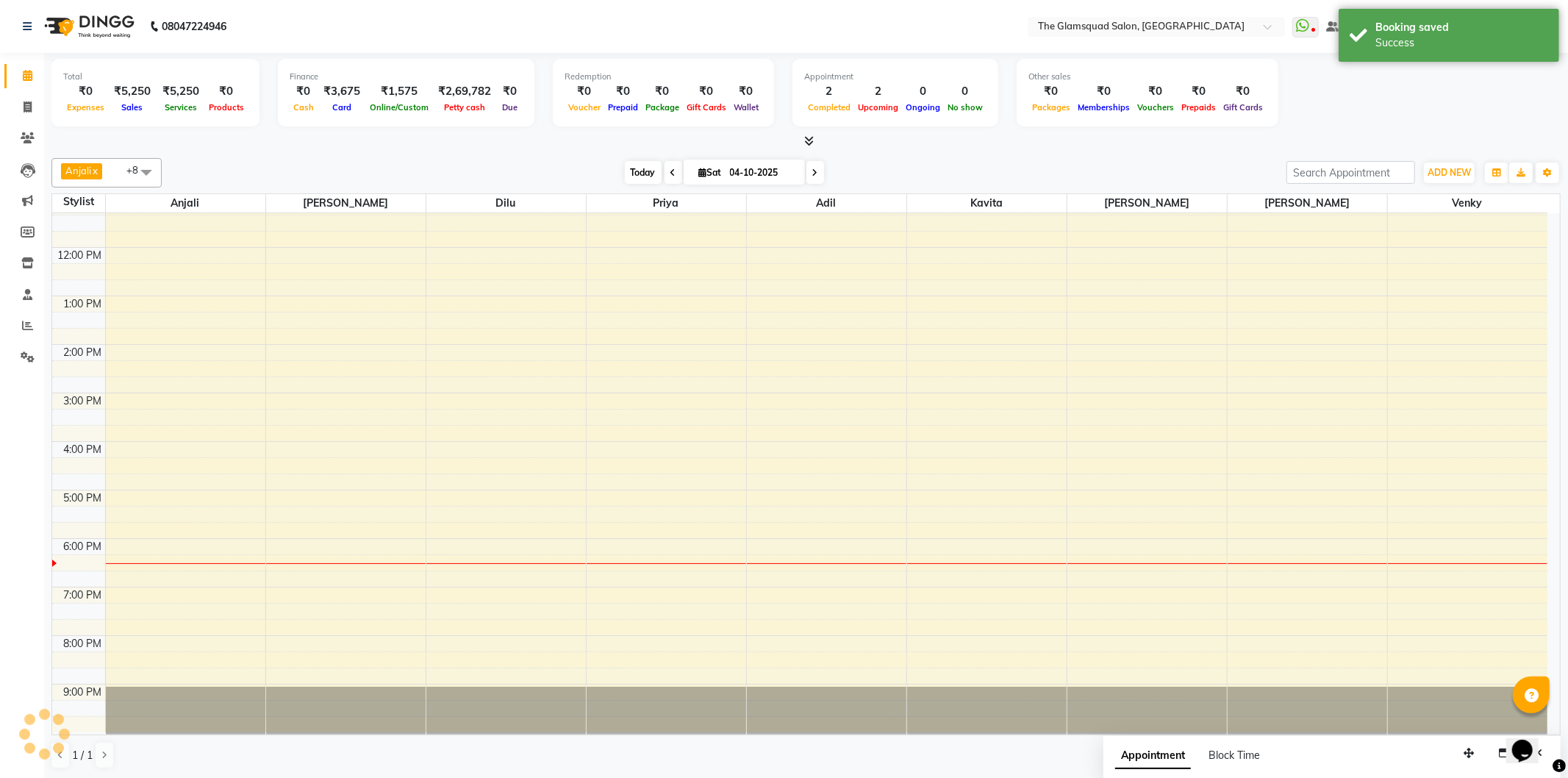
scroll to position [160, 0]
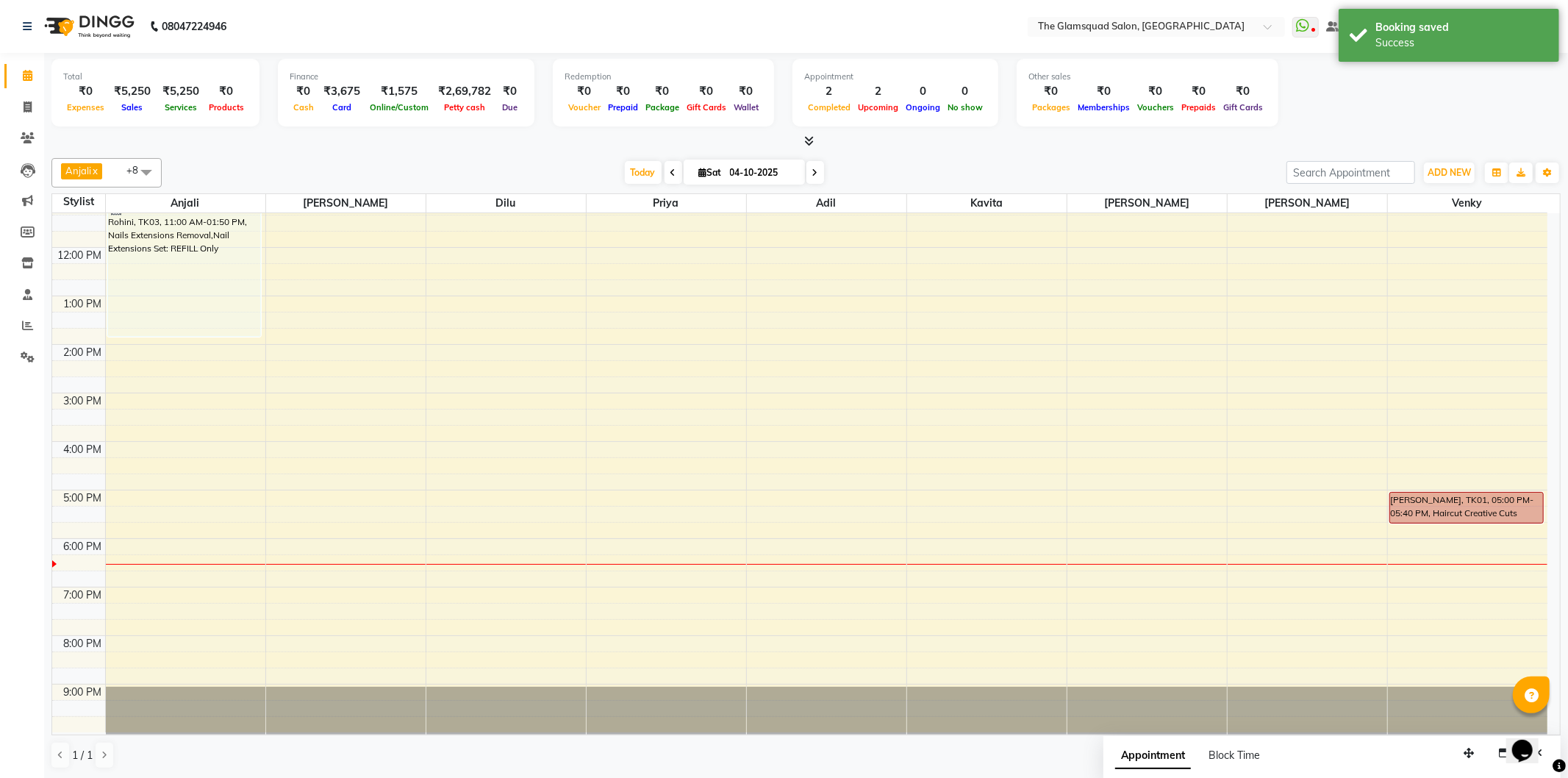
click at [786, 162] on input "04-10-2025" at bounding box center [761, 173] width 73 height 22
select select "10"
select select "2025"
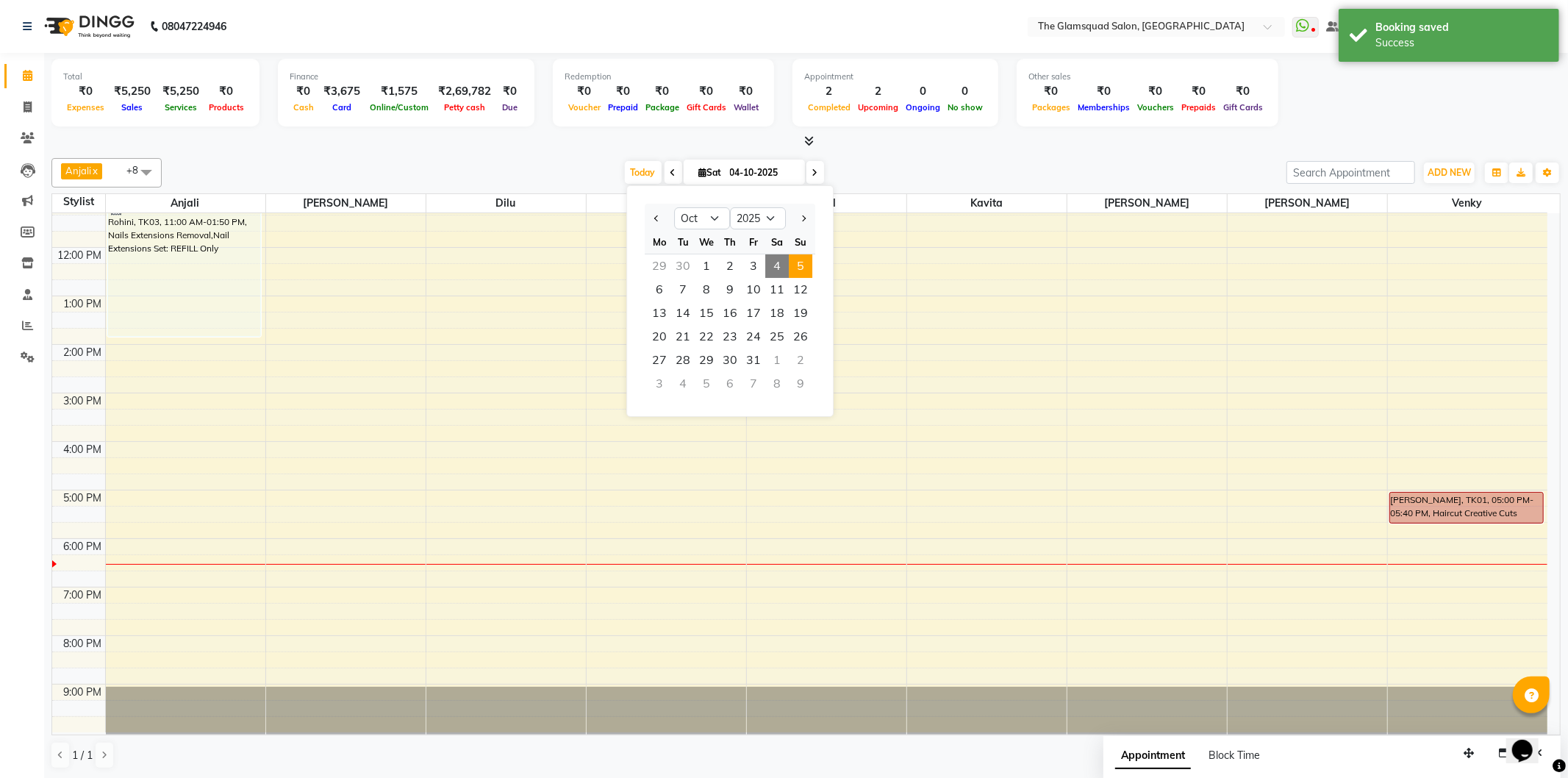
click at [803, 262] on span "5" at bounding box center [800, 266] width 23 height 23
type input "05-10-2025"
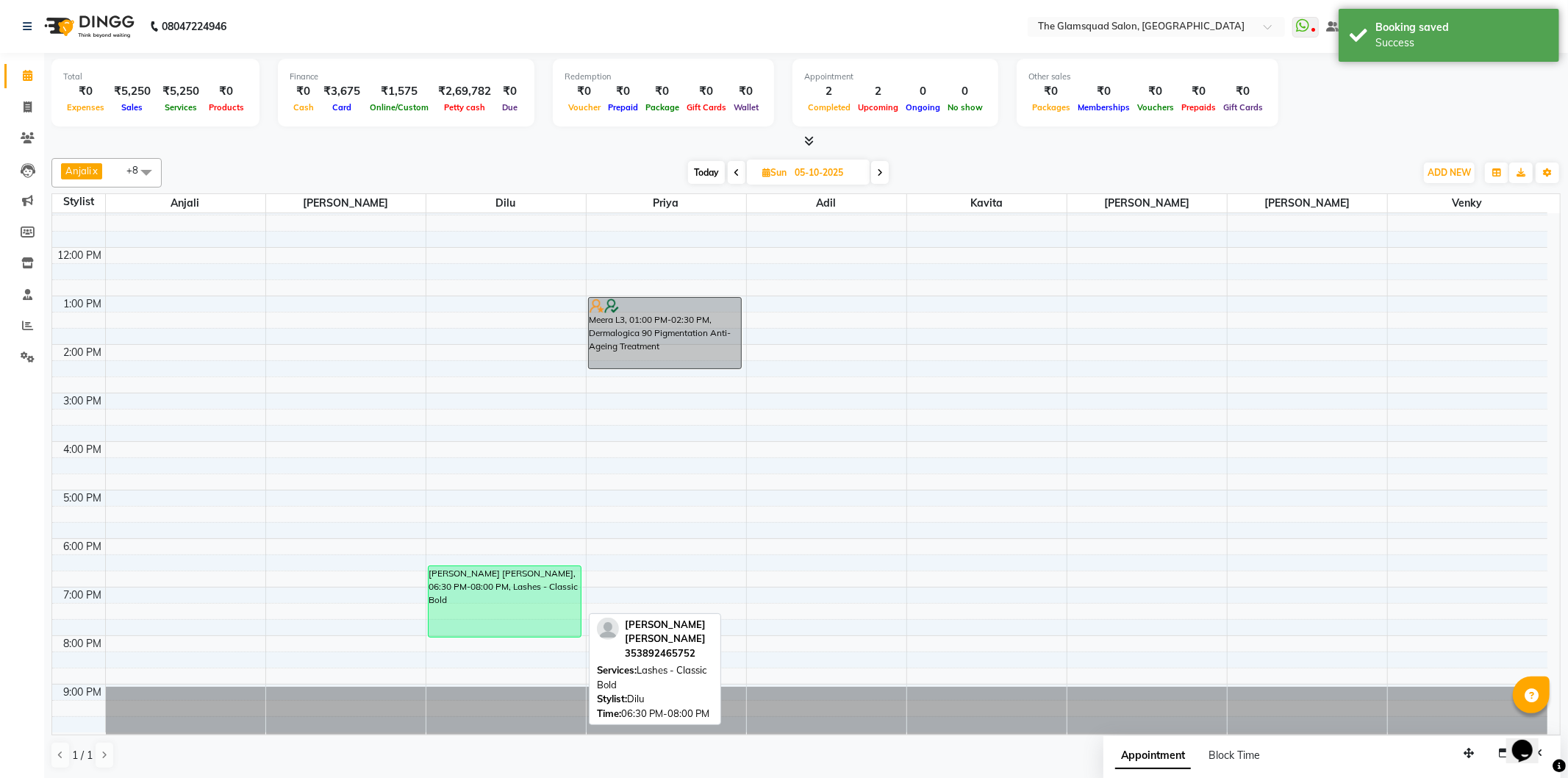
click at [512, 590] on div "[PERSON_NAME] [PERSON_NAME], 06:30 PM-08:00 PM, Lashes - Classic Bold" at bounding box center [505, 601] width 153 height 71
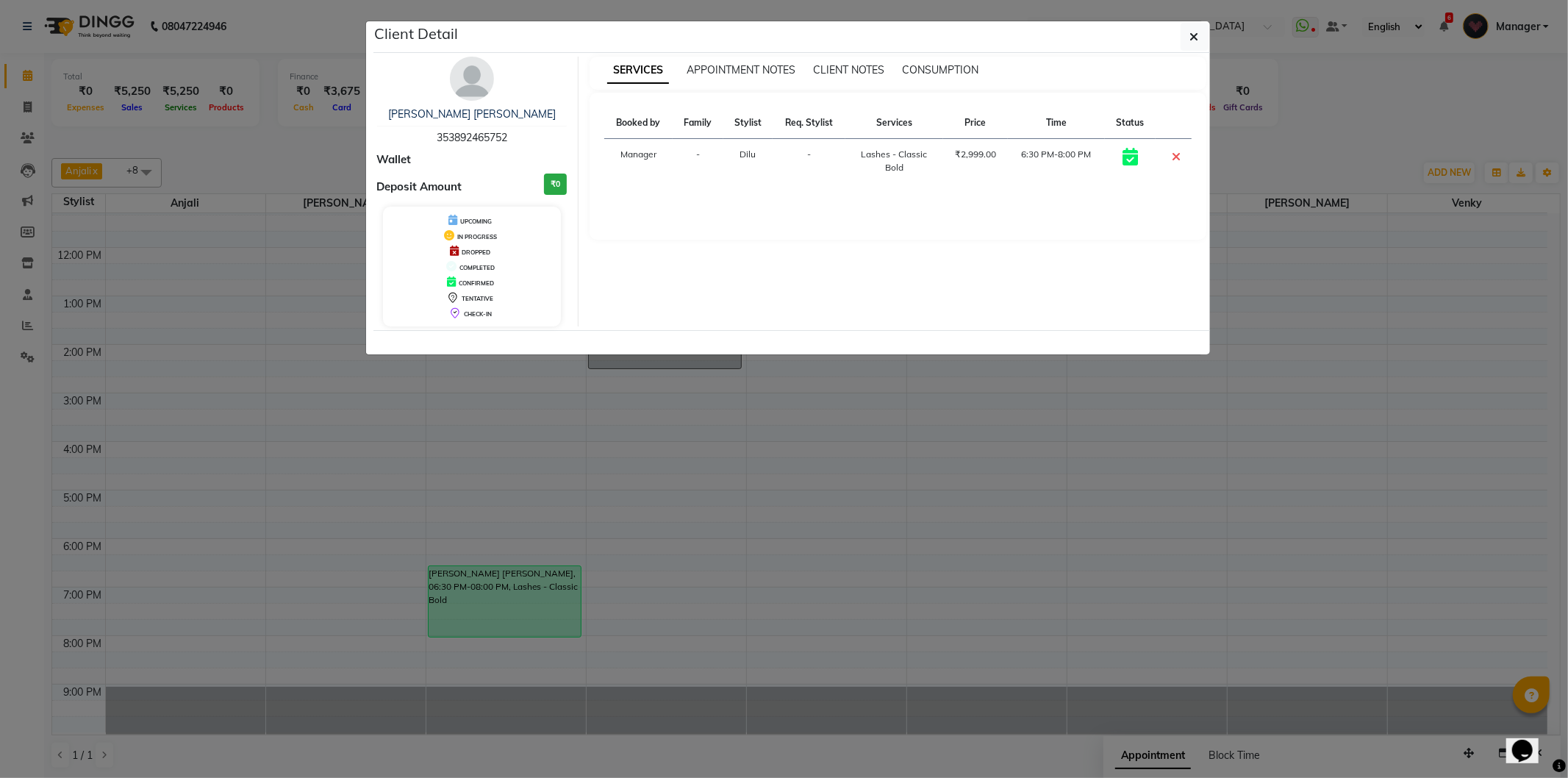
click at [505, 453] on ngb-modal-window "Client Detail Jenita Mary 353892465752 Wallet Deposit Amount ₹0 UPCOMING IN PRO…" at bounding box center [784, 389] width 1568 height 778
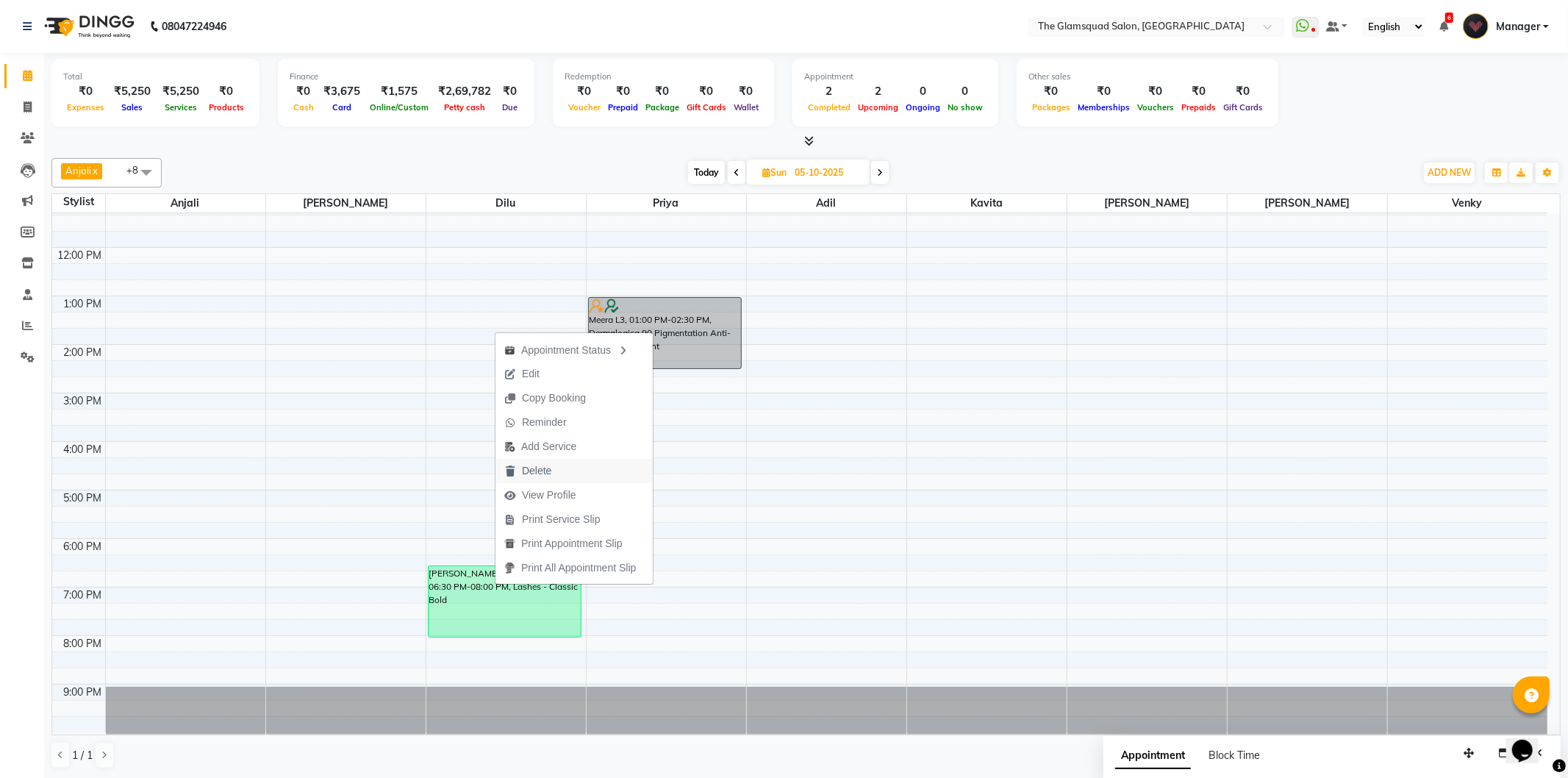
click at [524, 462] on span "Delete" at bounding box center [528, 471] width 64 height 24
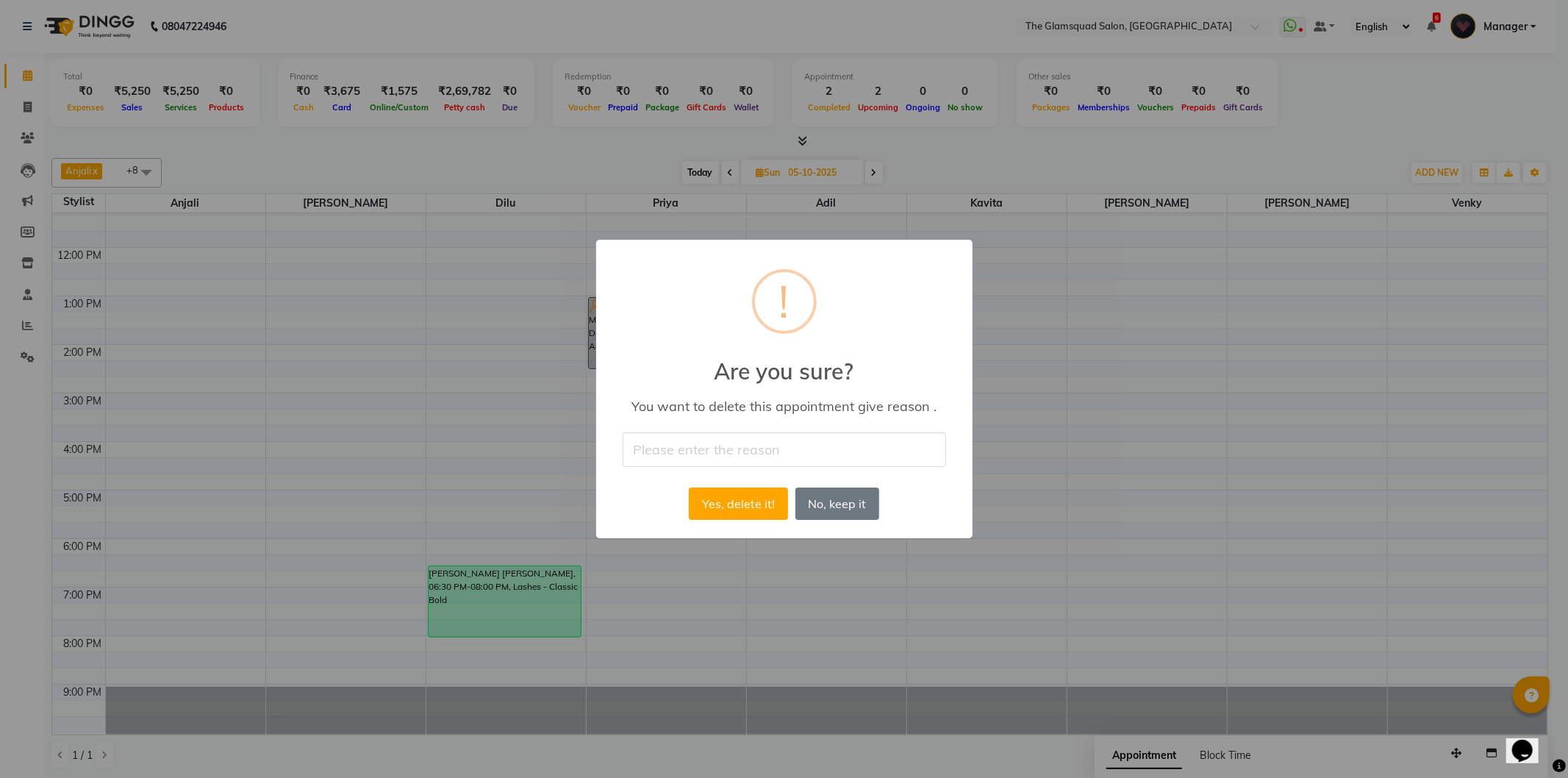
click at [794, 451] on input "text" at bounding box center [784, 449] width 323 height 35
type input "Cancel"
drag, startPoint x: 765, startPoint y: 501, endPoint x: 745, endPoint y: 507, distance: 20.9
click at [745, 507] on button "Yes, delete it!" at bounding box center [738, 504] width 98 height 32
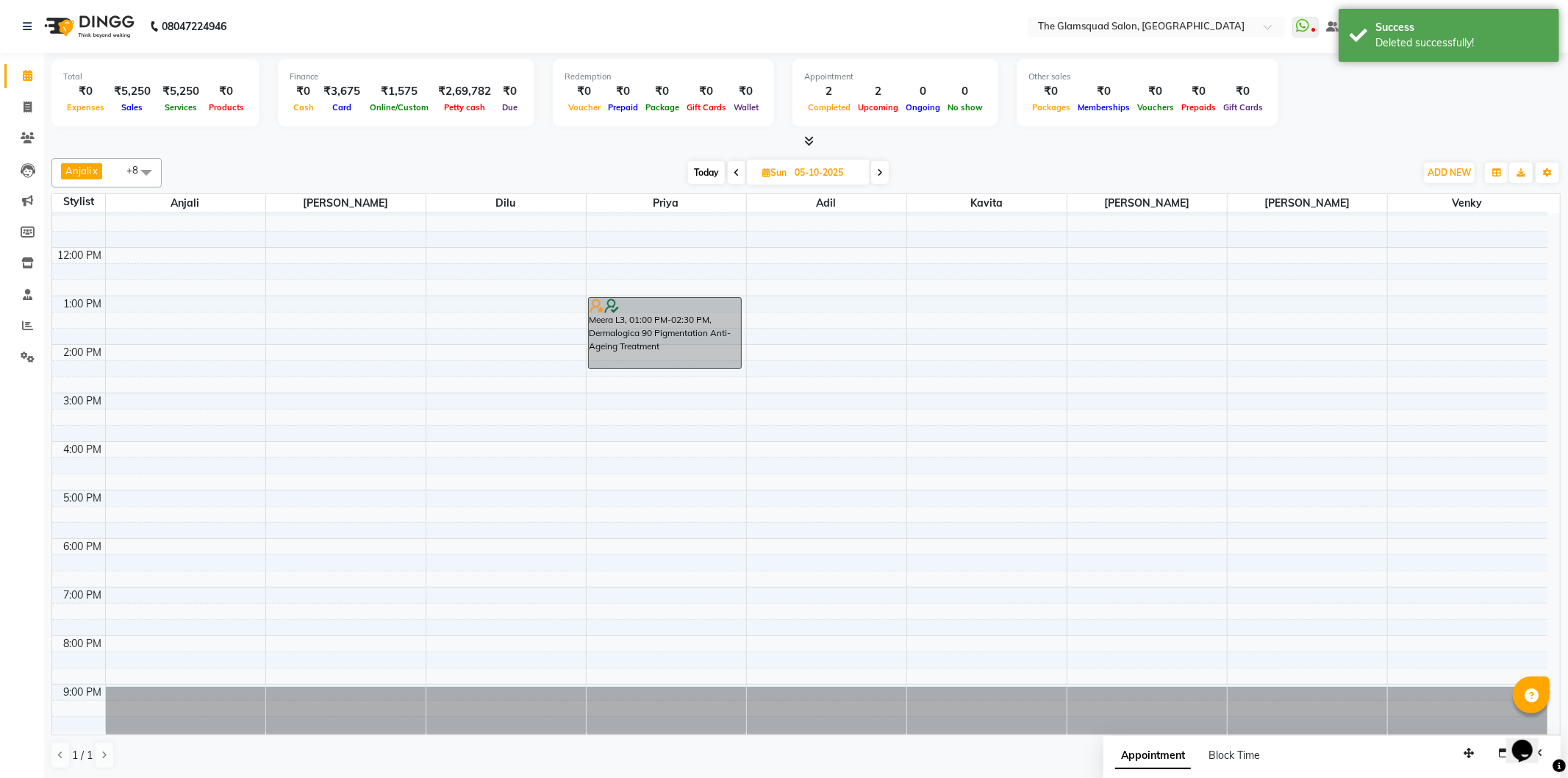
click at [819, 172] on input "05-10-2025" at bounding box center [827, 173] width 73 height 22
select select "10"
select select "2025"
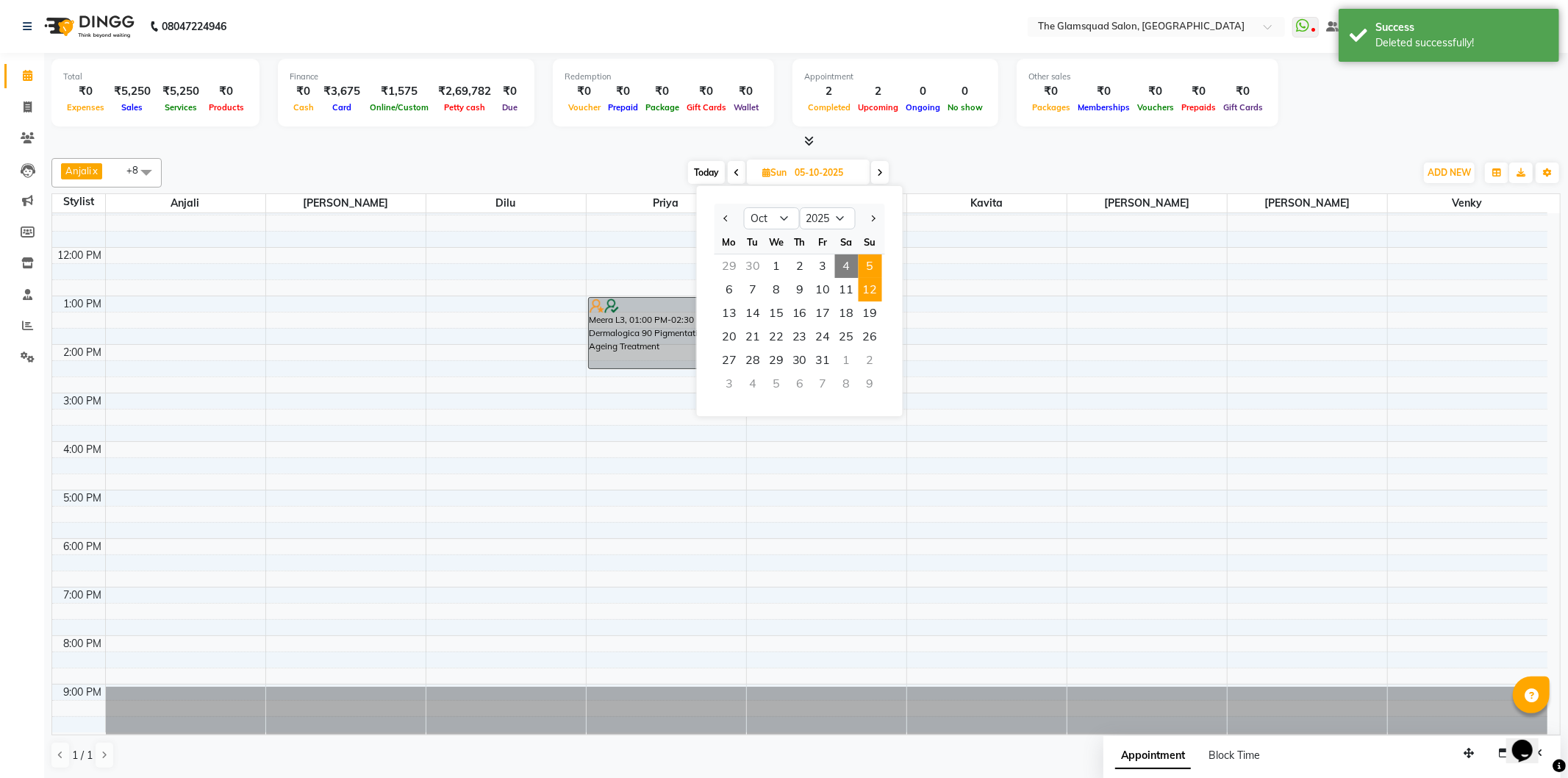
click at [868, 282] on span "12" at bounding box center [870, 289] width 23 height 23
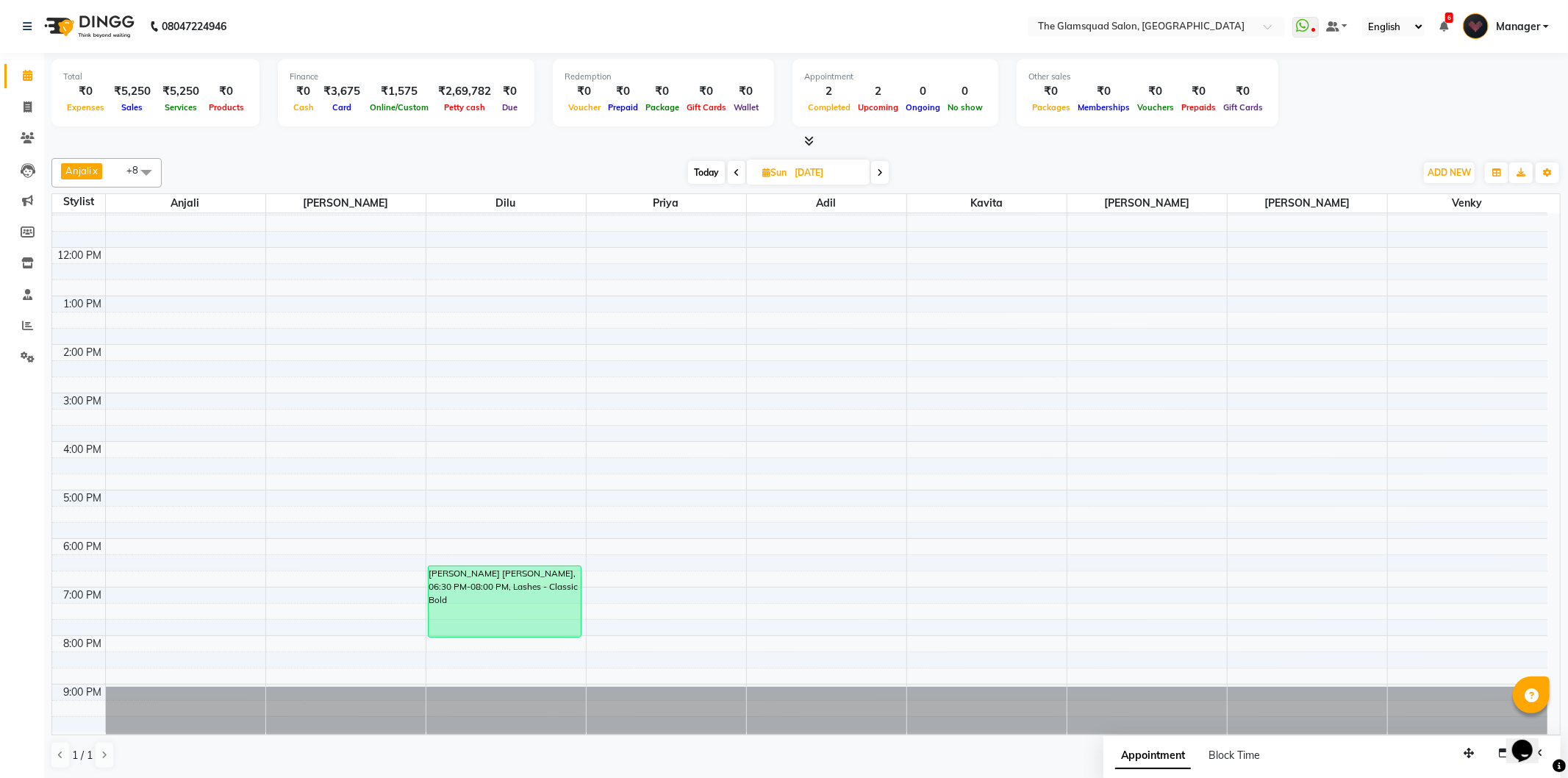
click at [717, 164] on span "Today" at bounding box center [707, 173] width 37 height 23
type input "04-10-2025"
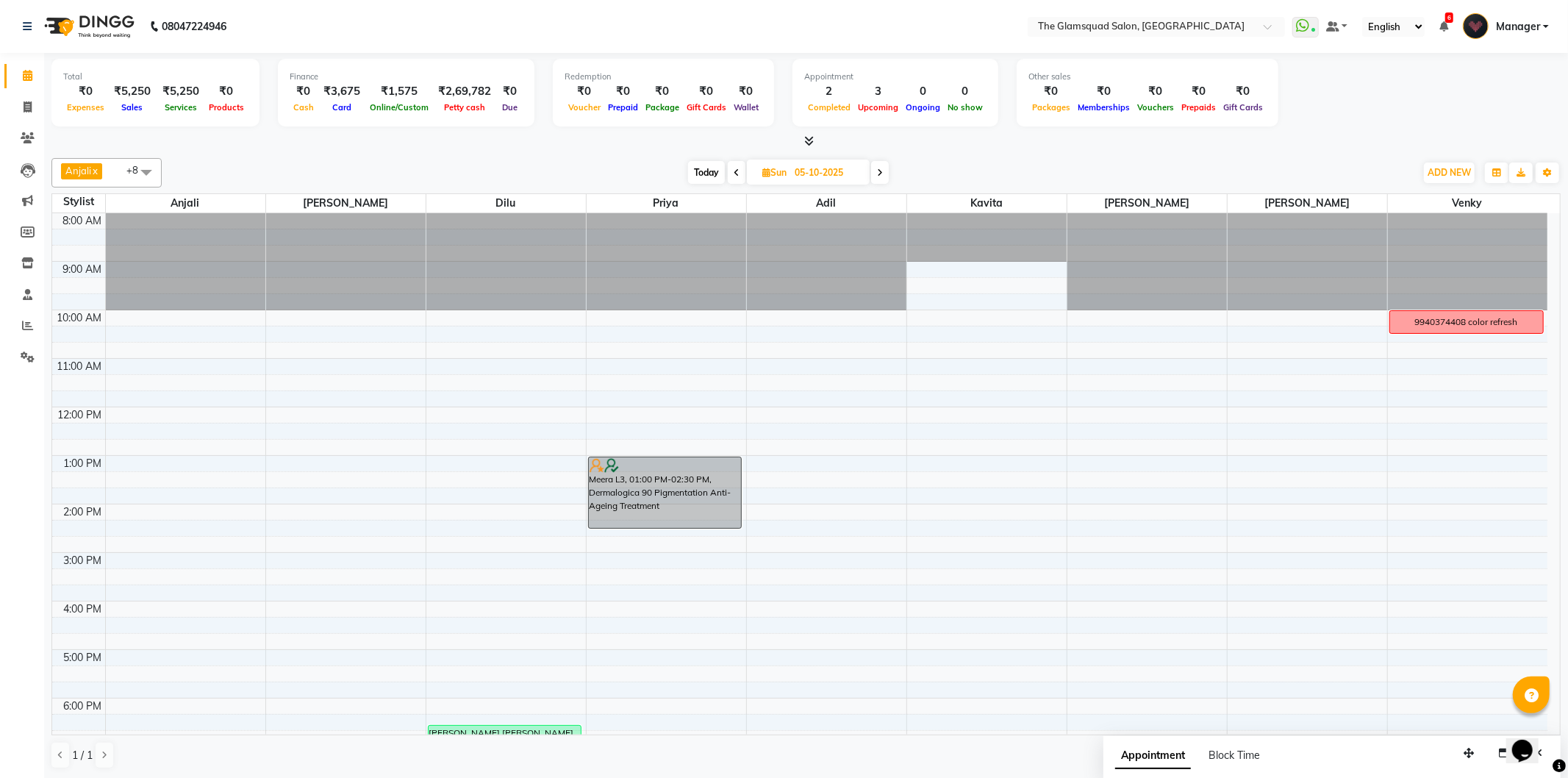
scroll to position [160, 0]
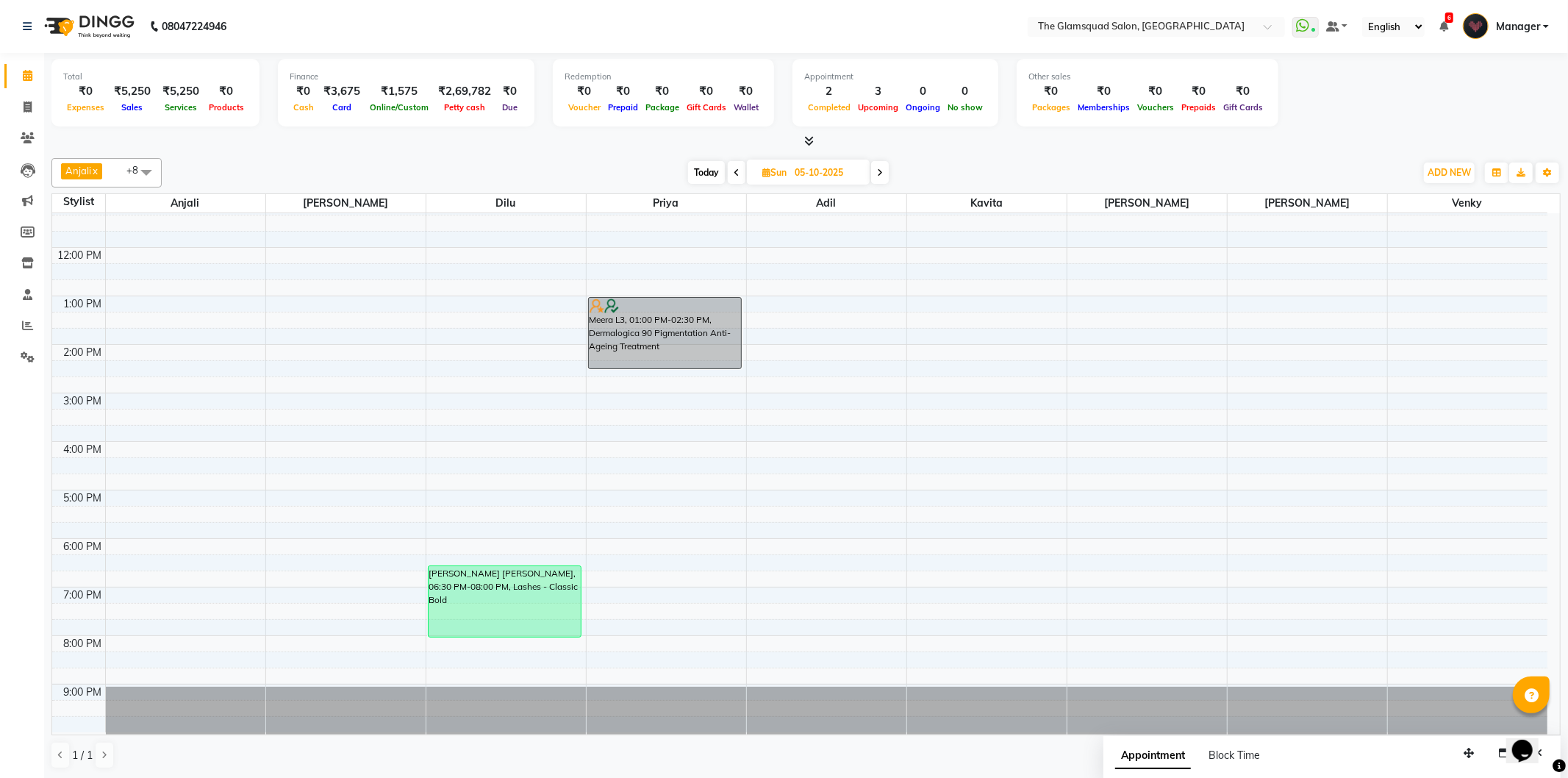
click at [707, 172] on span "Today" at bounding box center [707, 173] width 37 height 23
type input "04-10-2025"
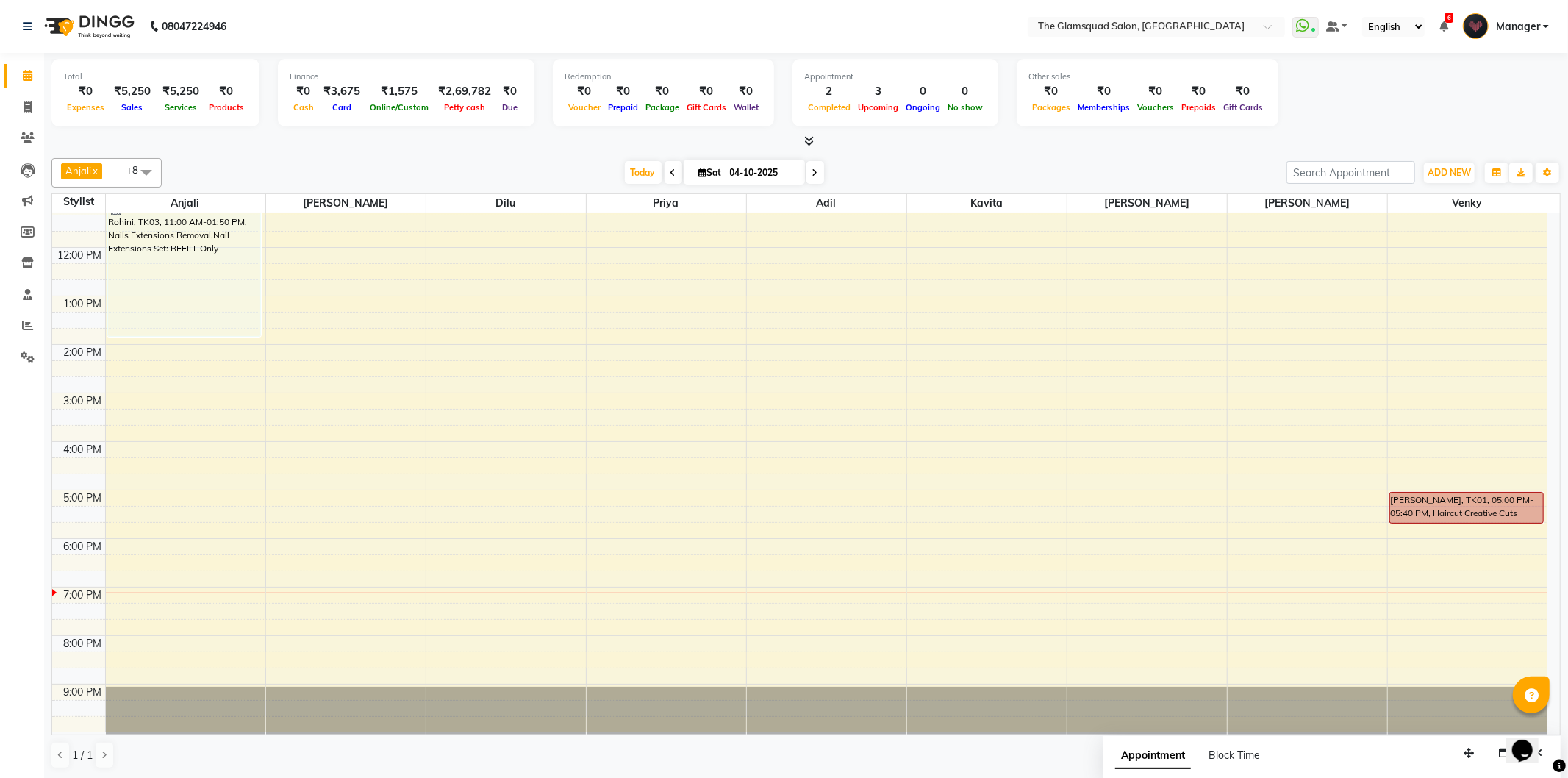
click at [775, 172] on input "04-10-2025" at bounding box center [761, 173] width 73 height 22
select select "10"
select select "2025"
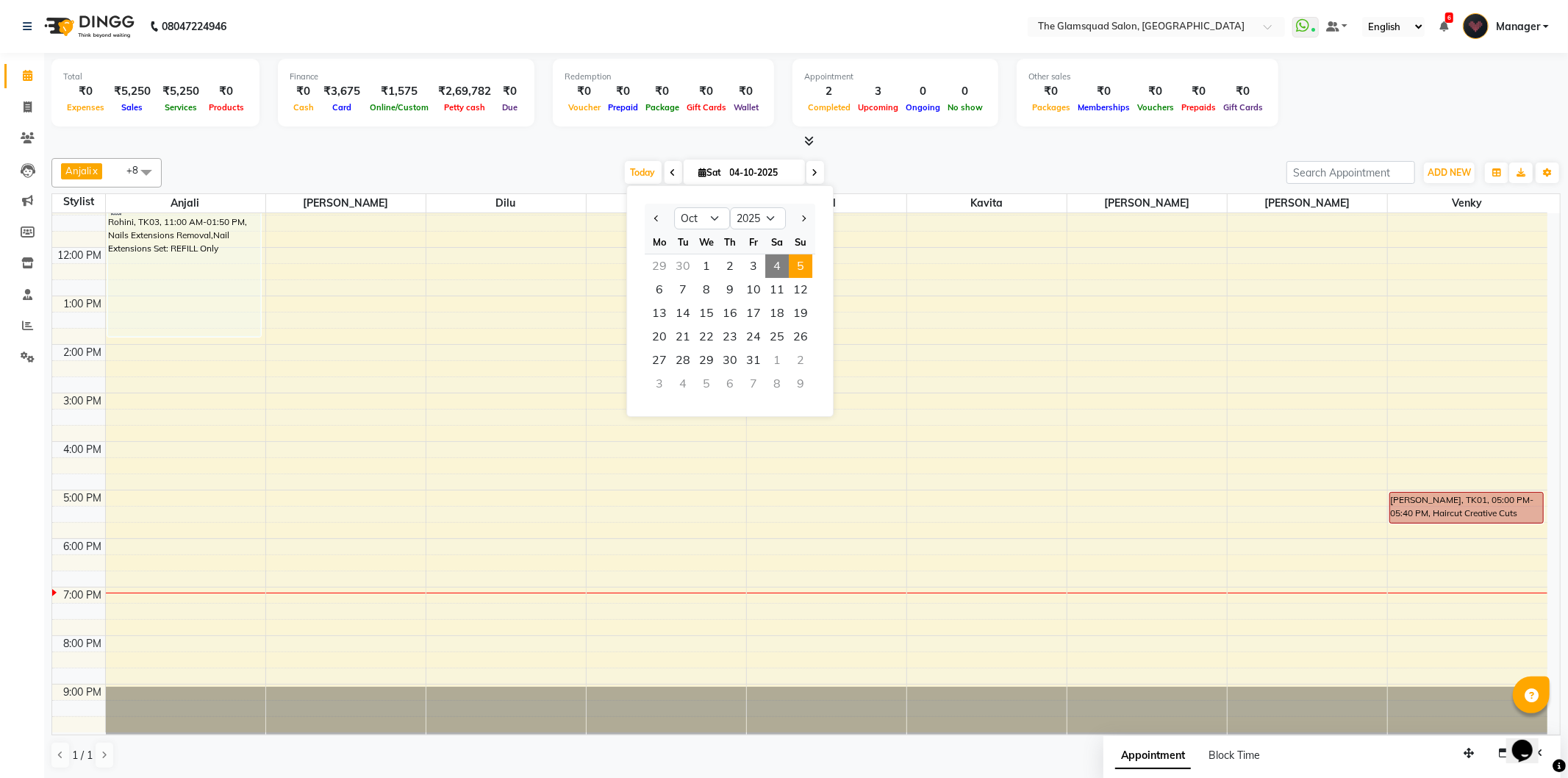
click at [803, 265] on span "5" at bounding box center [800, 266] width 23 height 23
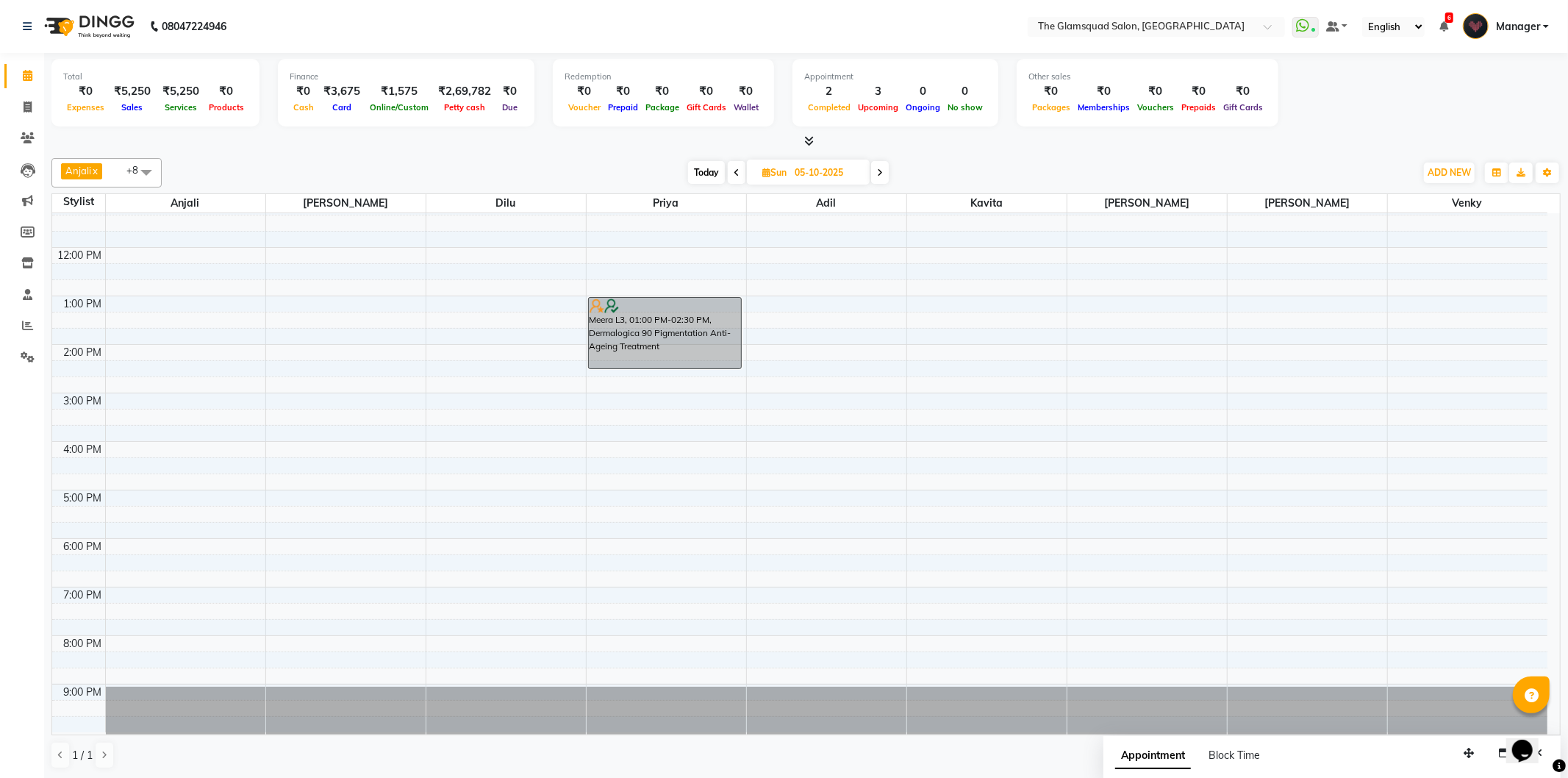
click at [695, 163] on span "Today" at bounding box center [707, 173] width 37 height 23
type input "04-10-2025"
